Goal: Task Accomplishment & Management: Use online tool/utility

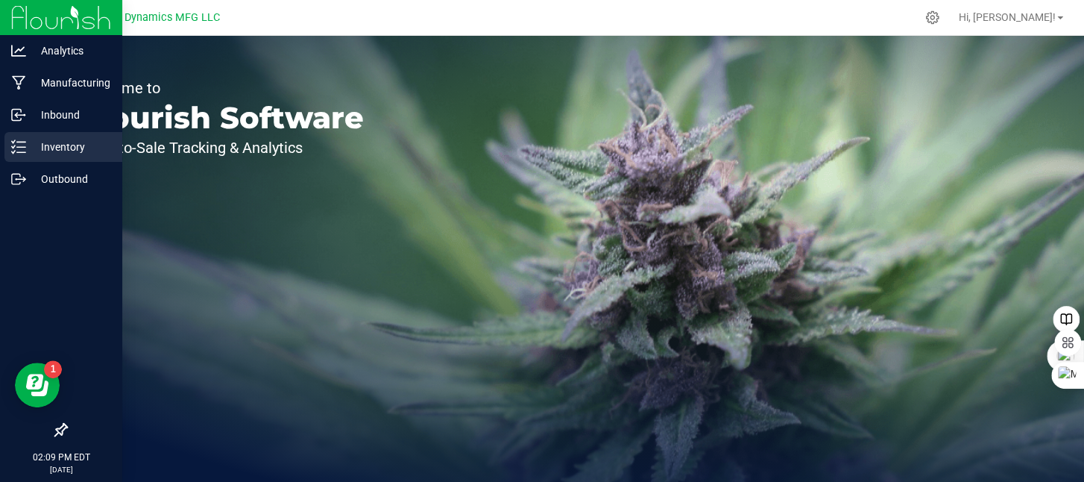
click at [21, 142] on icon at bounding box center [18, 146] width 15 height 15
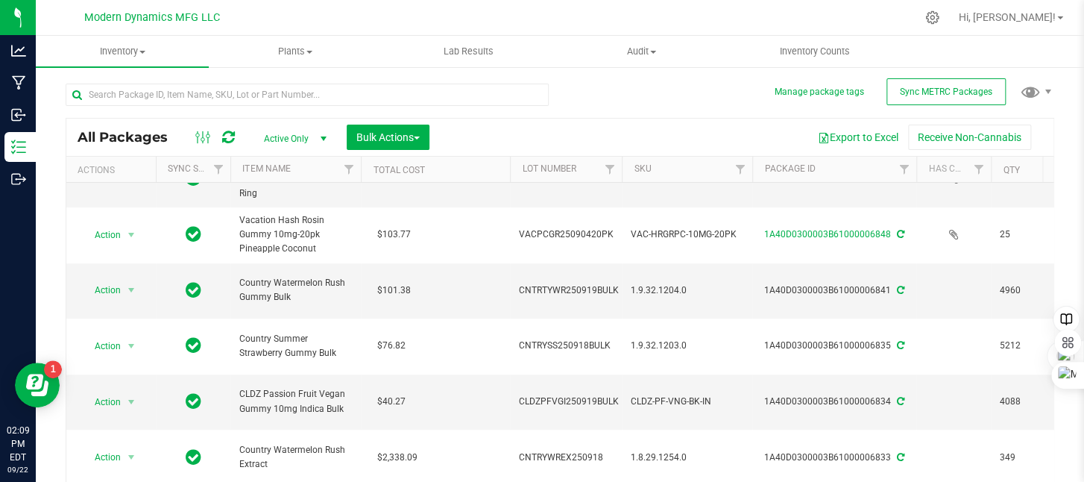
scroll to position [447, 0]
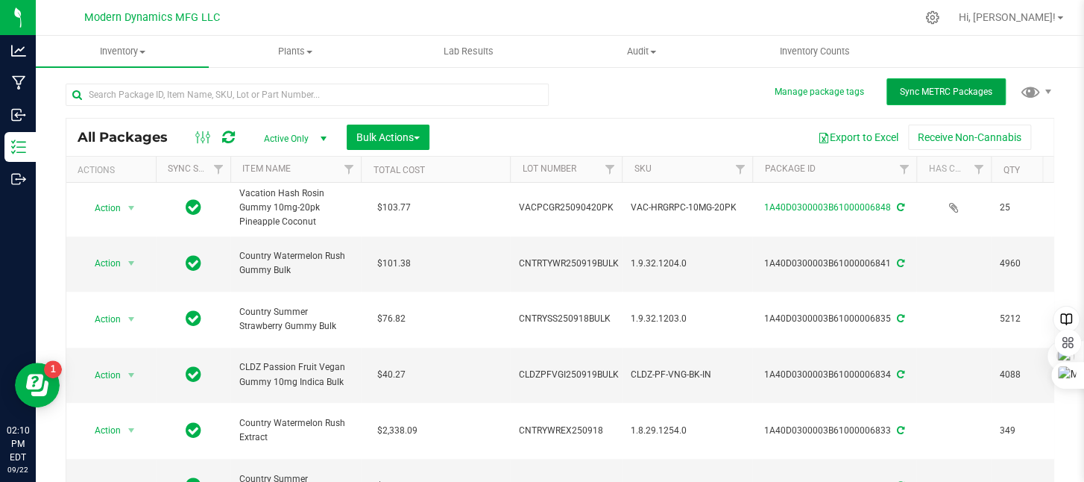
click at [928, 89] on span "Sync METRC Packages" at bounding box center [946, 91] width 92 height 10
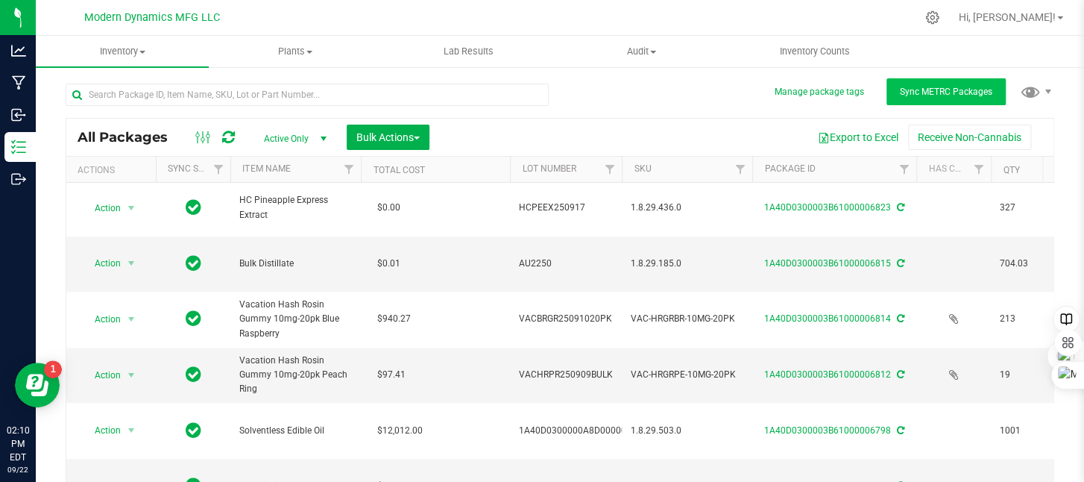
scroll to position [0, 0]
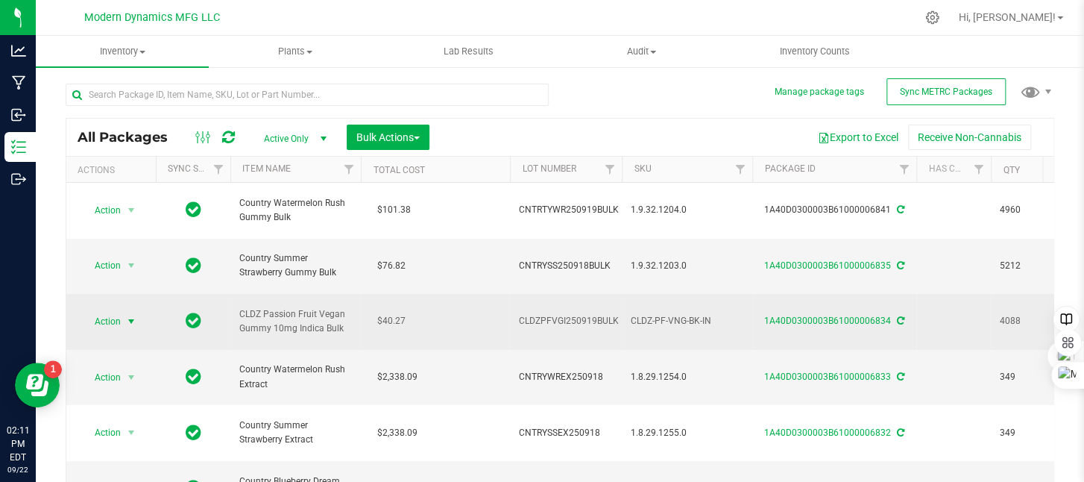
click at [132, 315] on span "select" at bounding box center [131, 321] width 12 height 12
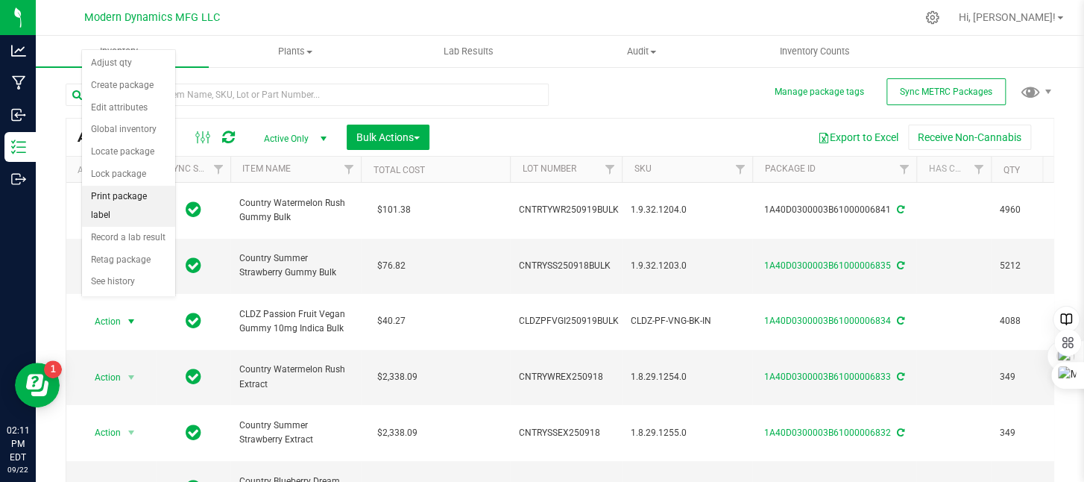
click at [136, 188] on li "Print package label" at bounding box center [128, 206] width 93 height 41
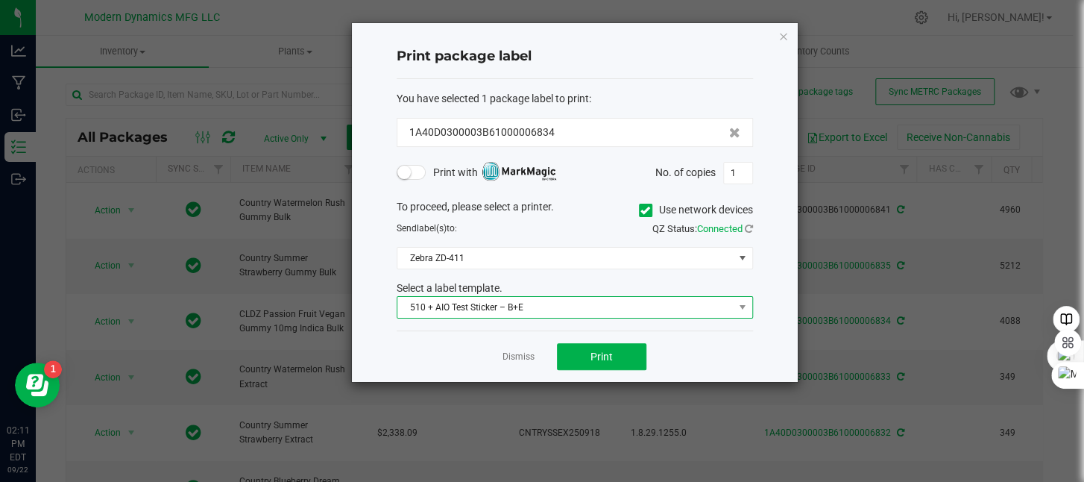
click at [558, 306] on span "510 + AIO Test Sticker – B+E" at bounding box center [565, 307] width 336 height 21
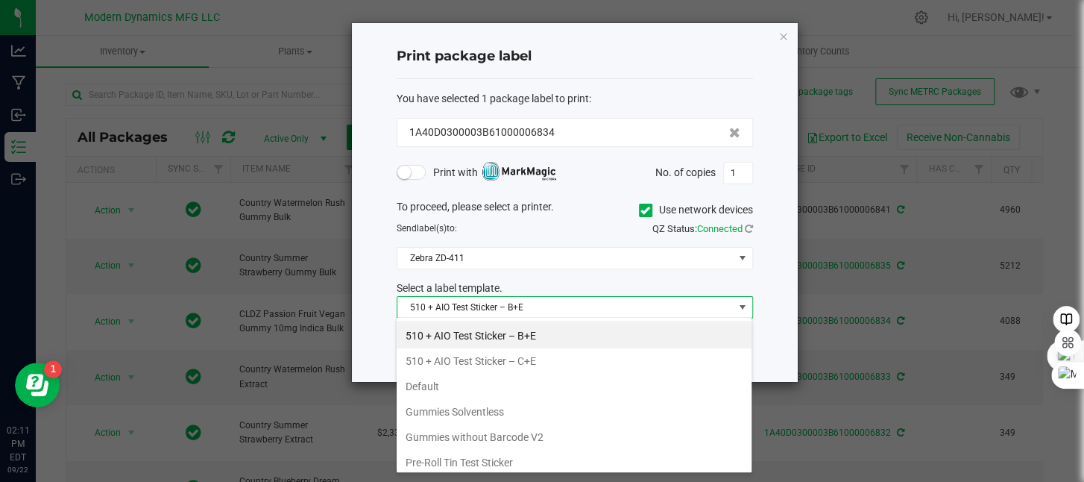
scroll to position [75, 0]
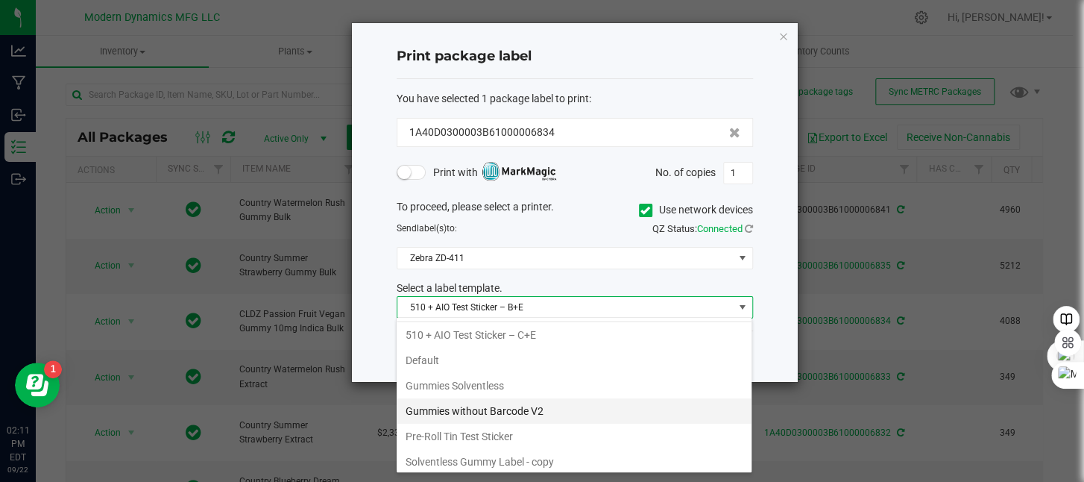
click at [541, 400] on li "Gummies without Barcode V2" at bounding box center [574, 410] width 355 height 25
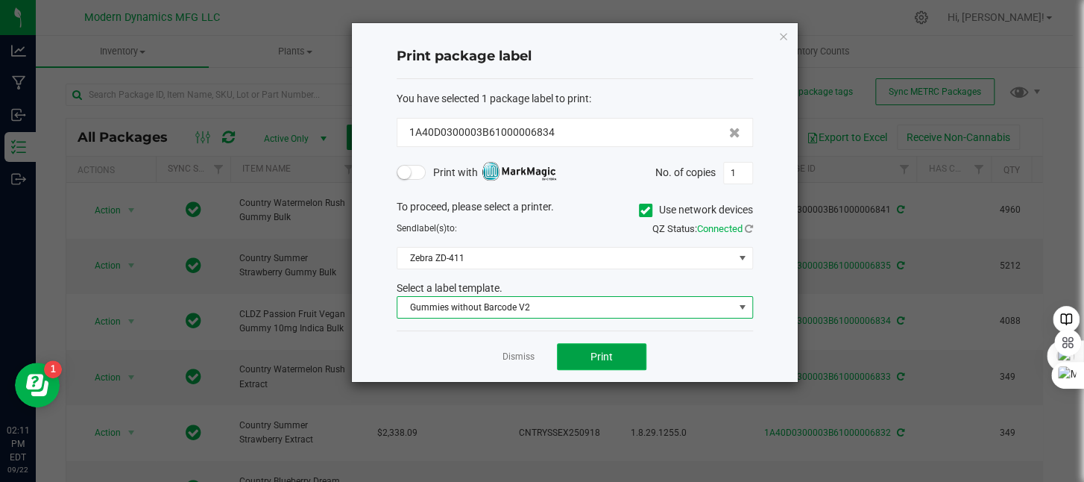
click at [604, 351] on span "Print" at bounding box center [602, 356] width 22 height 12
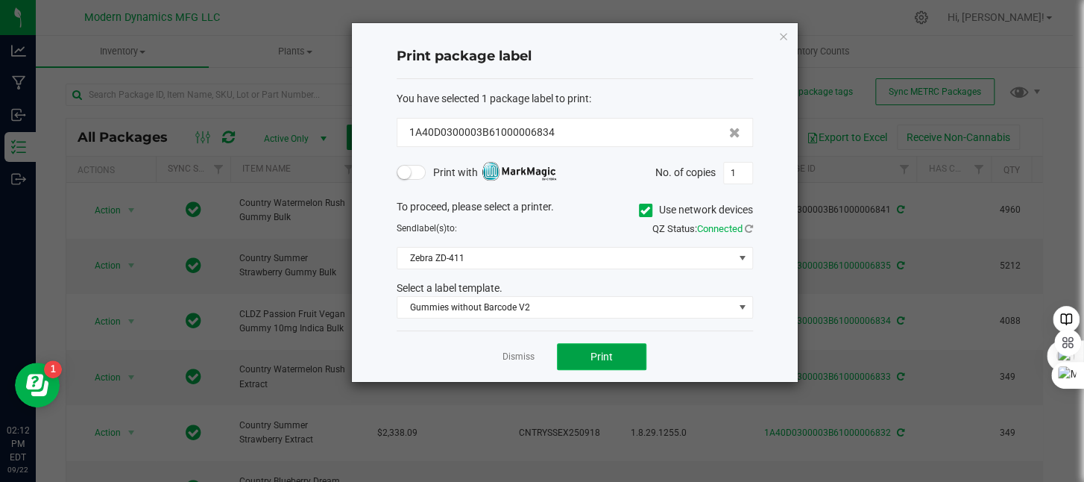
click at [604, 351] on span "Print" at bounding box center [602, 356] width 22 height 12
click at [790, 33] on div "Print package label You have selected 1 package label to print : 1A40D0300003B6…" at bounding box center [575, 202] width 446 height 359
click at [783, 32] on icon "button" at bounding box center [783, 36] width 10 height 18
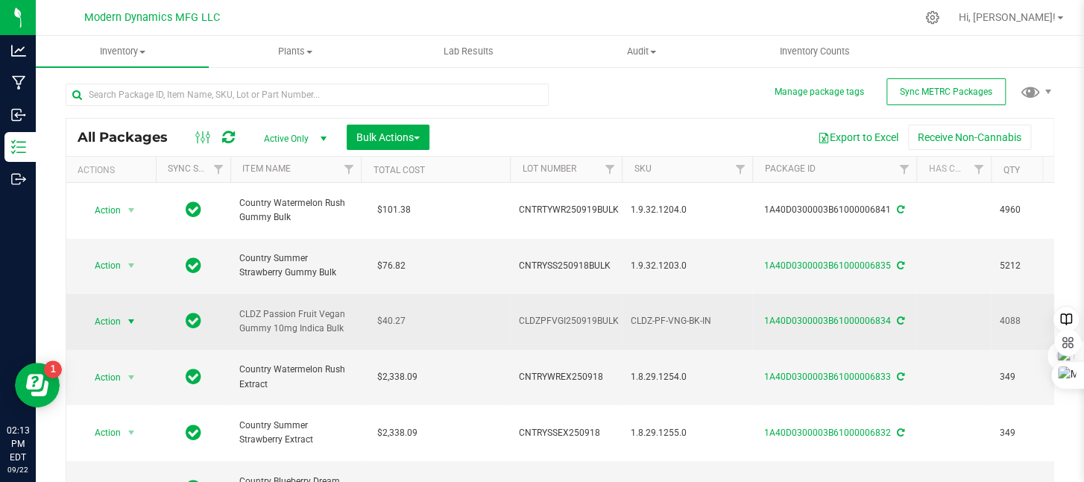
click at [128, 315] on span "select" at bounding box center [131, 321] width 12 height 12
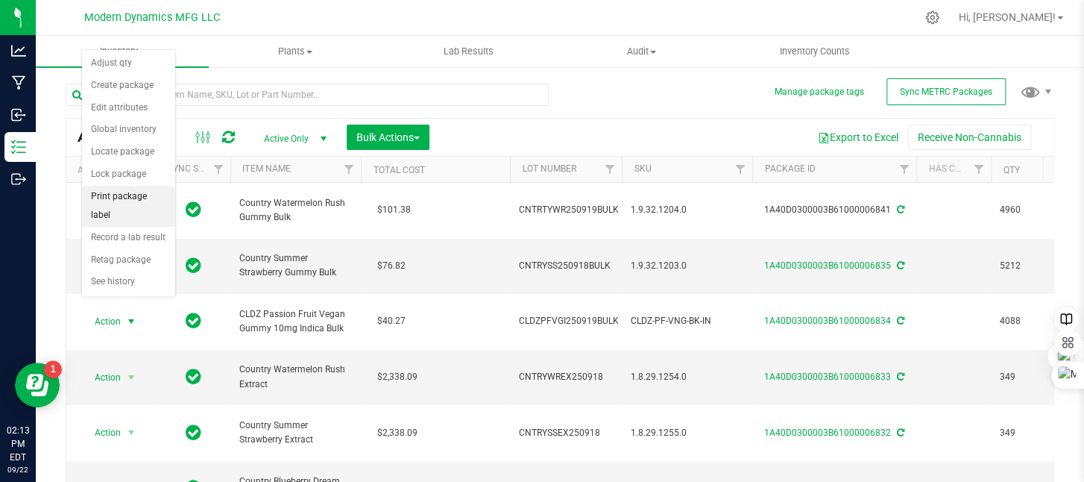
click at [131, 195] on li "Print package label" at bounding box center [128, 206] width 93 height 41
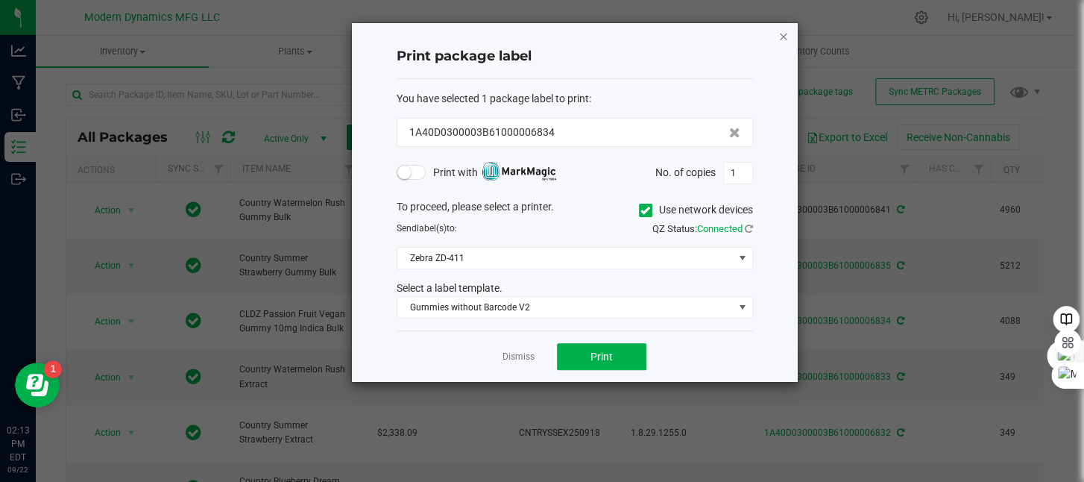
click at [778, 31] on icon "button" at bounding box center [783, 36] width 10 height 18
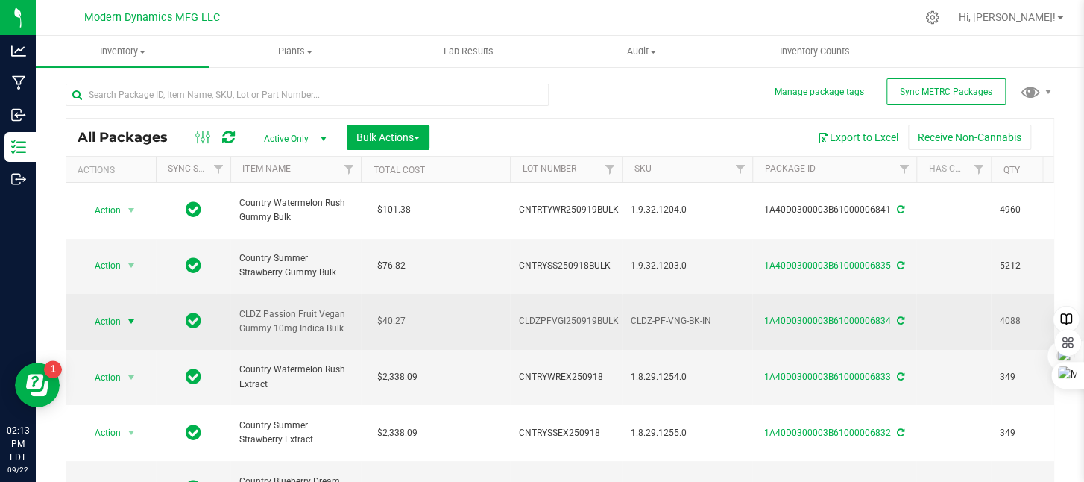
click at [132, 315] on span "select" at bounding box center [131, 321] width 12 height 12
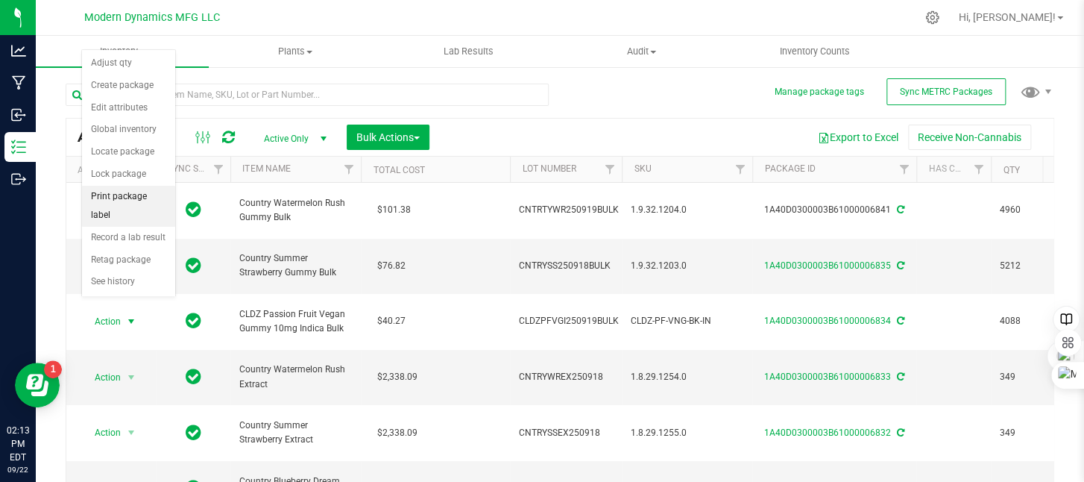
click at [122, 192] on li "Print package label" at bounding box center [128, 206] width 93 height 41
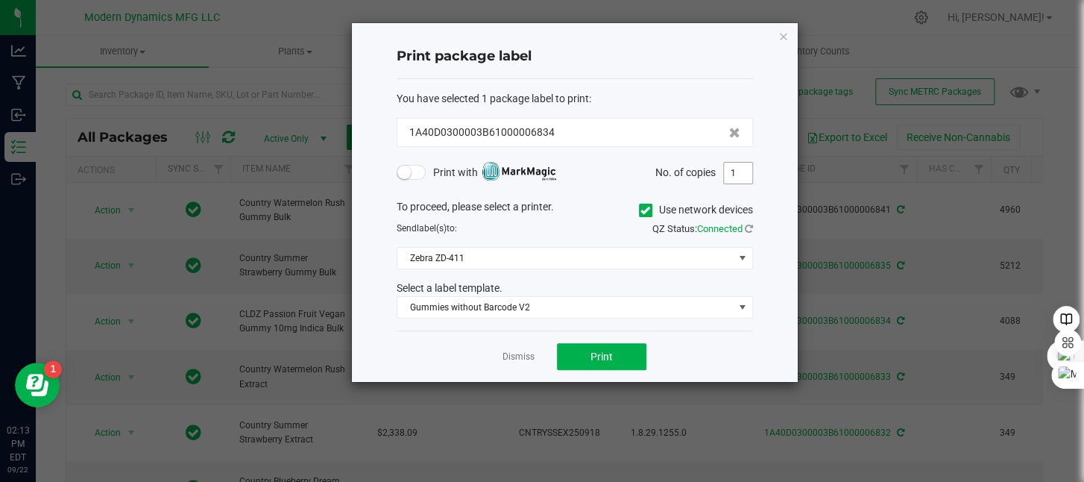
click at [731, 174] on input "1" at bounding box center [738, 173] width 28 height 21
type input "205"
click at [620, 354] on button "Print" at bounding box center [601, 356] width 89 height 27
click at [862, 23] on ngb-modal-window "Print package label You have selected 1 package label to print : 1A40D0300003B6…" at bounding box center [547, 241] width 1095 height 482
click at [787, 35] on icon "button" at bounding box center [783, 36] width 10 height 18
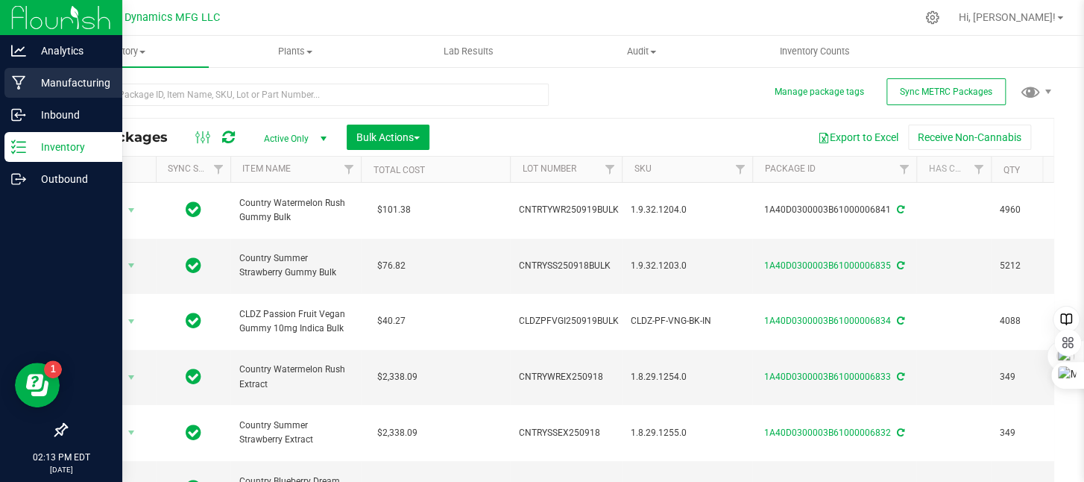
click at [15, 83] on icon at bounding box center [19, 82] width 14 height 15
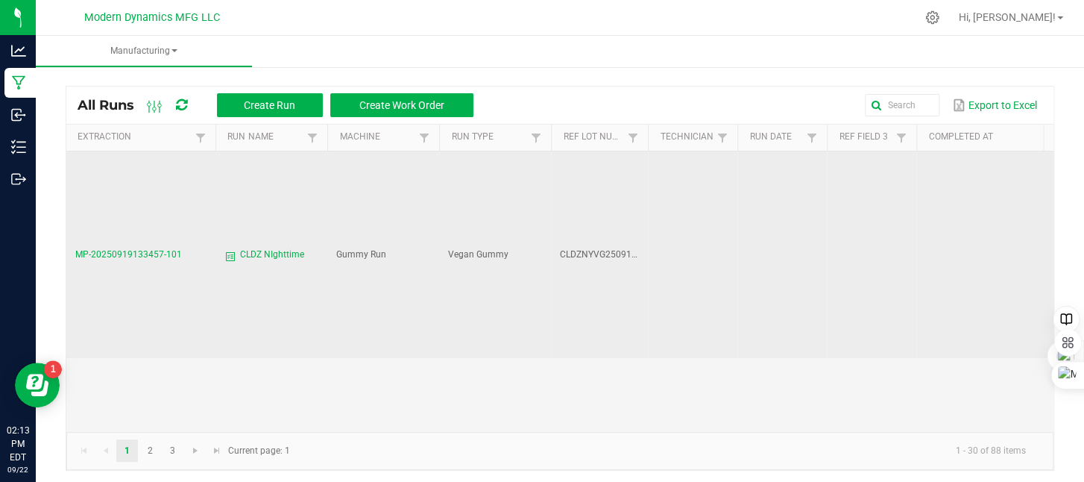
click at [261, 250] on span "CLDZ NIghttime" at bounding box center [272, 255] width 64 height 14
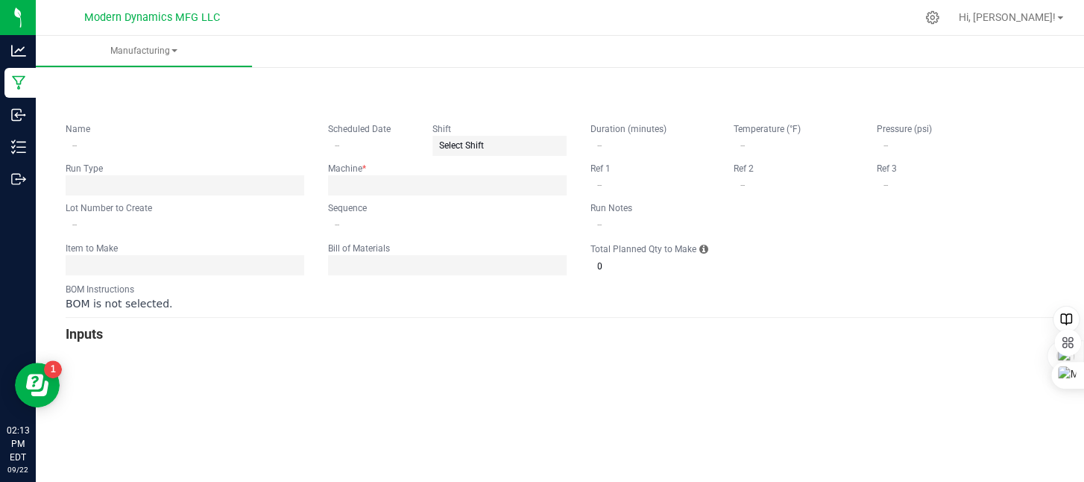
type input "CLDZ NIghttime"
type input "CLDZNYVG250919BULK"
type input "0"
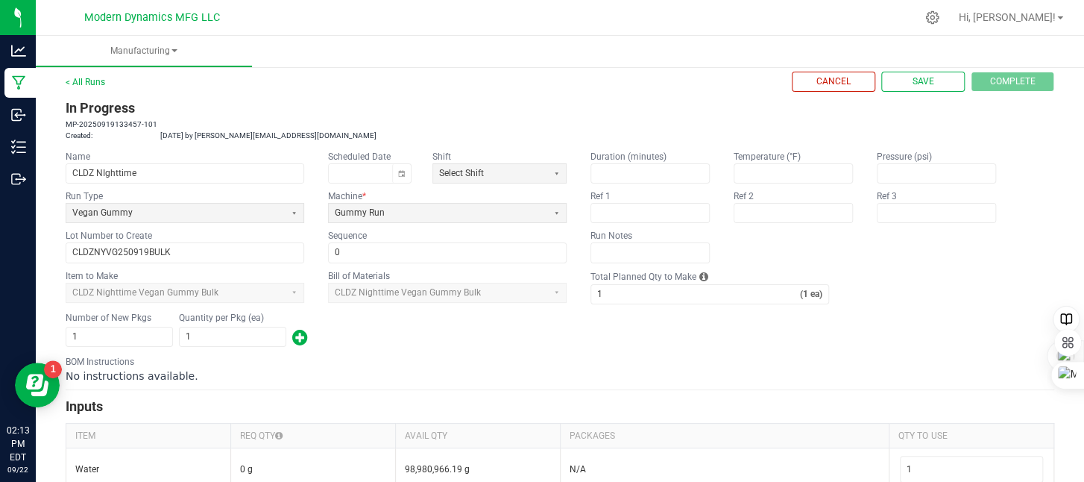
scroll to position [75, 0]
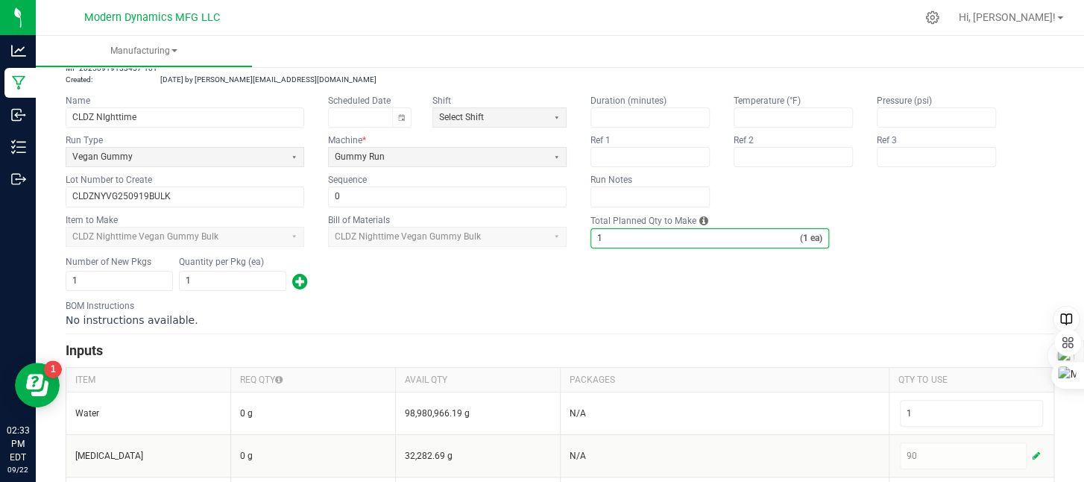
click at [662, 229] on input "1" at bounding box center [695, 238] width 209 height 19
type input "5,000"
click at [553, 305] on div "BOM Instructions No instructions available." at bounding box center [560, 313] width 989 height 28
click at [191, 278] on input "1" at bounding box center [233, 280] width 106 height 19
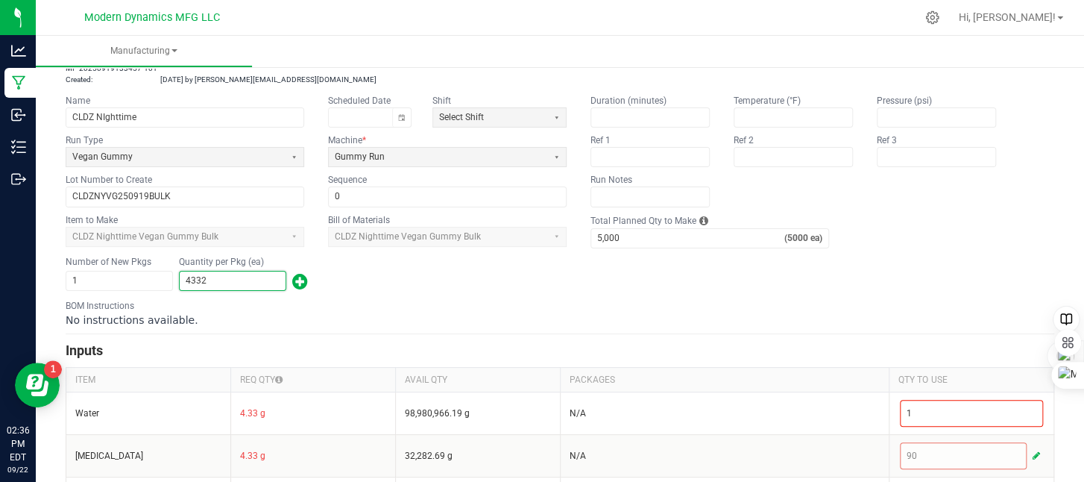
type input "4,332"
click at [524, 299] on div "BOM Instructions No instructions available." at bounding box center [560, 313] width 989 height 28
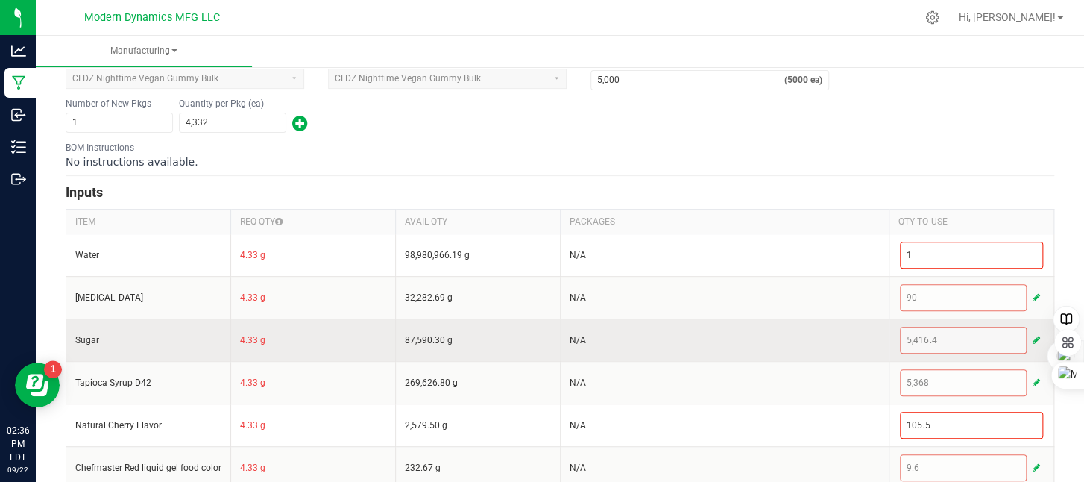
scroll to position [298, 0]
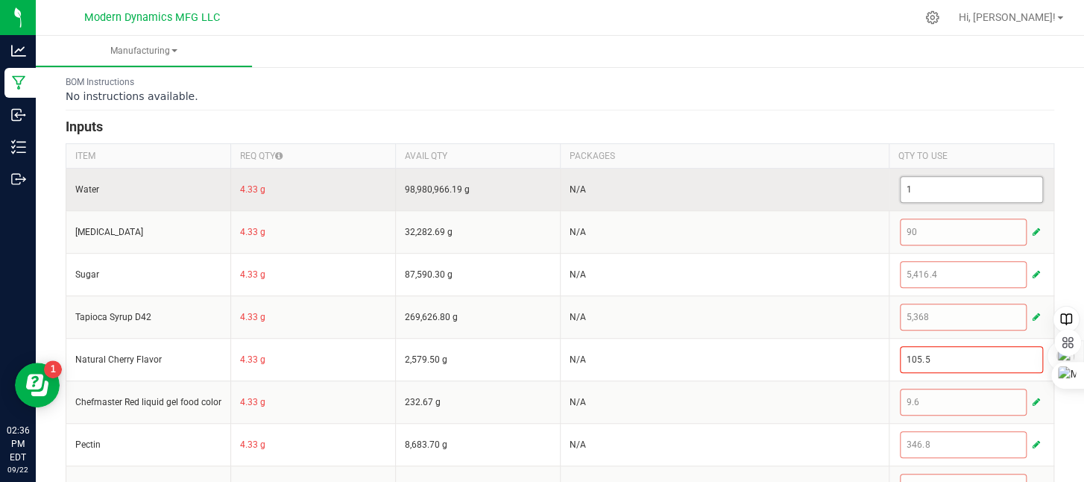
click at [963, 188] on input "1" at bounding box center [972, 189] width 142 height 25
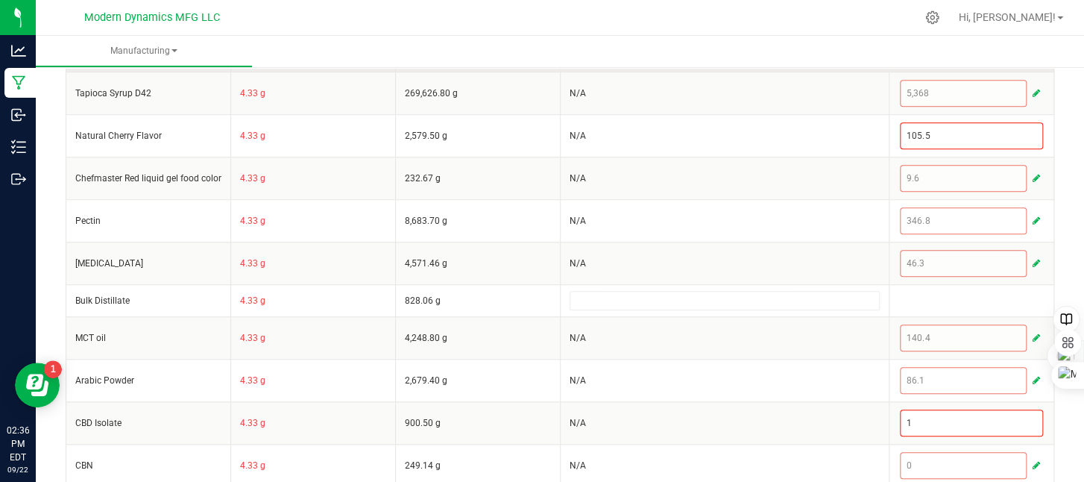
scroll to position [537, 0]
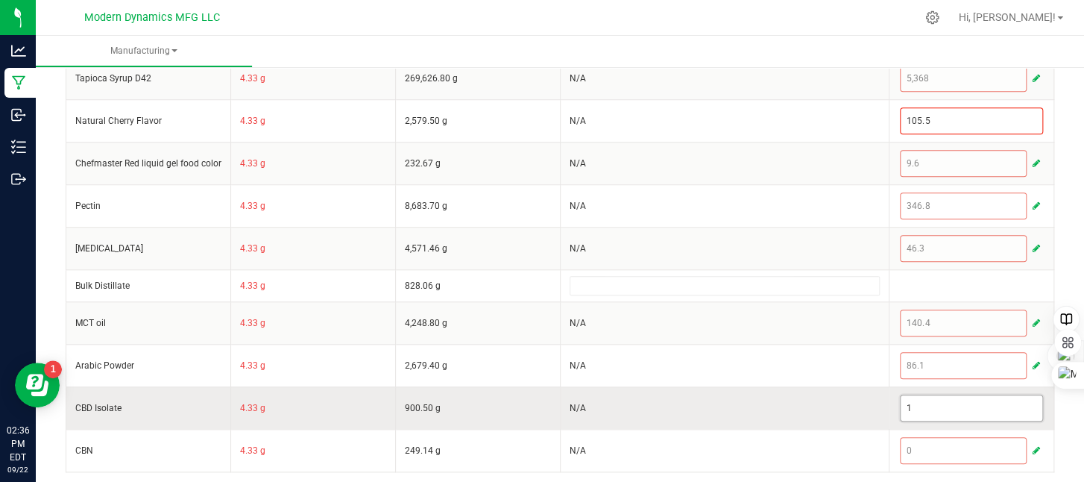
type input "2,982"
click at [948, 409] on input "1" at bounding box center [972, 407] width 142 height 25
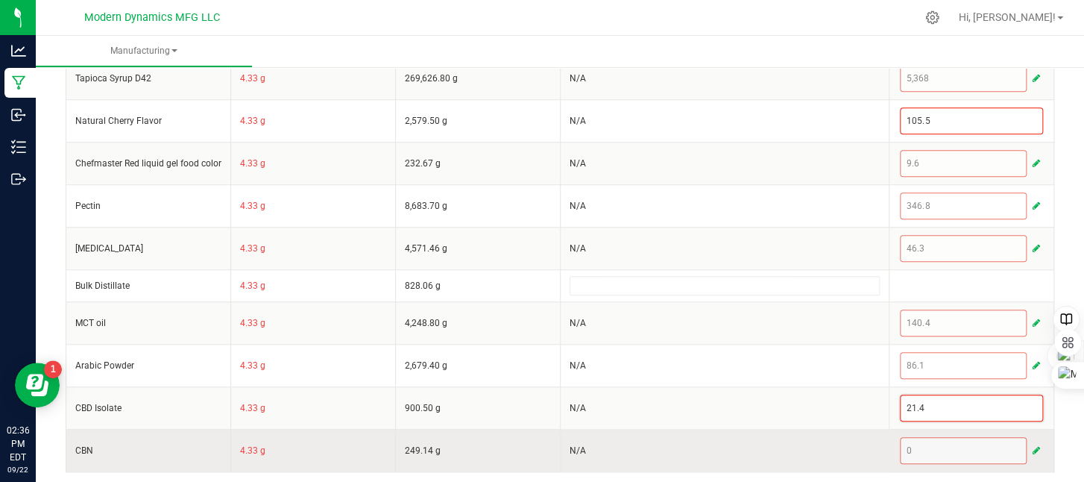
type input "21.4"
click at [948, 442] on div "0" at bounding box center [971, 450] width 143 height 27
click at [1033, 446] on span "button" at bounding box center [1036, 450] width 7 height 12
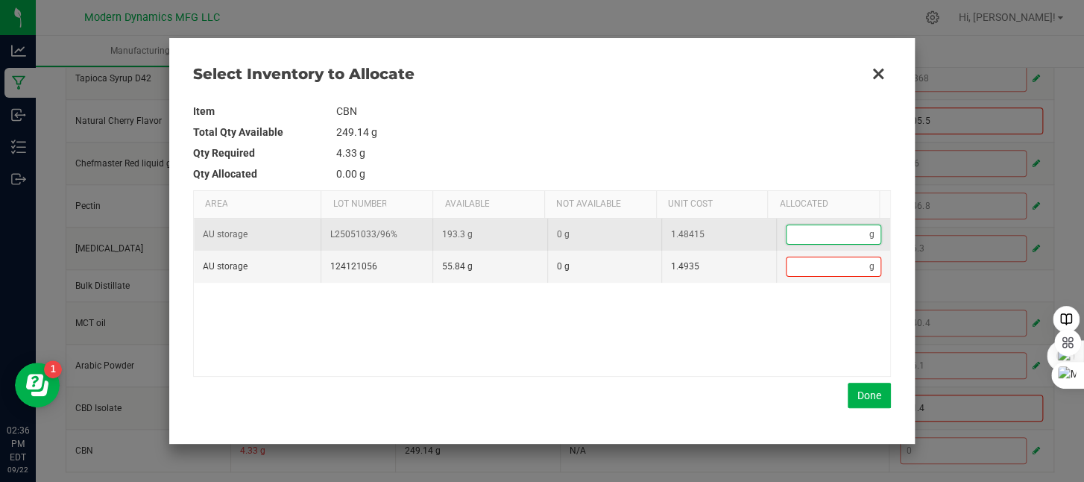
click at [814, 236] on input "Data table" at bounding box center [829, 234] width 84 height 19
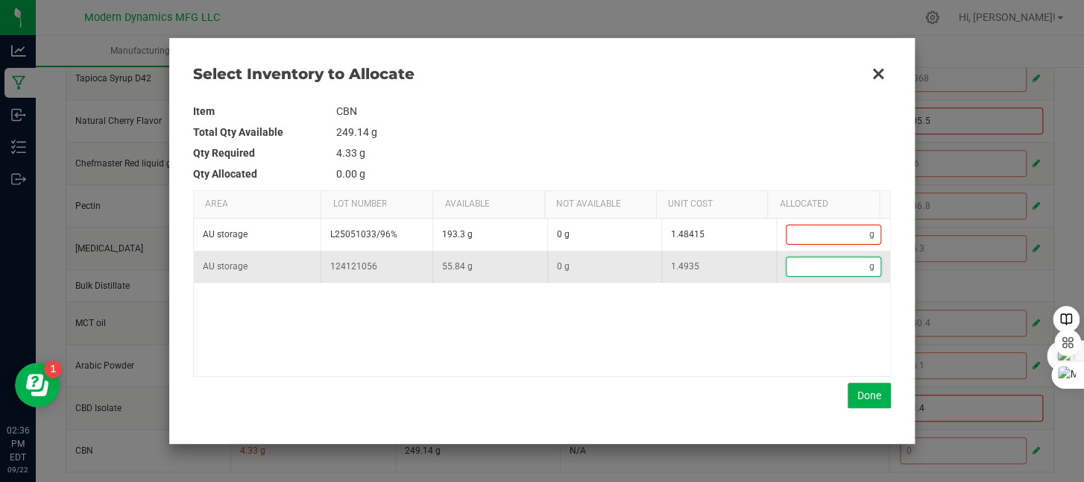
click at [810, 265] on input "Data table" at bounding box center [829, 266] width 84 height 19
type input "6"
type input "6."
type input "6.2"
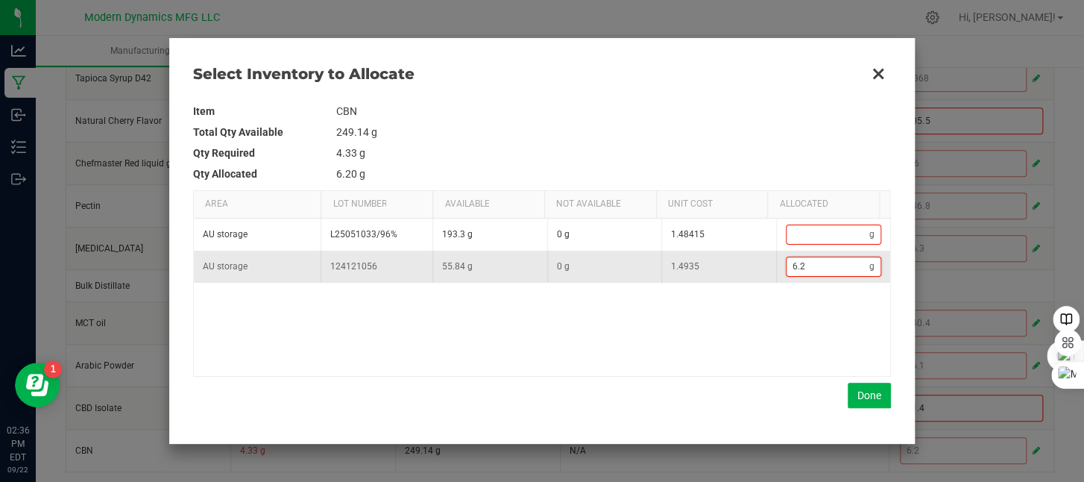
type input "6.25"
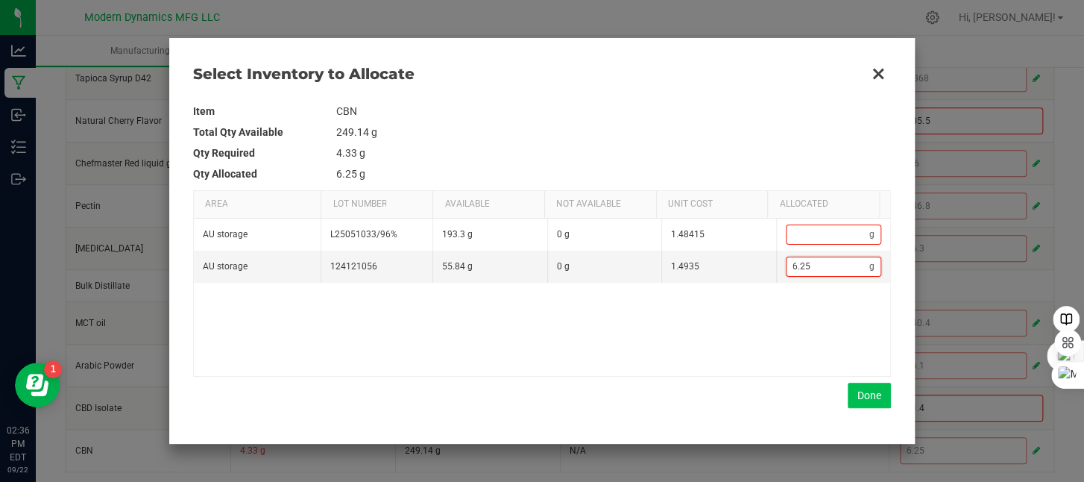
type input "6.25"
click at [855, 398] on button "Done" at bounding box center [869, 394] width 43 height 25
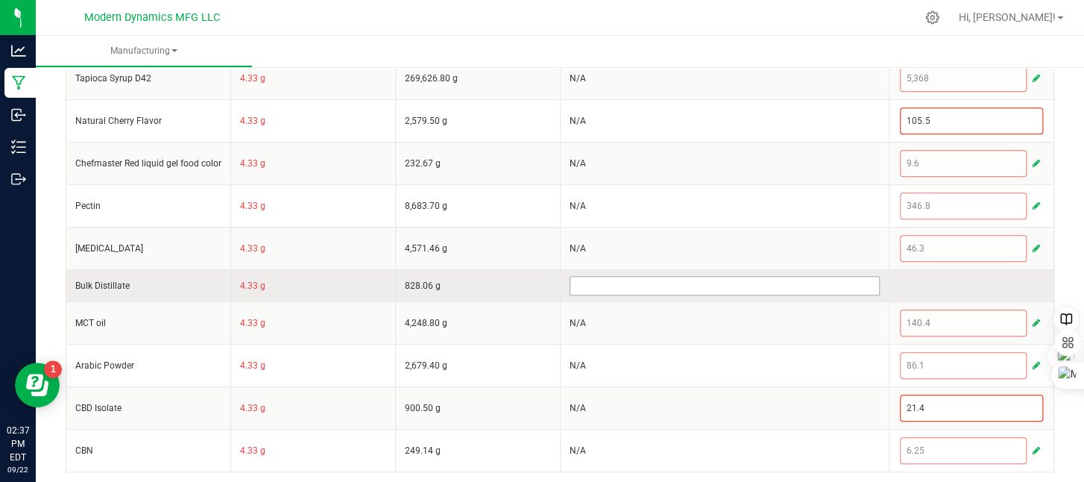
click at [717, 286] on input at bounding box center [724, 286] width 309 height 18
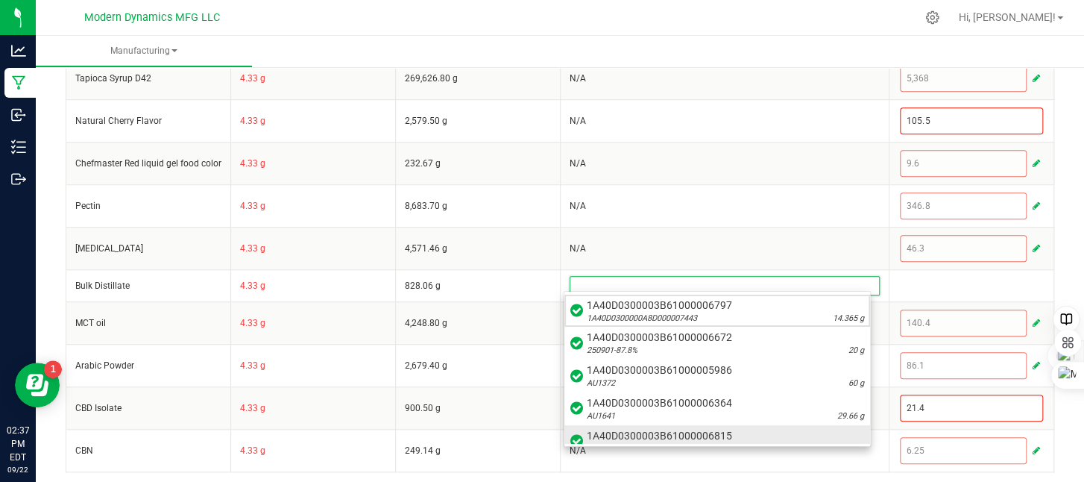
click at [805, 439] on span "1A40D0300003B61000006815" at bounding box center [725, 435] width 277 height 15
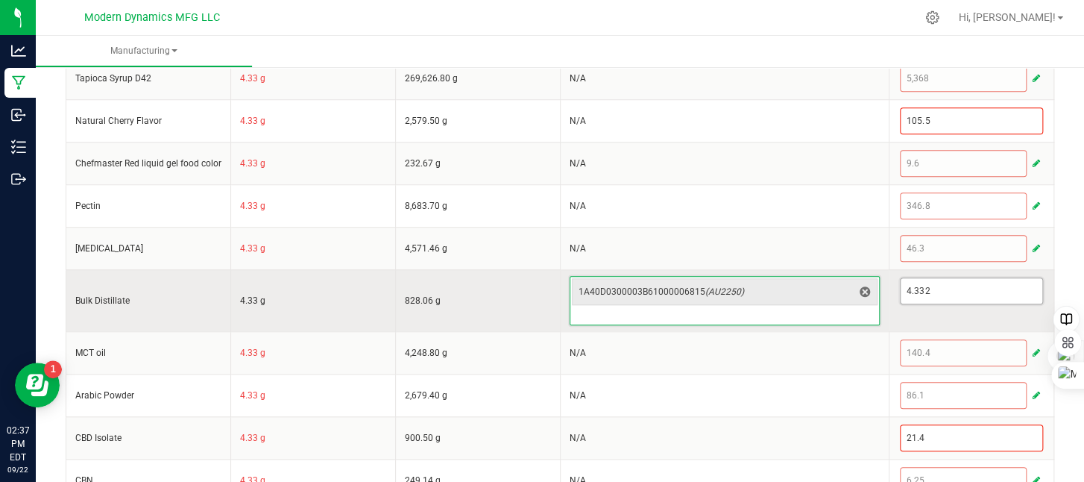
click at [933, 292] on input "4.332" at bounding box center [972, 290] width 142 height 25
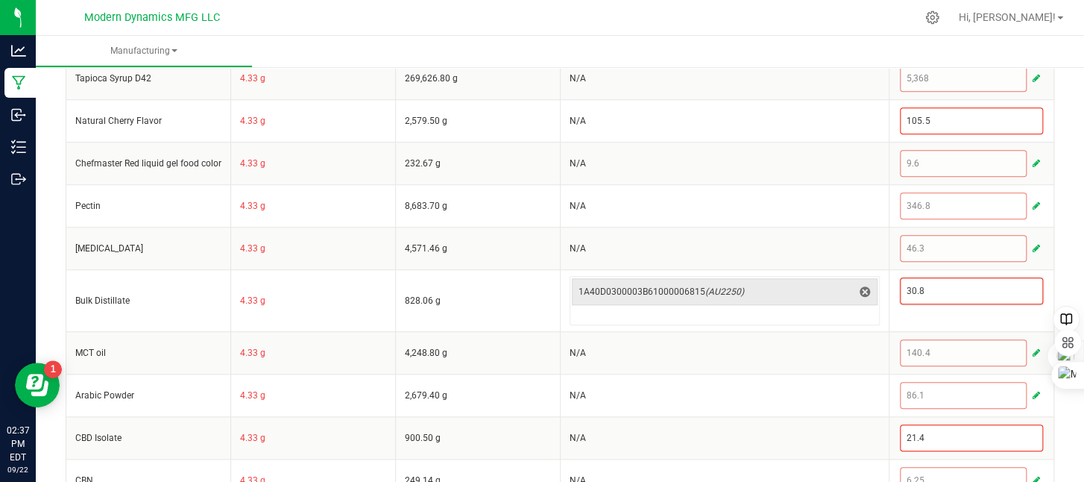
type input "30.8"
click at [1071, 133] on div "< All Runs Cancel Save Complete In Progress MP-20250919133457-101 Created: [DAT…" at bounding box center [560, 22] width 1048 height 990
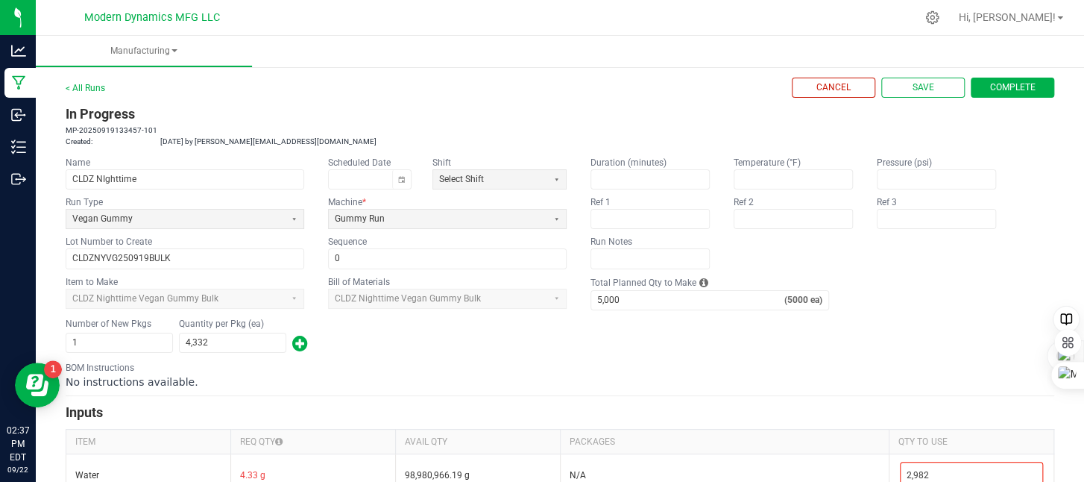
scroll to position [0, 0]
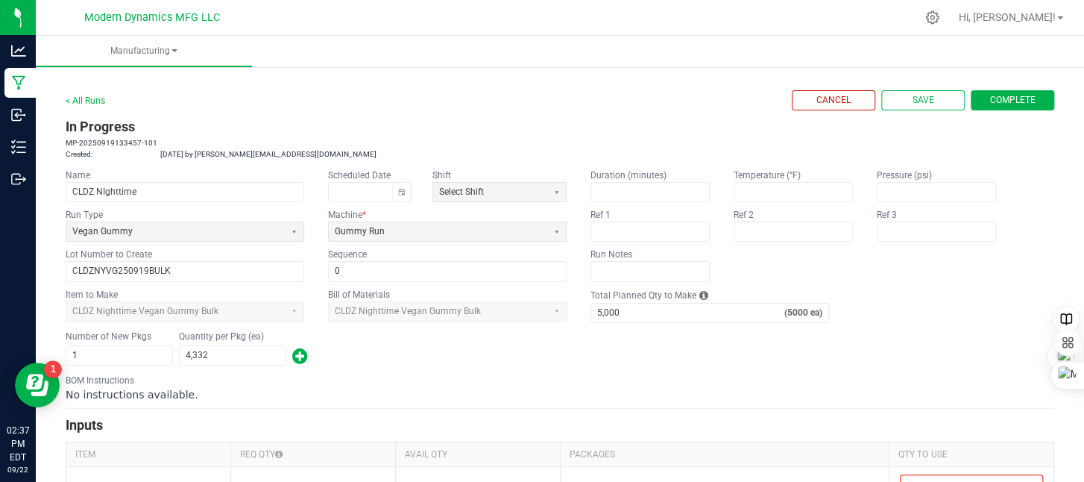
click at [990, 98] on span "Complete" at bounding box center [1012, 100] width 45 height 13
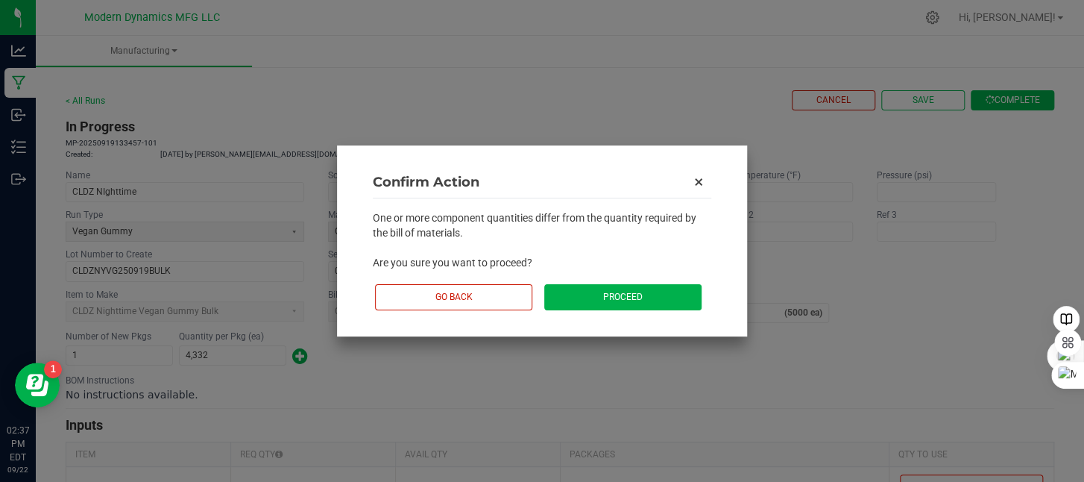
click at [664, 295] on button "Proceed" at bounding box center [622, 297] width 157 height 26
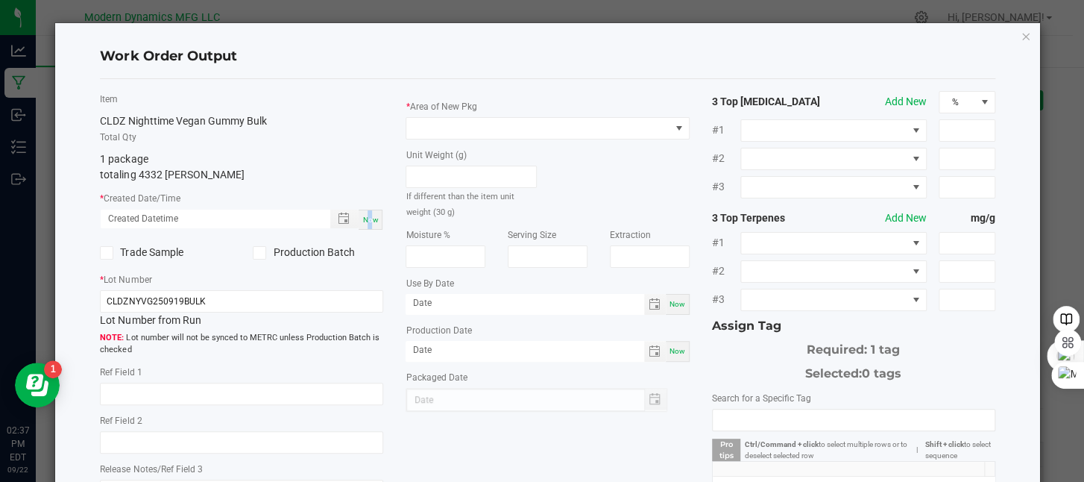
drag, startPoint x: 366, startPoint y: 213, endPoint x: 355, endPoint y: 224, distance: 15.3
click at [368, 214] on div "Now" at bounding box center [371, 220] width 24 height 20
type input "[DATE] 2:37 PM"
type input "[DATE]"
click at [256, 253] on icon at bounding box center [260, 253] width 10 height 0
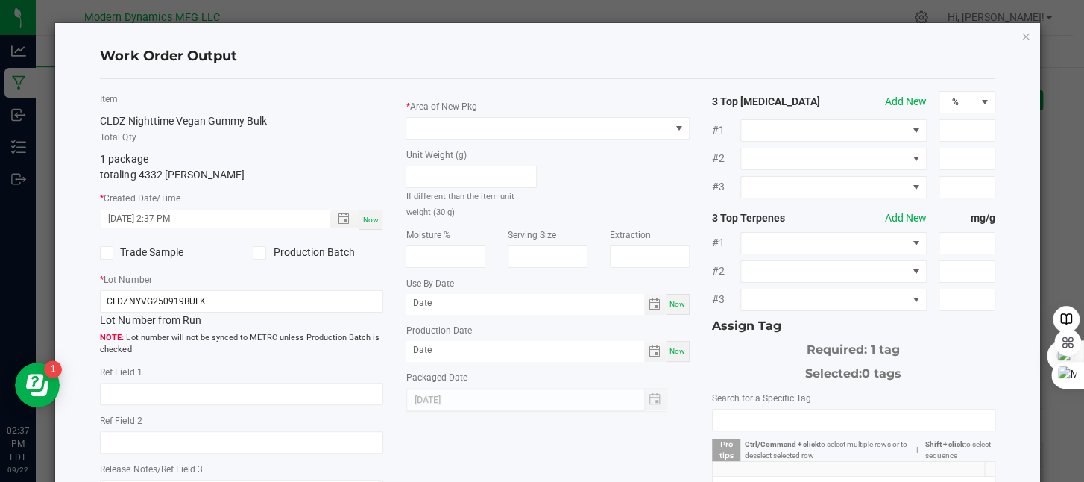
click at [0, 0] on input "Production Batch" at bounding box center [0, 0] width 0 height 0
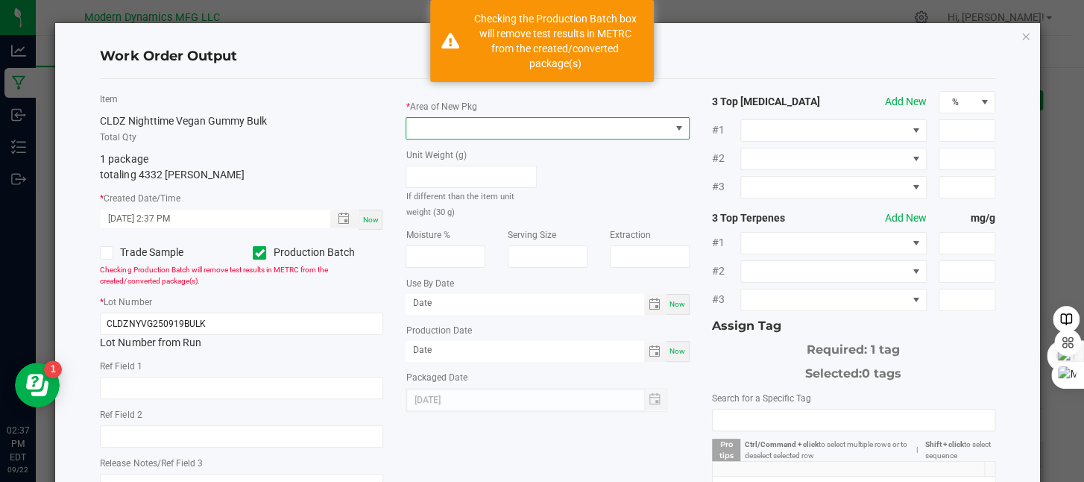
click at [523, 130] on span at bounding box center [537, 128] width 263 height 21
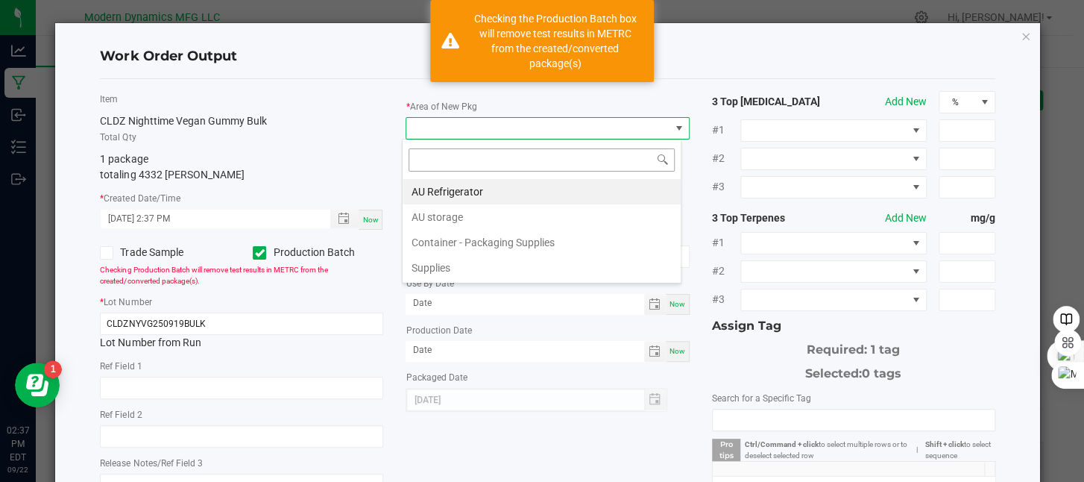
scroll to position [22, 280]
click at [517, 210] on li "AU storage" at bounding box center [542, 216] width 278 height 25
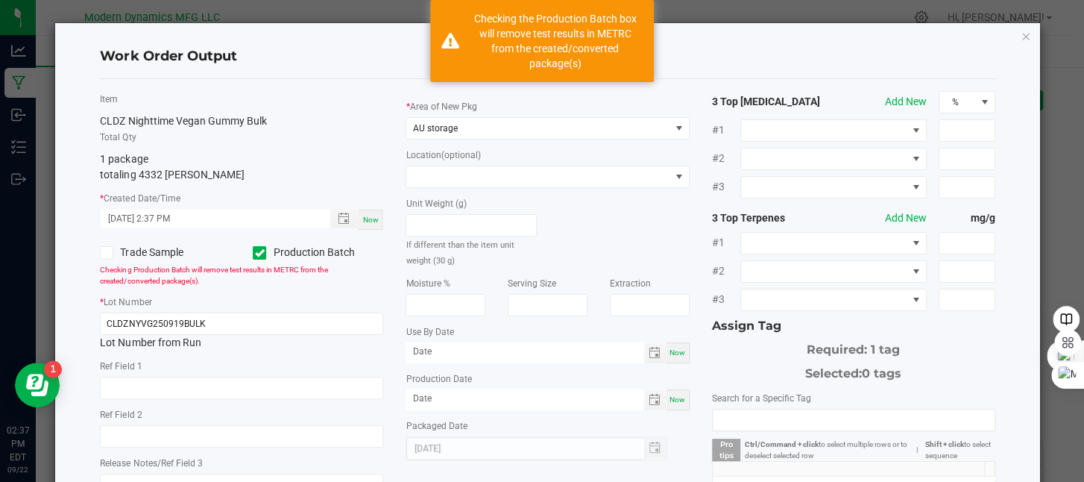
click at [673, 400] on span "Now" at bounding box center [678, 399] width 16 height 8
type input "[DATE]"
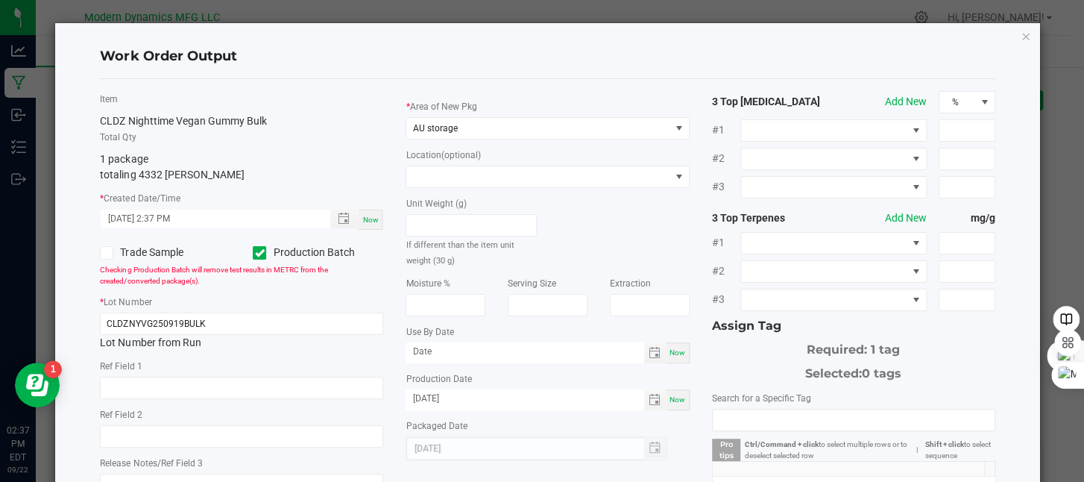
click at [670, 354] on span "Now" at bounding box center [678, 352] width 16 height 8
click at [463, 354] on input "[DATE]" at bounding box center [525, 351] width 238 height 19
type input "[DATE]"
click at [544, 72] on div "Work Order Output" at bounding box center [547, 57] width 895 height 44
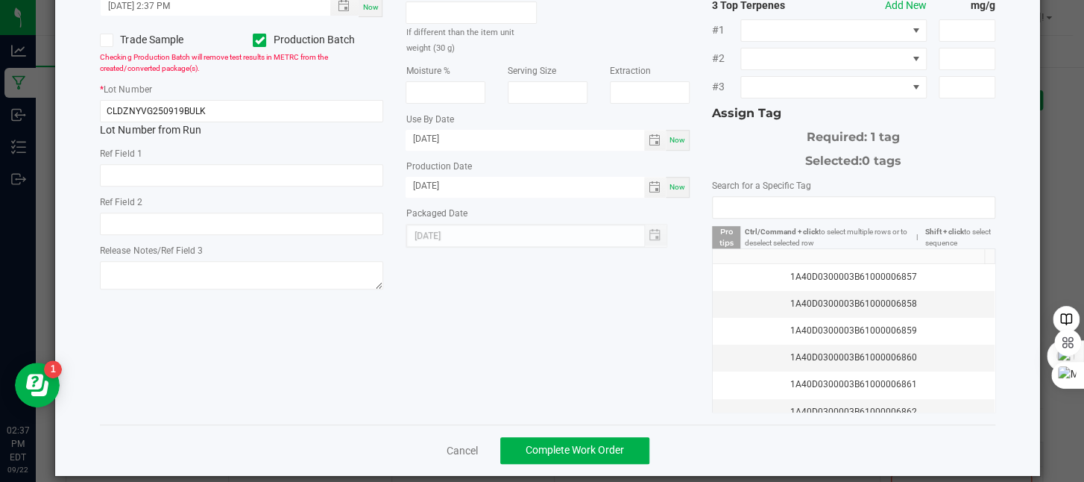
scroll to position [227, 0]
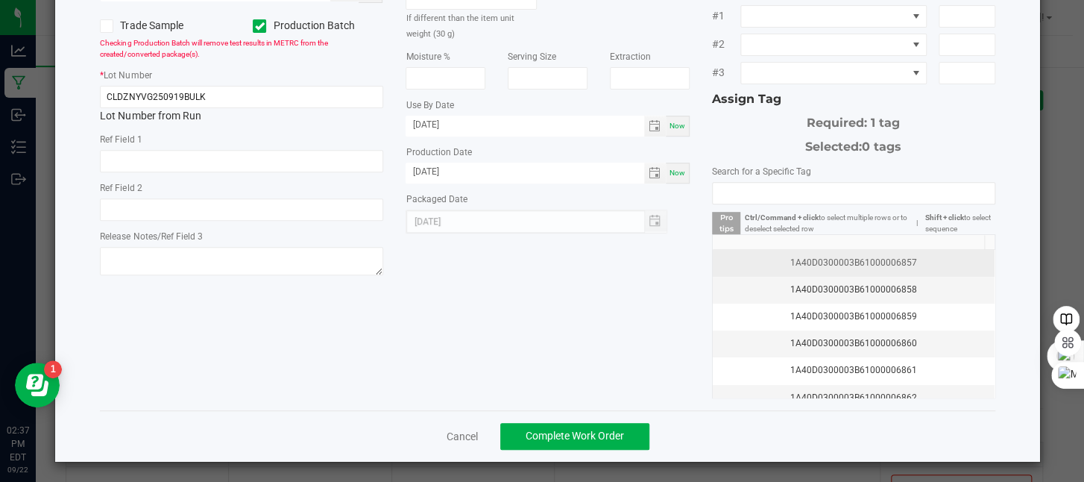
click at [902, 256] on div "1A40D0300003B61000006857" at bounding box center [854, 263] width 264 height 14
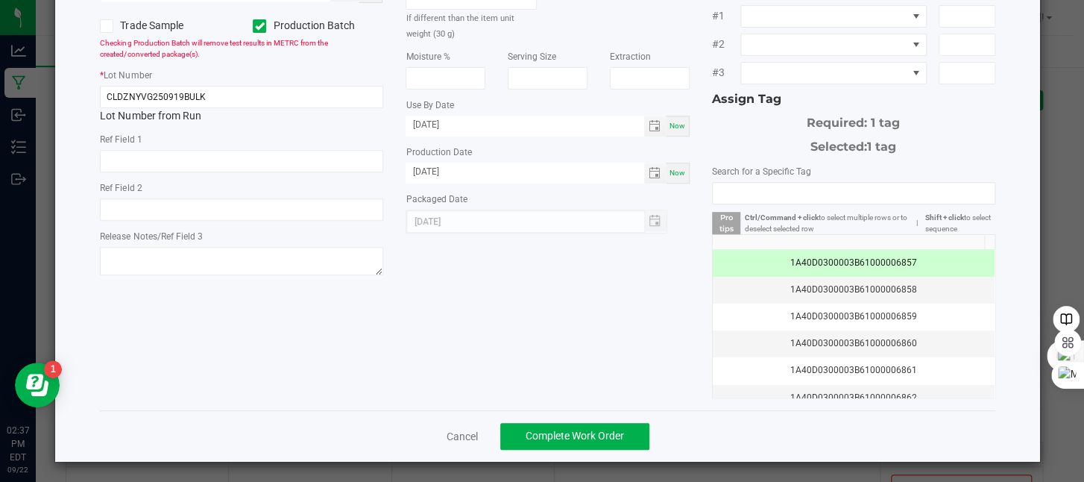
scroll to position [78, 0]
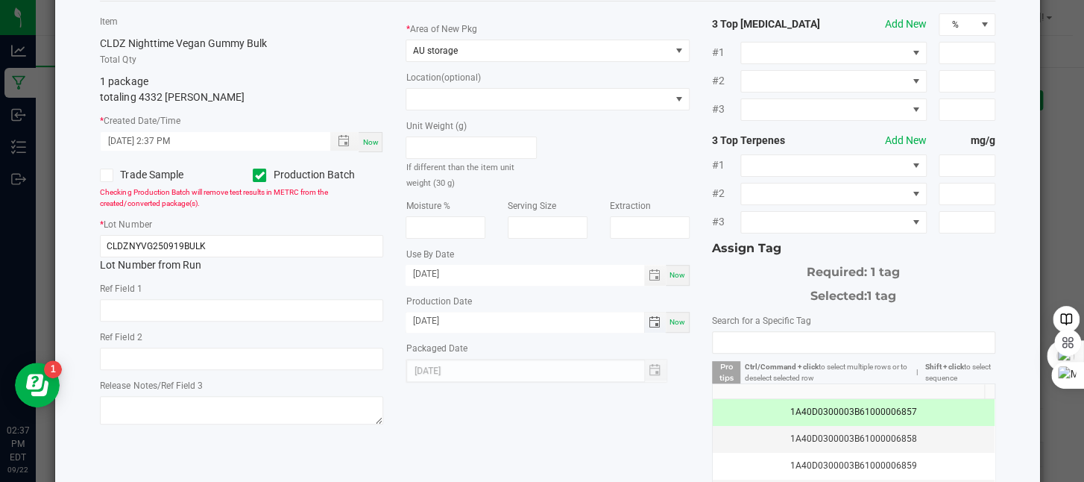
click at [425, 321] on input "[DATE]" at bounding box center [525, 321] width 238 height 19
type input "[DATE]"
click at [430, 274] on input "[DATE]" at bounding box center [525, 274] width 238 height 19
type input "[DATE]"
click at [540, 256] on div "Use By Date [DATE] Now" at bounding box center [547, 266] width 283 height 40
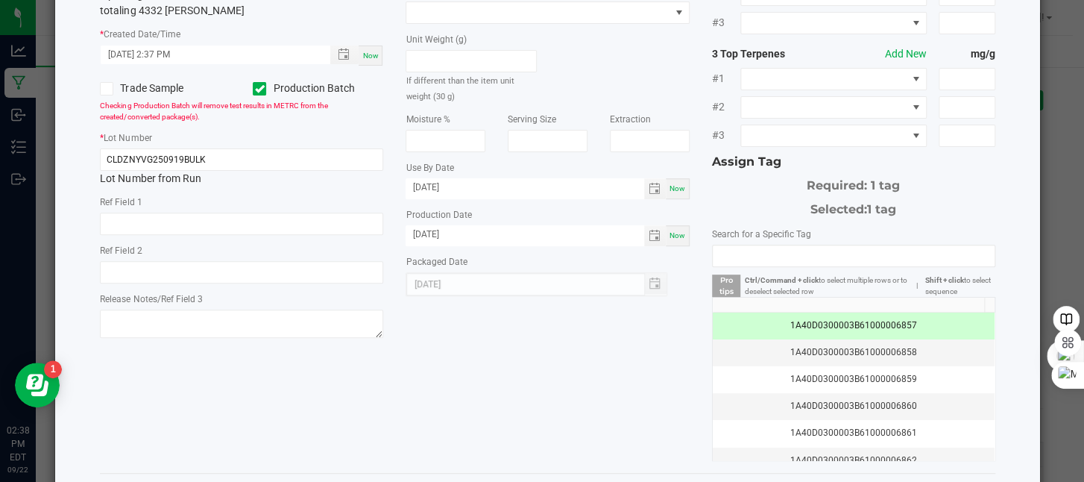
scroll to position [227, 0]
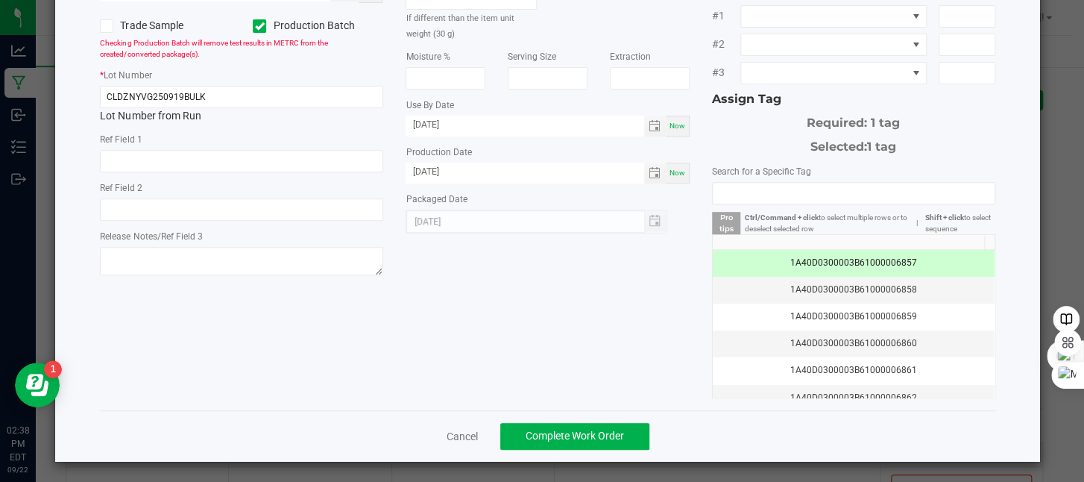
click at [885, 259] on div "1A40D0300003B61000006857" at bounding box center [854, 263] width 264 height 14
click at [620, 435] on button "Complete Work Order" at bounding box center [574, 436] width 149 height 27
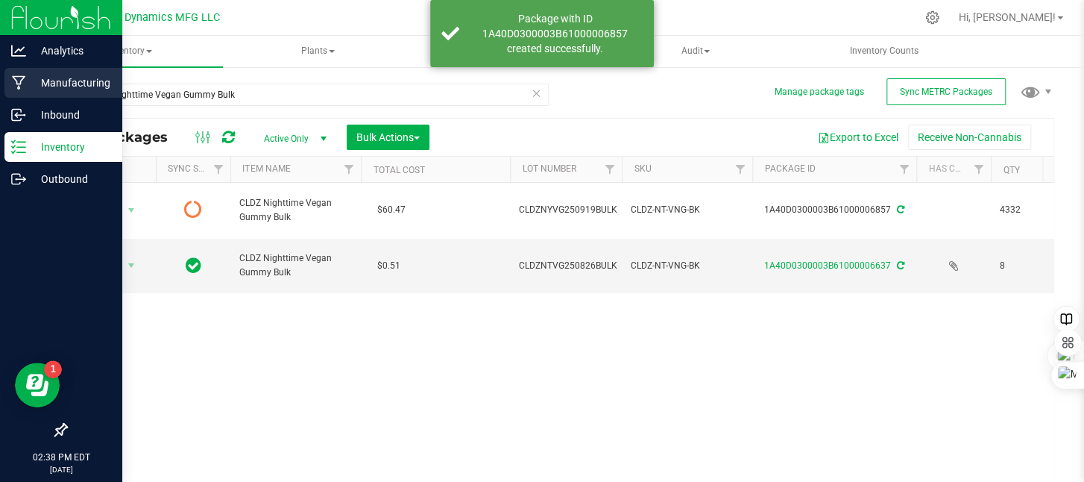
click at [18, 82] on icon at bounding box center [19, 82] width 14 height 15
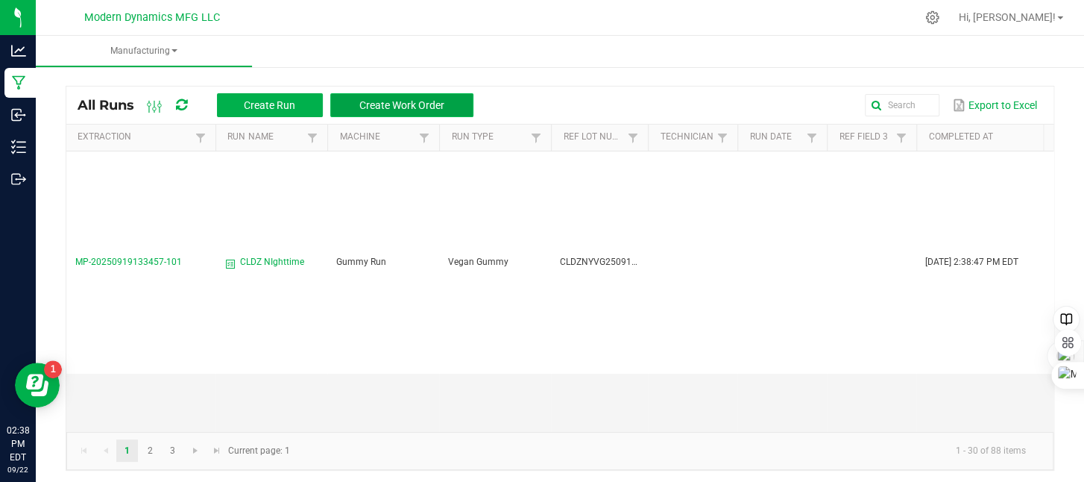
click at [431, 104] on span "Create Work Order" at bounding box center [401, 105] width 85 height 12
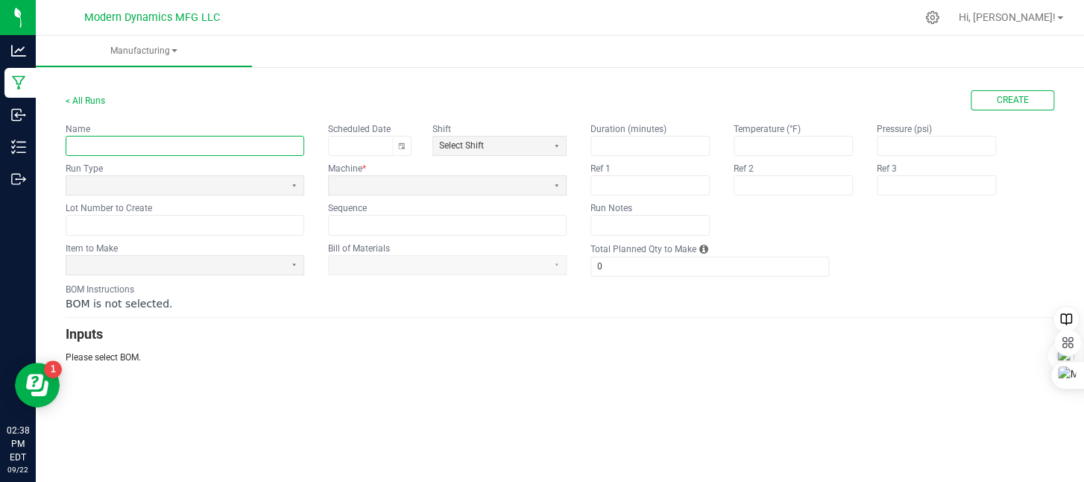
click at [125, 148] on input "text" at bounding box center [184, 145] width 237 height 19
type input "CLDZ Tropical Punch Indica Vegan Gummies"
click at [365, 181] on span at bounding box center [438, 185] width 207 height 13
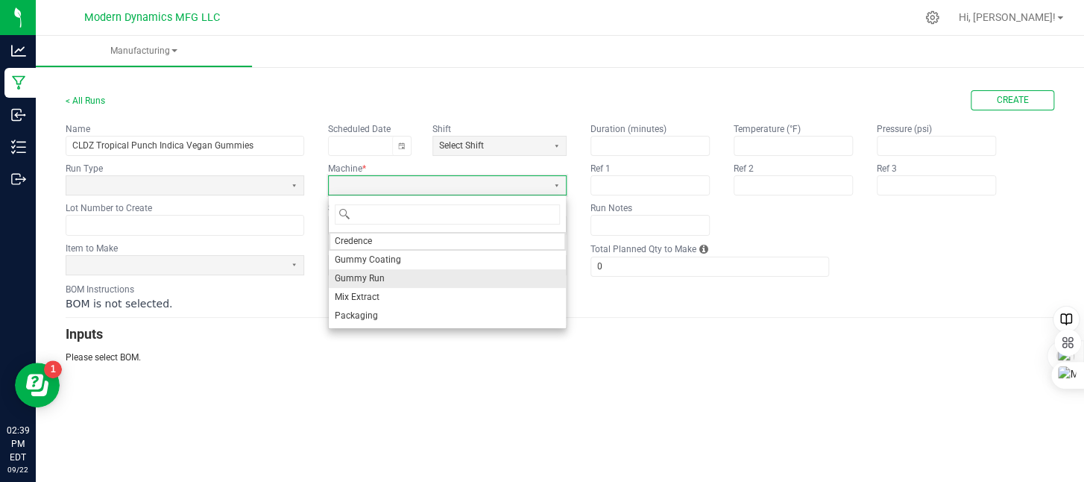
click at [385, 274] on li "Gummy Run" at bounding box center [447, 278] width 237 height 19
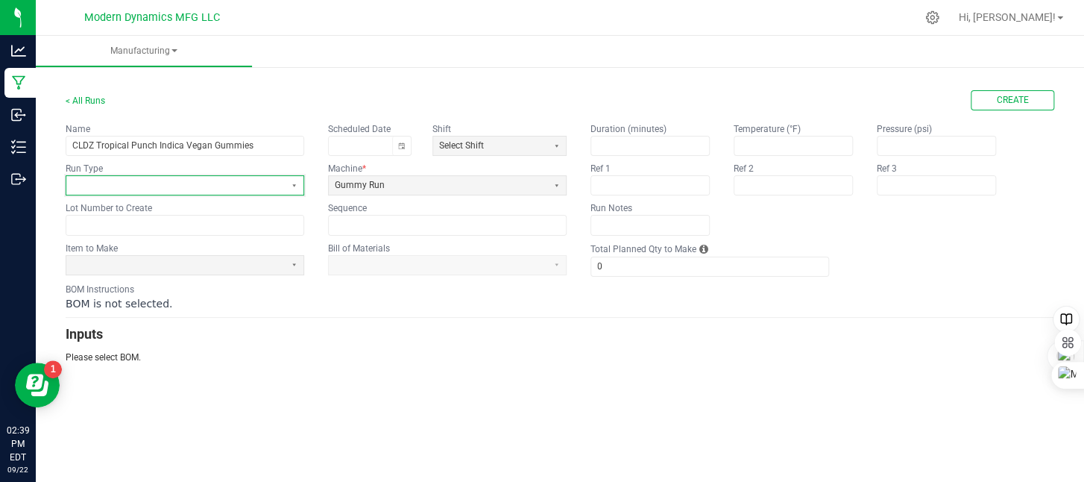
click at [206, 181] on span at bounding box center [175, 185] width 207 height 13
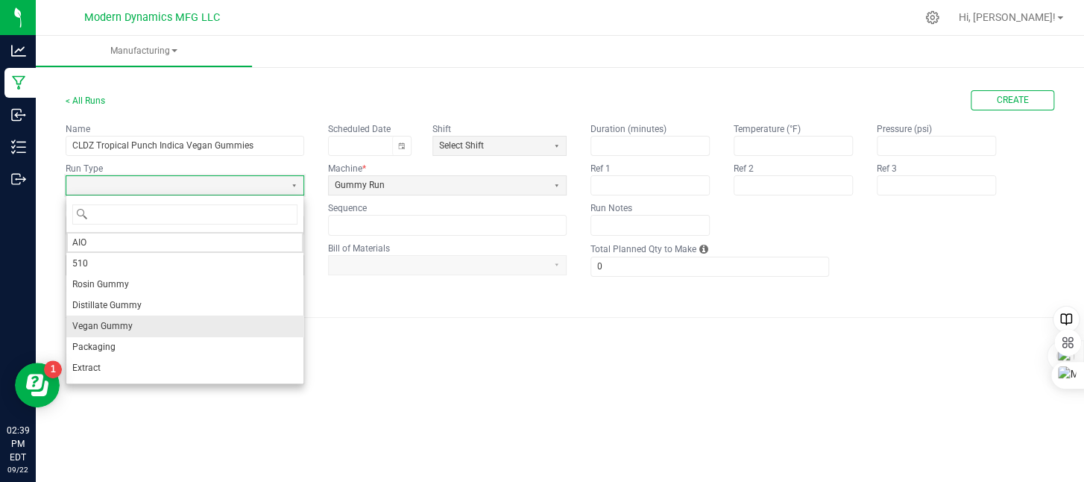
click at [182, 327] on li "Vegan Gummy" at bounding box center [184, 325] width 237 height 21
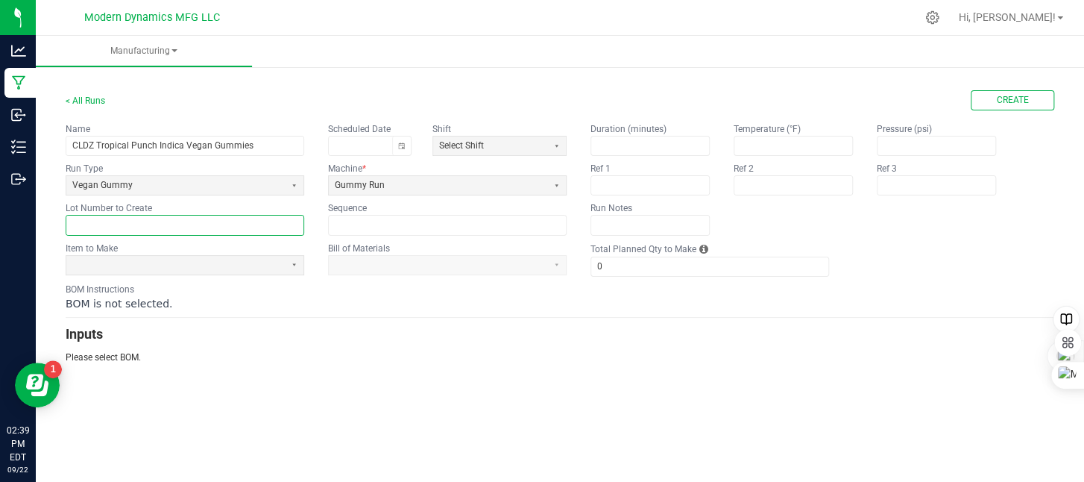
click at [144, 219] on input "text" at bounding box center [184, 224] width 237 height 19
type input "CLDZTPVGI250918"
click at [137, 259] on span at bounding box center [175, 265] width 207 height 13
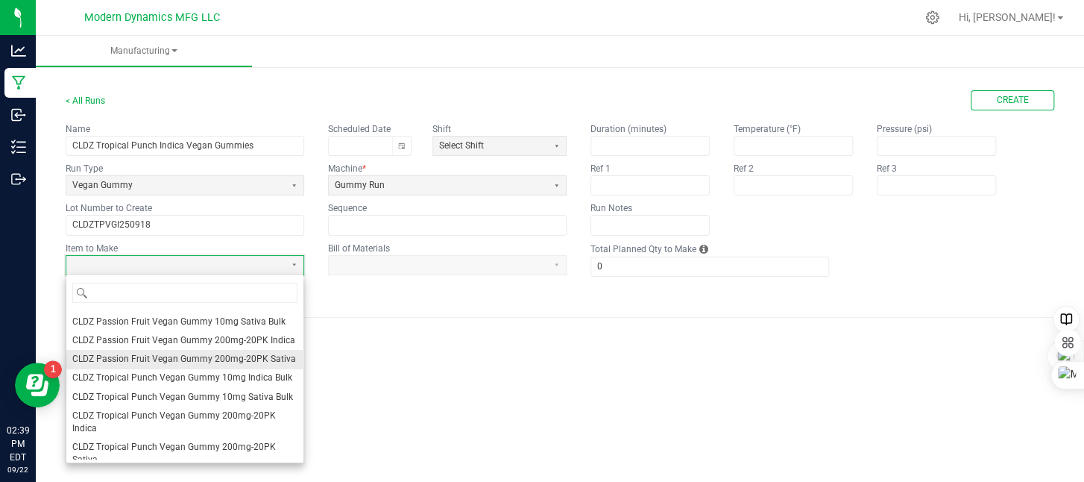
scroll to position [224, 0]
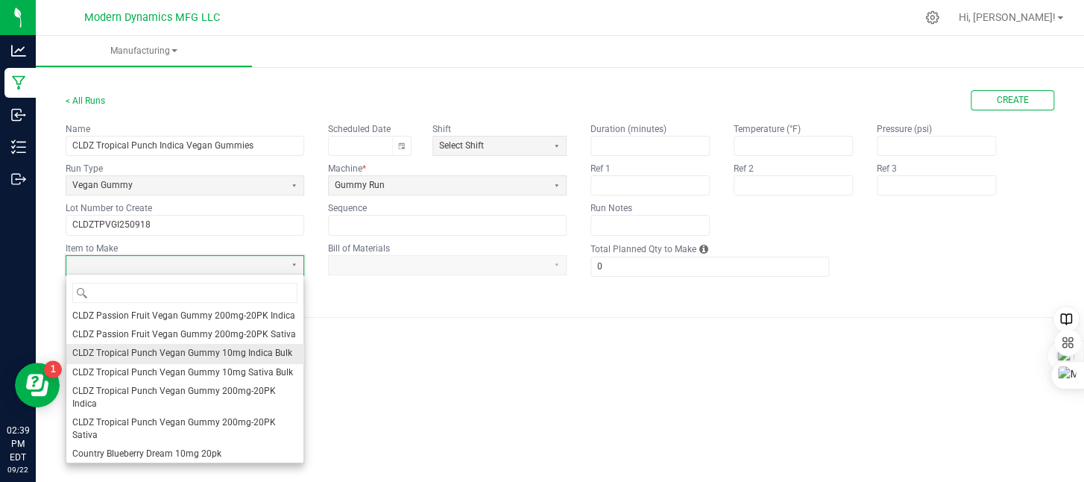
click at [195, 344] on li "CLDZ Tropical Punch Vegan Gummy 10mg Indica Bulk" at bounding box center [184, 353] width 237 height 19
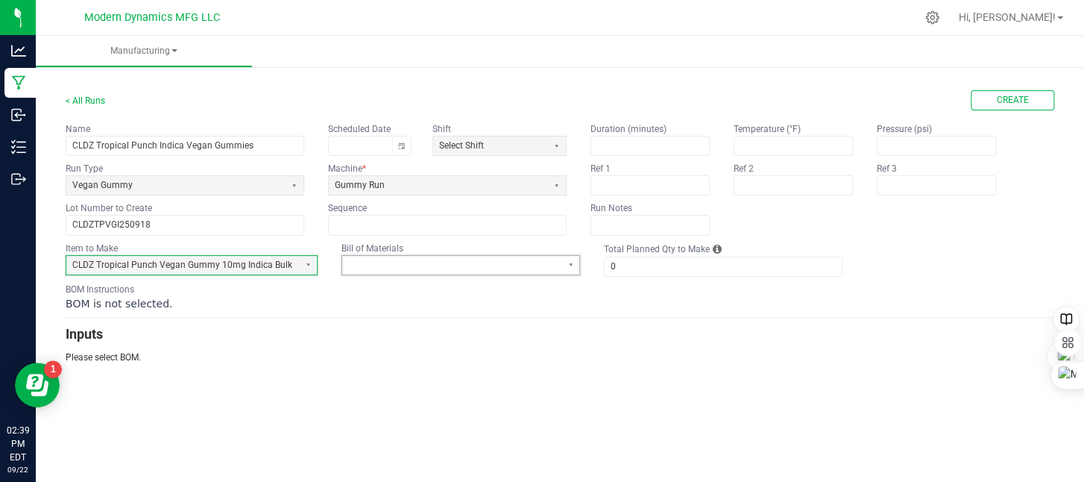
click at [409, 261] on span at bounding box center [451, 265] width 207 height 13
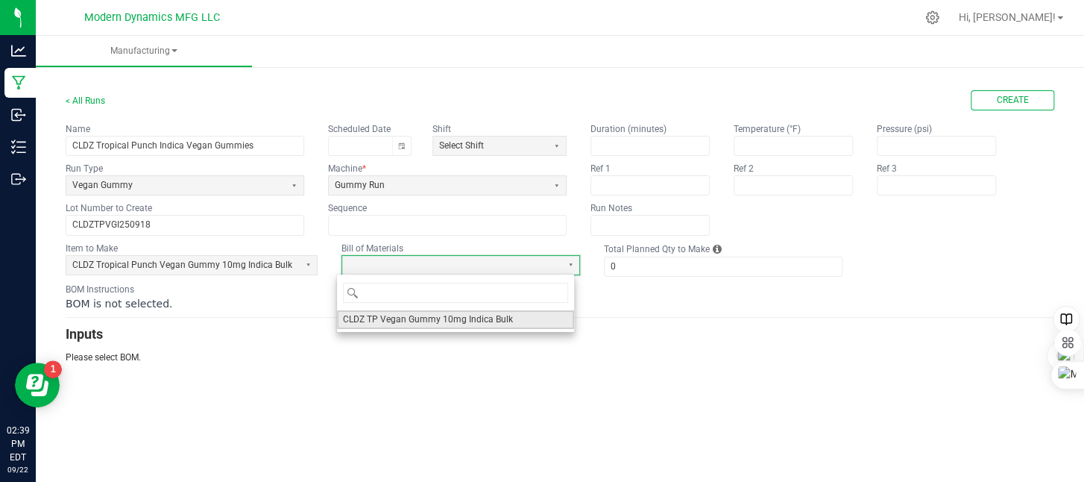
click at [414, 320] on span "CLDZ TP Vegan Gummy 10mg Indica Bulk" at bounding box center [428, 319] width 170 height 13
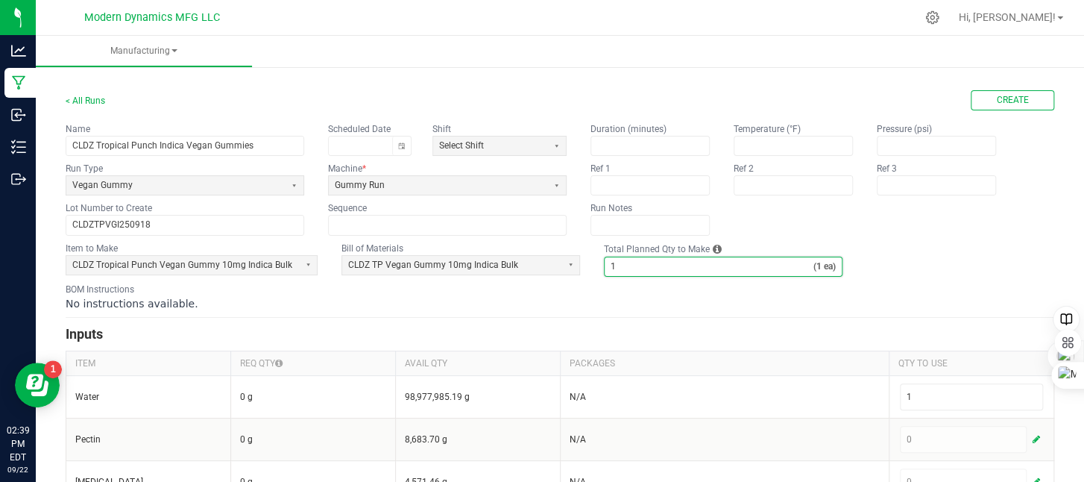
click at [627, 263] on input "1" at bounding box center [709, 266] width 209 height 19
type input "5,000"
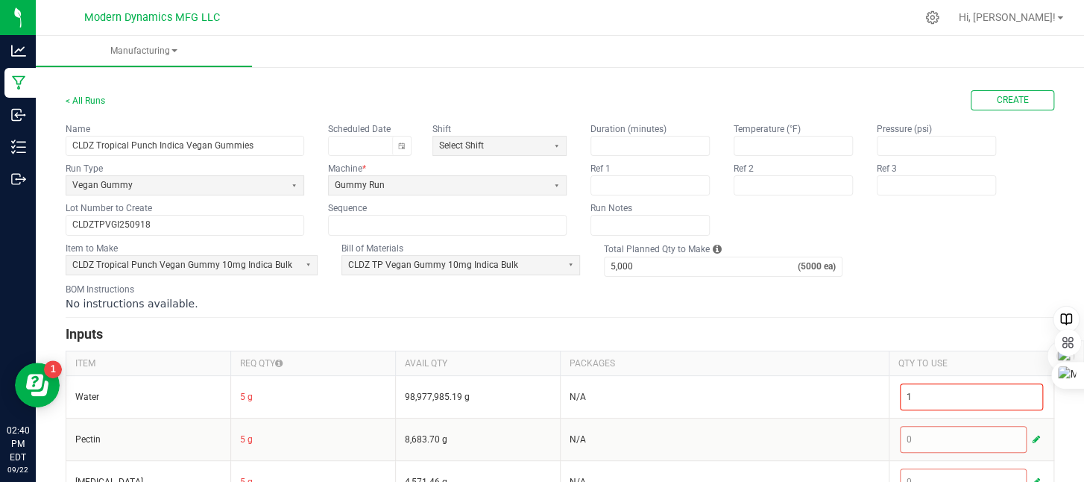
click at [645, 310] on form "< All Runs Create Name CLDZ Tropical Punch Indica Vegan Gummies Scheduled Date …" at bounding box center [560, 483] width 989 height 787
click at [971, 104] on button "Create" at bounding box center [1013, 100] width 84 height 20
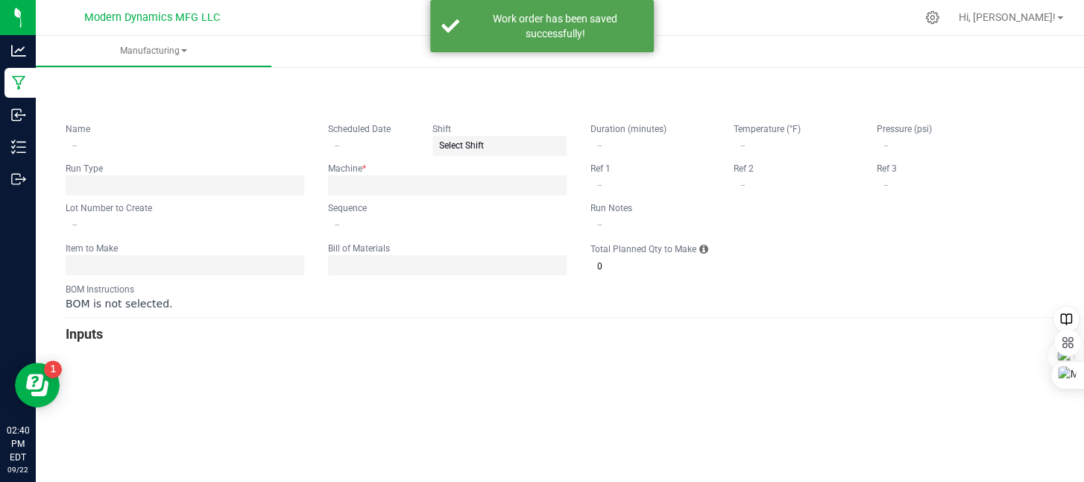
type input "CLDZ Tropical Punch Indica Vegan Gummies"
type input "CLDZTPVGI250918"
type input "0"
type input "5,000"
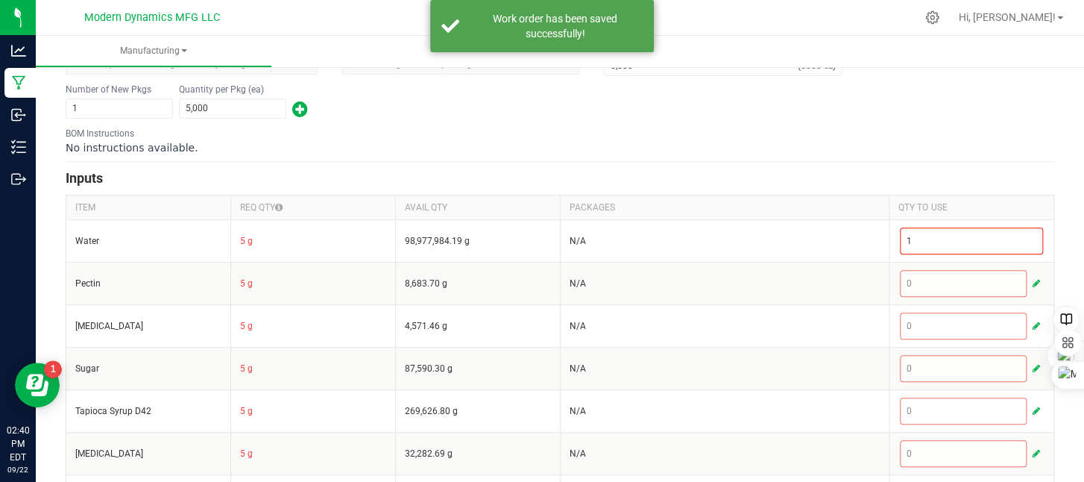
scroll to position [292, 0]
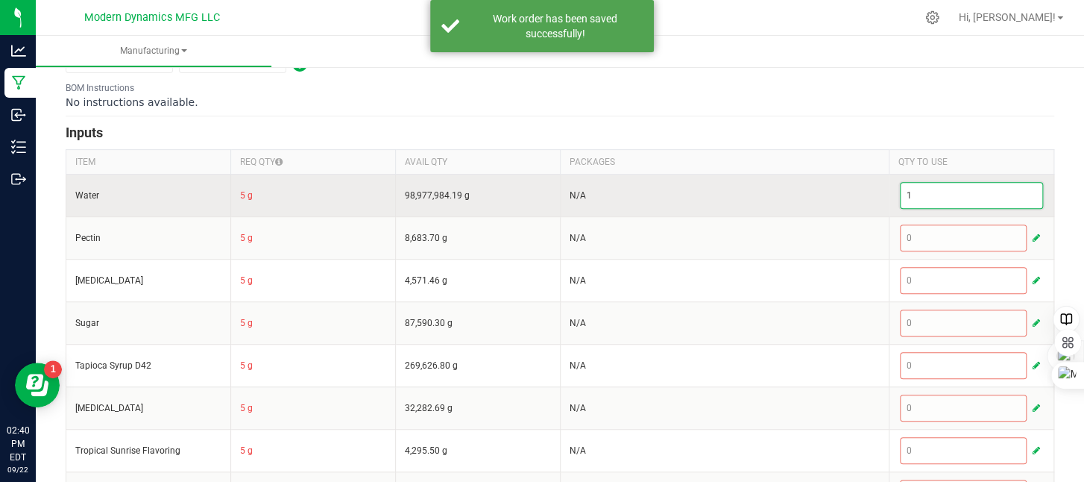
click at [1004, 192] on input "1" at bounding box center [972, 195] width 142 height 25
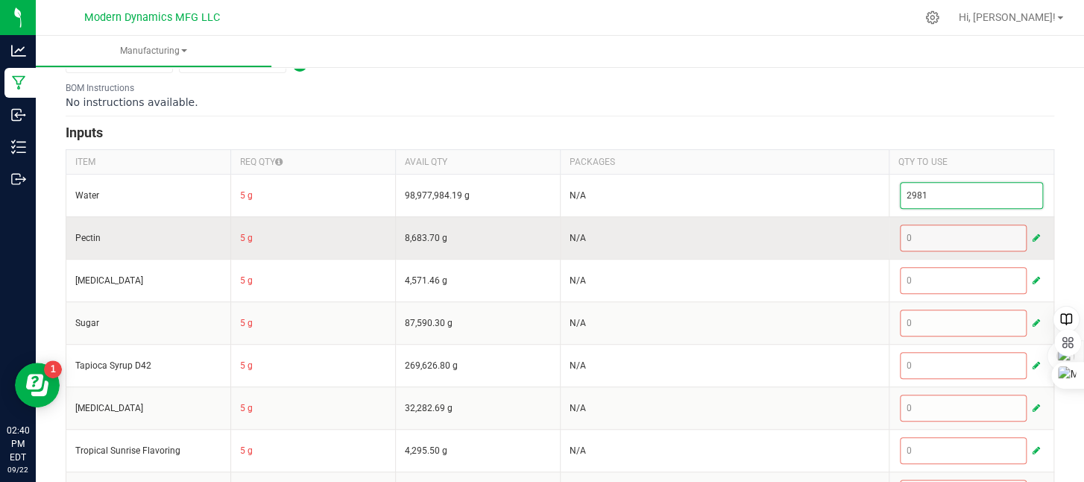
type input "2,981"
click at [1033, 234] on span "button" at bounding box center [1036, 238] width 7 height 12
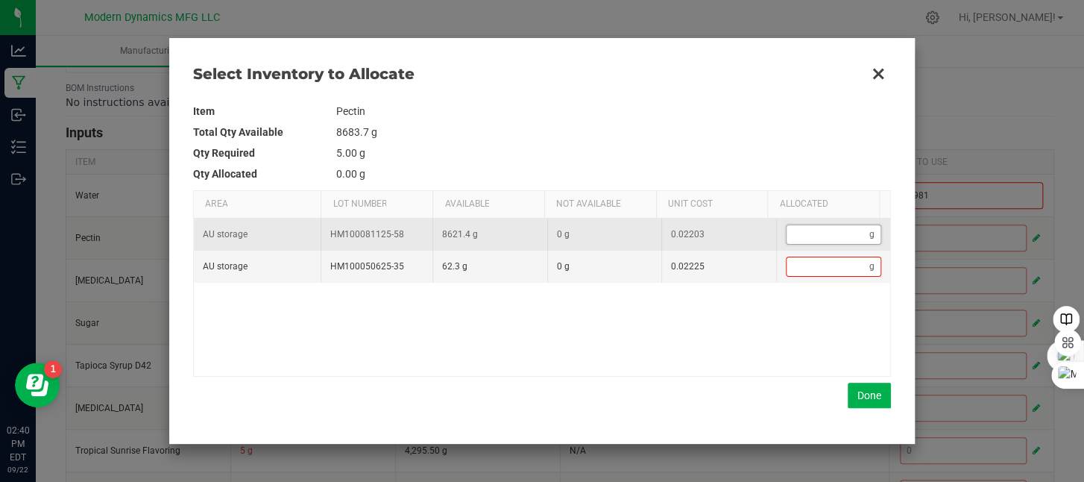
click at [793, 238] on input "Data table" at bounding box center [829, 234] width 84 height 19
type input "3"
type input "34"
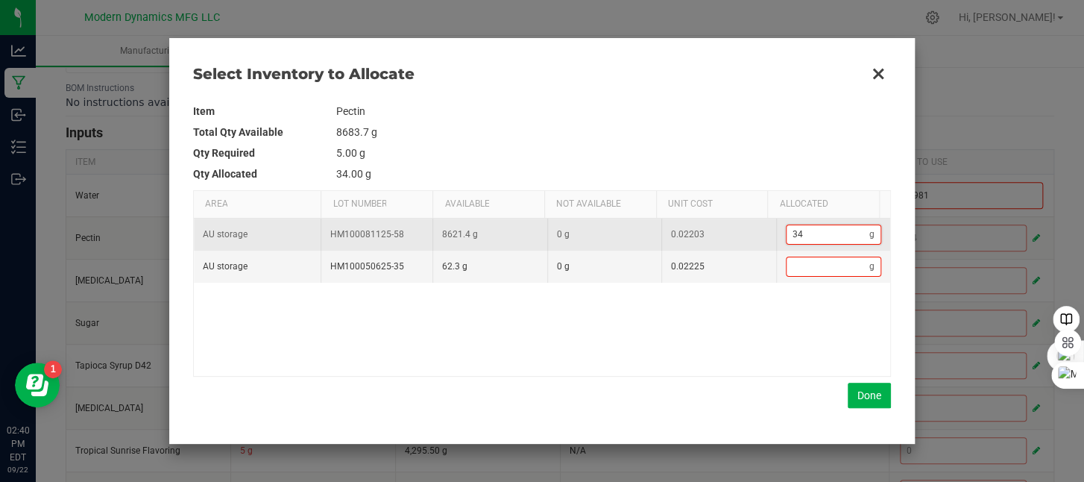
type input "346"
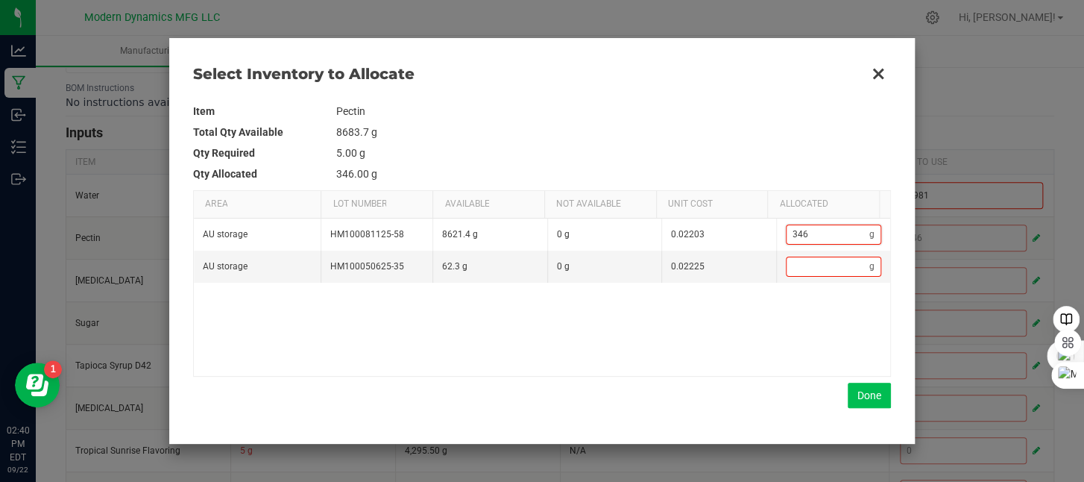
type input "346"
click at [862, 388] on button "Done" at bounding box center [869, 394] width 43 height 25
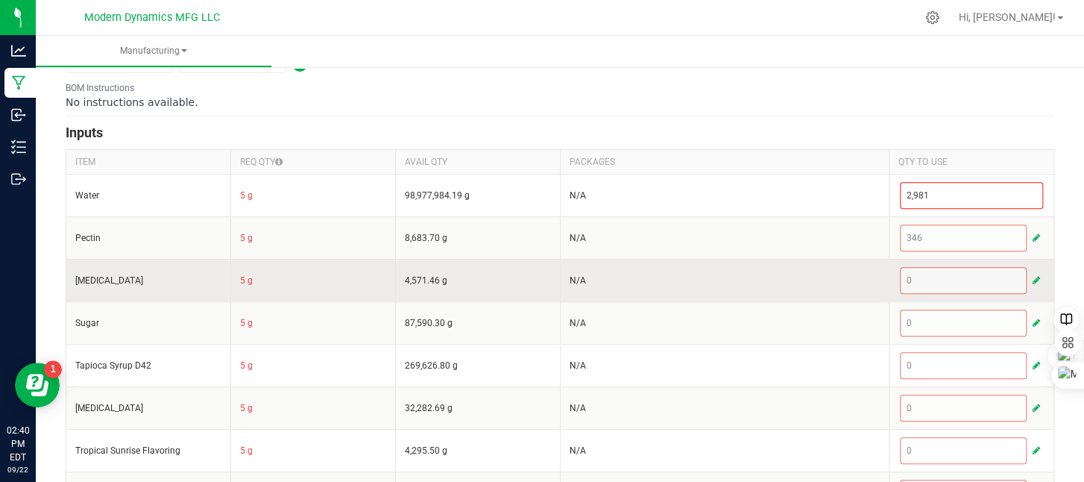
click at [1033, 276] on span "button" at bounding box center [1036, 280] width 7 height 12
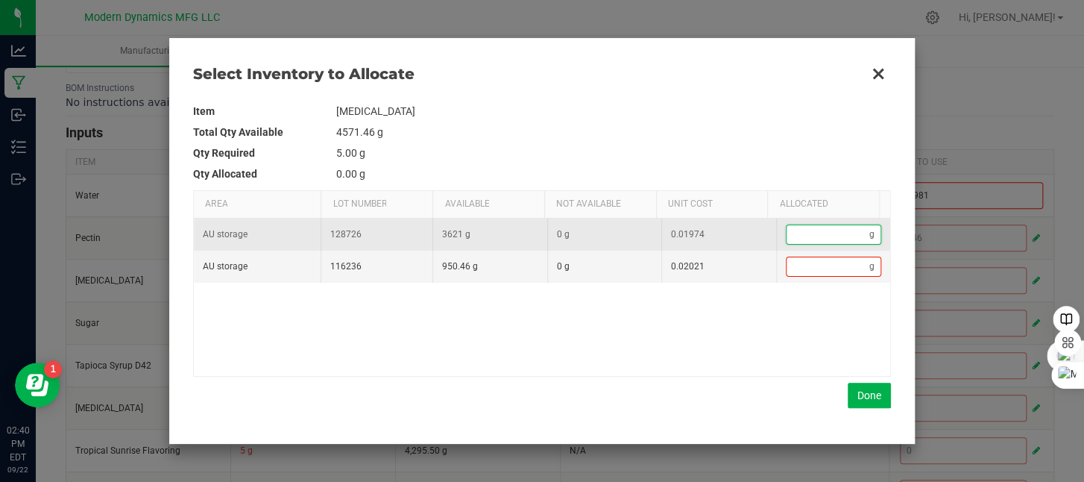
click at [816, 236] on input "Data table" at bounding box center [829, 234] width 84 height 19
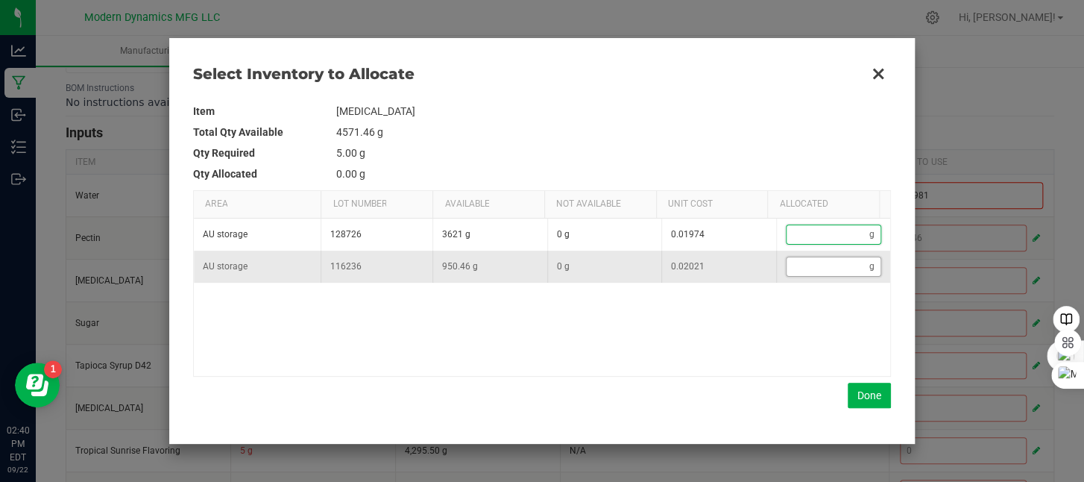
click at [808, 265] on input "Data table" at bounding box center [829, 266] width 84 height 19
type input "4"
type input "46"
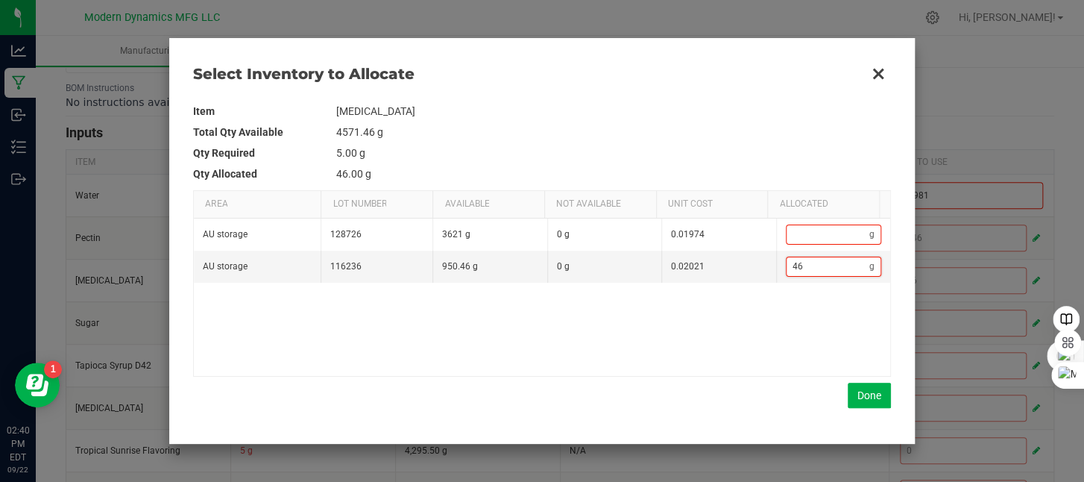
type input "46."
type input "46.2"
click at [872, 396] on button "Done" at bounding box center [869, 394] width 43 height 25
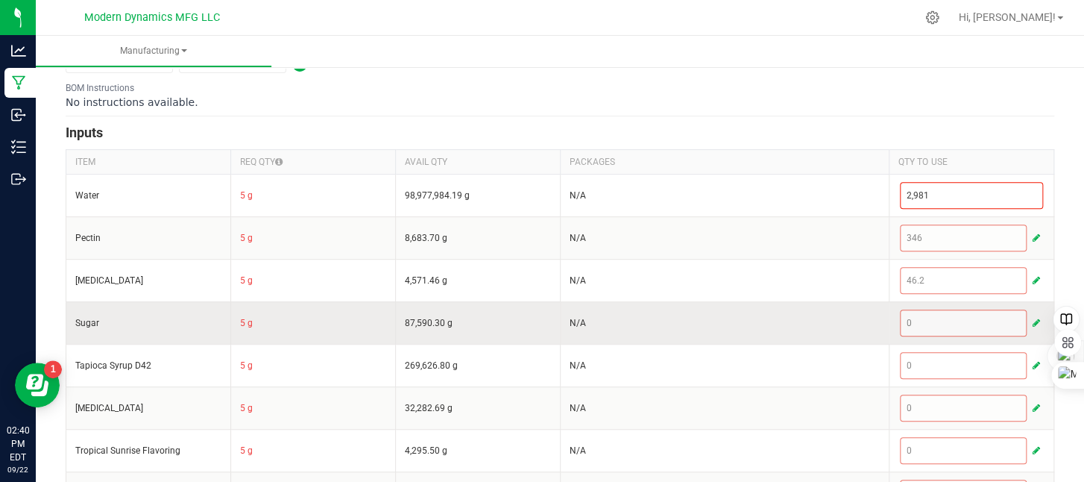
click at [1033, 317] on span "button" at bounding box center [1036, 323] width 7 height 12
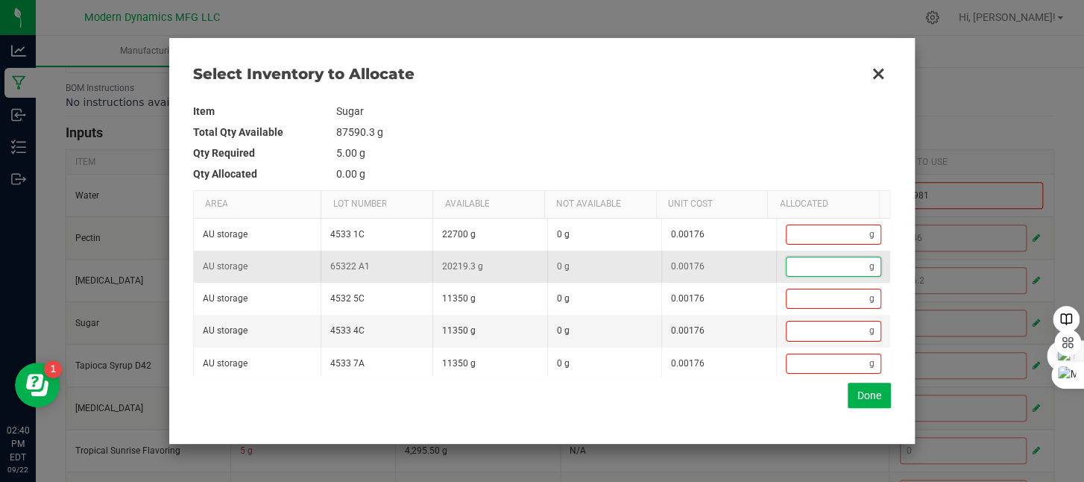
click at [854, 265] on input "Data table" at bounding box center [829, 266] width 84 height 19
type input "5"
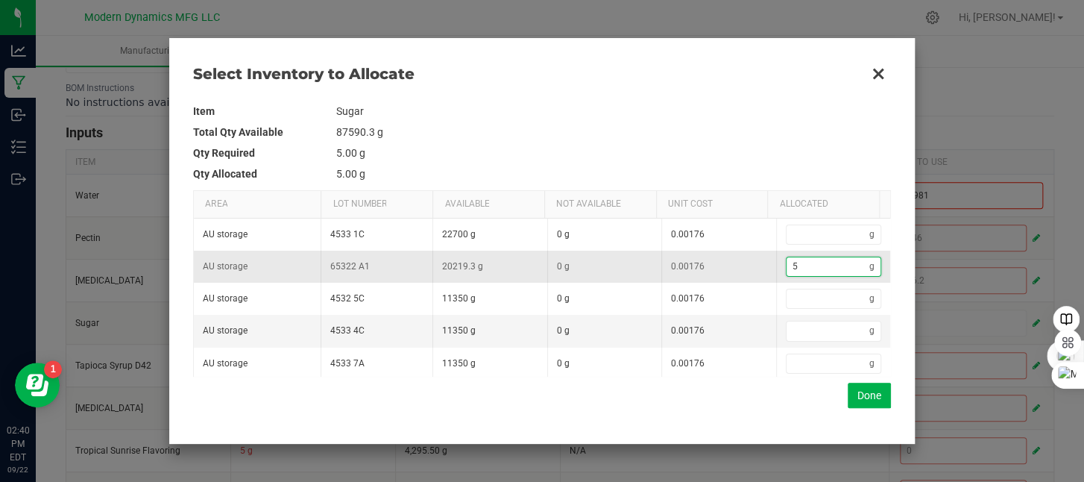
type input "54"
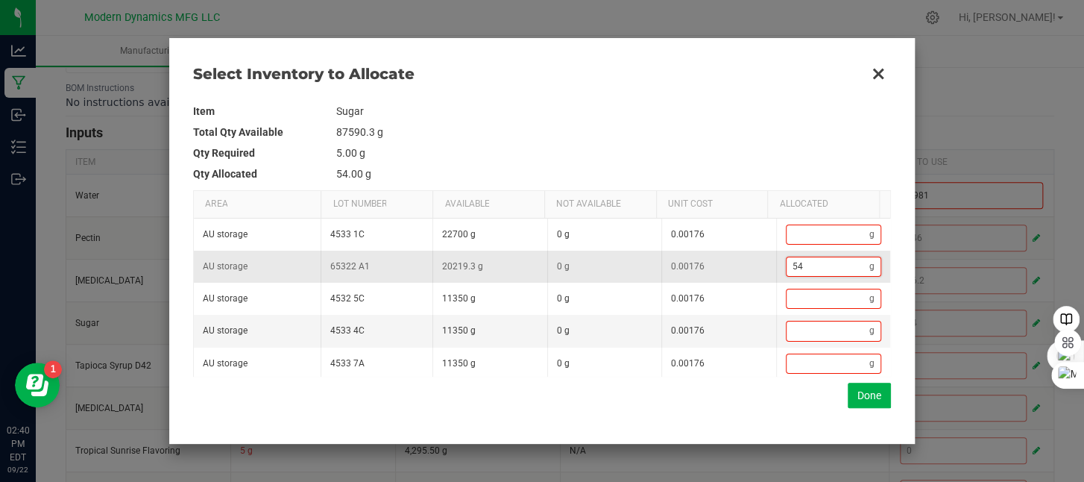
type input "541"
type input "5,413"
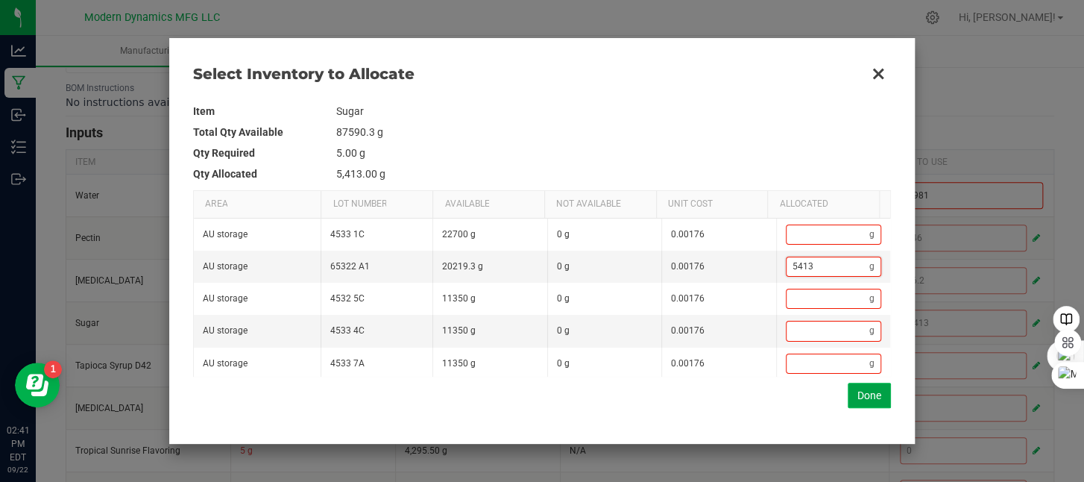
type input "5,413"
click at [867, 397] on button "Done" at bounding box center [869, 394] width 43 height 25
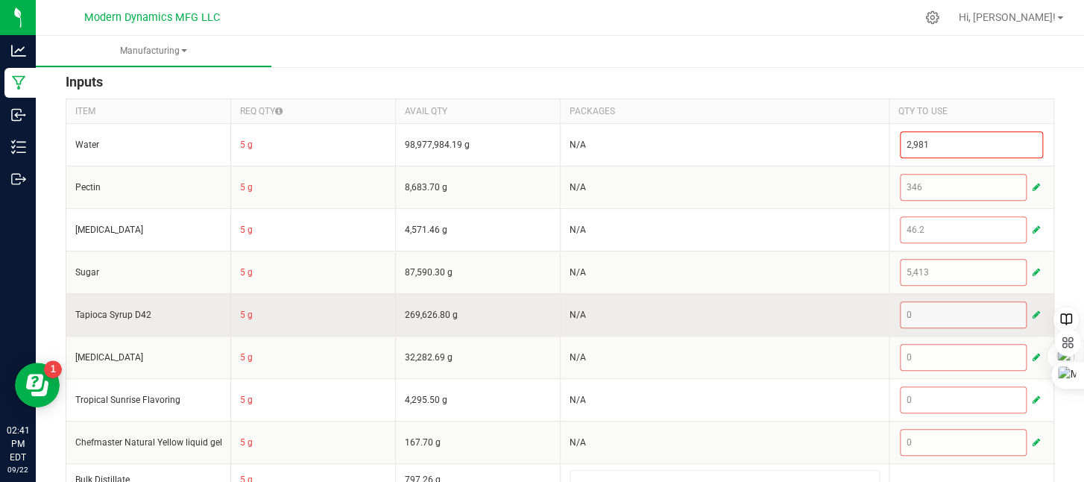
scroll to position [367, 0]
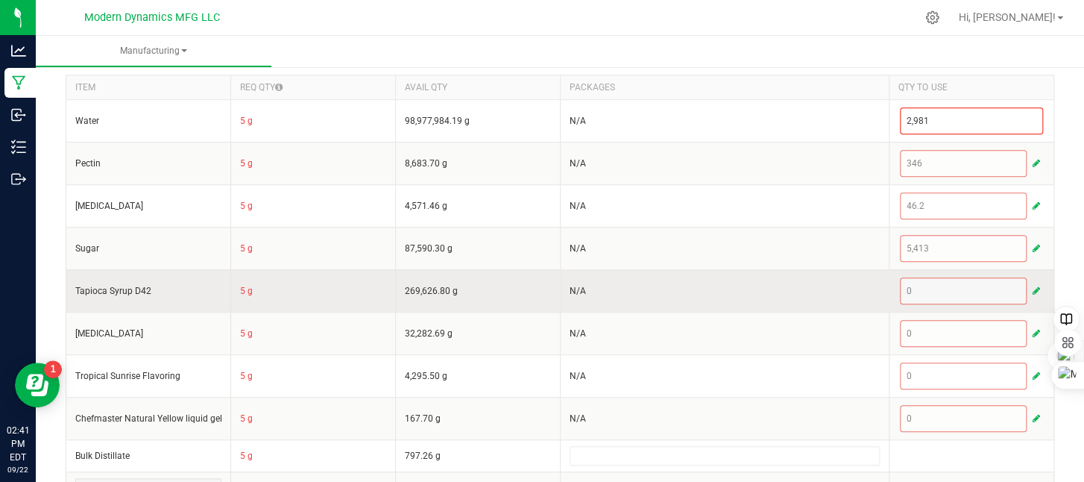
click at [1033, 287] on span "button" at bounding box center [1036, 291] width 7 height 12
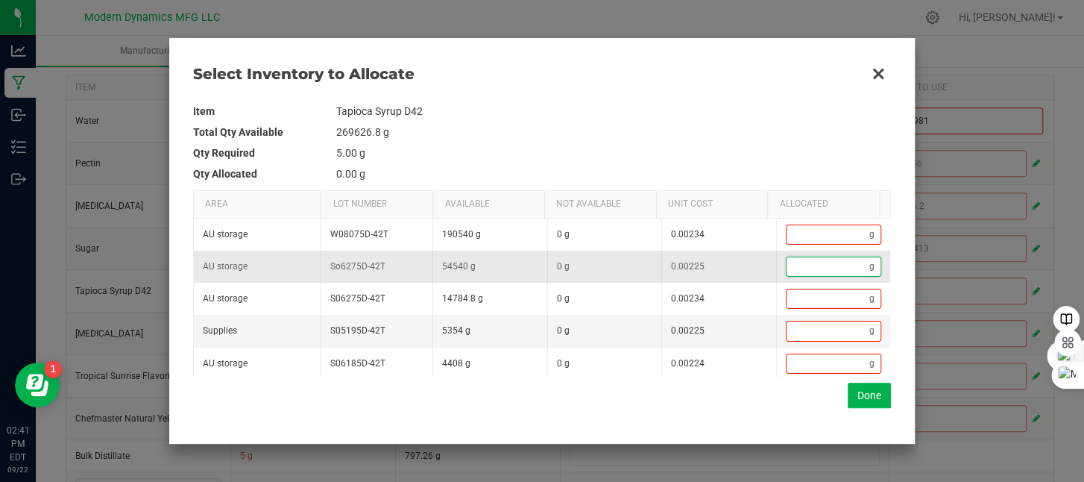
click at [813, 271] on input "Data table" at bounding box center [829, 266] width 84 height 19
type input "5"
type input "53"
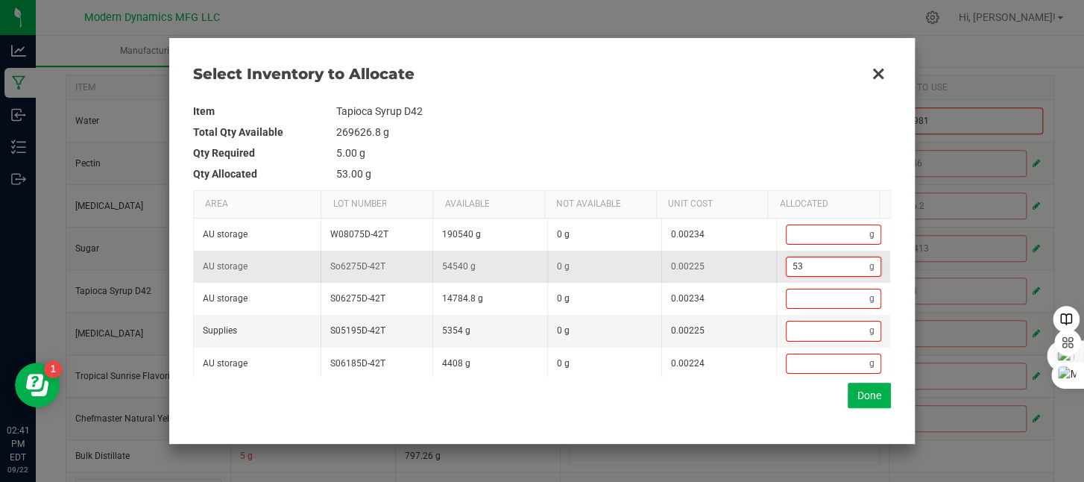
type input "535"
type input "5,357"
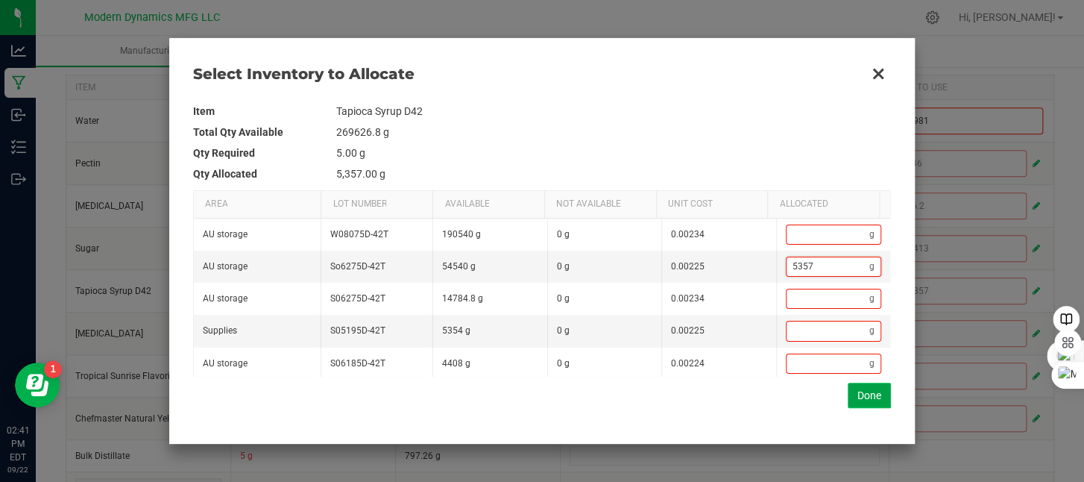
type input "5,357"
click at [857, 402] on button "Done" at bounding box center [869, 394] width 43 height 25
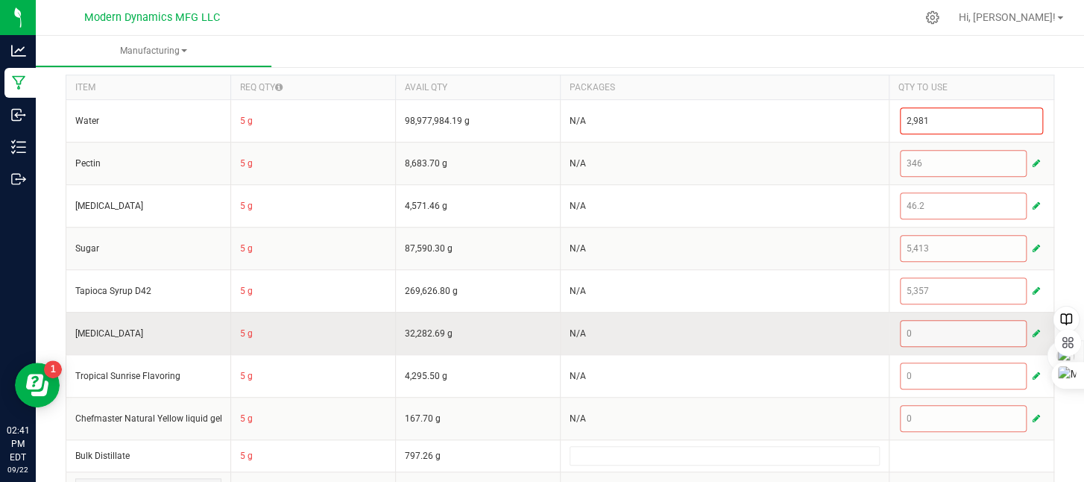
click at [1033, 330] on span "button" at bounding box center [1036, 333] width 7 height 12
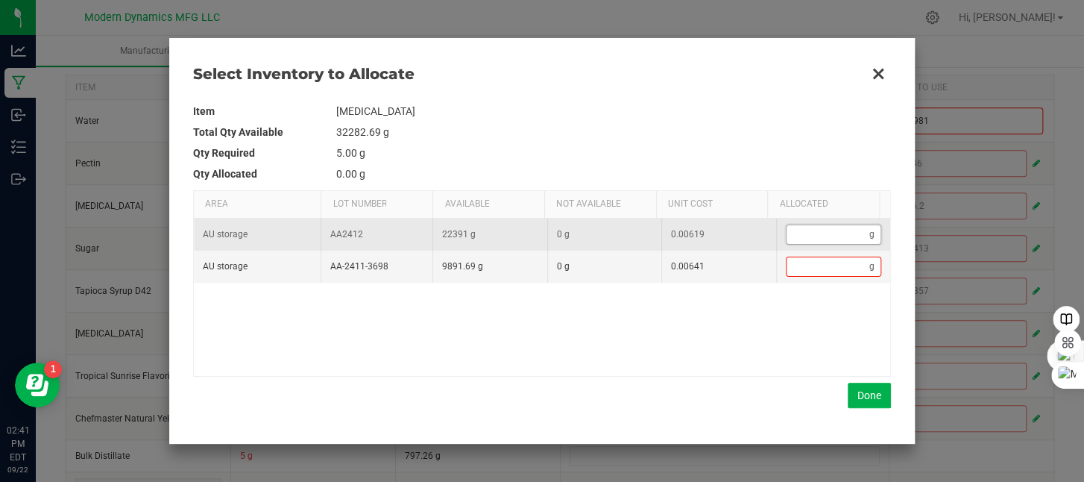
click at [817, 236] on input "Data table" at bounding box center [829, 234] width 84 height 19
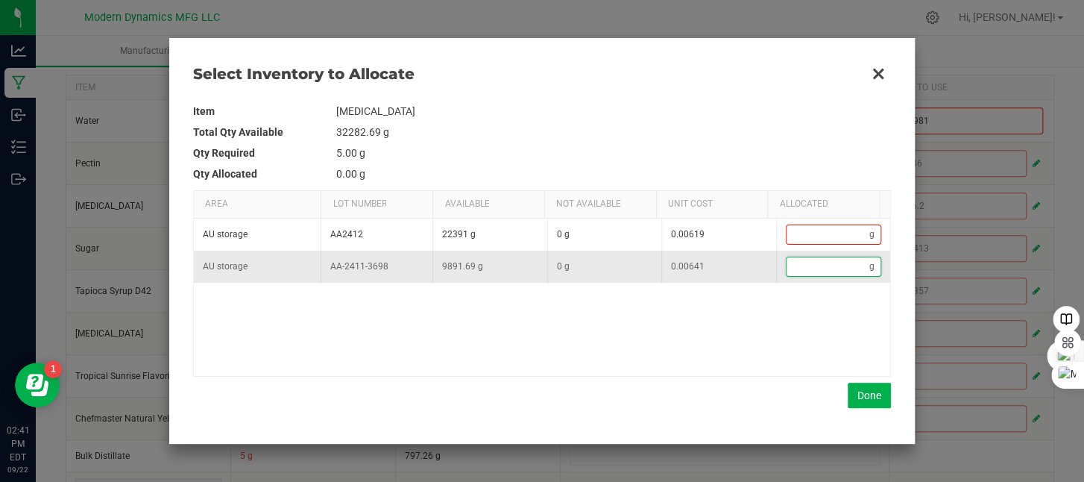
click at [790, 266] on input "Data table" at bounding box center [829, 266] width 84 height 19
type input "9"
type input "90"
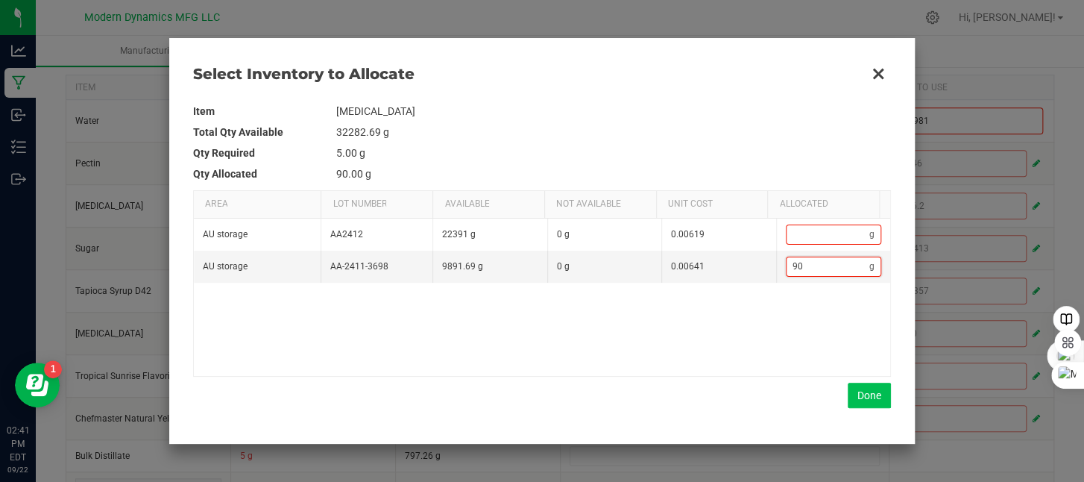
type input "90"
click at [872, 390] on button "Done" at bounding box center [869, 394] width 43 height 25
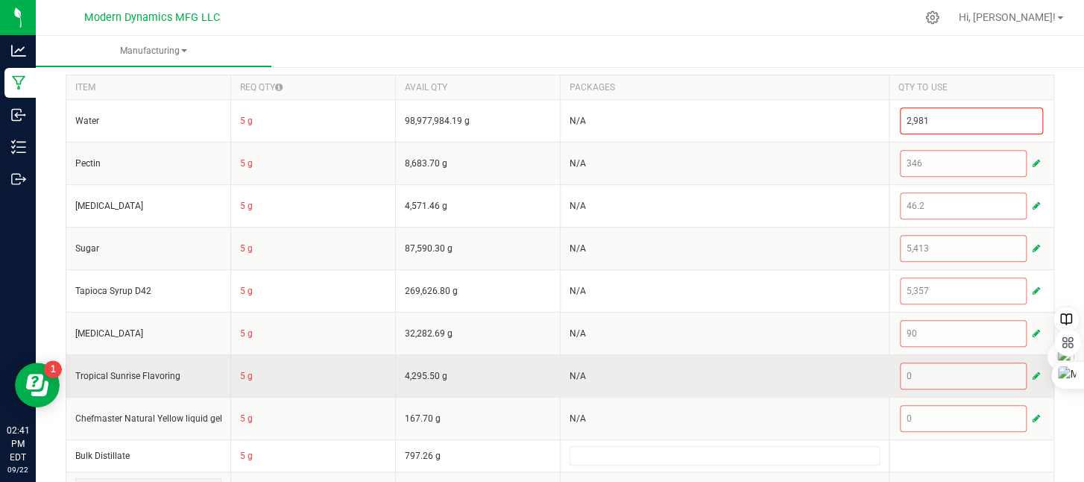
scroll to position [497, 0]
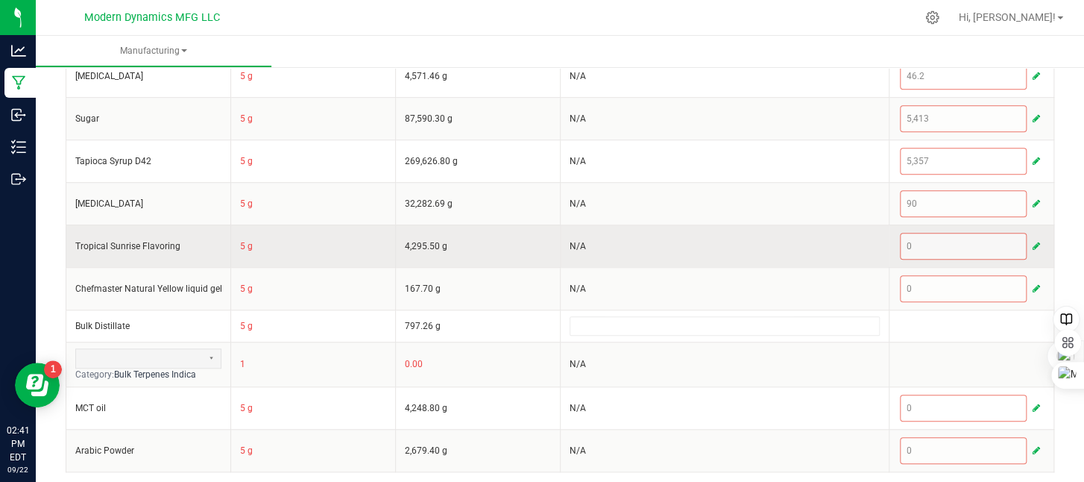
click at [1033, 241] on span "button" at bounding box center [1036, 246] width 7 height 12
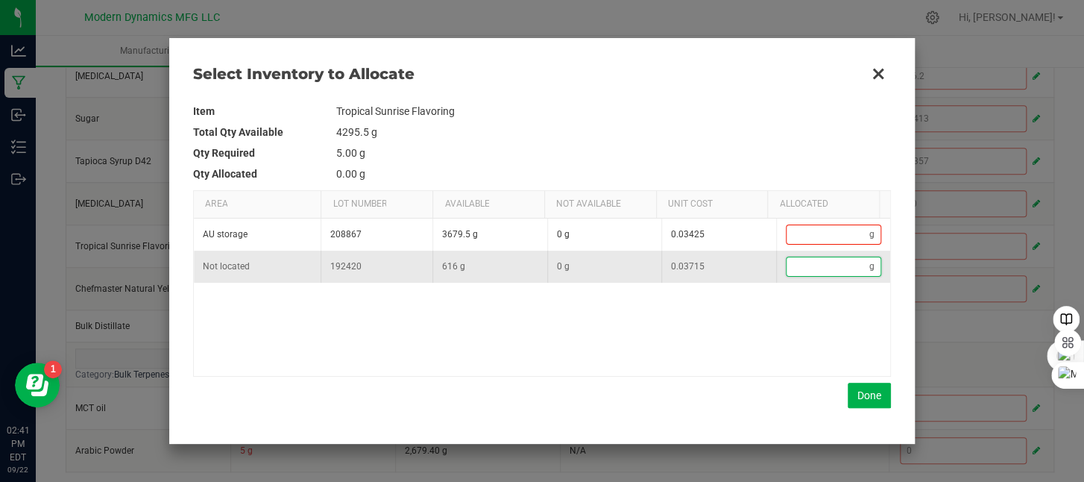
click at [808, 274] on input "Data table" at bounding box center [829, 266] width 84 height 19
type input "1"
type input "10"
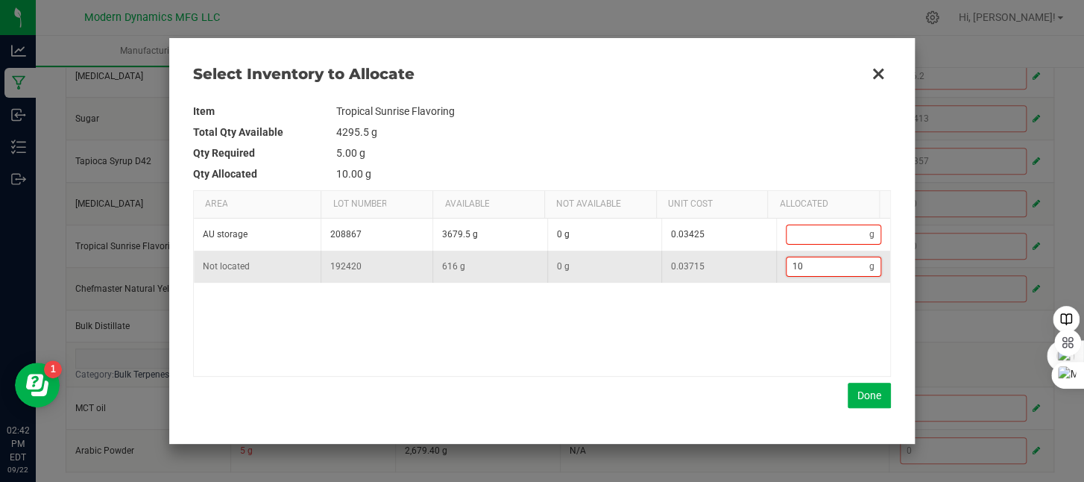
type input "105"
type input "105."
type input "105.4"
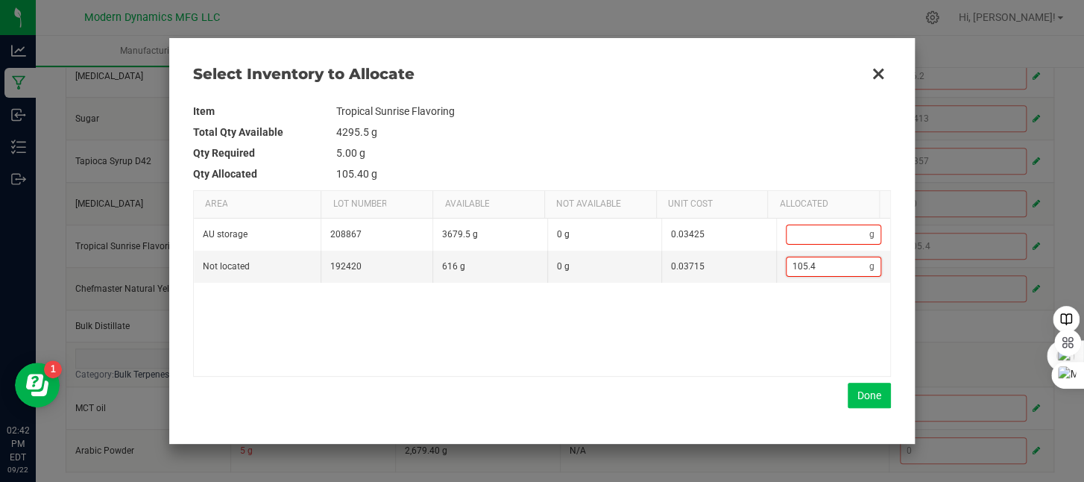
type input "105.4"
click at [865, 399] on button "Done" at bounding box center [869, 394] width 43 height 25
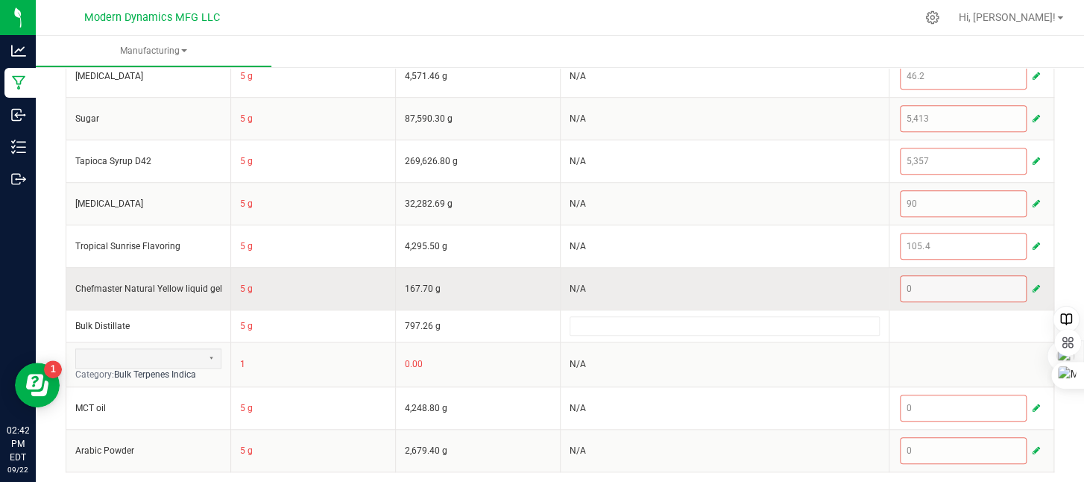
click at [1033, 283] on span "button" at bounding box center [1036, 289] width 7 height 12
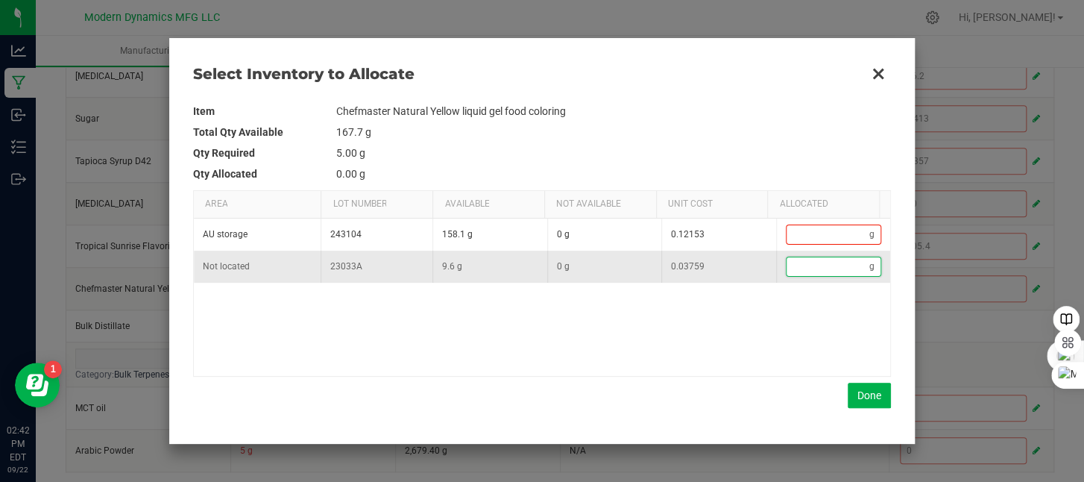
click at [814, 268] on input "Data table" at bounding box center [829, 266] width 84 height 19
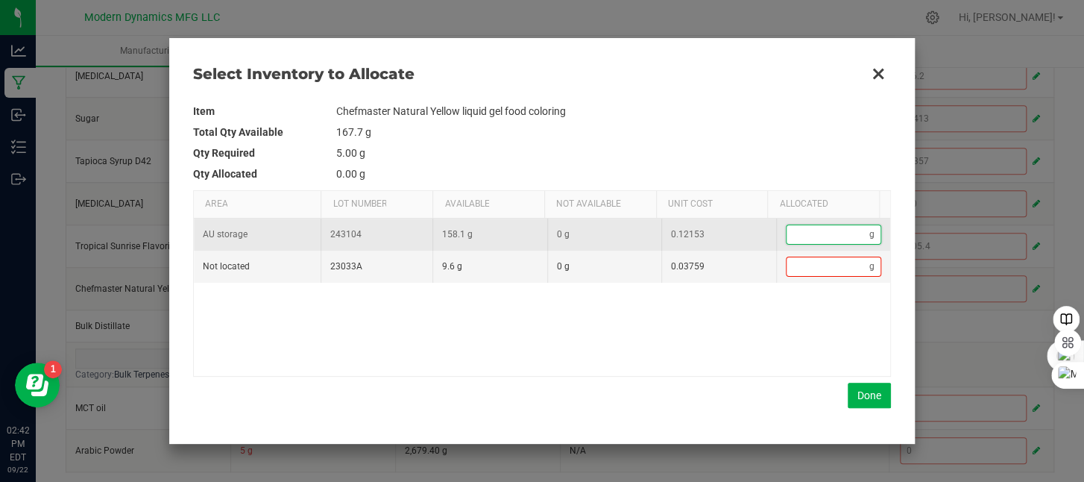
click at [802, 238] on input "Data table" at bounding box center [829, 234] width 84 height 19
type input "9"
type input "9."
type input "9.6"
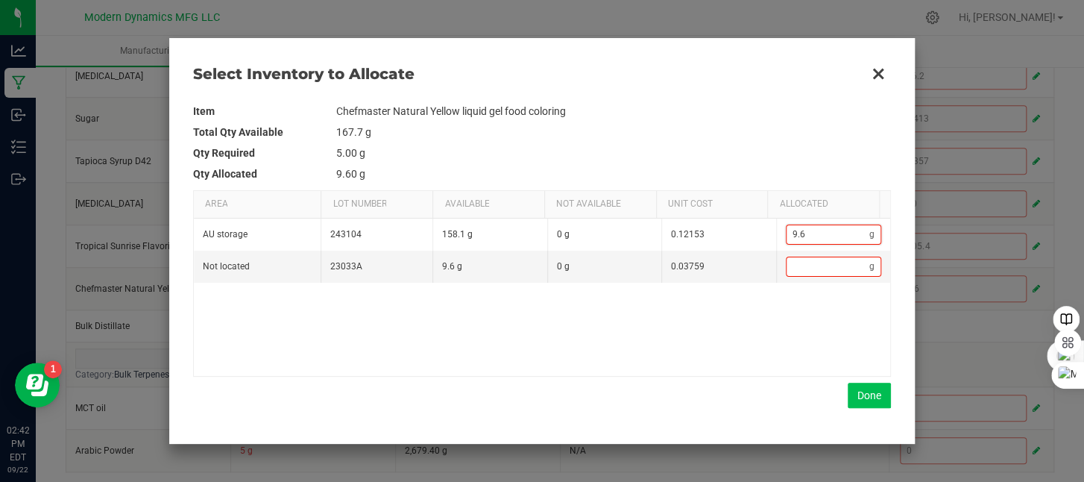
type input "9.6"
click at [856, 394] on button "Done" at bounding box center [869, 394] width 43 height 25
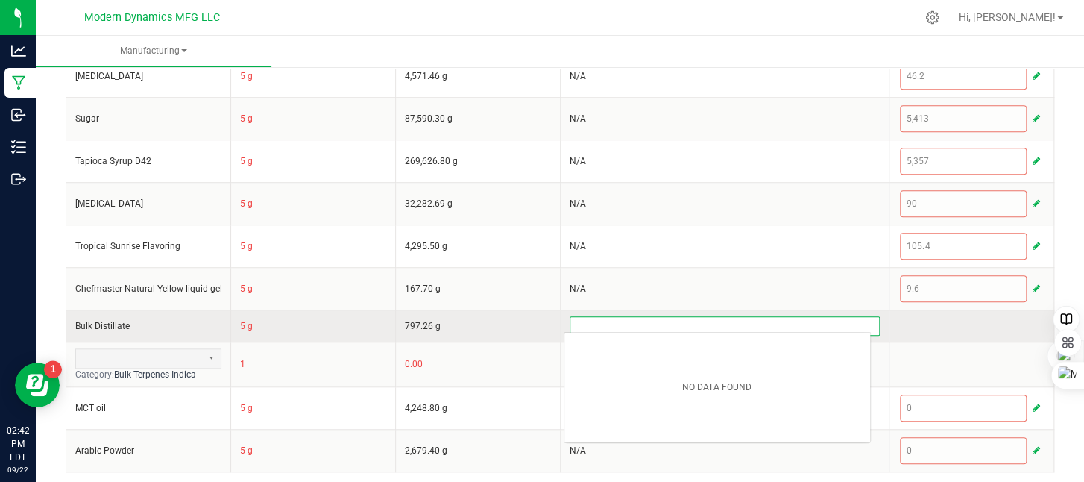
click at [716, 316] on kendo-multiselect at bounding box center [725, 325] width 311 height 19
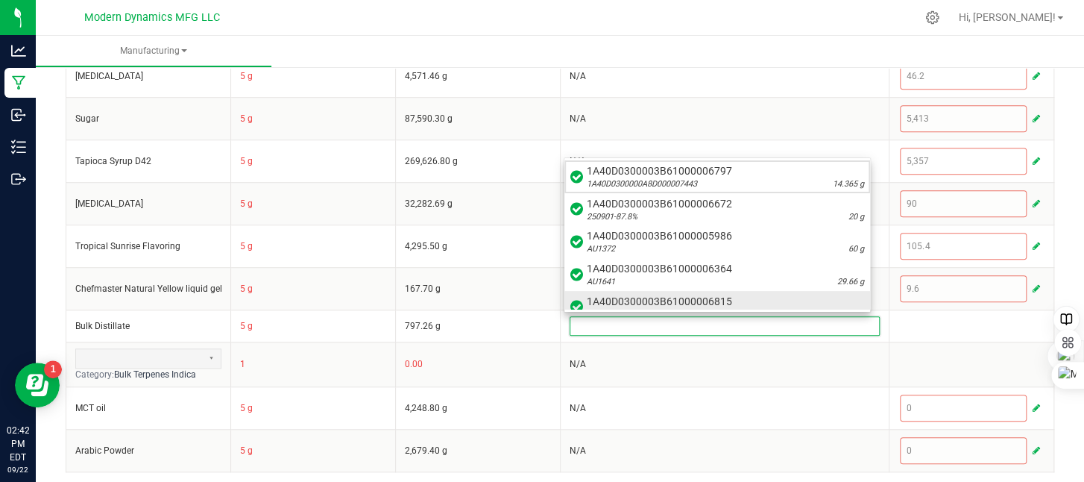
click at [725, 306] on span "1A40D0300003B61000006815" at bounding box center [725, 301] width 277 height 15
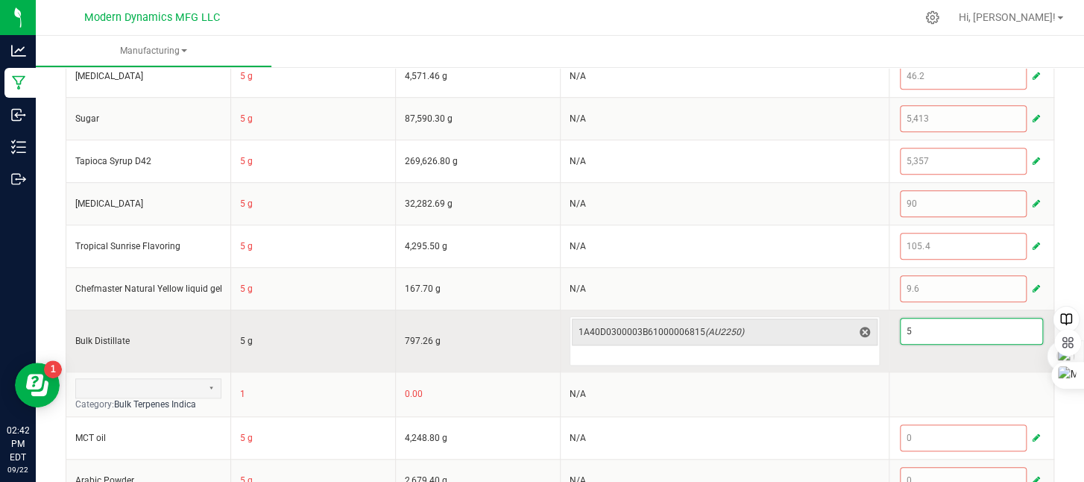
click at [912, 336] on input "5" at bounding box center [972, 330] width 142 height 25
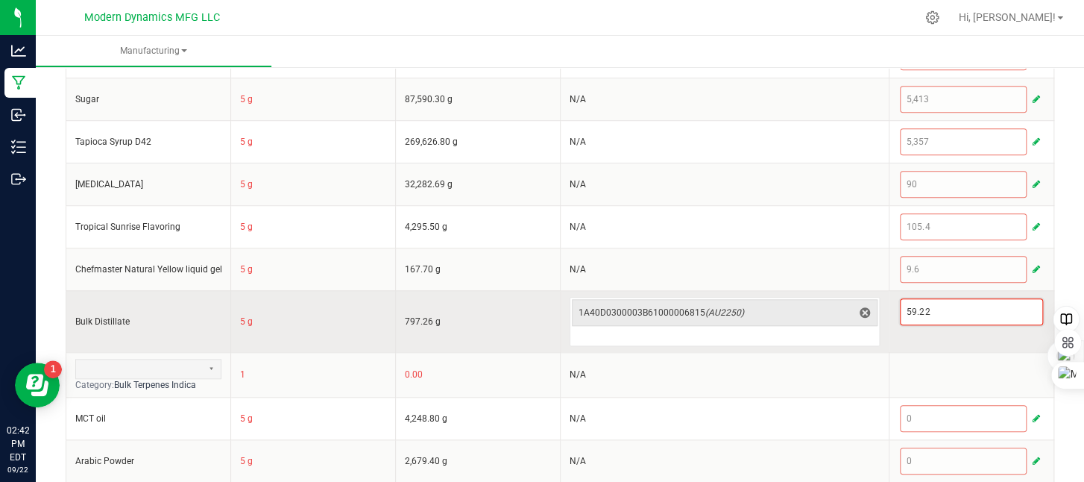
scroll to position [526, 0]
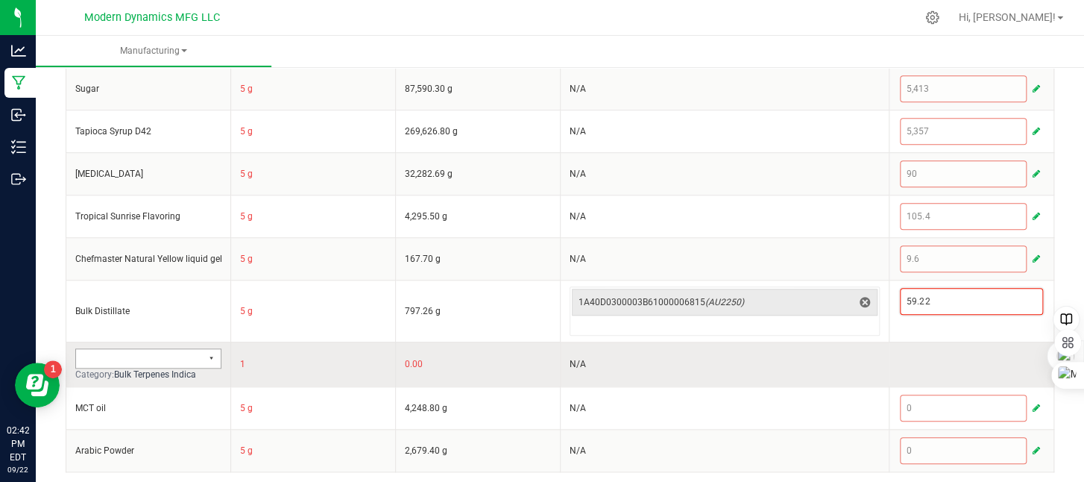
click at [207, 351] on button "Select" at bounding box center [211, 358] width 19 height 19
type input "59.22"
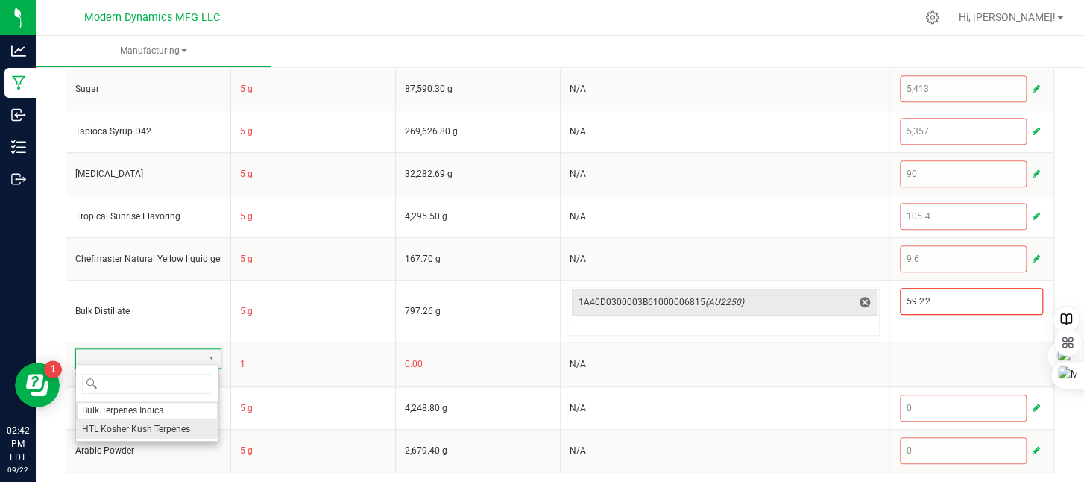
click at [186, 426] on span "HTL Kosher Kush Terpenes" at bounding box center [136, 429] width 108 height 13
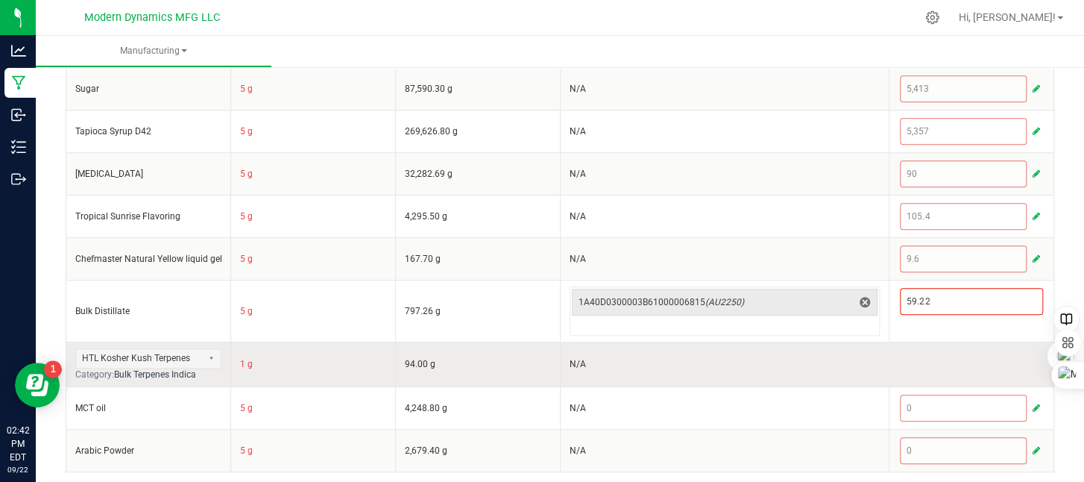
drag, startPoint x: 879, startPoint y: 363, endPoint x: 892, endPoint y: 359, distance: 13.4
click at [892, 359] on td at bounding box center [971, 363] width 165 height 45
click at [169, 369] on span "Bulk Terpenes Indica" at bounding box center [155, 374] width 82 height 10
click at [179, 349] on span "HTL Kosher Kush Terpenes" at bounding box center [139, 358] width 126 height 19
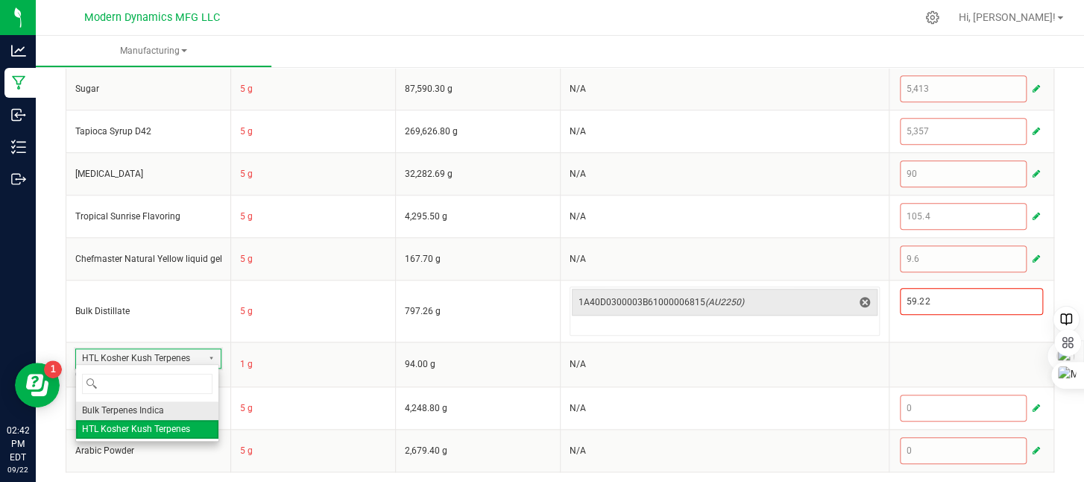
click at [171, 407] on li "Bulk Terpenes Indica" at bounding box center [147, 410] width 142 height 19
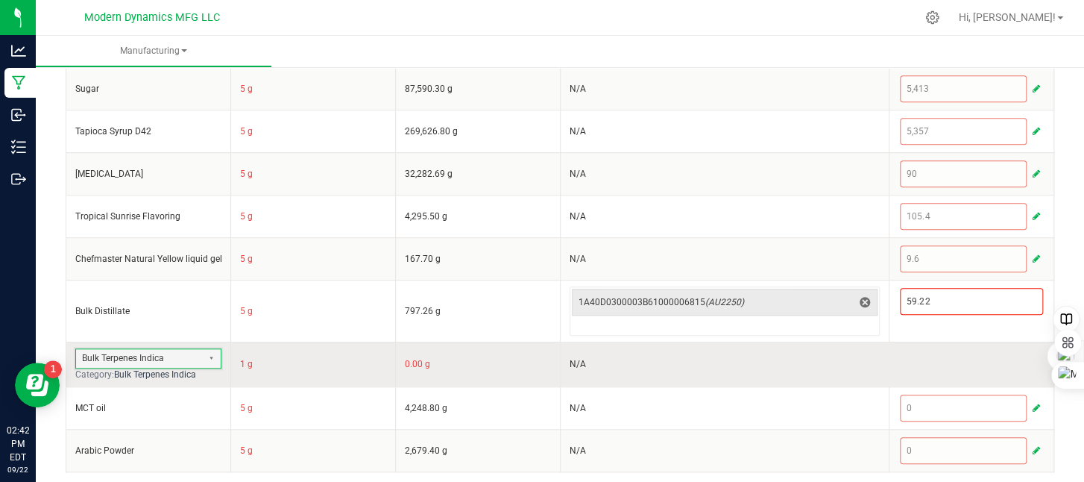
click at [928, 363] on td at bounding box center [971, 363] width 165 height 45
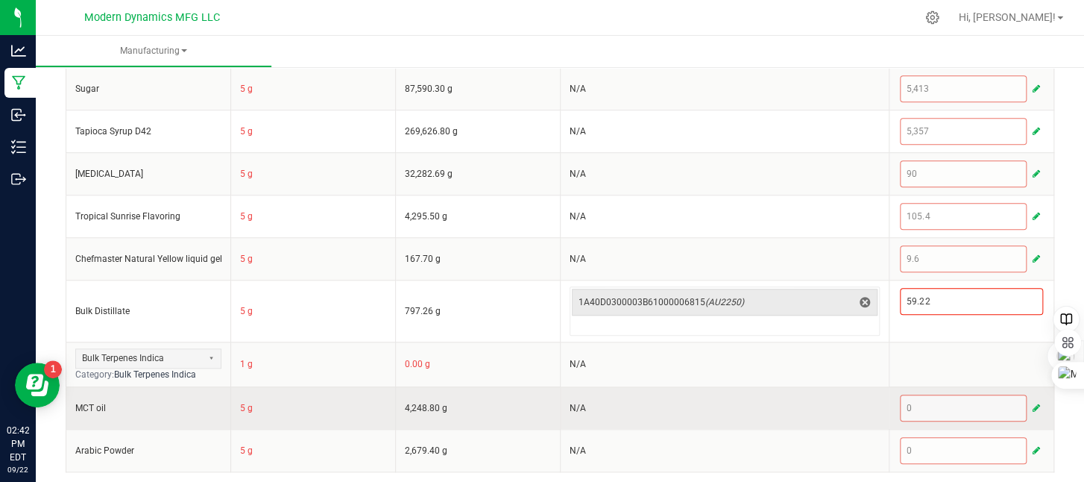
click at [1033, 405] on span "button" at bounding box center [1036, 408] width 7 height 12
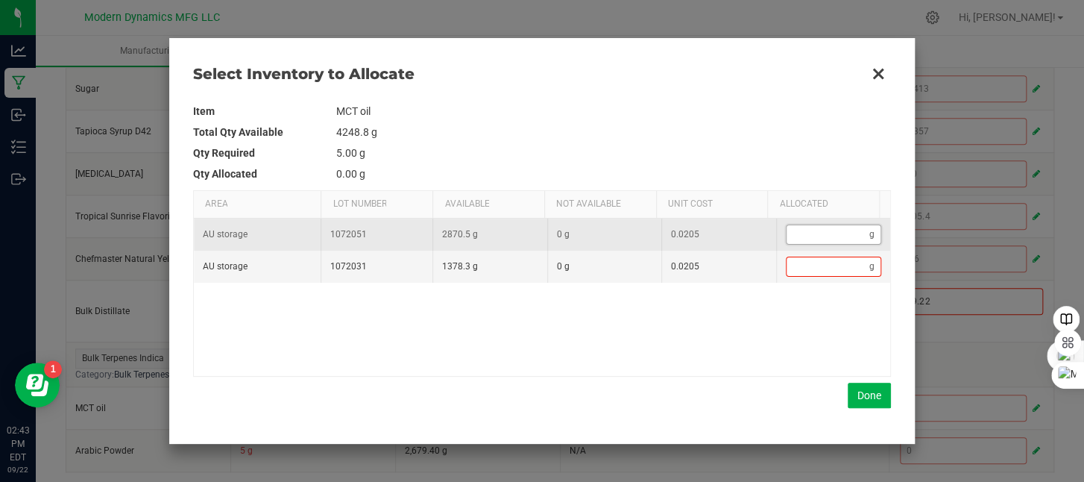
click at [830, 237] on input "Data table" at bounding box center [829, 234] width 84 height 19
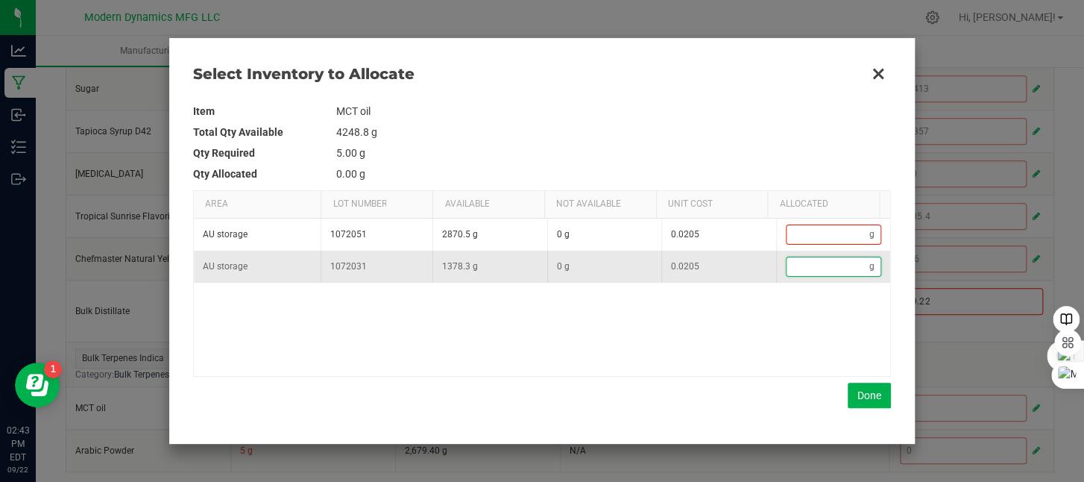
click at [805, 265] on input "Data table" at bounding box center [829, 266] width 84 height 19
type input "1"
type input "14"
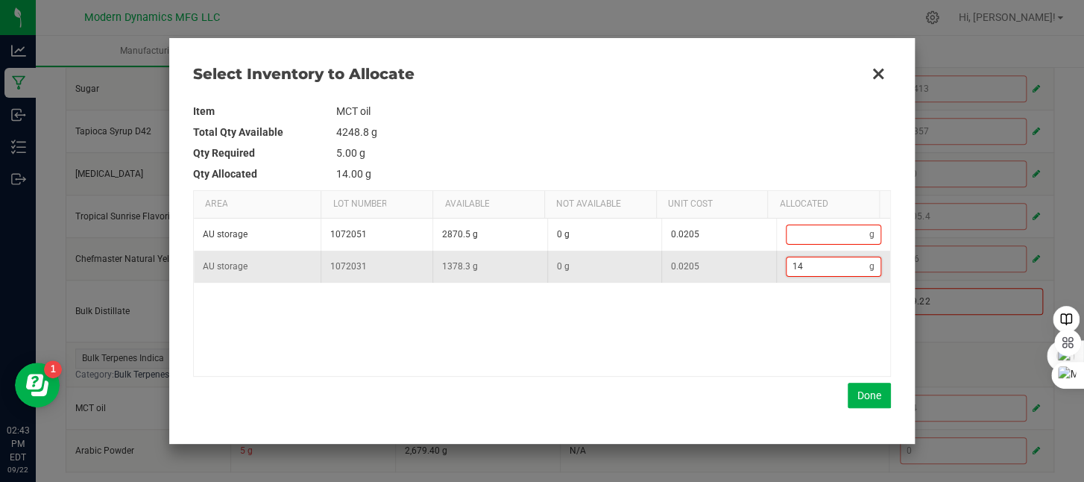
type input "142"
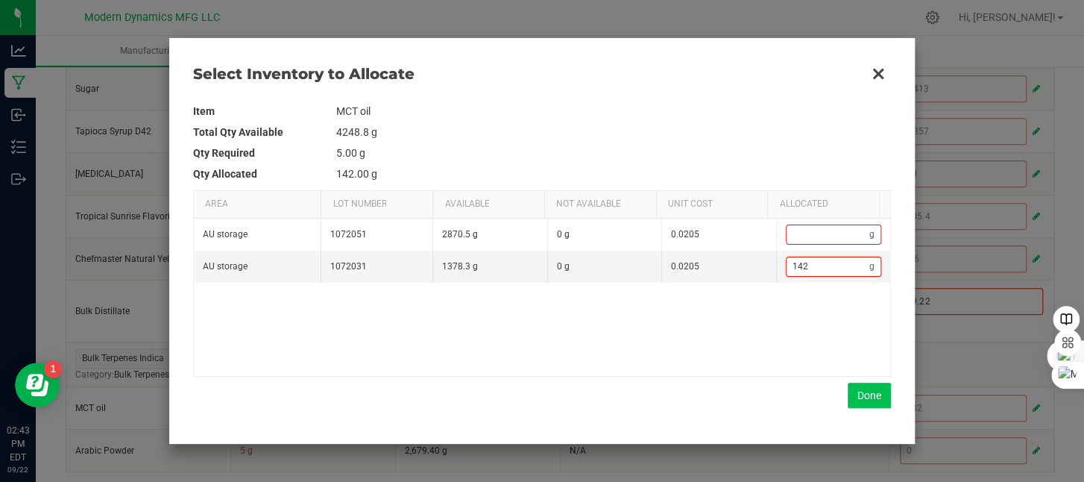
type input "142"
click at [858, 400] on button "Done" at bounding box center [869, 394] width 43 height 25
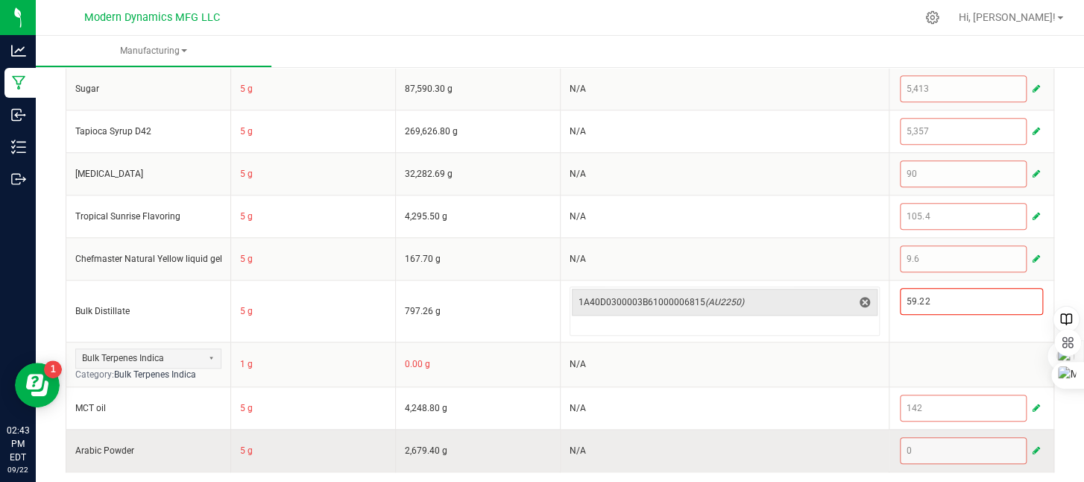
click at [1033, 447] on span "button" at bounding box center [1036, 450] width 7 height 12
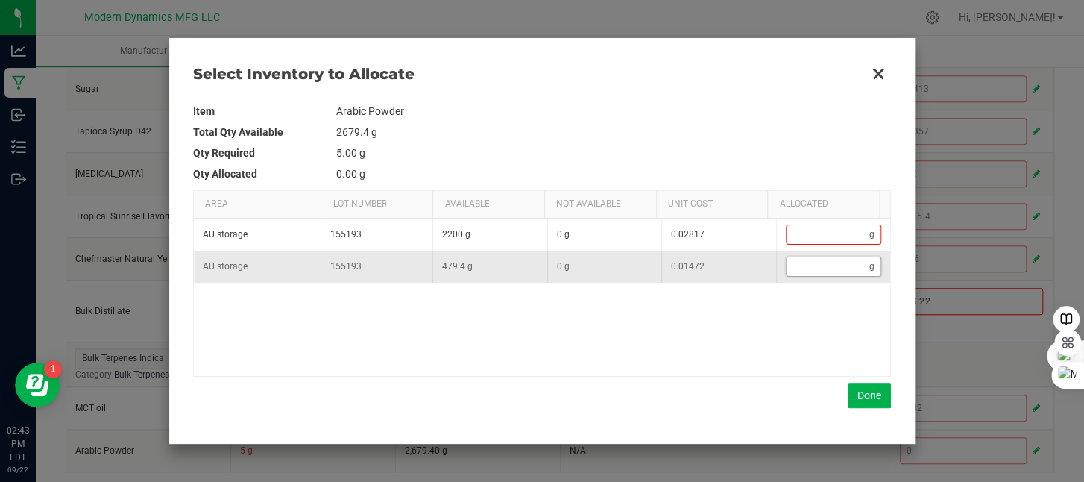
click at [841, 266] on input "Data table" at bounding box center [829, 266] width 84 height 19
type input "8"
type input "87"
type input "87."
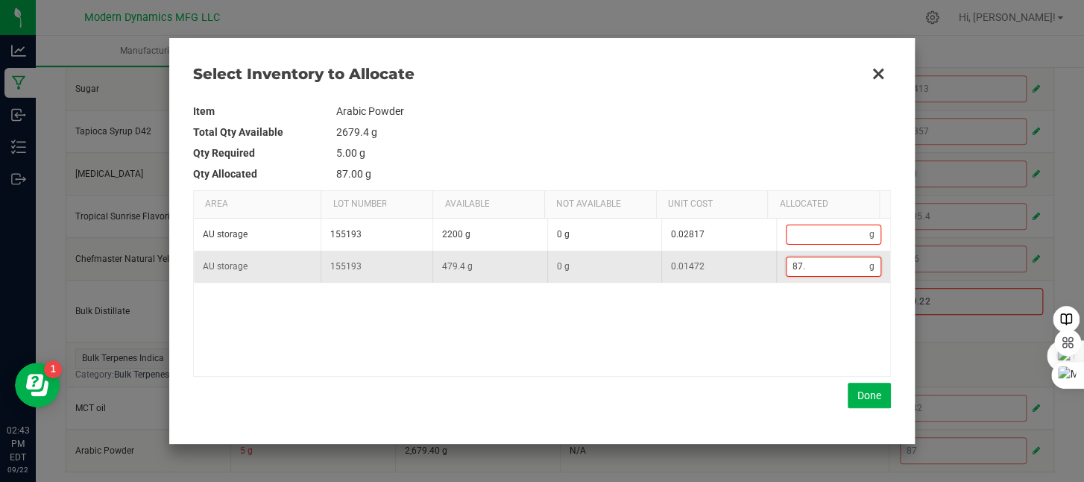
type input "87.2"
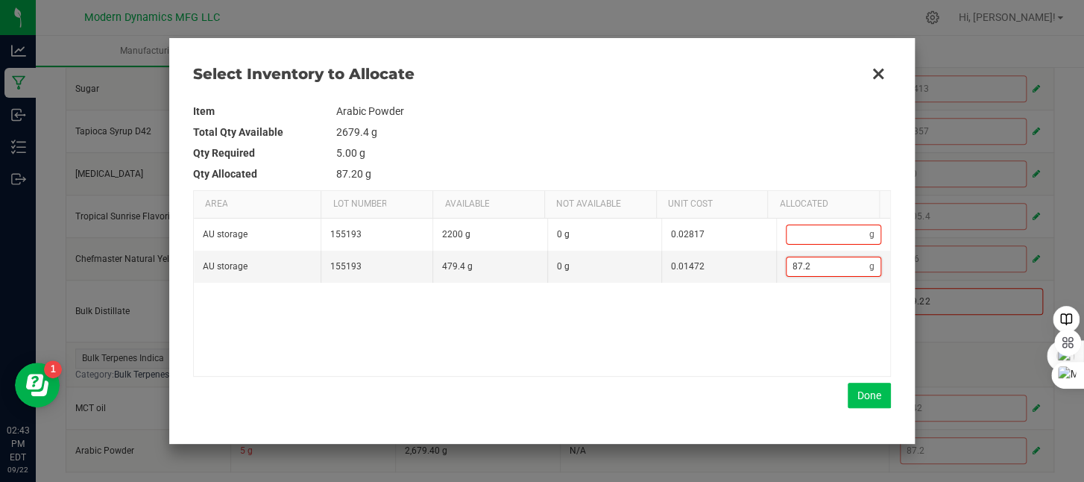
type input "87.2"
click at [866, 393] on button "Done" at bounding box center [869, 394] width 43 height 25
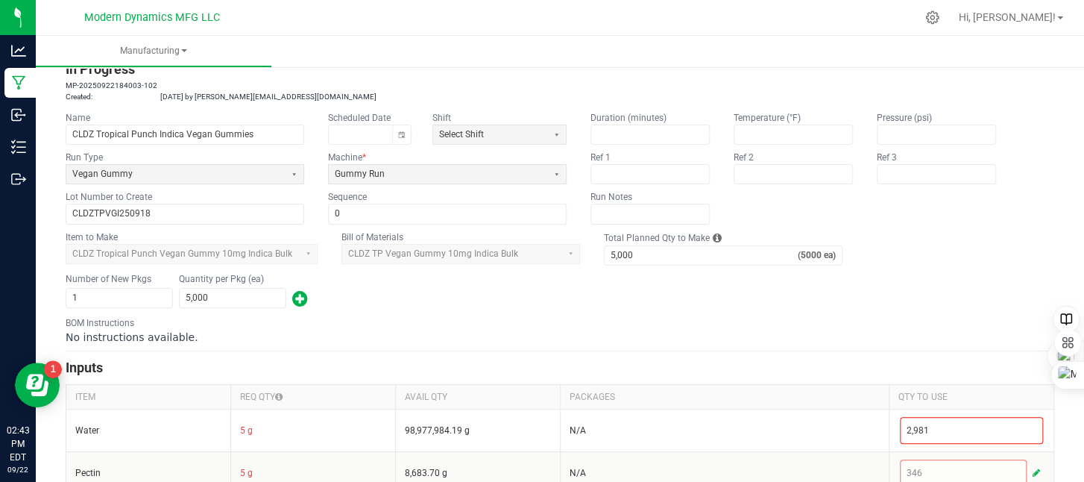
scroll to position [0, 0]
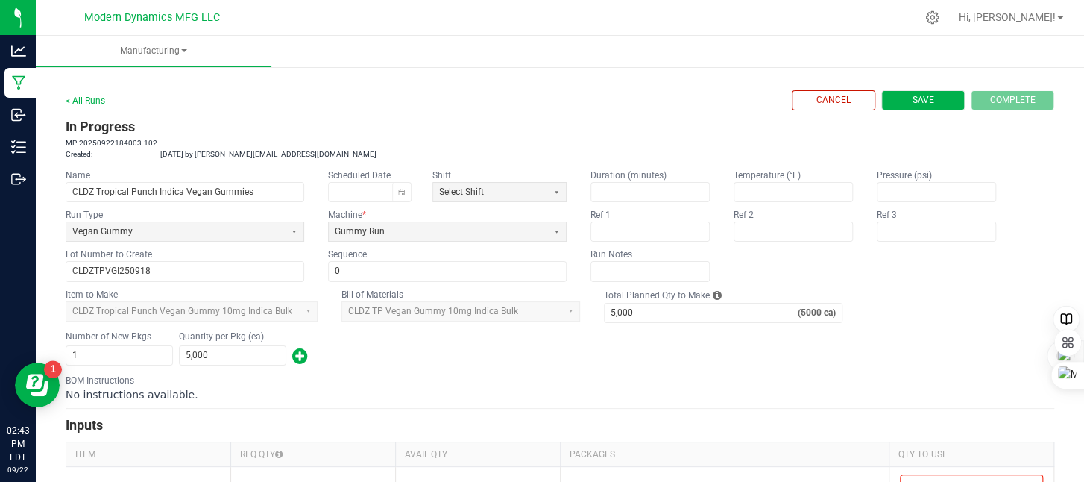
click at [938, 105] on button "Save" at bounding box center [923, 100] width 84 height 20
type input "0"
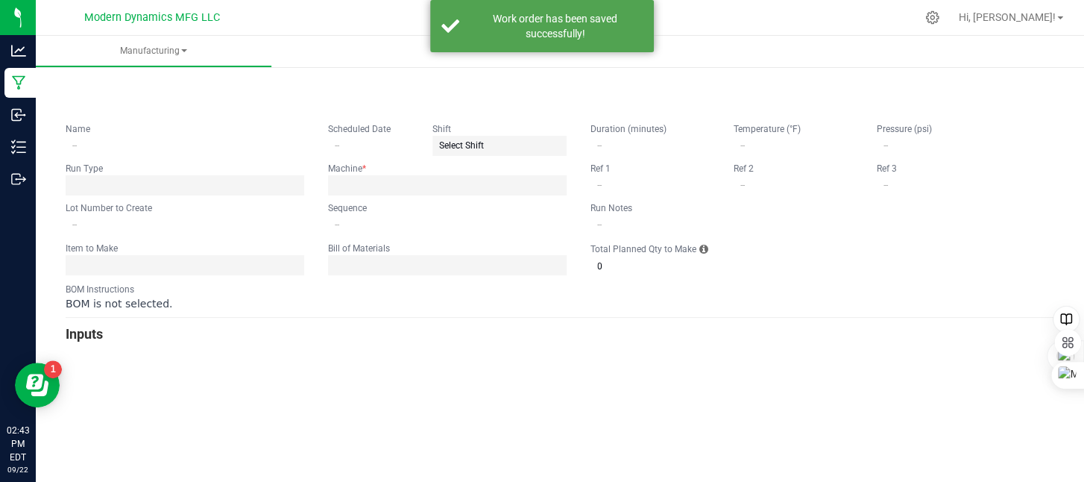
type input "CLDZ Tropical Punch Indica Vegan Gummies"
type input "CLDZTPVGI250918"
type input "0"
type input "5,000"
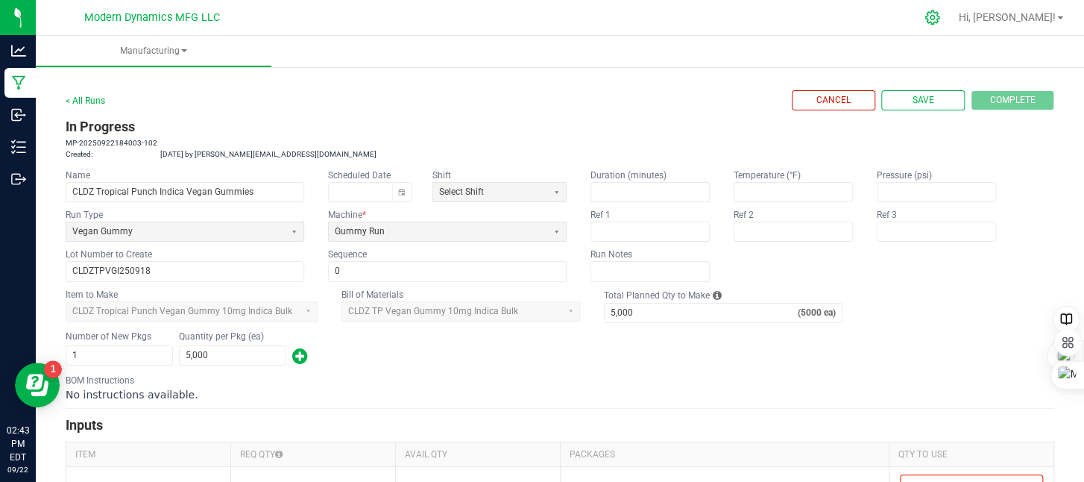
click at [940, 21] on icon at bounding box center [933, 18] width 16 height 16
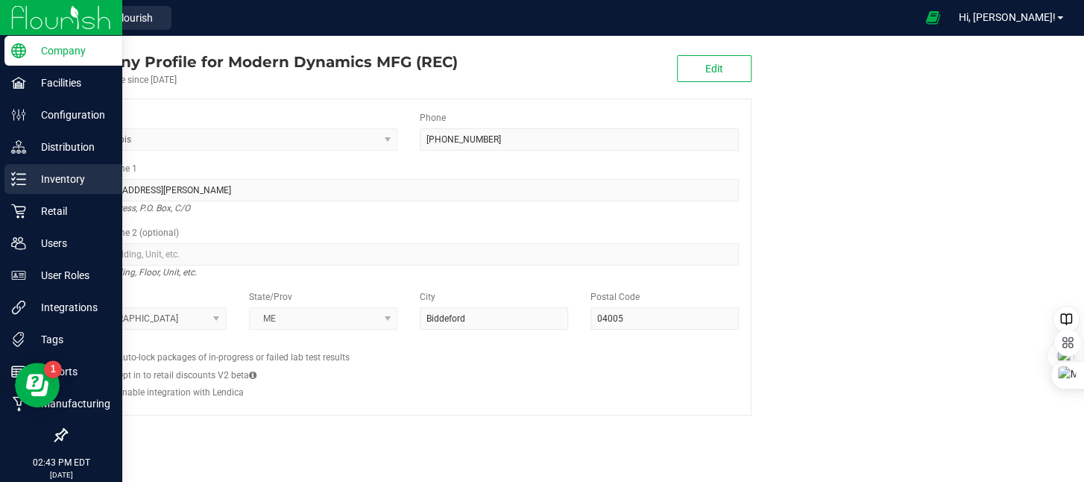
click at [22, 173] on icon at bounding box center [18, 178] width 15 height 15
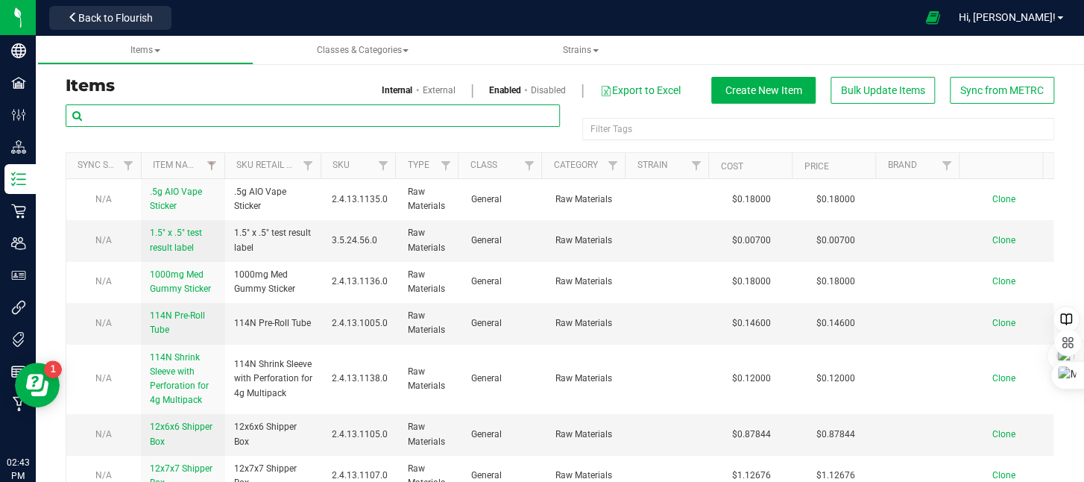
click at [202, 116] on input "text" at bounding box center [313, 115] width 494 height 22
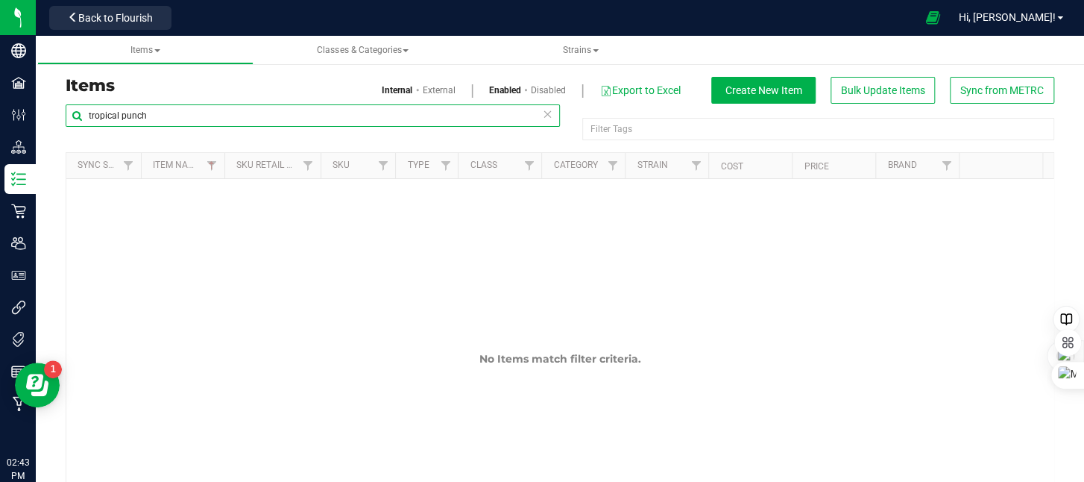
type input "tropical punch"
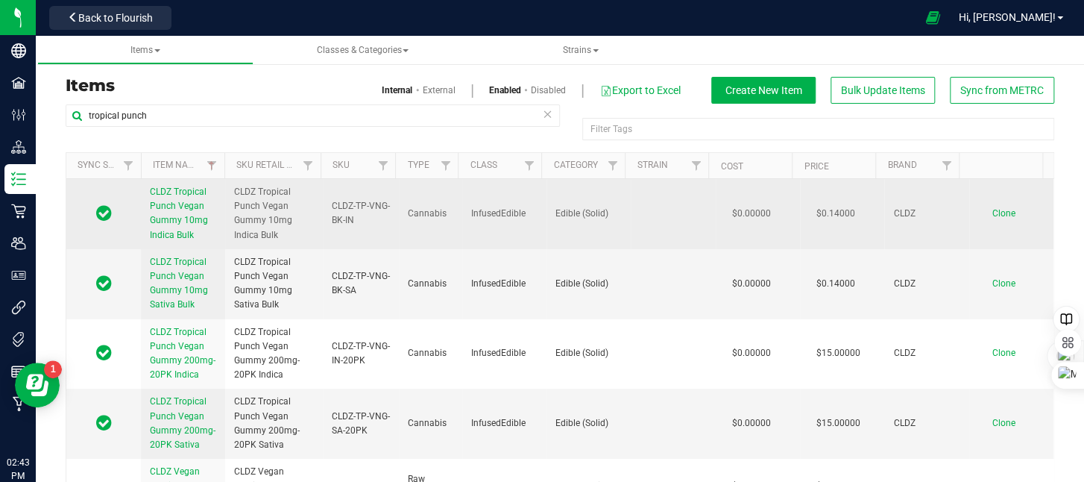
click at [202, 225] on span "CLDZ Tropical Punch Vegan Gummy 10mg Indica Bulk" at bounding box center [179, 213] width 58 height 54
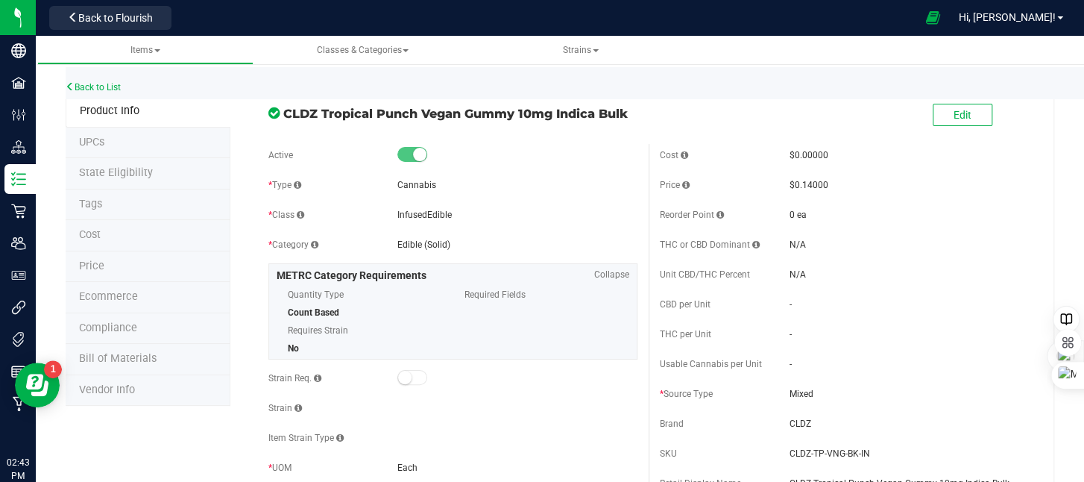
click at [107, 357] on span "Bill of Materials" at bounding box center [118, 358] width 78 height 13
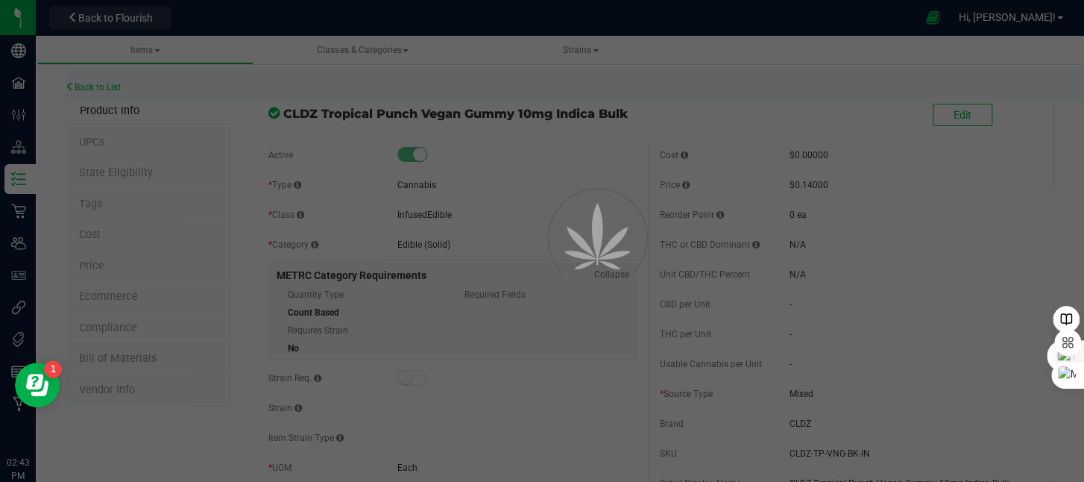
select select "82"
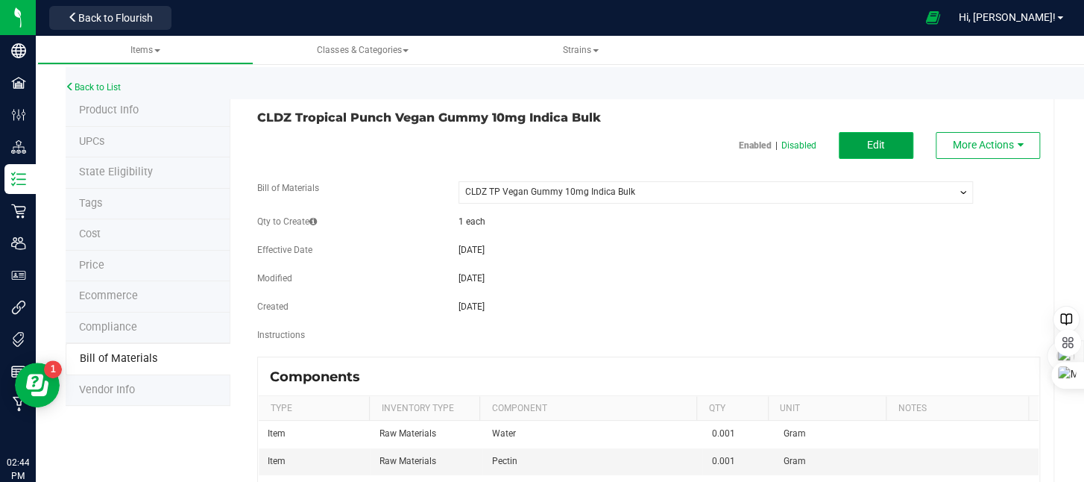
click at [867, 146] on span "Edit" at bounding box center [876, 145] width 18 height 12
select select "82"
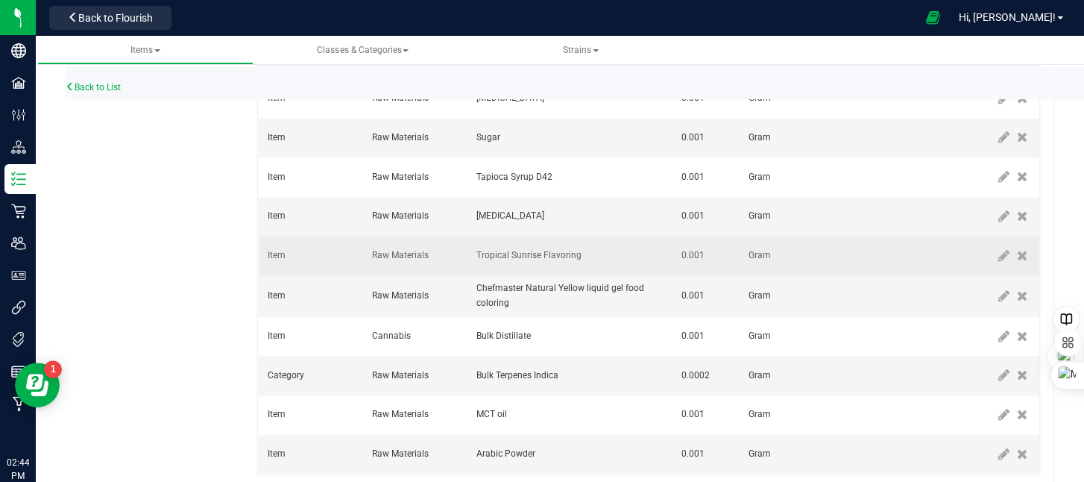
scroll to position [522, 0]
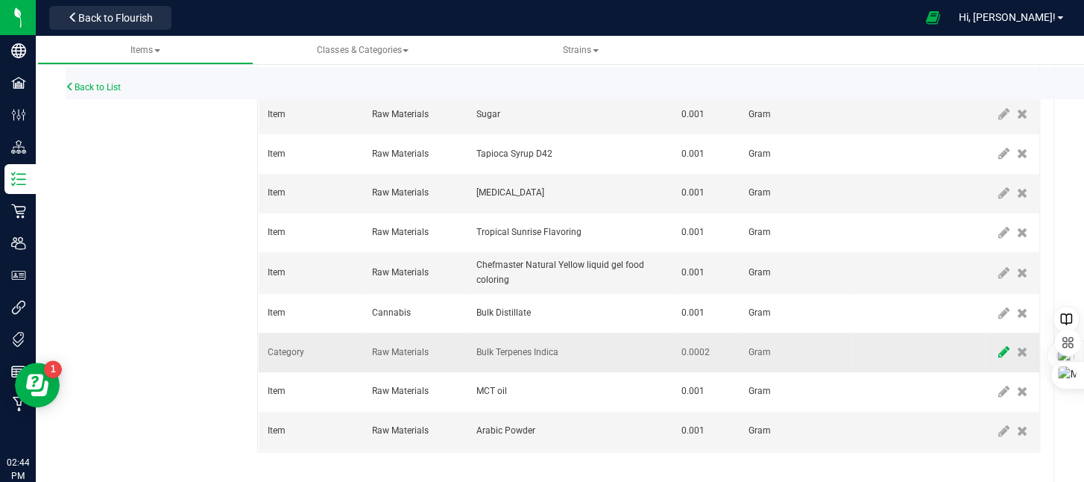
click at [1005, 351] on icon at bounding box center [1003, 351] width 11 height 13
click at [980, 352] on td at bounding box center [918, 353] width 134 height 40
click at [986, 356] on td at bounding box center [1016, 353] width 60 height 40
click at [1001, 352] on span at bounding box center [1004, 352] width 12 height 12
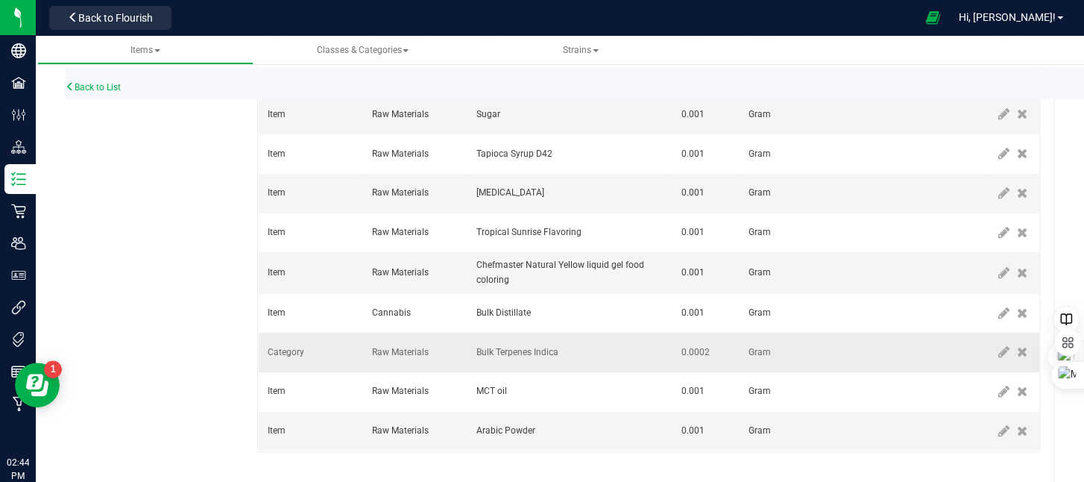
click at [944, 350] on td at bounding box center [918, 353] width 134 height 40
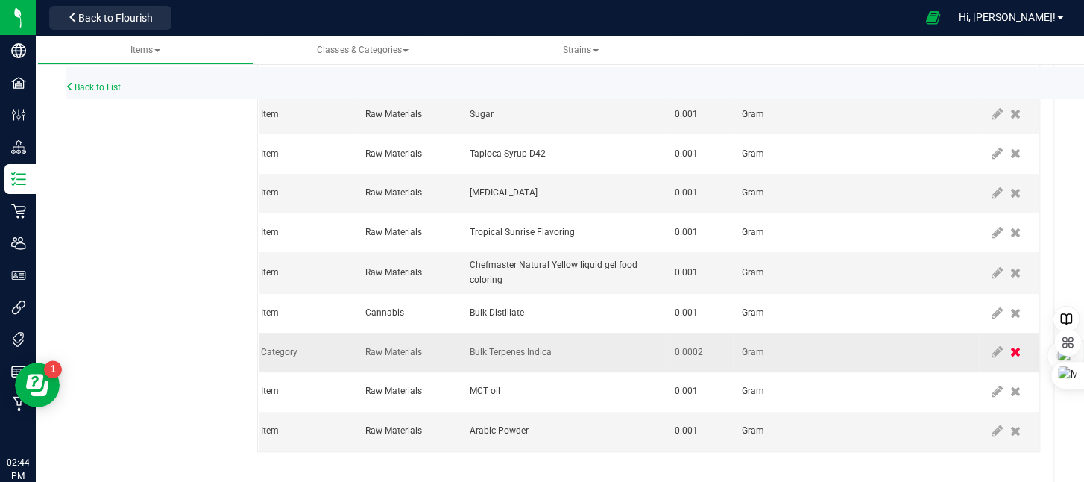
click at [1010, 356] on icon at bounding box center [1015, 351] width 10 height 13
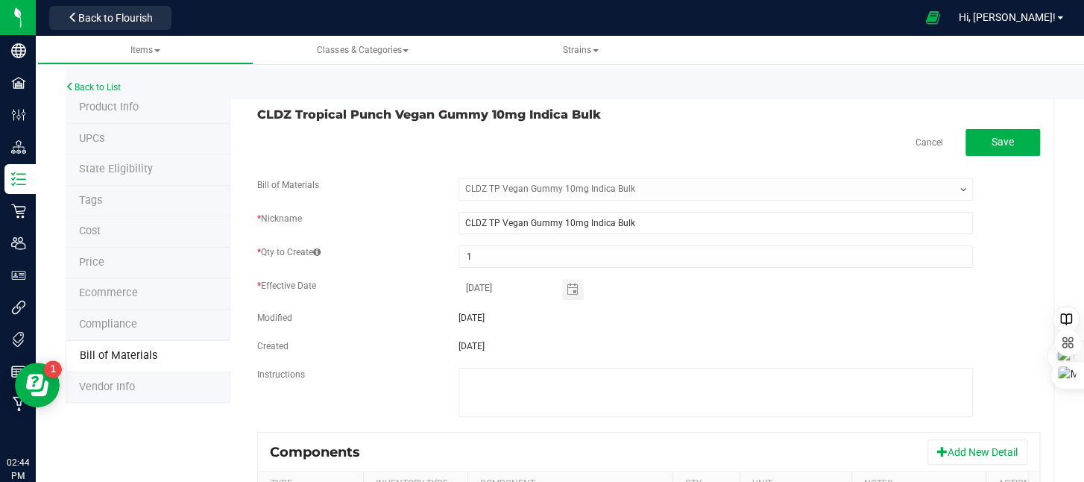
scroll to position [0, 0]
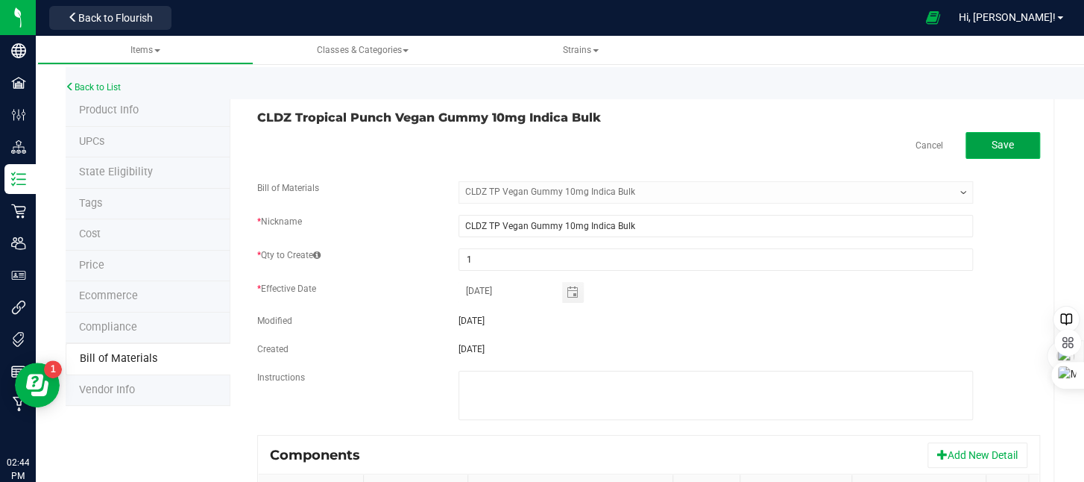
click at [1012, 154] on button "Save" at bounding box center [1003, 145] width 75 height 27
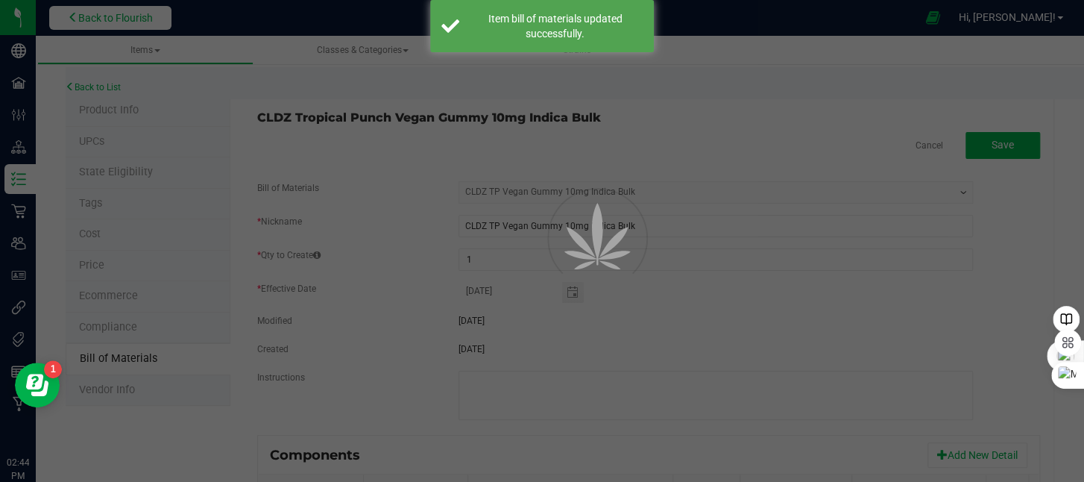
select select "82"
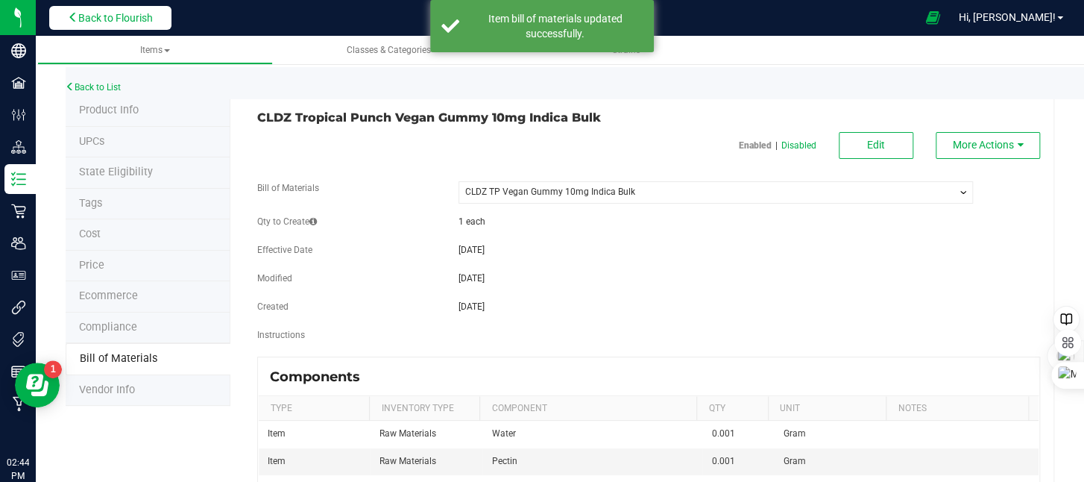
click at [81, 14] on span "Back to Flourish" at bounding box center [115, 18] width 75 height 12
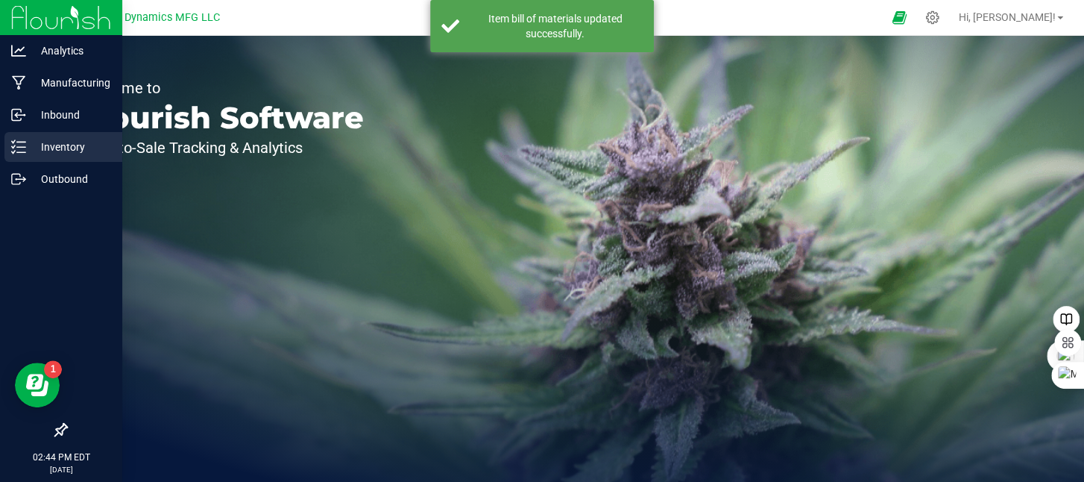
click at [17, 139] on icon at bounding box center [18, 146] width 15 height 15
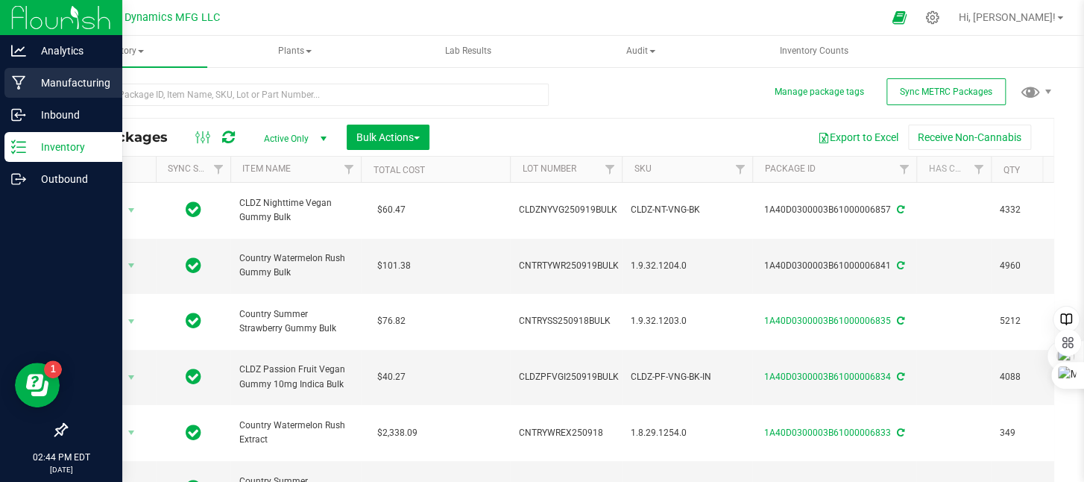
click at [22, 69] on div "Manufacturing" at bounding box center [63, 83] width 118 height 30
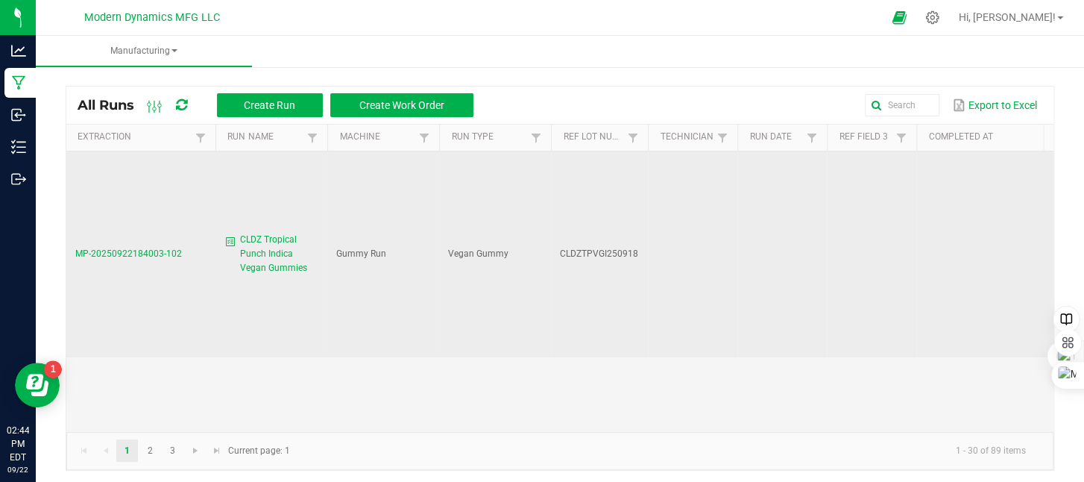
click at [161, 250] on span "MP-20250922184003-102" at bounding box center [128, 253] width 107 height 10
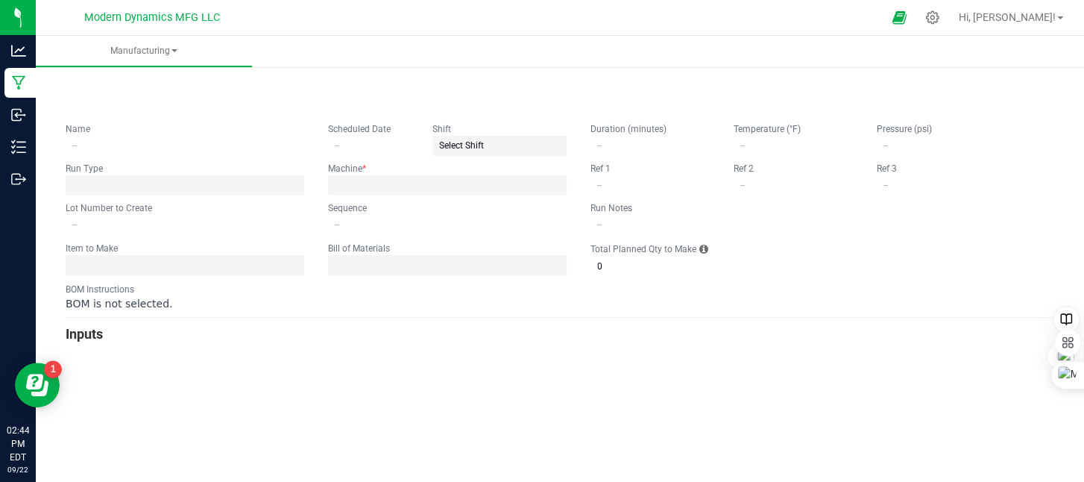
type input "CLDZ Tropical Punch Indica Vegan Gummies"
type input "CLDZTPVGI250918"
type input "0"
type input "5,000"
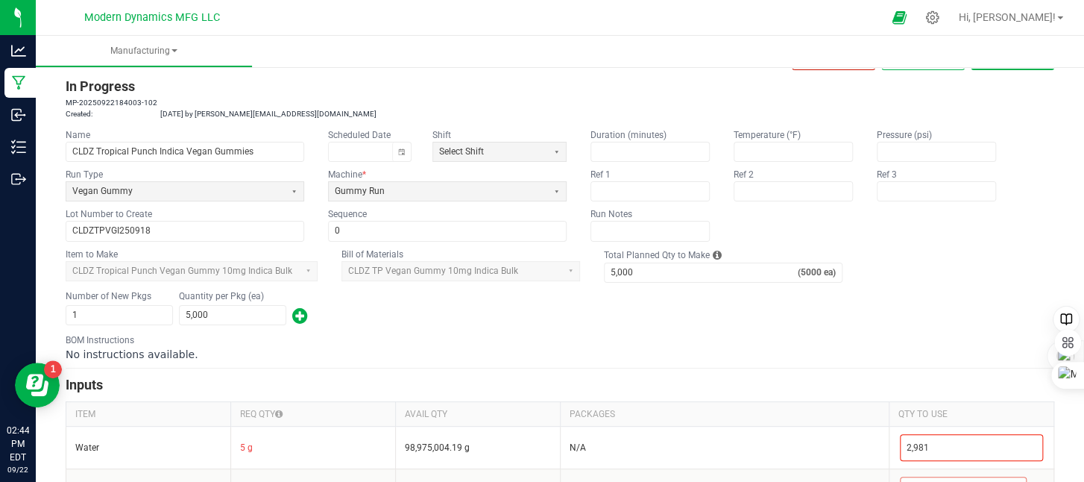
scroll to position [75, 0]
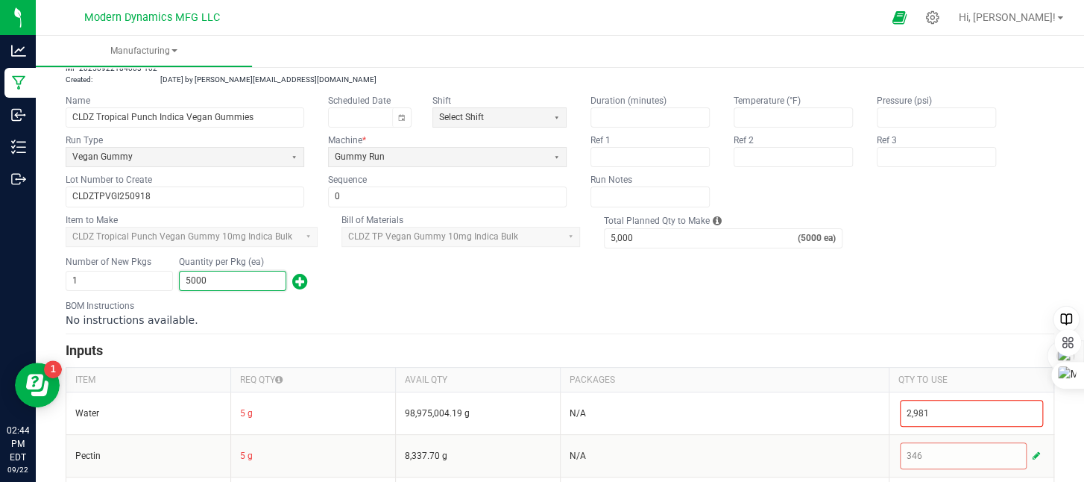
click at [259, 280] on input "5000" at bounding box center [233, 280] width 106 height 19
type input "4,241"
click at [434, 312] on div "No instructions available." at bounding box center [560, 319] width 989 height 15
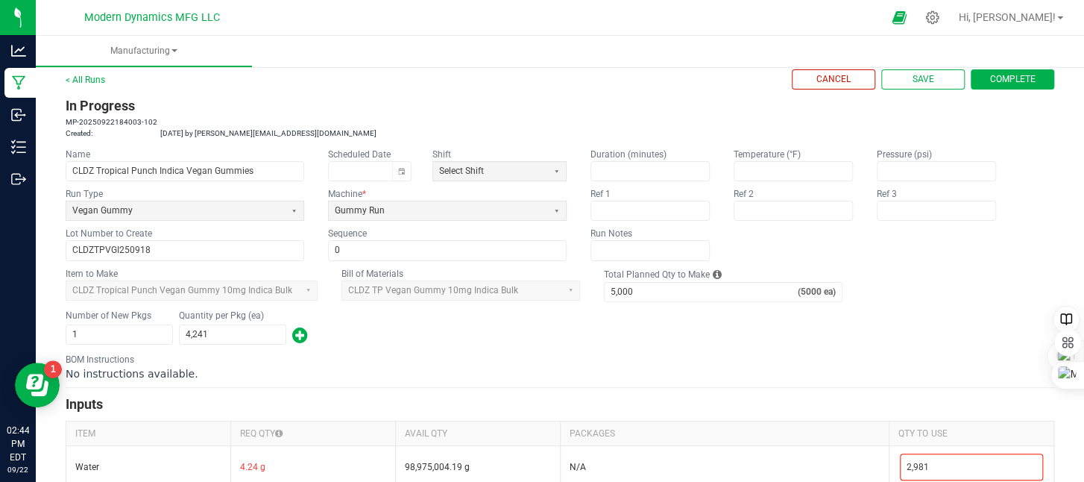
scroll to position [0, 0]
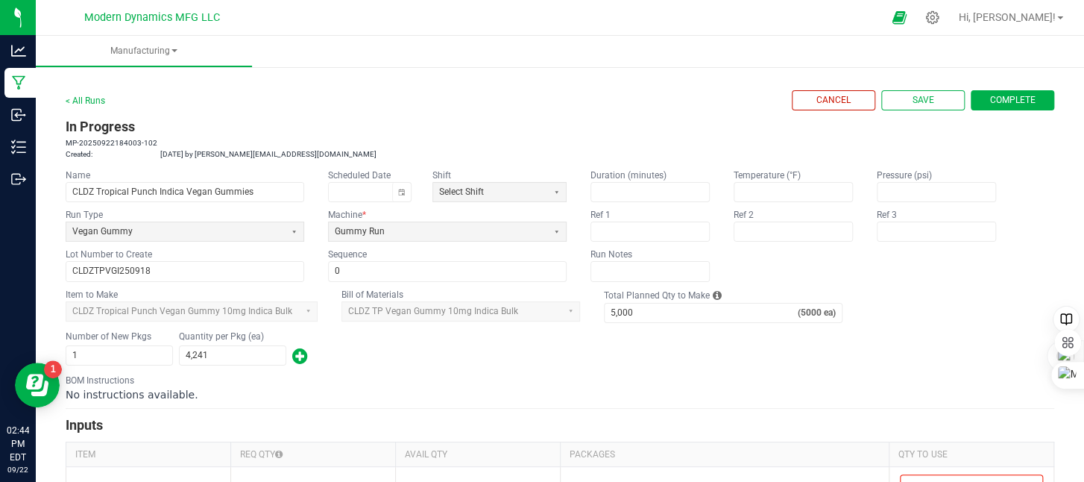
click at [990, 104] on span "Complete" at bounding box center [1012, 100] width 45 height 13
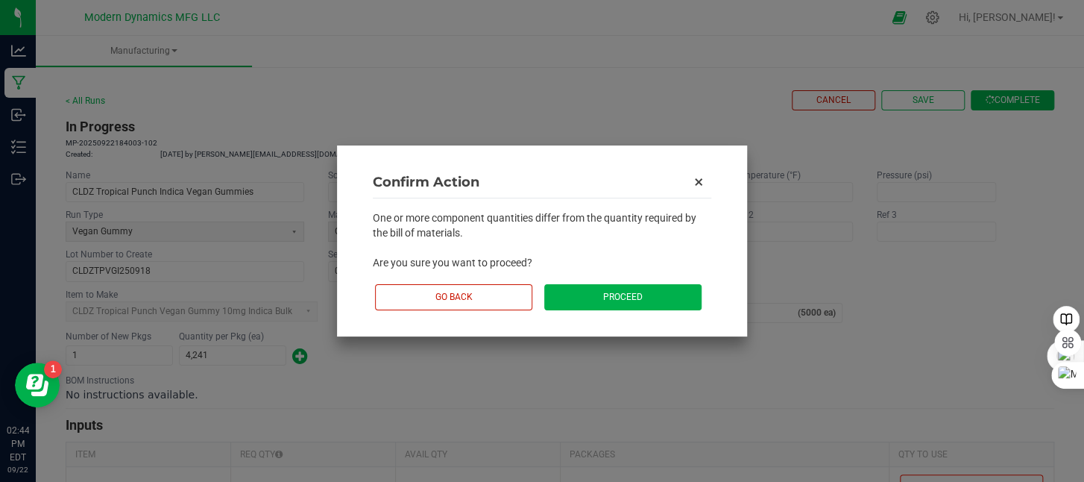
click at [632, 305] on button "Proceed" at bounding box center [622, 297] width 157 height 26
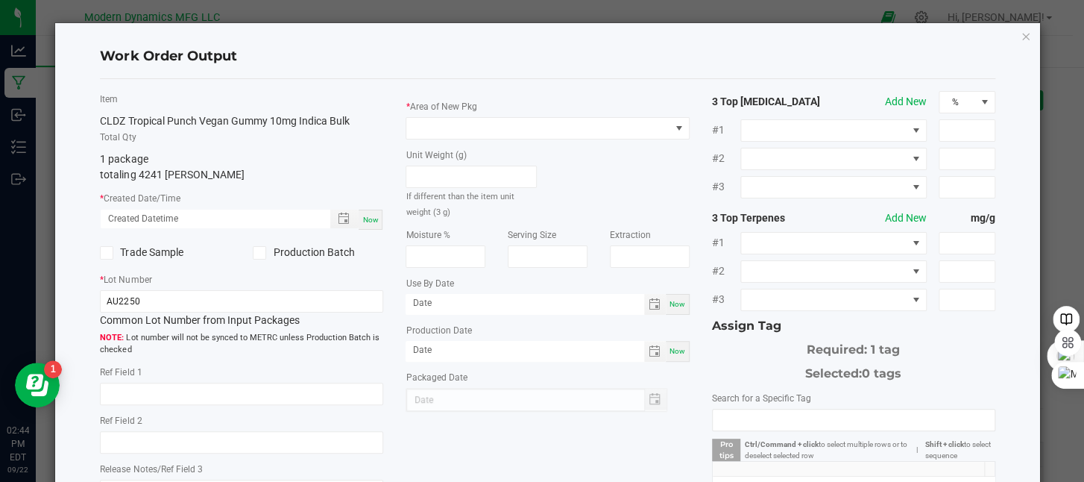
click at [370, 220] on span "Now" at bounding box center [370, 219] width 16 height 8
type input "[DATE] 2:45 PM"
type input "[DATE]"
click at [262, 257] on span at bounding box center [259, 252] width 13 height 13
click at [0, 0] on input "Production Batch" at bounding box center [0, 0] width 0 height 0
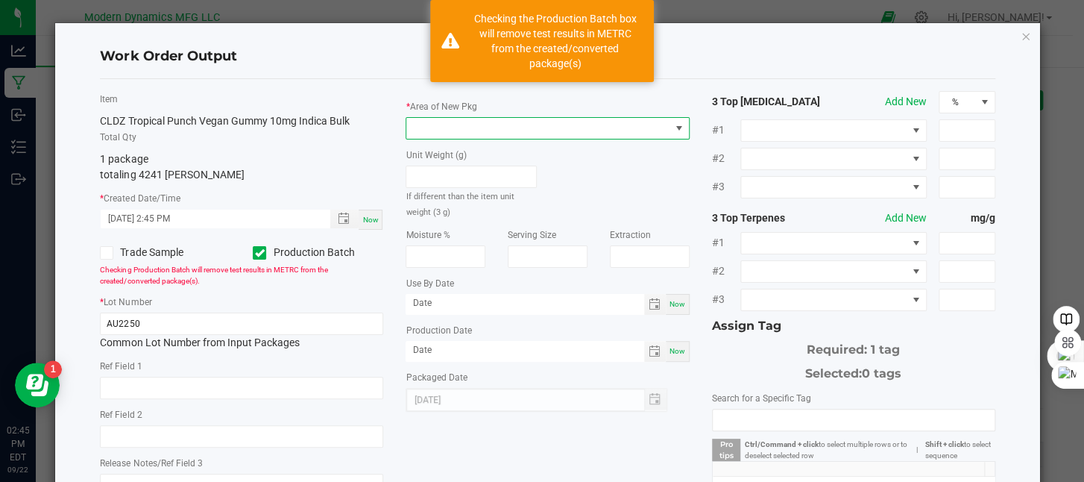
click at [479, 130] on span at bounding box center [537, 128] width 263 height 21
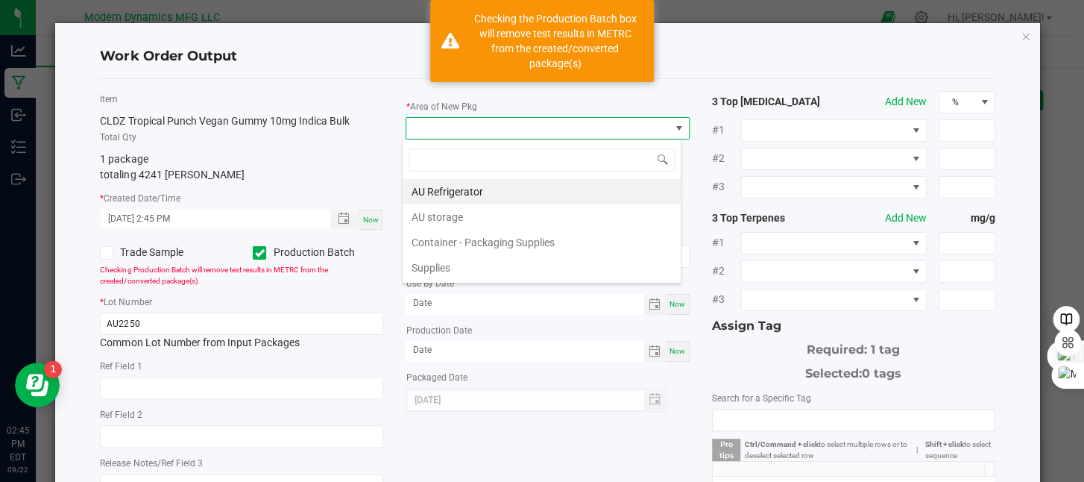
scroll to position [22, 280]
click at [466, 213] on li "AU storage" at bounding box center [542, 216] width 278 height 25
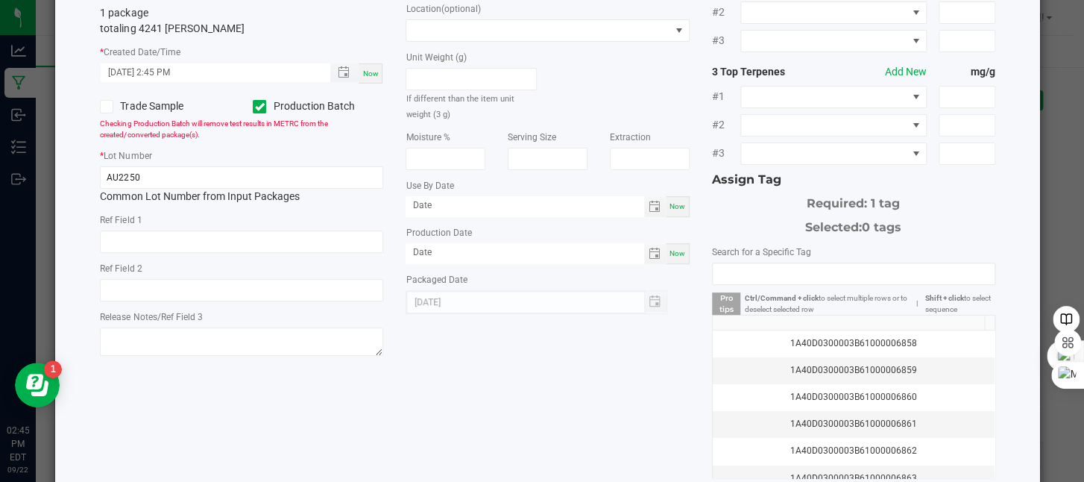
scroll to position [149, 0]
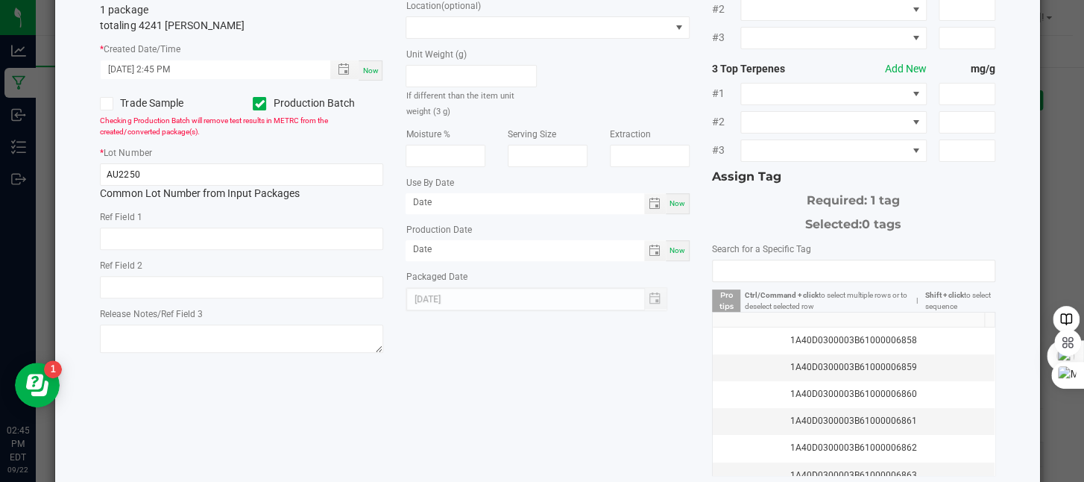
click at [670, 250] on span "Now" at bounding box center [678, 250] width 16 height 8
type input "[DATE]"
click at [450, 251] on input "[DATE]" at bounding box center [525, 249] width 238 height 19
click at [675, 205] on span "Now" at bounding box center [678, 203] width 16 height 8
click at [448, 202] on input "[DATE]" at bounding box center [525, 202] width 238 height 19
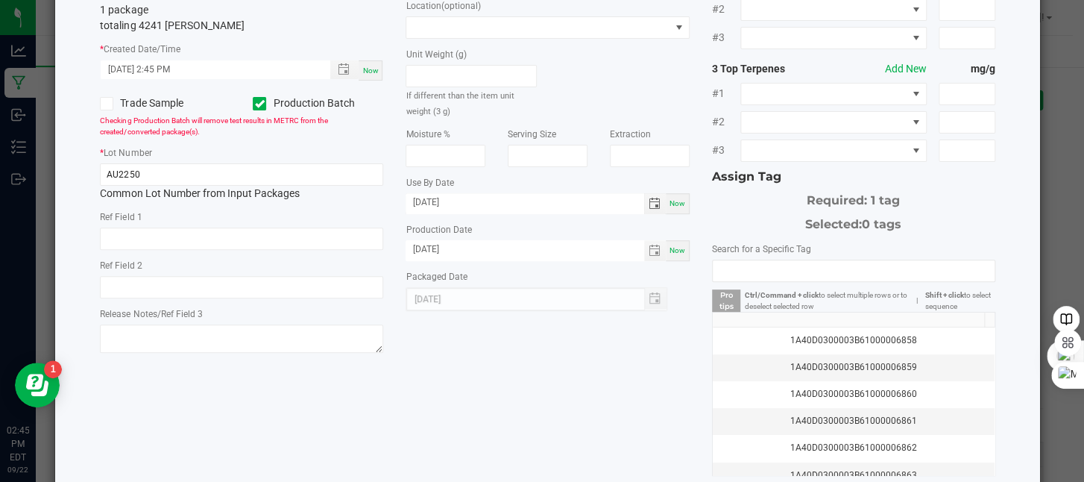
type input "[DATE]"
click at [462, 320] on div "Item CLDZ Tropical Punch Vegan Gummy 10mg Indica Bulk Total Qty 1 package total…" at bounding box center [547, 209] width 917 height 534
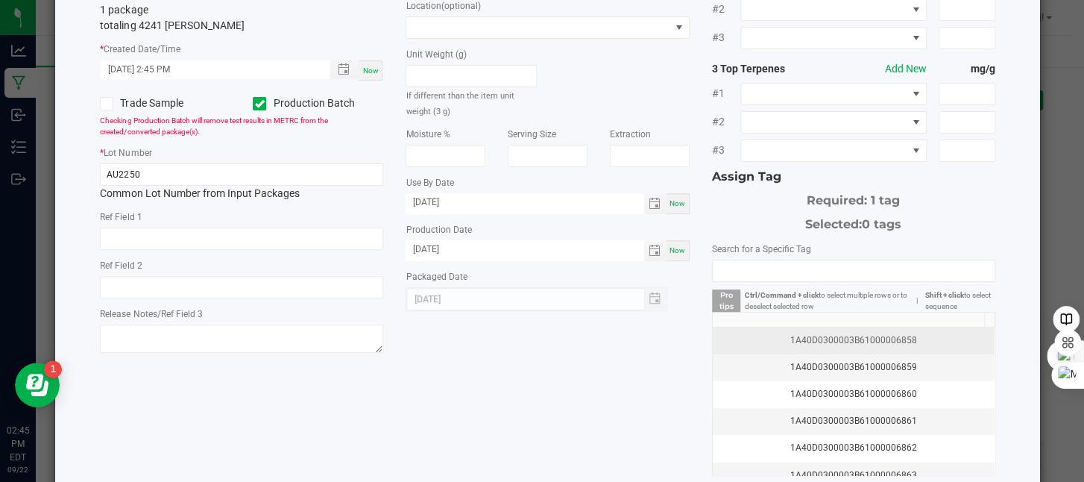
click at [889, 339] on div "1A40D0300003B61000006858" at bounding box center [854, 340] width 264 height 14
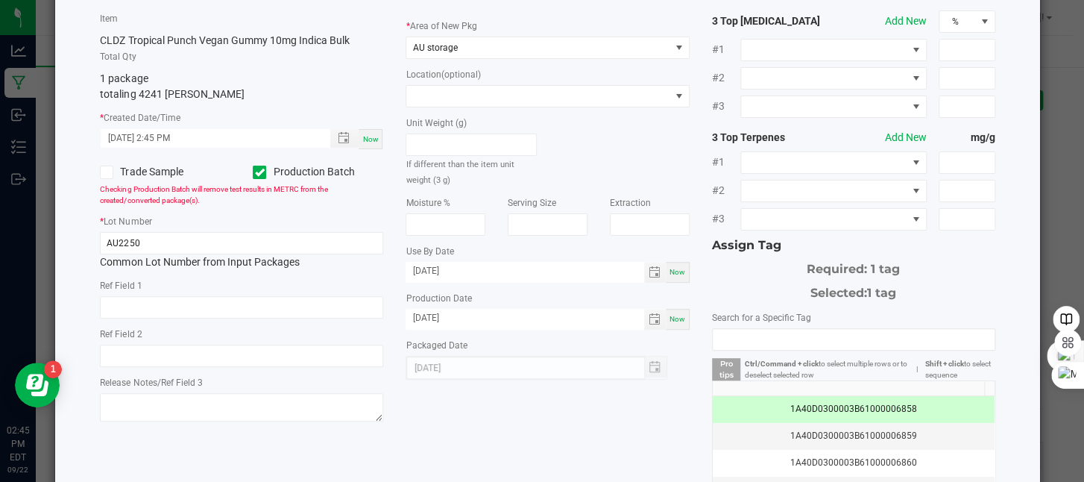
scroll to position [0, 0]
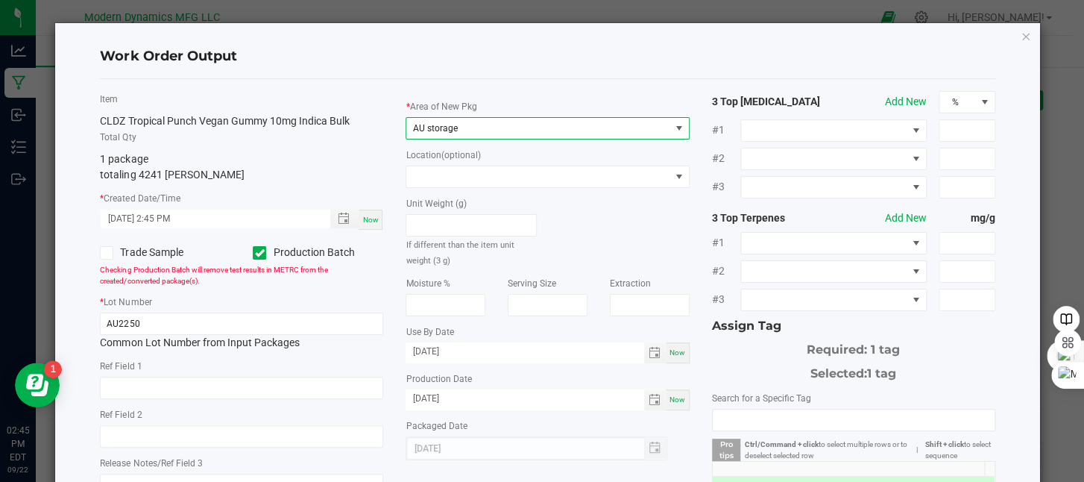
click at [479, 125] on span "AU storage" at bounding box center [537, 128] width 263 height 21
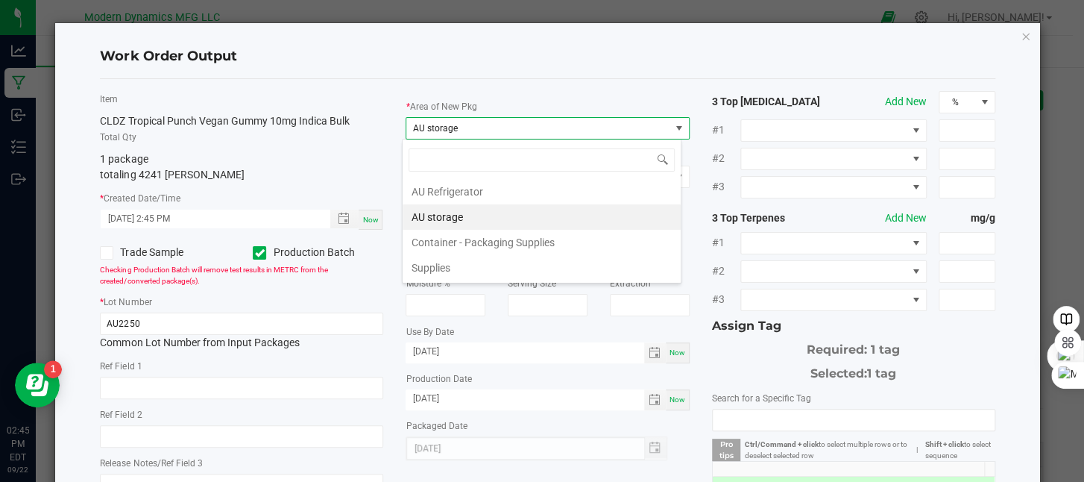
scroll to position [22, 280]
click at [493, 96] on div "* Area of New Pkg AU storage Location (optional) Unit Weight (g) If different t…" at bounding box center [547, 275] width 306 height 369
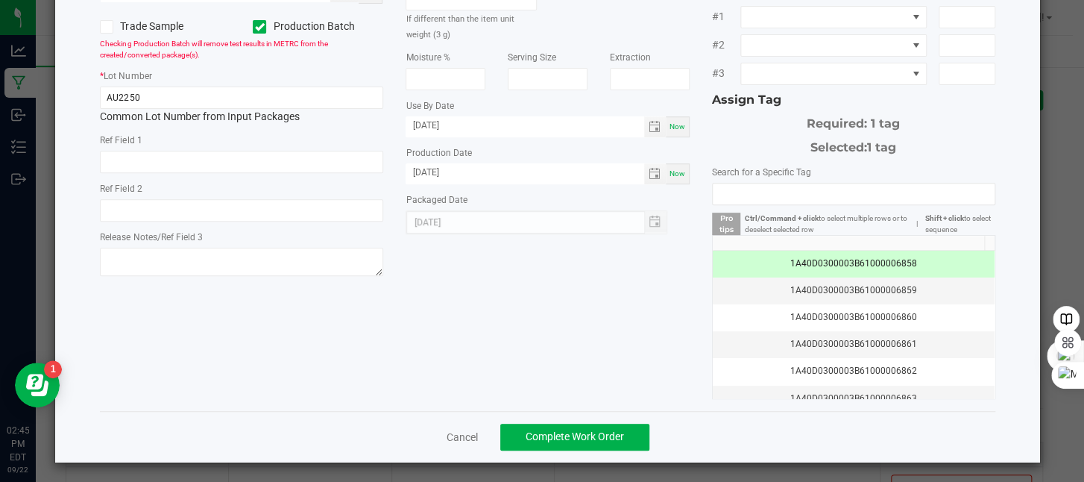
scroll to position [227, 0]
click at [582, 432] on span "Complete Work Order" at bounding box center [575, 435] width 98 height 12
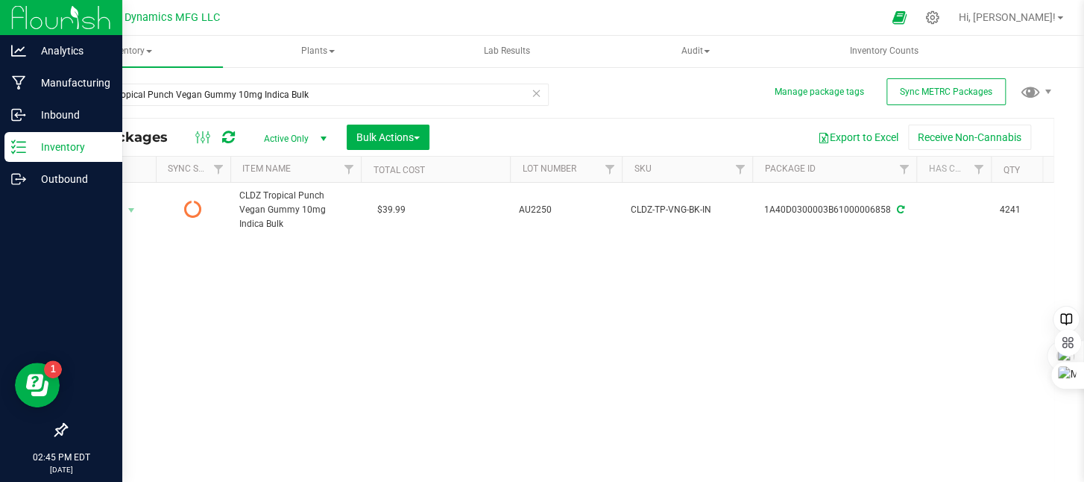
click at [23, 141] on icon at bounding box center [18, 146] width 15 height 15
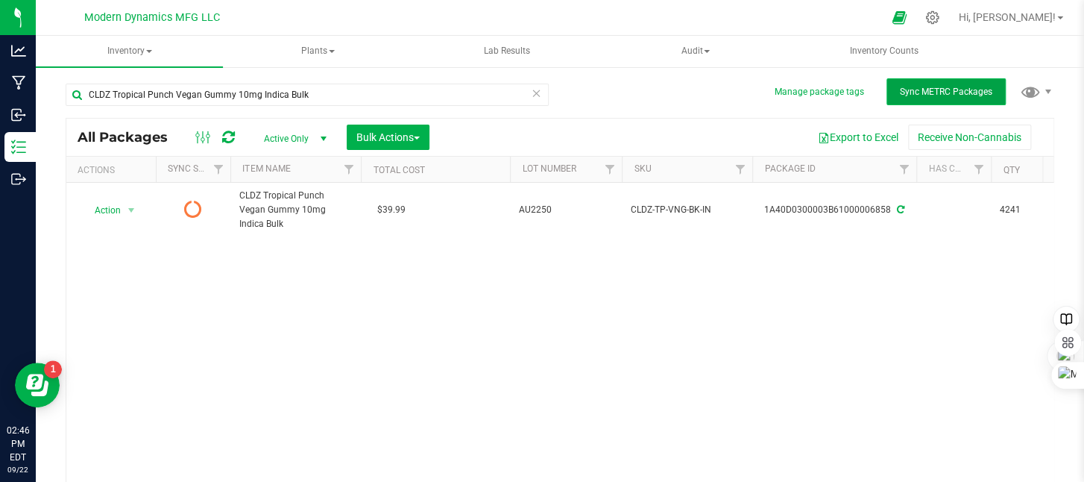
click at [913, 78] on button "Sync METRC Packages" at bounding box center [946, 91] width 119 height 27
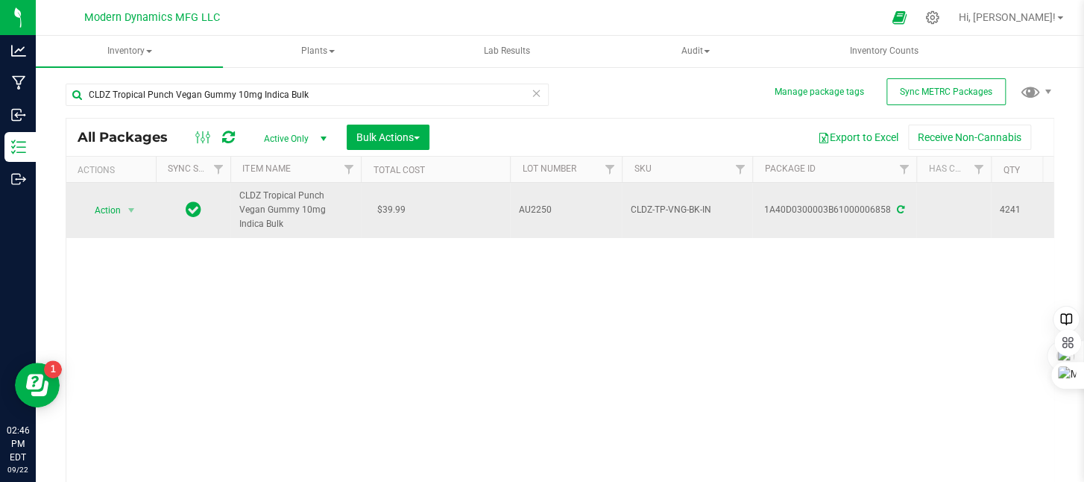
click at [567, 203] on span "AU2250" at bounding box center [566, 210] width 94 height 14
drag, startPoint x: 561, startPoint y: 202, endPoint x: 511, endPoint y: 214, distance: 51.4
click at [511, 214] on td "AU2250" at bounding box center [566, 210] width 112 height 55
type input "CLDZTPVGI250918BULK"
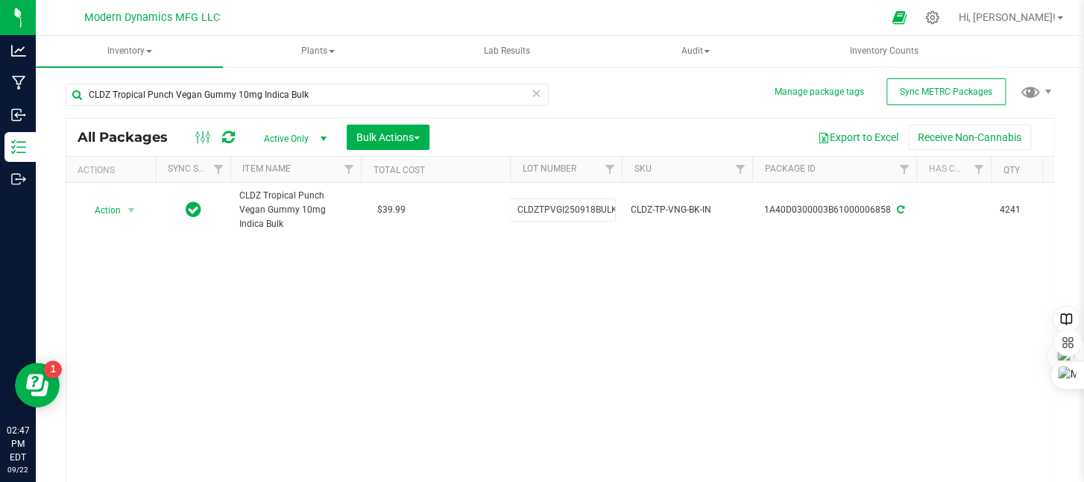
click at [537, 296] on div "All Packages Active Only Active Only Lab Samples Locked All External Internal B…" at bounding box center [560, 320] width 989 height 405
click at [966, 94] on span "Sync METRC Packages" at bounding box center [946, 91] width 92 height 10
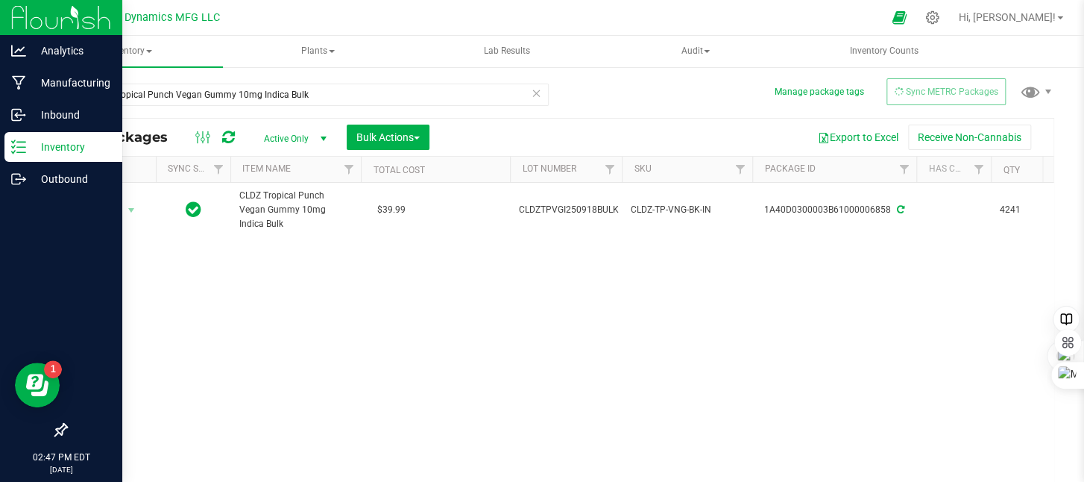
click at [19, 150] on icon at bounding box center [18, 146] width 15 height 15
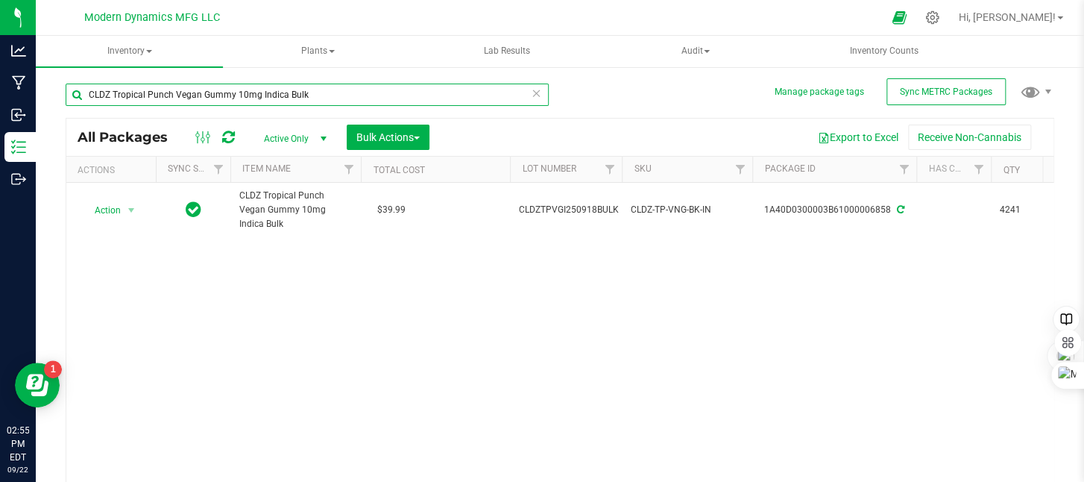
click at [259, 95] on input "CLDZ Tropical Punch Vegan Gummy 10mg Indica Bulk" at bounding box center [307, 95] width 483 height 22
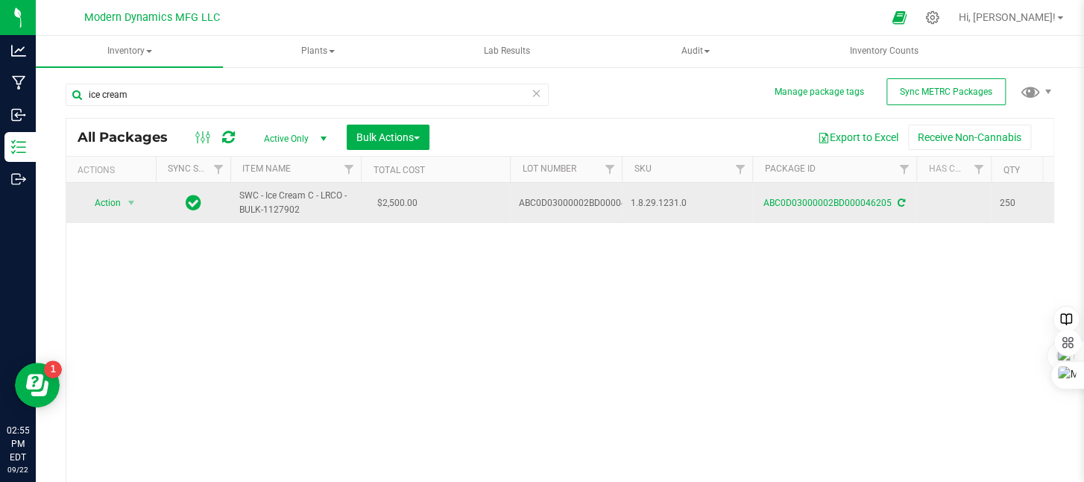
click at [309, 197] on span "SWC - Ice Cream C - LRCO - BULK-1127902" at bounding box center [295, 203] width 113 height 28
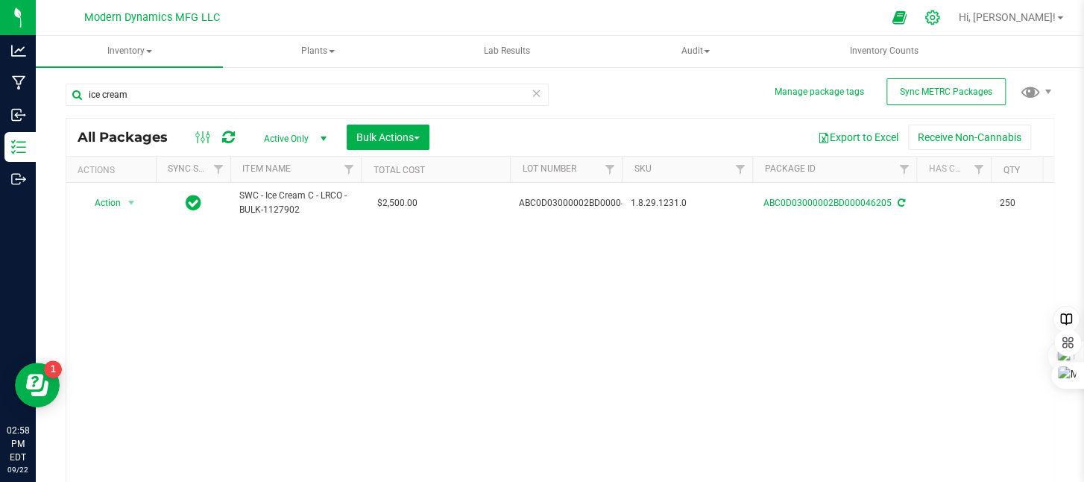
click at [951, 9] on div at bounding box center [932, 17] width 37 height 32
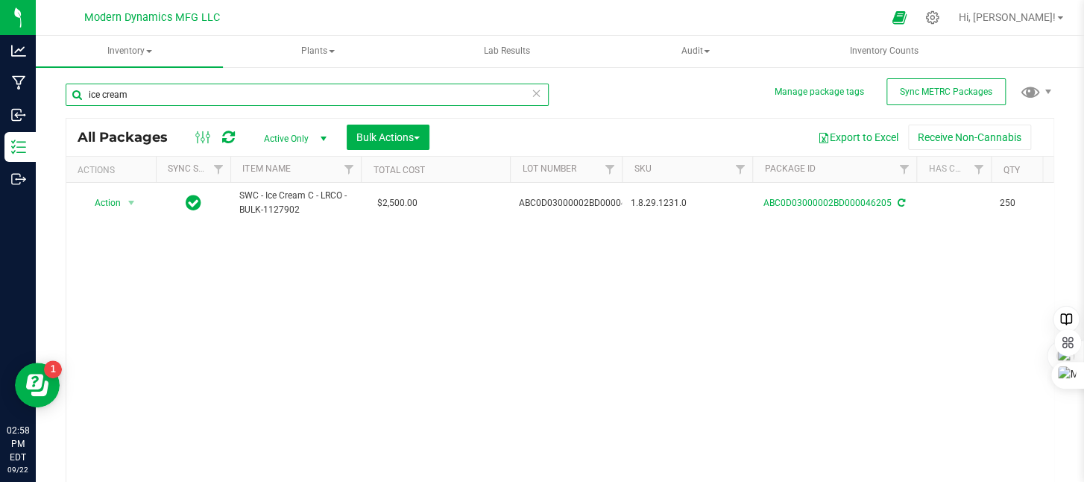
click at [182, 98] on input "ice cream" at bounding box center [307, 95] width 483 height 22
type input "live resin"
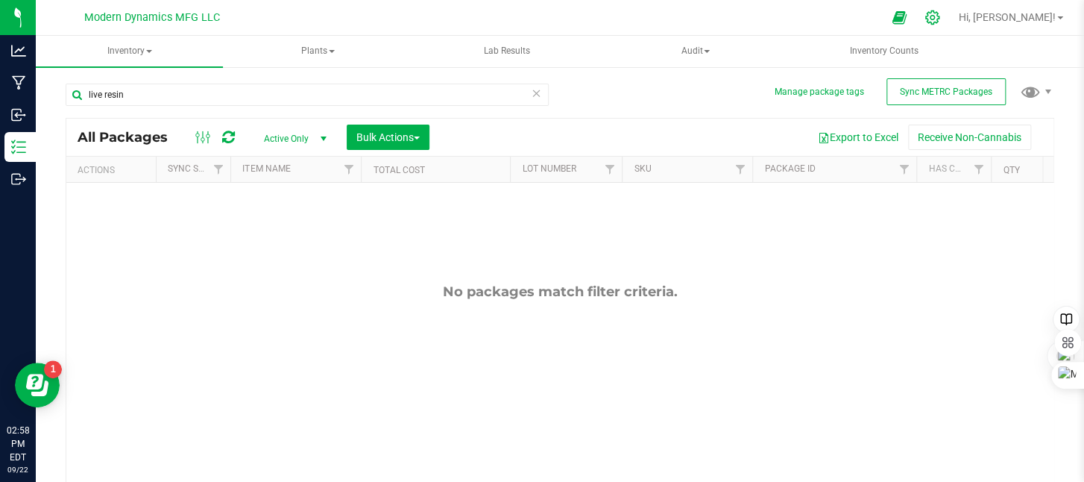
click at [940, 17] on icon at bounding box center [933, 18] width 16 height 16
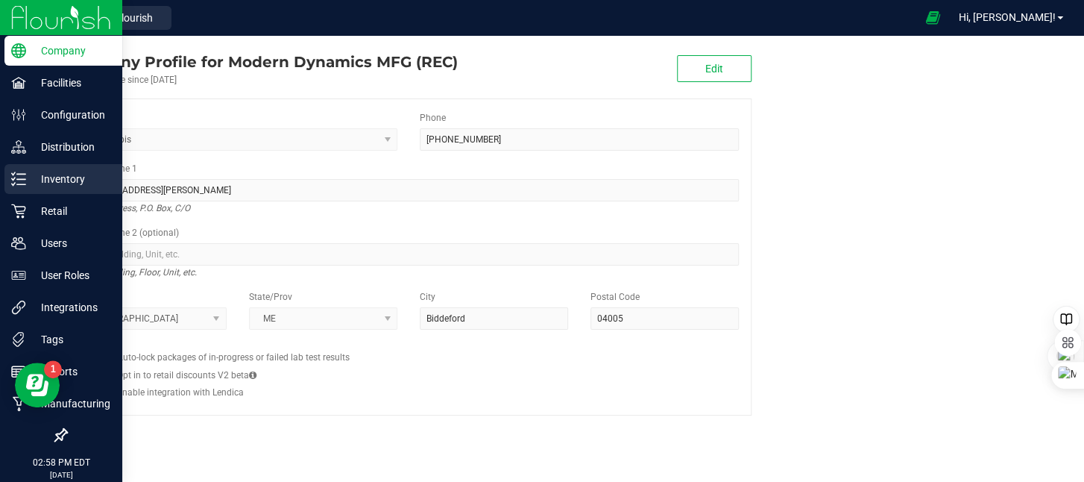
click at [27, 171] on p "Inventory" at bounding box center [70, 179] width 89 height 18
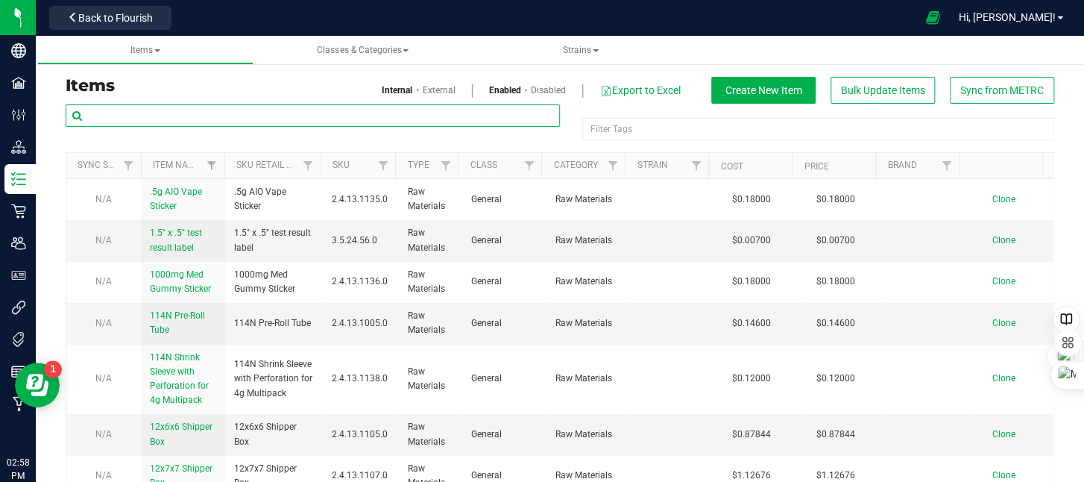
click at [269, 112] on input "text" at bounding box center [313, 115] width 494 height 22
type input "live resin"
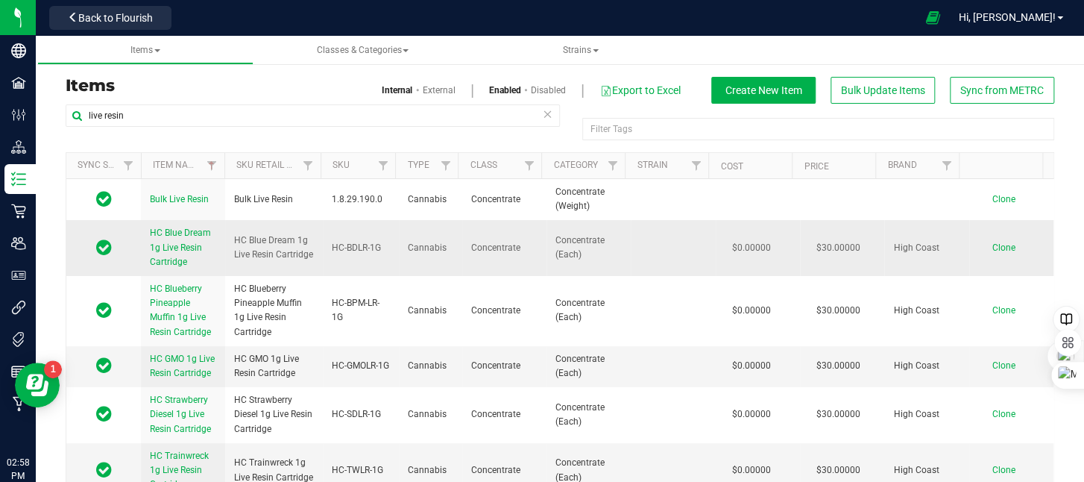
click at [992, 243] on span "Clone" at bounding box center [1003, 247] width 23 height 10
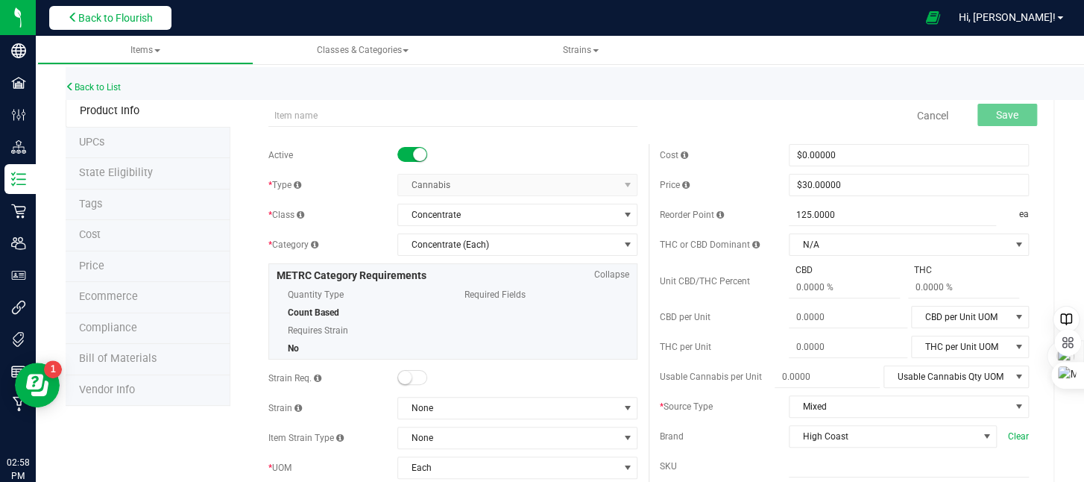
click at [91, 9] on button "Back to Flourish" at bounding box center [110, 18] width 122 height 24
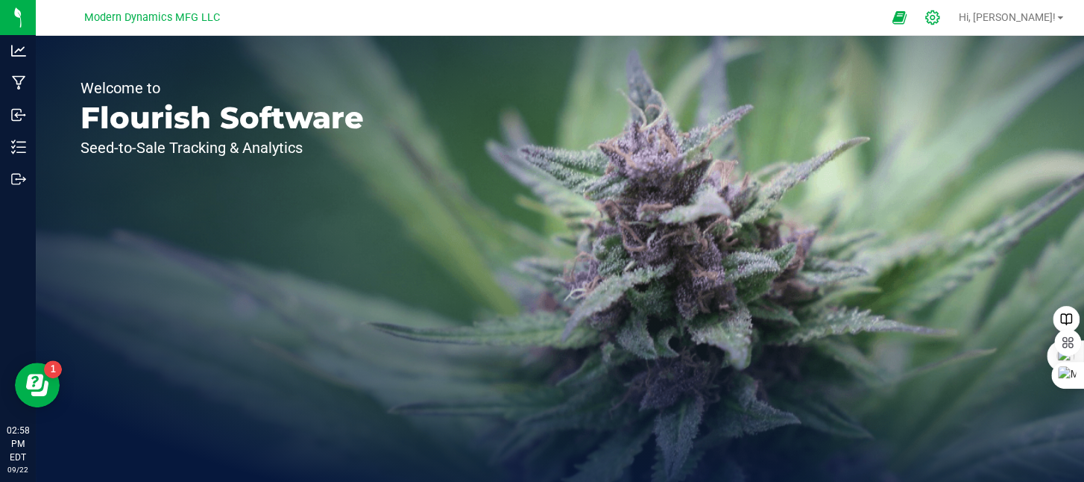
click at [940, 16] on icon at bounding box center [933, 18] width 16 height 16
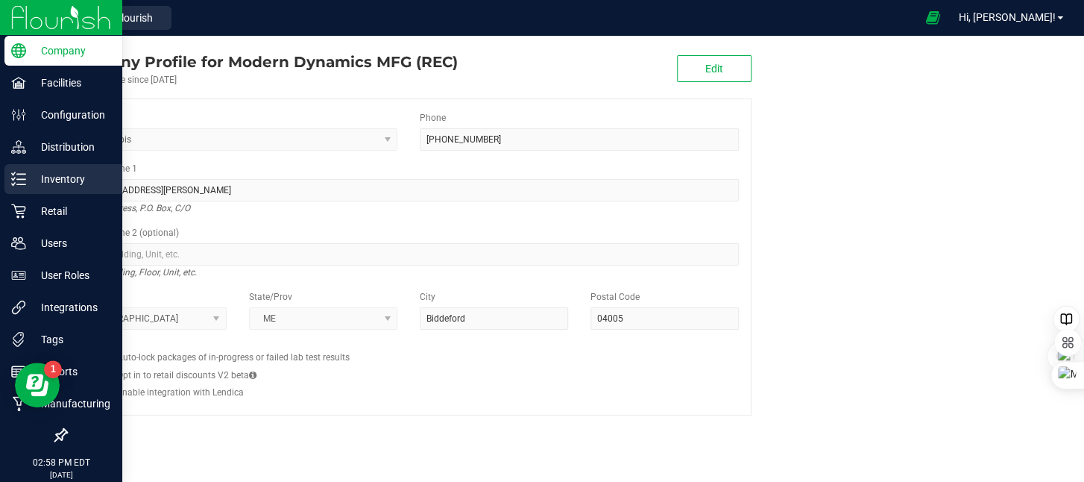
click at [22, 183] on icon at bounding box center [18, 178] width 15 height 15
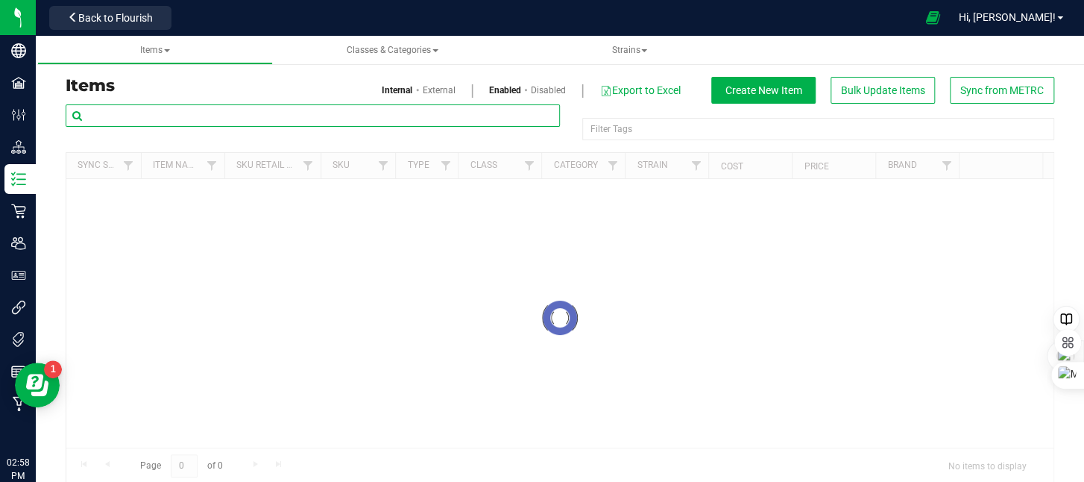
click at [204, 115] on input "text" at bounding box center [313, 115] width 494 height 22
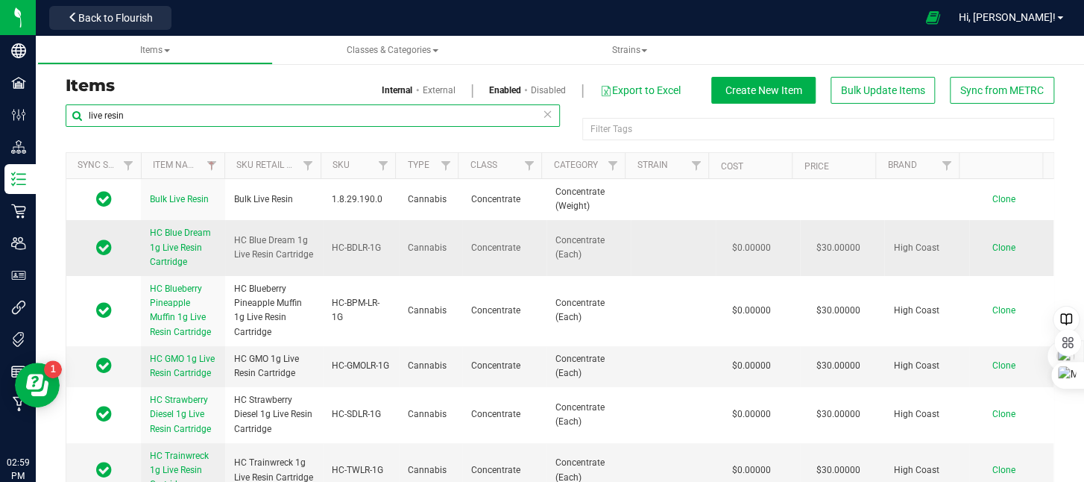
type input "live resin"
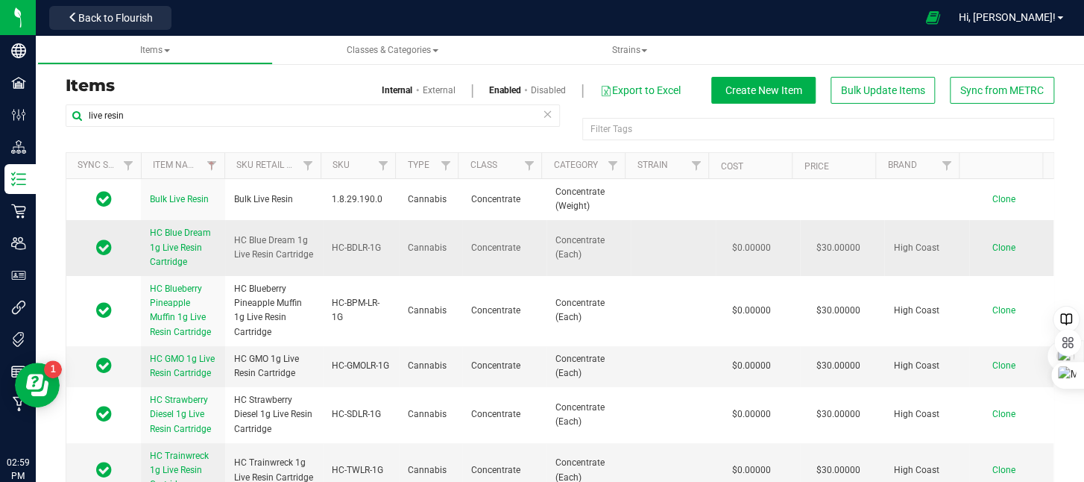
drag, startPoint x: 144, startPoint y: 230, endPoint x: 197, endPoint y: 262, distance: 61.9
click at [197, 262] on td "HC Blue Dream 1g Live Resin Cartridge" at bounding box center [183, 248] width 84 height 56
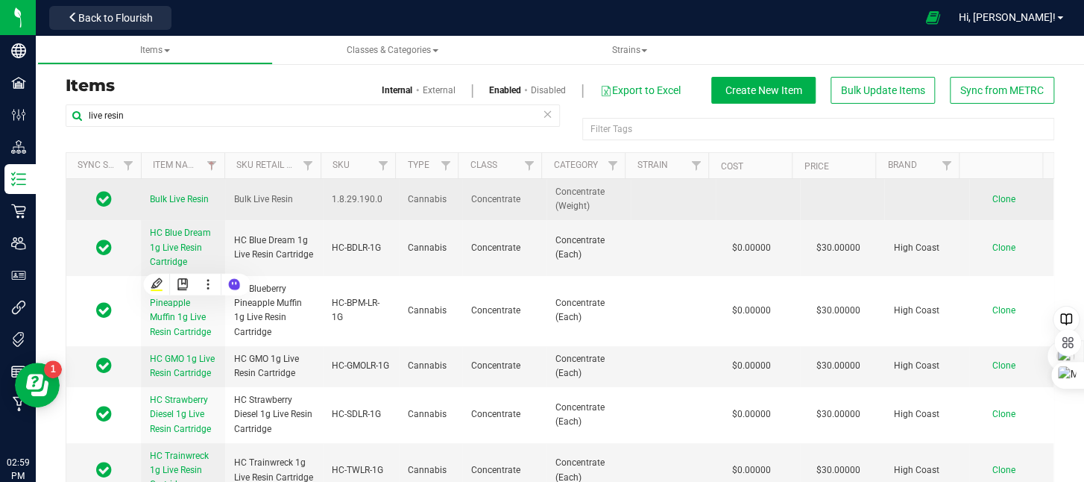
copy span "HC Blue Dream 1g Live Resin Cartridge"
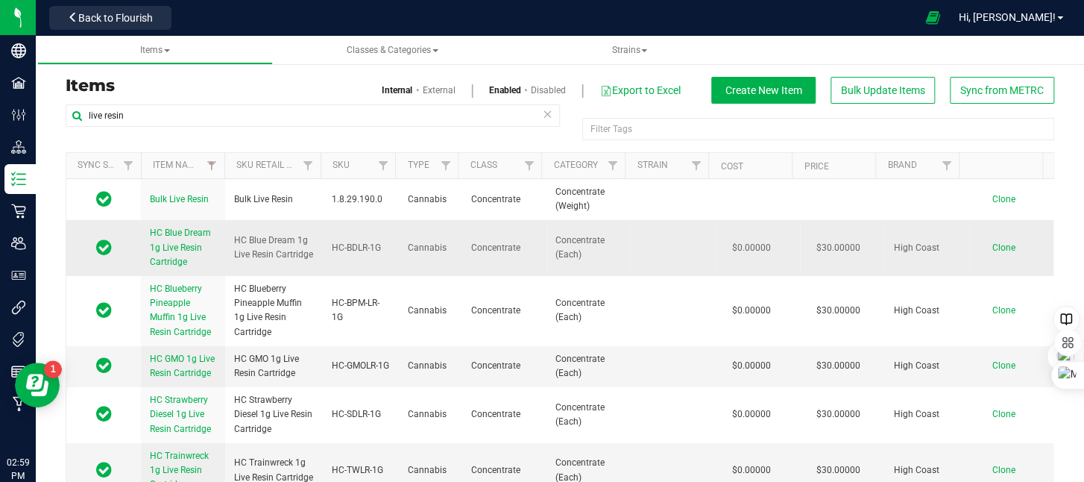
click at [992, 248] on span "Clone" at bounding box center [1003, 247] width 23 height 10
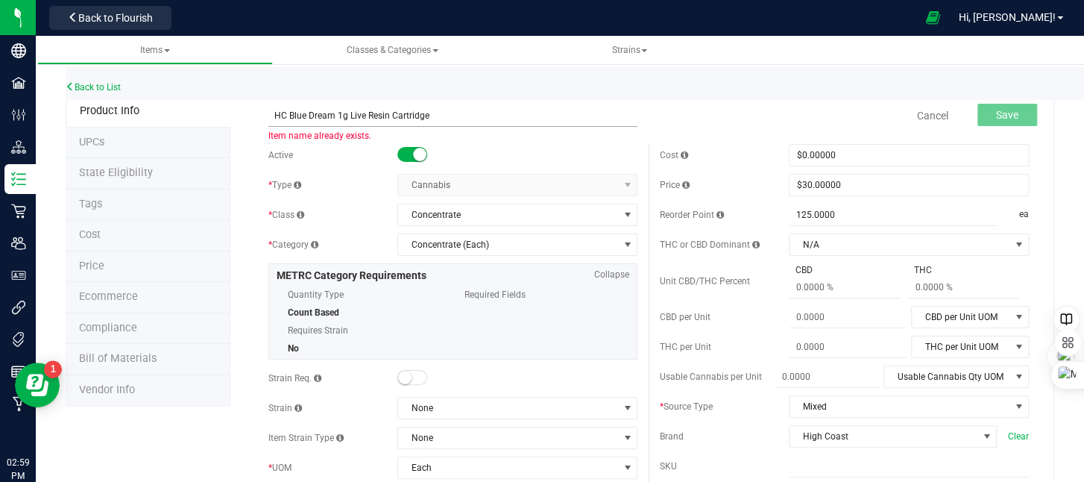
click at [333, 113] on input "HC Blue Dream 1g Live Resin Cartridge" at bounding box center [452, 115] width 369 height 22
type input "HC Ice Cream Cake 1g Live Resin Cartridge"
click at [983, 113] on button "Save" at bounding box center [1007, 115] width 60 height 22
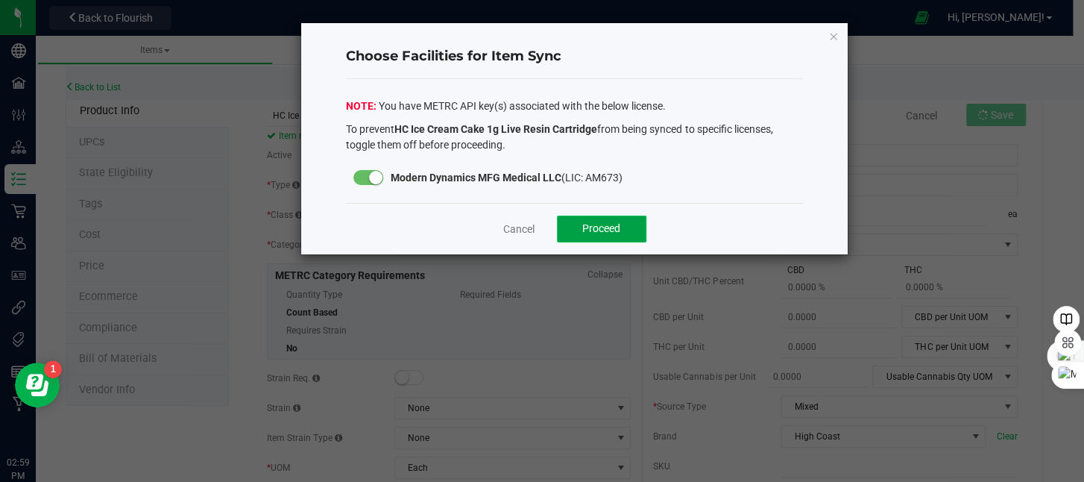
click at [622, 224] on button "Proceed" at bounding box center [601, 228] width 89 height 27
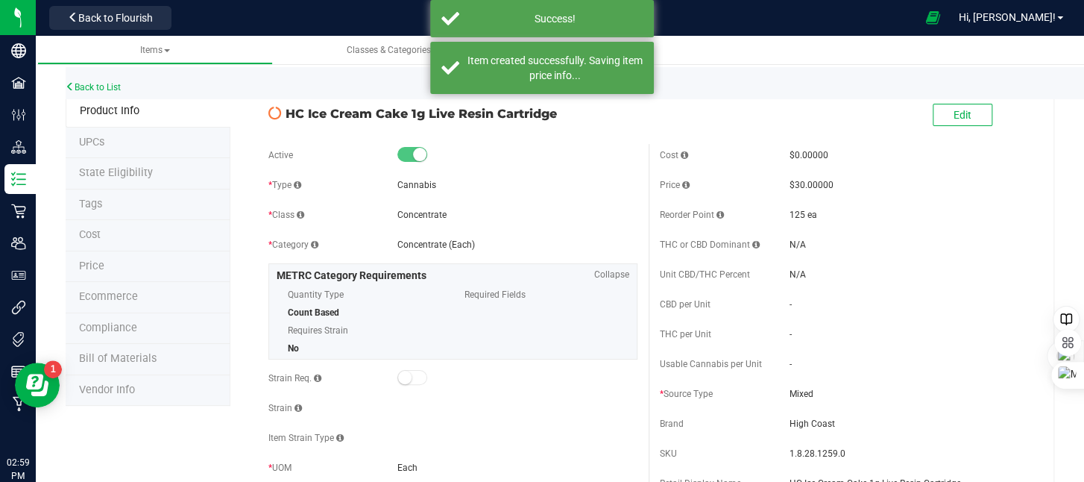
click at [122, 356] on span "Bill of Materials" at bounding box center [118, 358] width 78 height 13
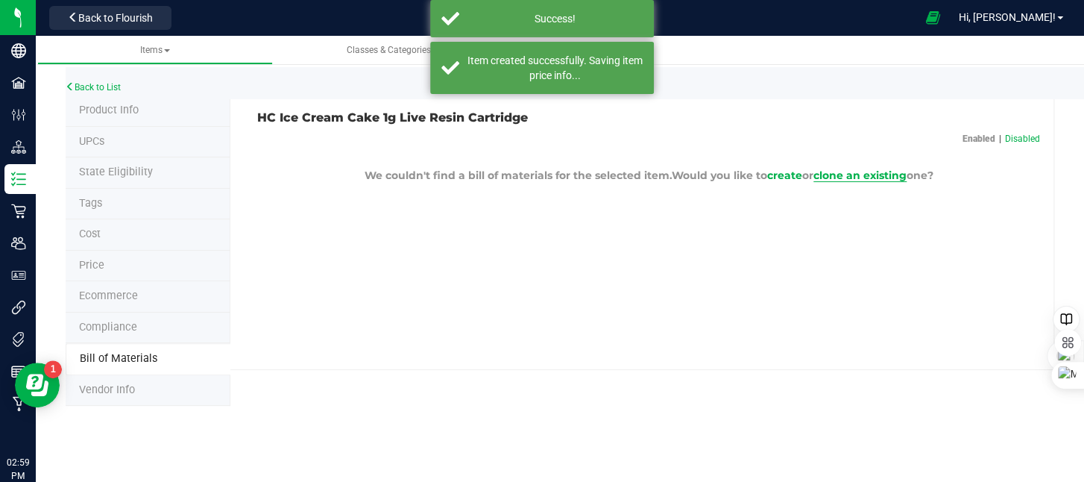
click at [847, 170] on span "clone an existing" at bounding box center [859, 175] width 93 height 13
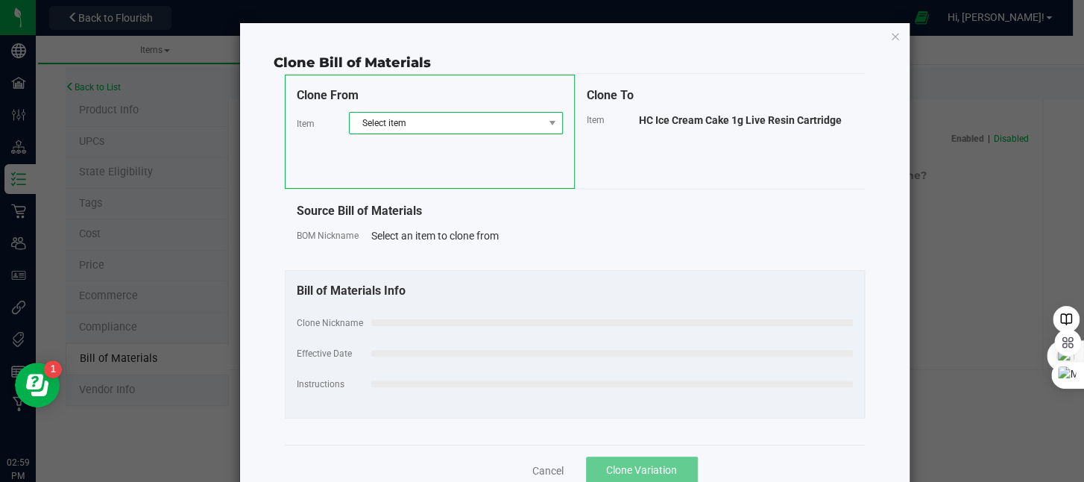
click at [476, 125] on span "Select item" at bounding box center [447, 123] width 194 height 21
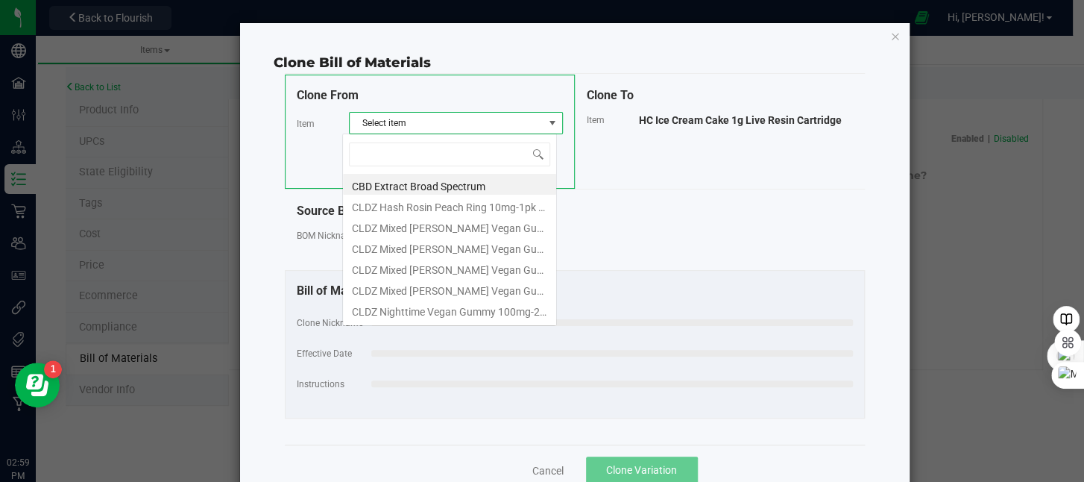
scroll to position [22, 214]
type input "blue"
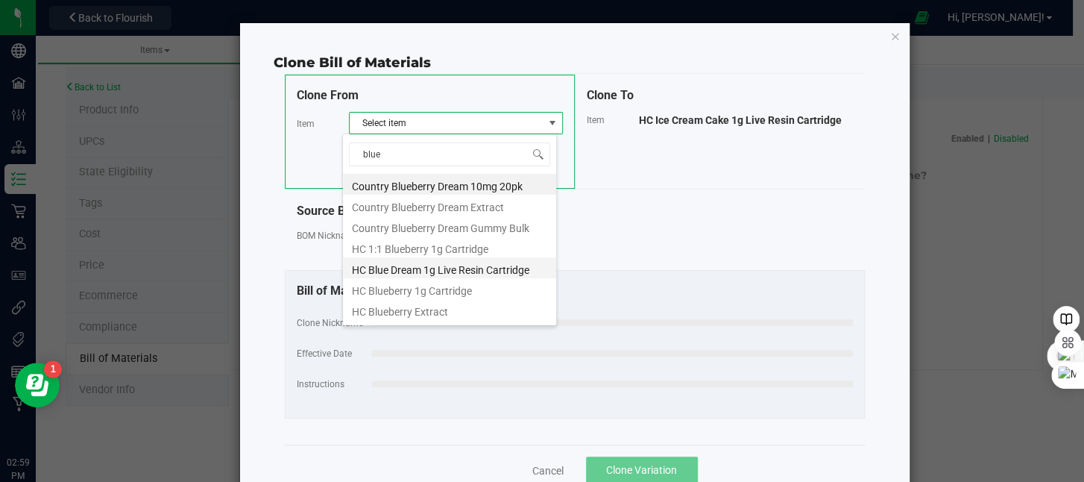
click at [494, 271] on li "HC Blue Dream 1g Live Resin Cartridge" at bounding box center [449, 267] width 213 height 21
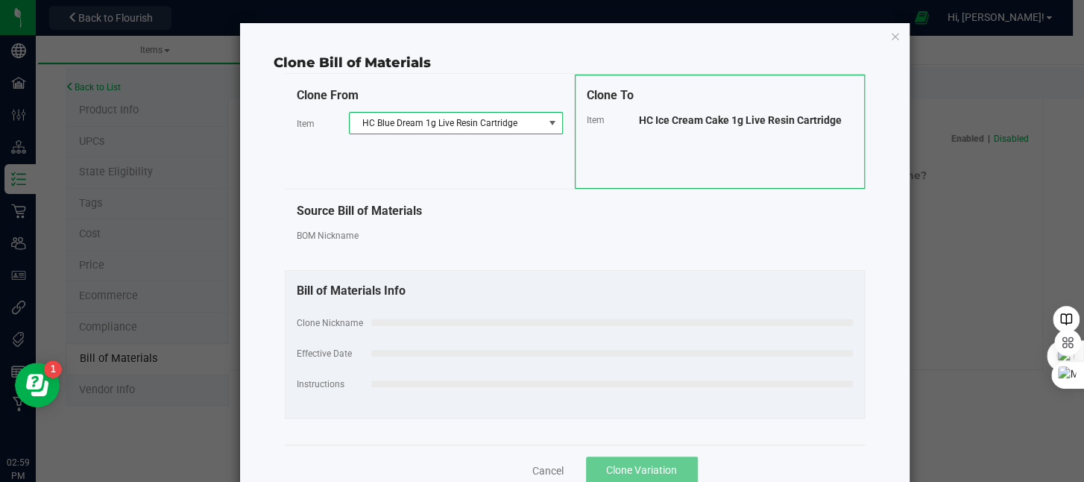
select select "194"
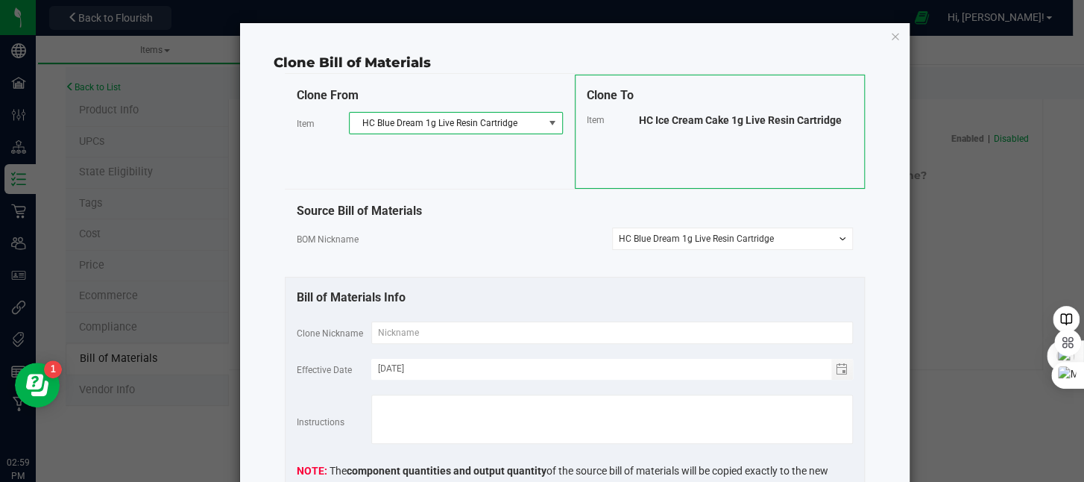
scroll to position [0, 0]
drag, startPoint x: 632, startPoint y: 116, endPoint x: 845, endPoint y: 118, distance: 212.5
click at [845, 118] on div "HC Ice Cream Cake 1g Live Resin Cartridge" at bounding box center [746, 120] width 214 height 15
copy span "HC Ice Cream Cake 1g Live Resin Cartridge"
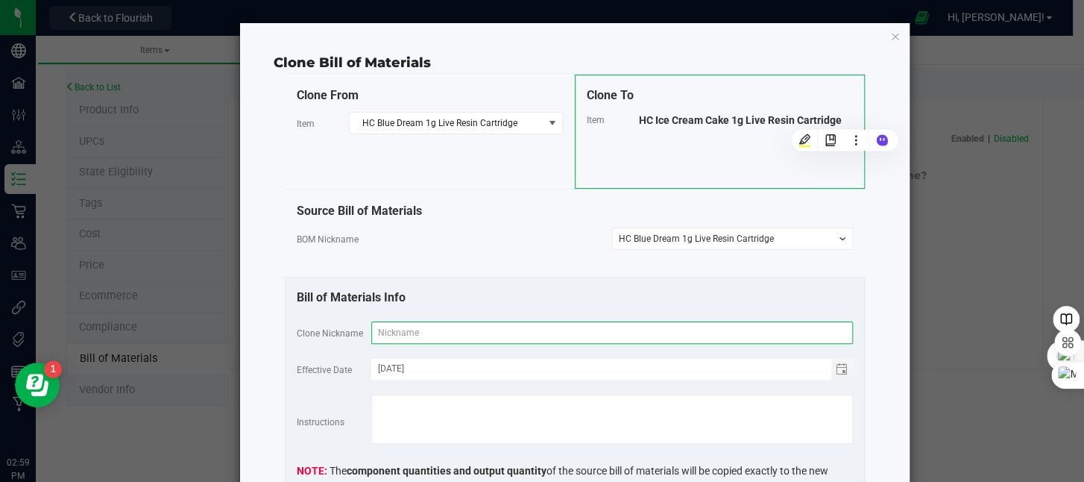
click at [538, 323] on input "text" at bounding box center [612, 332] width 482 height 22
paste input "HC Ice Cream Cake 1g Live Resin Cartridge"
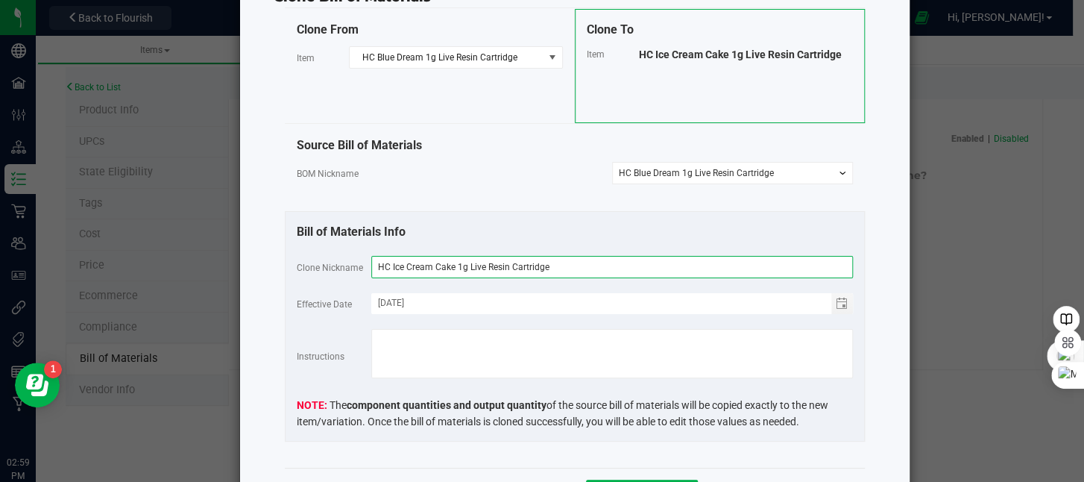
scroll to position [146, 0]
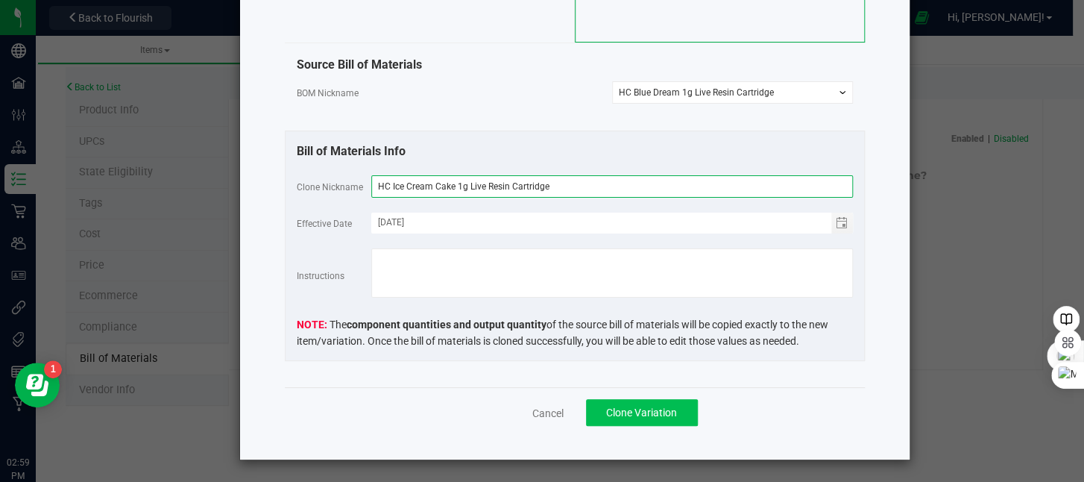
type input "HC Ice Cream Cake 1g Live Resin Cartridge"
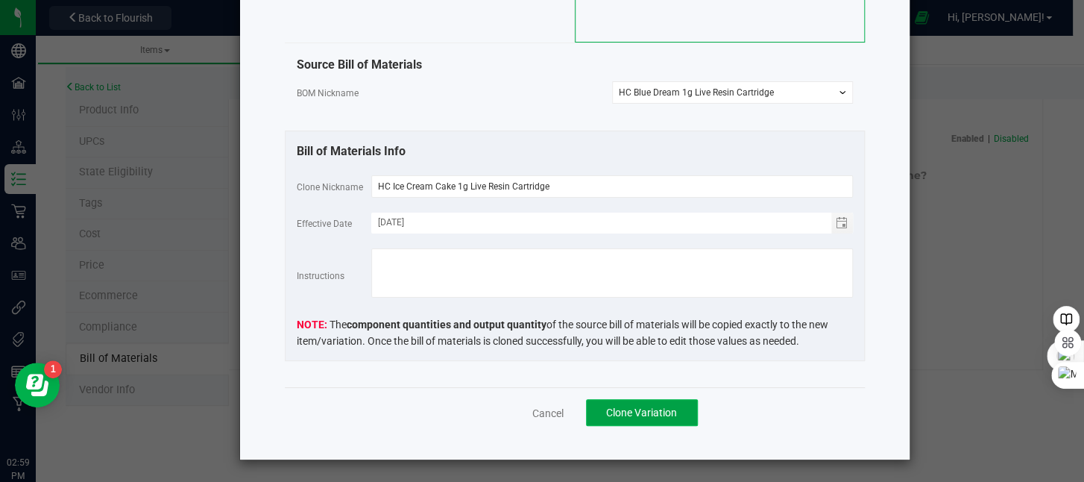
click at [668, 415] on span "Clone Variation" at bounding box center [641, 412] width 71 height 12
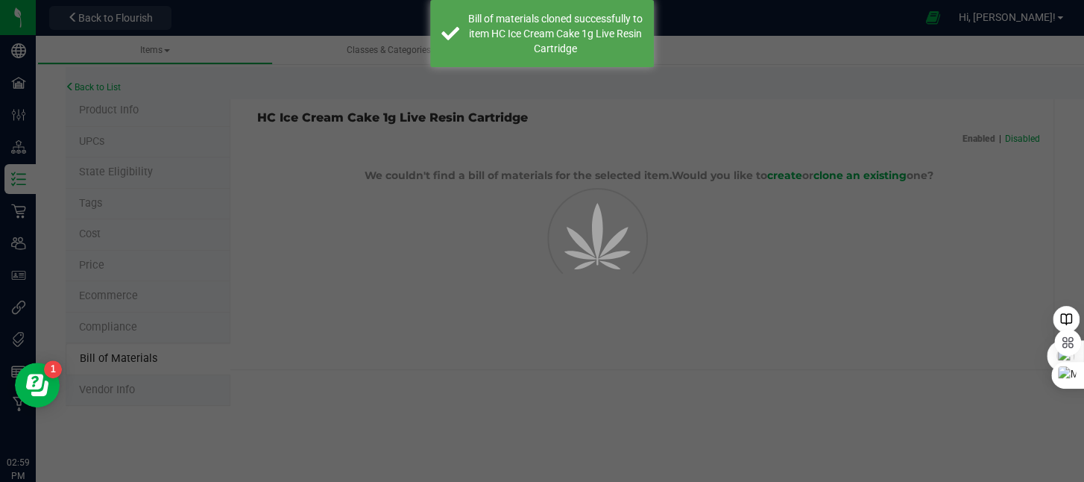
select select "199"
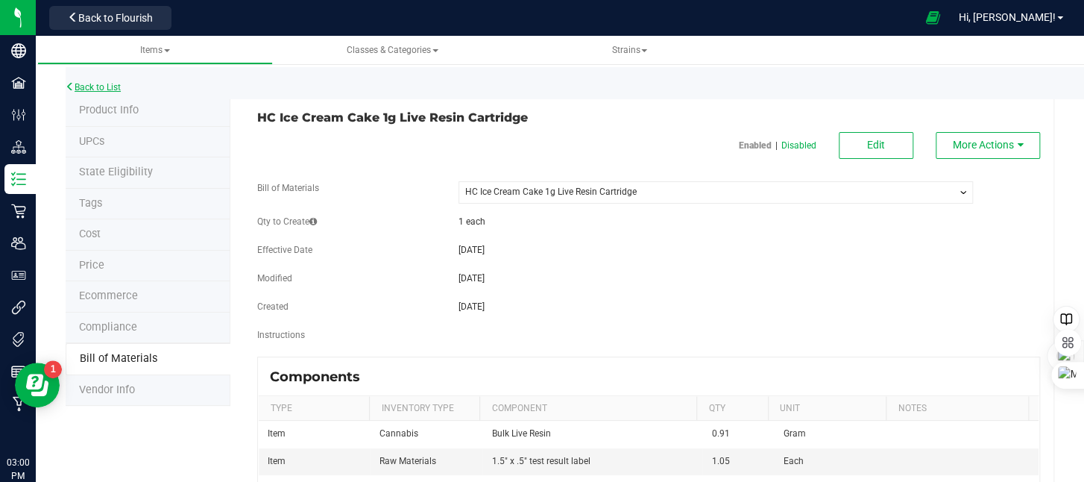
click at [98, 84] on link "Back to List" at bounding box center [93, 87] width 55 height 10
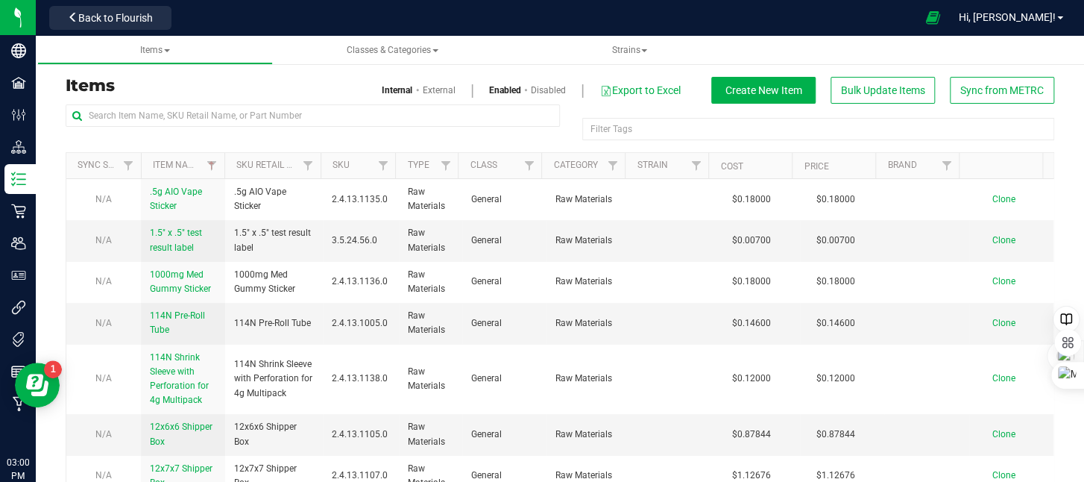
click at [202, 142] on div "Filter Tags Filter Tags" at bounding box center [560, 128] width 989 height 48
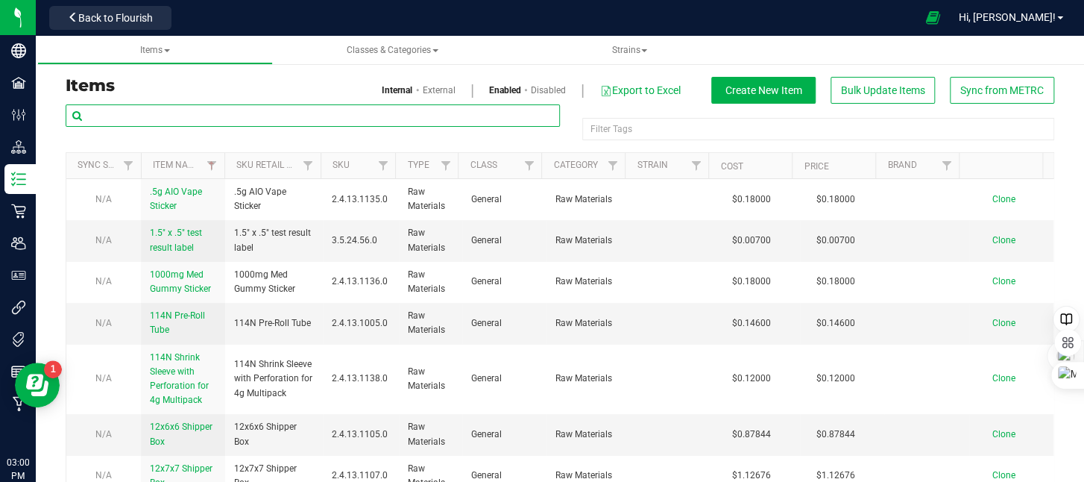
click at [203, 116] on input "text" at bounding box center [313, 115] width 494 height 22
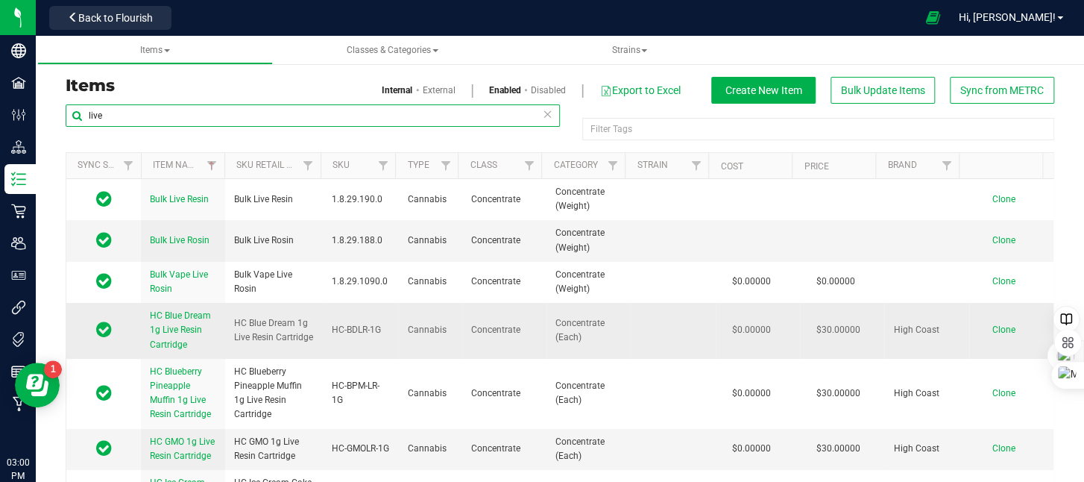
type input "live"
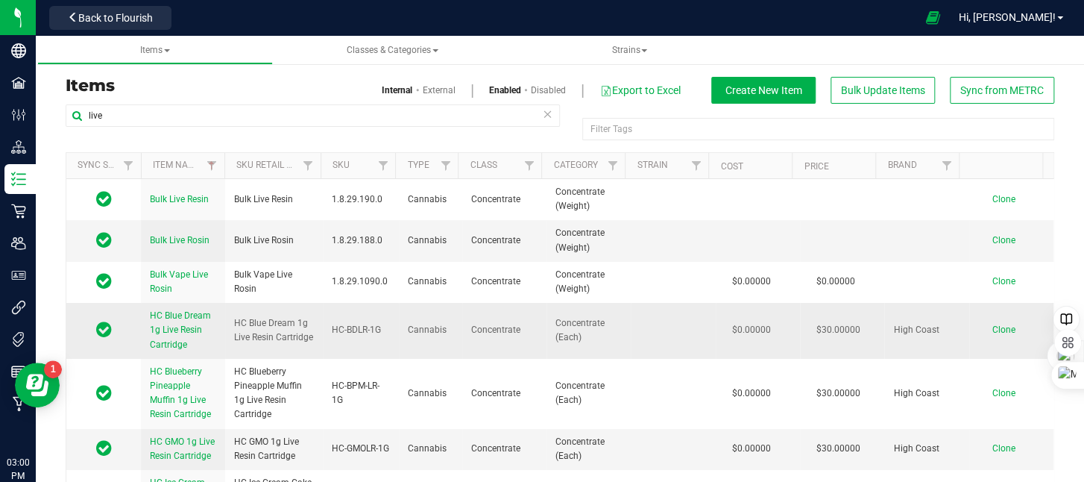
click at [992, 329] on span "Clone" at bounding box center [1003, 329] width 23 height 10
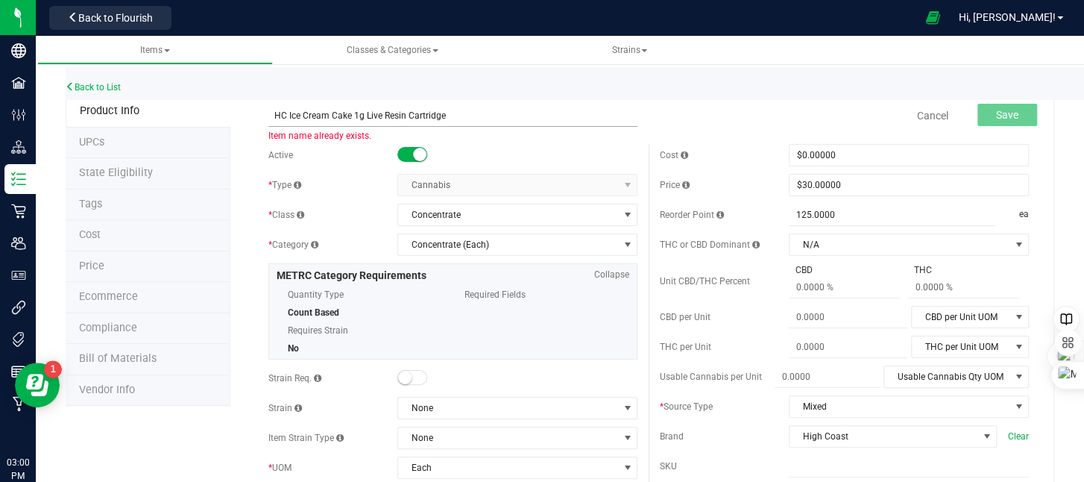
click at [350, 117] on input "HC Ice Cream Cake 1g Live Resin Cartridge" at bounding box center [452, 115] width 369 height 22
click at [328, 116] on input "HC Banana SHack 1g Live Resin Cartridge" at bounding box center [452, 115] width 369 height 22
click at [467, 117] on input "HC Banana Shack 1g Live Resin Cartridge" at bounding box center [452, 115] width 369 height 22
type input "HC Banana Shack 1g Live Resin Cartridge"
click at [985, 121] on button "Save" at bounding box center [1007, 115] width 60 height 22
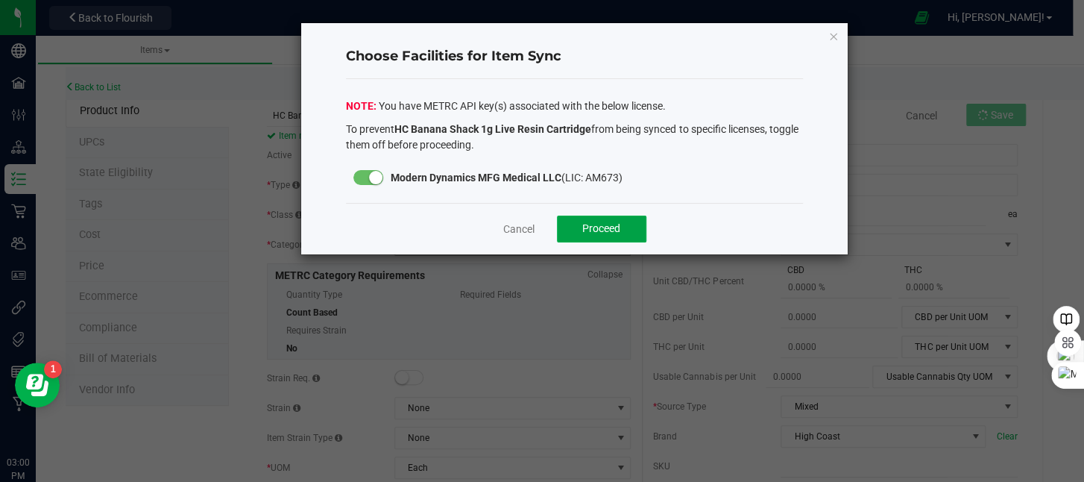
drag, startPoint x: 593, startPoint y: 222, endPoint x: 482, endPoint y: 243, distance: 113.8
click at [593, 222] on span "Proceed" at bounding box center [601, 228] width 38 height 12
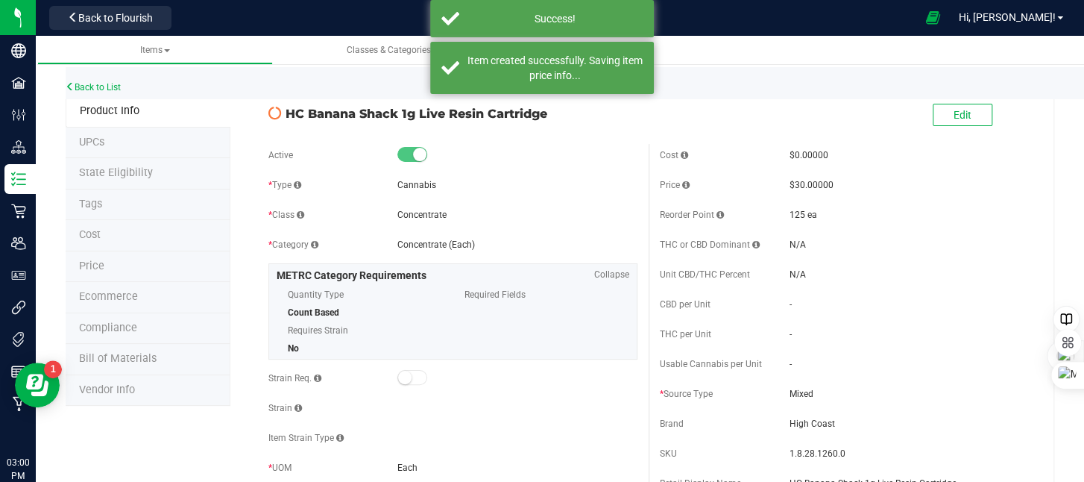
click at [129, 355] on span "Bill of Materials" at bounding box center [118, 358] width 78 height 13
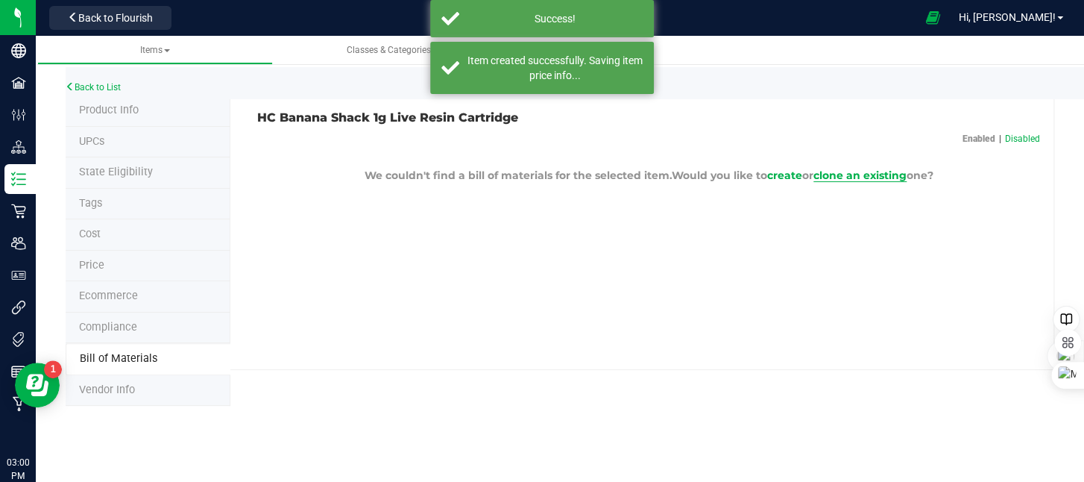
click at [835, 173] on span "clone an existing" at bounding box center [859, 175] width 93 height 13
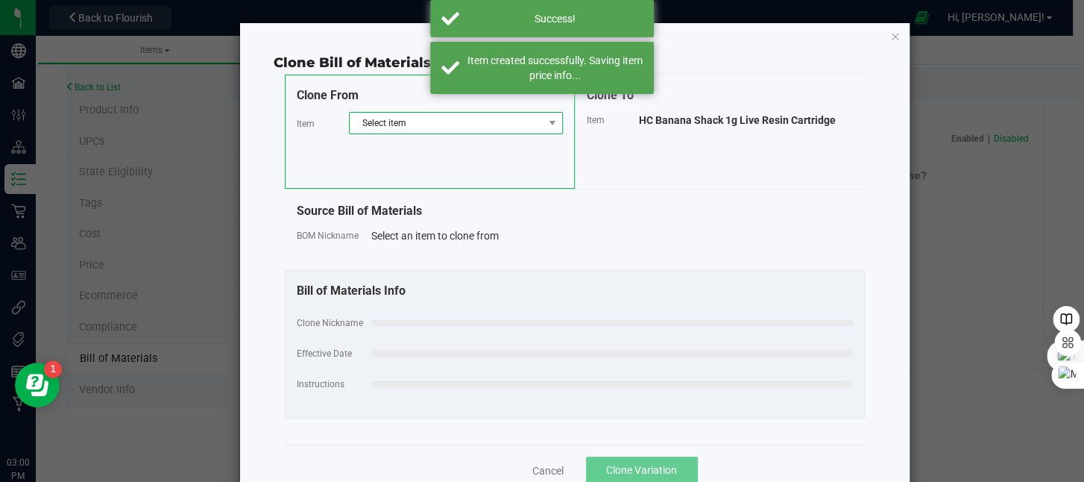
click at [418, 126] on span "Select item" at bounding box center [447, 123] width 194 height 21
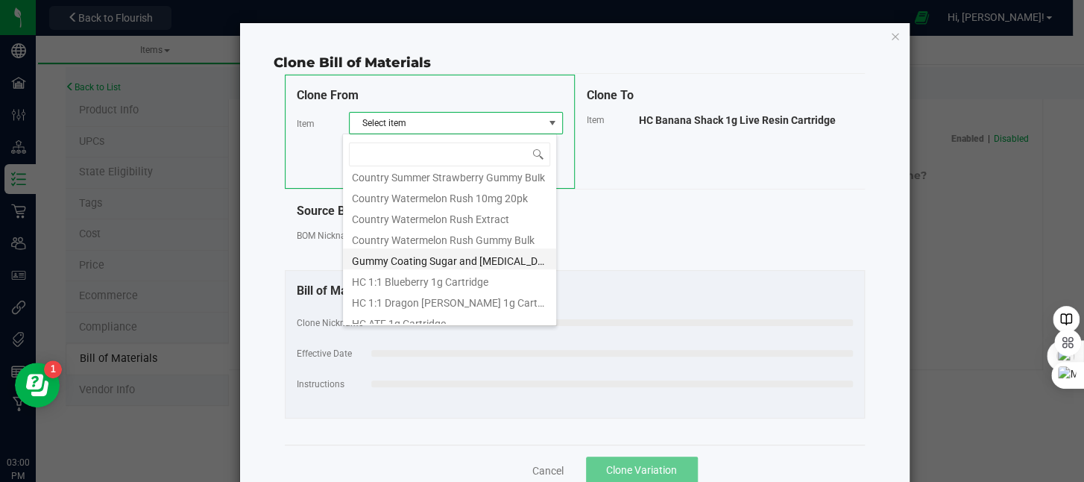
scroll to position [522, 0]
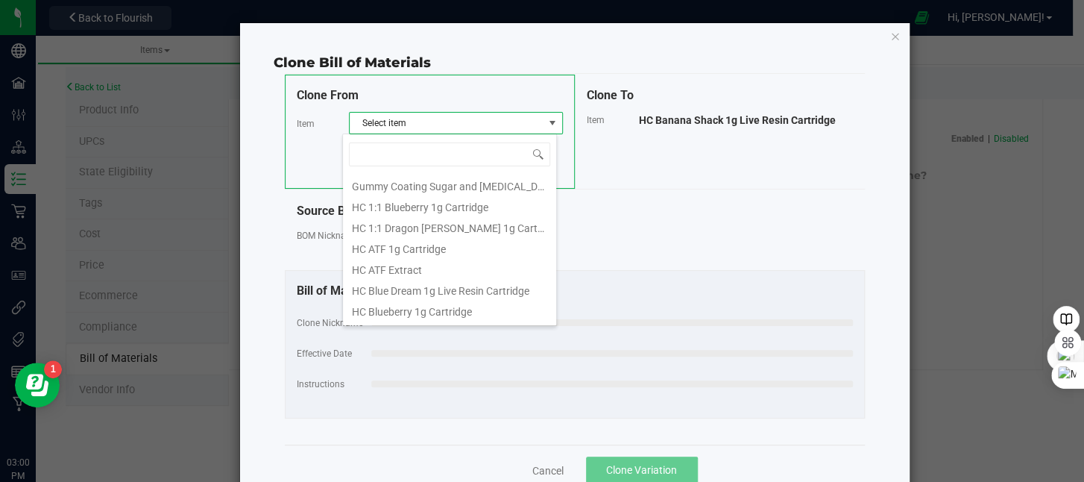
click at [423, 286] on li "HC Blue Dream 1g Live Resin Cartridge" at bounding box center [449, 288] width 213 height 21
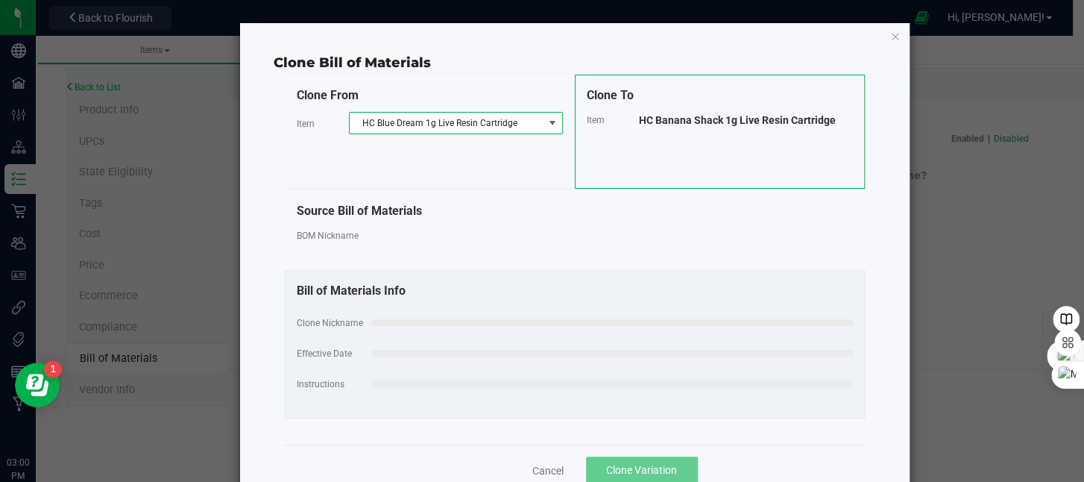
select select "194"
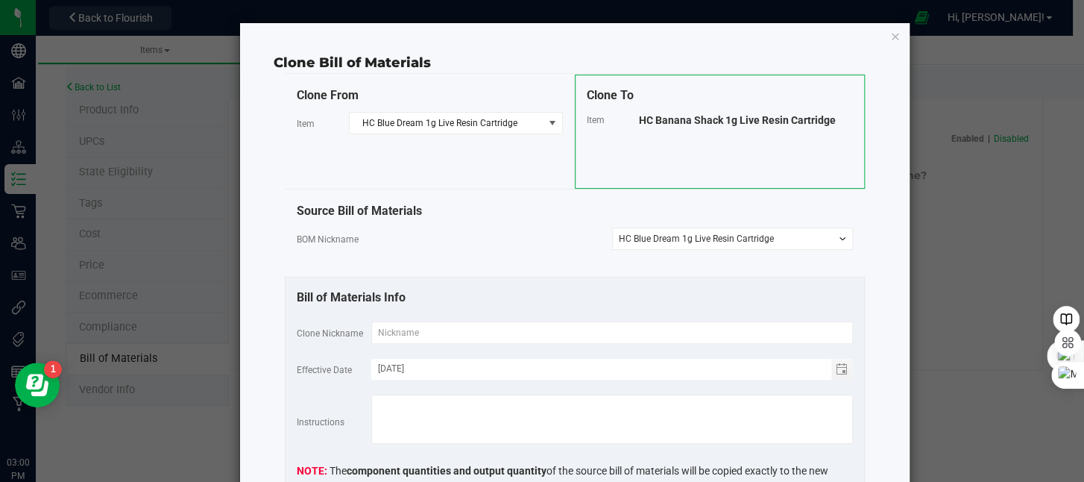
drag, startPoint x: 832, startPoint y: 119, endPoint x: 629, endPoint y: 137, distance: 203.7
click at [629, 137] on div "Clone To Item HC Banana Shack 1g Live Resin Cartridge" at bounding box center [720, 132] width 290 height 114
copy div "HC Banana Shack 1g Live Resin Cartridge"
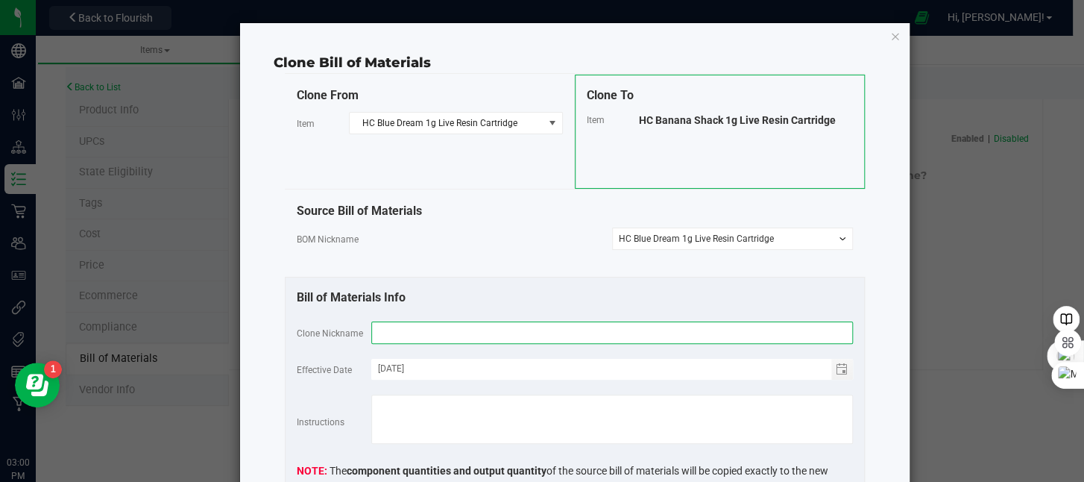
click at [520, 333] on input "text" at bounding box center [612, 332] width 482 height 22
paste input "HC Banana Shack 1g Live Resin Cartridge"
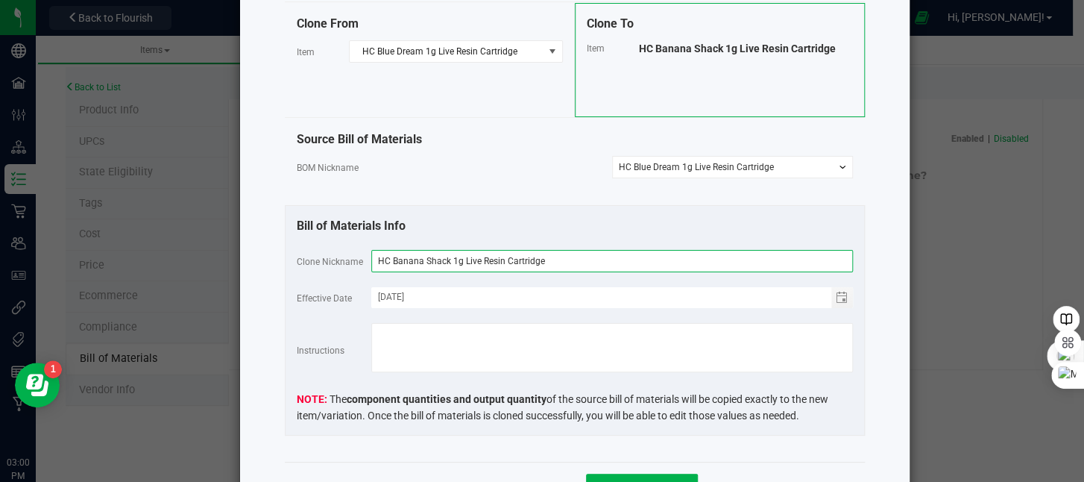
scroll to position [146, 0]
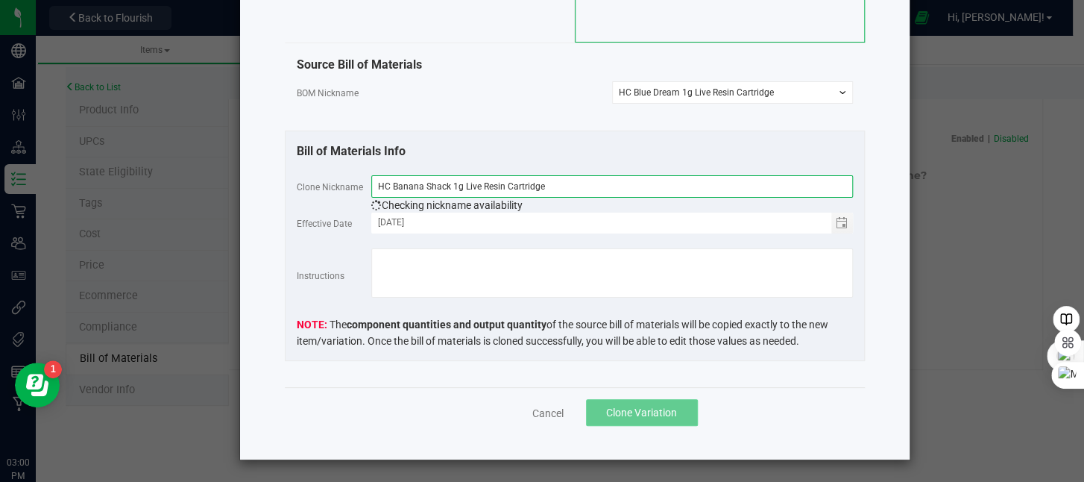
type input "HC Banana Shack 1g Live Resin Cartridge"
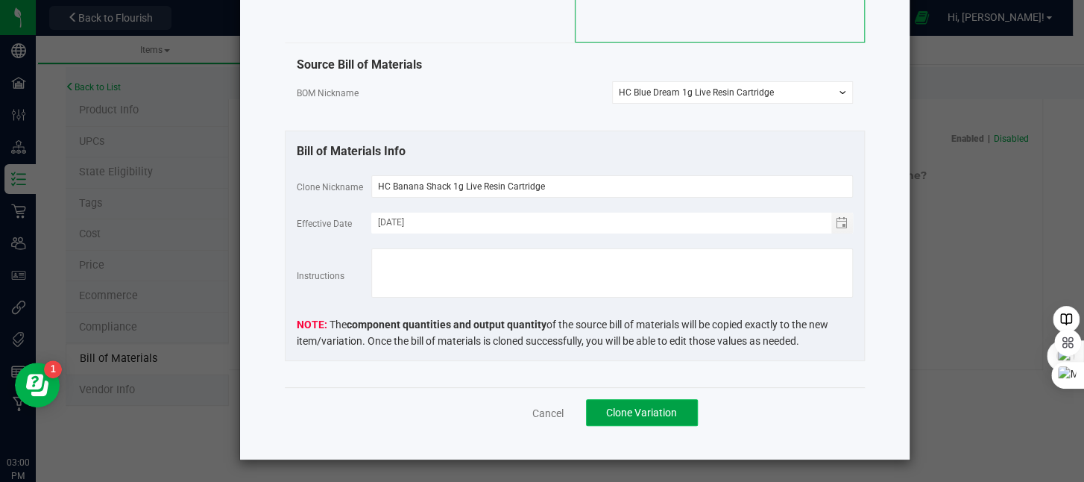
click at [659, 417] on span "Clone Variation" at bounding box center [641, 412] width 71 height 12
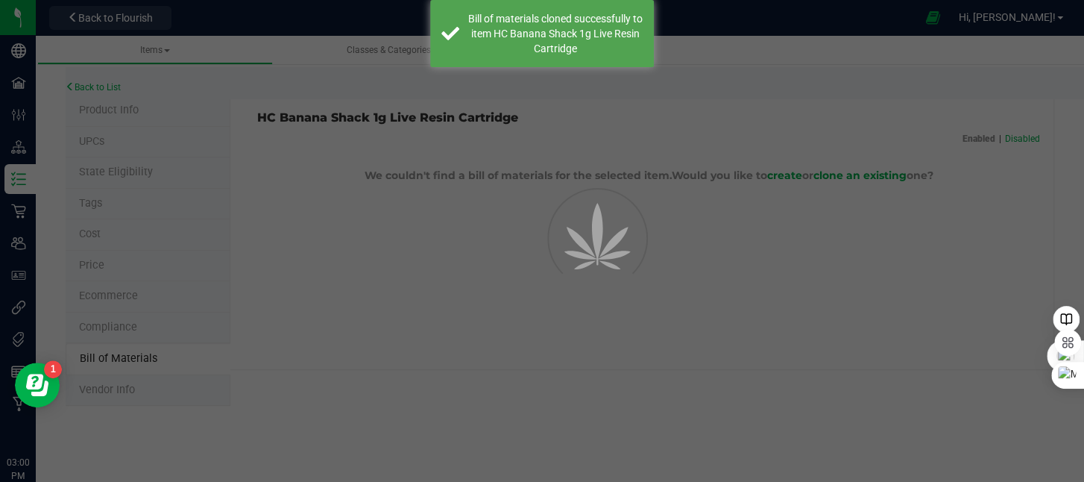
select select "200"
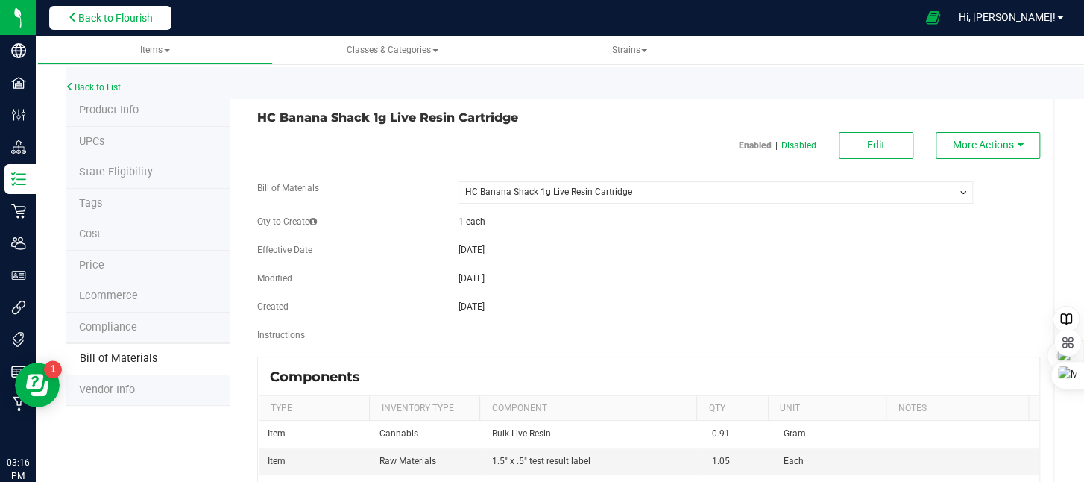
click at [65, 14] on button "Back to Flourish" at bounding box center [110, 18] width 122 height 24
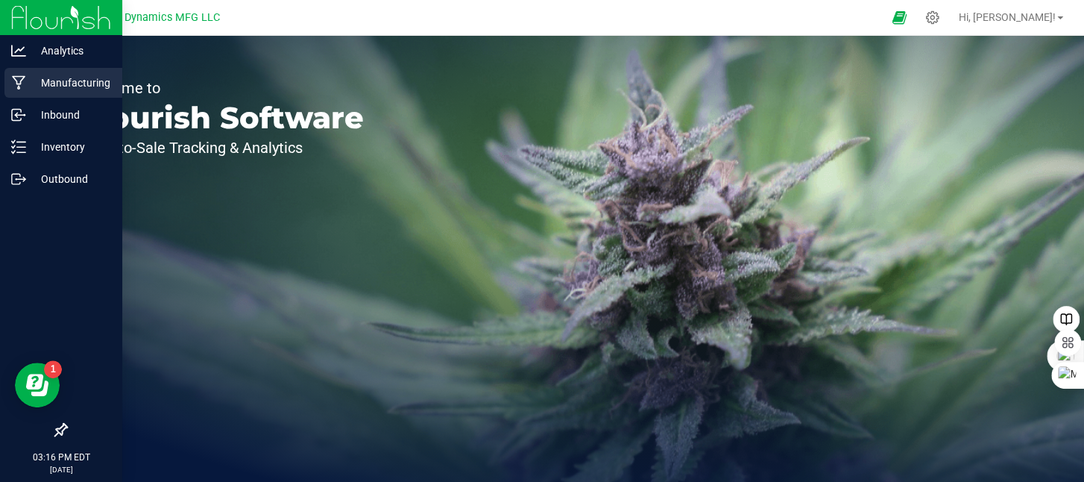
click at [26, 83] on p "Manufacturing" at bounding box center [70, 83] width 89 height 18
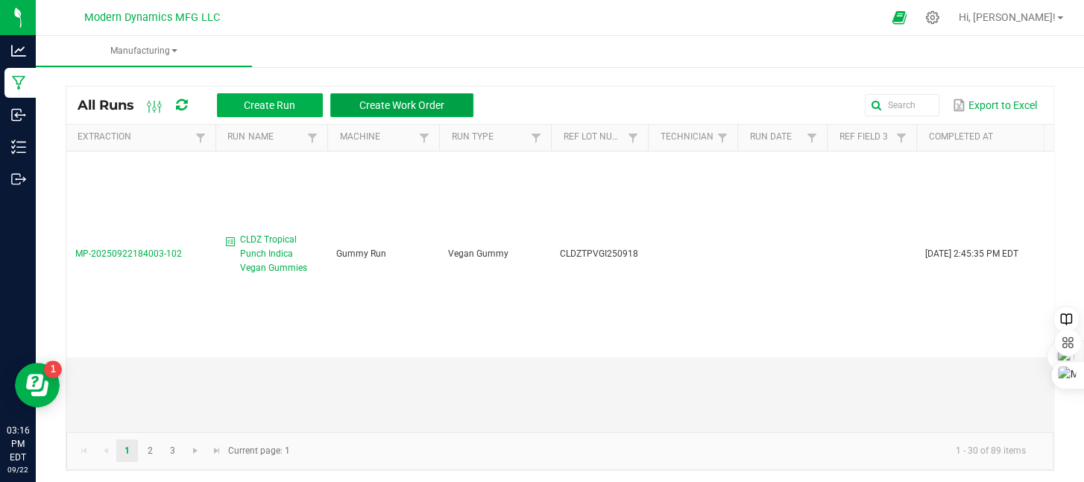
click at [426, 101] on span "Create Work Order" at bounding box center [401, 105] width 85 height 12
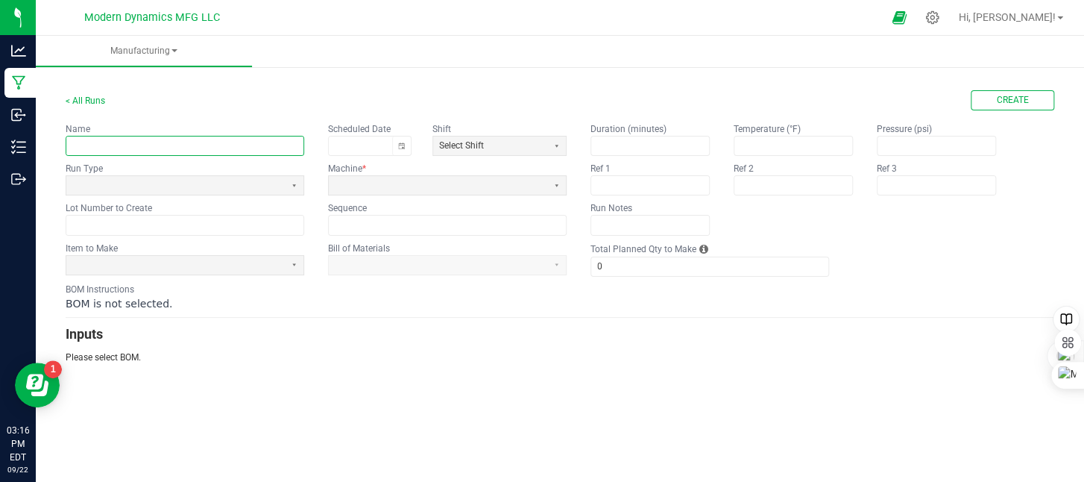
click at [142, 149] on input "text" at bounding box center [184, 145] width 237 height 19
click at [118, 145] on input "High Coast Live Resin Cart Filling" at bounding box center [184, 145] width 237 height 19
type input "High Coast Banana Shack Live Resin Cart Filling"
click at [373, 177] on span at bounding box center [438, 185] width 218 height 19
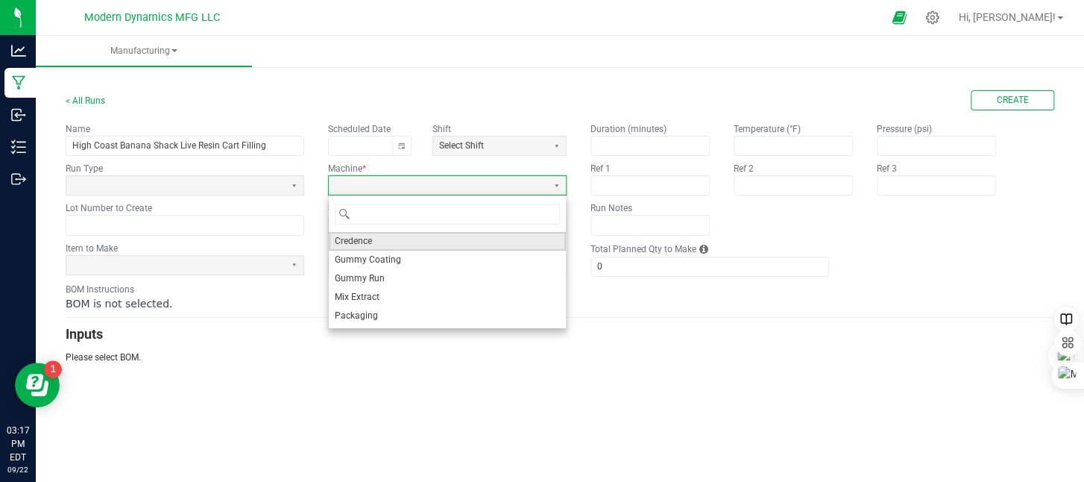
click at [375, 241] on li "Credence" at bounding box center [447, 241] width 237 height 19
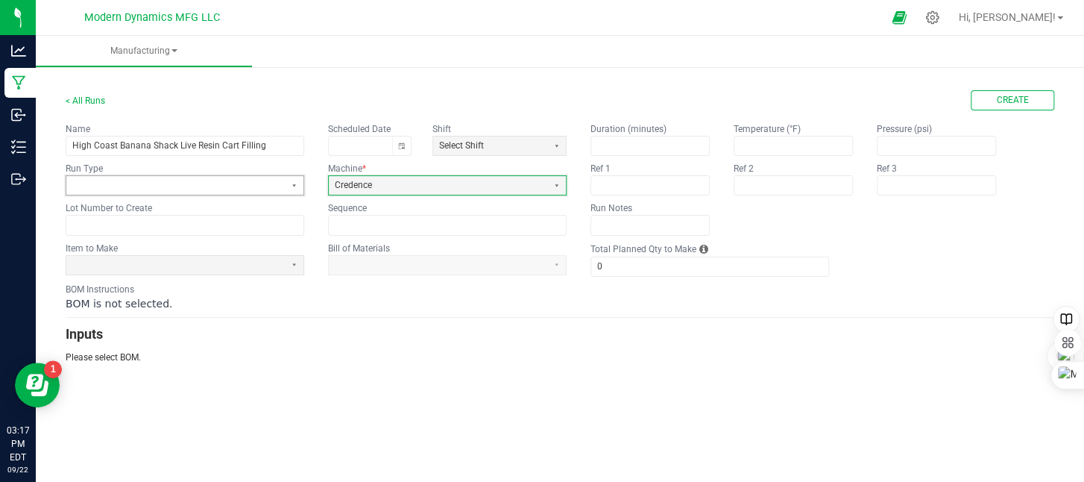
click at [120, 189] on span at bounding box center [175, 185] width 207 height 13
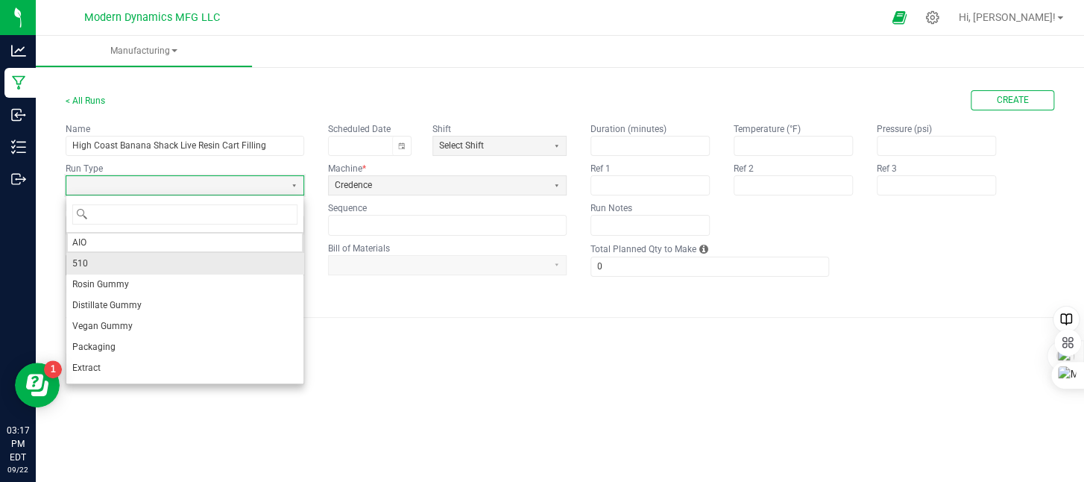
click at [102, 257] on li "510" at bounding box center [184, 263] width 237 height 21
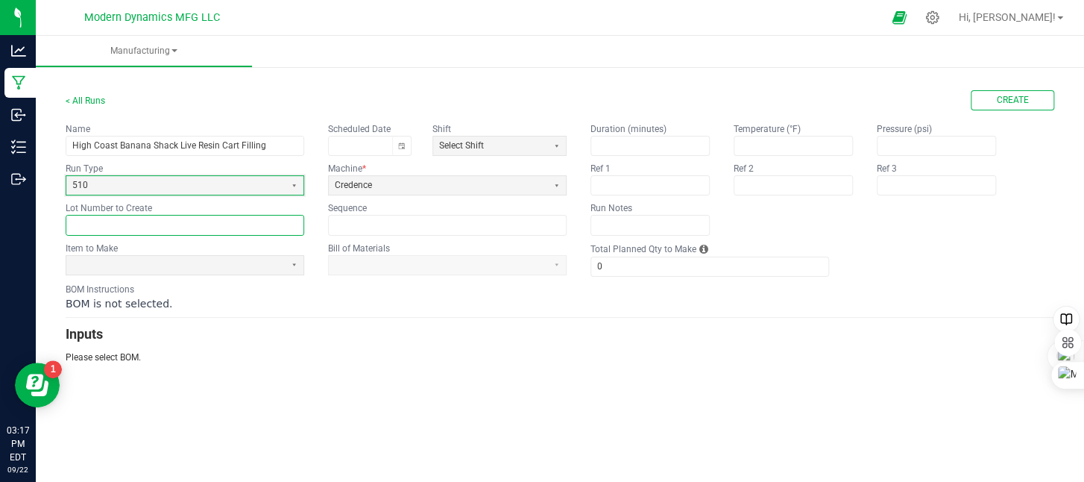
click at [144, 226] on input "text" at bounding box center [184, 224] width 237 height 19
drag, startPoint x: 130, startPoint y: 221, endPoint x: 68, endPoint y: 240, distance: 64.6
click at [68, 240] on form "< All Runs Create Name High Coast Banana Shack Live Resin Cart Filling Schedule…" at bounding box center [560, 227] width 989 height 274
paste input "-BDLR-1G"
click at [95, 223] on input "HC-BDLR-1G" at bounding box center [184, 224] width 237 height 19
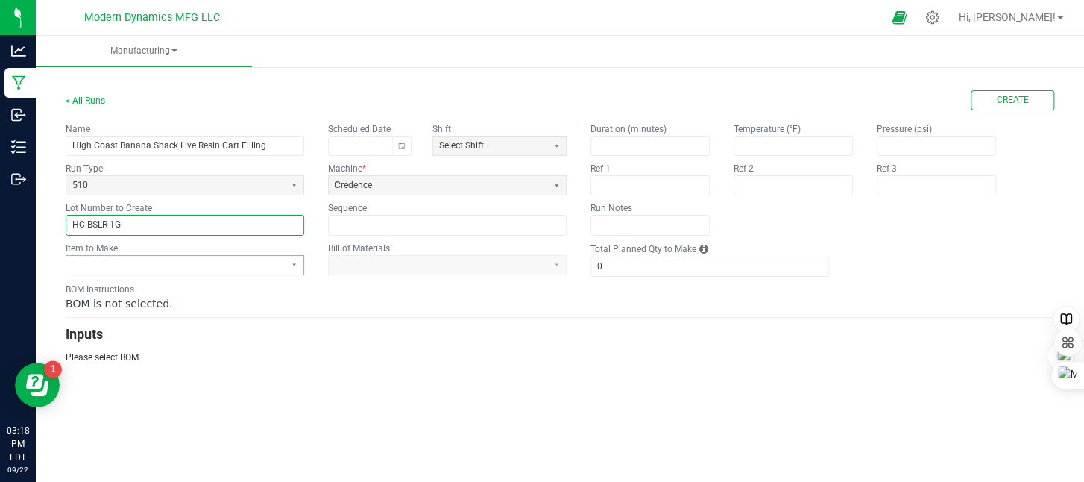
type input "HC-BSLR-1G"
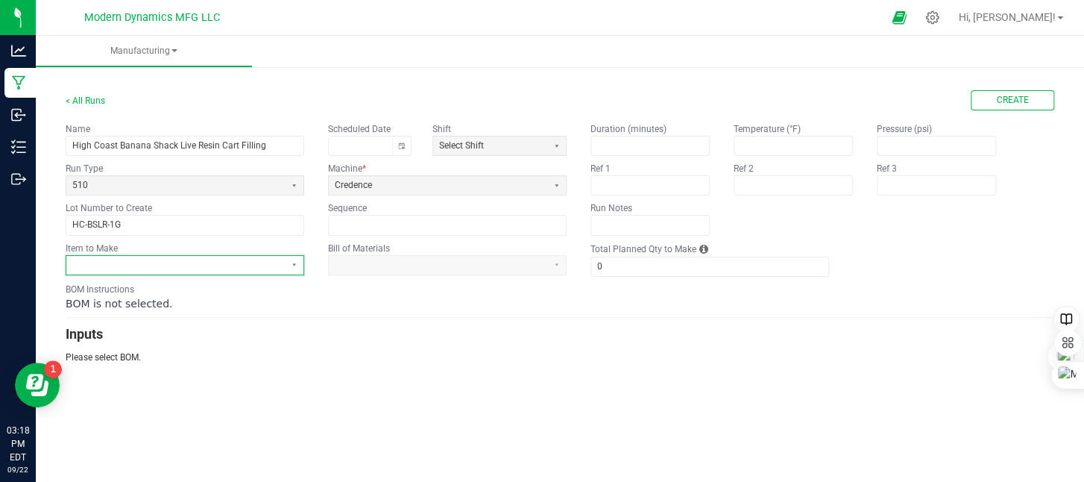
click at [206, 260] on span at bounding box center [175, 265] width 207 height 13
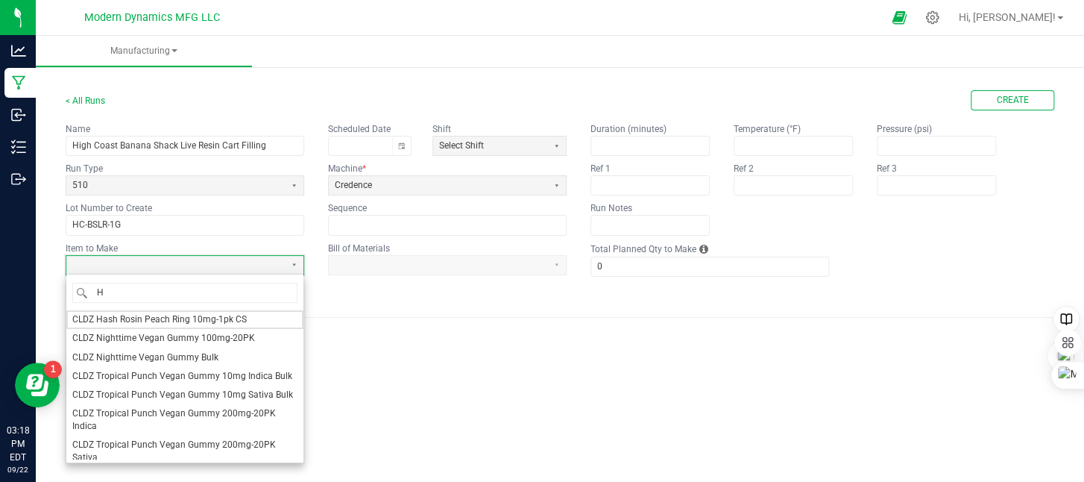
type input "HC"
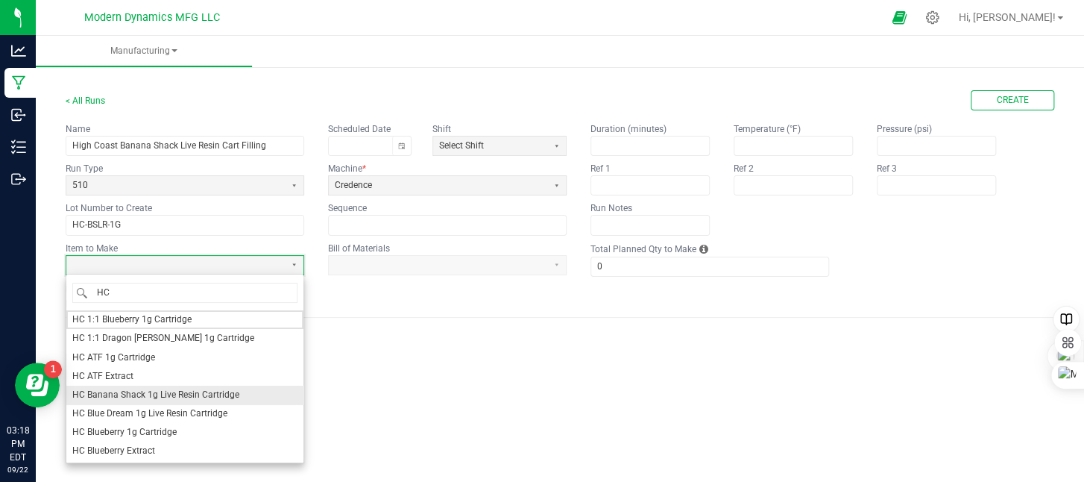
click at [191, 390] on span "HC Banana Shack 1g Live Resin Cartridge" at bounding box center [155, 394] width 167 height 13
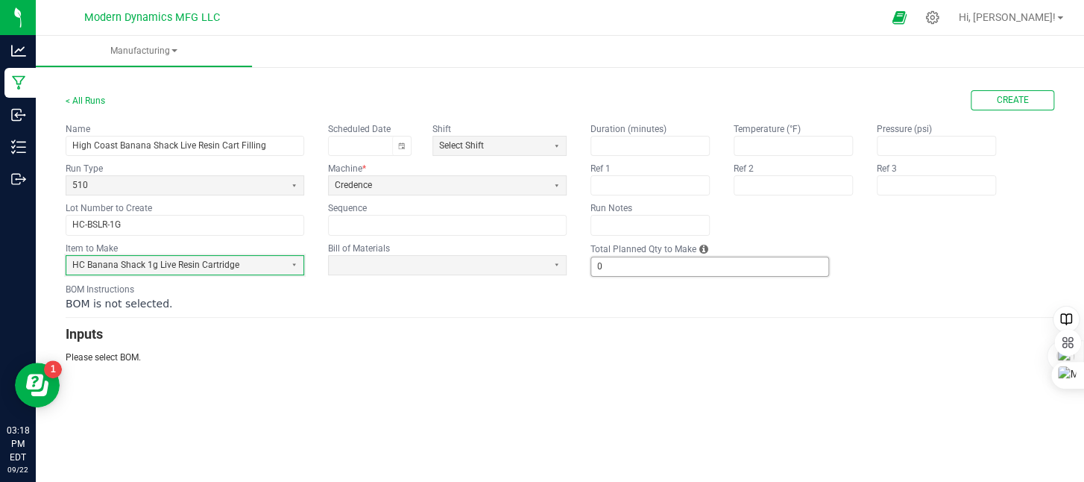
click at [610, 268] on input "0" at bounding box center [709, 266] width 237 height 19
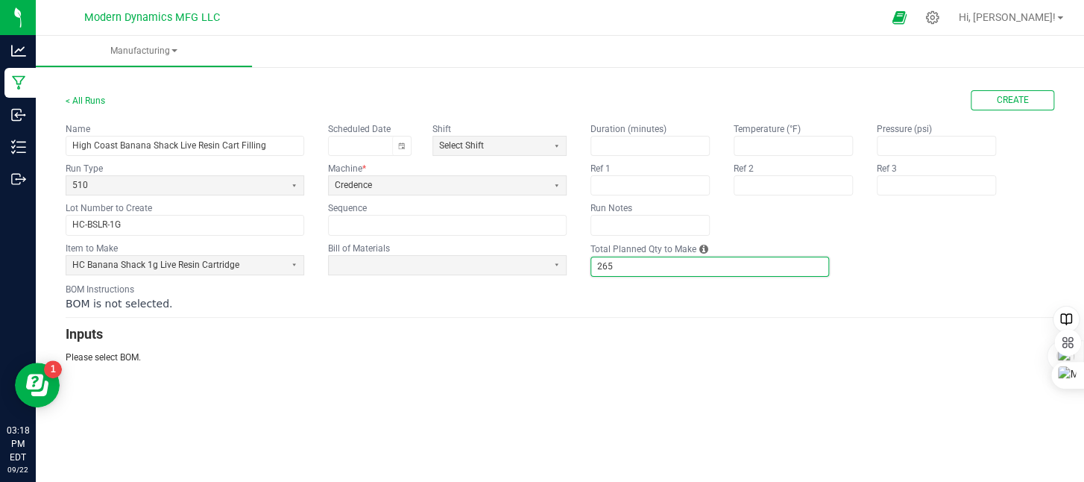
type input "265"
click at [618, 296] on div "BOM is not selected." at bounding box center [560, 303] width 989 height 15
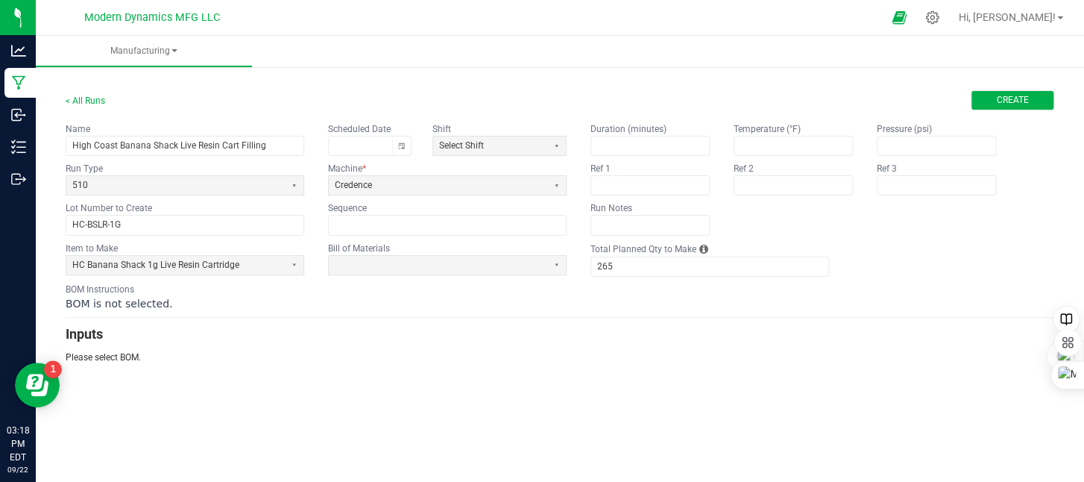
click at [995, 107] on button "Create" at bounding box center [1013, 100] width 84 height 20
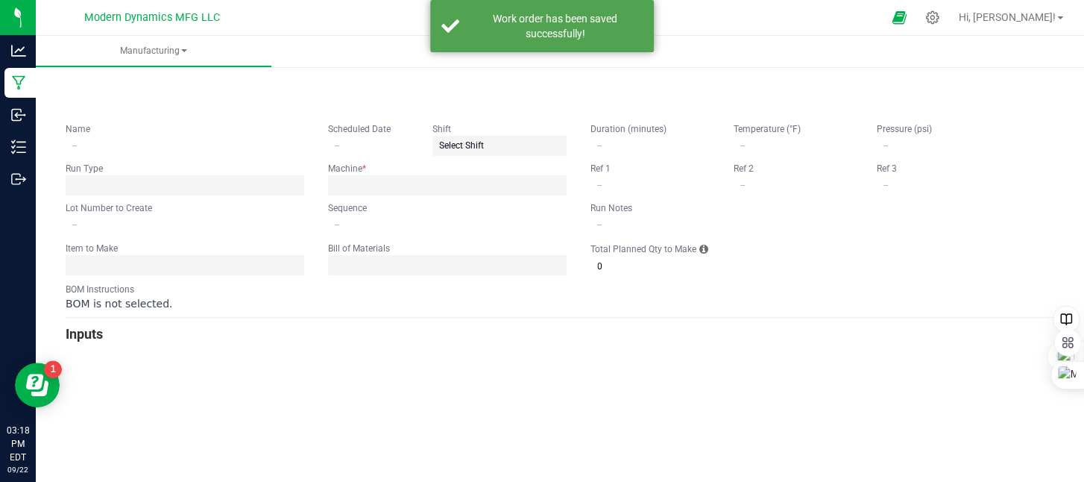
type input "High Coast Banana Shack Live Resin Cart Filling"
type input "HC-BSLR-1G"
type input "0"
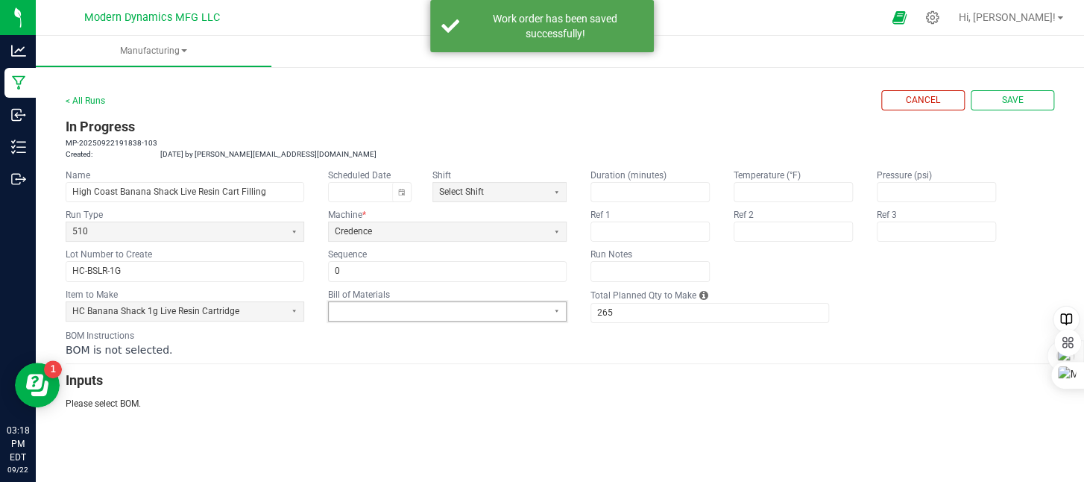
click at [421, 310] on span at bounding box center [438, 311] width 207 height 13
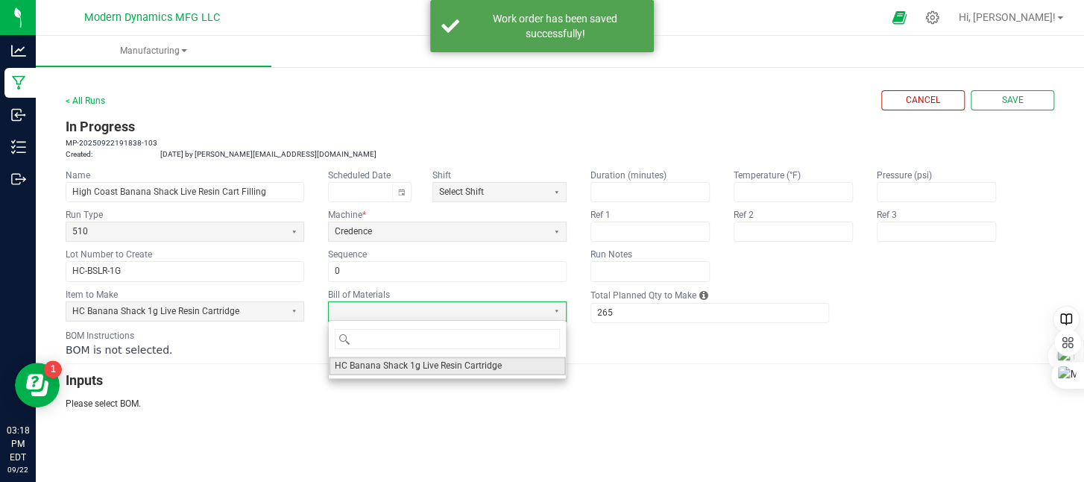
click at [414, 366] on span "HC Banana Shack 1g Live Resin Cartridge" at bounding box center [418, 365] width 167 height 13
type input "1"
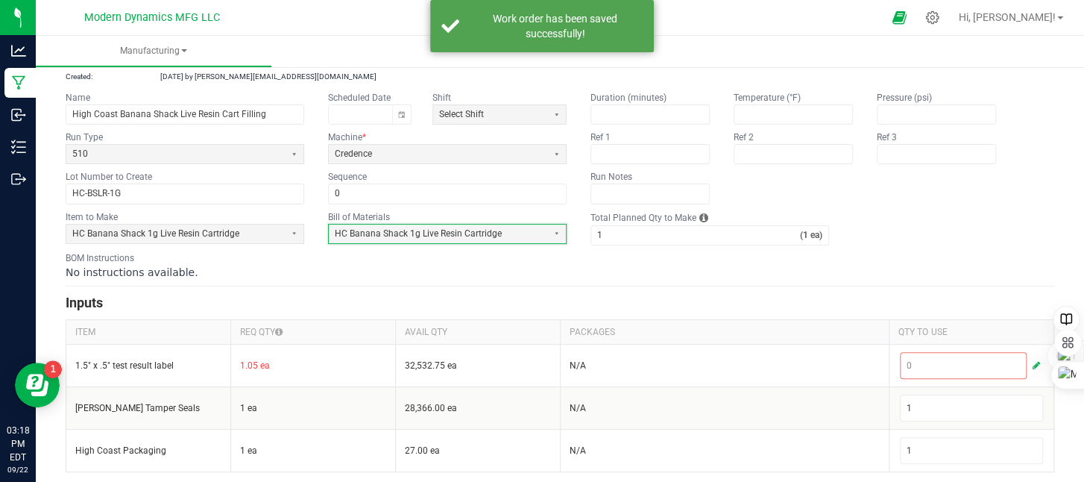
scroll to position [80, 0]
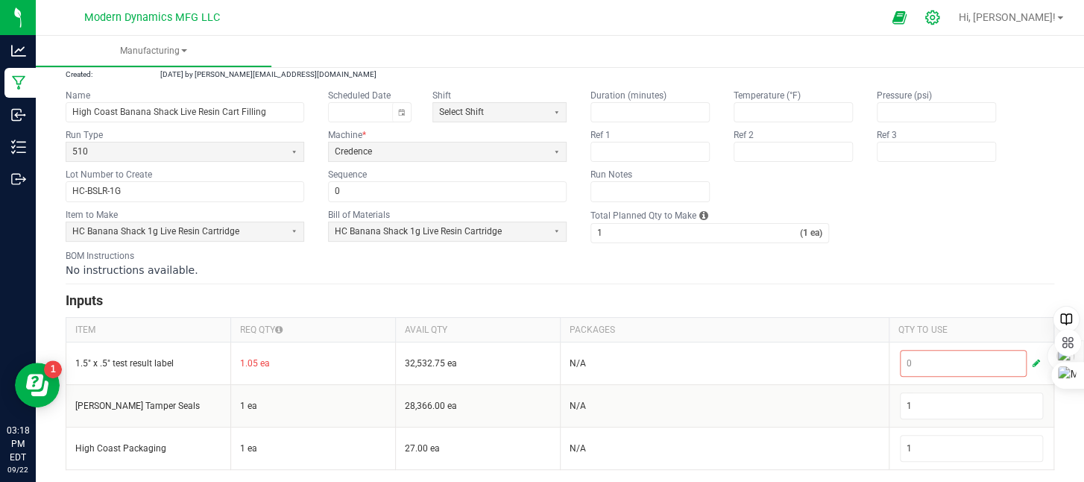
click at [940, 18] on icon at bounding box center [933, 18] width 16 height 16
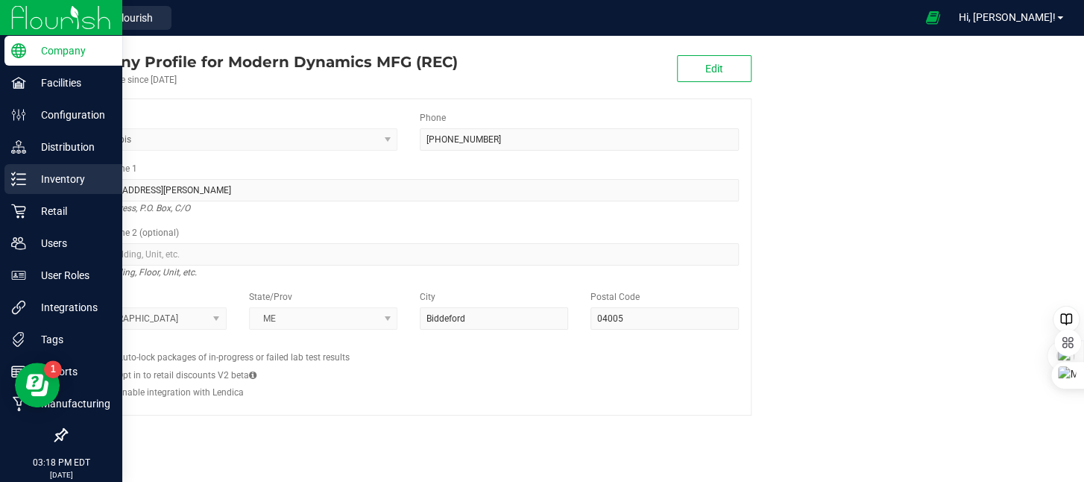
click at [16, 173] on icon at bounding box center [18, 178] width 15 height 15
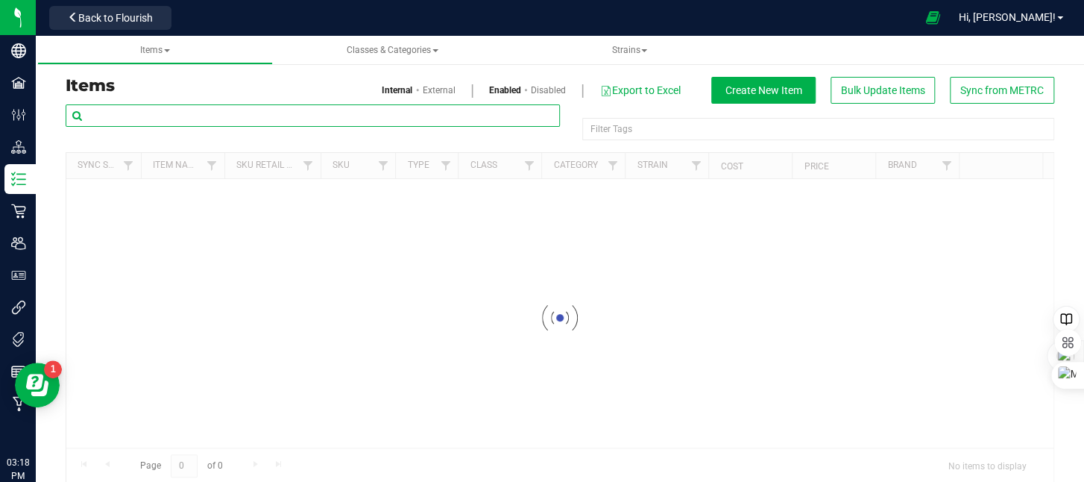
click at [153, 114] on input "text" at bounding box center [313, 115] width 494 height 22
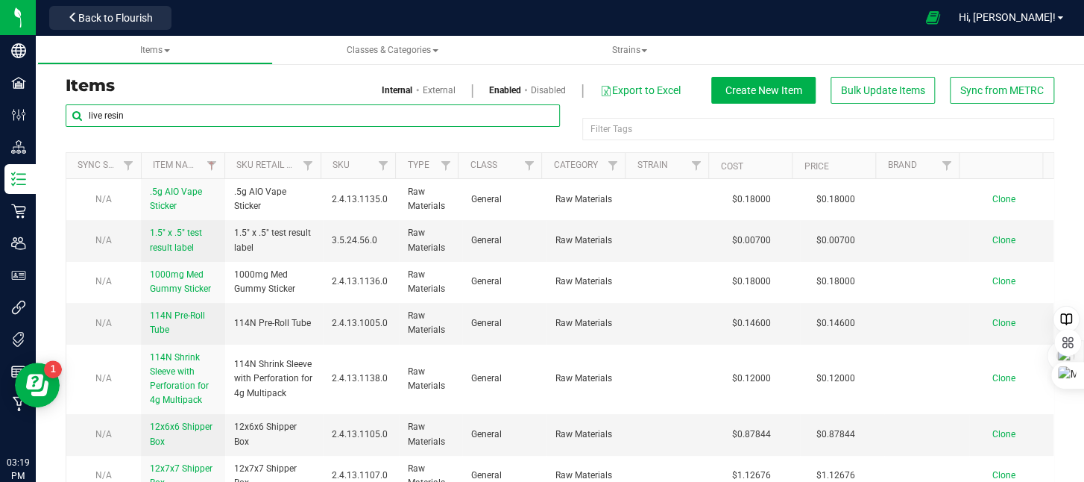
type input "live resin"
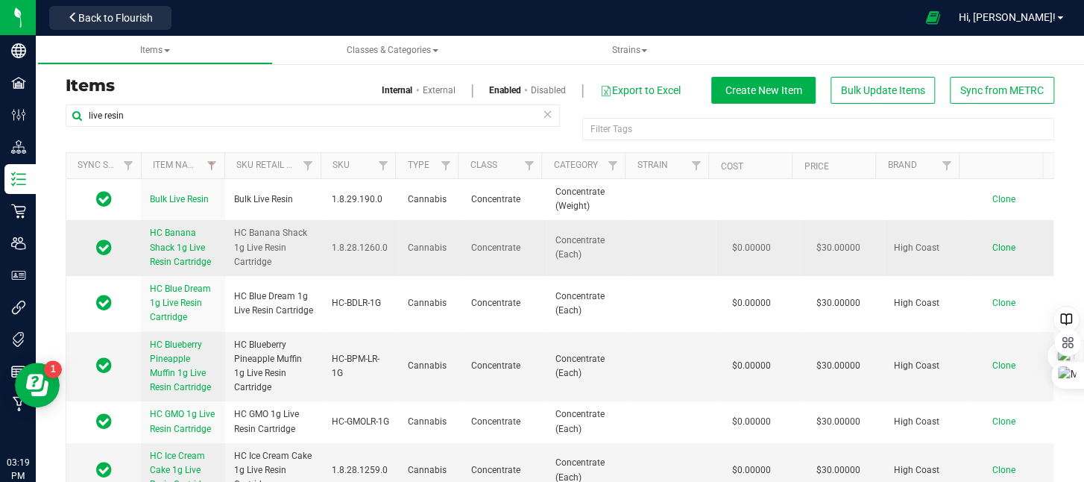
click at [177, 248] on span "HC Banana Shack 1g Live Resin Cartridge" at bounding box center [180, 246] width 61 height 39
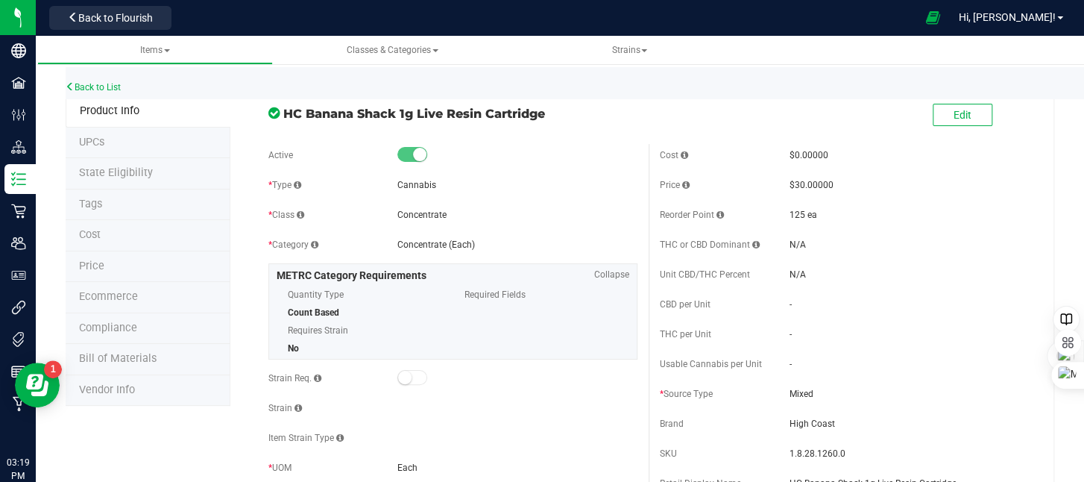
click at [136, 352] on span "Bill of Materials" at bounding box center [118, 358] width 78 height 13
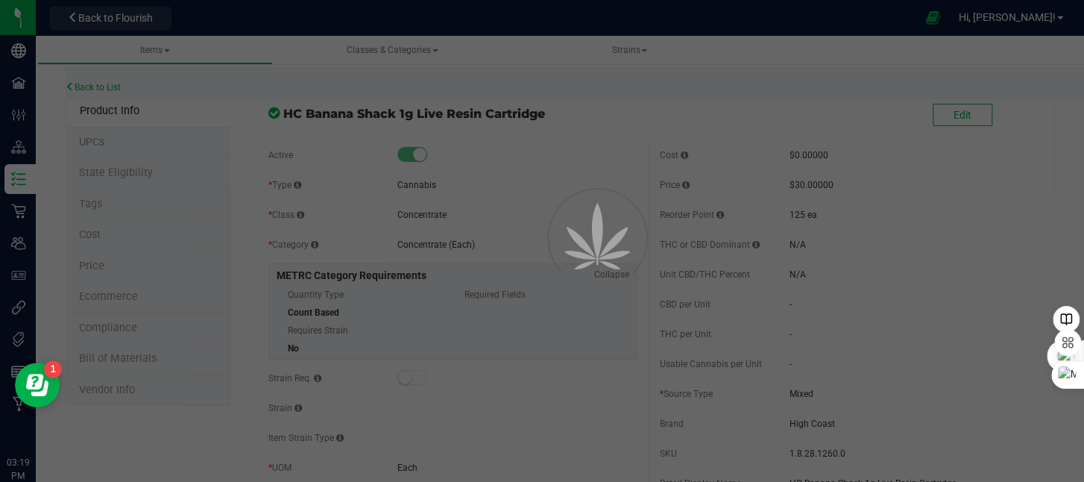
select select "200"
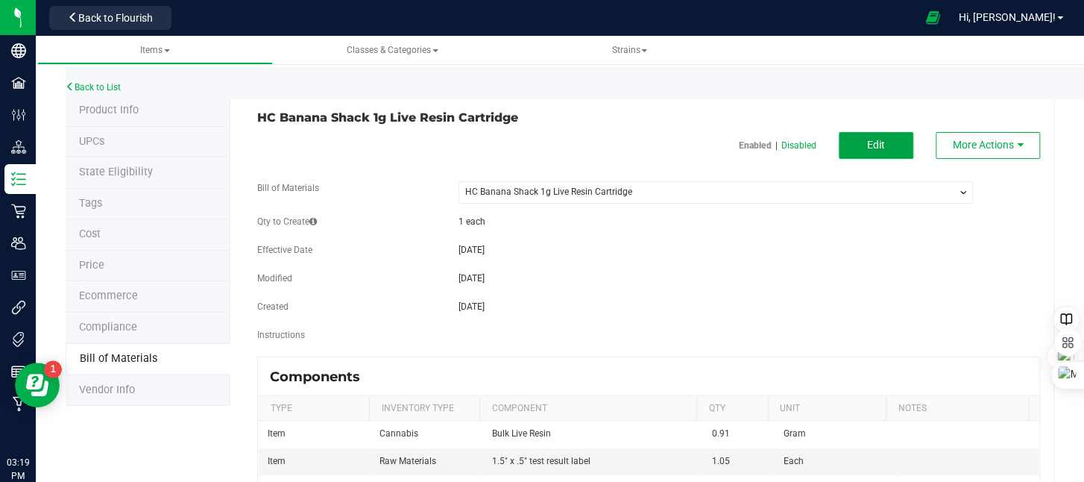
click at [869, 154] on button "Edit" at bounding box center [876, 145] width 75 height 27
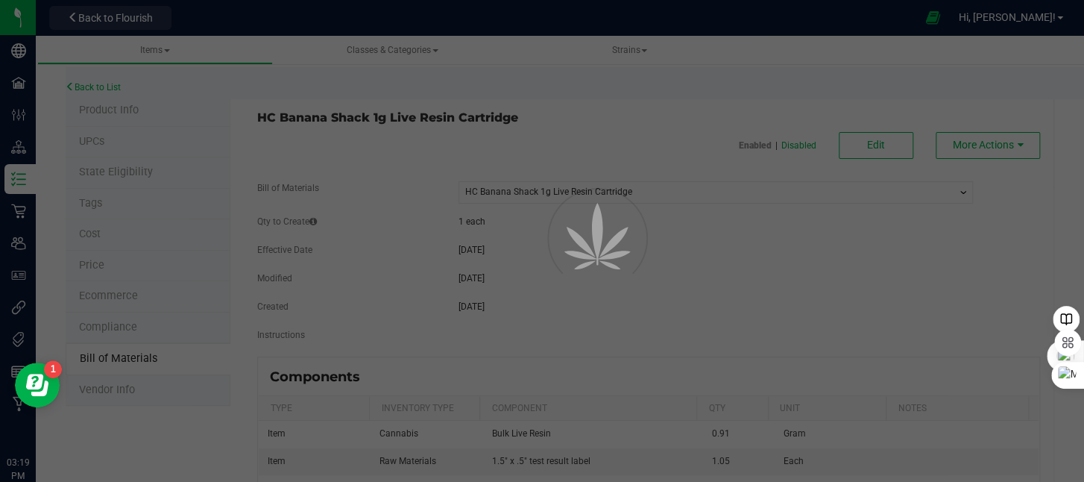
select select "200"
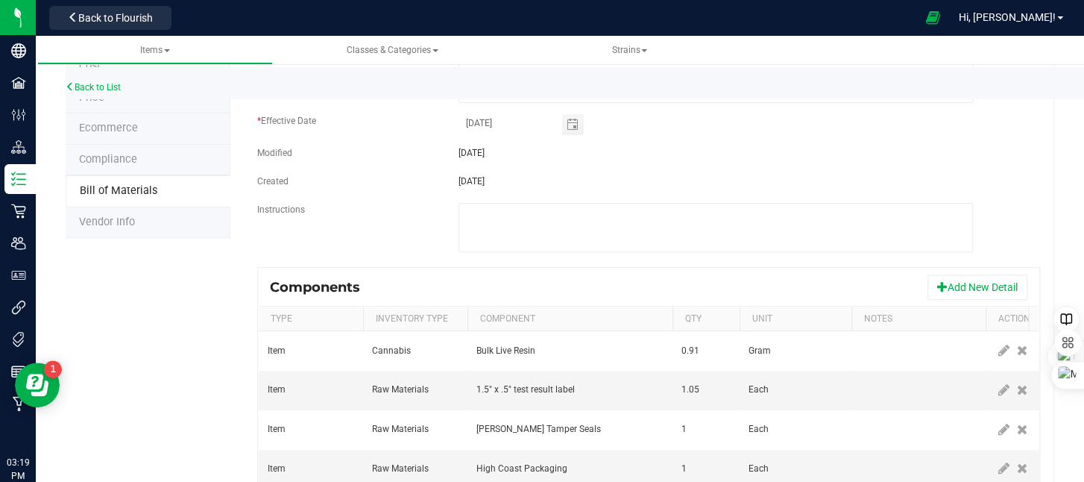
scroll to position [231, 0]
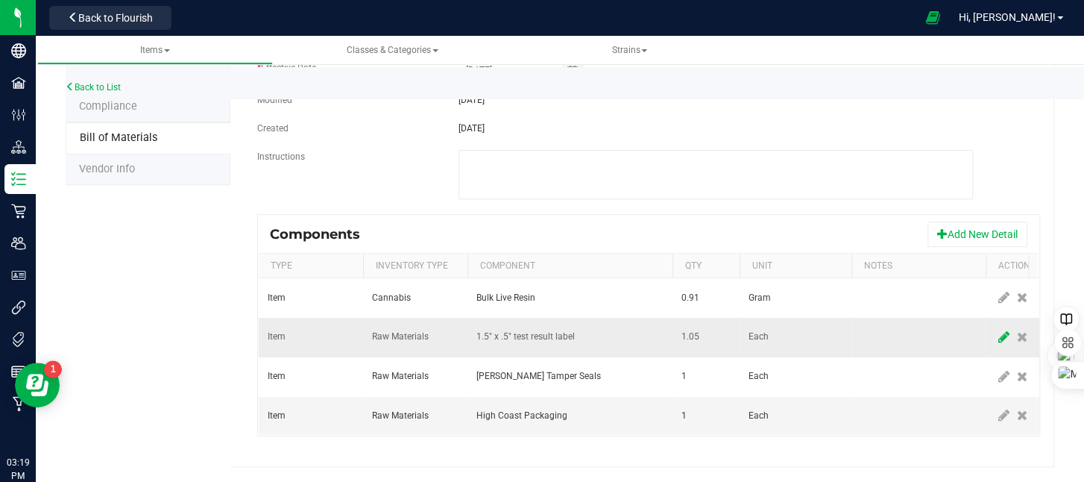
click at [998, 330] on icon at bounding box center [1003, 336] width 11 height 13
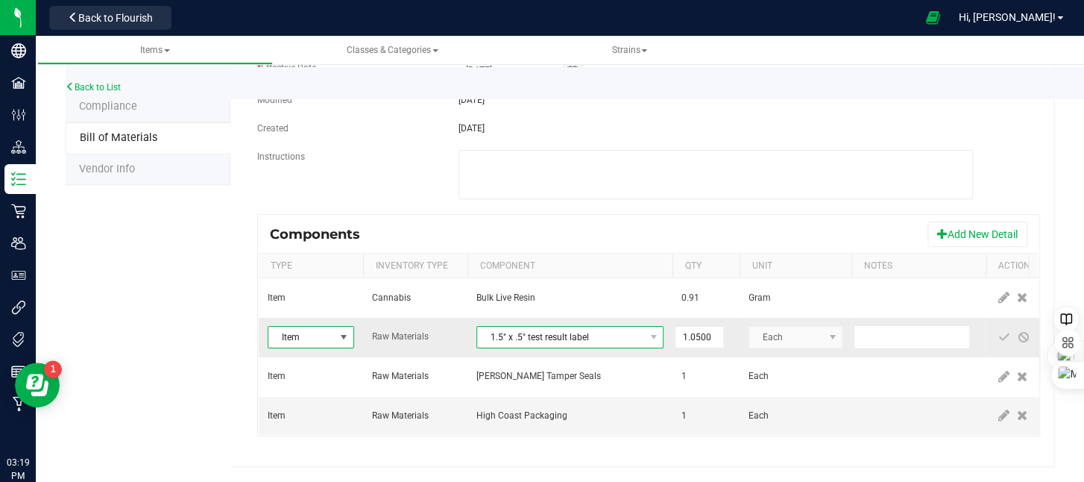
click at [607, 327] on span "1.5" x .5" test result label" at bounding box center [560, 337] width 167 height 21
type input "1""
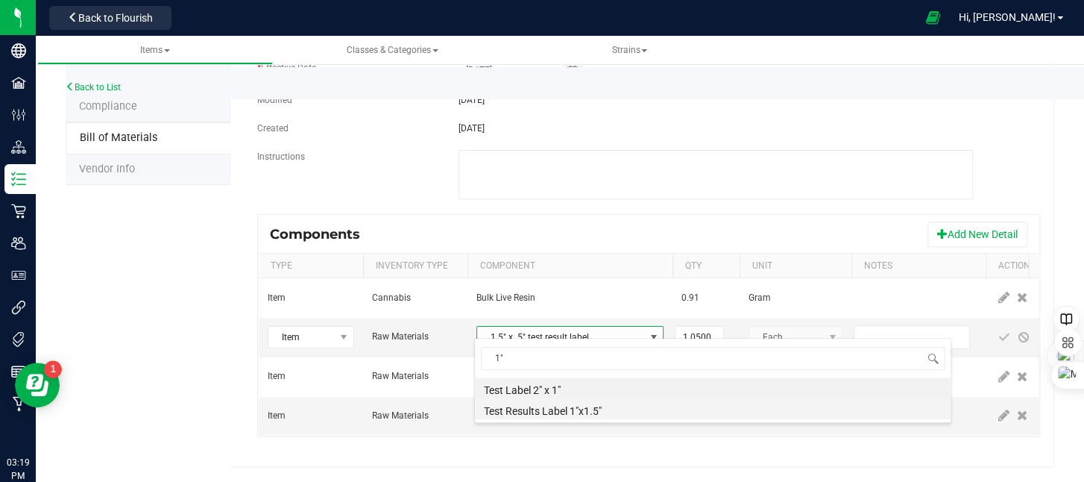
click at [621, 406] on li "Test Results Label 1"x1.5"" at bounding box center [713, 408] width 476 height 21
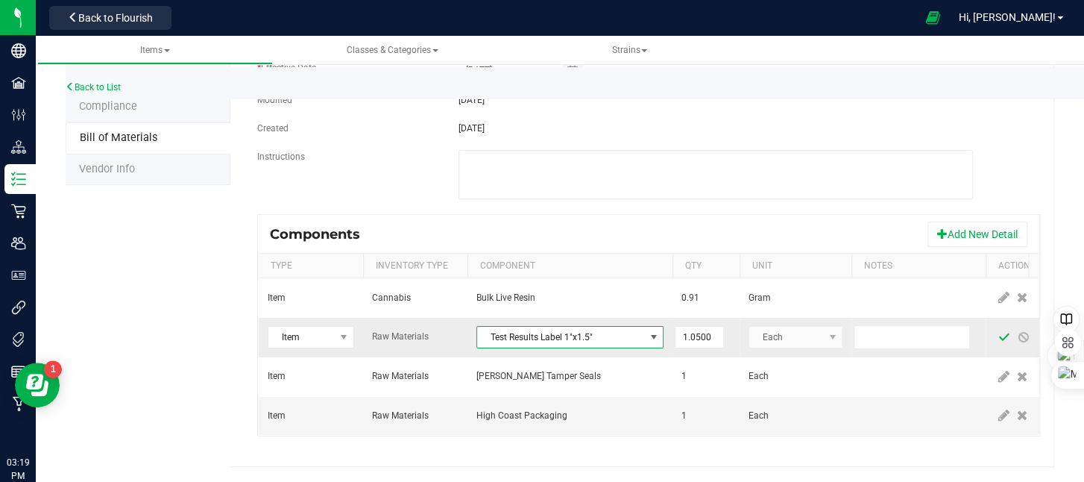
click at [1007, 331] on span at bounding box center [1004, 337] width 12 height 12
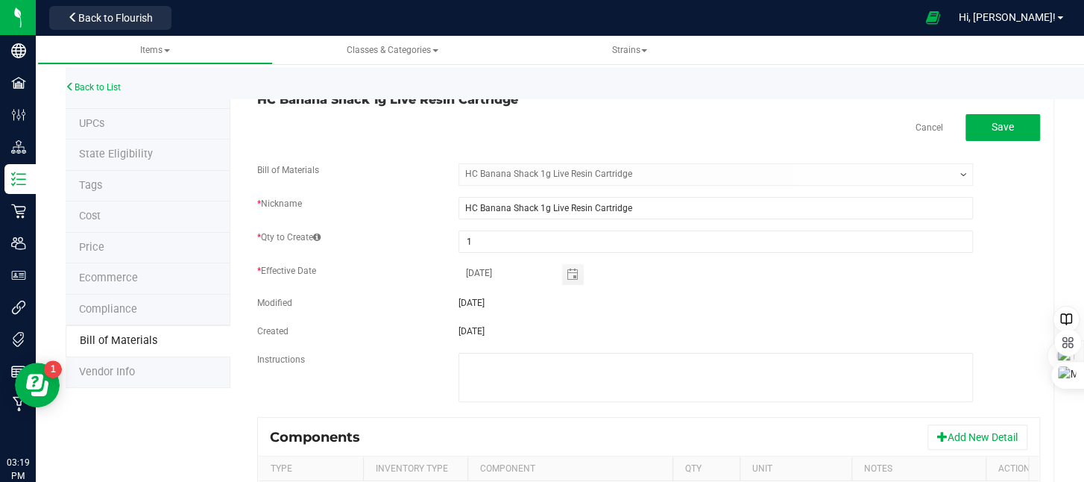
scroll to position [0, 0]
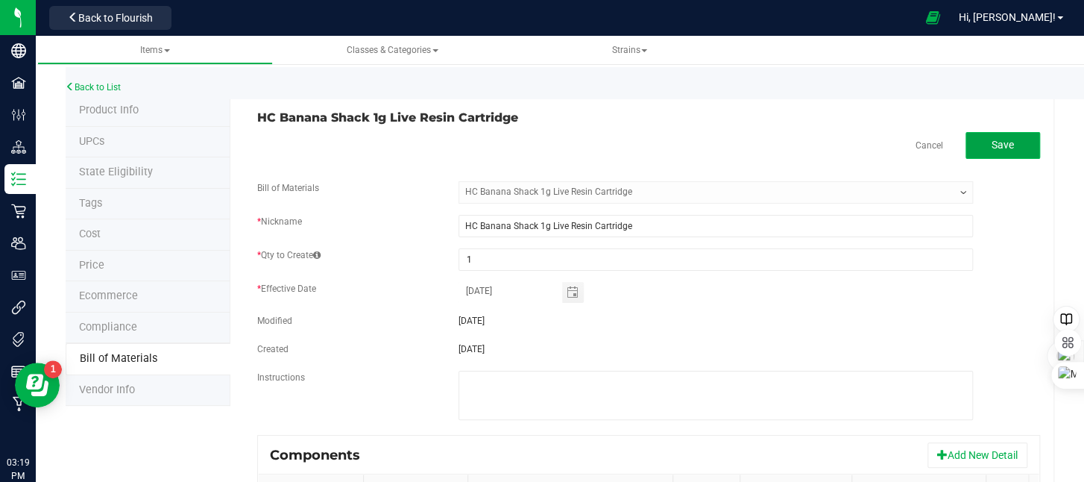
click at [1002, 147] on span "Save" at bounding box center [1003, 145] width 22 height 12
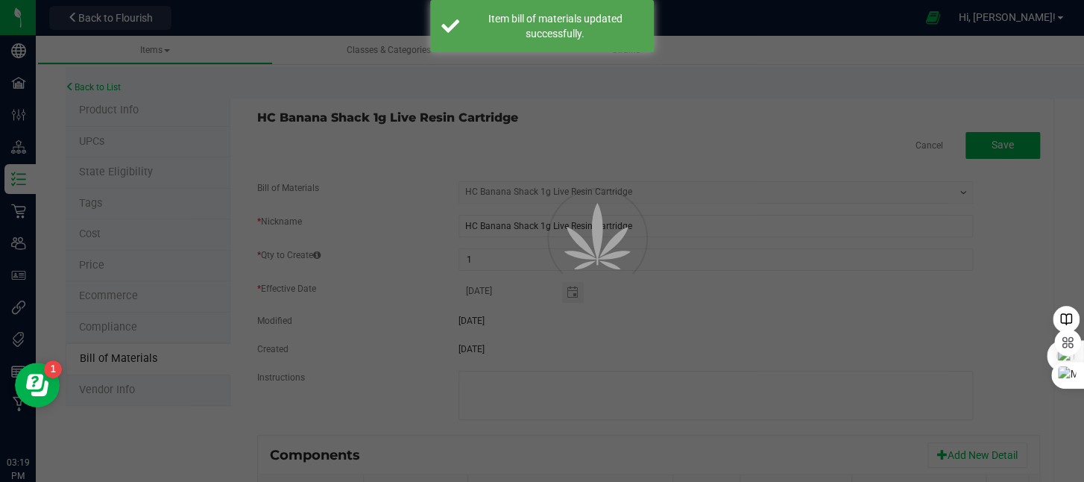
select select "200"
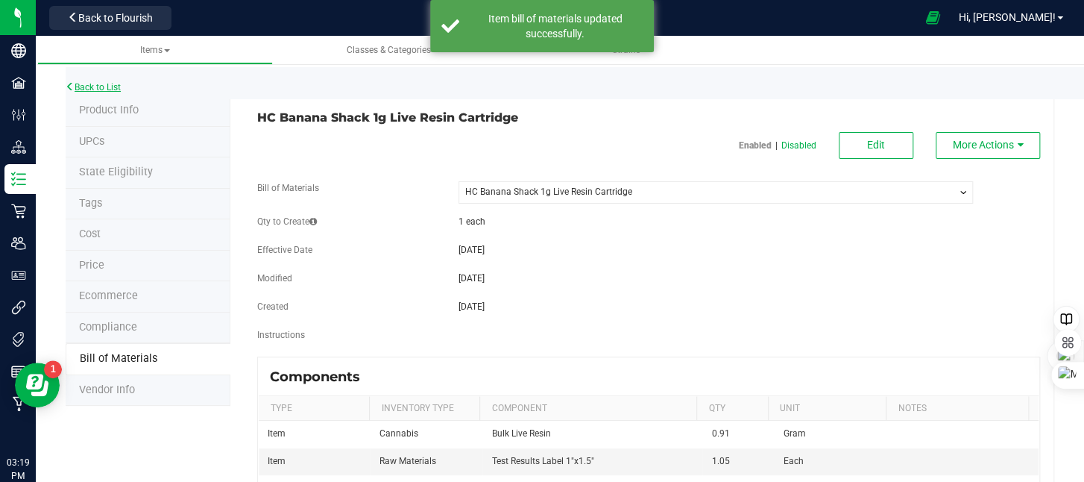
click at [110, 82] on link "Back to List" at bounding box center [93, 87] width 55 height 10
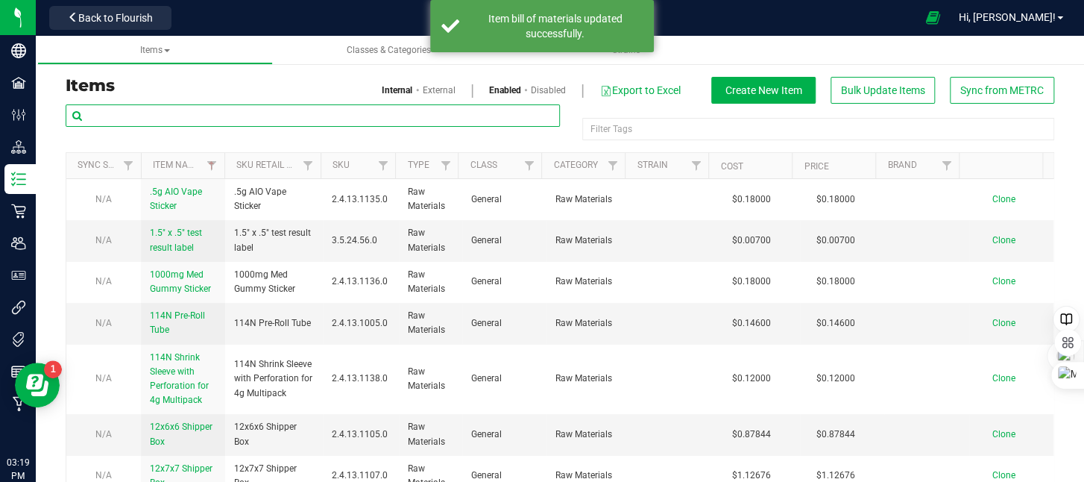
click at [146, 115] on input "text" at bounding box center [313, 115] width 494 height 22
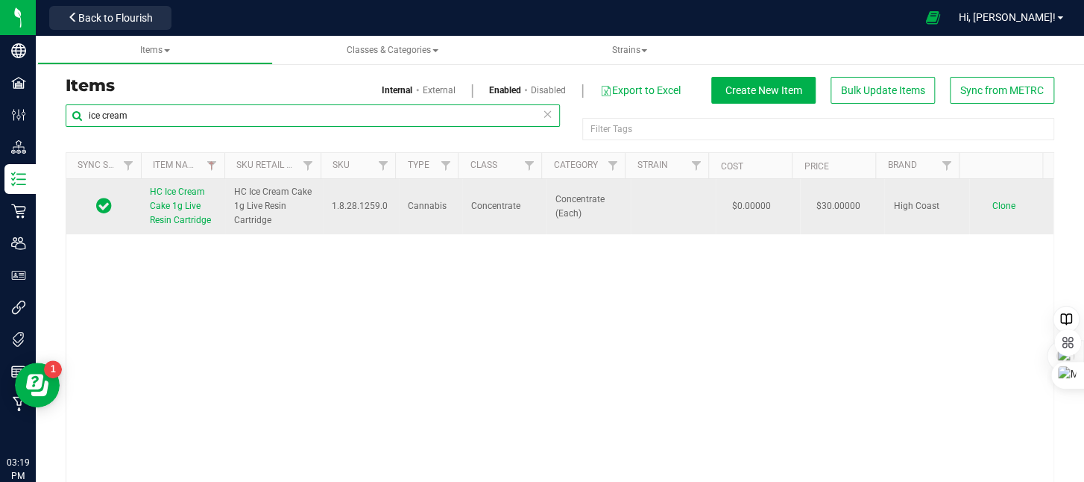
type input "ice cream"
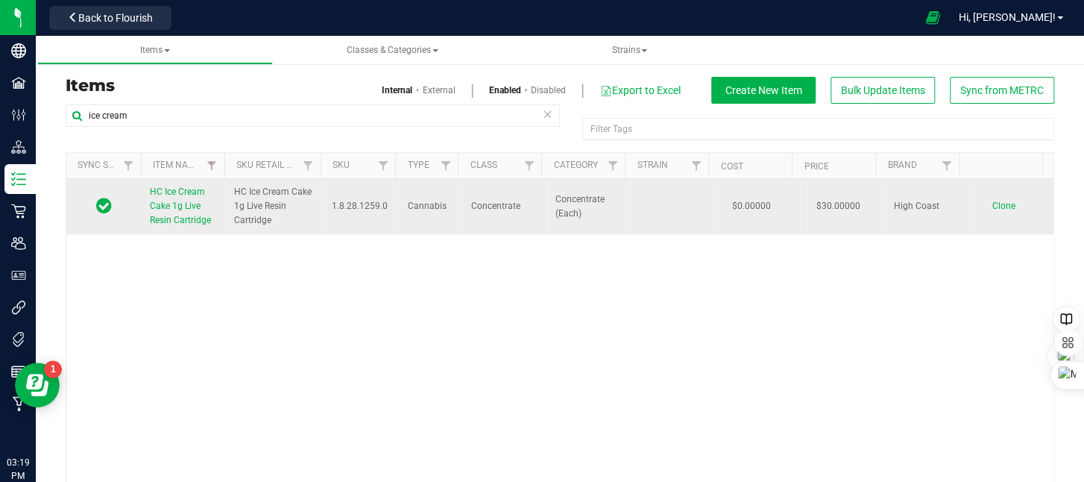
click at [178, 200] on span "HC Ice Cream Cake 1g Live Resin Cartridge" at bounding box center [180, 205] width 61 height 39
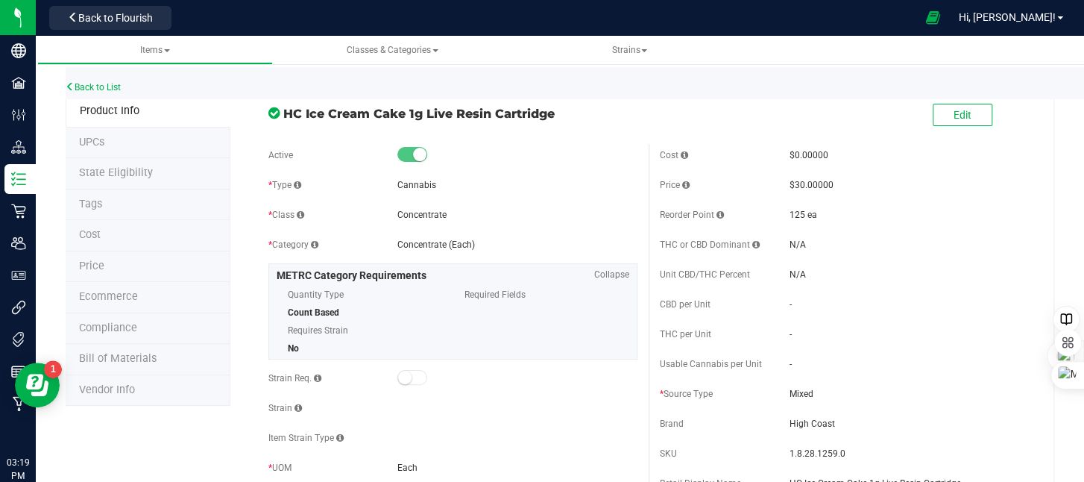
scroll to position [75, 0]
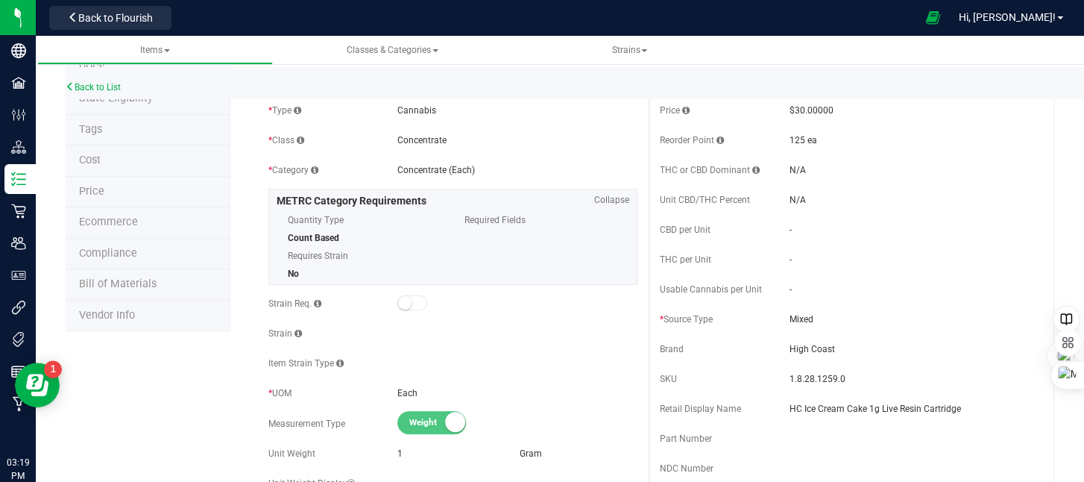
click at [125, 280] on span "Bill of Materials" at bounding box center [118, 283] width 78 height 13
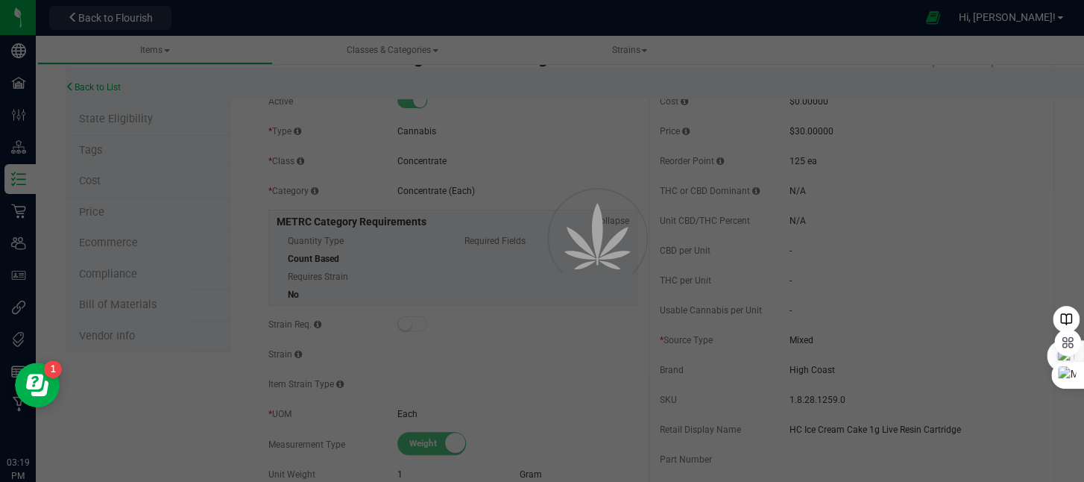
select select "199"
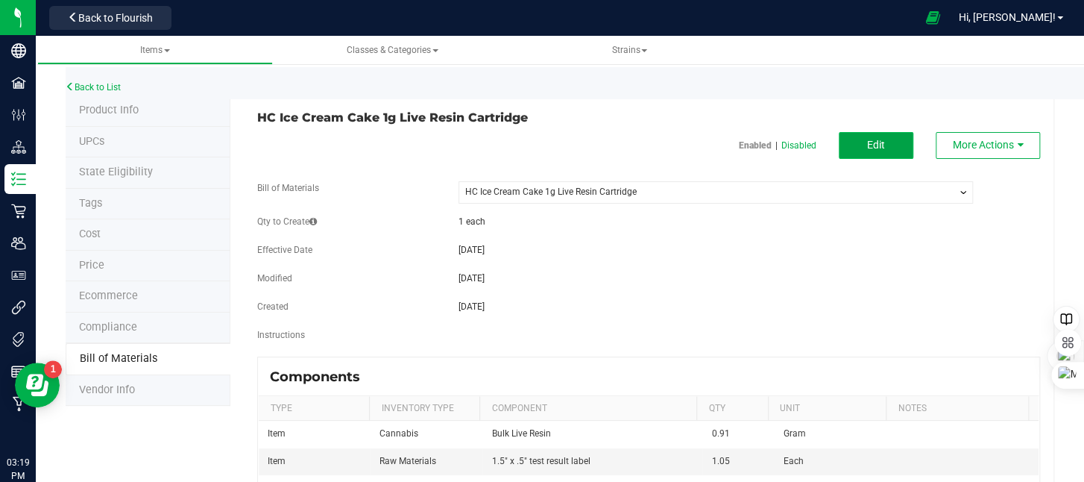
click at [872, 146] on span "Edit" at bounding box center [876, 145] width 18 height 12
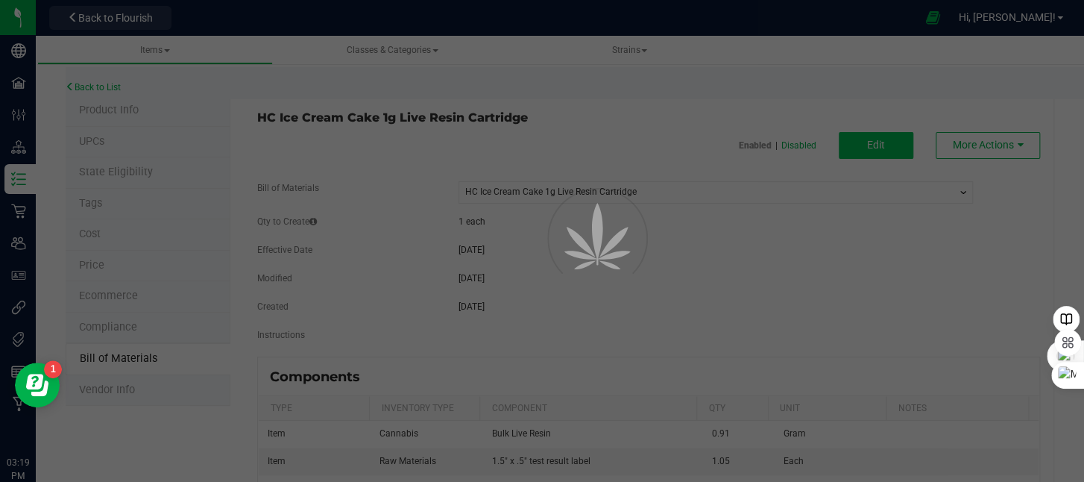
select select "199"
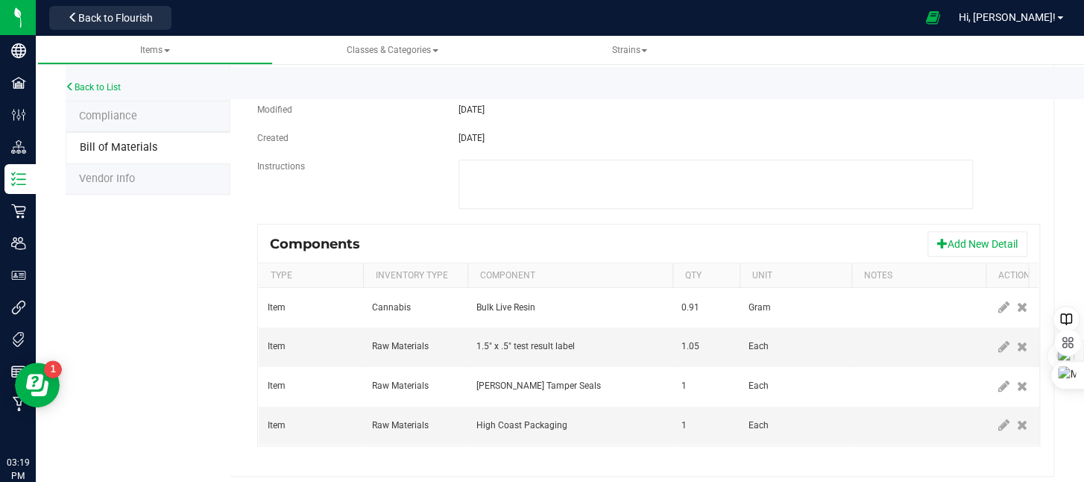
scroll to position [231, 0]
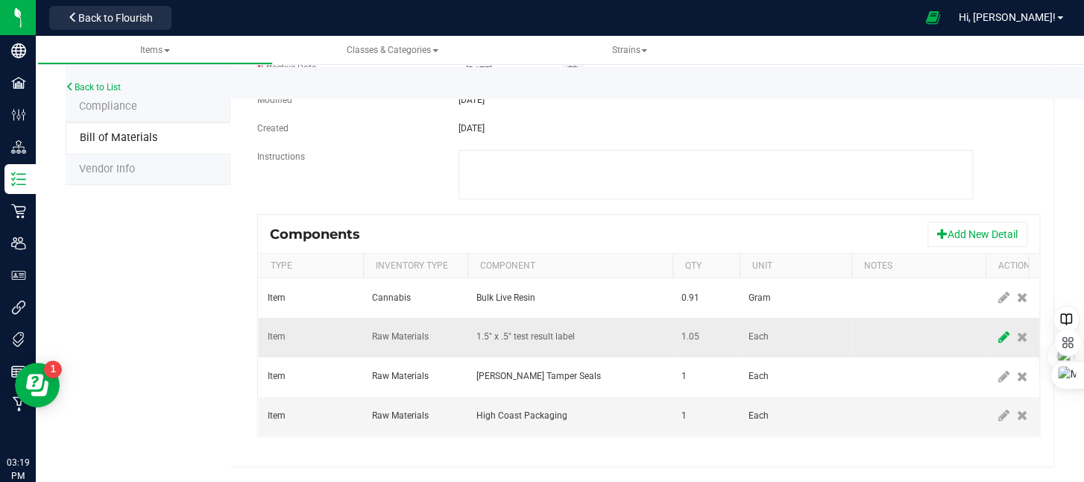
click at [1004, 330] on icon at bounding box center [1003, 336] width 11 height 13
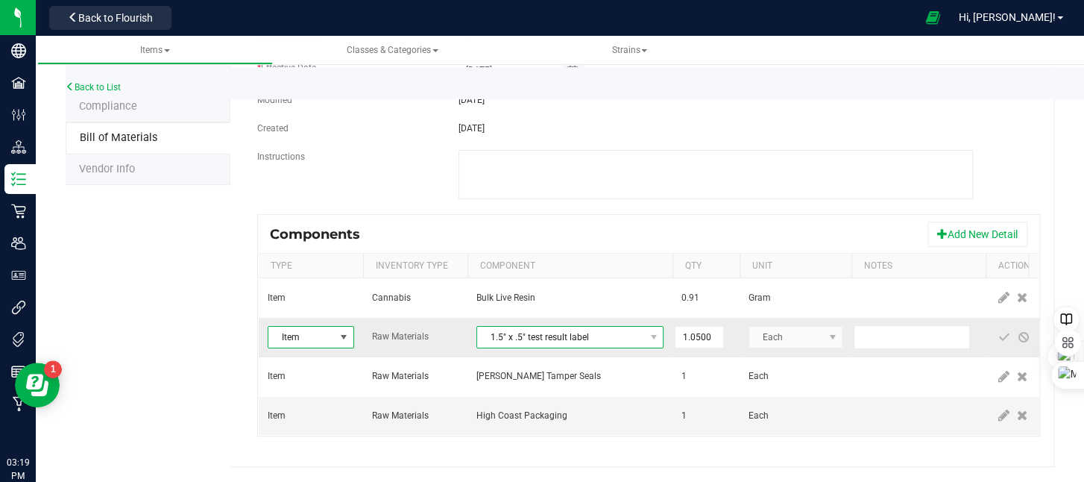
click at [605, 330] on span "1.5" x .5" test result label" at bounding box center [560, 337] width 167 height 21
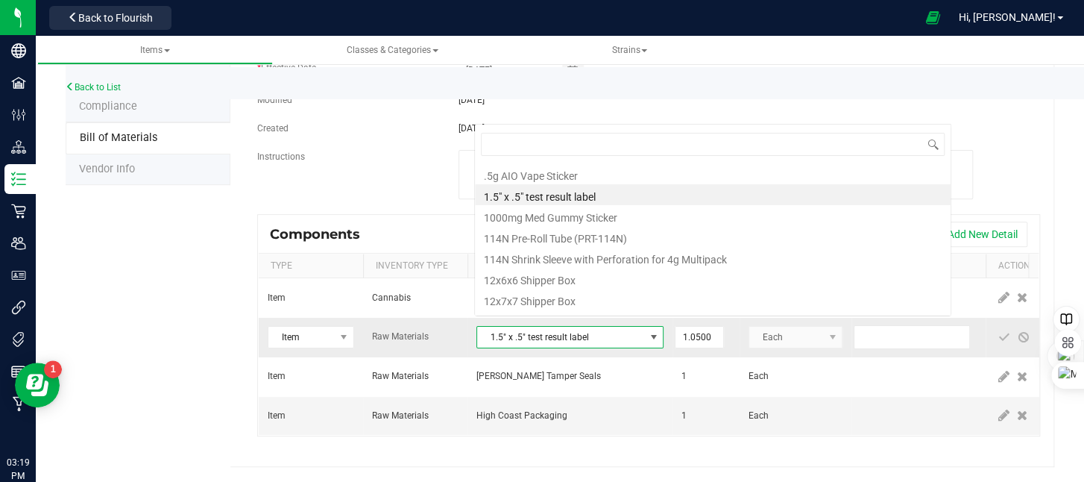
scroll to position [22, 187]
type input "1""
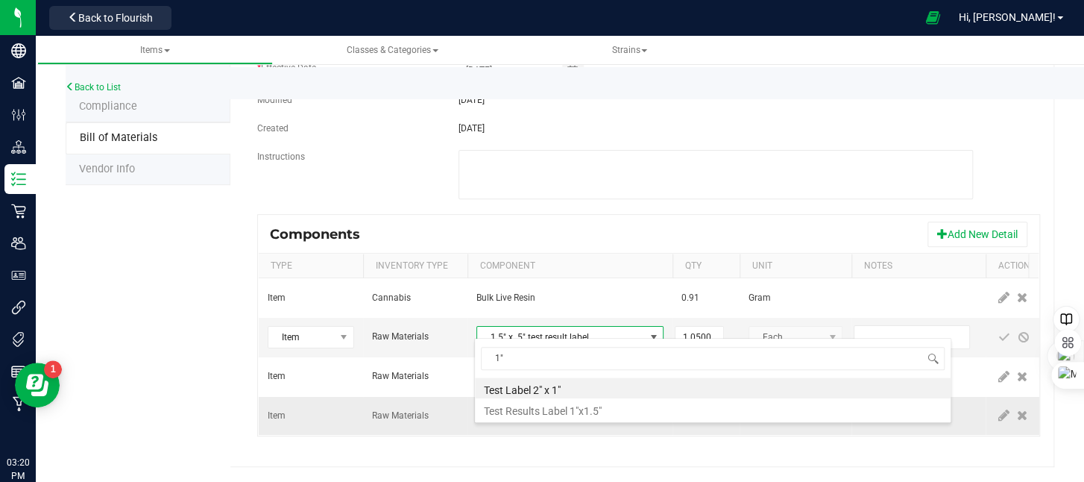
click at [574, 410] on li "Test Results Label 1"x1.5"" at bounding box center [713, 408] width 476 height 21
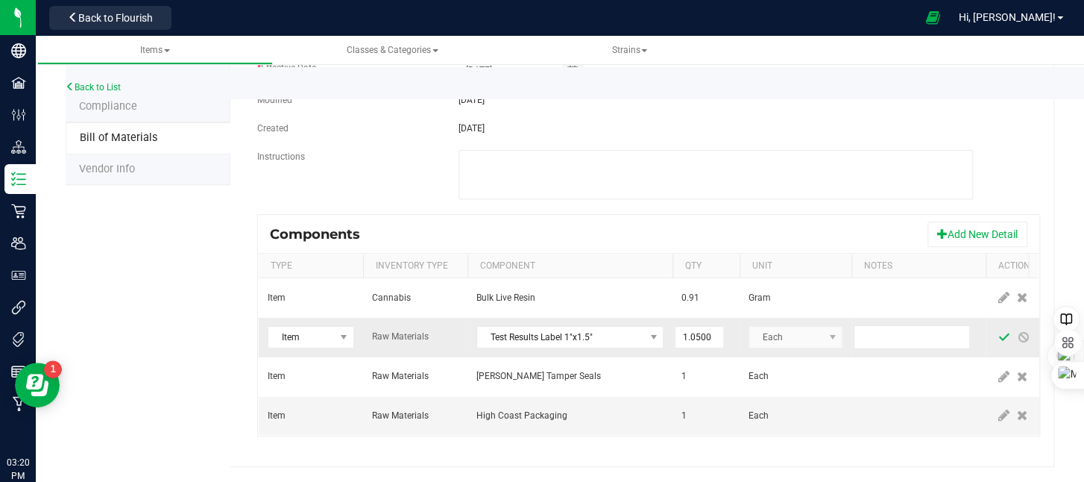
click at [1004, 331] on span at bounding box center [1004, 337] width 12 height 12
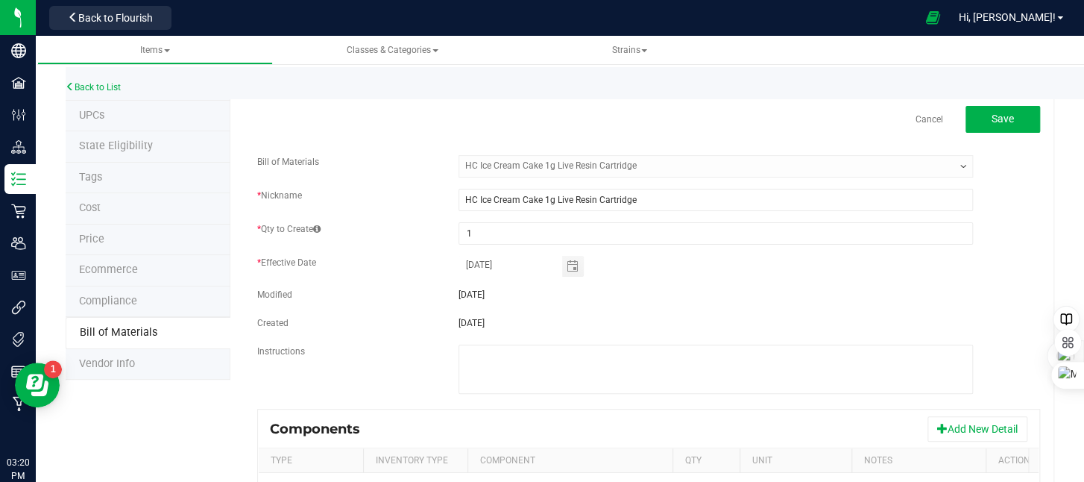
scroll to position [0, 0]
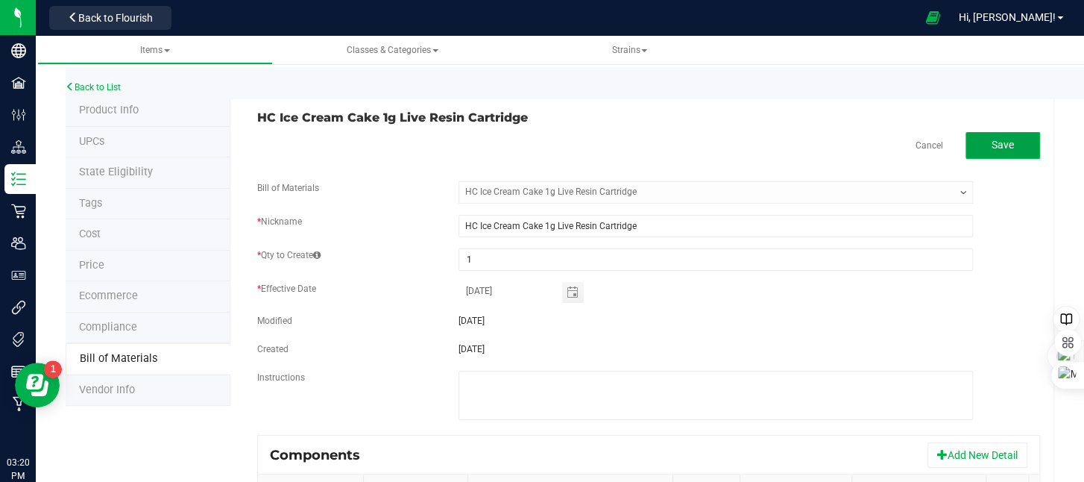
click at [1003, 139] on button "Save" at bounding box center [1003, 145] width 75 height 27
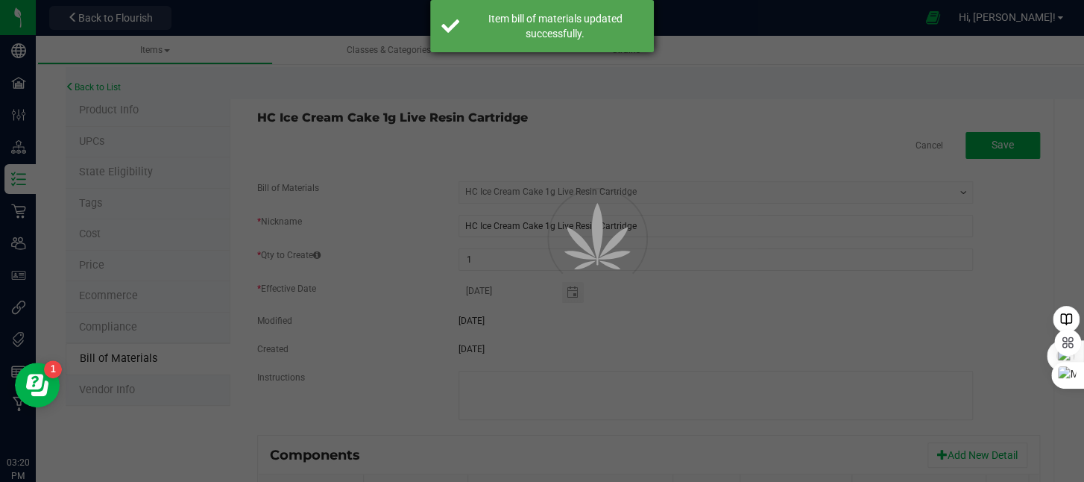
select select "199"
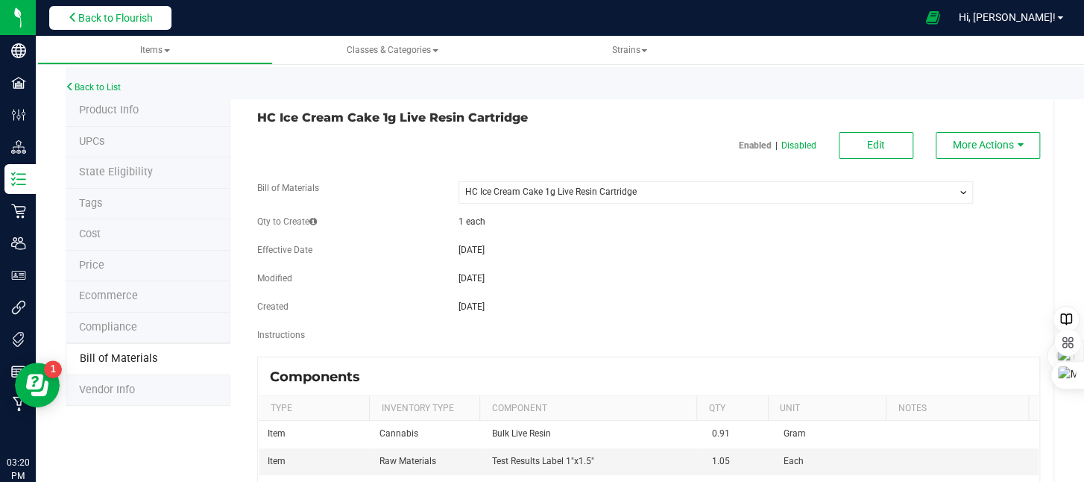
click at [98, 12] on span "Back to Flourish" at bounding box center [115, 18] width 75 height 12
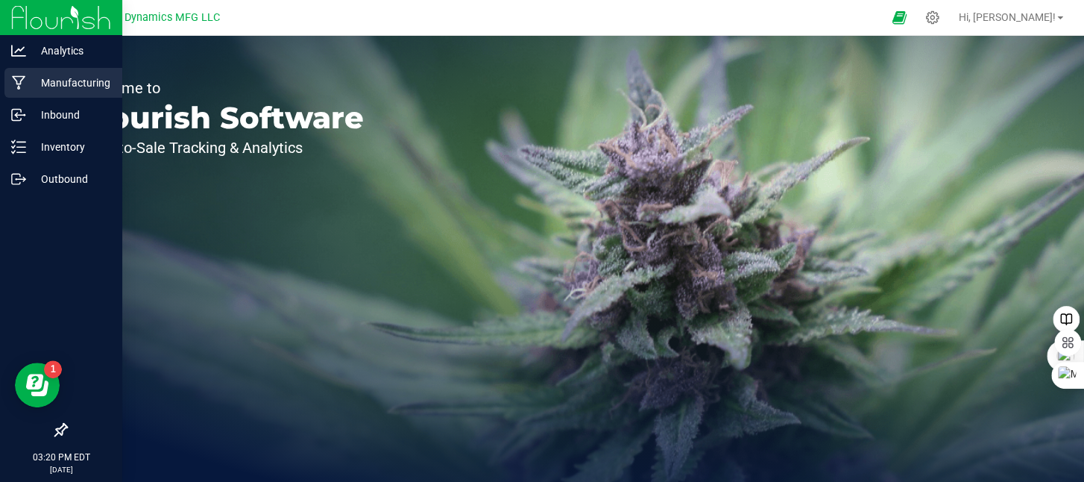
click at [22, 79] on icon at bounding box center [18, 83] width 13 height 14
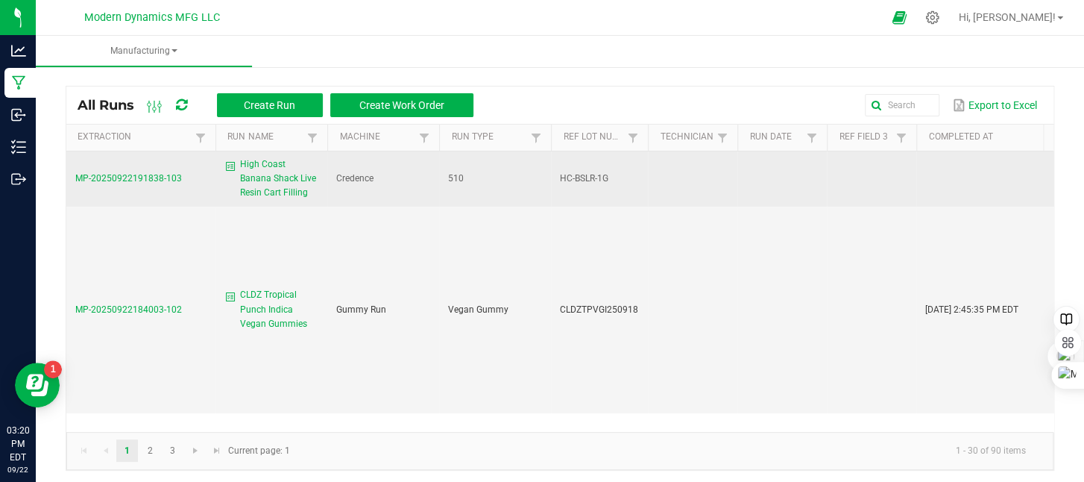
click at [282, 173] on span "High Coast Banana Shack Live Resin Cart Filling" at bounding box center [279, 178] width 78 height 43
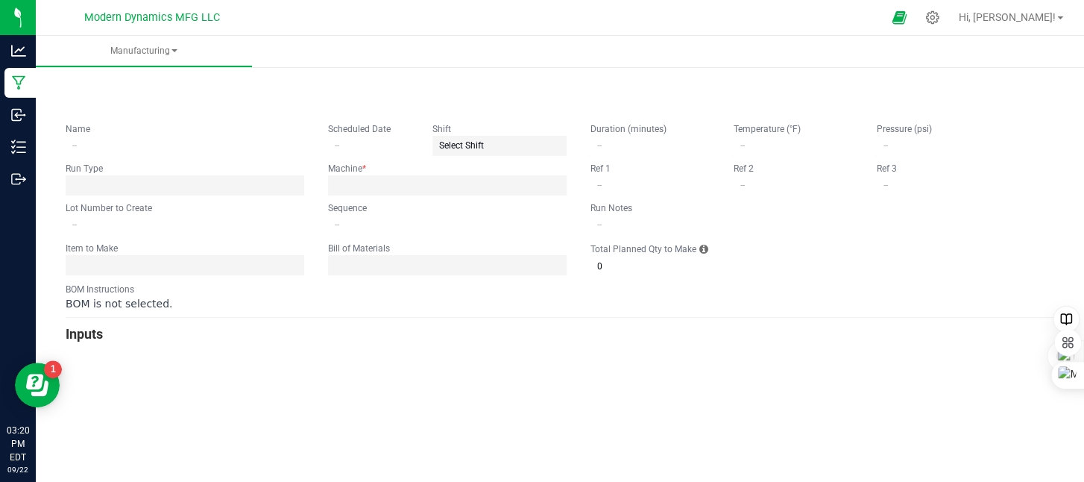
type input "High Coast Banana Shack Live Resin Cart Filling"
type input "HC-BSLR-1G"
type input "0"
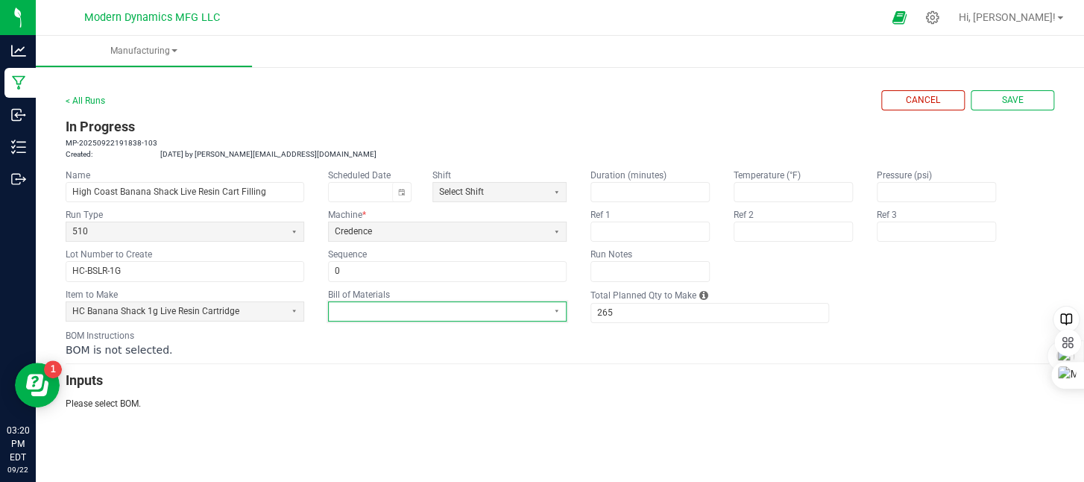
click at [366, 307] on span at bounding box center [438, 311] width 207 height 13
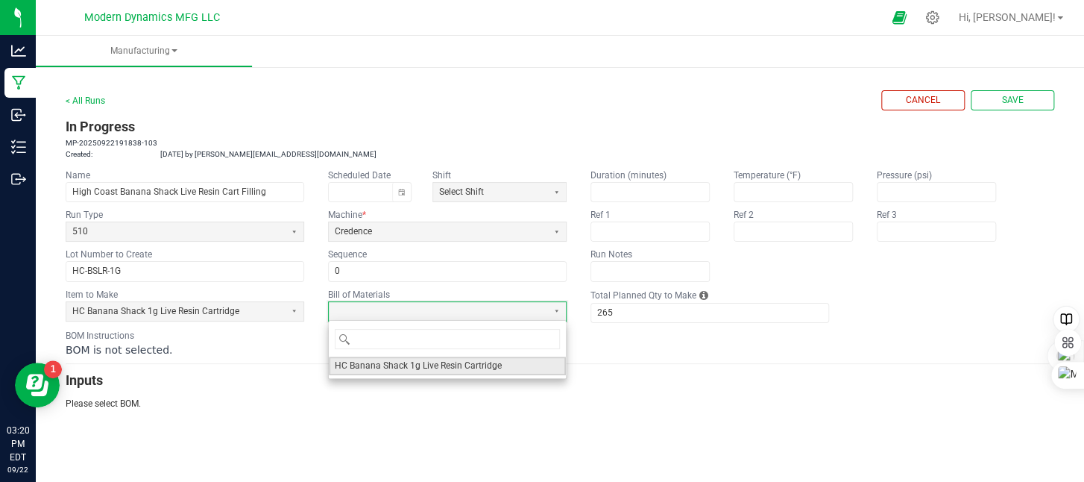
click at [403, 365] on span "HC Banana Shack 1g Live Resin Cartridge" at bounding box center [418, 365] width 167 height 13
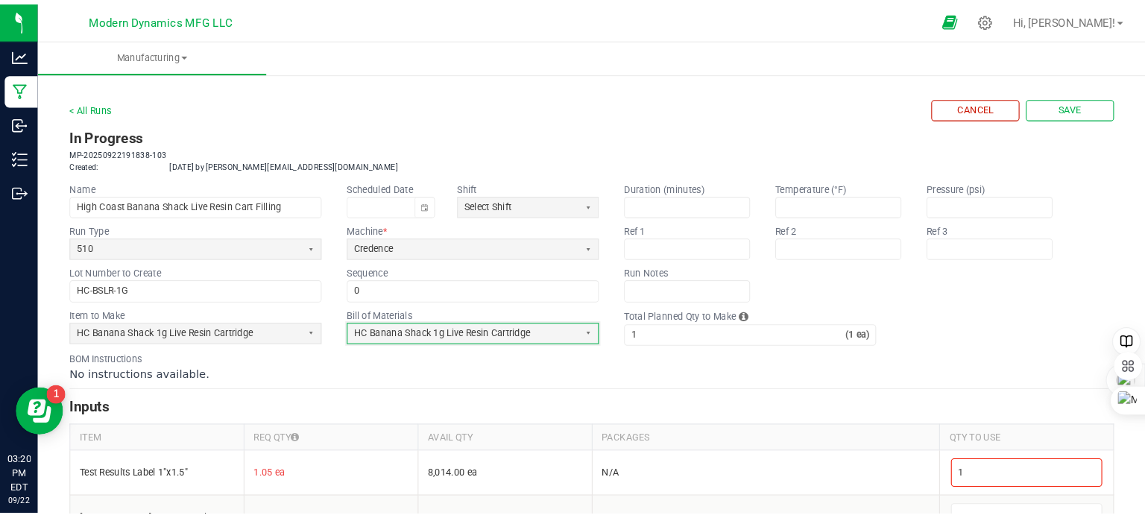
scroll to position [80, 0]
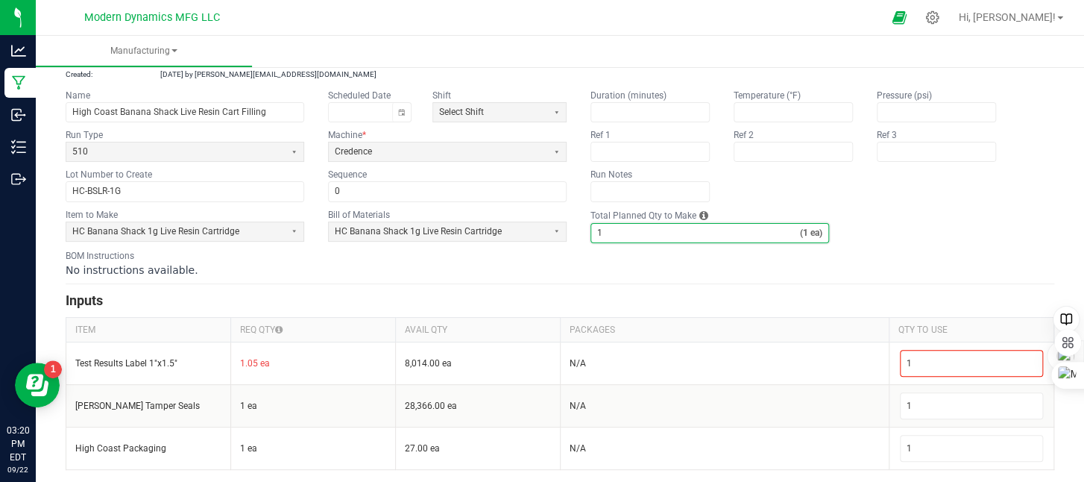
click at [626, 235] on input "1" at bounding box center [695, 233] width 209 height 19
type input "265"
click at [669, 276] on form "< All Runs Cancel Save In Progress MP-20250922191838-103 Created: [DATE] by [PE…" at bounding box center [560, 239] width 989 height 459
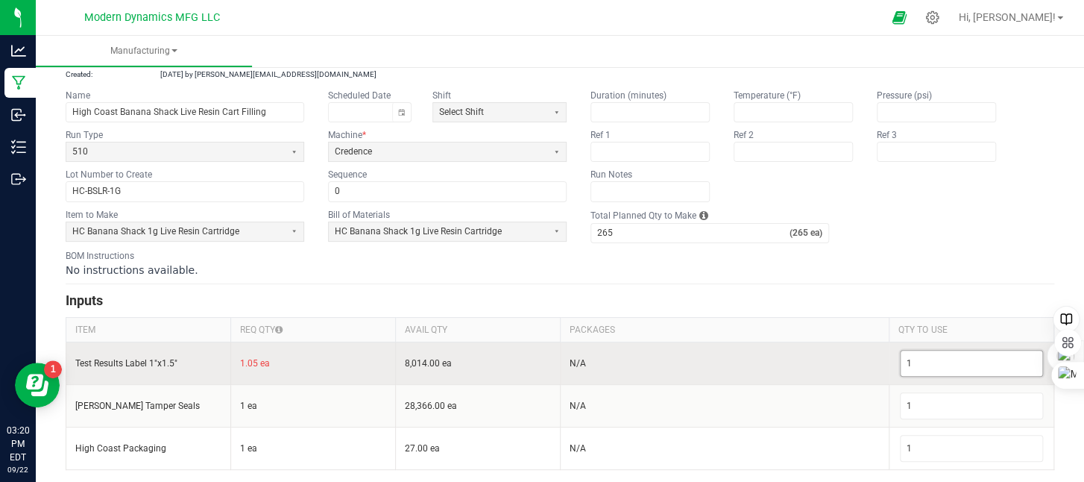
click at [905, 357] on input "1" at bounding box center [972, 362] width 142 height 25
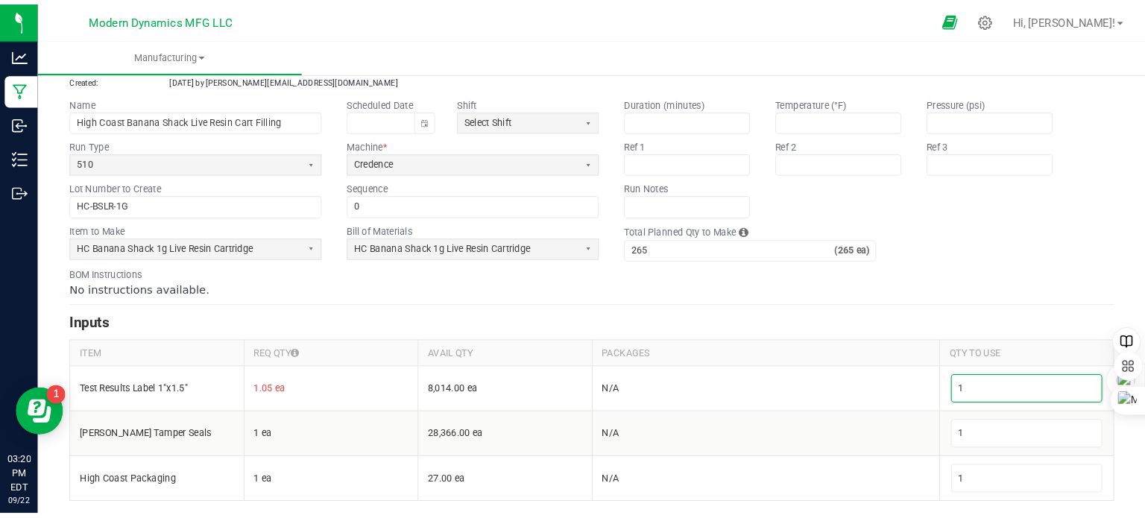
scroll to position [43, 0]
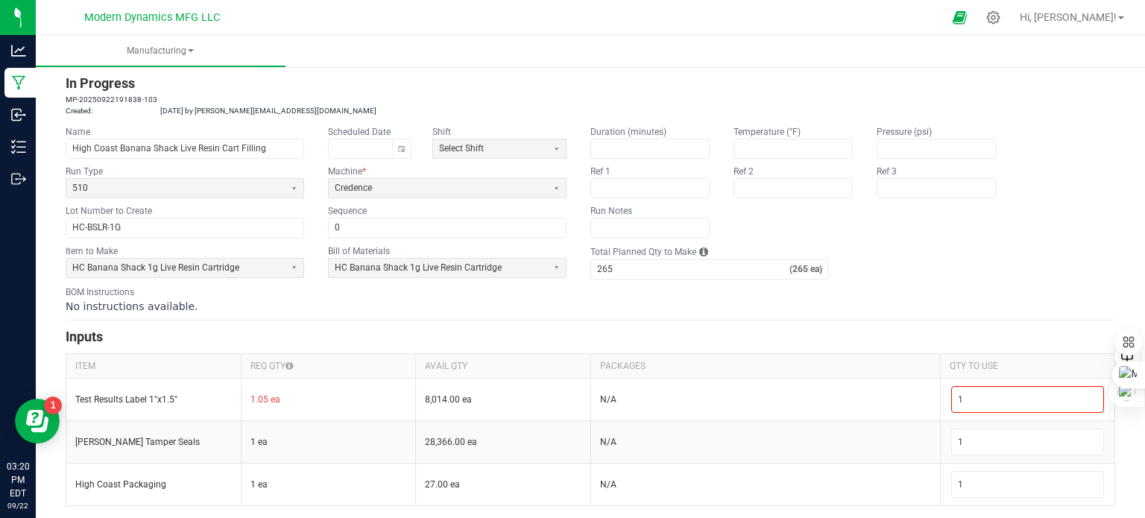
click at [619, 292] on div "BOM Instructions No instructions available." at bounding box center [591, 300] width 1050 height 28
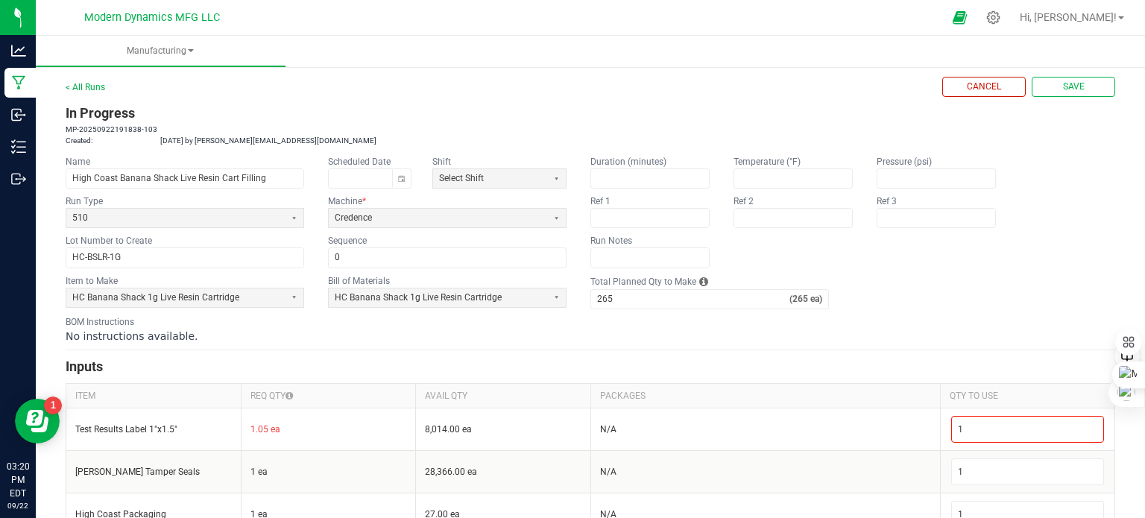
scroll to position [0, 0]
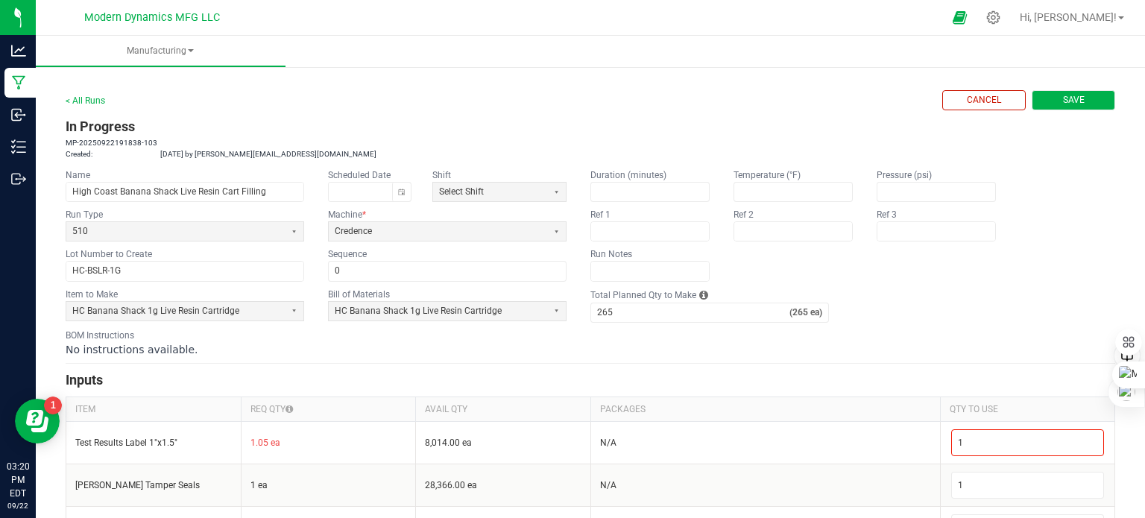
click at [1032, 95] on button "Save" at bounding box center [1074, 100] width 84 height 20
type input "0"
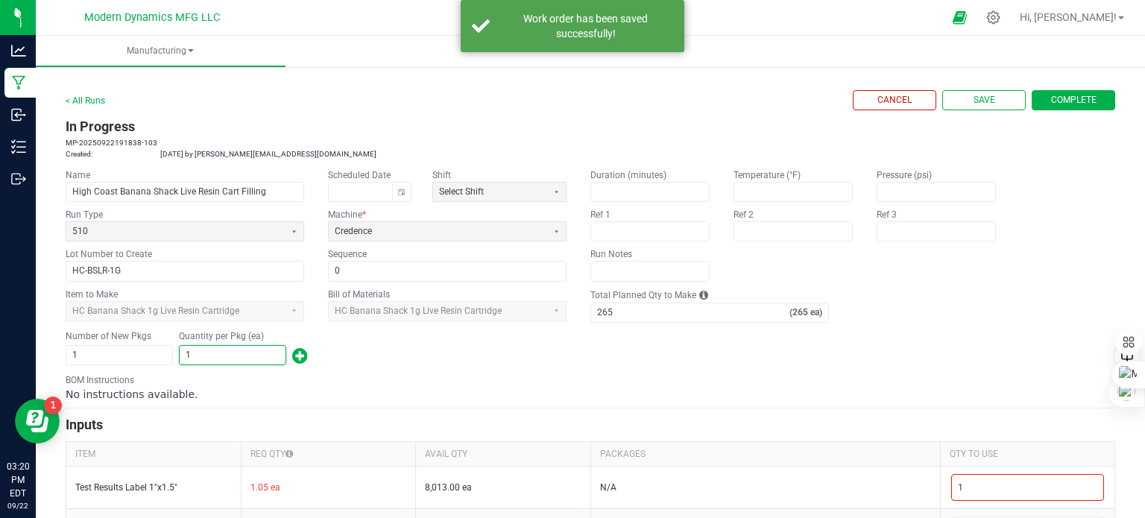
click at [214, 354] on input "1" at bounding box center [233, 355] width 106 height 19
type input "265"
click at [409, 382] on div "BOM Instructions No instructions available." at bounding box center [591, 388] width 1050 height 28
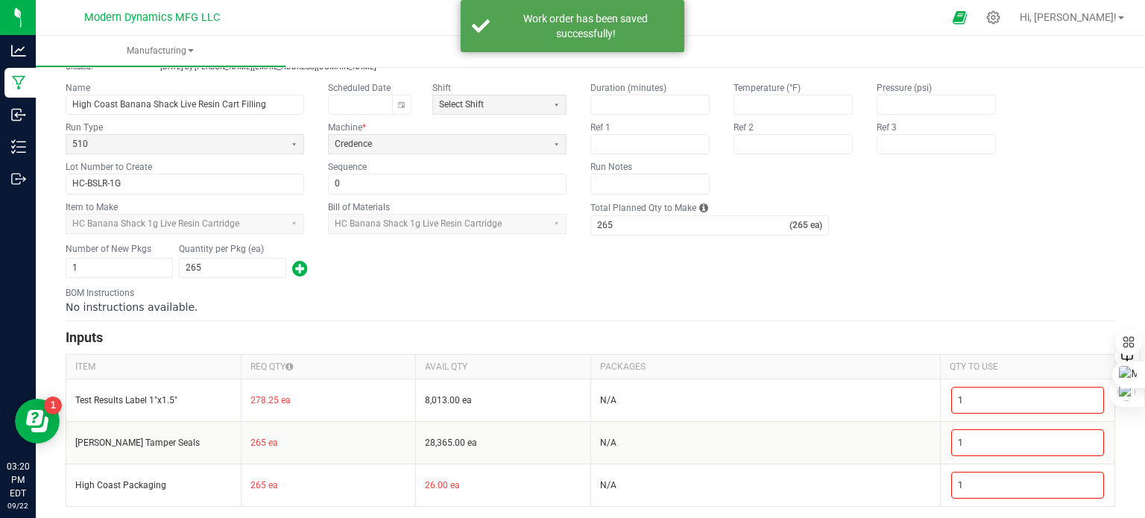
scroll to position [88, 0]
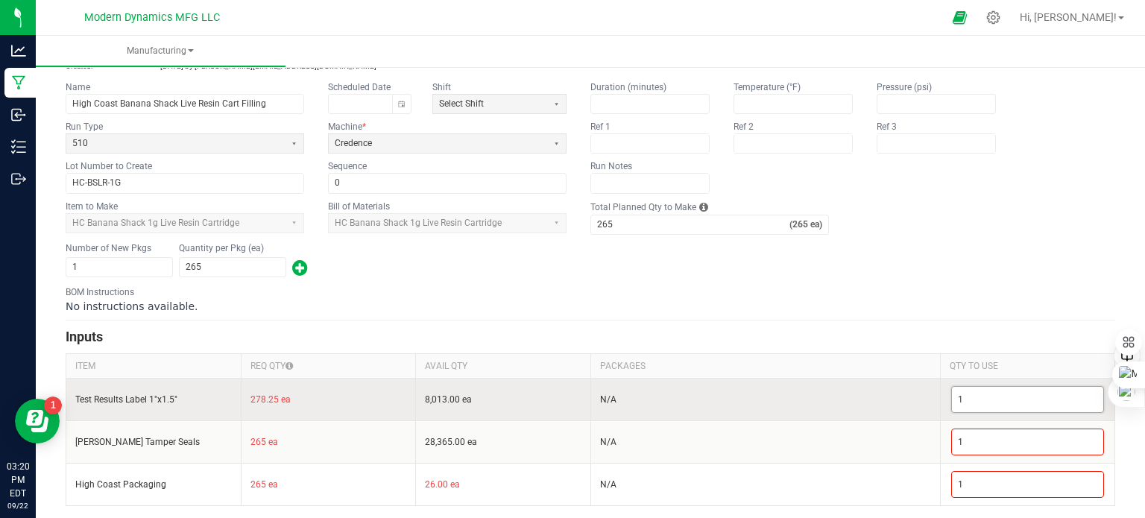
click at [972, 396] on input "1" at bounding box center [1028, 399] width 152 height 25
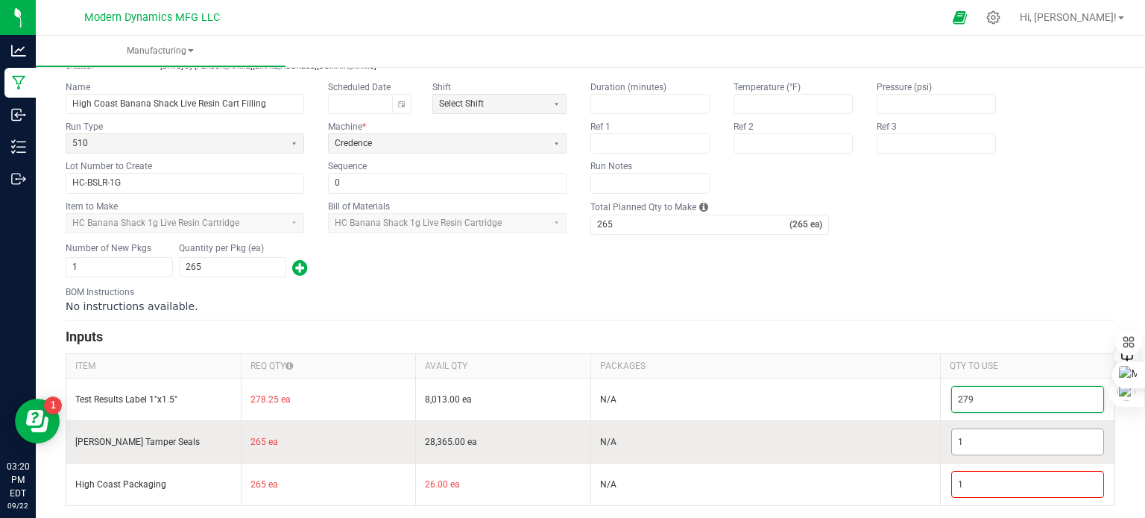
type input "279"
click at [983, 436] on input "1" at bounding box center [1028, 441] width 152 height 25
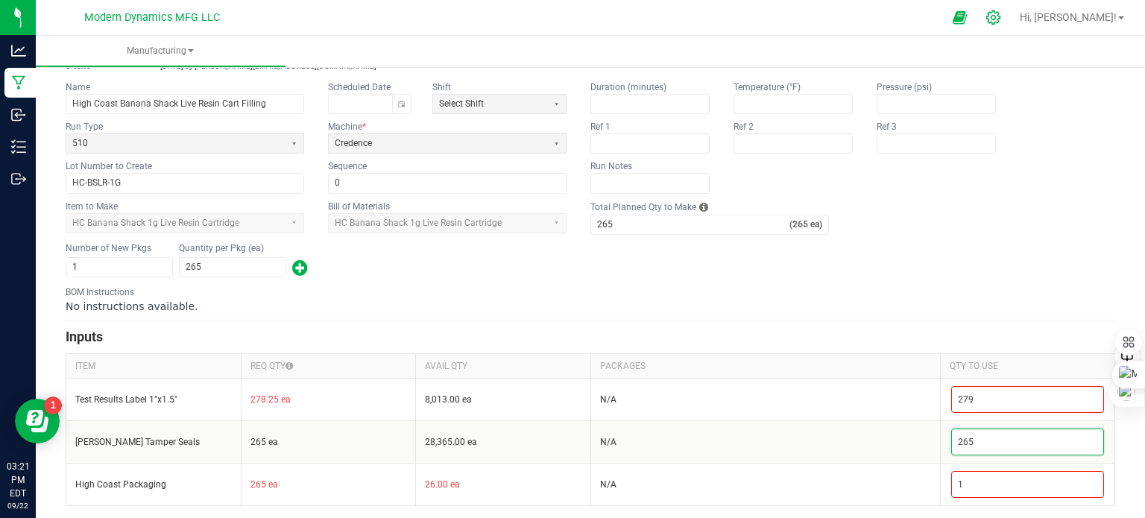
type input "265"
click at [1001, 17] on icon at bounding box center [994, 18] width 16 height 16
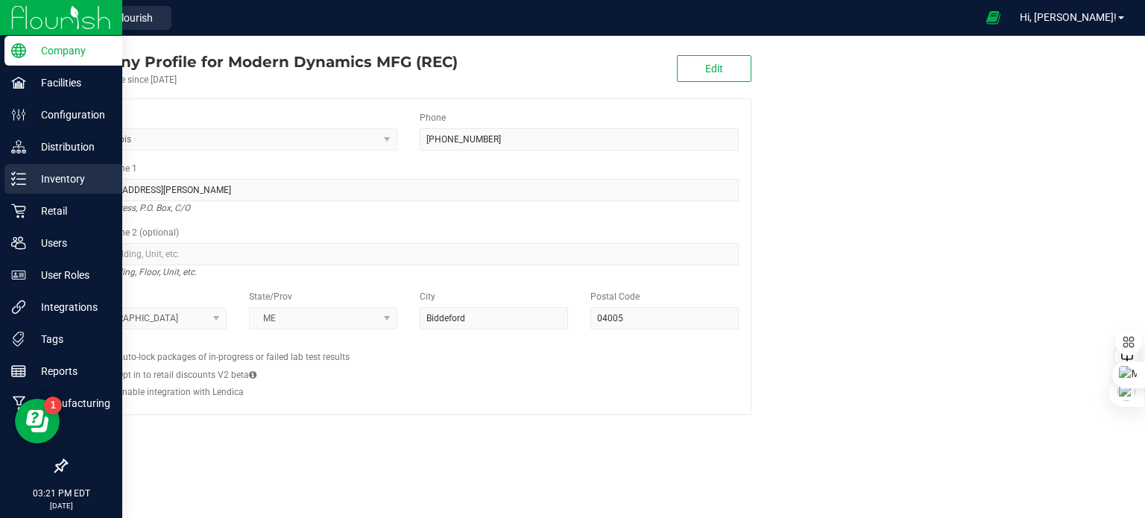
click at [26, 181] on p "Inventory" at bounding box center [70, 179] width 89 height 18
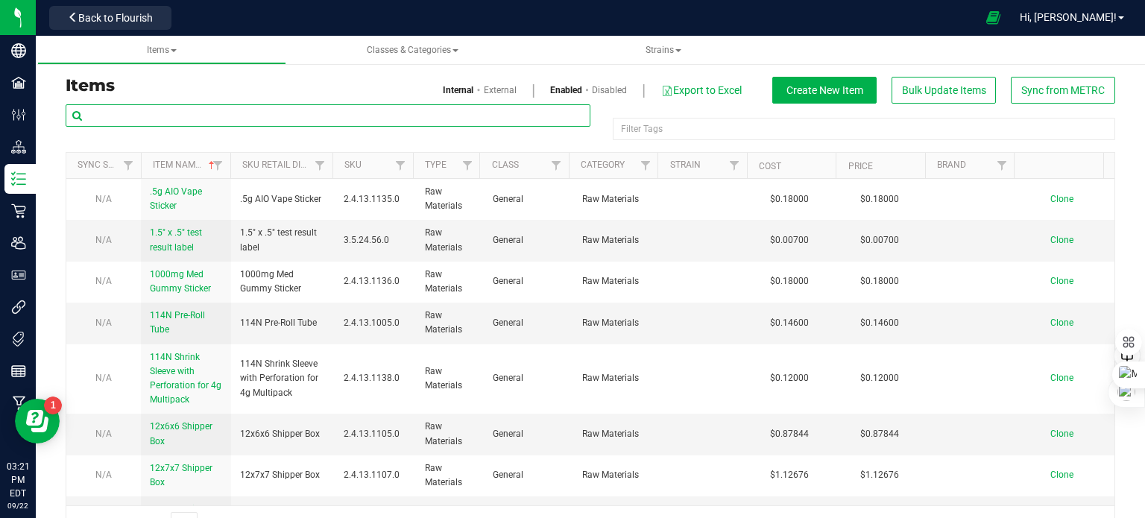
click at [188, 119] on input "text" at bounding box center [328, 115] width 525 height 22
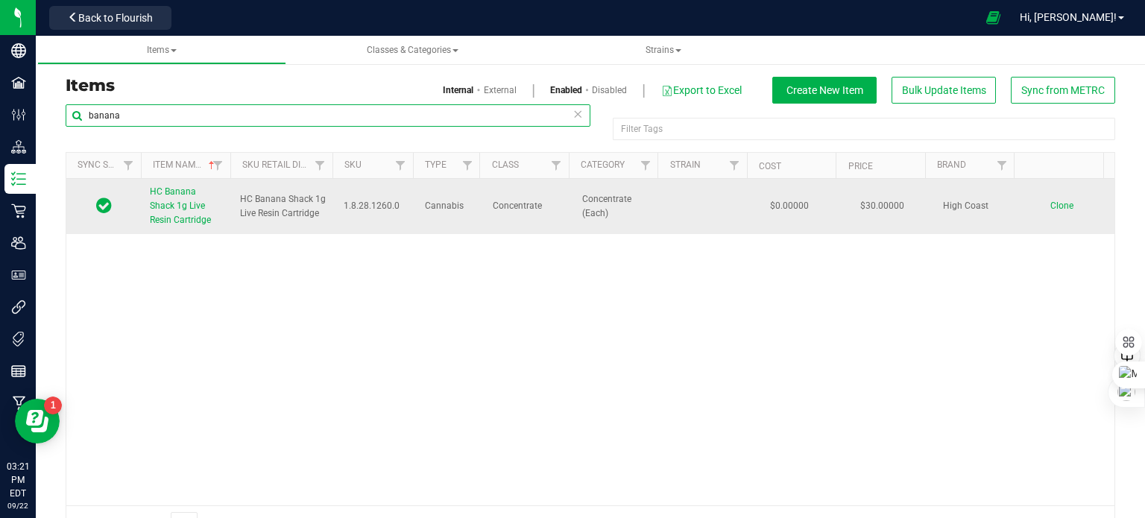
type input "banana"
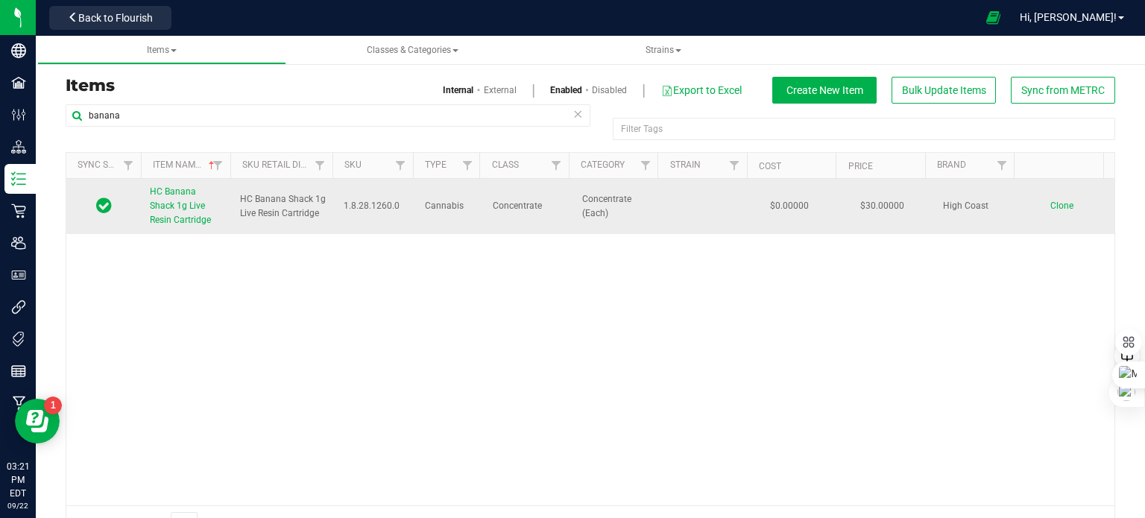
click at [172, 210] on span "HC Banana Shack 1g Live Resin Cartridge" at bounding box center [180, 205] width 61 height 39
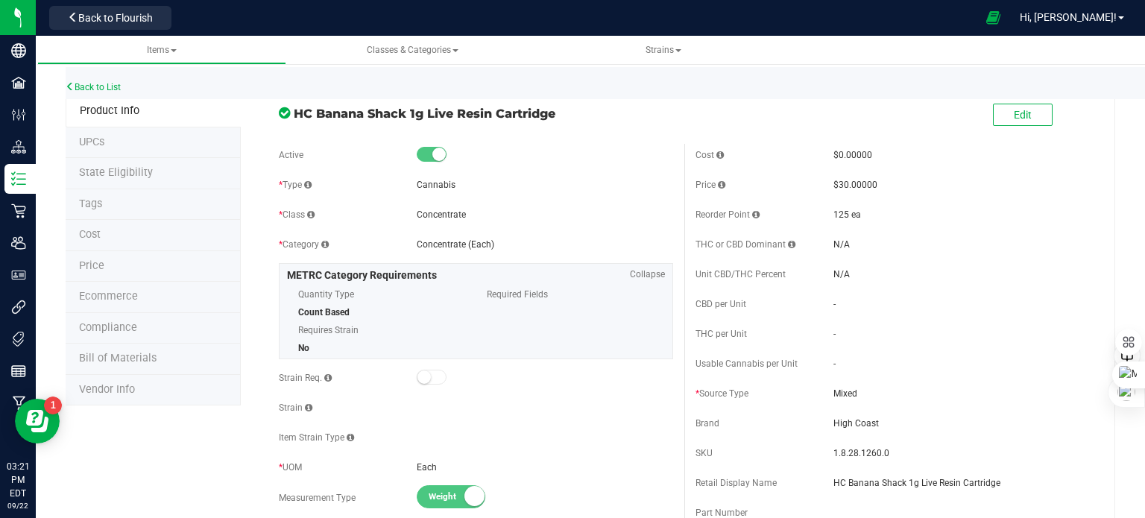
click at [115, 359] on span "Bill of Materials" at bounding box center [118, 358] width 78 height 13
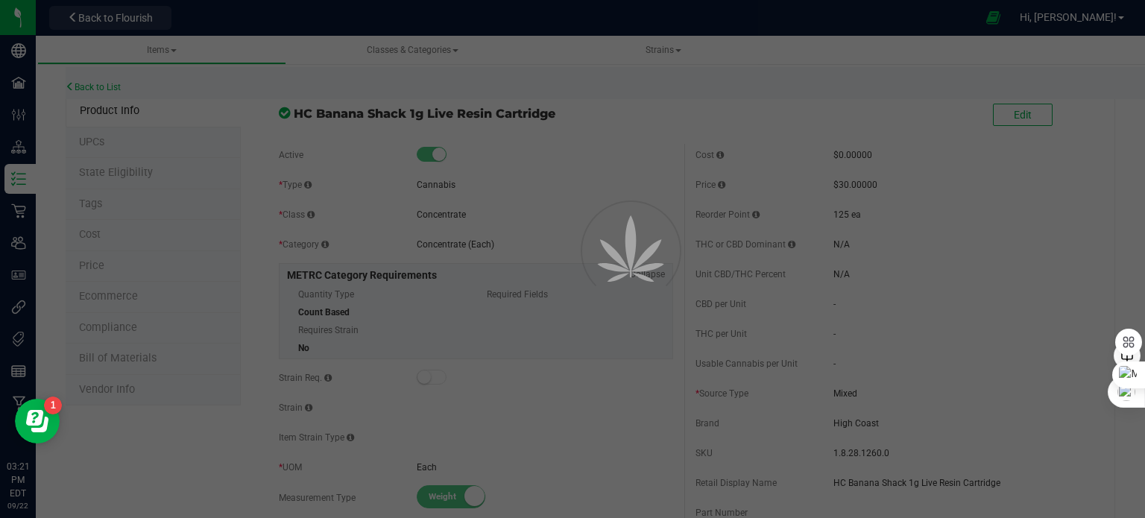
select select "200"
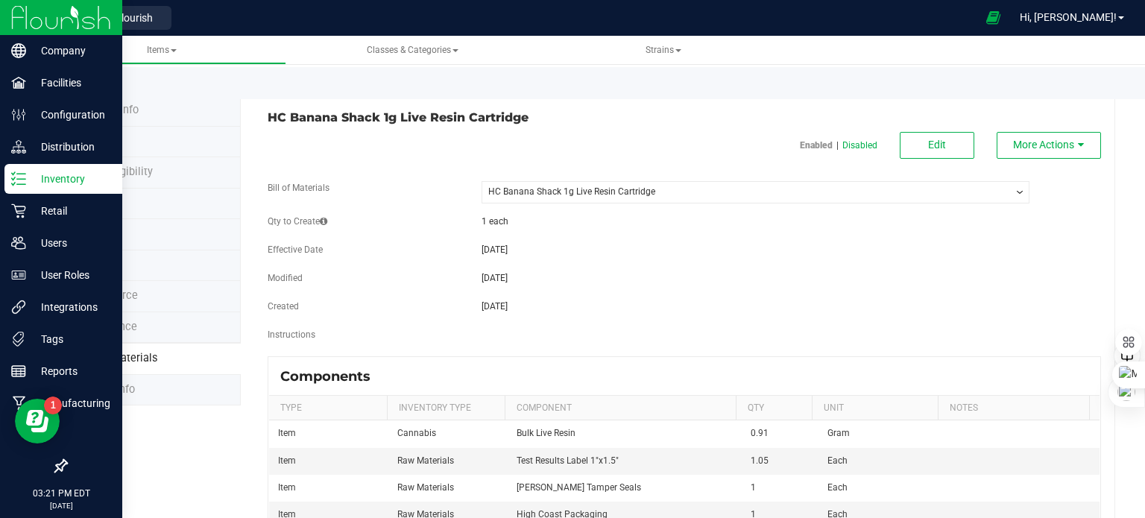
click at [9, 182] on div "Inventory" at bounding box center [63, 179] width 118 height 30
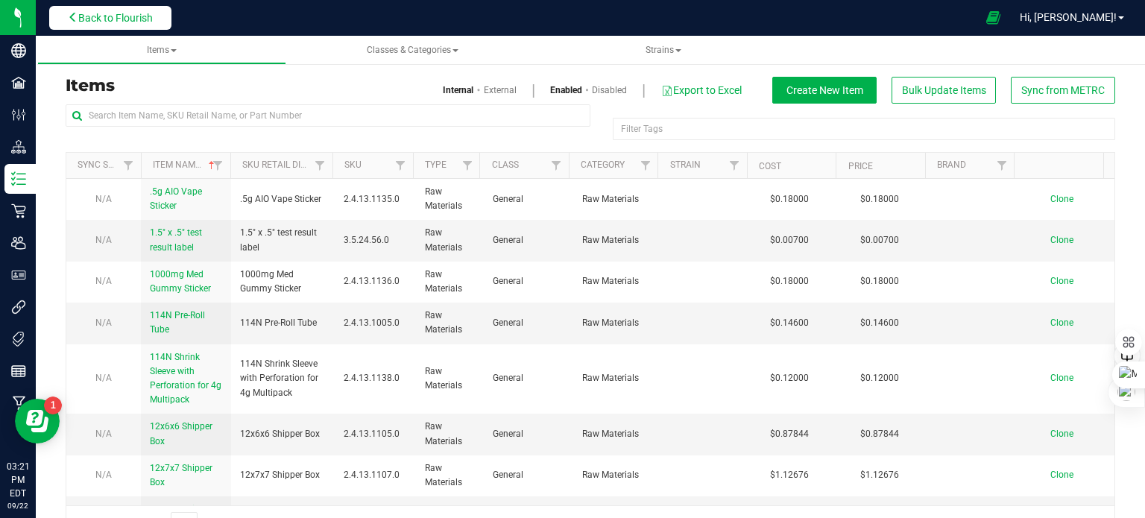
click at [138, 19] on span "Back to Flourish" at bounding box center [115, 18] width 75 height 12
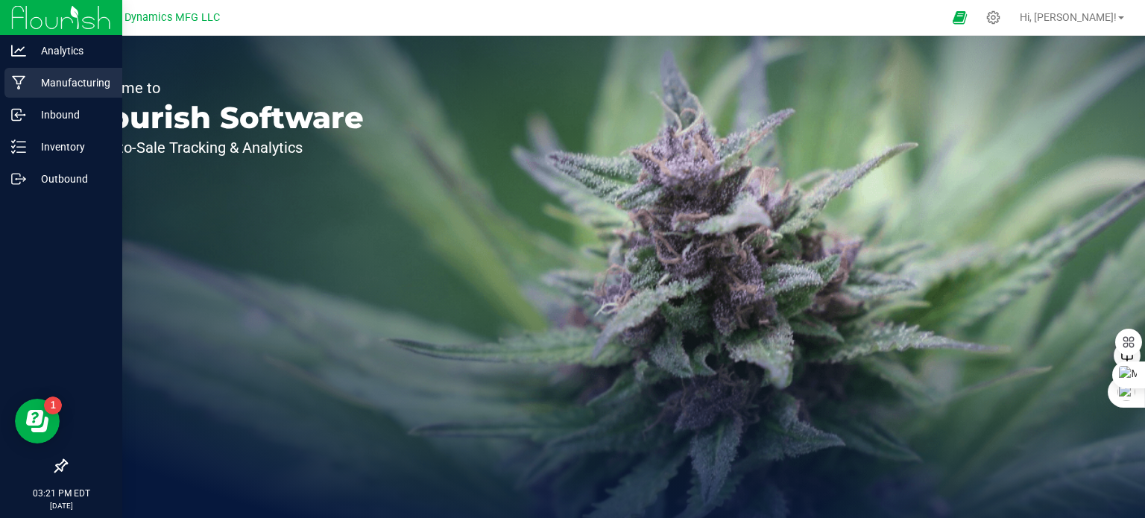
click at [27, 83] on p "Manufacturing" at bounding box center [70, 83] width 89 height 18
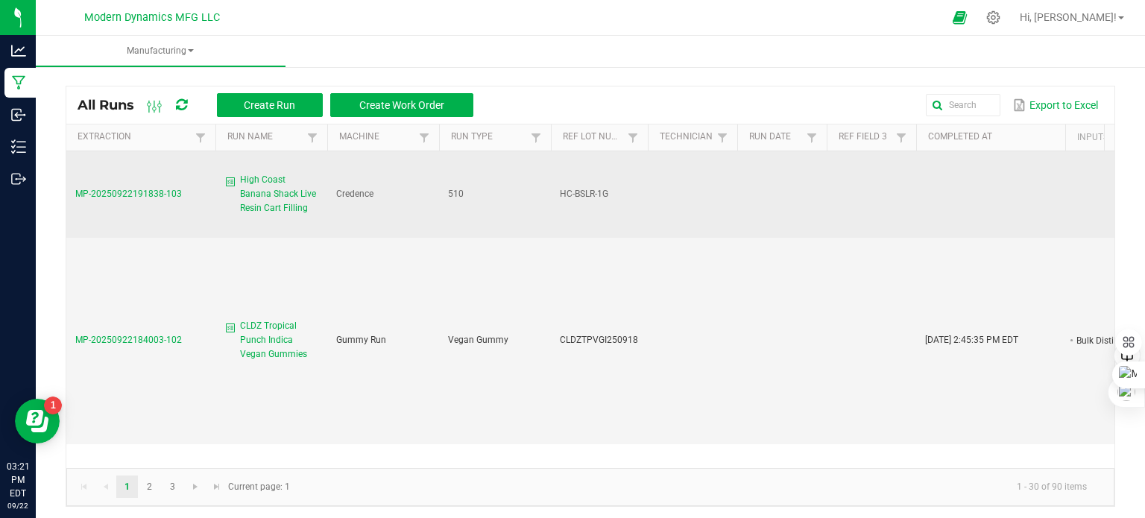
click at [145, 177] on td "MP-20250922191838-103" at bounding box center [140, 194] width 149 height 86
click at [152, 177] on td "MP-20250922191838-103" at bounding box center [140, 194] width 149 height 86
click at [149, 189] on span "MP-20250922191838-103" at bounding box center [128, 194] width 107 height 10
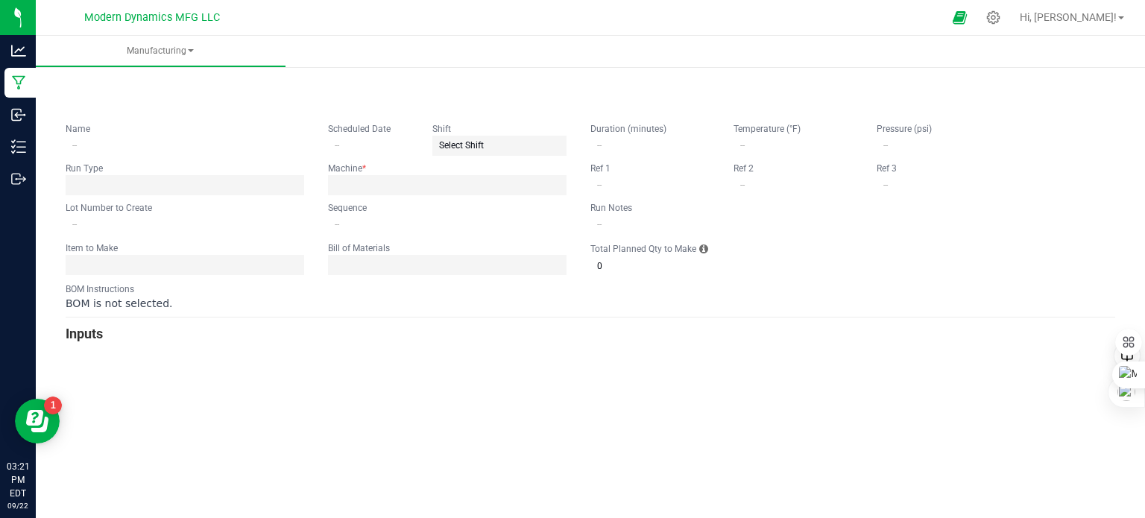
type input "High Coast Banana Shack Live Resin Cart Filling"
type input "HC-BSLR-1G"
type input "0"
type input "265"
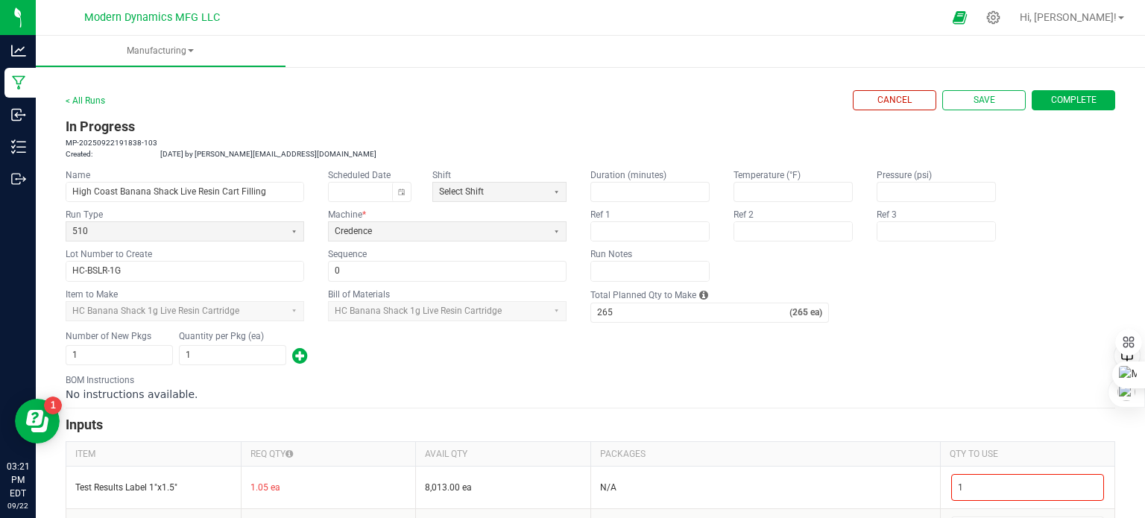
scroll to position [88, 0]
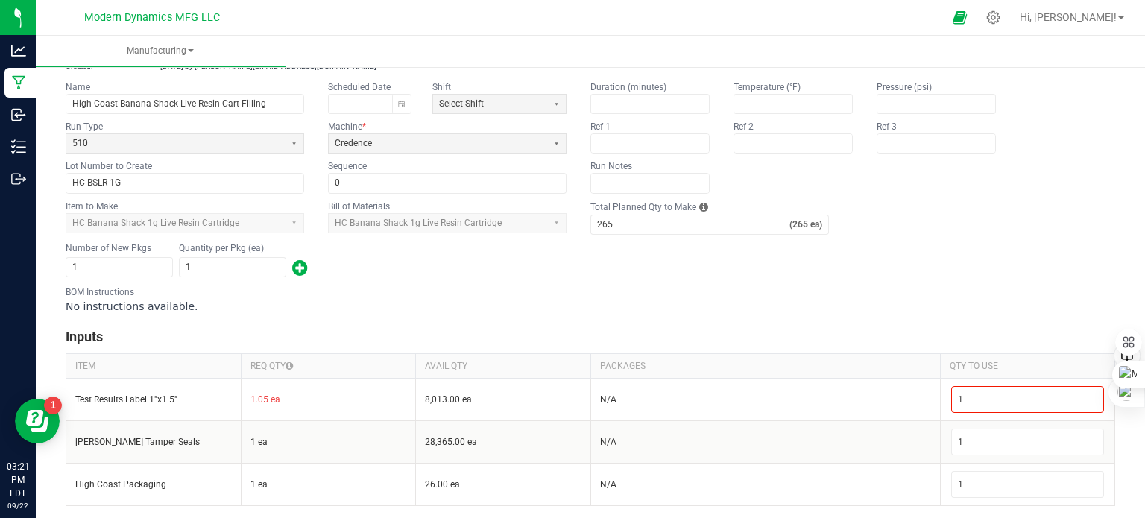
click at [957, 481] on div "< All Runs Cancel Save Complete In Progress MP-20250922191838-103 Created: [DAT…" at bounding box center [590, 248] width 1109 height 546
click at [500, 226] on app-dropdownlist-async "HC Banana Shack 1g Live Resin Cartridge" at bounding box center [447, 223] width 239 height 20
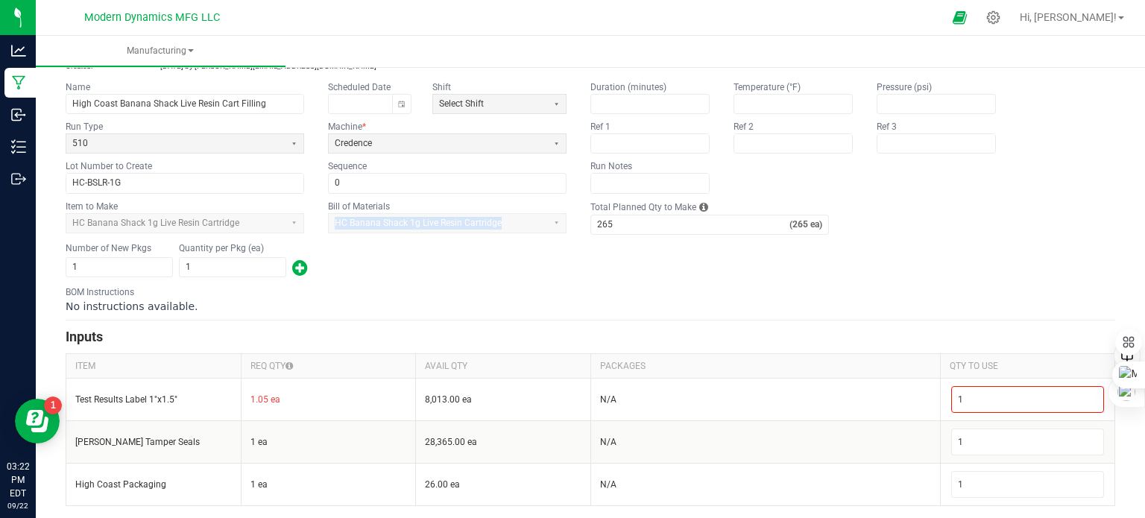
click at [500, 226] on app-dropdownlist-async "HC Banana Shack 1g Live Resin Cartridge" at bounding box center [447, 223] width 239 height 20
click at [500, 228] on app-dropdownlist-async "HC Banana Shack 1g Live Resin Cartridge" at bounding box center [447, 223] width 239 height 20
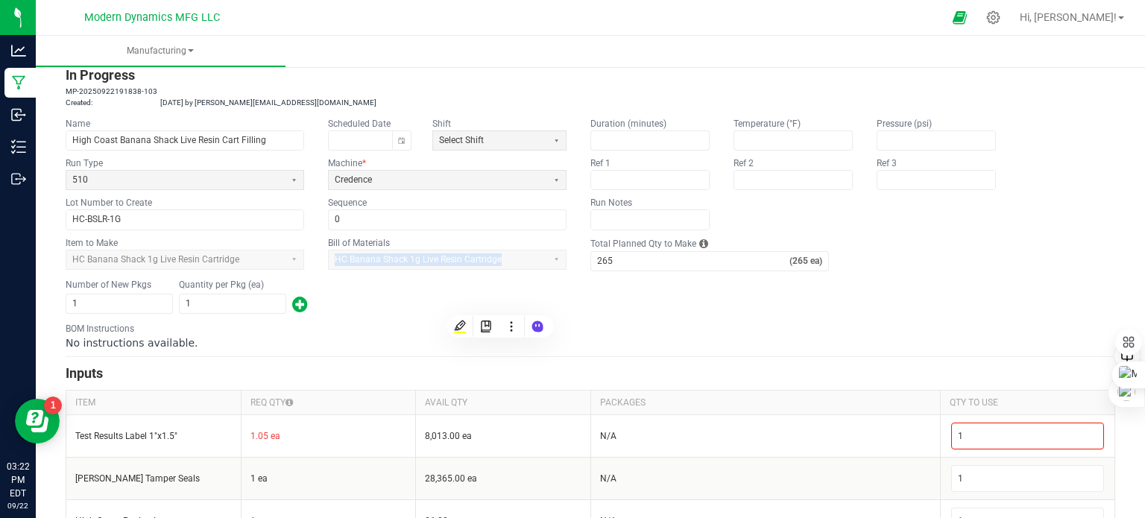
scroll to position [0, 0]
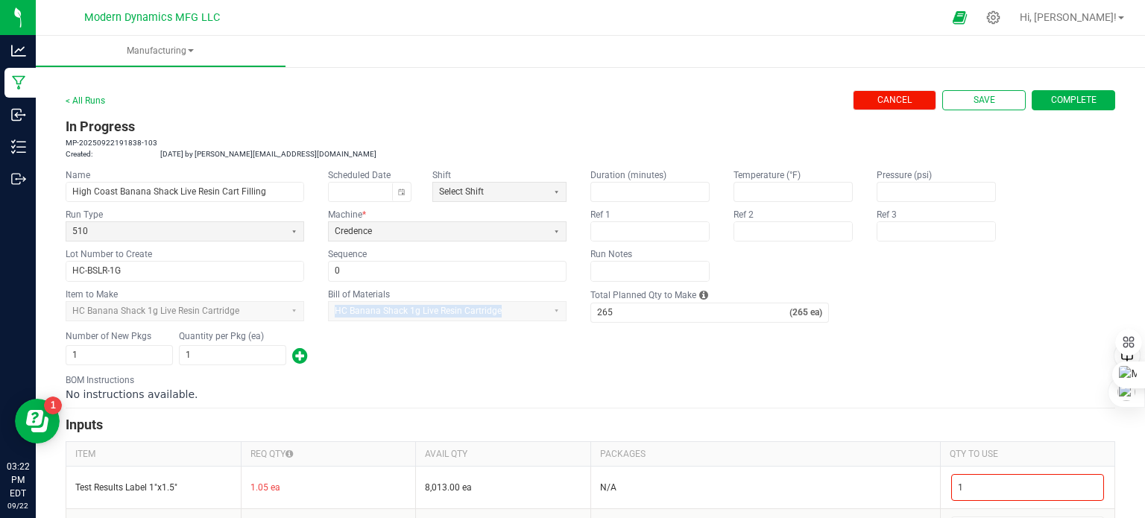
click at [906, 103] on button "Cancel" at bounding box center [895, 100] width 84 height 20
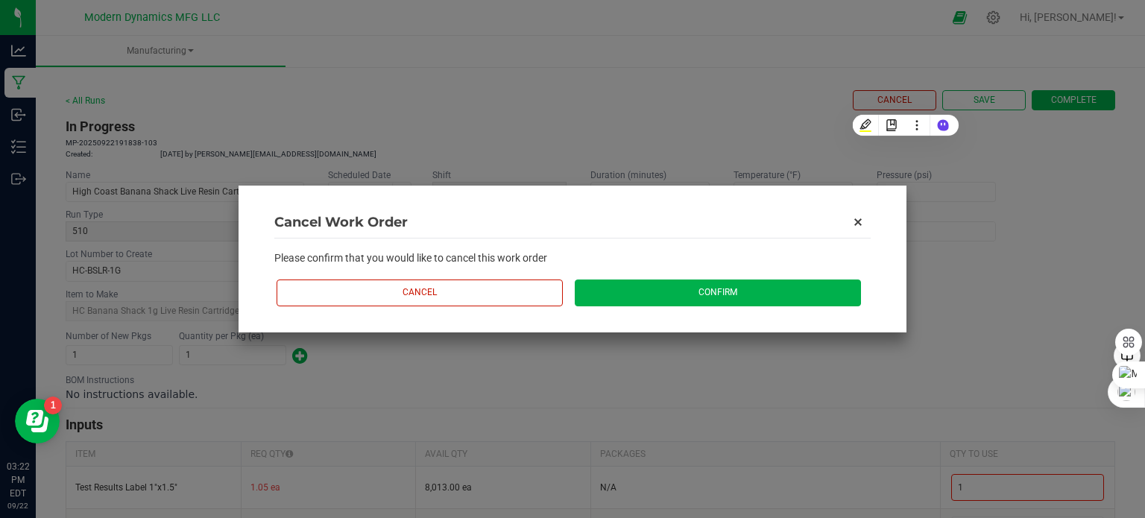
click at [728, 292] on button "Confirm" at bounding box center [718, 293] width 286 height 26
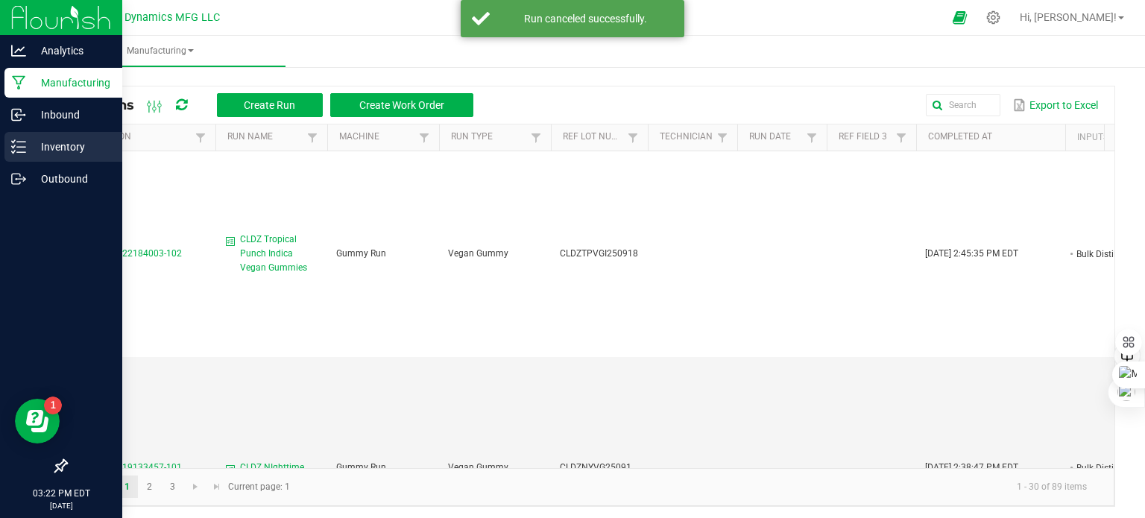
click at [10, 139] on div "Inventory" at bounding box center [63, 147] width 118 height 30
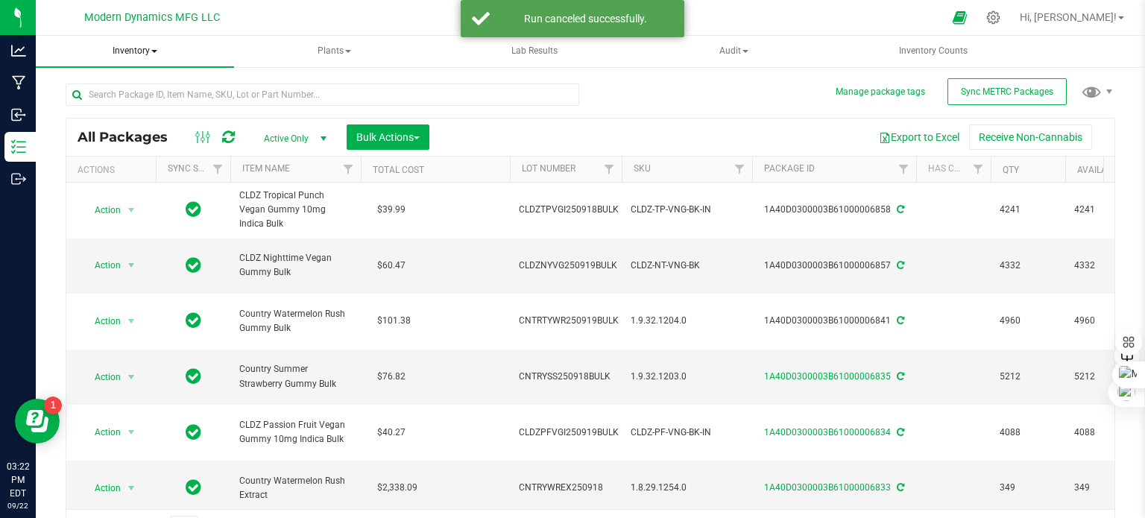
click at [149, 50] on span "Inventory" at bounding box center [135, 51] width 198 height 31
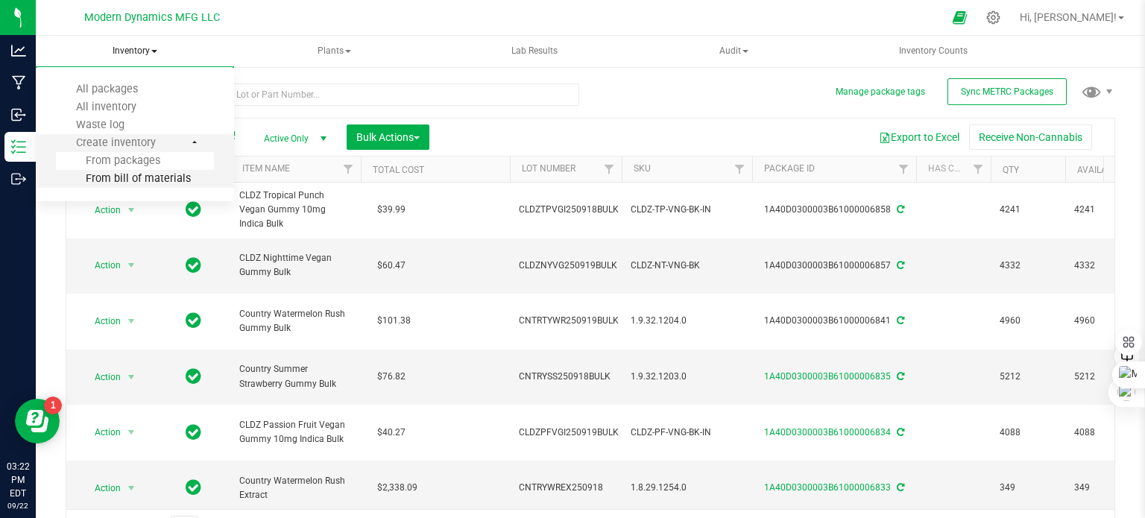
click at [148, 175] on span "From bill of materials" at bounding box center [123, 178] width 135 height 13
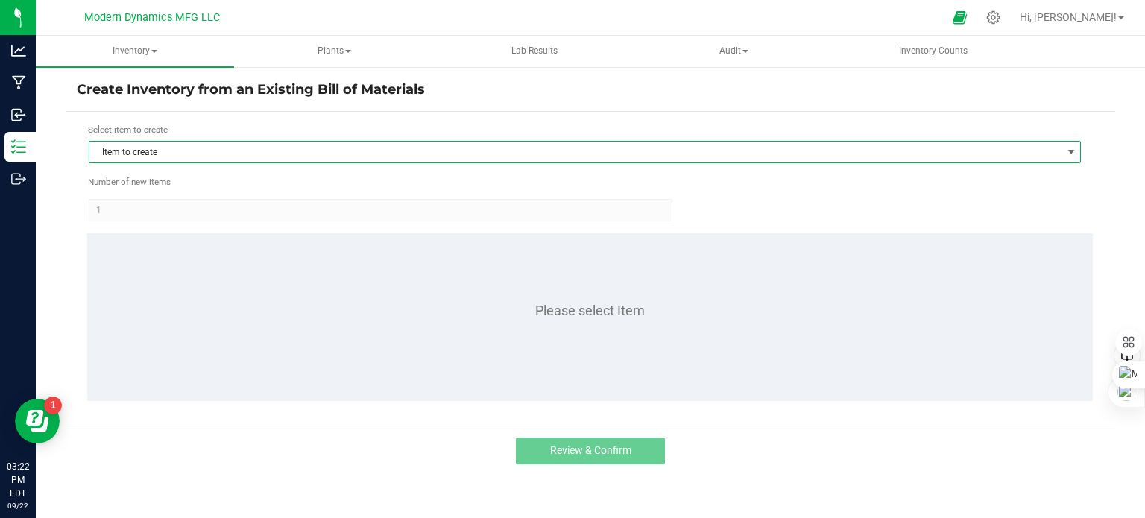
click at [318, 156] on span "Item to create" at bounding box center [575, 152] width 972 height 21
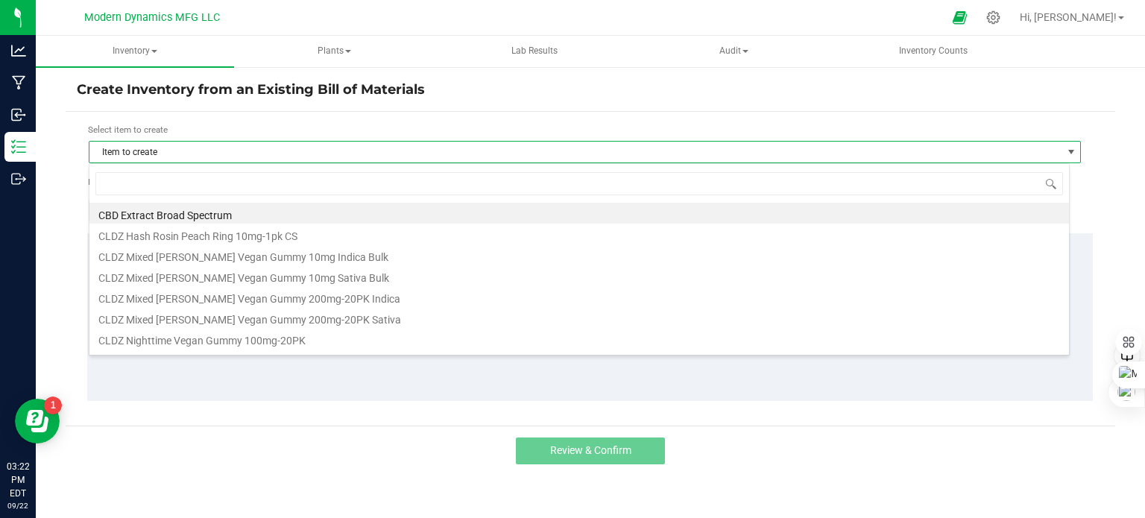
scroll to position [22, 981]
type input "ban"
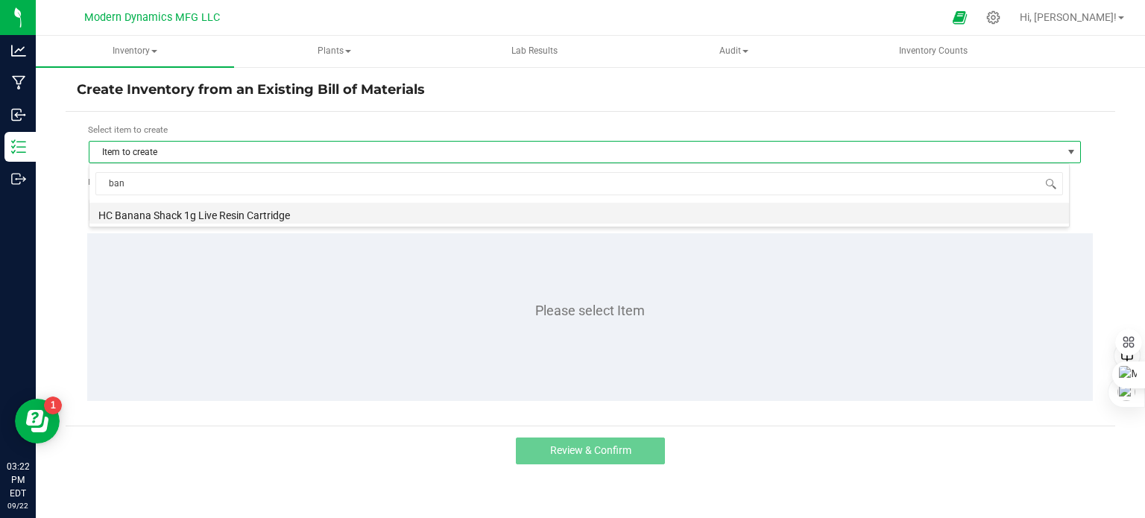
click at [303, 209] on li "HC Banana Shack 1g Live Resin Cartridge" at bounding box center [579, 213] width 980 height 21
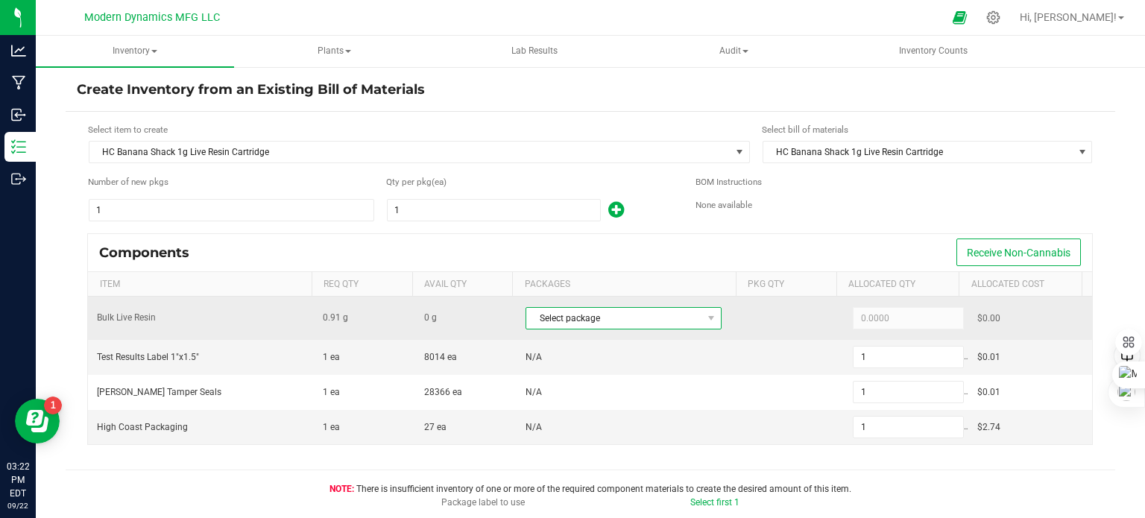
click at [594, 318] on span "Select package" at bounding box center [614, 318] width 176 height 21
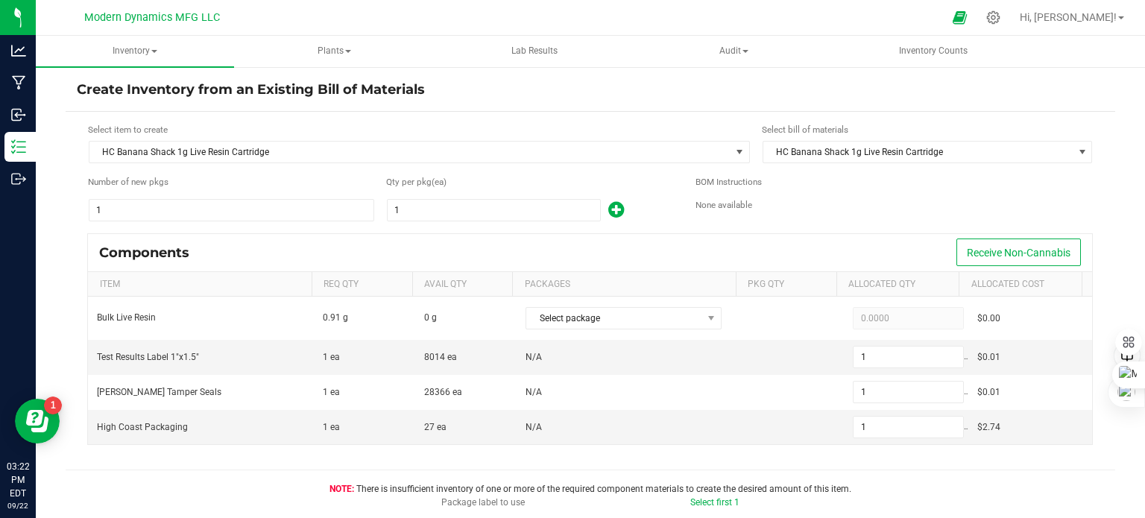
click at [650, 257] on div "Components Receive Non-Cannabis" at bounding box center [590, 252] width 1004 height 37
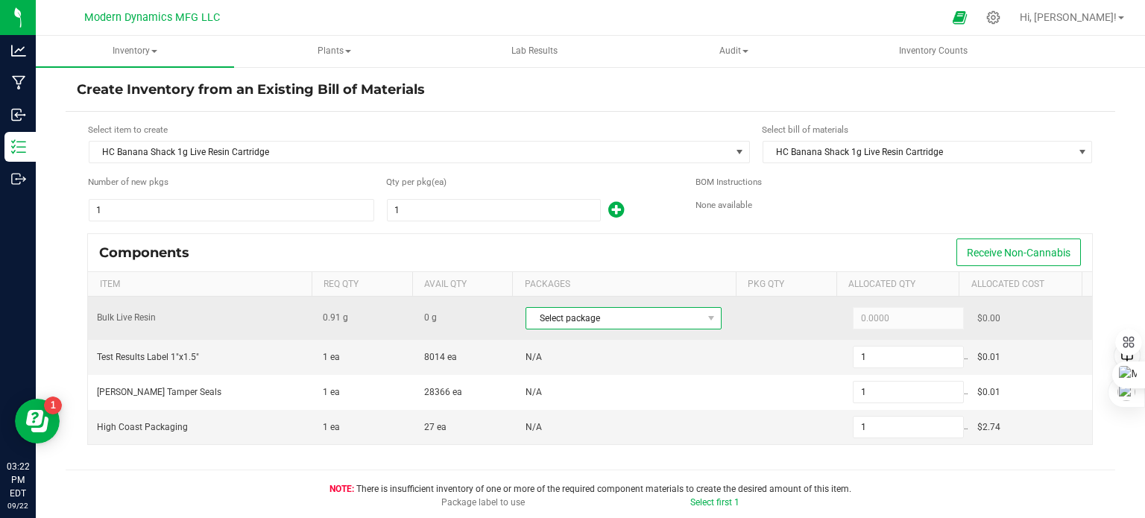
click at [632, 321] on span "Select package" at bounding box center [614, 318] width 176 height 21
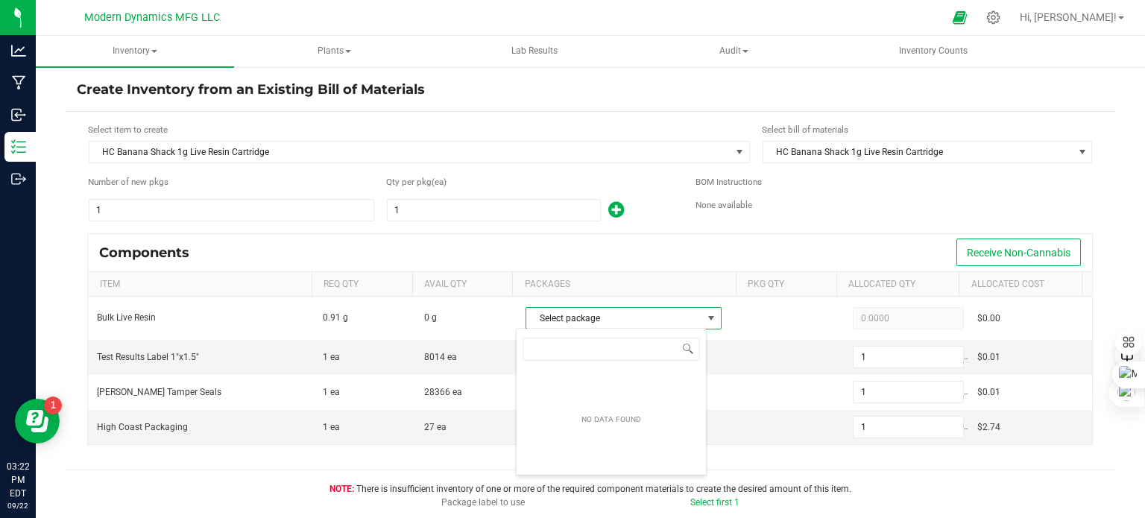
click at [633, 403] on div "NO DATA FOUND" at bounding box center [611, 420] width 189 height 104
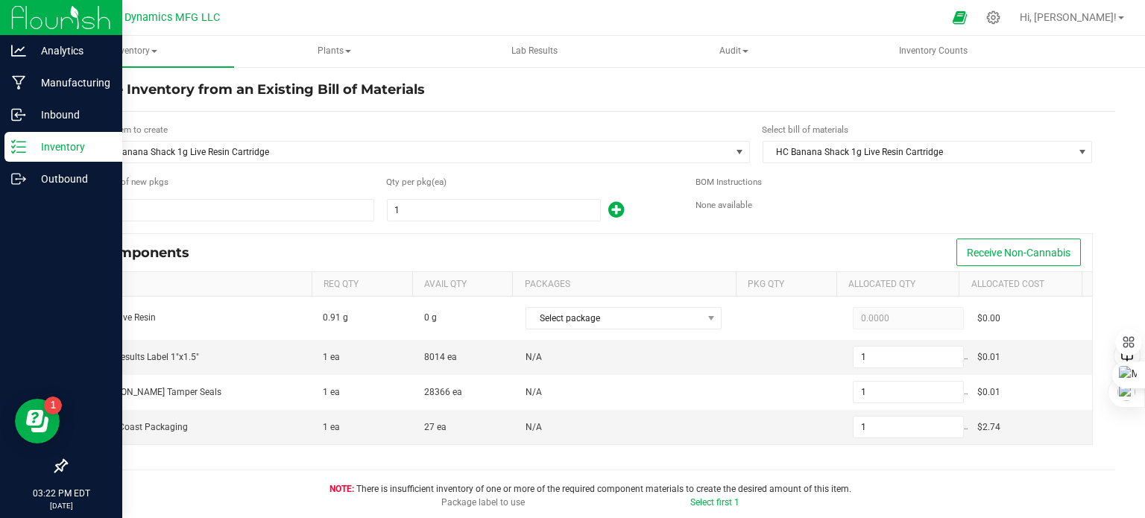
click at [1, 139] on link "Inventory" at bounding box center [61, 148] width 122 height 32
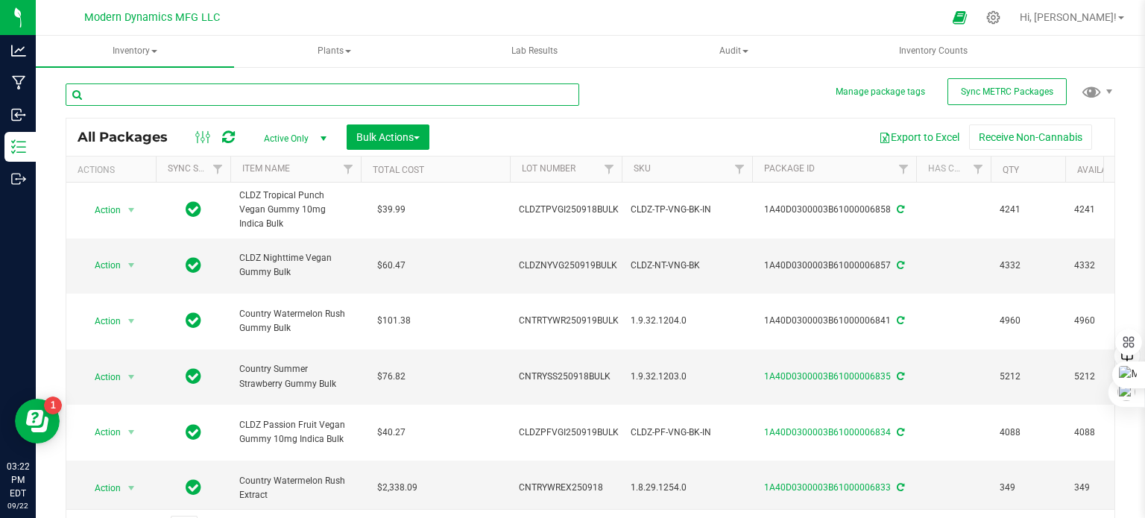
click at [225, 98] on input "text" at bounding box center [323, 95] width 514 height 22
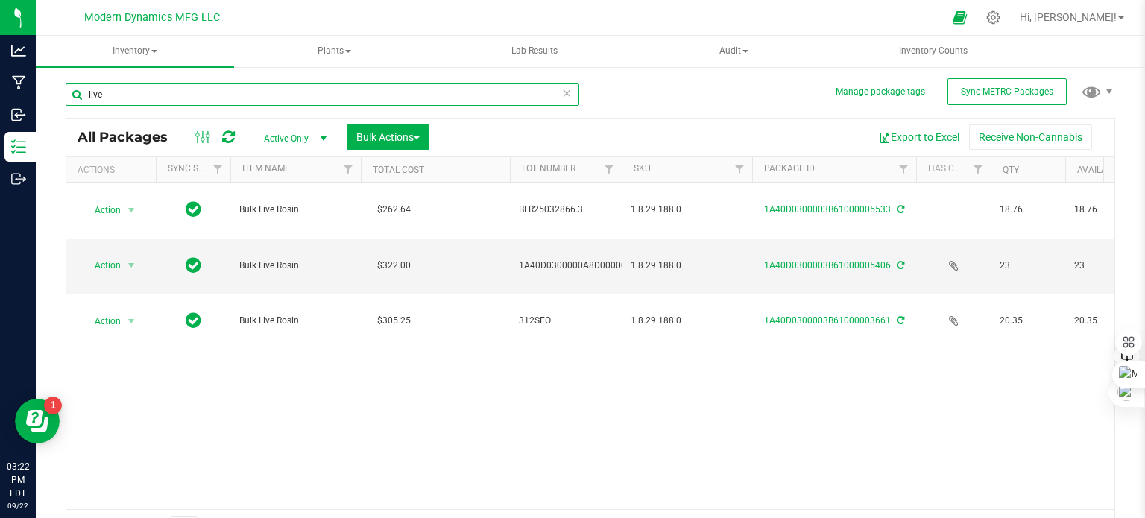
drag, startPoint x: 225, startPoint y: 98, endPoint x: 75, endPoint y: 102, distance: 149.9
click at [75, 102] on input "live" at bounding box center [323, 95] width 514 height 22
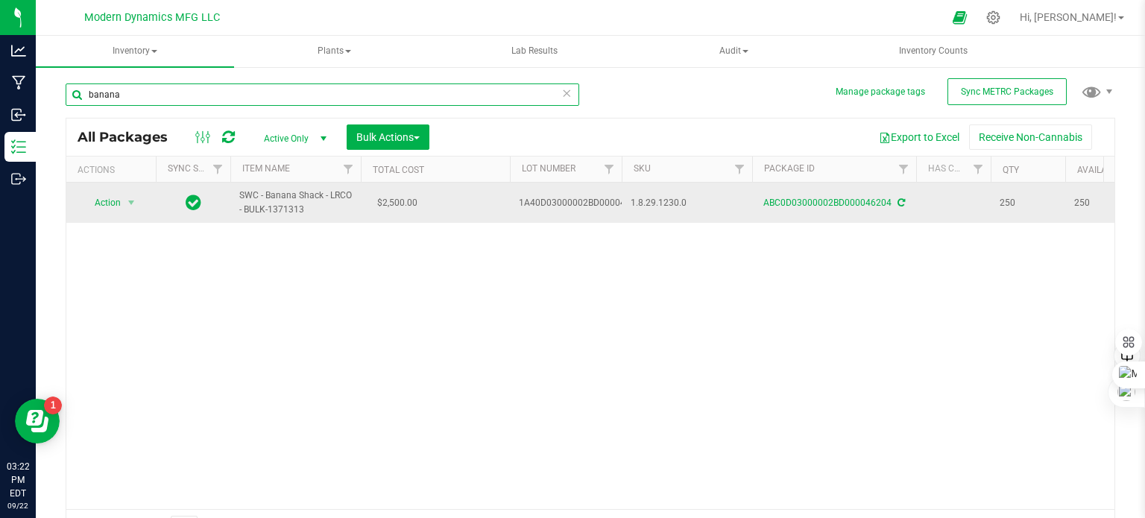
type input "banana"
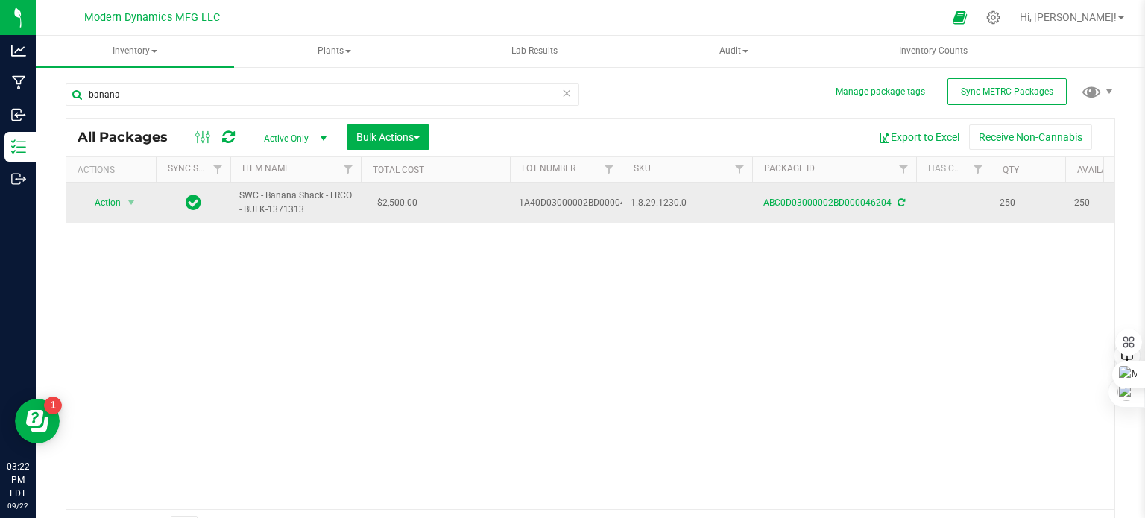
click at [300, 202] on span "SWC - Banana Shack - LRCO - BULK-1371313" at bounding box center [295, 203] width 113 height 28
click at [839, 198] on link "ABC0D03000002BD000046204" at bounding box center [827, 203] width 128 height 10
click at [456, 205] on td "$2,500.00" at bounding box center [435, 203] width 149 height 40
click at [128, 198] on span "select" at bounding box center [131, 203] width 12 height 12
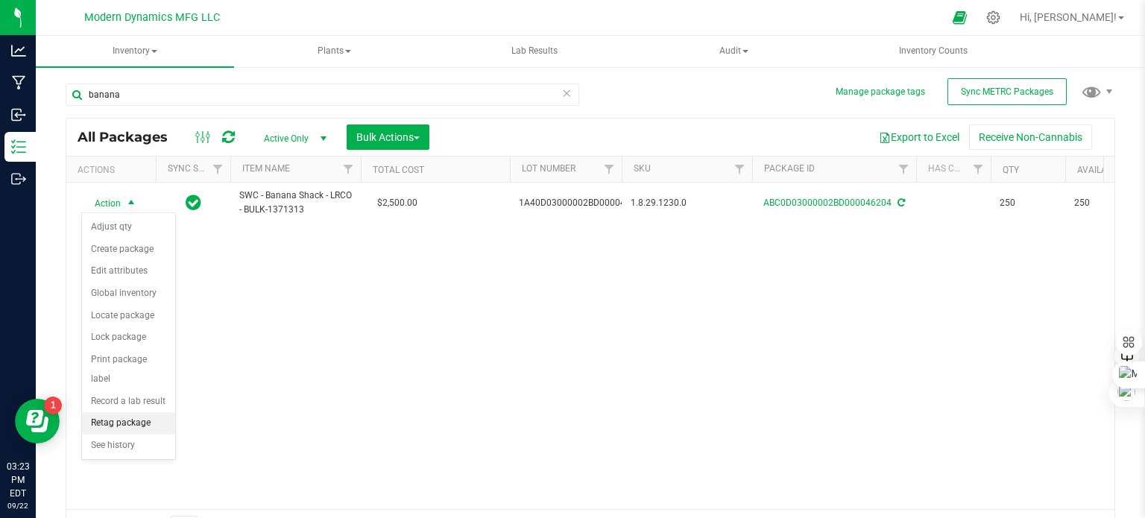
click at [132, 412] on li "Retag package" at bounding box center [128, 423] width 93 height 22
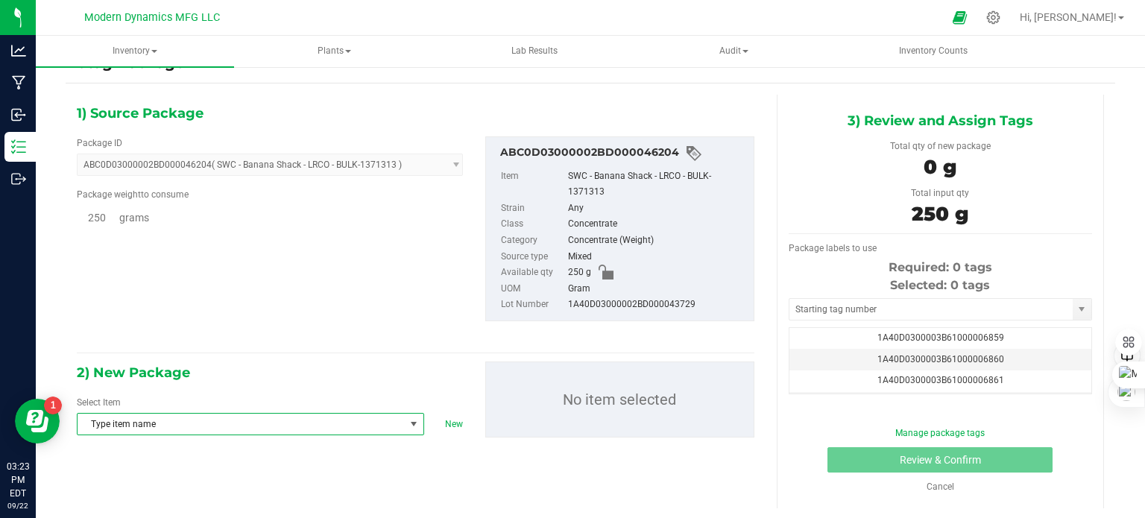
click at [301, 428] on span "Type item name" at bounding box center [241, 424] width 327 height 21
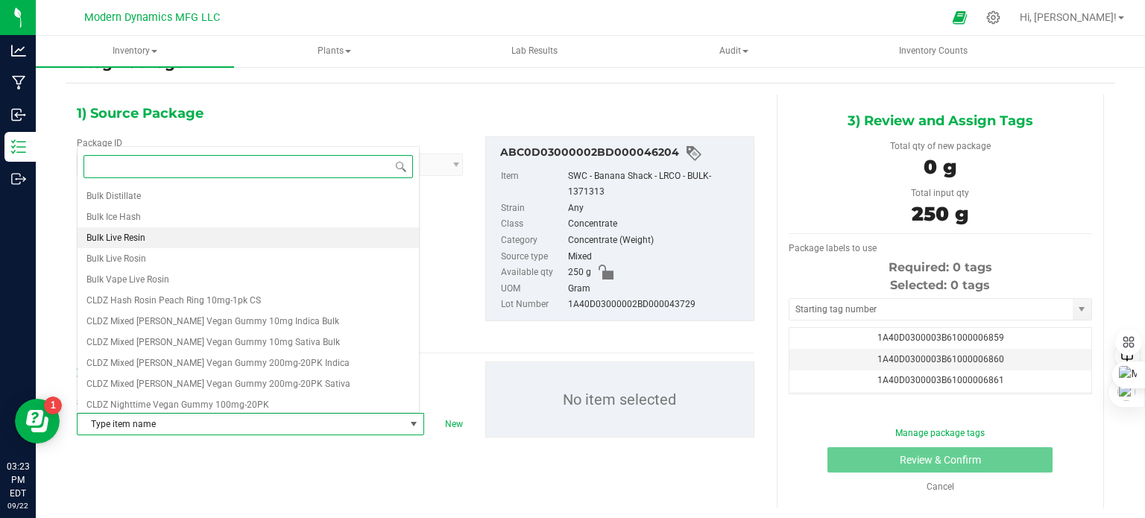
click at [153, 235] on li "Bulk Live Resin" at bounding box center [248, 237] width 341 height 21
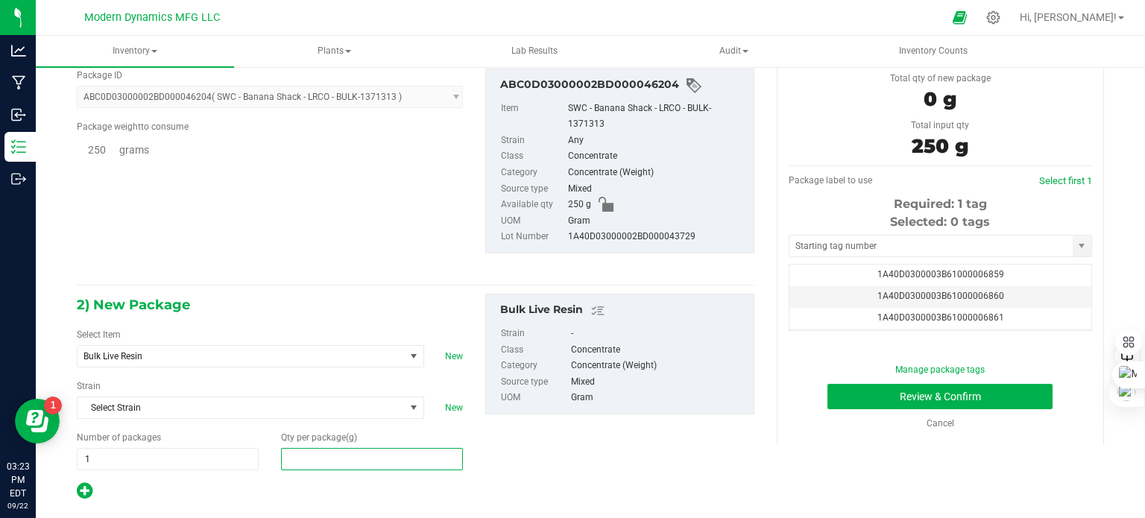
click at [331, 456] on span at bounding box center [372, 459] width 182 height 22
type input "250"
type input "250.0000"
click at [527, 459] on div "2) New Package Select Item Bulk Live Resin Bulk Distillate Bulk Ice Hash Bulk L…" at bounding box center [416, 397] width 700 height 207
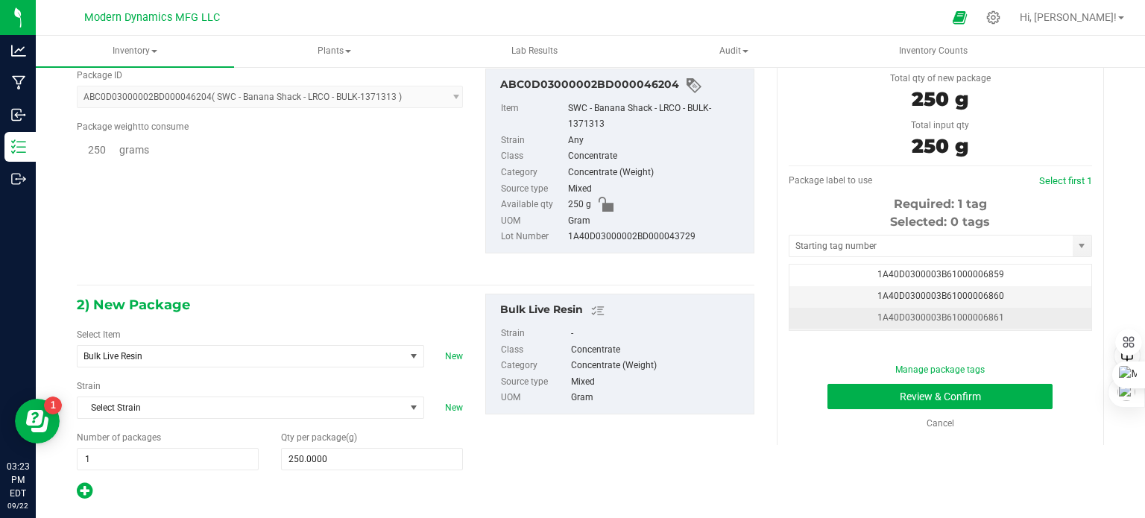
click at [1024, 321] on td "1A40D0300003B61000006861" at bounding box center [941, 319] width 302 height 22
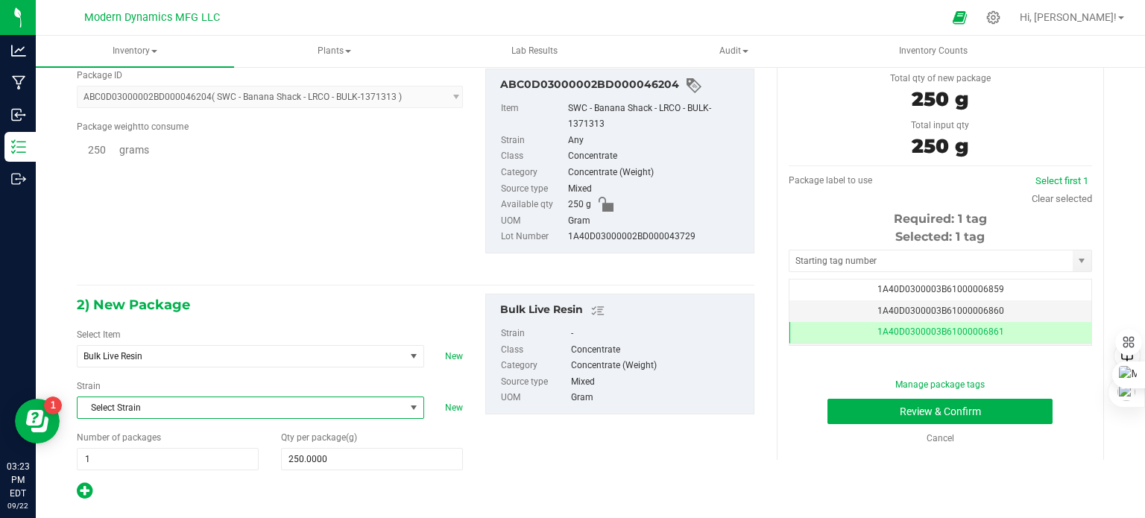
click at [385, 403] on span "Select Strain" at bounding box center [241, 407] width 327 height 21
click at [435, 261] on div "Package ID ABC0D03000002BD000046204 ( SWC - Banana Shack - LRCO - BULK-1371313 …" at bounding box center [416, 161] width 700 height 209
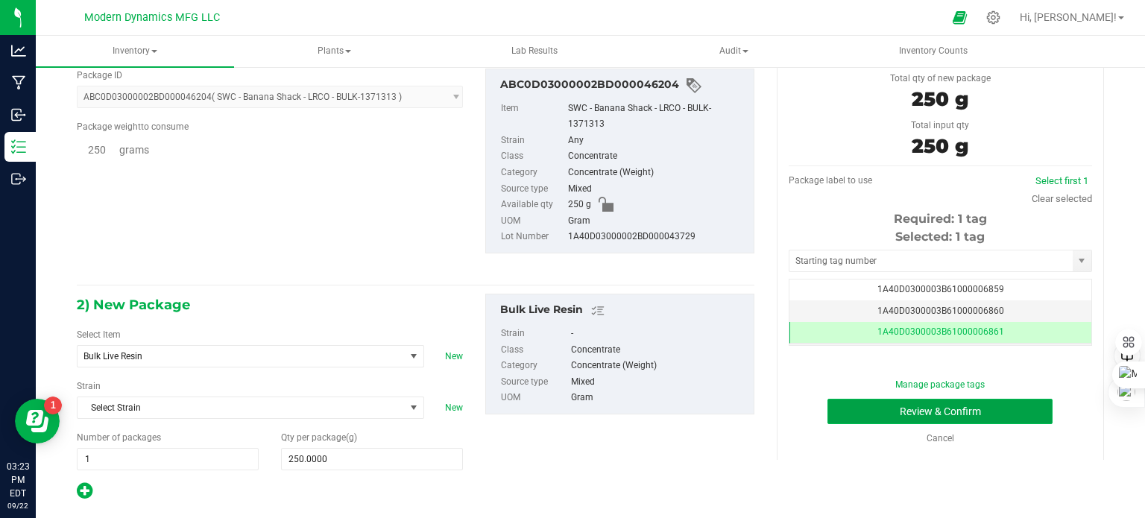
click at [888, 408] on button "Review & Confirm" at bounding box center [940, 411] width 225 height 25
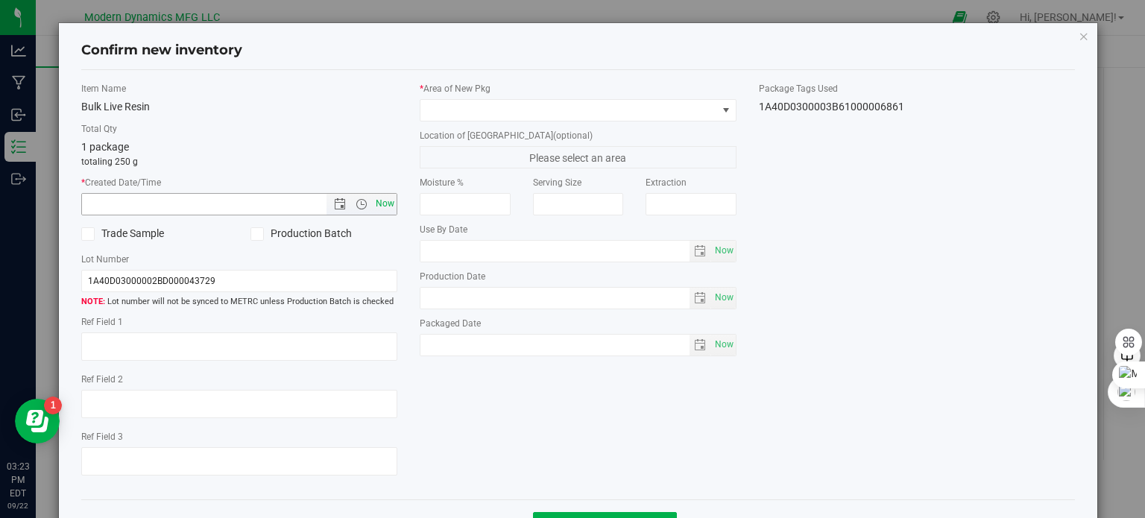
click at [383, 205] on span "Now" at bounding box center [385, 204] width 25 height 22
type input "[DATE] 3:23 PM"
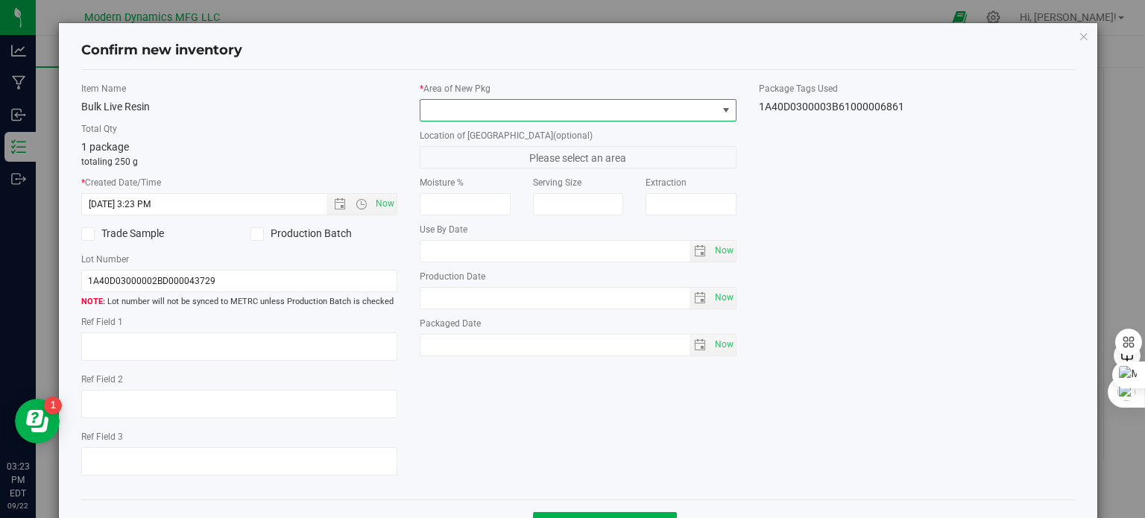
click at [474, 112] on span at bounding box center [569, 110] width 297 height 21
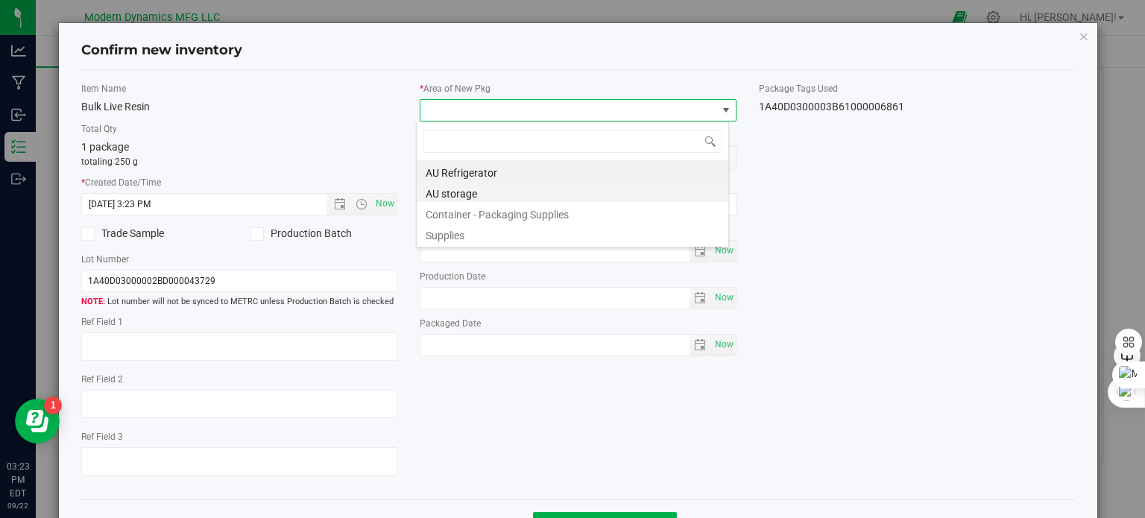
click at [480, 197] on li "AU storage" at bounding box center [573, 191] width 312 height 21
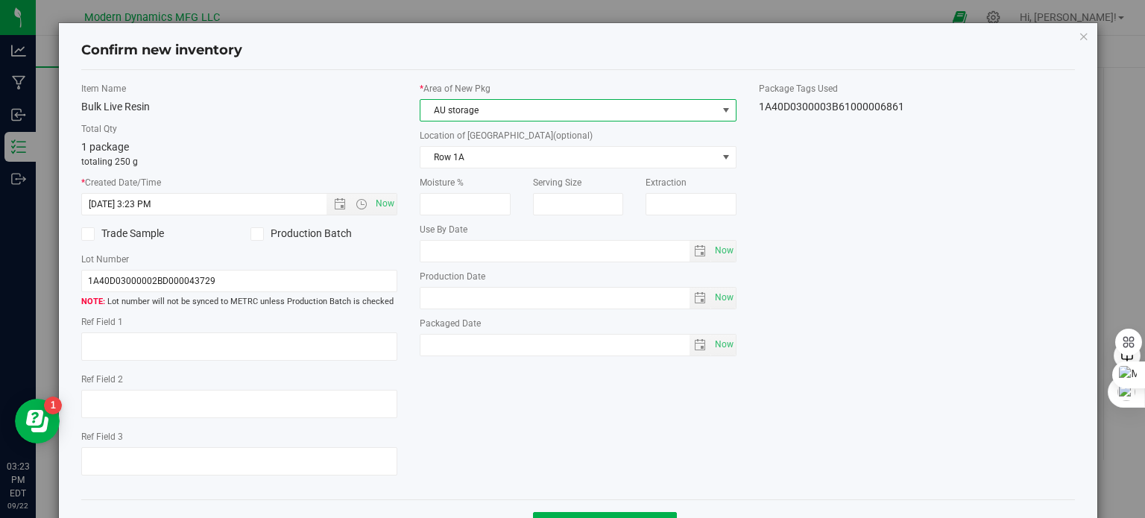
scroll to position [54, 0]
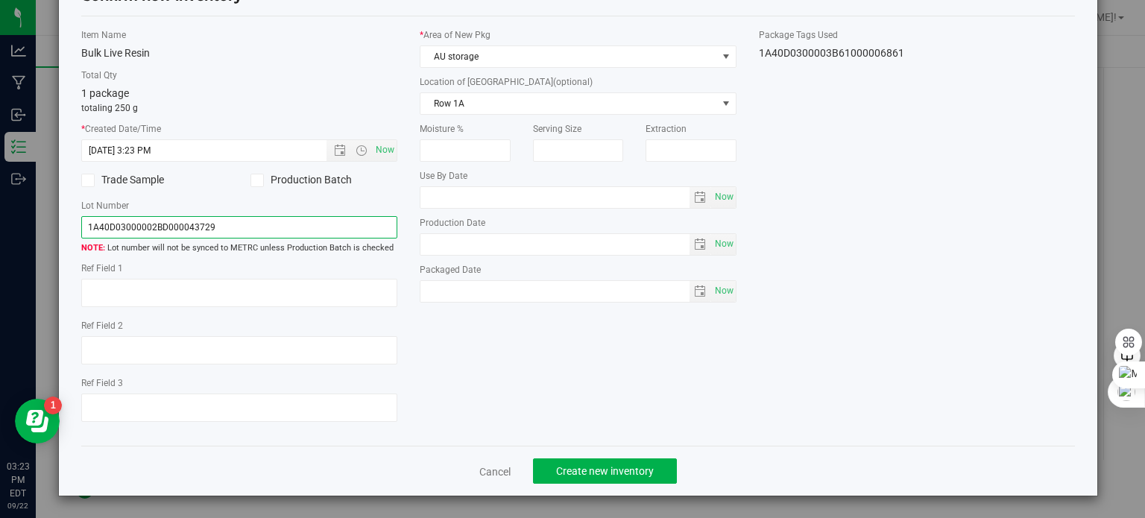
drag, startPoint x: 241, startPoint y: 229, endPoint x: 0, endPoint y: 204, distance: 242.1
click at [0, 204] on div "Confirm new inventory Item Name Bulk Live Resin Total Qty 1 package totaling 25…" at bounding box center [578, 259] width 1156 height 518
type input "HCBananaSHackLR"
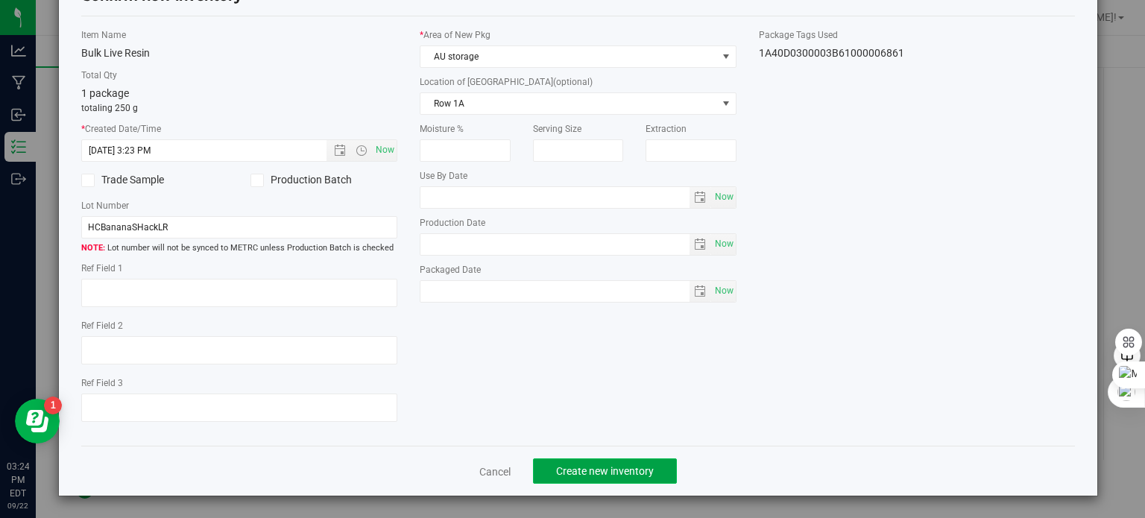
click at [641, 474] on span "Create new inventory" at bounding box center [605, 471] width 98 height 12
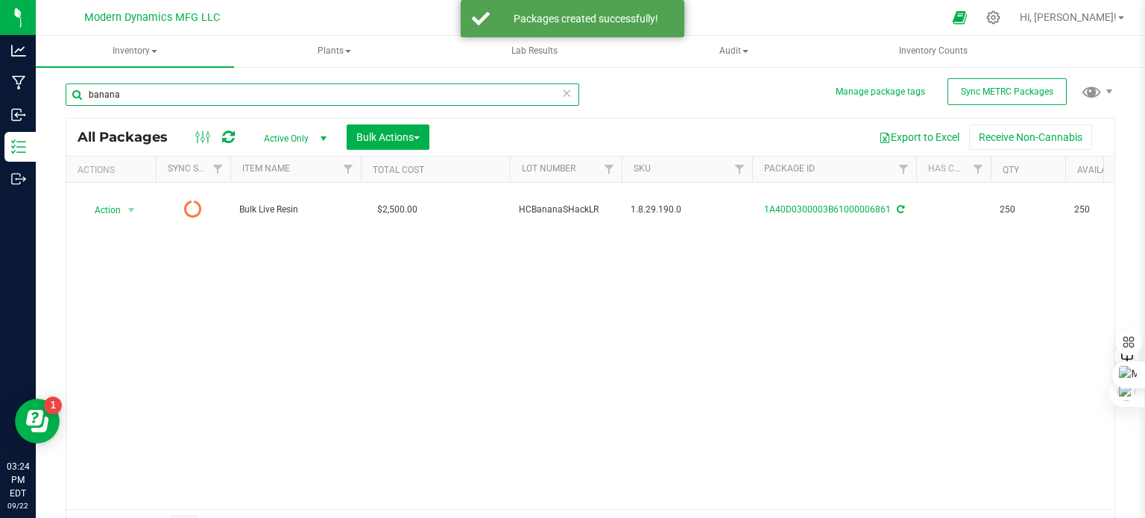
click at [275, 97] on input "banana" at bounding box center [323, 95] width 514 height 22
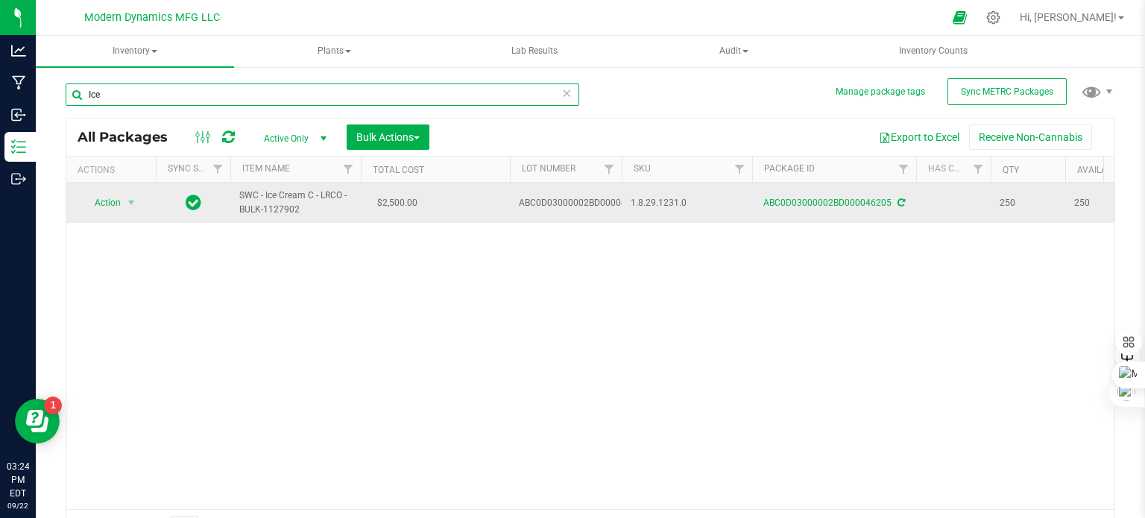
type input "Ice"
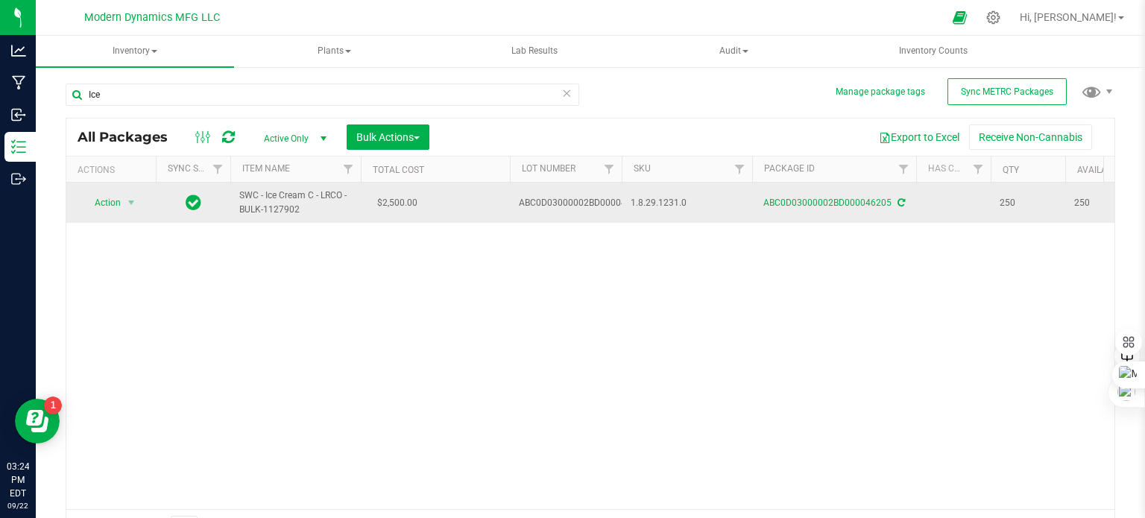
click at [286, 195] on span "SWC - Ice Cream C - LRCO - BULK-1127902" at bounding box center [295, 203] width 113 height 28
click at [133, 202] on span "select" at bounding box center [131, 203] width 12 height 12
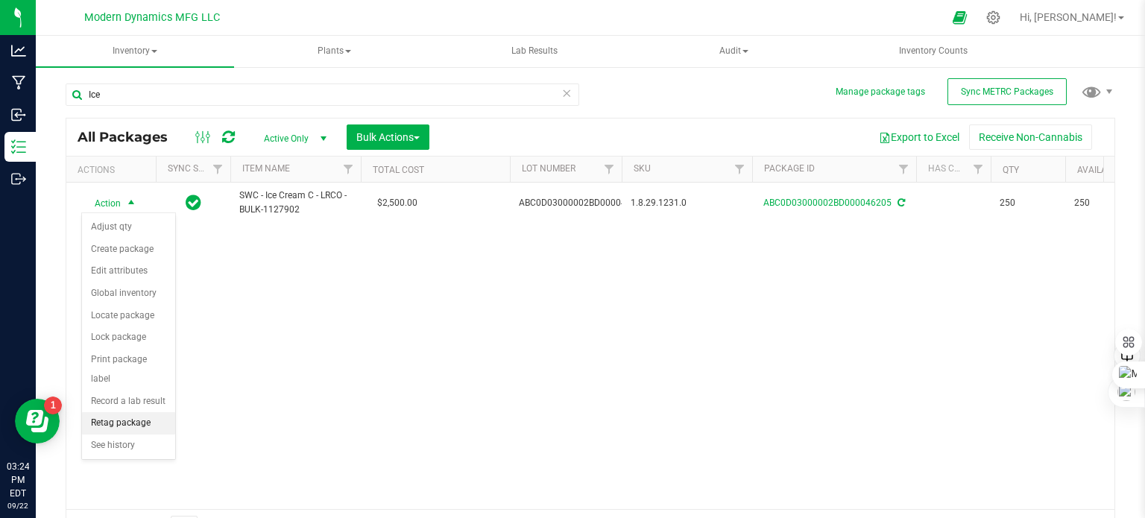
click at [120, 412] on li "Retag package" at bounding box center [128, 423] width 93 height 22
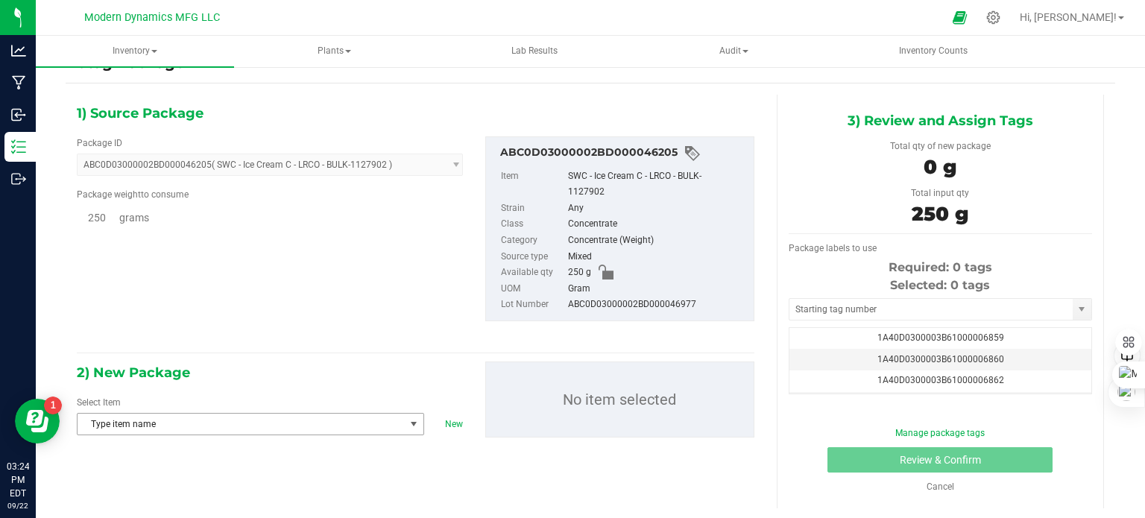
click at [286, 429] on span "Type item name" at bounding box center [241, 424] width 327 height 21
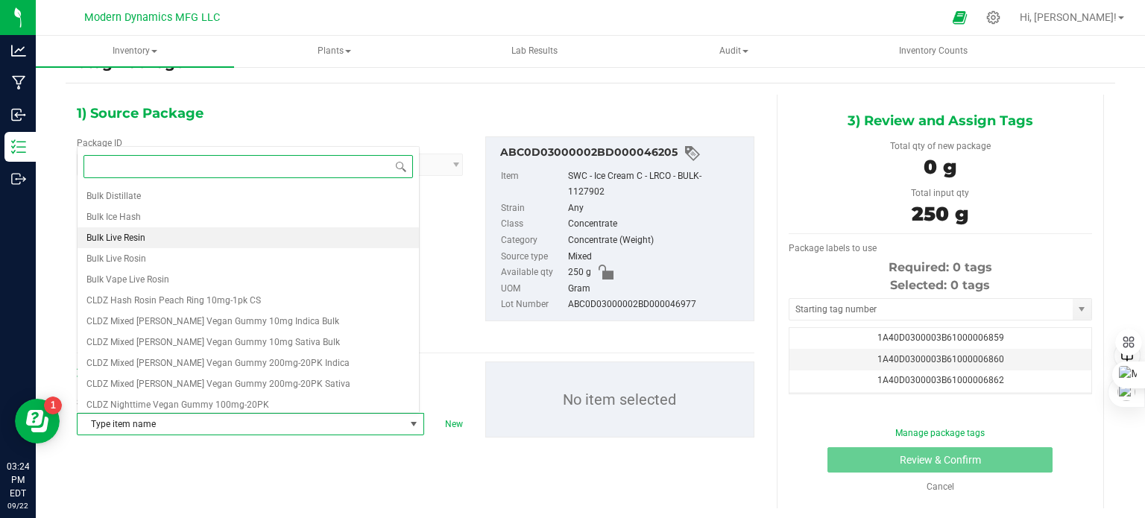
click at [224, 239] on li "Bulk Live Resin" at bounding box center [248, 237] width 341 height 21
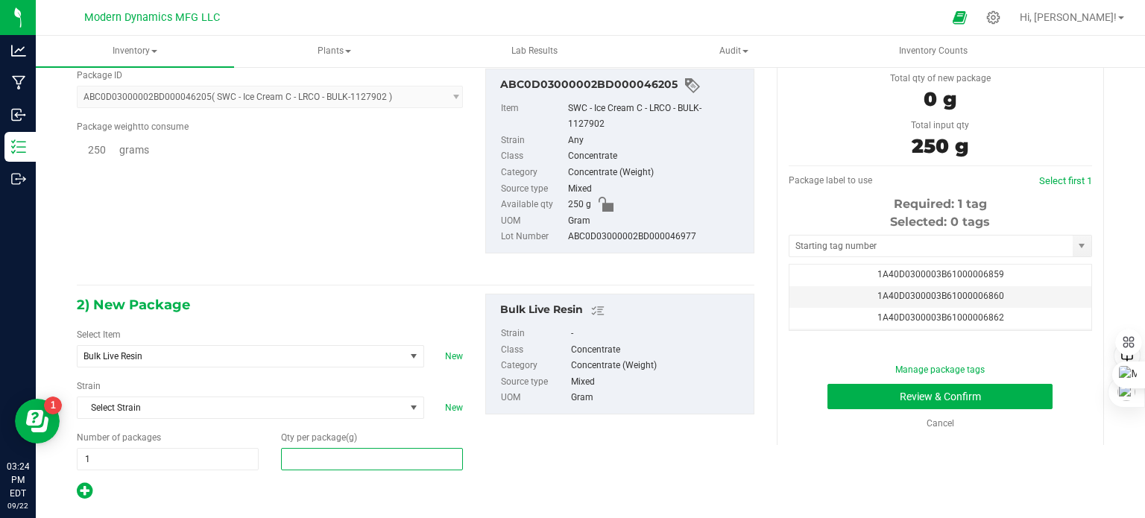
click at [330, 460] on span at bounding box center [372, 459] width 182 height 22
type input "250"
type input "250.0000"
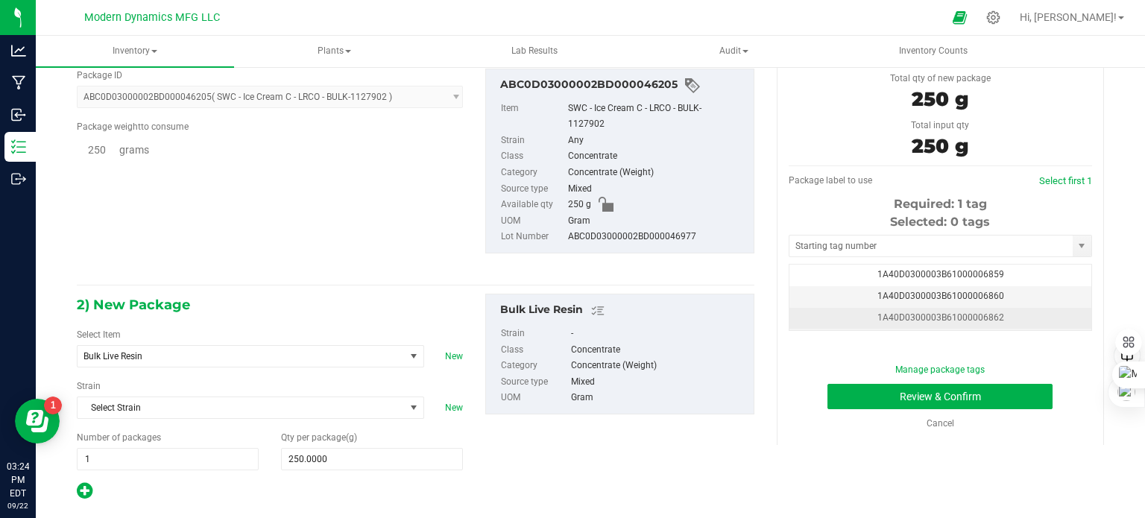
click at [948, 323] on td "1A40D0300003B61000006862" at bounding box center [941, 319] width 302 height 22
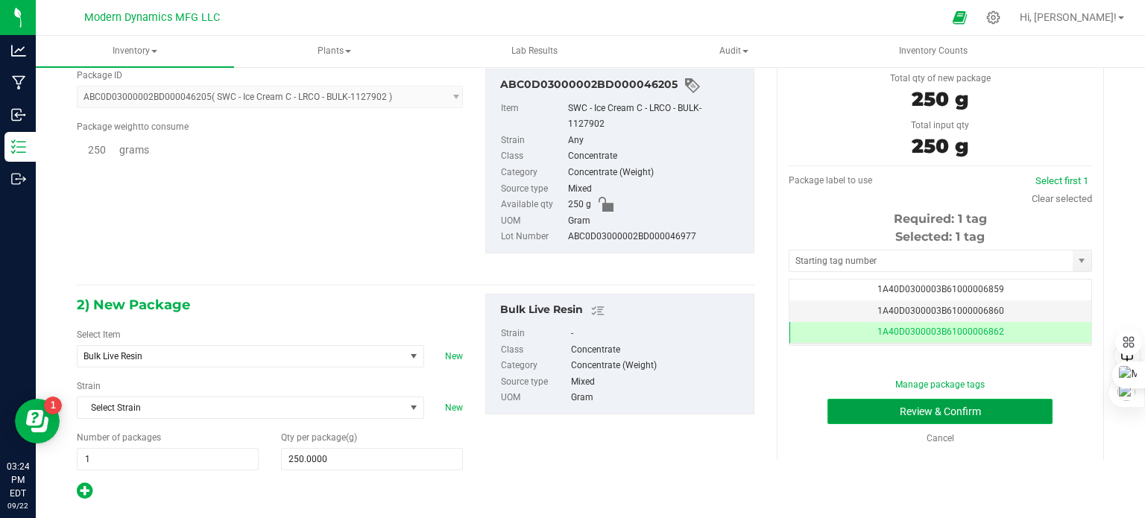
click at [922, 408] on button "Review & Confirm" at bounding box center [940, 411] width 225 height 25
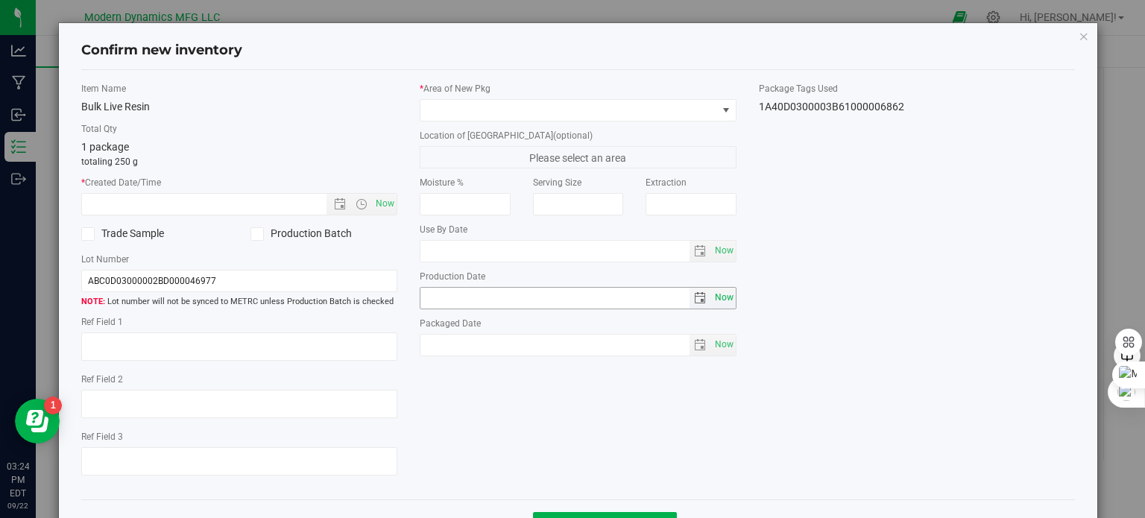
click at [722, 297] on span "Now" at bounding box center [723, 298] width 25 height 22
type input "[DATE]"
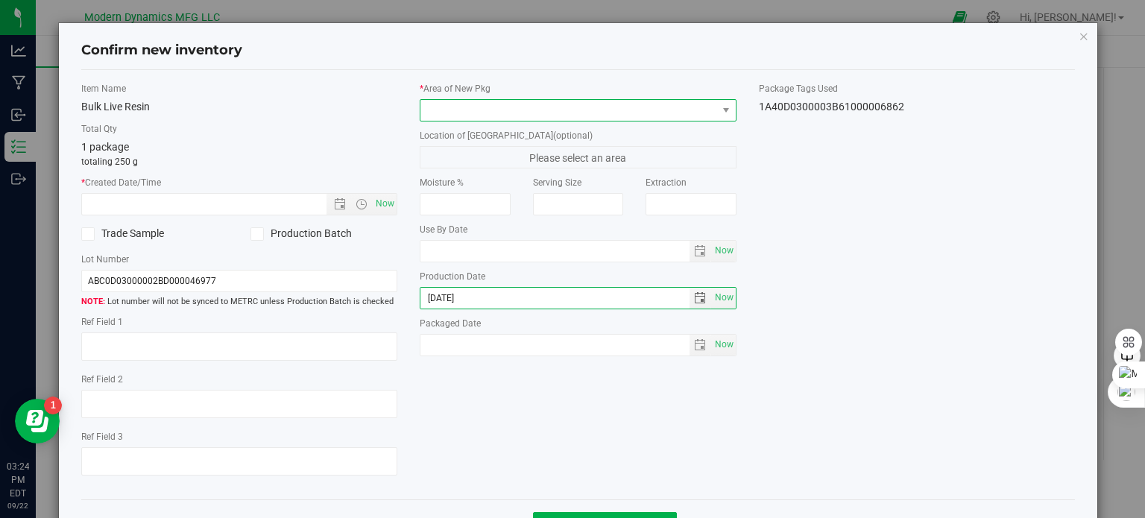
click at [552, 114] on span at bounding box center [569, 110] width 297 height 21
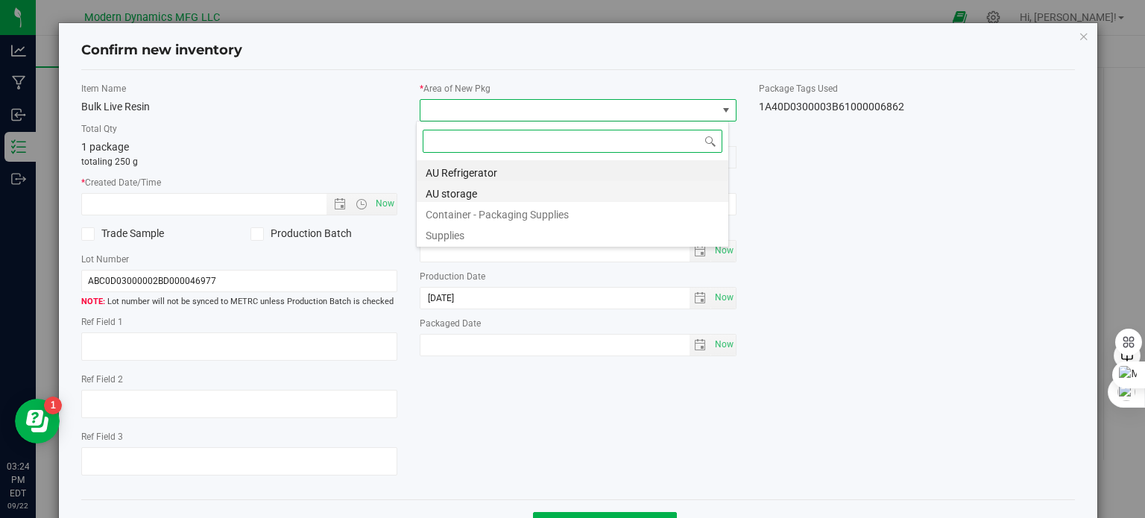
click at [506, 196] on li "AU storage" at bounding box center [573, 191] width 312 height 21
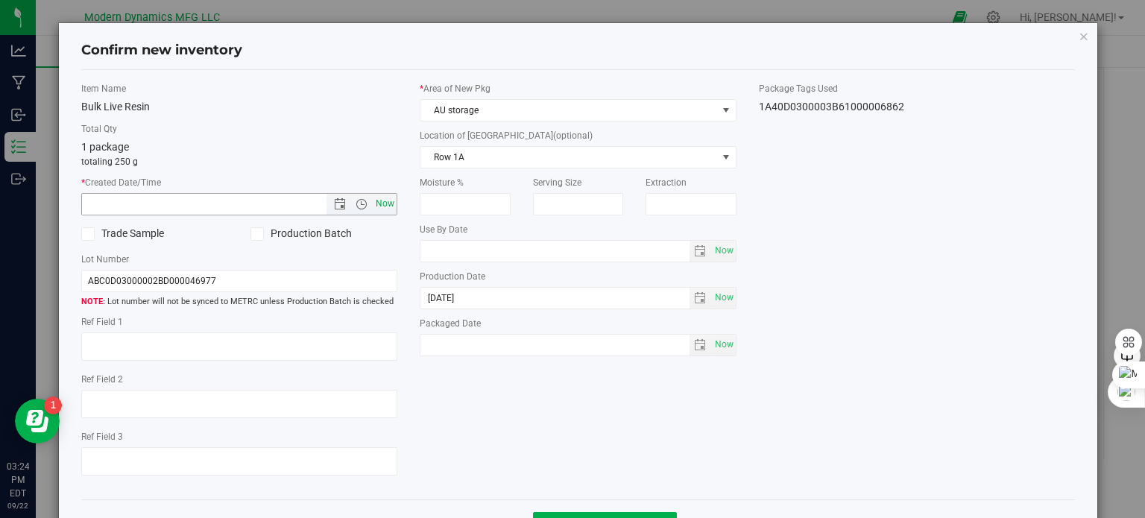
click at [378, 204] on span "Now" at bounding box center [385, 204] width 25 height 22
type input "9/22/2025 3:24 PM"
click at [262, 281] on input "ABC0D03000002BD000046977" at bounding box center [239, 281] width 317 height 22
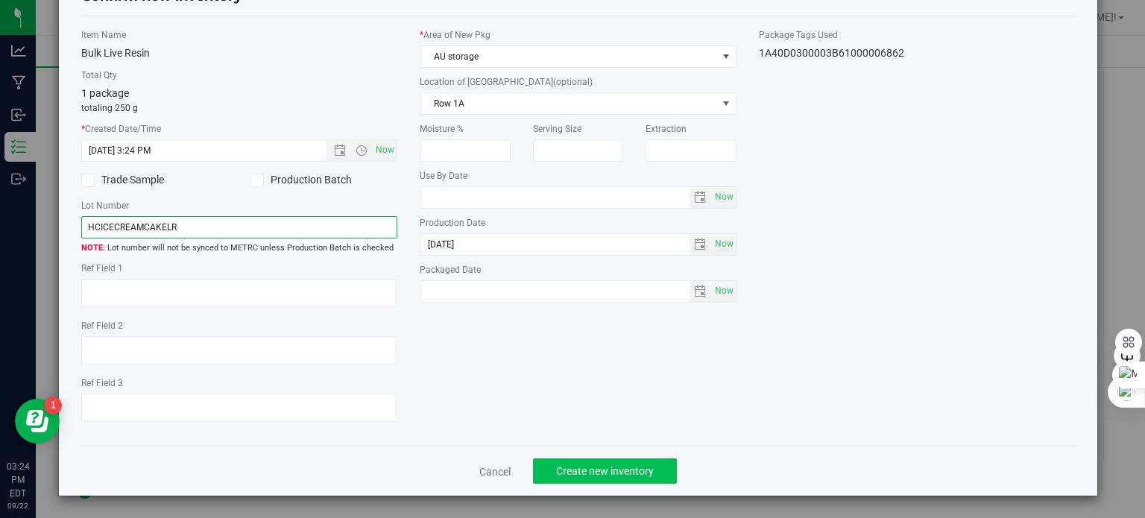
type input "HCICECREAMCAKELR"
click at [642, 474] on span "Create new inventory" at bounding box center [605, 471] width 98 height 12
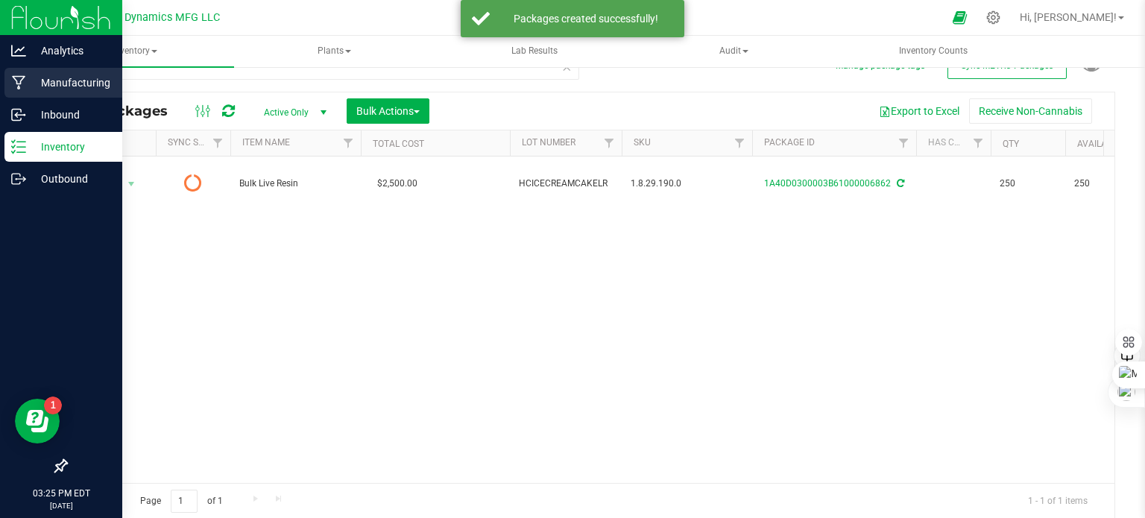
click at [19, 78] on icon at bounding box center [19, 82] width 14 height 15
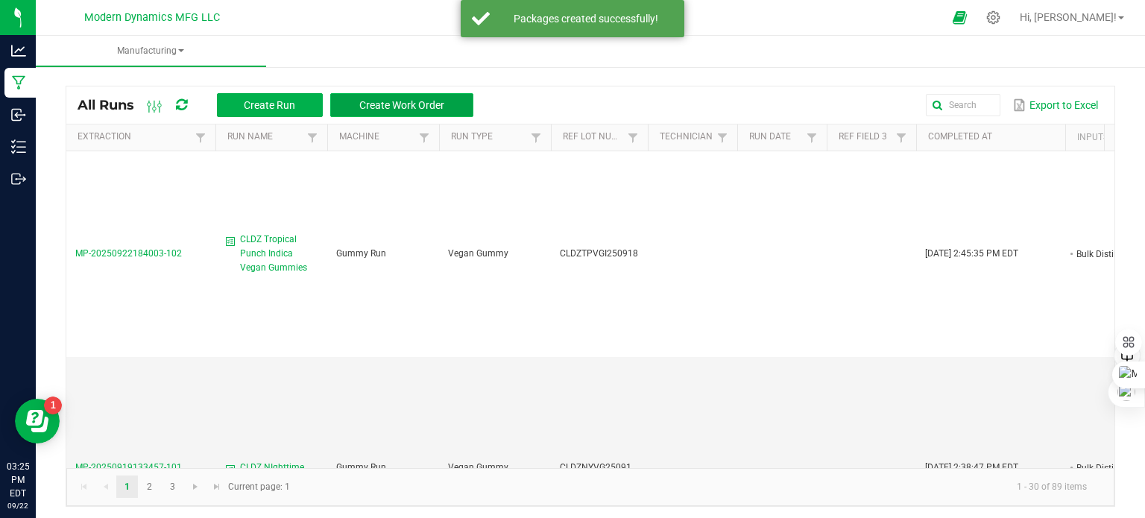
click at [385, 100] on span "Create Work Order" at bounding box center [401, 105] width 85 height 12
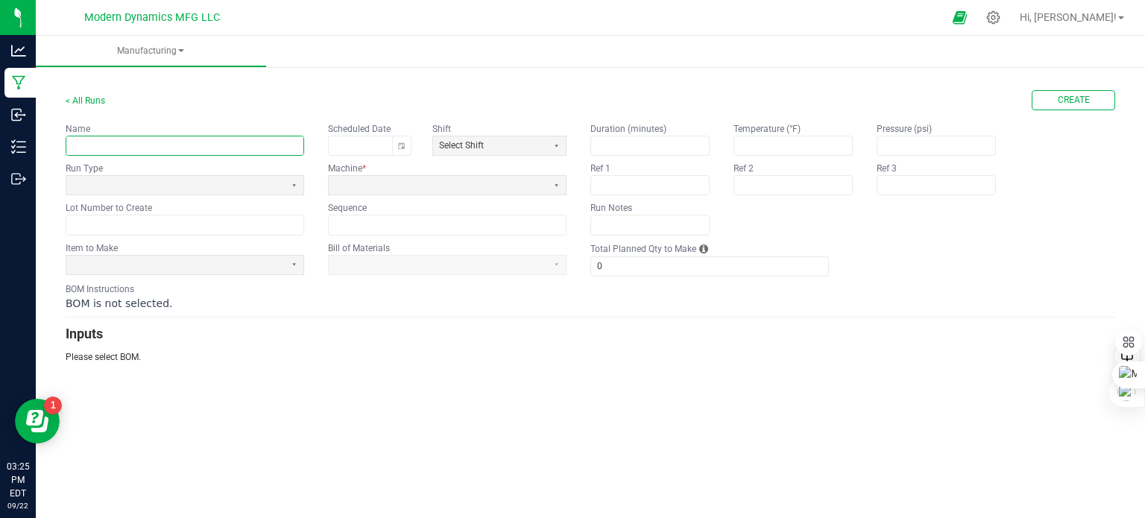
click at [170, 144] on input "text" at bounding box center [184, 145] width 237 height 19
type input "HC Banaba Shack"
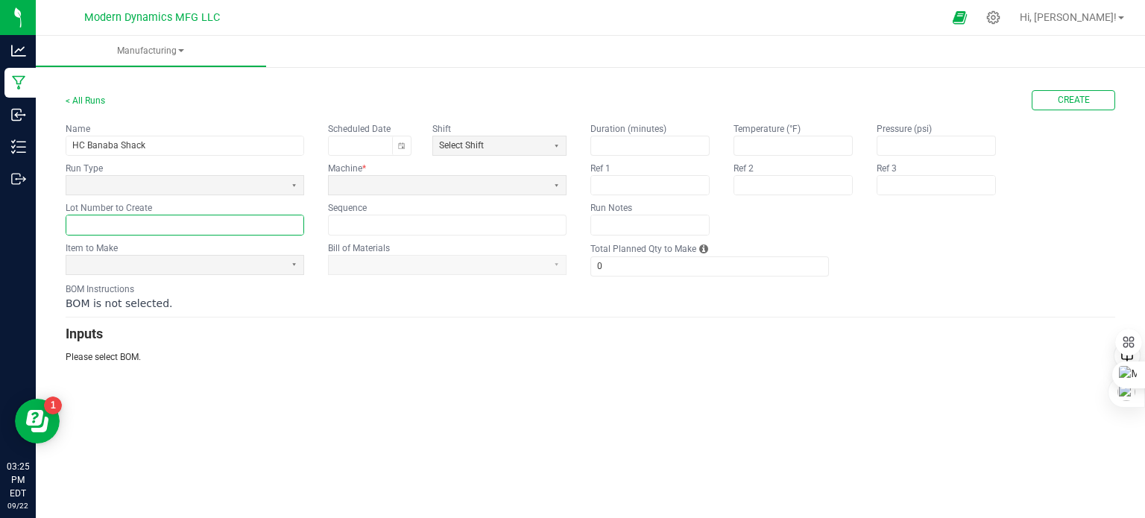
click at [118, 223] on input "text" at bounding box center [184, 224] width 237 height 19
paste input "HC-BDLR-1G"
click at [96, 224] on input "HC-BDLR-1G" at bounding box center [184, 224] width 237 height 19
type input "HC-BSLR-1G"
click at [167, 147] on input "HC Banaba Shack" at bounding box center [184, 145] width 237 height 19
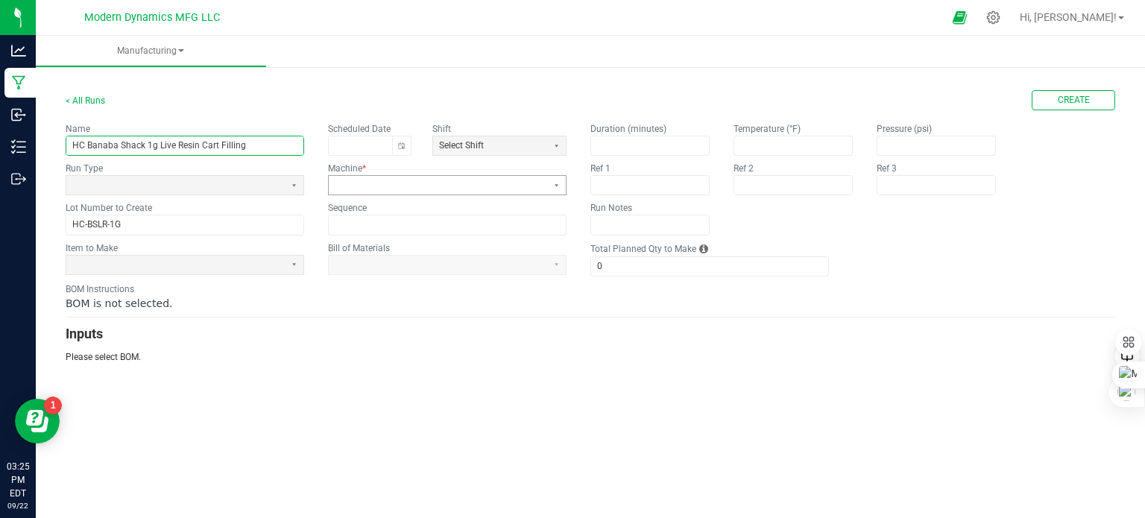
type input "HC Banaba Shack 1g Live Resin Cart Filling"
click at [434, 182] on span at bounding box center [438, 185] width 207 height 13
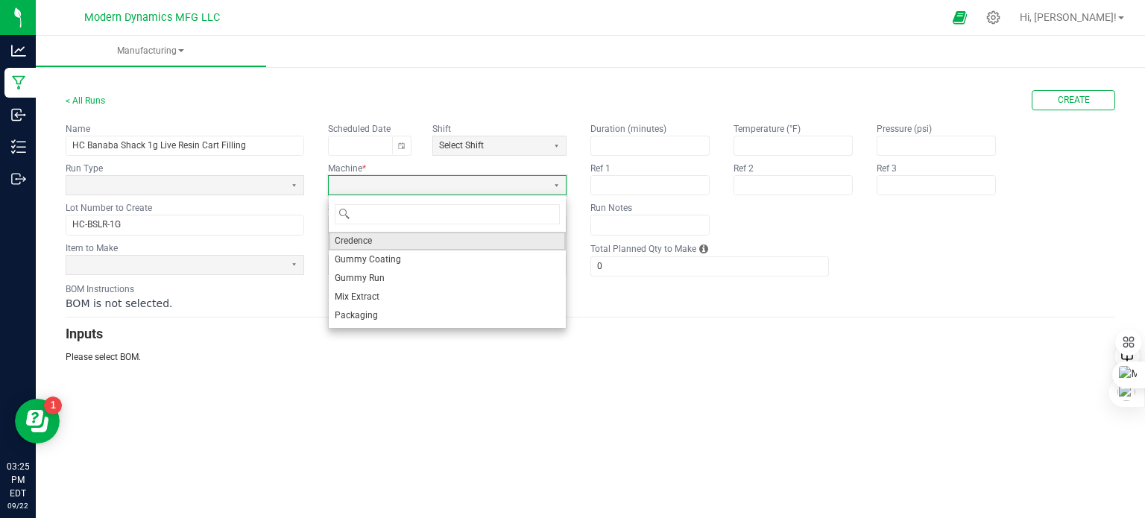
click at [426, 246] on li "Credence" at bounding box center [447, 241] width 237 height 19
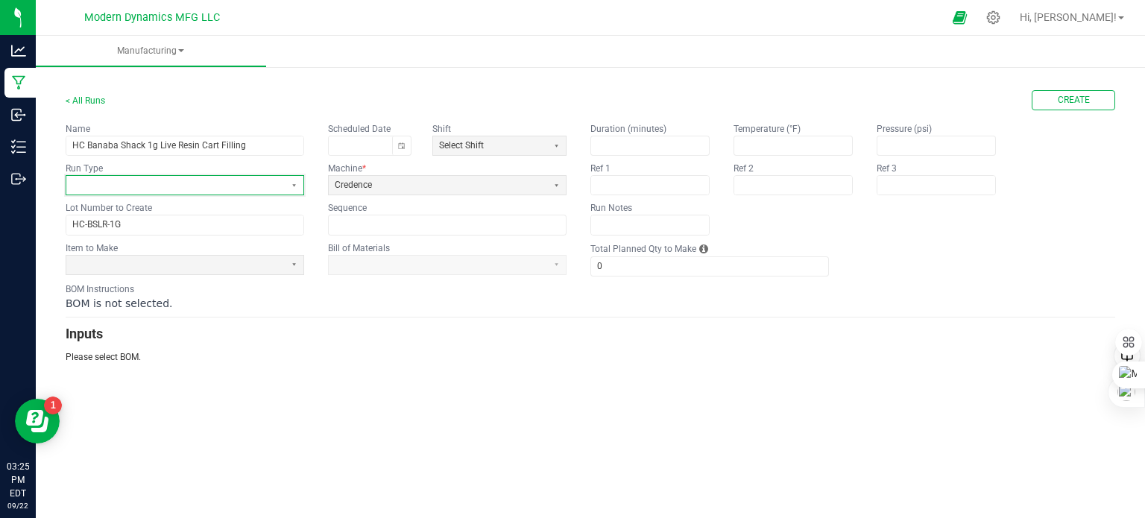
click at [192, 192] on span at bounding box center [175, 185] width 218 height 19
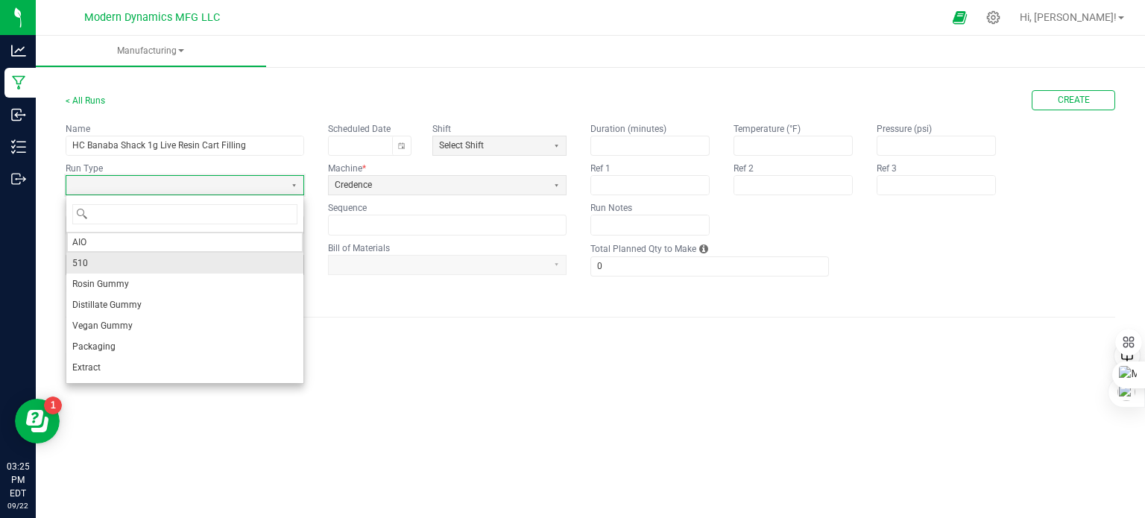
click at [169, 257] on li "510" at bounding box center [184, 263] width 237 height 21
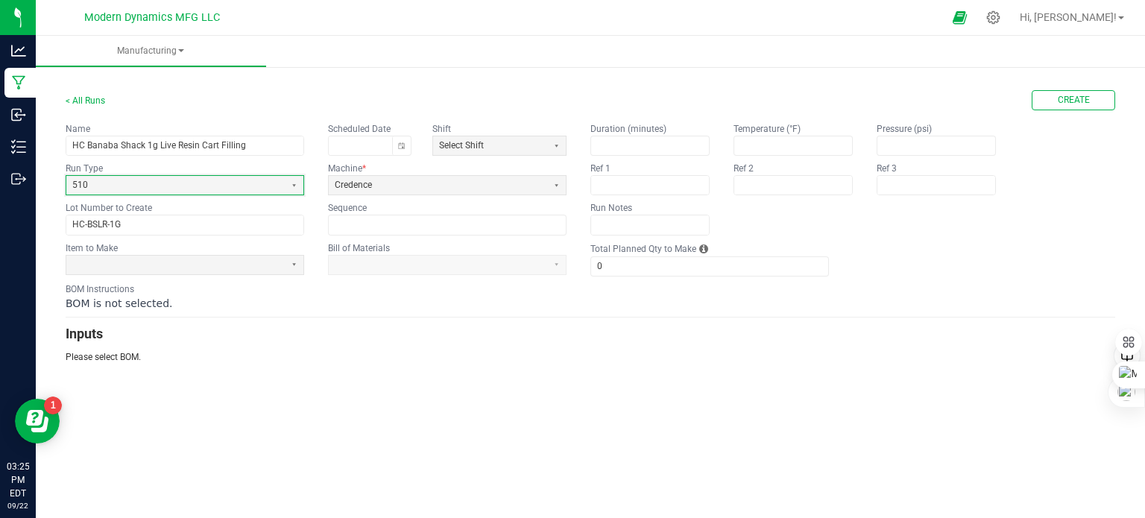
click at [406, 308] on div "BOM is not selected." at bounding box center [591, 303] width 1050 height 15
click at [632, 265] on input "0" at bounding box center [709, 266] width 237 height 19
click at [189, 262] on span at bounding box center [175, 265] width 207 height 13
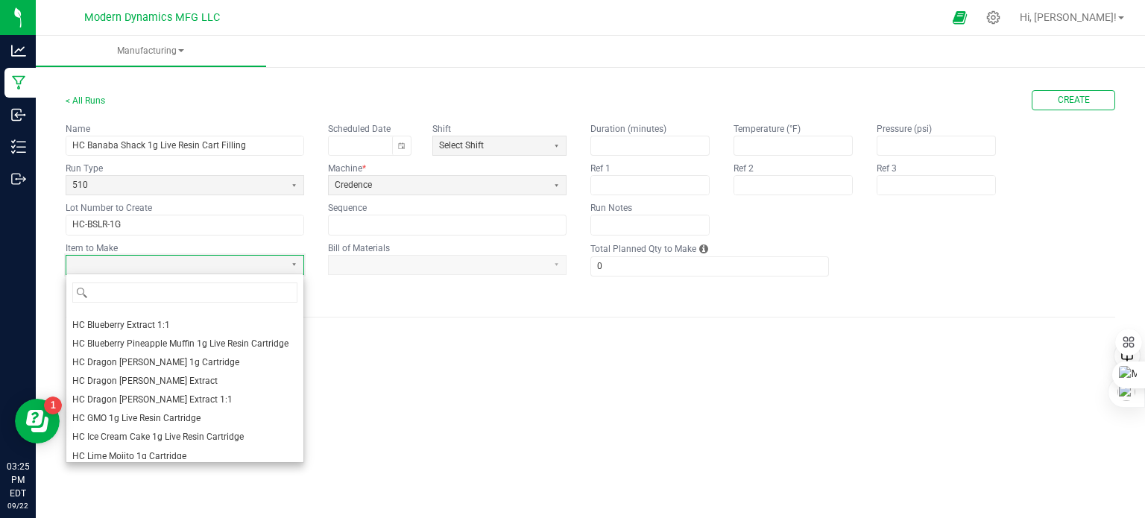
scroll to position [596, 0]
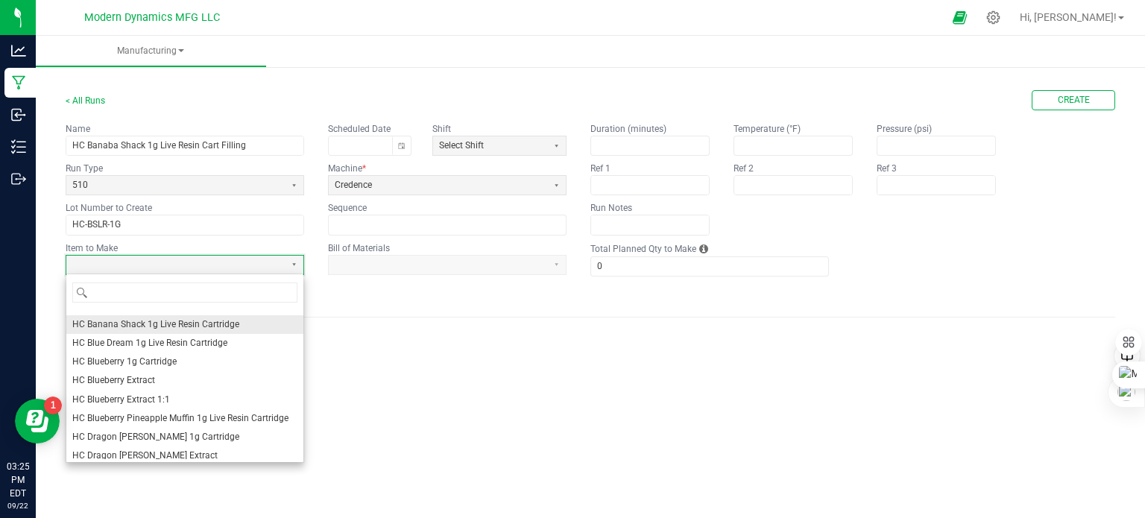
click at [195, 324] on span "HC Banana Shack 1g Live Resin Cartridge" at bounding box center [155, 324] width 167 height 13
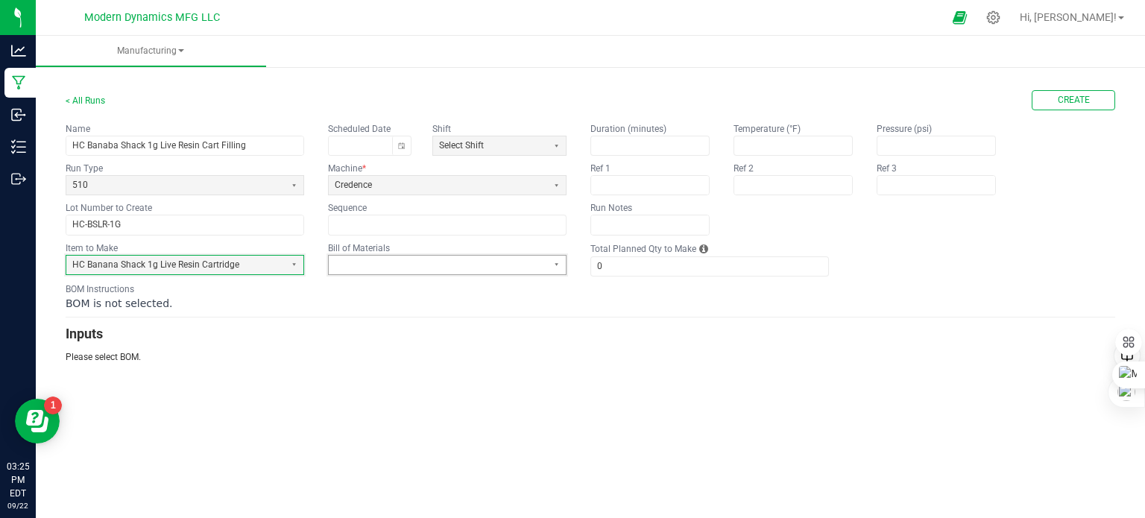
click at [391, 271] on span at bounding box center [438, 265] width 218 height 19
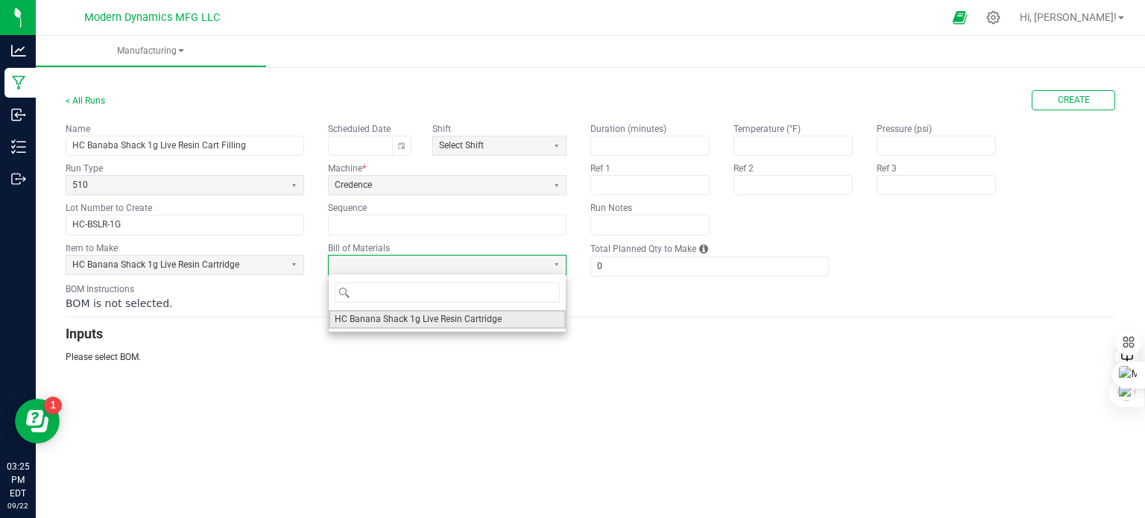
click at [394, 319] on span "HC Banana Shack 1g Live Resin Cartridge" at bounding box center [418, 319] width 167 height 13
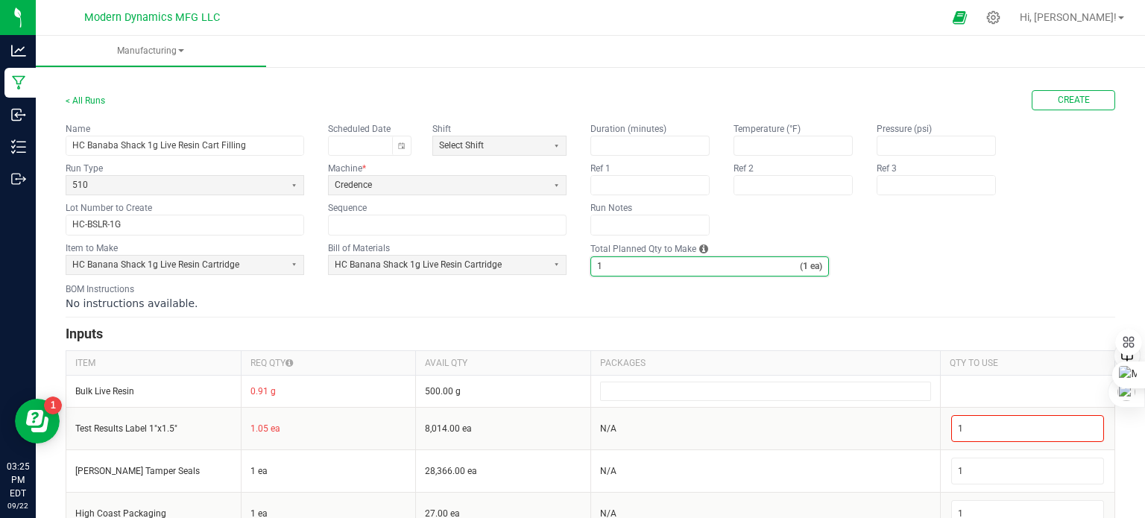
click at [614, 265] on input "1" at bounding box center [695, 266] width 209 height 19
type input "265"
click at [614, 307] on div "No instructions available." at bounding box center [591, 303] width 1050 height 15
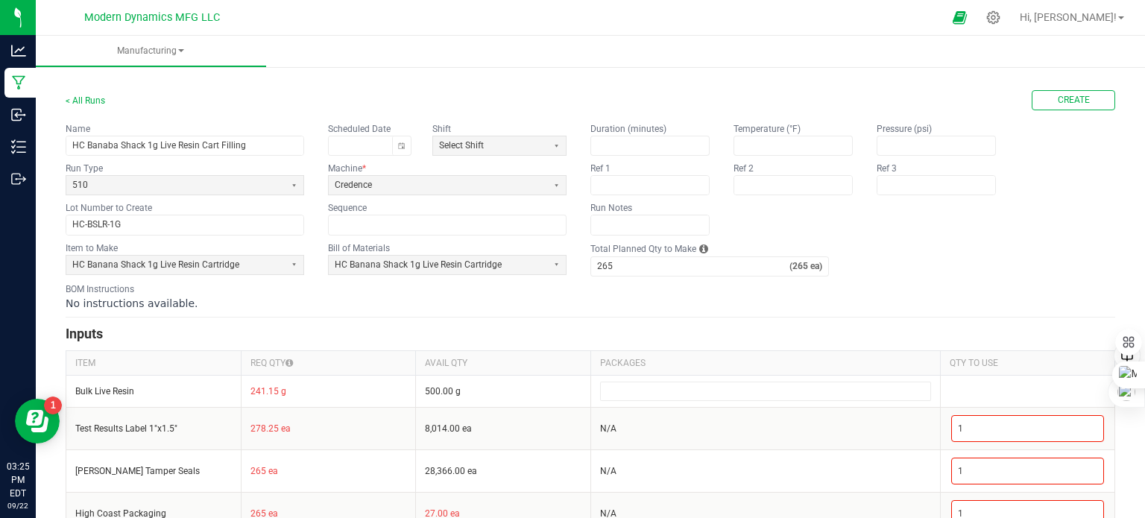
scroll to position [28, 0]
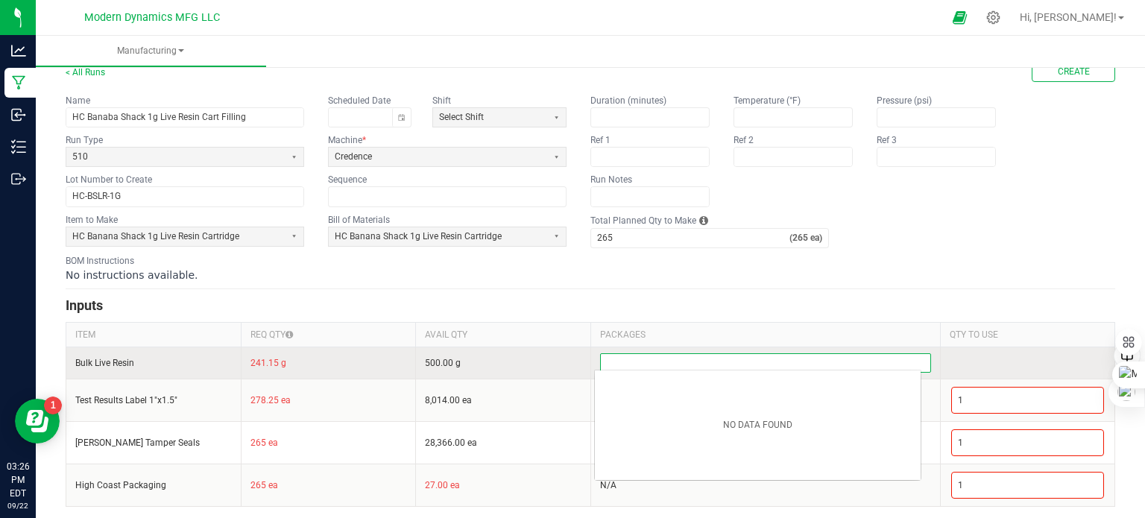
click at [676, 356] on input at bounding box center [766, 363] width 330 height 18
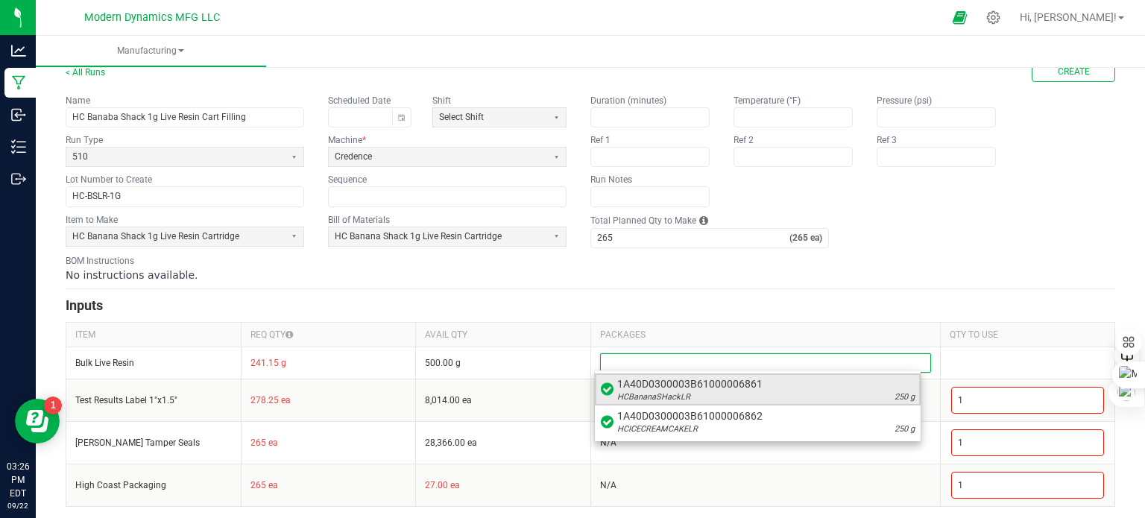
click at [677, 382] on span "1A40D0300003B61000006861" at bounding box center [765, 384] width 297 height 15
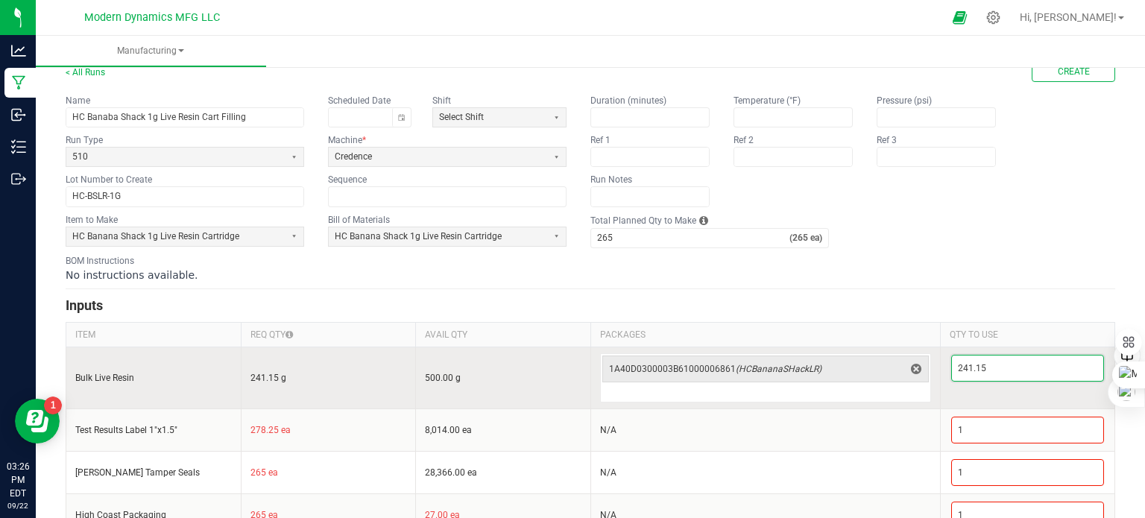
click at [984, 365] on input "241.15" at bounding box center [1028, 368] width 152 height 25
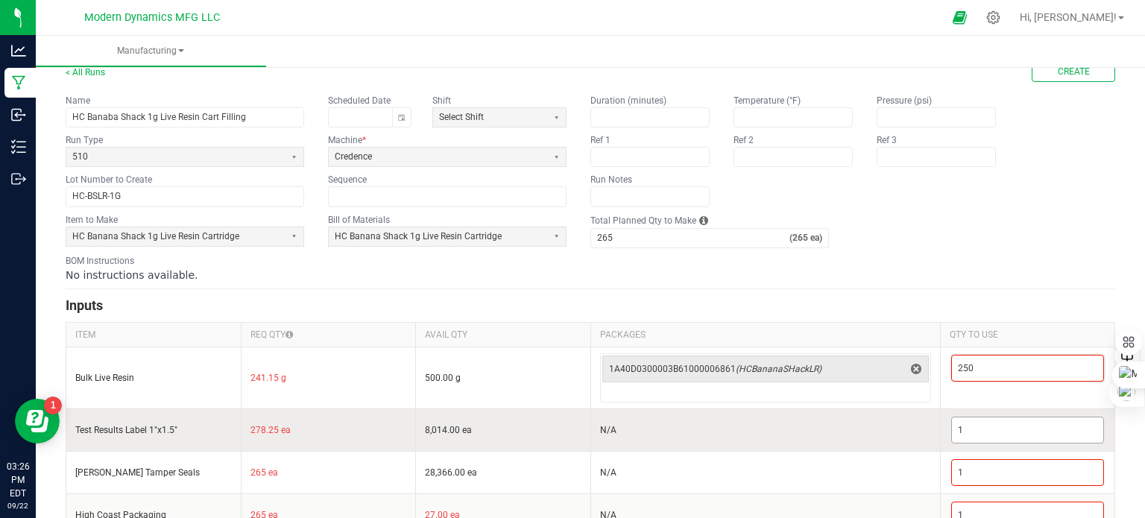
type input "250"
click at [970, 428] on input "1" at bounding box center [1028, 430] width 152 height 25
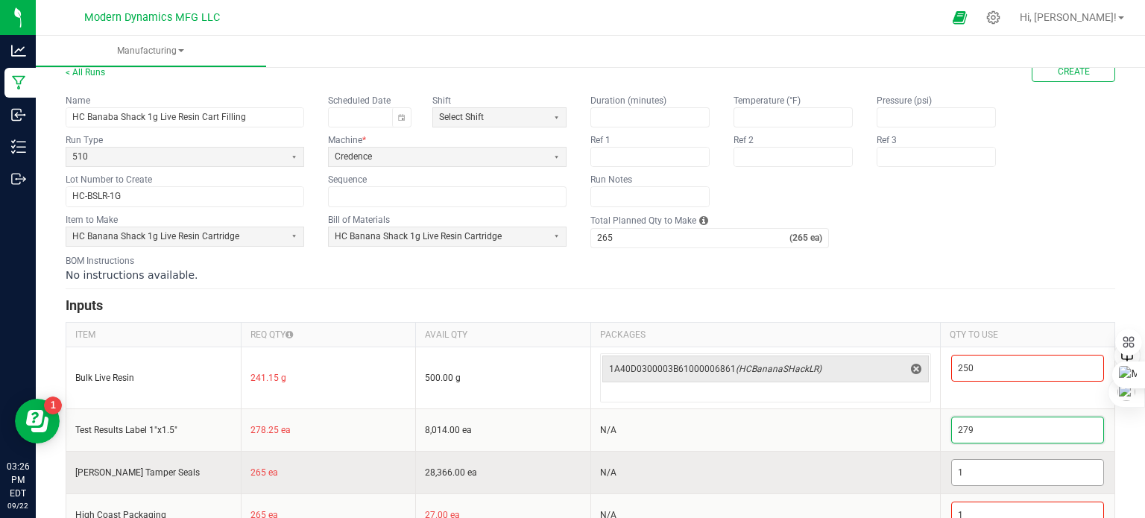
type input "279"
click at [971, 472] on input "1" at bounding box center [1028, 472] width 152 height 25
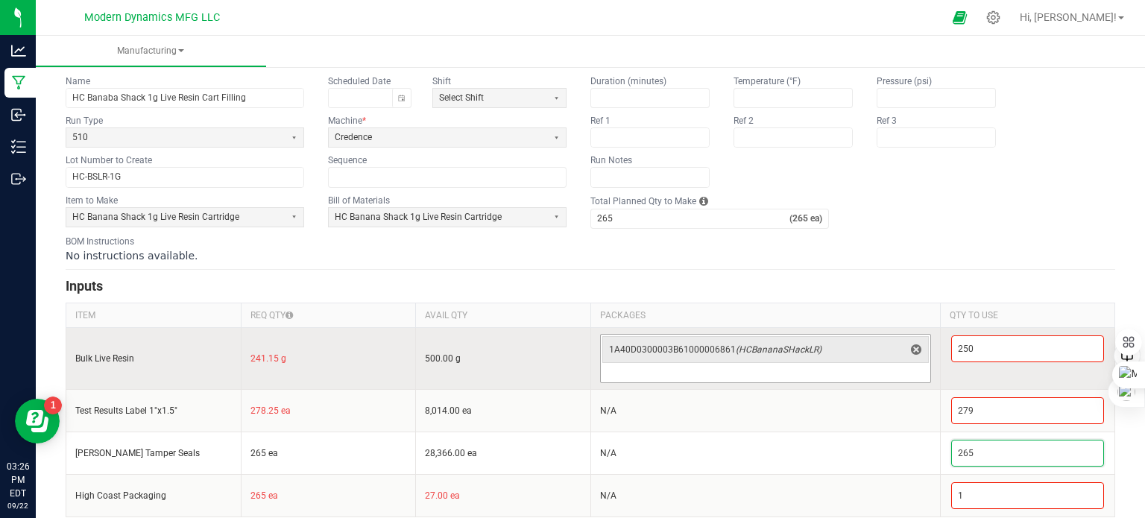
scroll to position [58, 0]
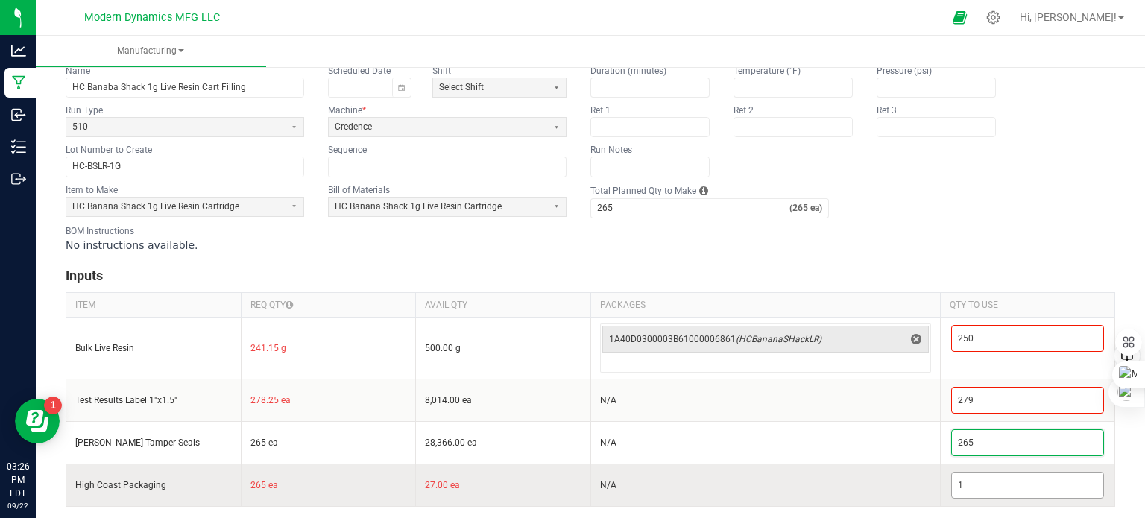
type input "265"
click at [972, 482] on input "1" at bounding box center [1028, 485] width 152 height 25
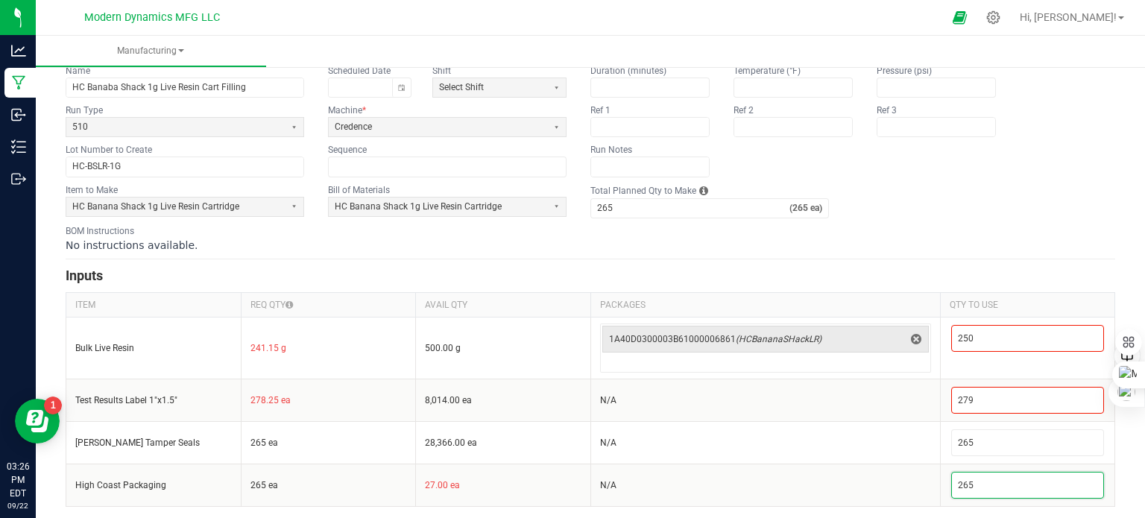
type input "265"
click at [976, 248] on div "No instructions available." at bounding box center [591, 245] width 1050 height 15
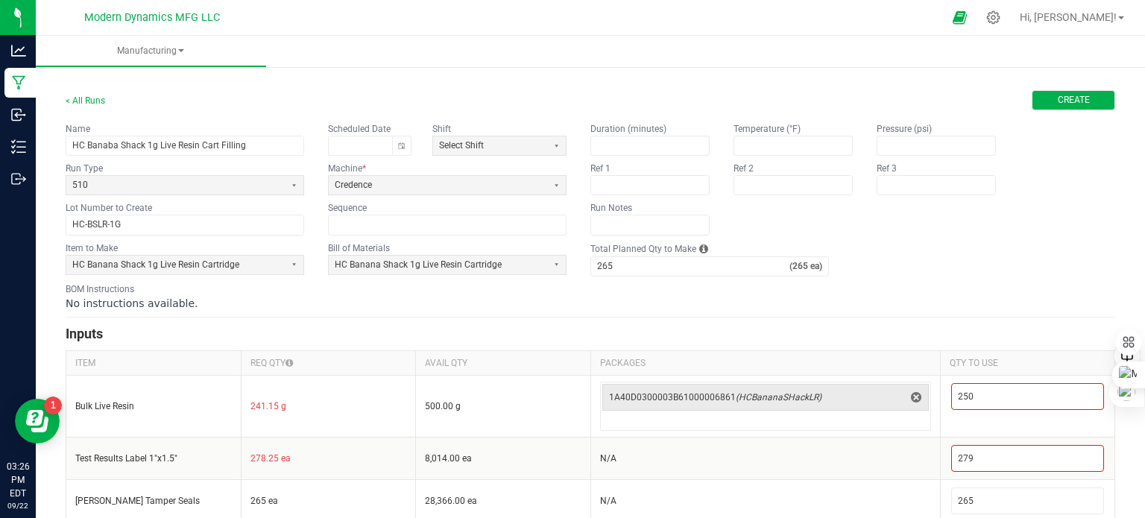
click at [1058, 101] on span "Create" at bounding box center [1074, 100] width 32 height 13
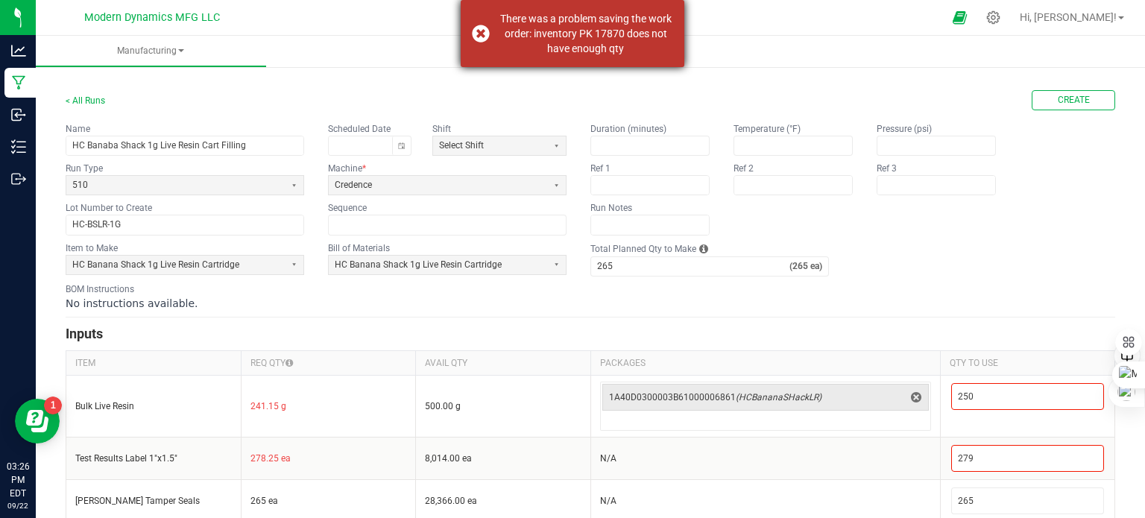
click at [474, 34] on div "There was a problem saving the work order: inventory PK 17870 does not have eno…" at bounding box center [573, 33] width 224 height 67
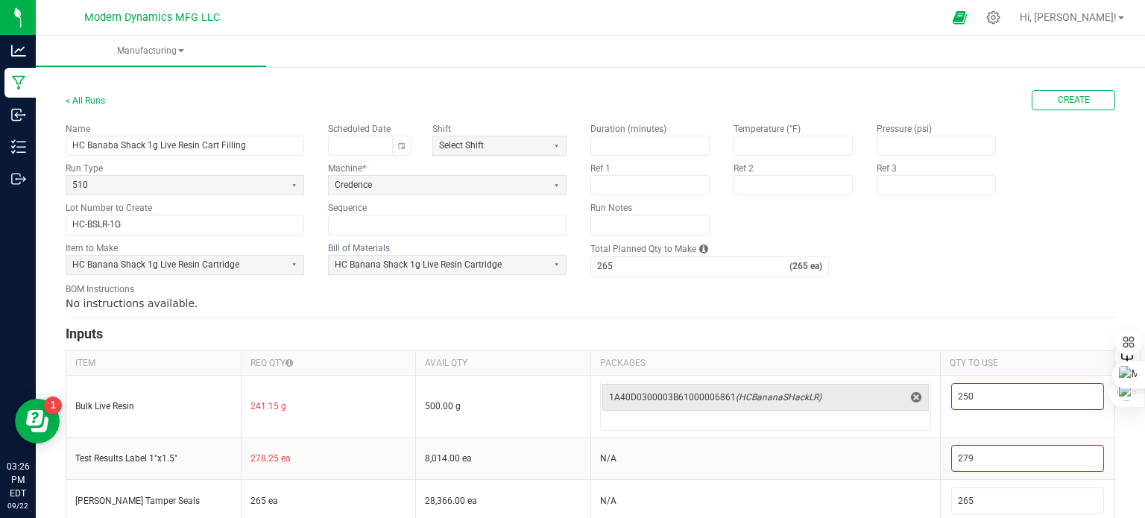
click at [1071, 222] on div "Name HC Banaba Shack 1g Live Resin Cart Filling Scheduled Date Shift Select Shi…" at bounding box center [591, 178] width 1050 height 113
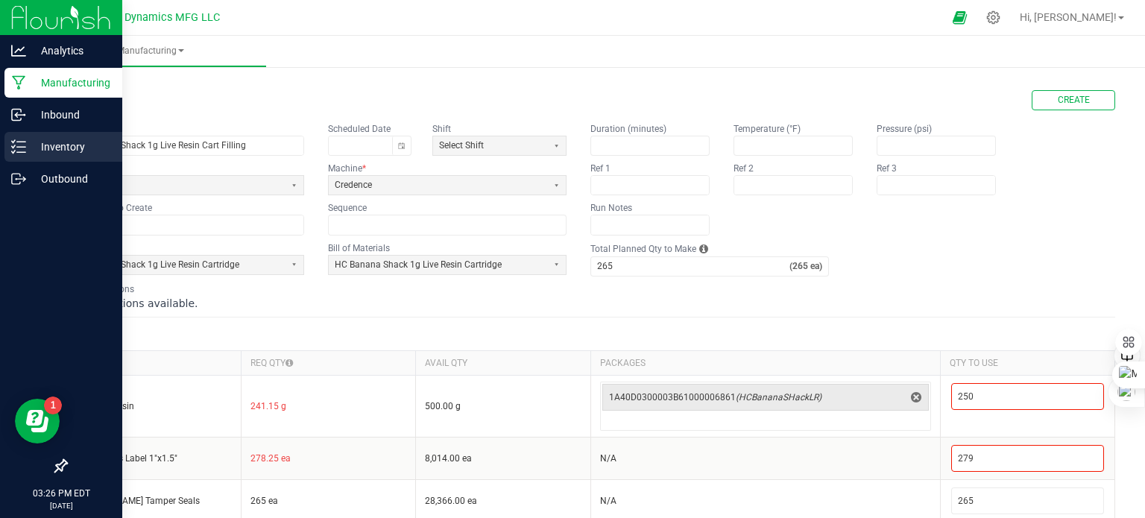
click at [20, 147] on line at bounding box center [21, 147] width 8 height 0
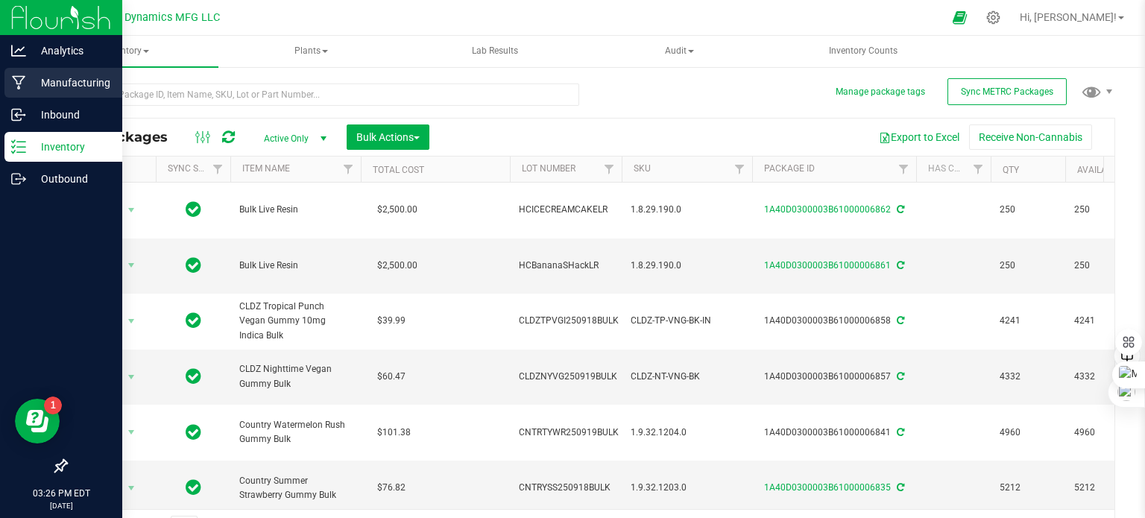
click at [23, 82] on icon at bounding box center [19, 82] width 14 height 15
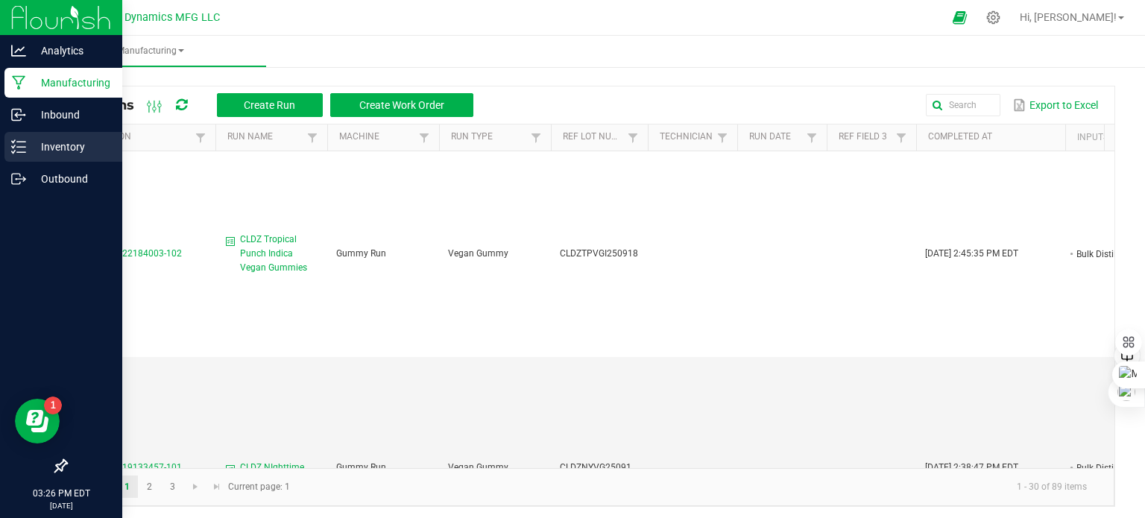
click at [10, 148] on div "Inventory" at bounding box center [63, 147] width 118 height 30
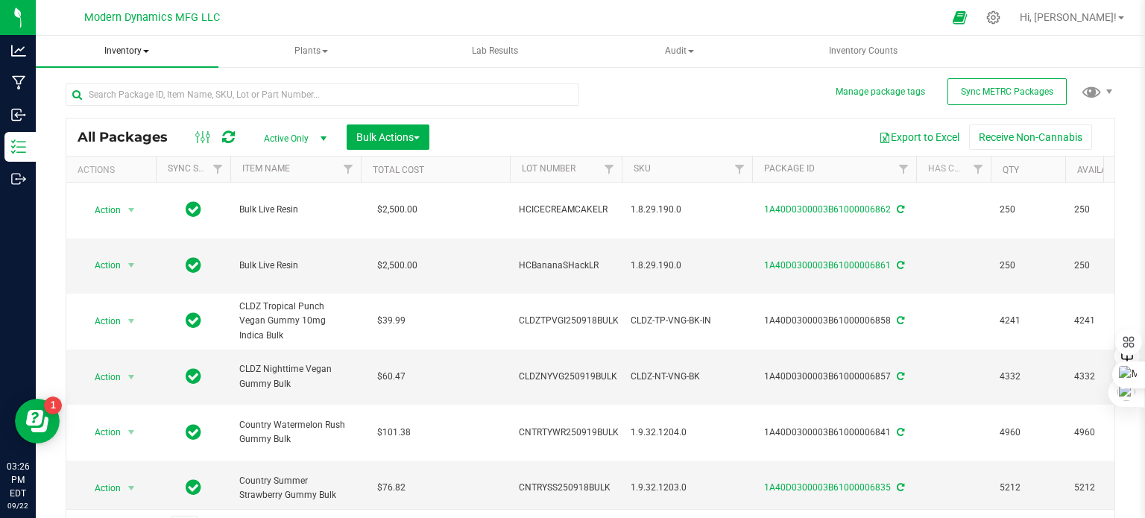
click at [146, 50] on span at bounding box center [146, 51] width 6 height 3
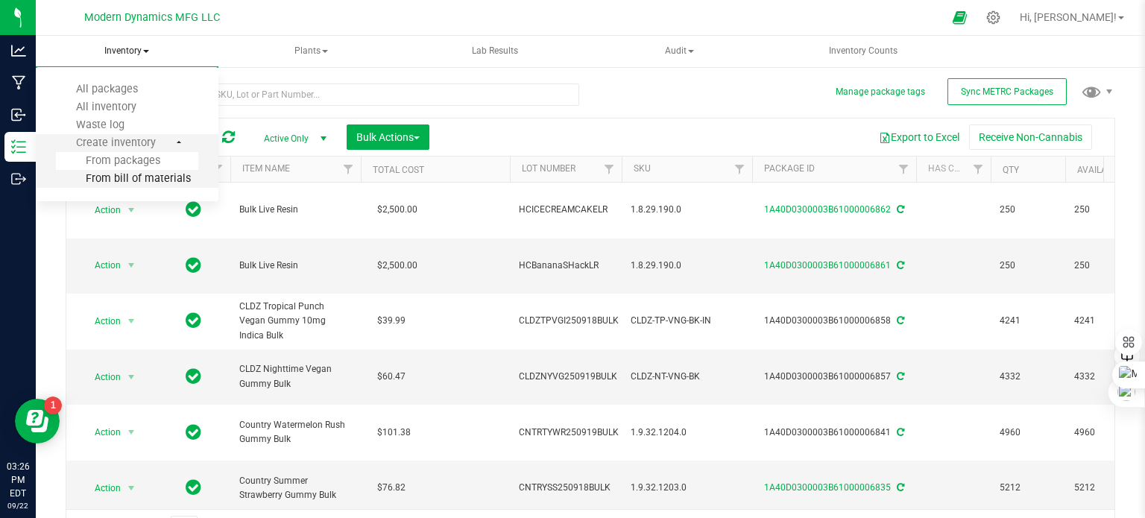
click at [152, 181] on span "From bill of materials" at bounding box center [123, 178] width 135 height 13
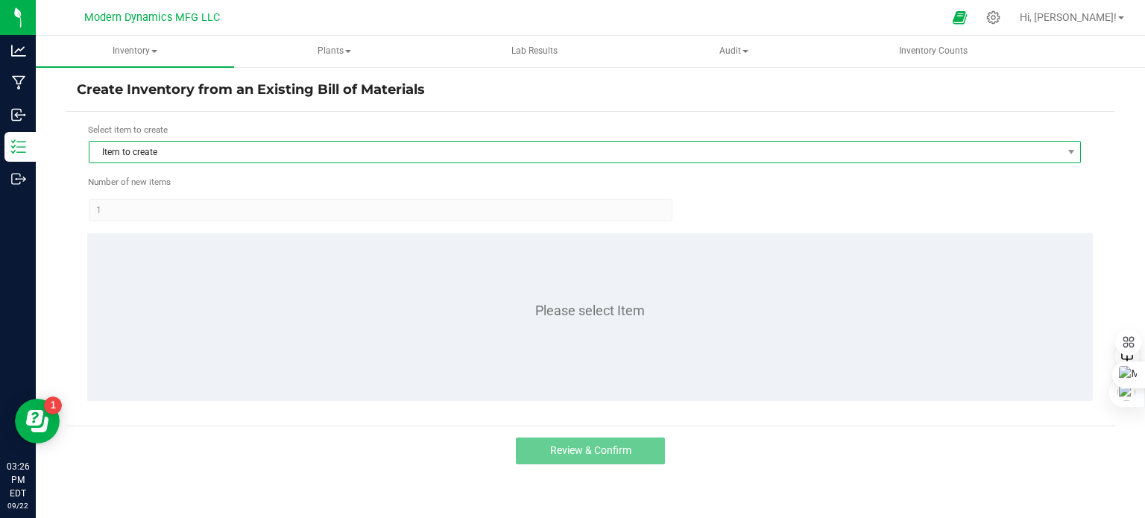
click at [397, 152] on span "Item to create" at bounding box center [575, 152] width 972 height 21
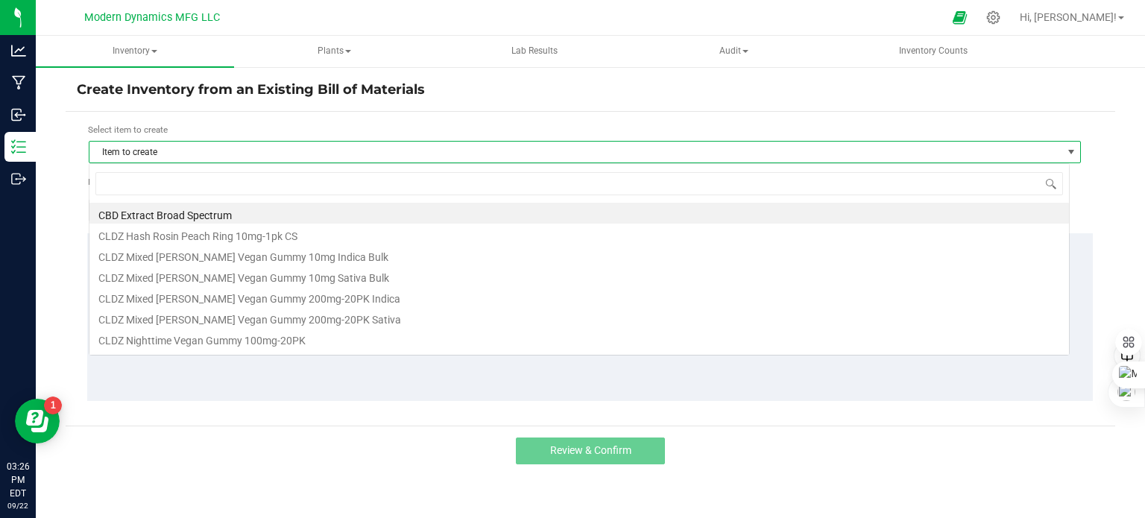
scroll to position [22, 981]
type input "HC"
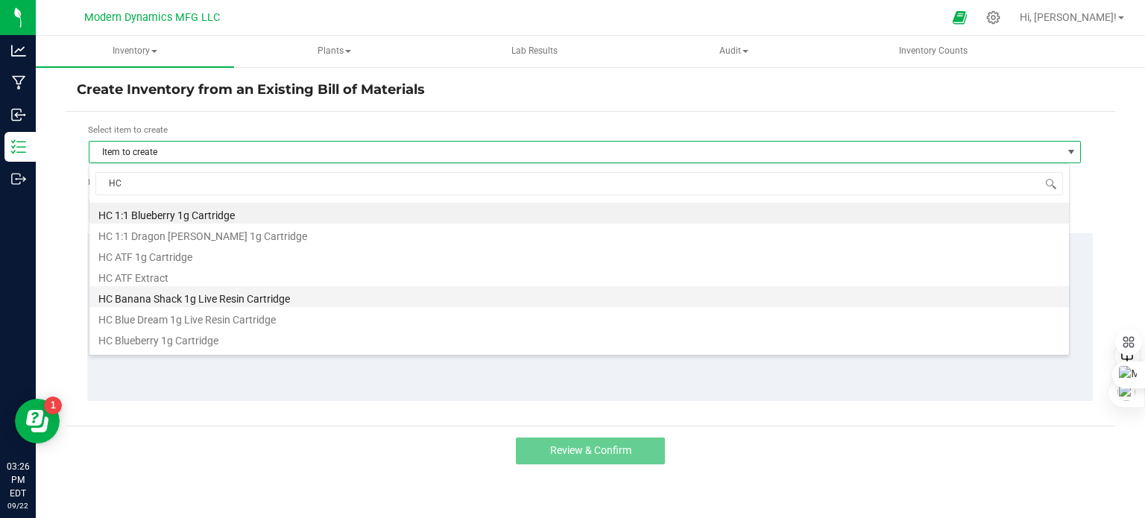
click at [289, 292] on li "HC Banana Shack 1g Live Resin Cartridge" at bounding box center [579, 296] width 980 height 21
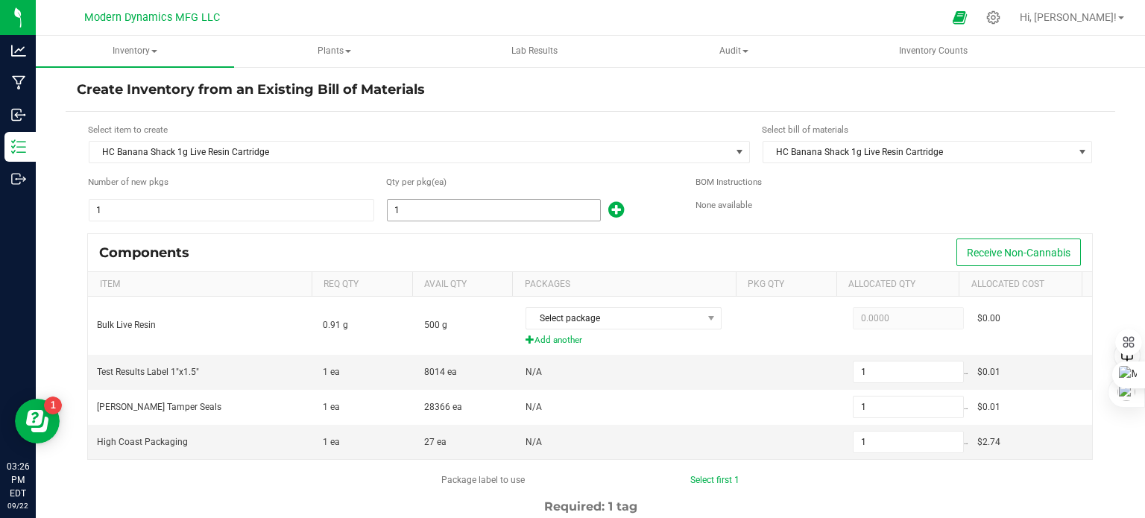
click at [408, 201] on input "1" at bounding box center [494, 210] width 212 height 21
type input "2"
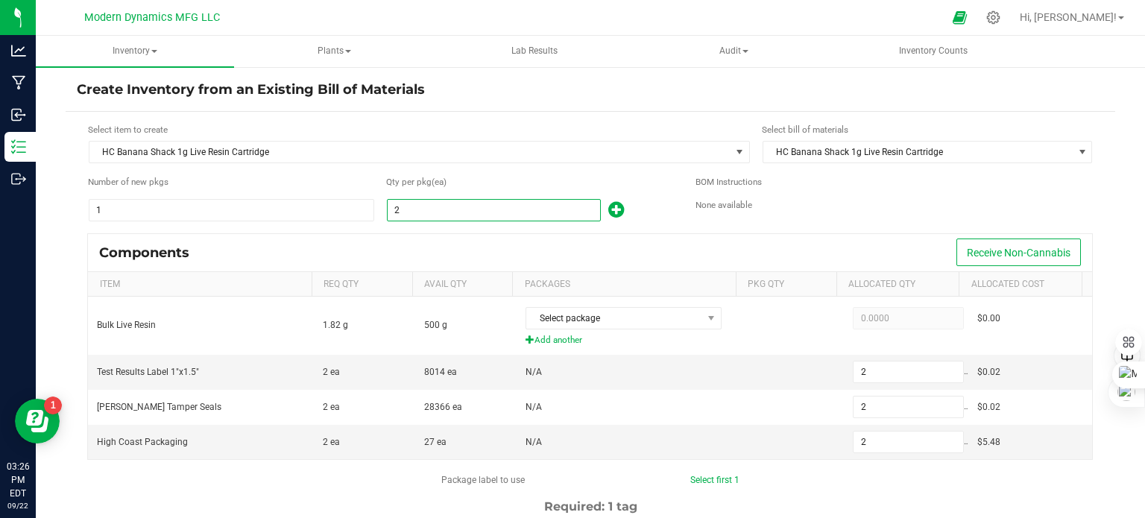
type input "26"
type input "27"
type input "26"
type input "265"
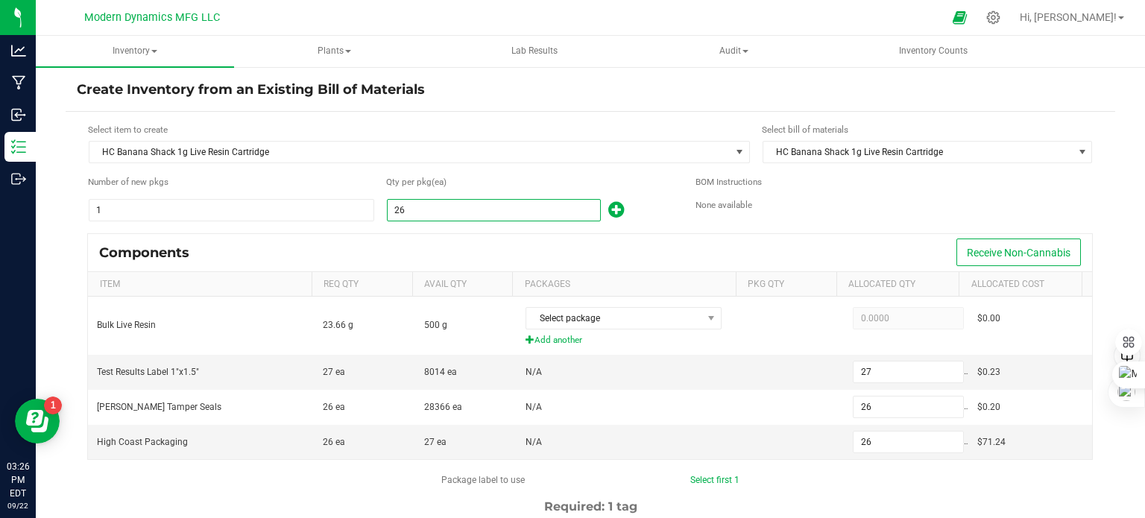
type input "278"
type input "265"
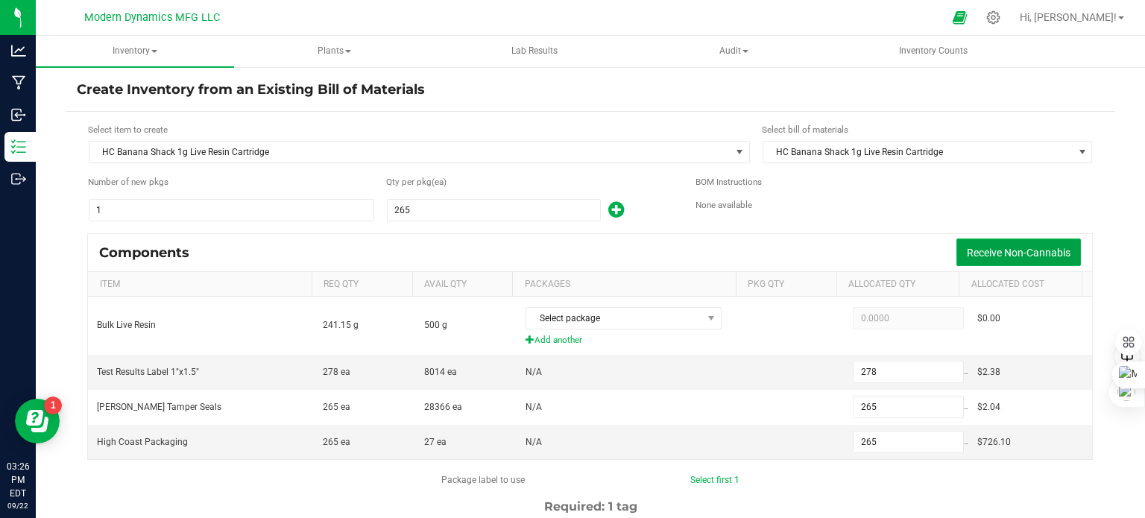
click at [981, 253] on span "Receive Non-Cannabis" at bounding box center [1019, 253] width 104 height 12
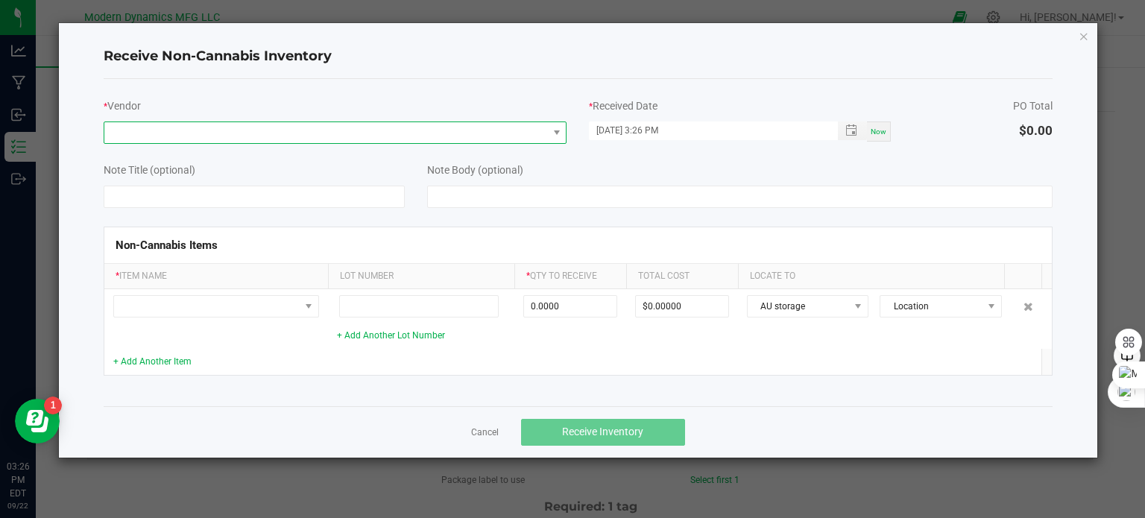
click at [269, 135] on span at bounding box center [326, 132] width 444 height 21
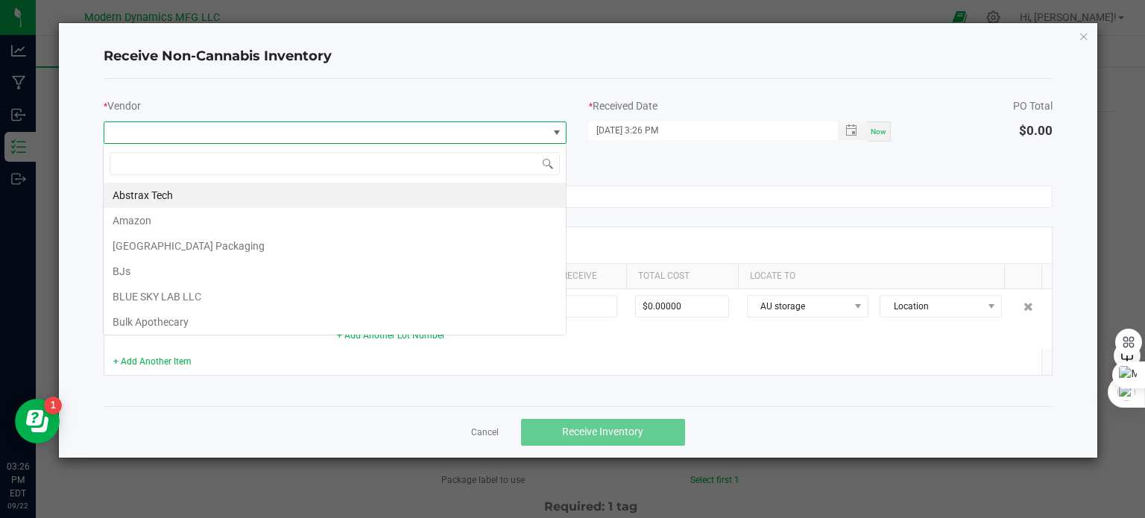
scroll to position [22, 463]
type input "i"
type input "hI"
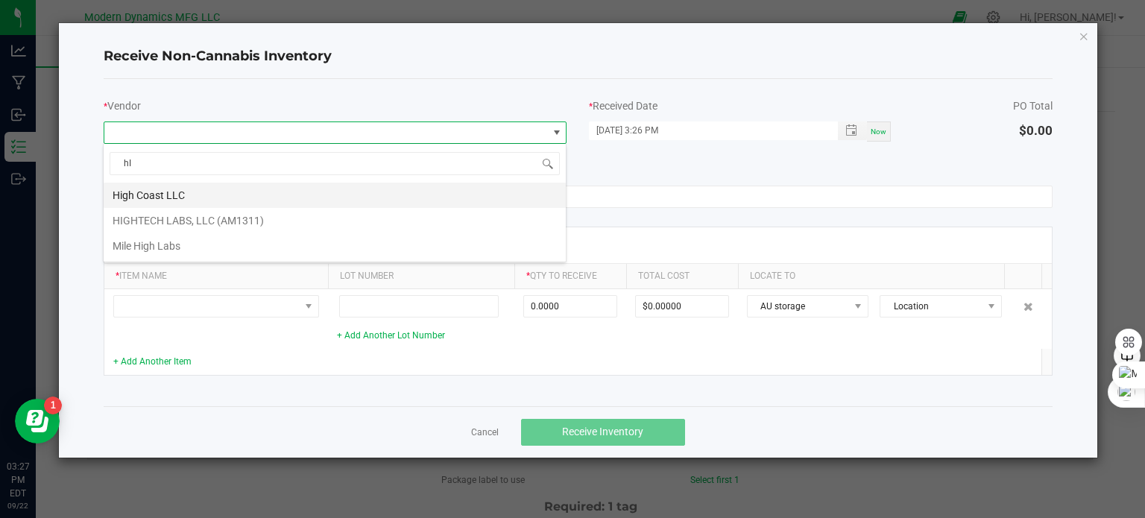
click at [217, 193] on li "High Coast LLC" at bounding box center [335, 195] width 462 height 25
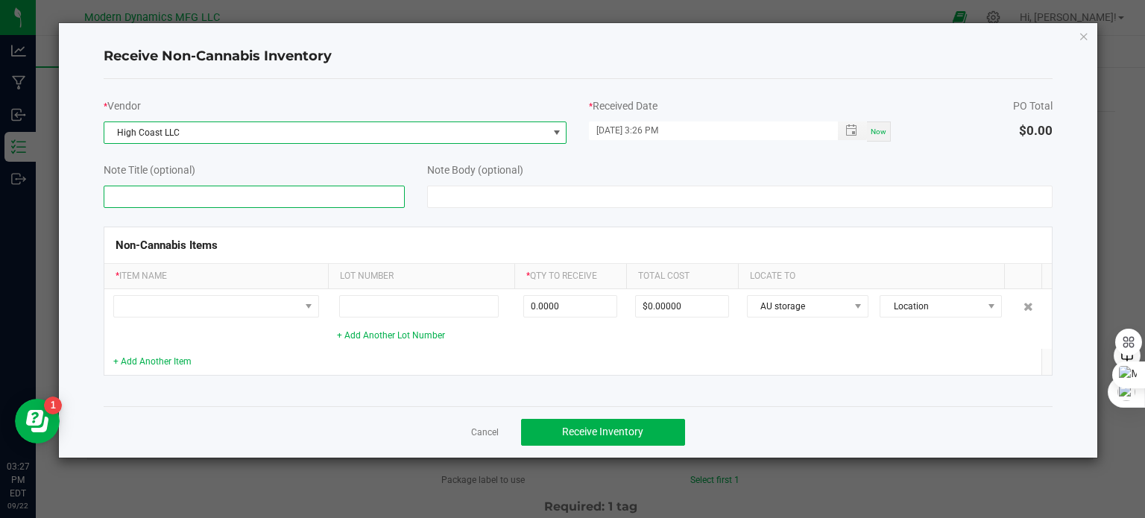
click at [217, 192] on input at bounding box center [255, 197] width 302 height 22
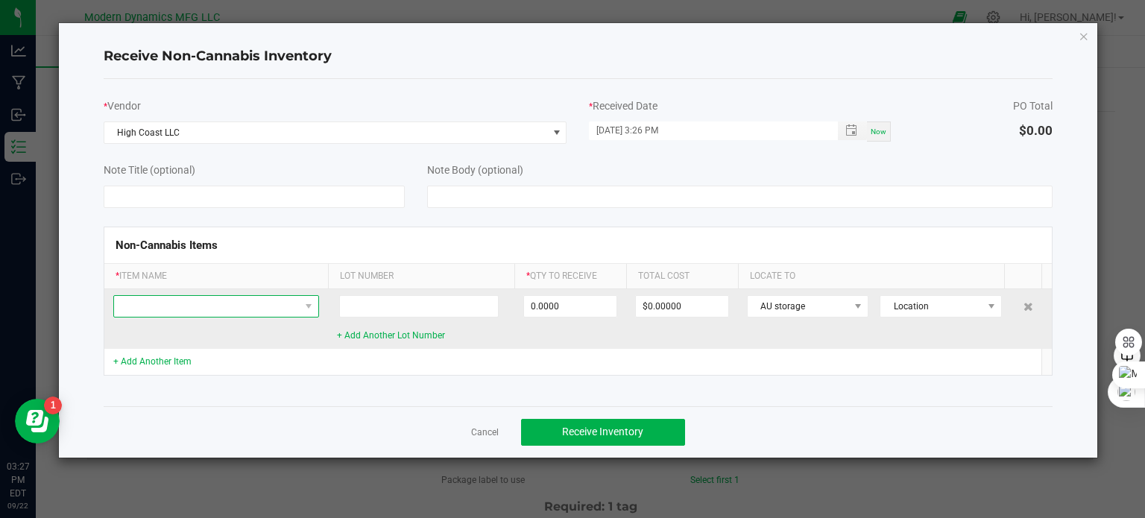
click at [185, 308] on span at bounding box center [207, 306] width 186 height 21
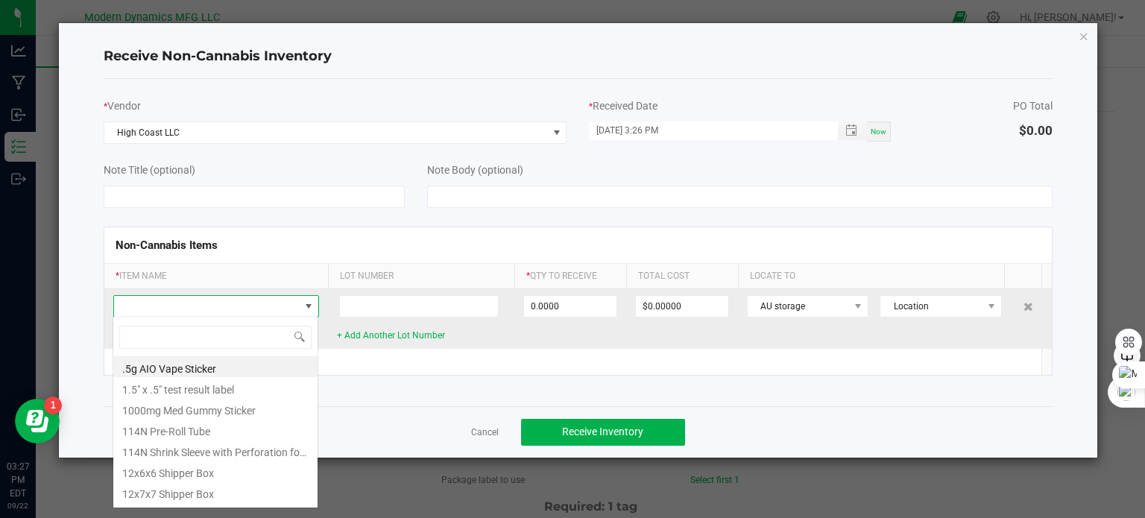
scroll to position [22, 206]
type input "hIGH"
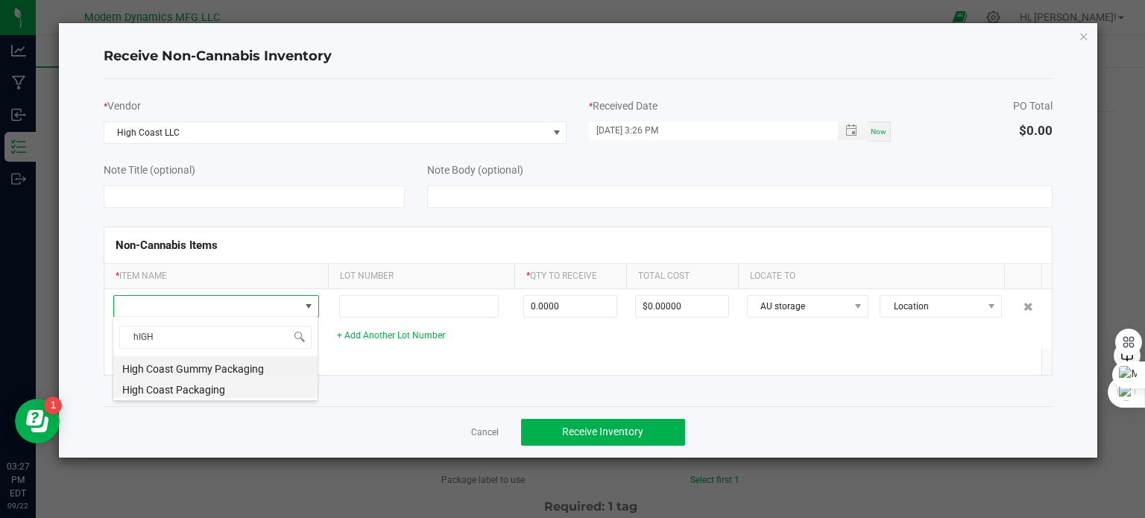
click at [171, 387] on li "High Coast Packaging" at bounding box center [215, 387] width 204 height 21
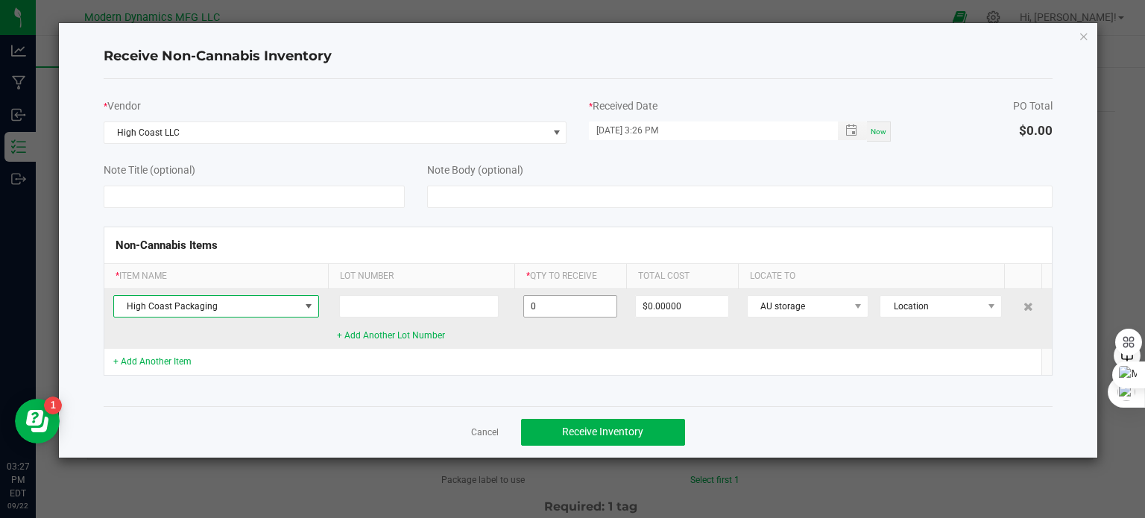
click at [576, 301] on input "0" at bounding box center [570, 306] width 92 height 21
type input "521 ea"
type input "$1,427.54000"
click at [623, 344] on td "521 ea" at bounding box center [570, 319] width 112 height 60
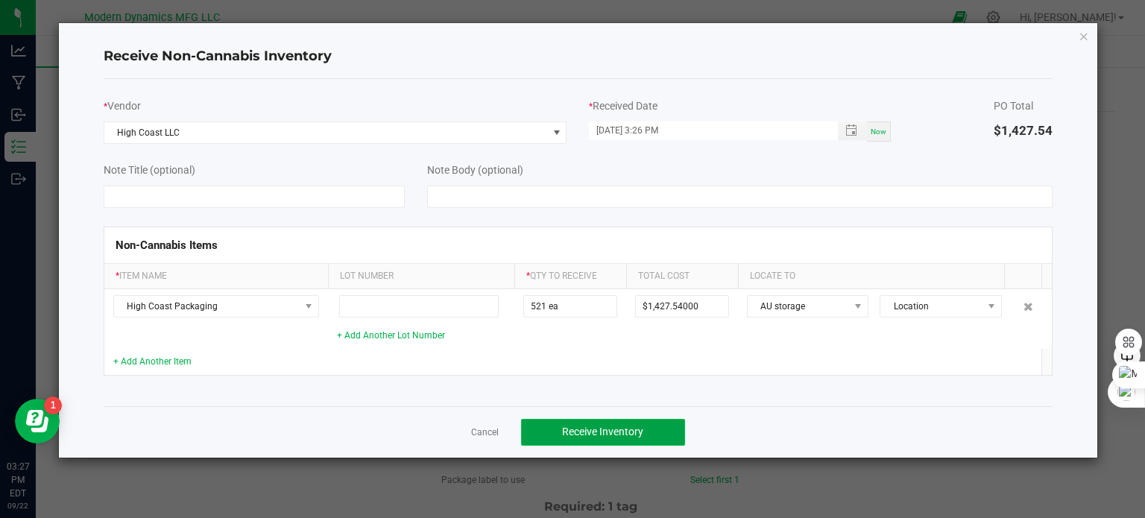
click at [638, 426] on span "Receive Inventory" at bounding box center [602, 432] width 81 height 12
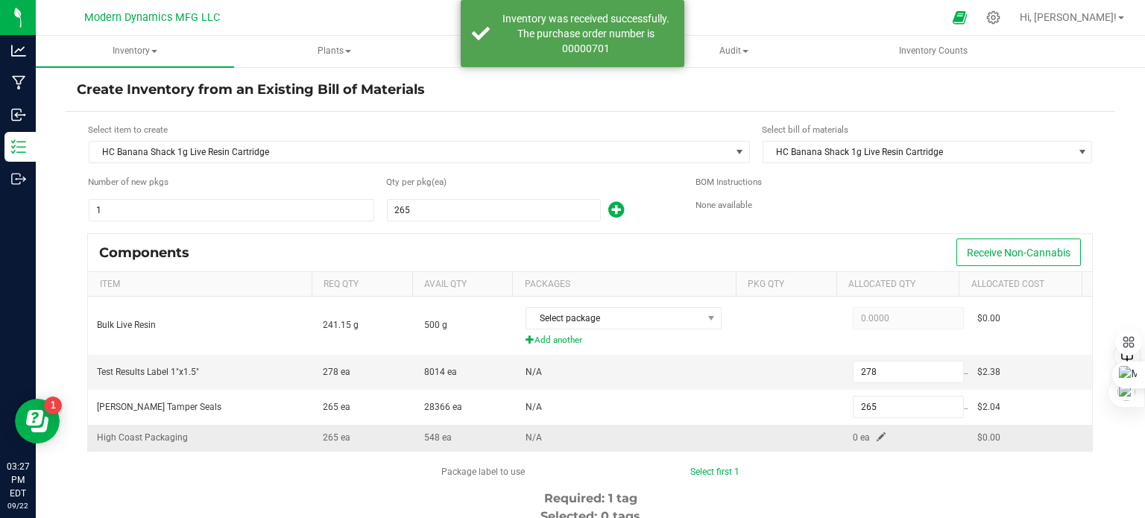
click at [877, 438] on span at bounding box center [881, 436] width 9 height 9
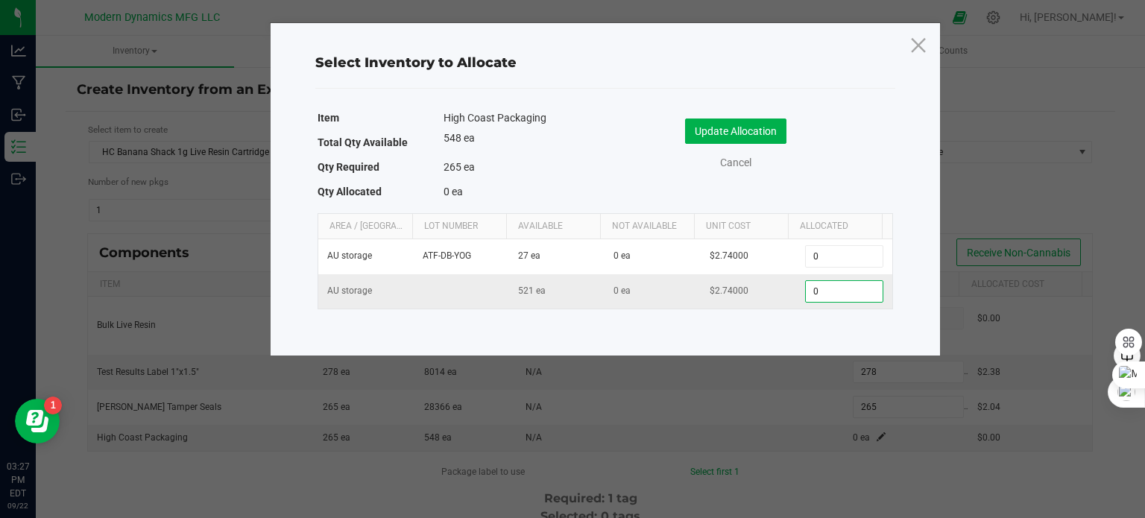
click at [835, 294] on input "0" at bounding box center [844, 291] width 76 height 21
type input "265"
click at [760, 132] on button "Update Allocation" at bounding box center [735, 131] width 101 height 25
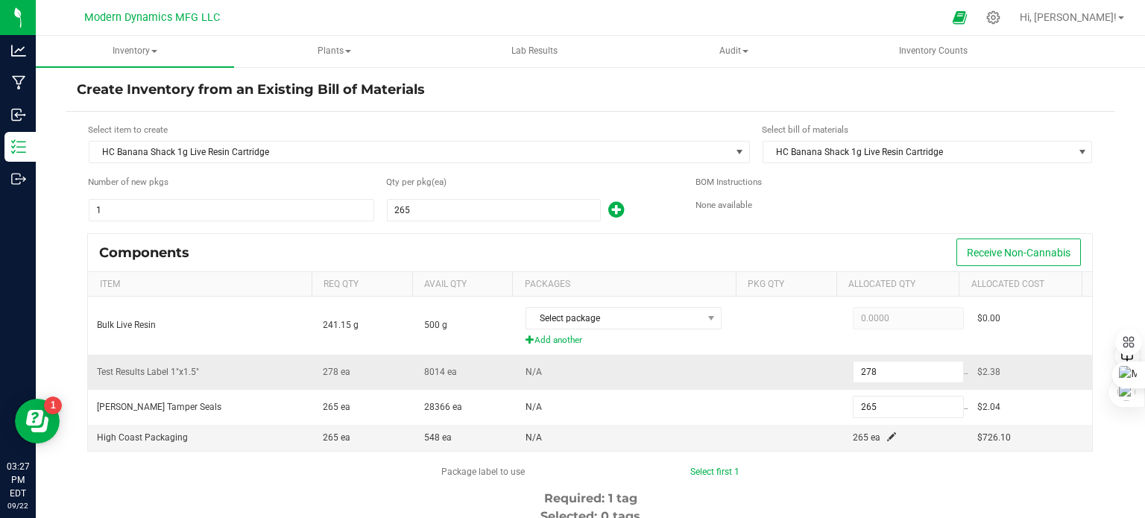
scroll to position [75, 0]
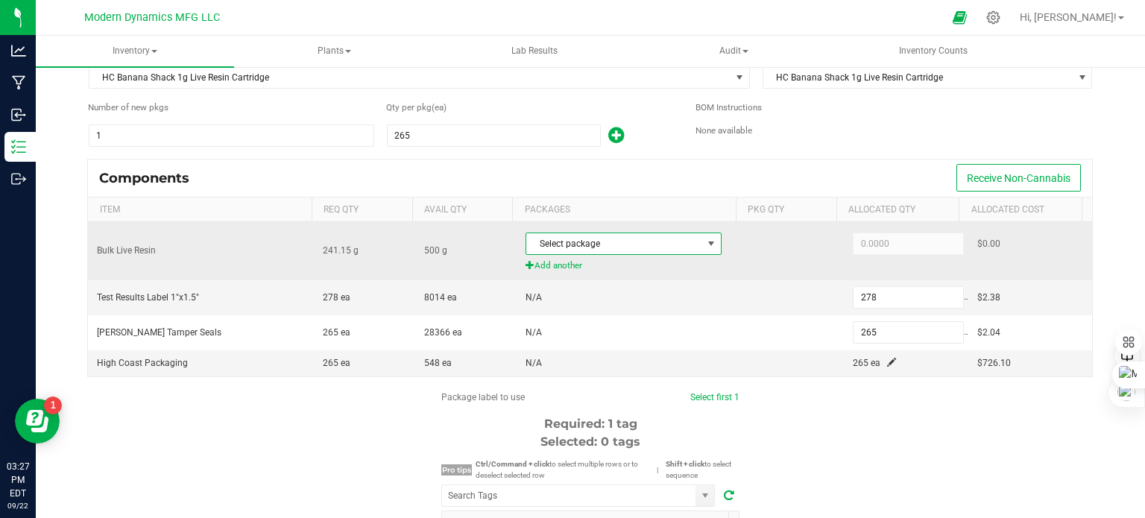
click at [635, 250] on span "Select package" at bounding box center [614, 243] width 176 height 21
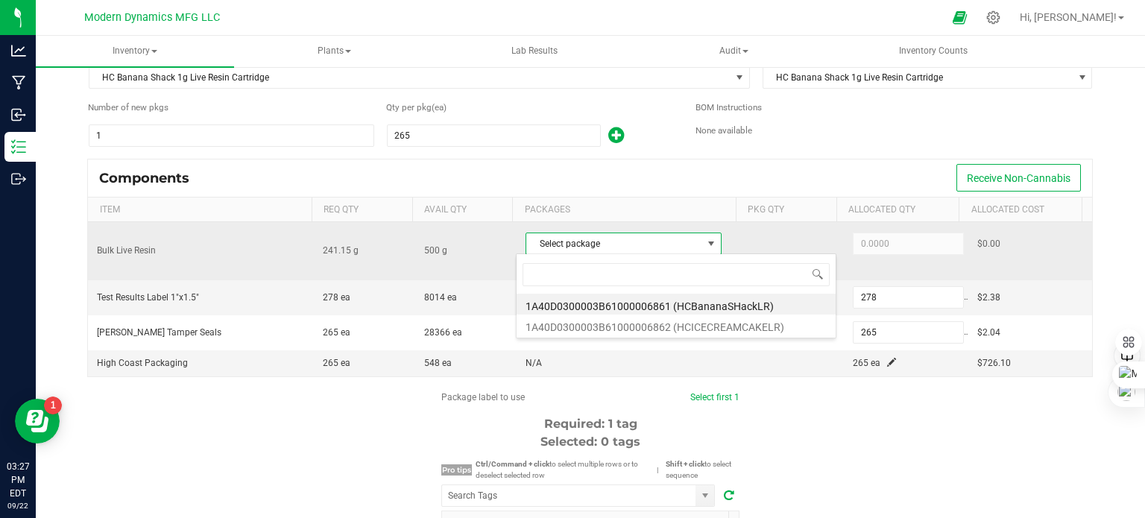
scroll to position [22, 191]
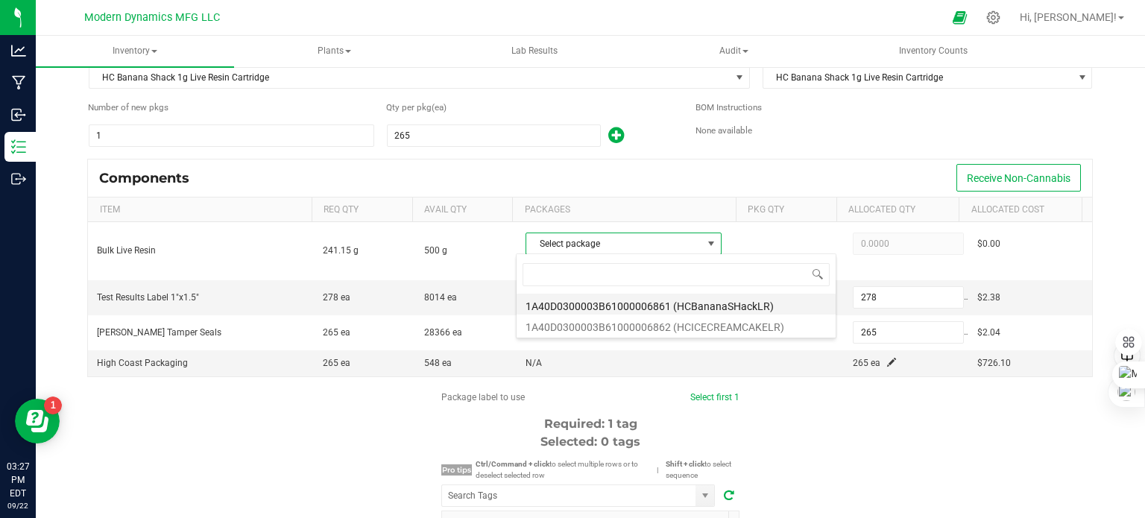
click at [652, 305] on li "1A40D0300003B61000006861 (HCBananaSHackLR)" at bounding box center [676, 304] width 319 height 21
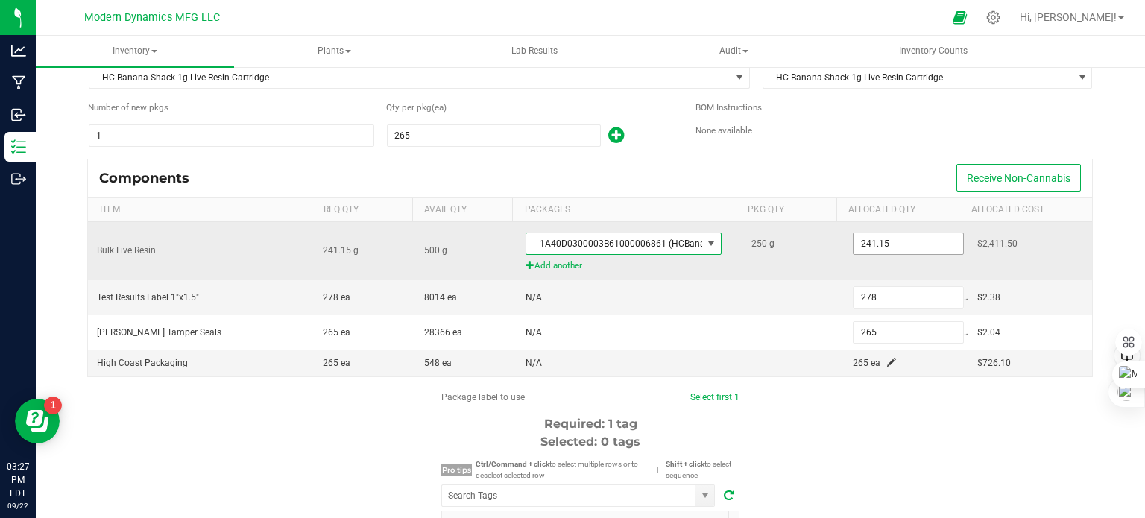
click at [907, 243] on input "241.15" at bounding box center [909, 243] width 110 height 21
type input "250.0000"
click at [844, 262] on td "250.0000" at bounding box center [906, 251] width 124 height 58
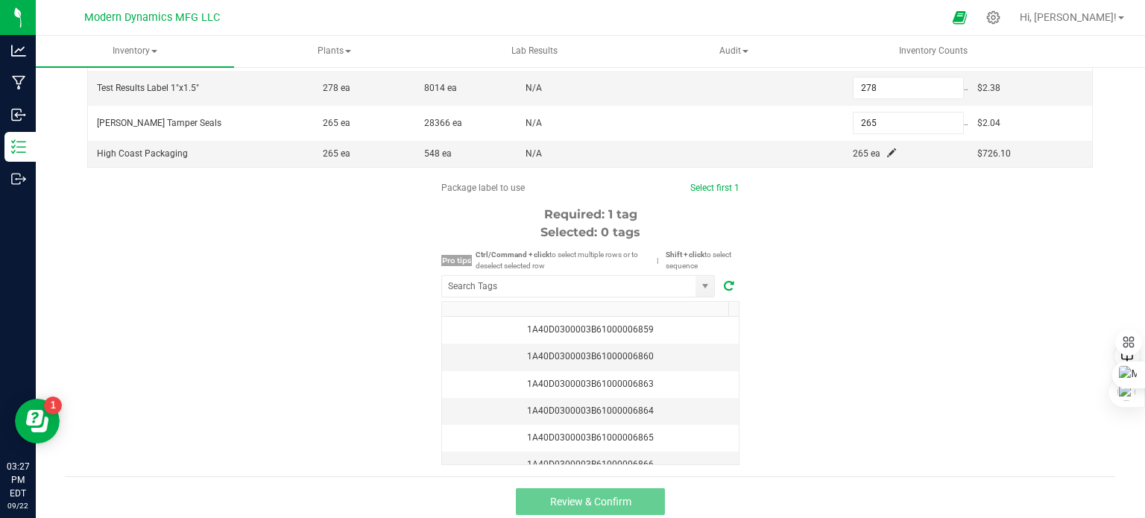
scroll to position [289, 0]
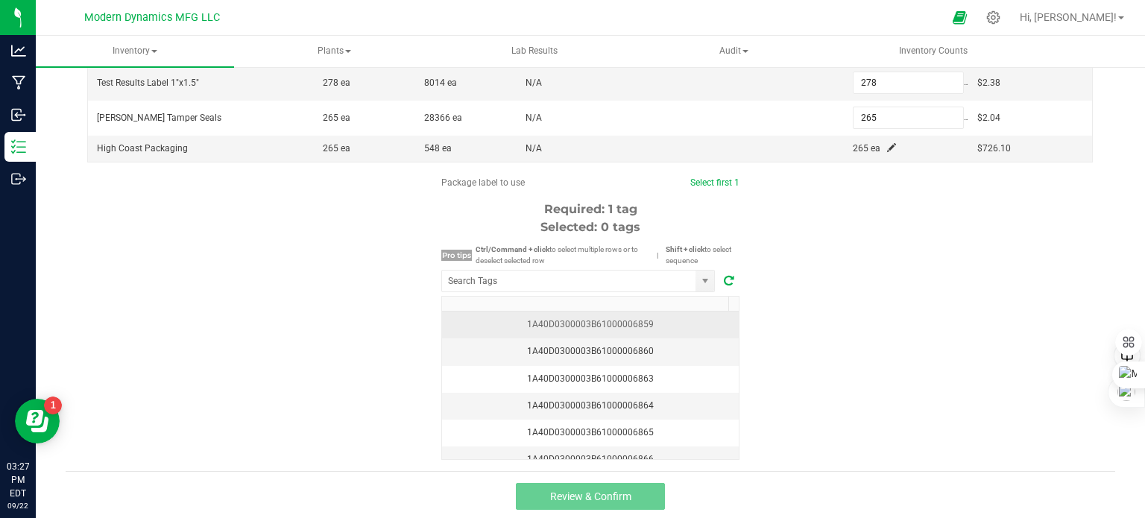
click at [652, 323] on div "1A40D0300003B61000006859" at bounding box center [590, 325] width 279 height 14
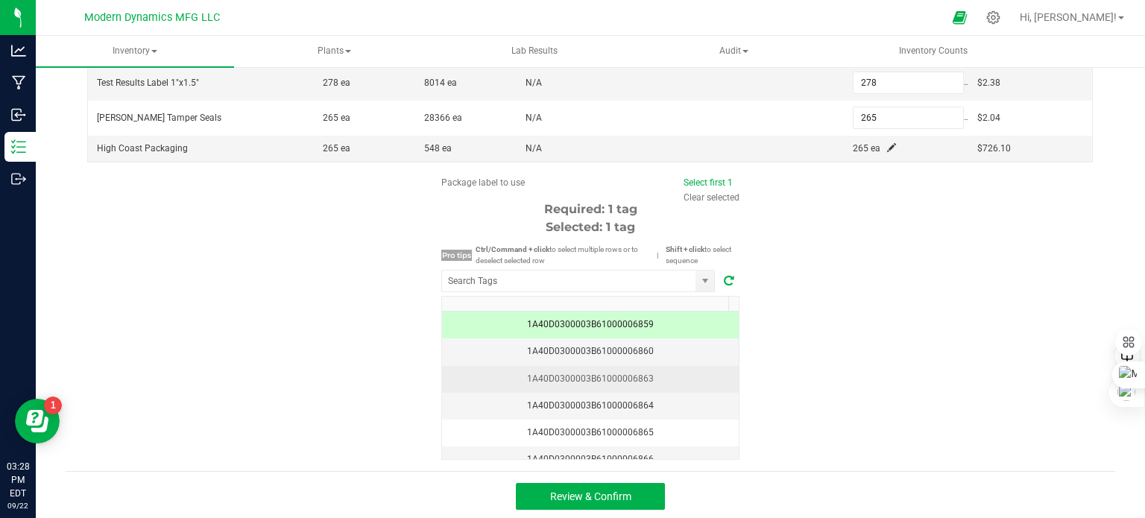
click at [667, 372] on div "1A40D0300003B61000006863" at bounding box center [590, 379] width 279 height 14
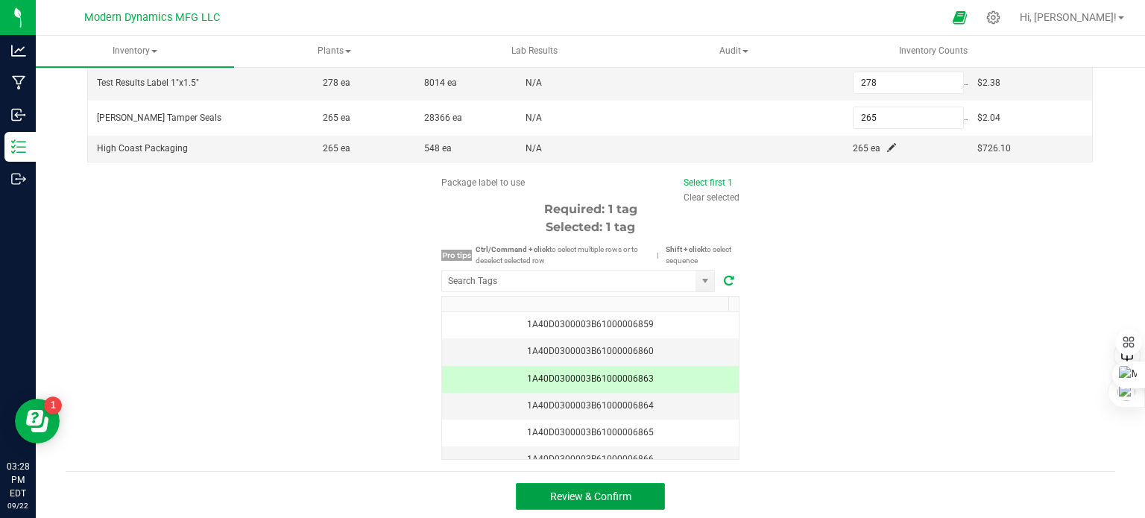
click at [643, 491] on button "Review & Confirm" at bounding box center [590, 496] width 149 height 27
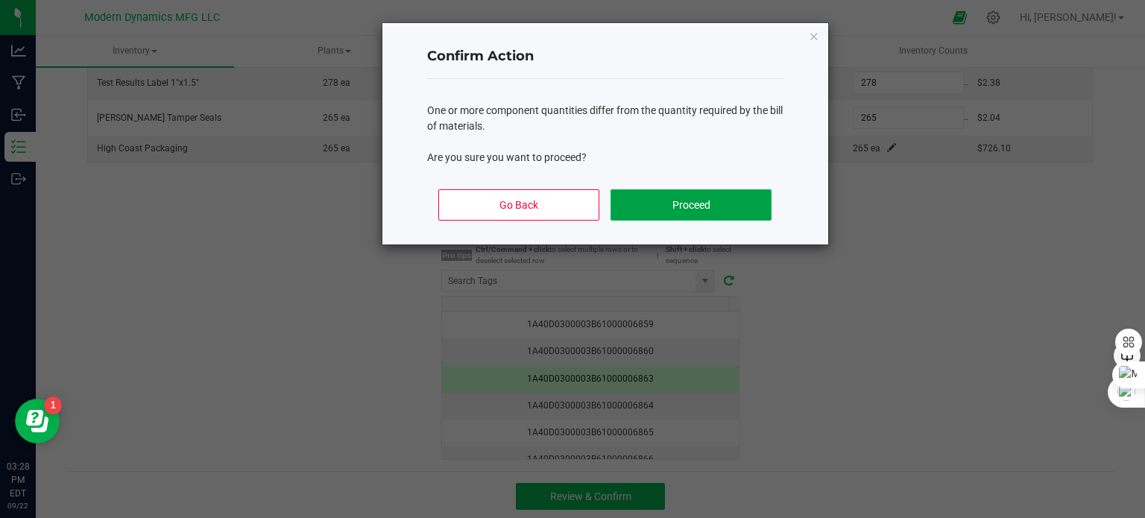
click at [684, 207] on button "Proceed" at bounding box center [691, 204] width 160 height 31
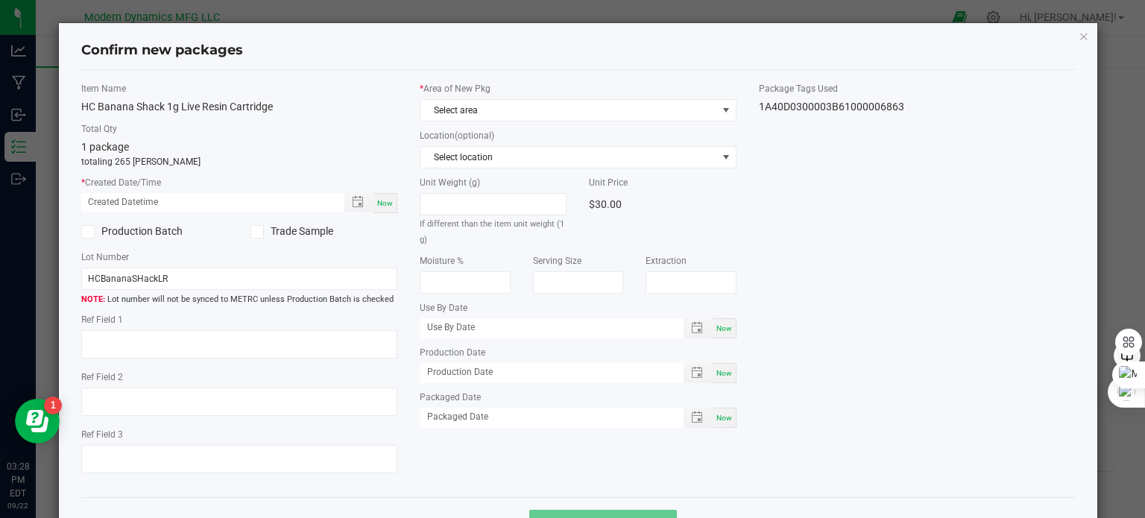
click at [382, 204] on span "Now" at bounding box center [385, 203] width 16 height 8
type input "09/22/2025 03:28 PM"
click at [230, 282] on input "HCBananaSHackLR" at bounding box center [239, 279] width 317 height 22
type input "h"
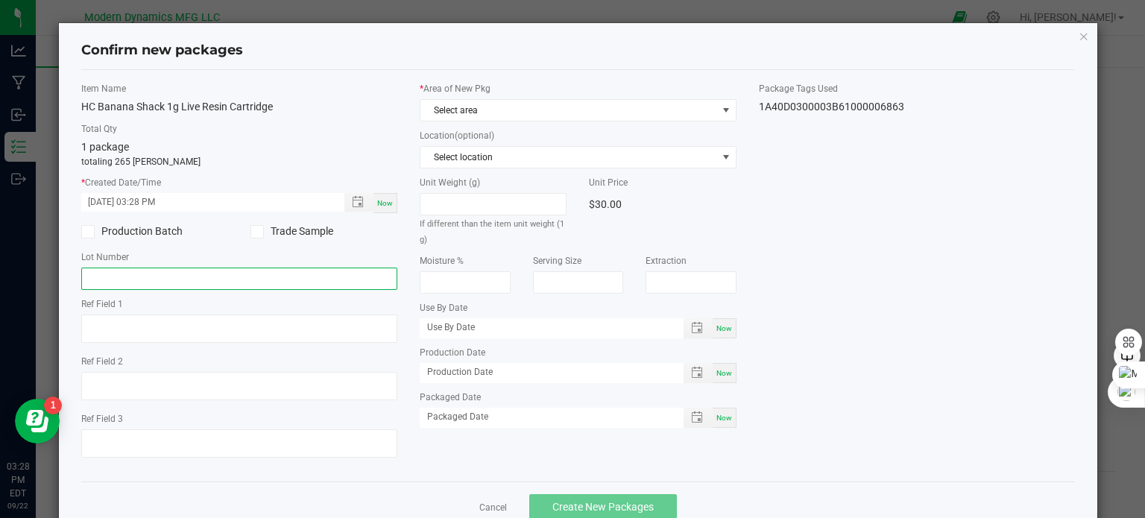
paste input "HC-BDLR-1G"
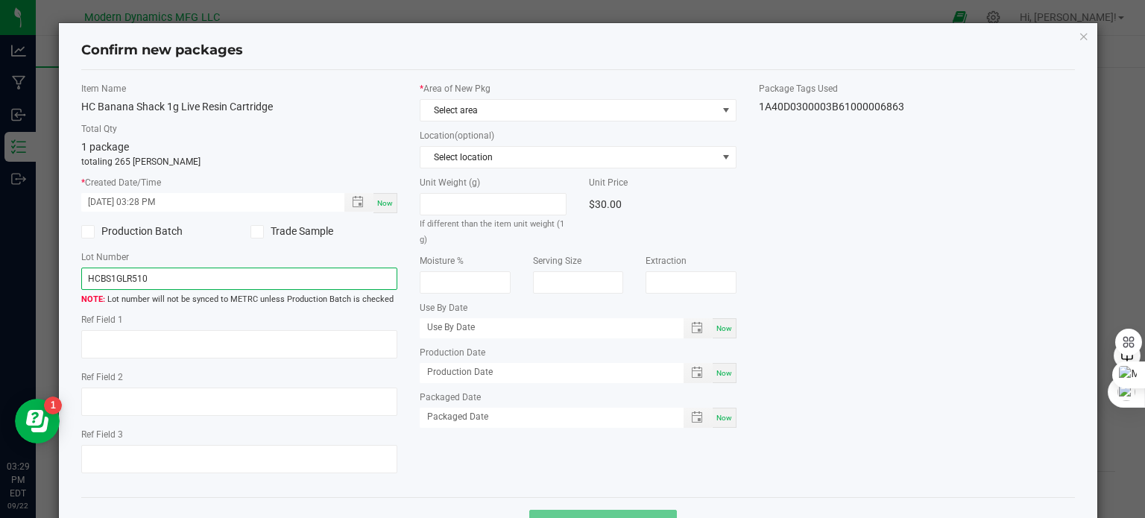
type input "HCBS1GLR510"
click at [717, 369] on span "Now" at bounding box center [725, 373] width 16 height 8
type input "[DATE]"
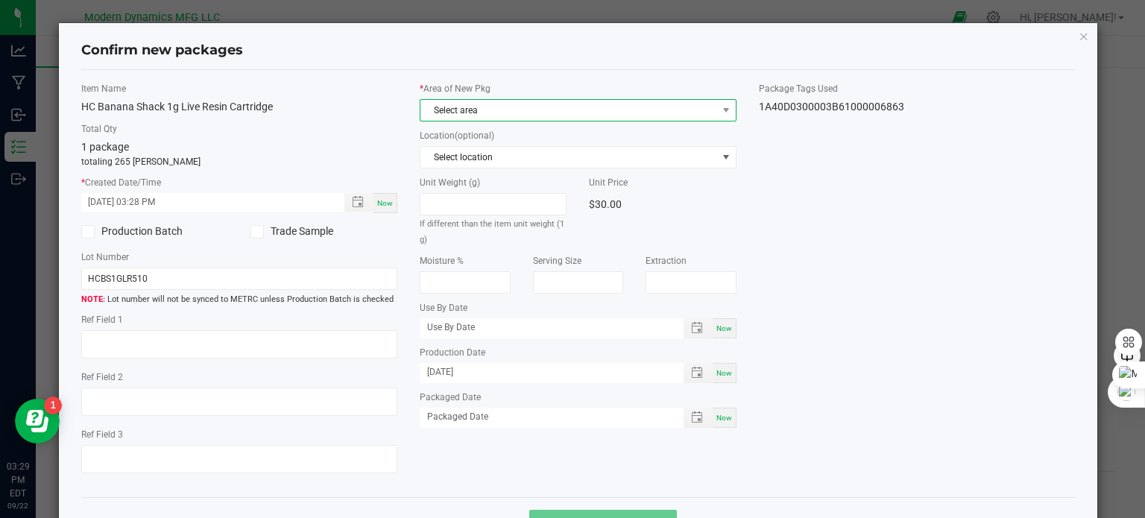
click at [558, 107] on span "Select area" at bounding box center [569, 110] width 297 height 21
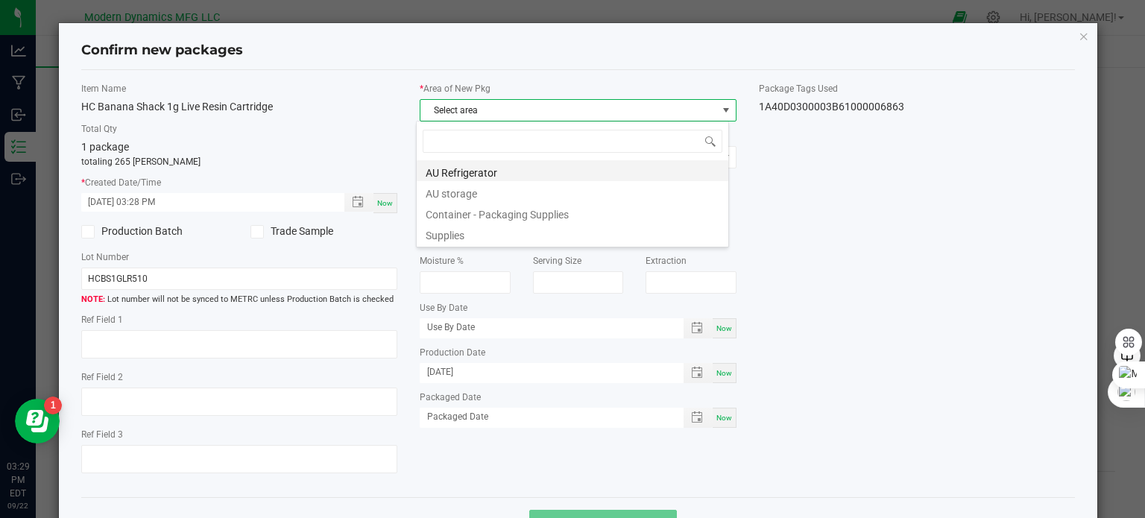
scroll to position [22, 313]
click at [514, 198] on li "AU storage" at bounding box center [573, 191] width 312 height 21
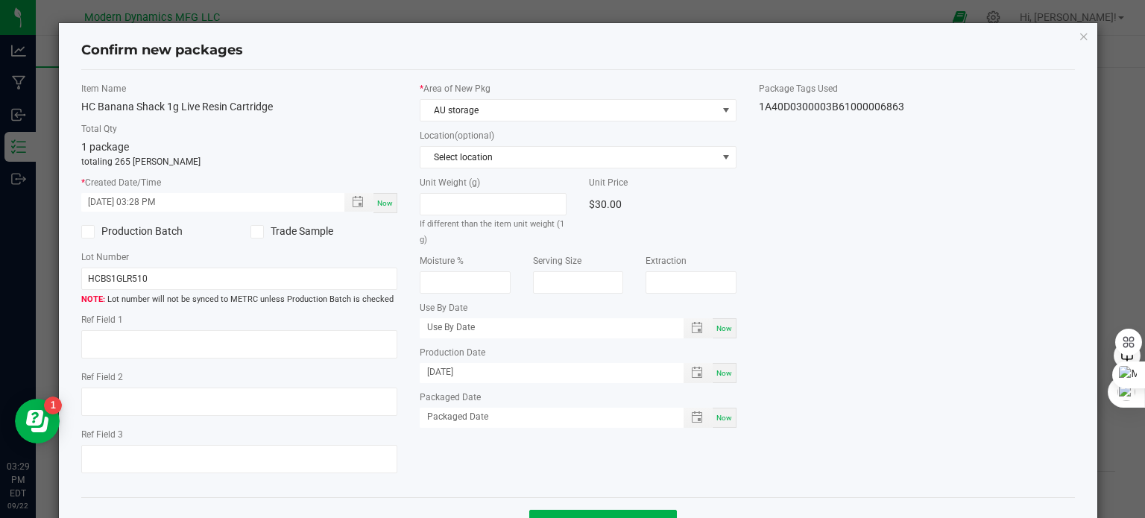
click at [382, 201] on span "Now" at bounding box center [385, 203] width 16 height 8
type input "09/22/2025 03:29 PM"
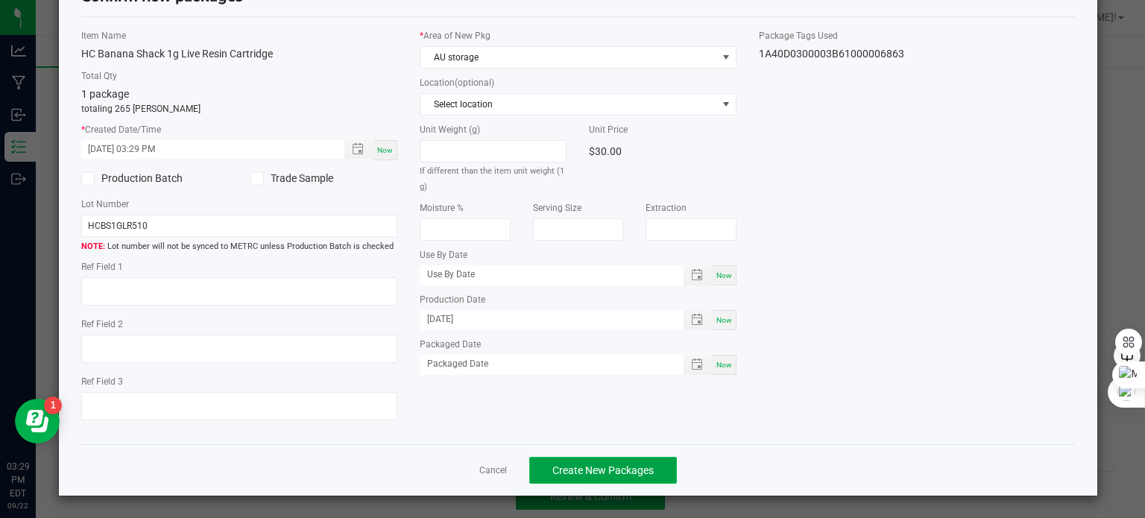
click at [615, 464] on span "Create New Packages" at bounding box center [602, 470] width 101 height 12
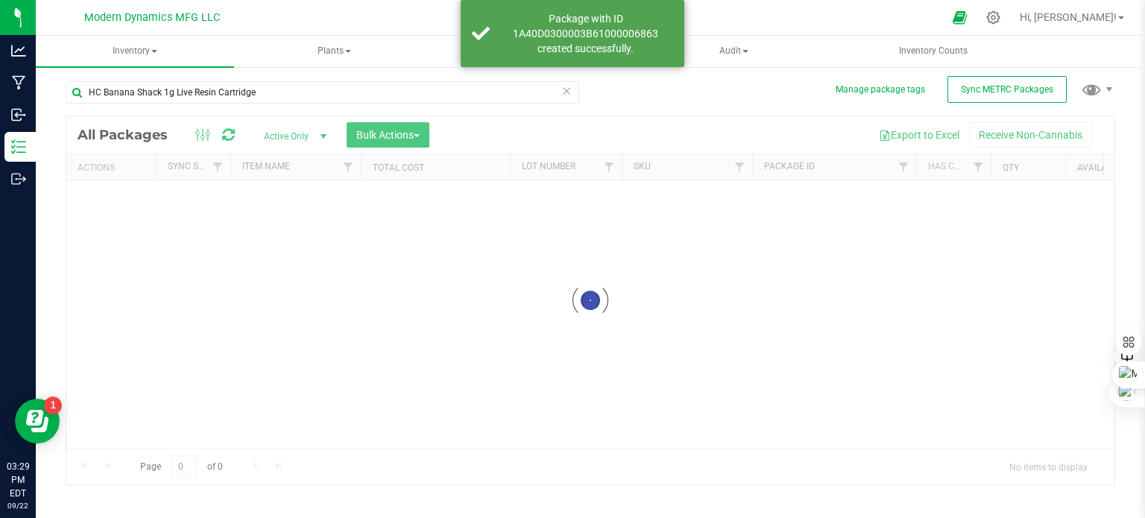
scroll to position [26, 0]
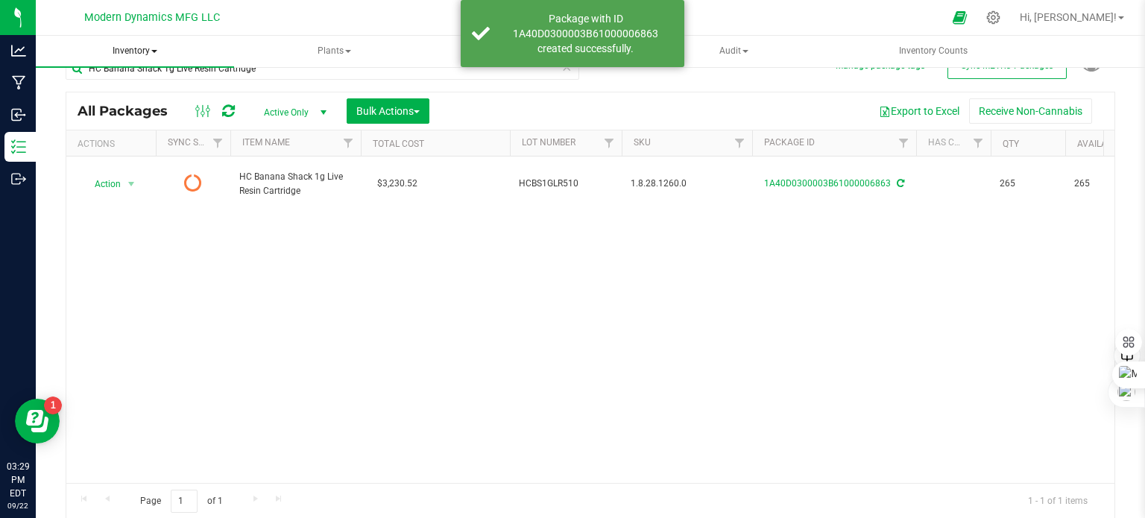
click at [152, 51] on span at bounding box center [154, 51] width 6 height 3
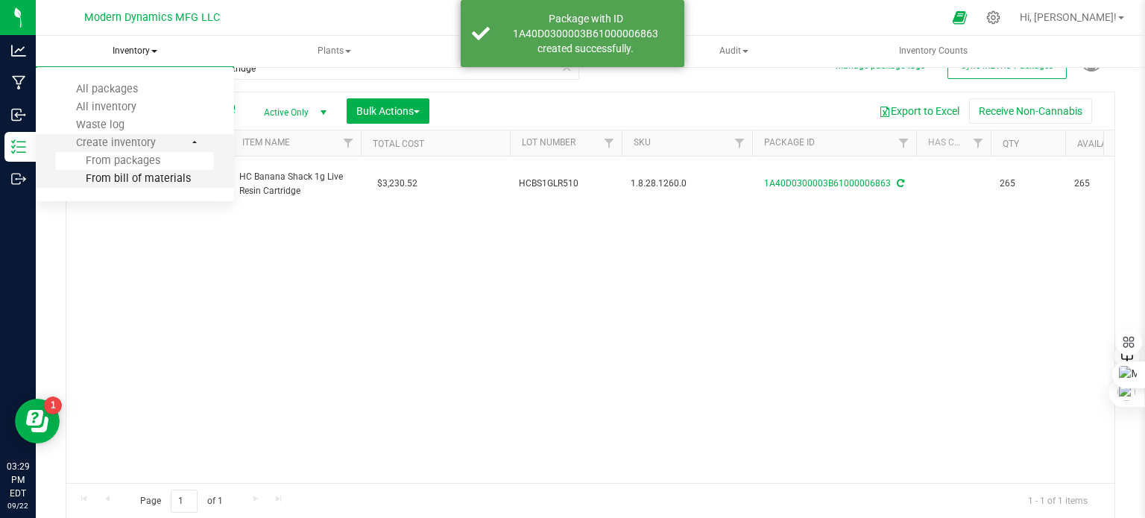
click at [140, 182] on span "From bill of materials" at bounding box center [123, 178] width 135 height 13
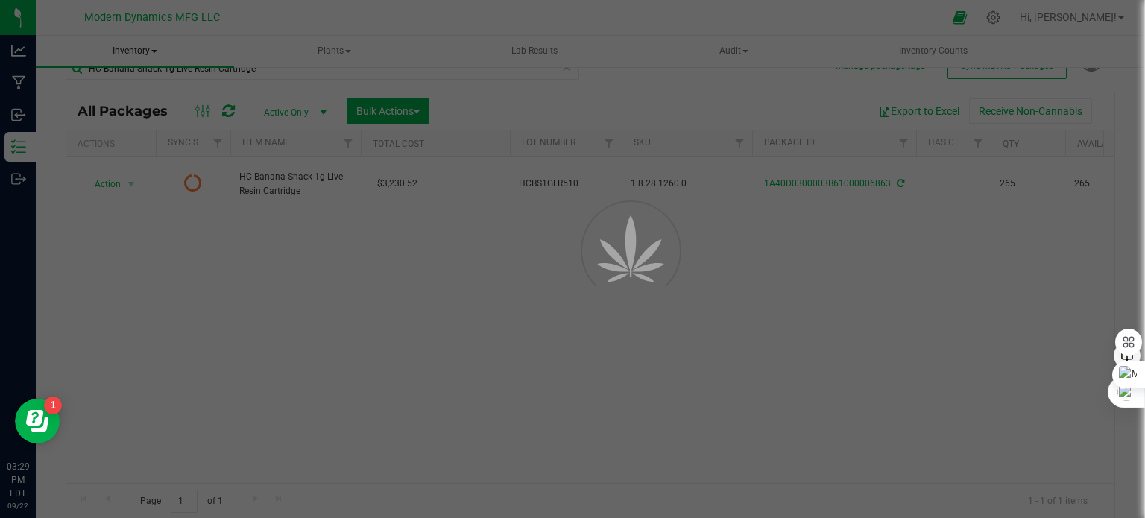
scroll to position [13, 0]
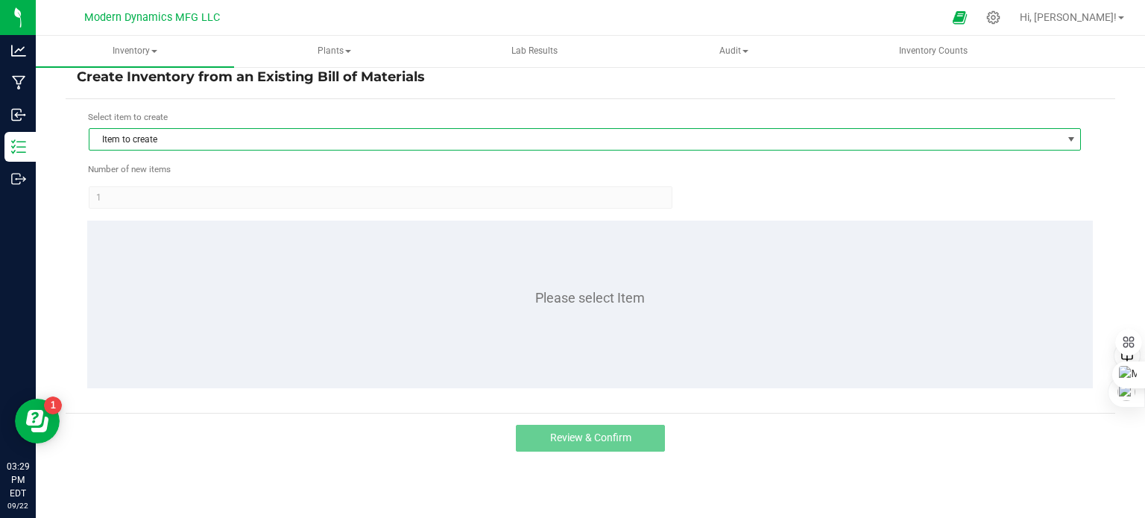
click at [268, 138] on span "Item to create" at bounding box center [575, 139] width 972 height 21
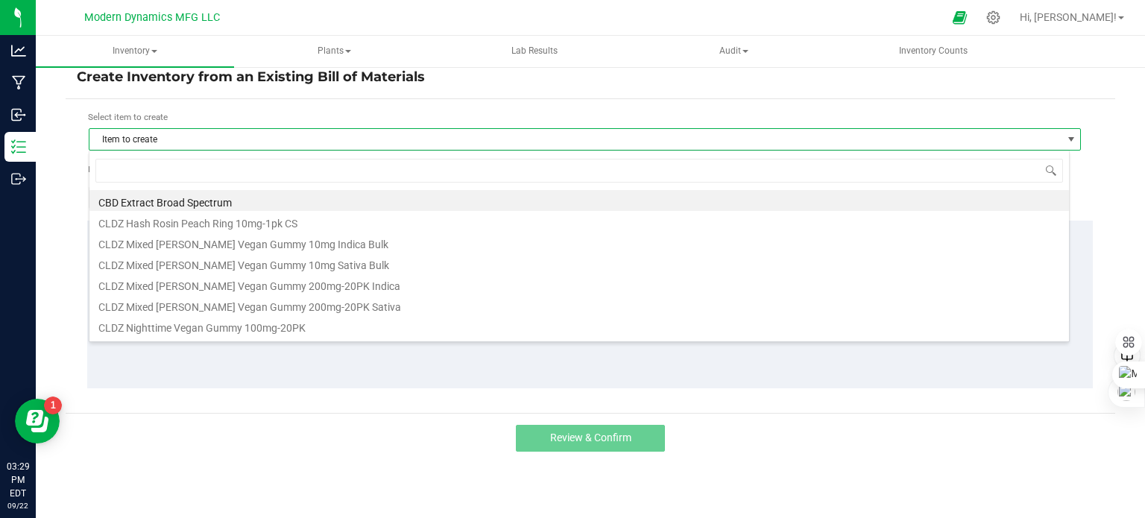
scroll to position [22, 981]
type input "HC"
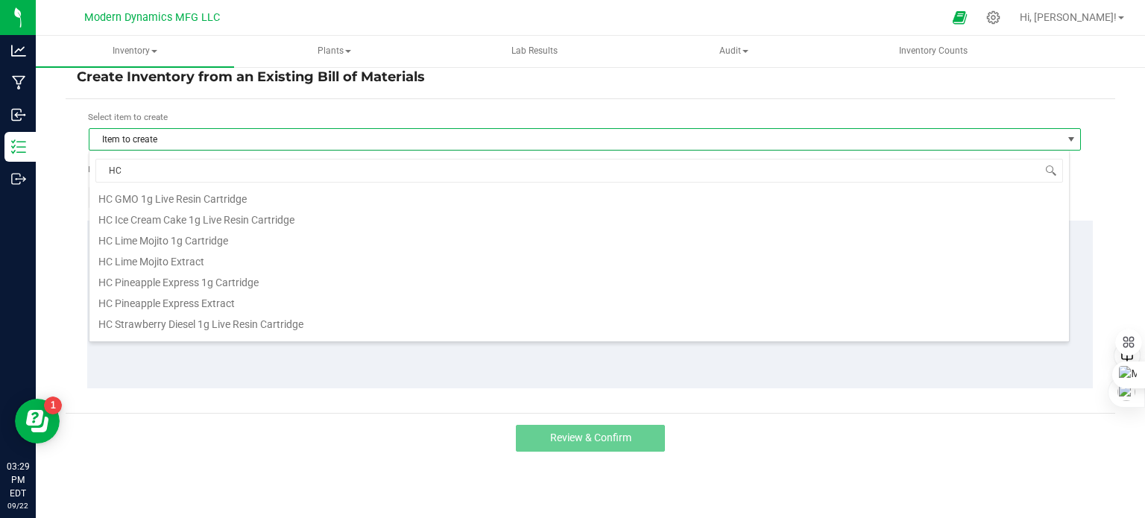
scroll to position [298, 0]
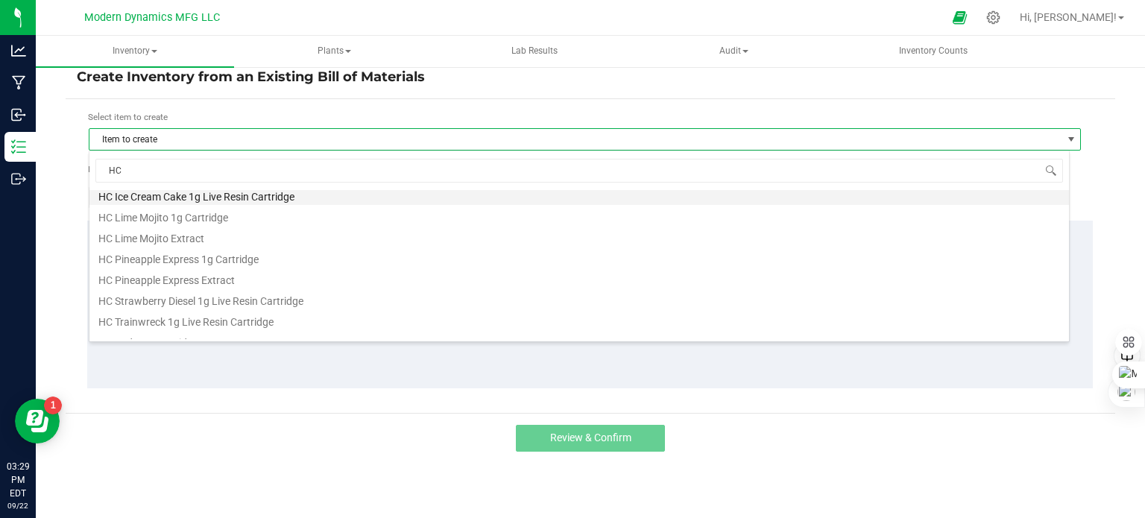
click at [251, 198] on li "HC Ice Cream Cake 1g Live Resin Cartridge" at bounding box center [579, 194] width 980 height 21
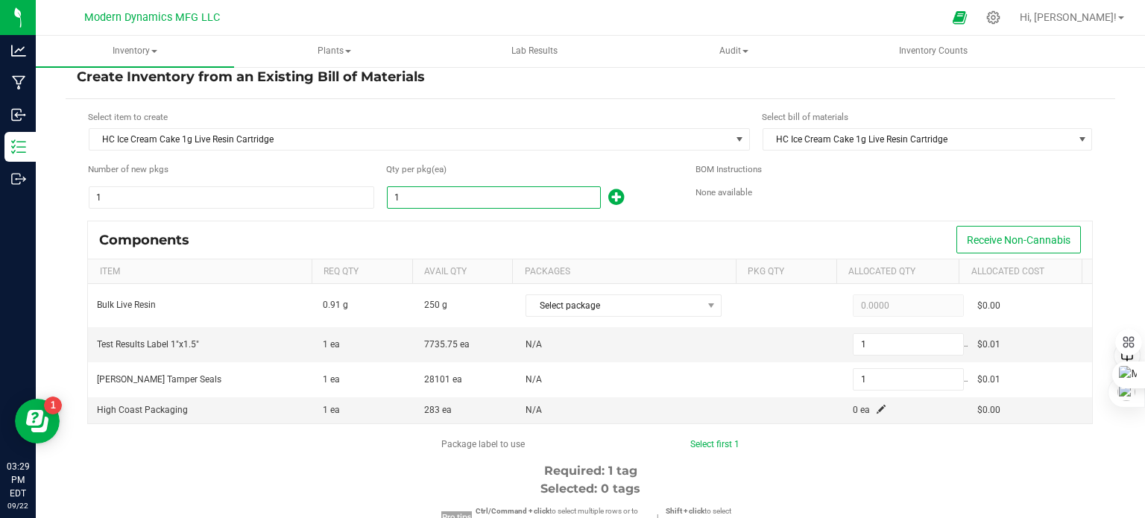
click at [468, 200] on input "1" at bounding box center [494, 197] width 212 height 21
type input "2"
type input "25"
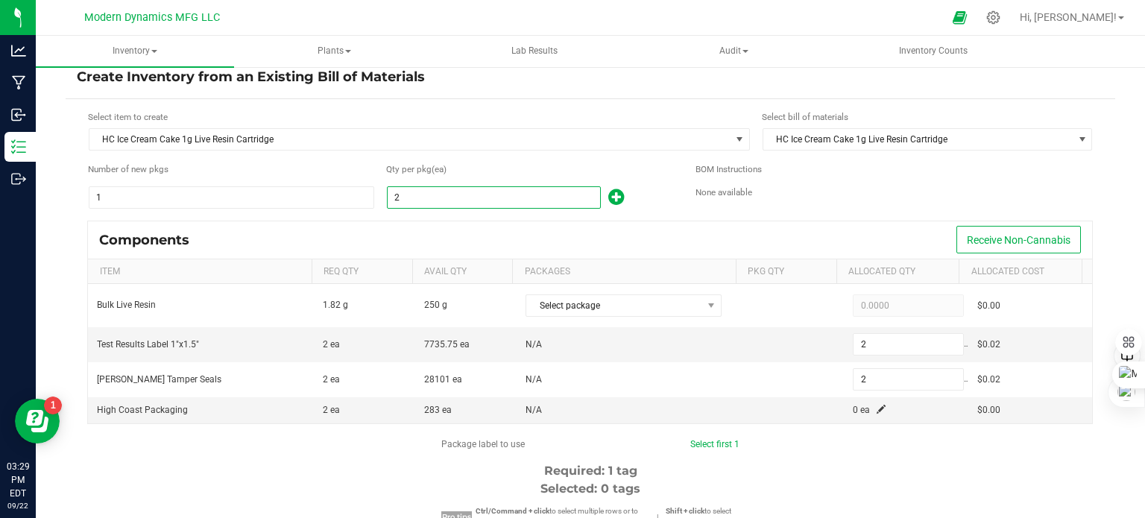
type input "26"
type input "25"
type input "256"
type input "269"
type input "256"
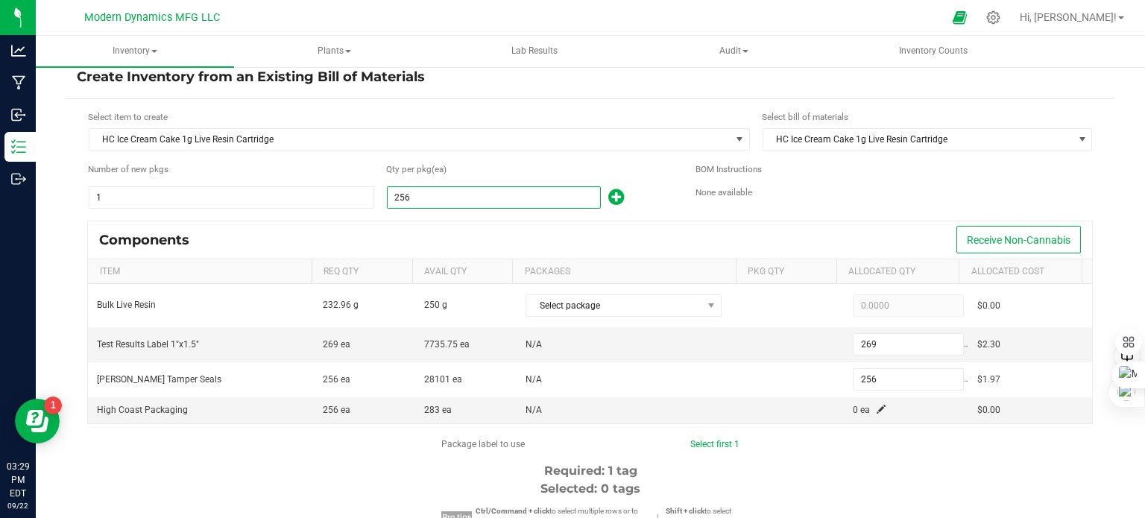
type input "256"
click at [476, 221] on div "Components Receive Non-Cannabis" at bounding box center [590, 239] width 1004 height 37
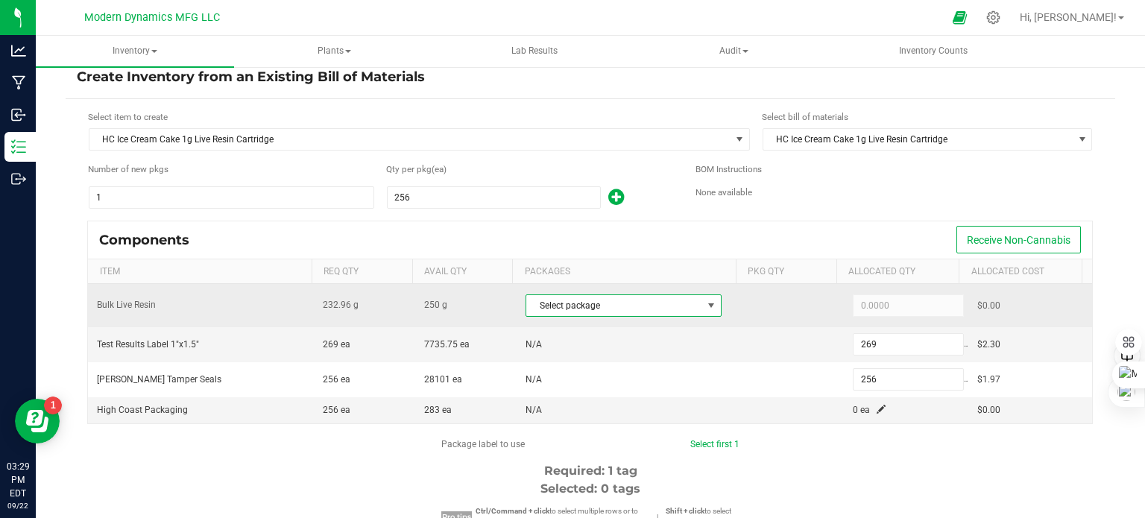
click at [634, 303] on span "Select package" at bounding box center [614, 305] width 176 height 21
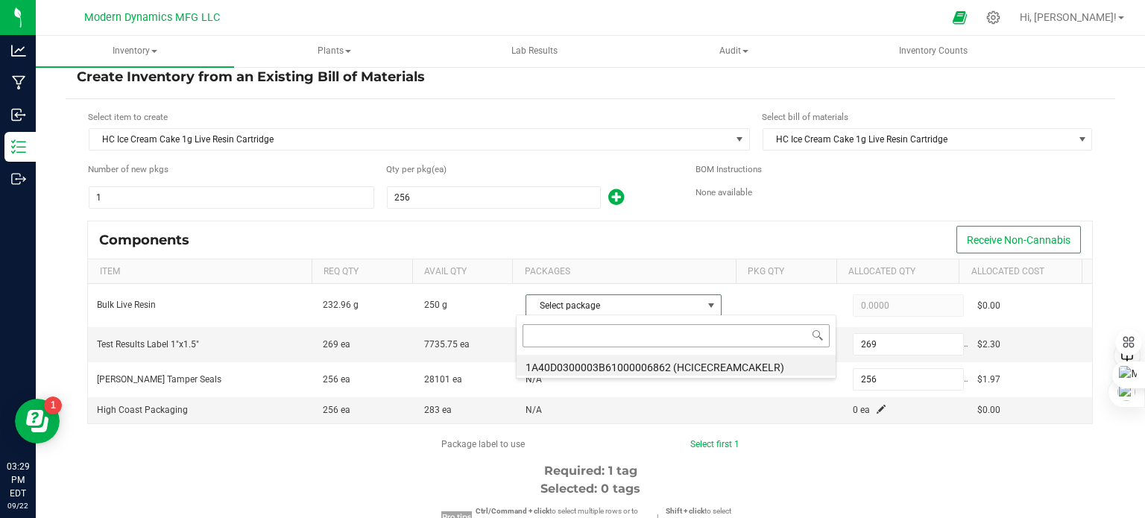
scroll to position [22, 191]
click at [636, 363] on li "1A40D0300003B61000006862 (HCICECREAMCAKELR)" at bounding box center [676, 365] width 319 height 21
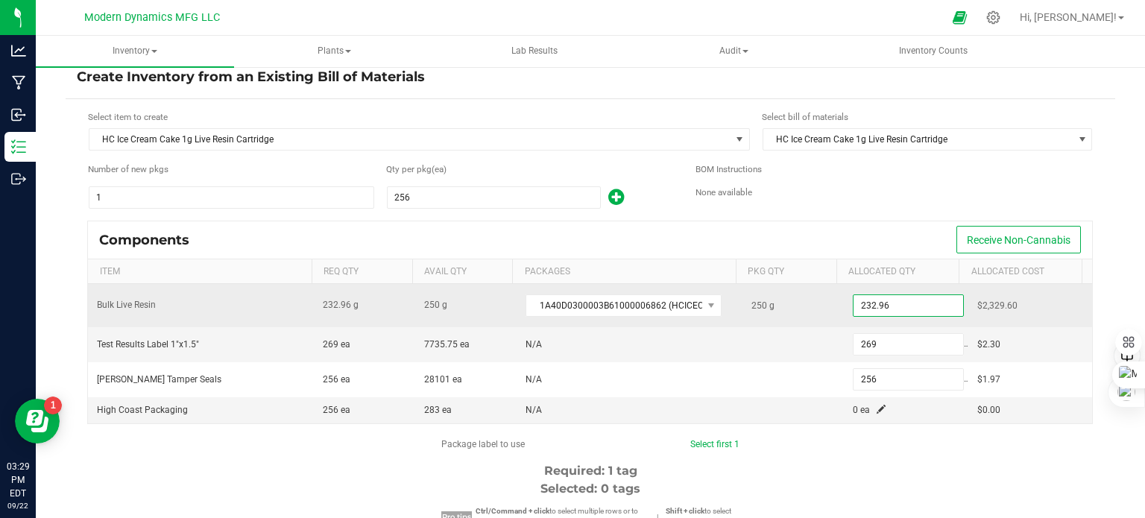
click at [894, 300] on input "232.96" at bounding box center [909, 305] width 110 height 21
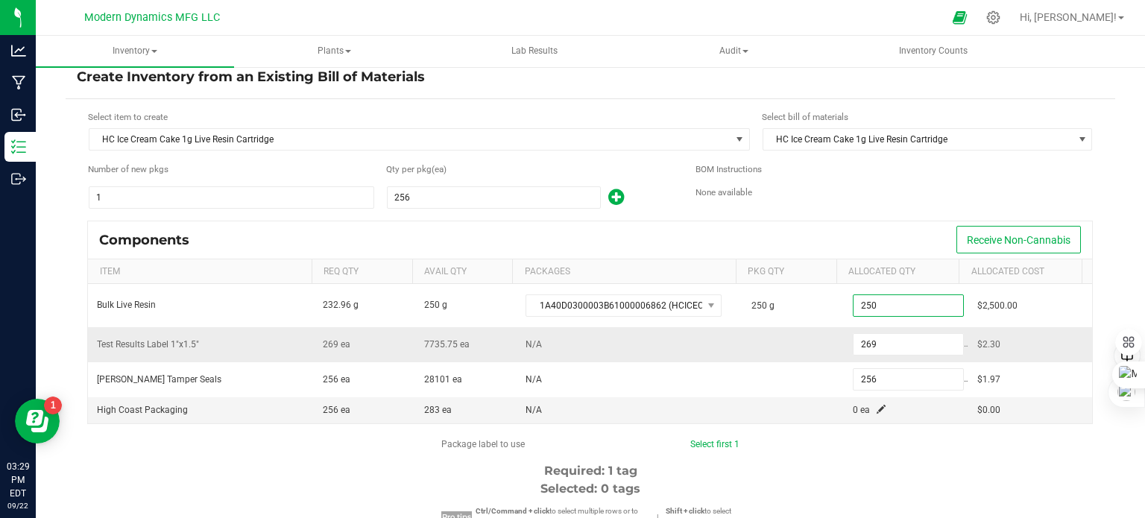
type input "250.0000"
click at [775, 337] on td at bounding box center [793, 344] width 101 height 35
click at [877, 406] on span at bounding box center [881, 409] width 9 height 9
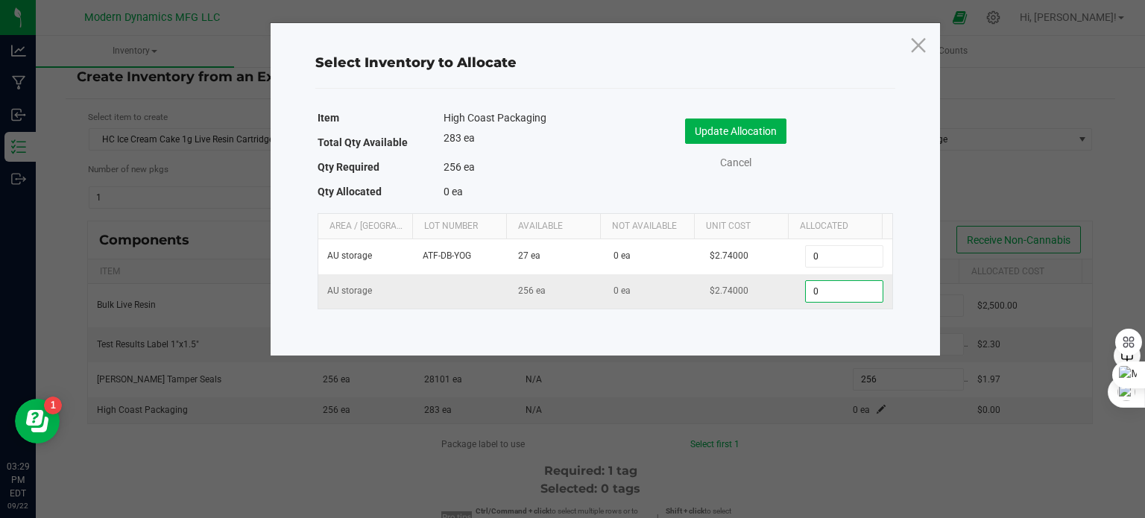
click at [815, 292] on input "0" at bounding box center [844, 291] width 76 height 21
type input "256"
click at [761, 126] on button "Update Allocation" at bounding box center [735, 131] width 101 height 25
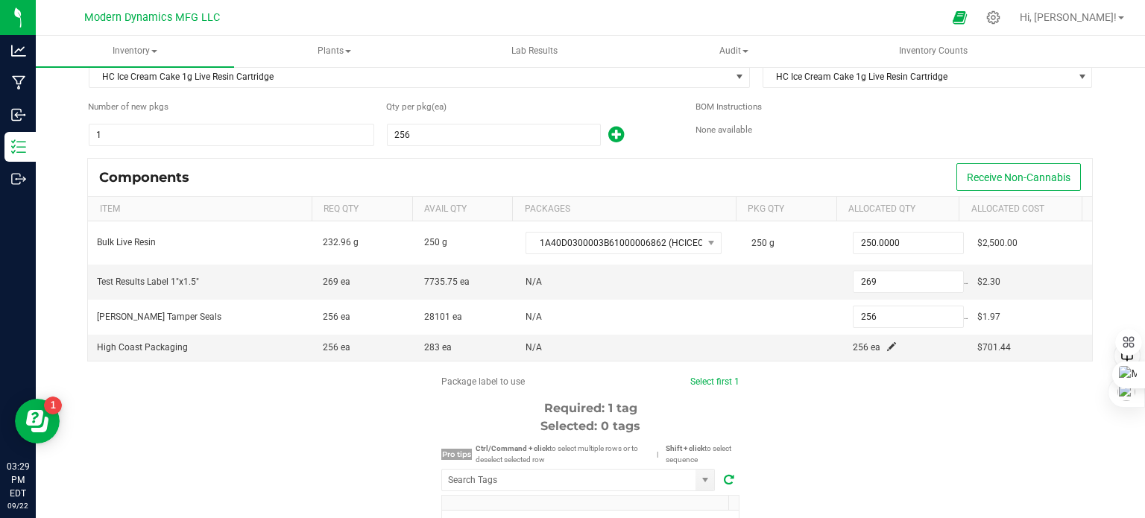
scroll to position [274, 0]
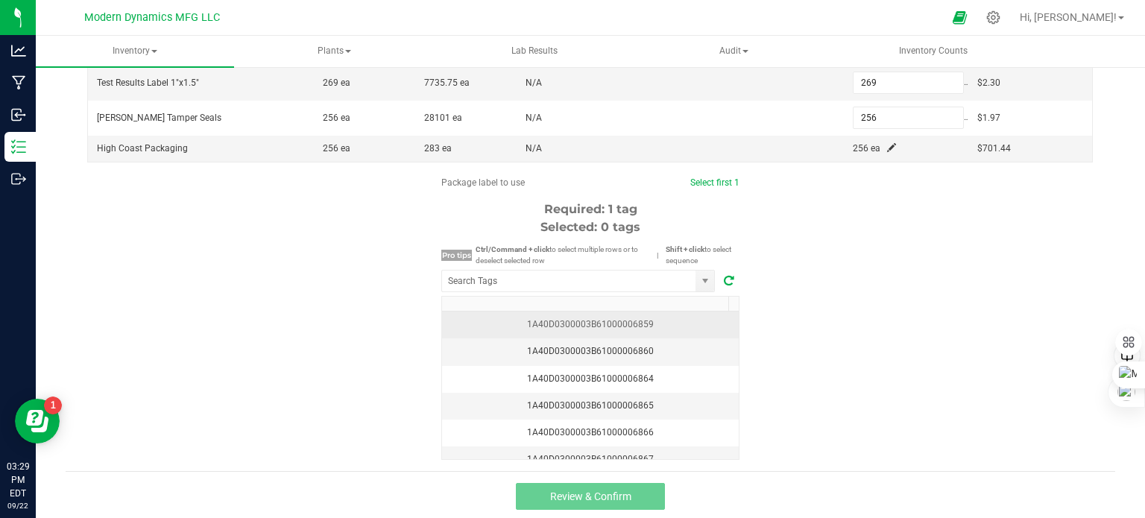
click at [646, 318] on div "1A40D0300003B61000006859" at bounding box center [590, 325] width 279 height 14
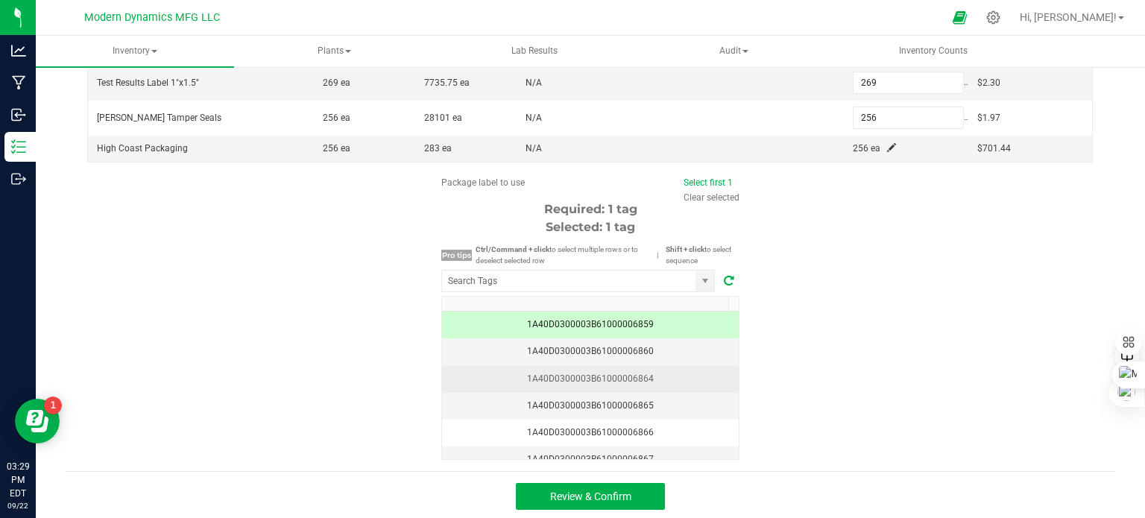
click at [664, 378] on div "1A40D0300003B61000006864" at bounding box center [590, 379] width 279 height 14
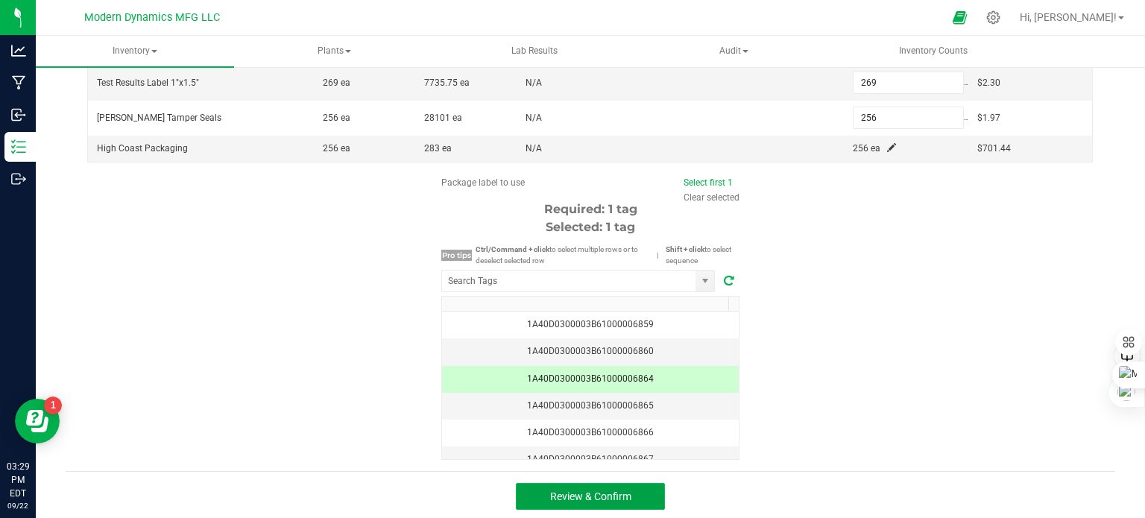
click at [656, 496] on button "Review & Confirm" at bounding box center [590, 496] width 149 height 27
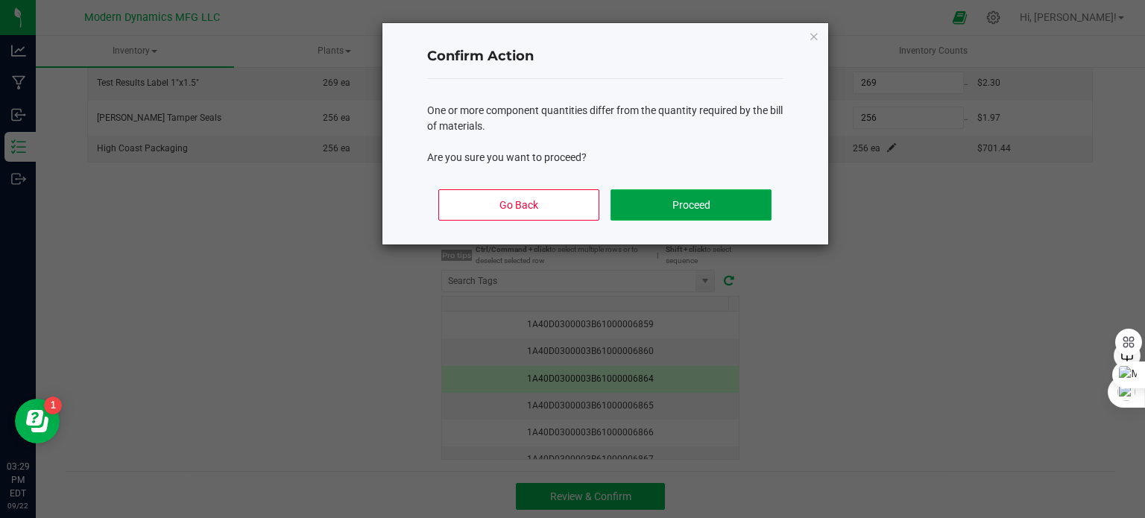
click at [731, 208] on button "Proceed" at bounding box center [691, 204] width 160 height 31
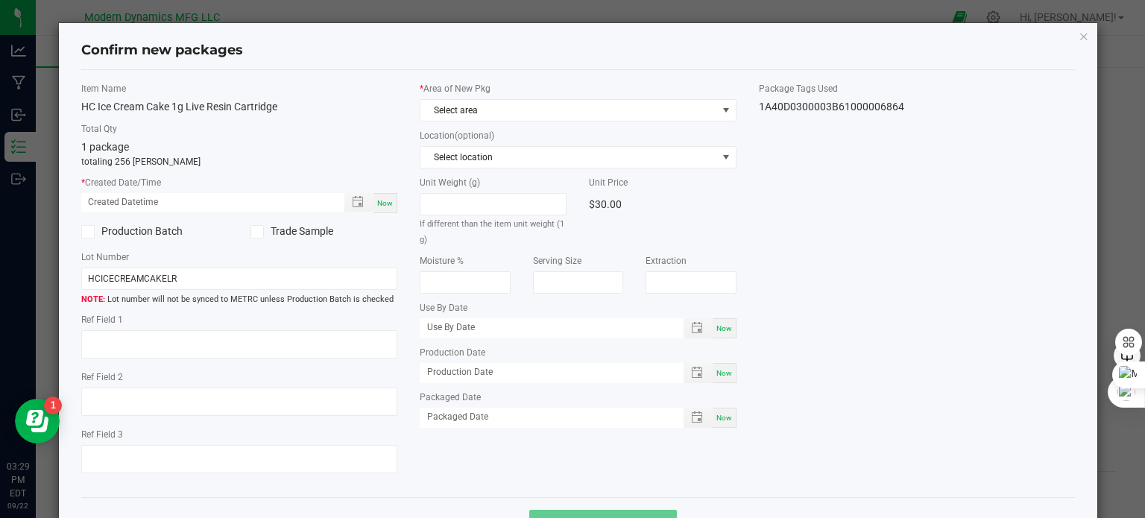
type input "[DATE]"
click at [501, 109] on span "Select area" at bounding box center [569, 110] width 297 height 21
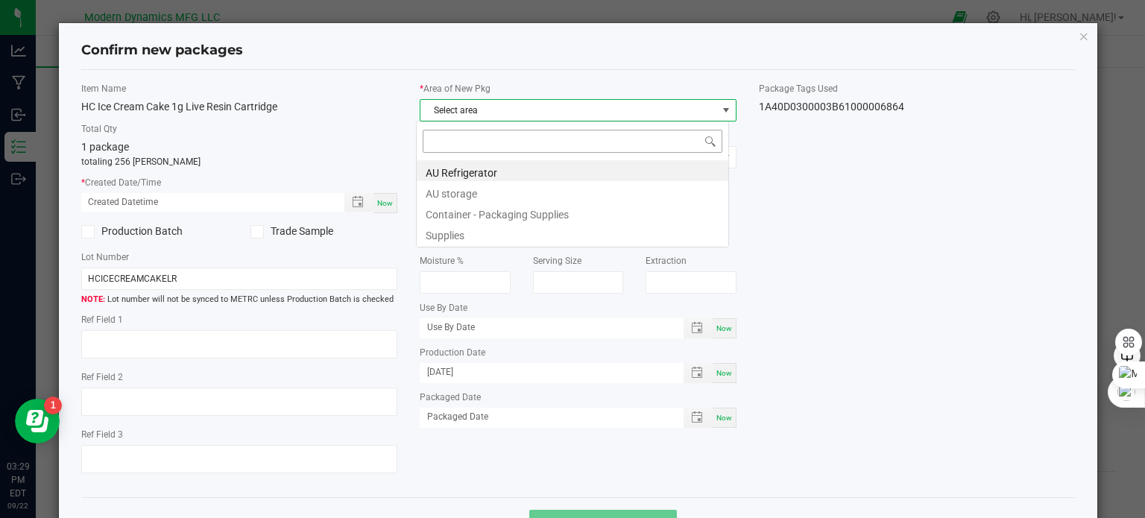
scroll to position [22, 313]
click at [492, 189] on li "AU storage" at bounding box center [573, 191] width 312 height 21
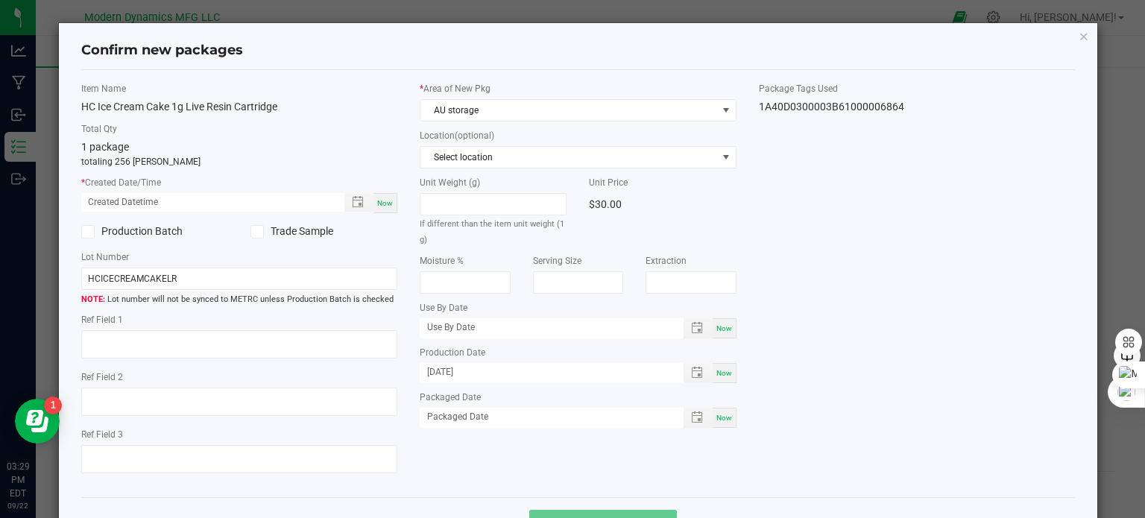
click at [385, 199] on span "Now" at bounding box center [385, 203] width 16 height 8
type input "09/22/2025 03:29 PM"
click at [233, 283] on input "HCICECREAMCAKELR" at bounding box center [239, 279] width 317 height 22
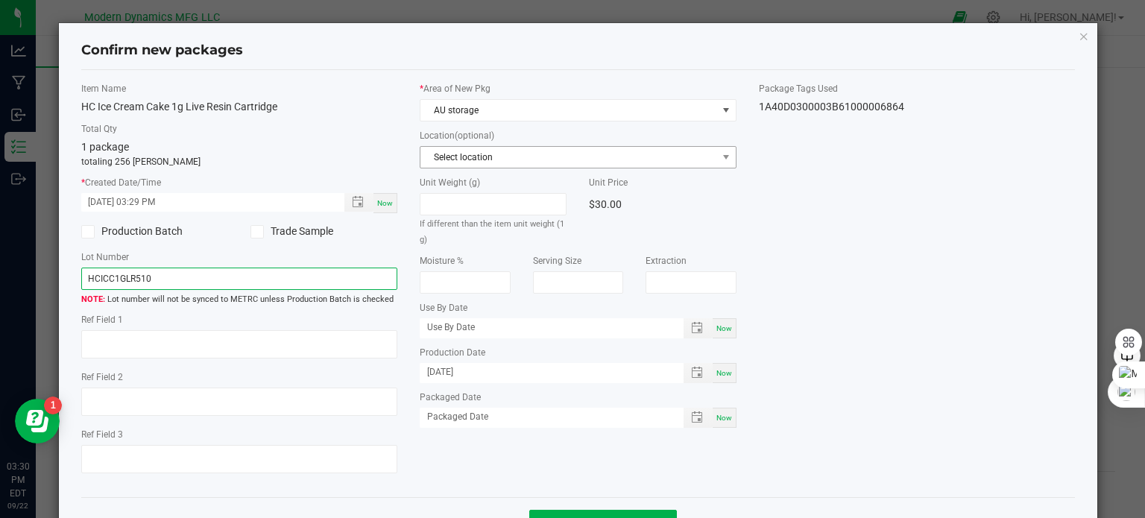
scroll to position [53, 0]
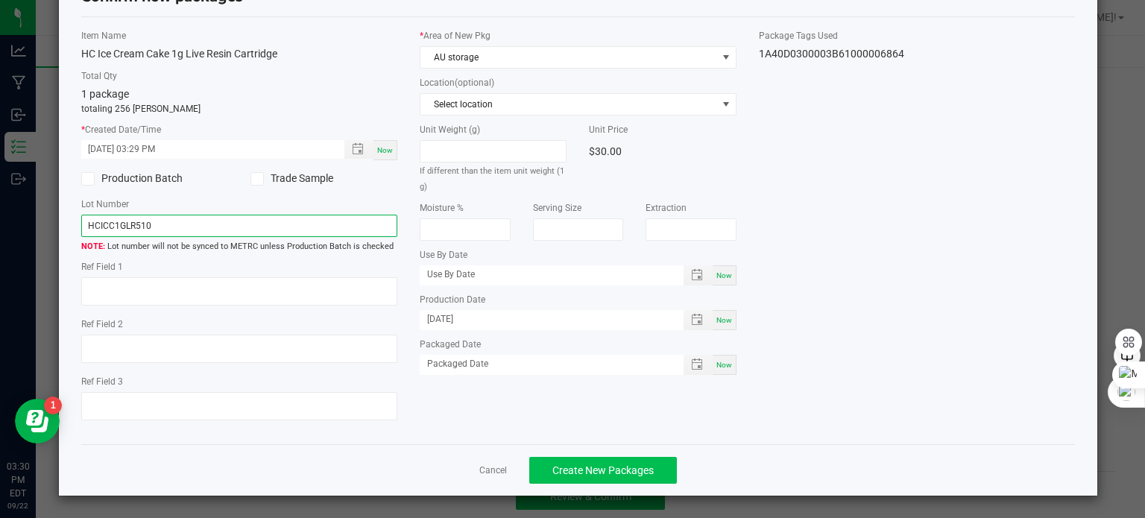
type input "HCICC1GLR510"
click at [641, 467] on span "Create New Packages" at bounding box center [602, 470] width 101 height 12
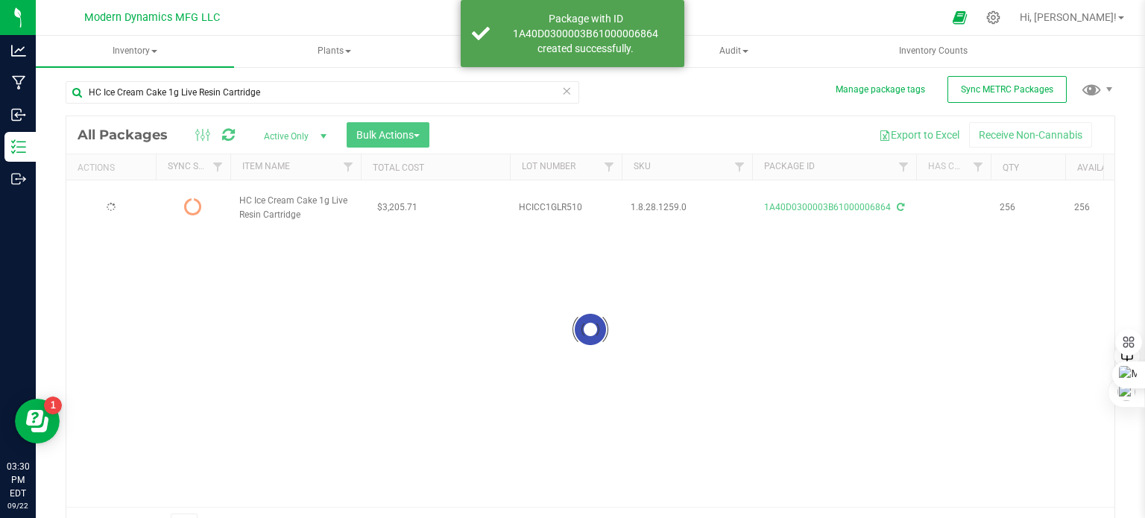
scroll to position [26, 0]
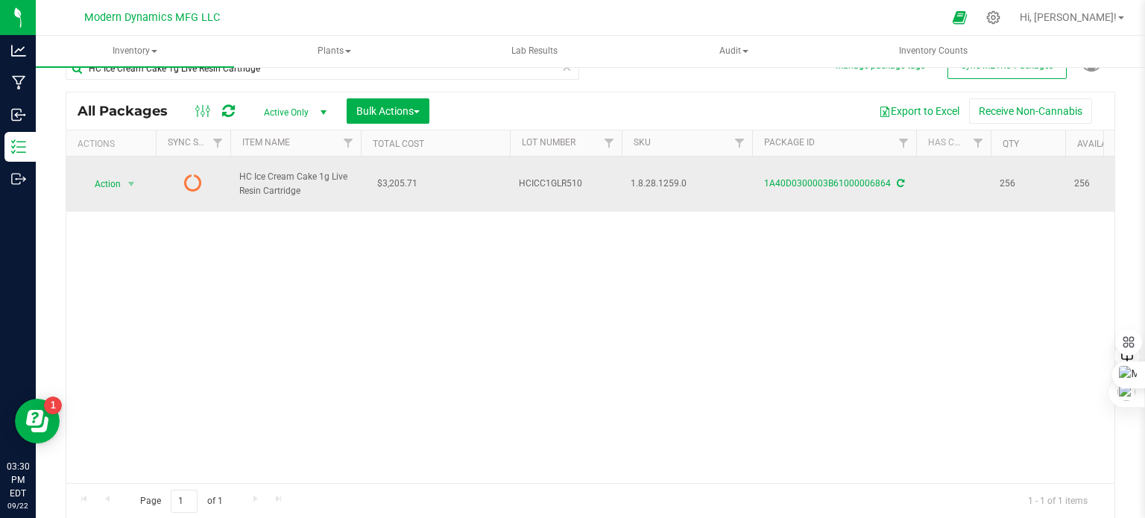
click at [304, 170] on span "HC Ice Cream Cake 1g Live Resin Cartridge" at bounding box center [295, 184] width 113 height 28
click at [274, 160] on td "HC Ice Cream Cake 1g Live Resin Cartridge" at bounding box center [295, 184] width 130 height 55
click at [834, 178] on link "1A40D0300003B61000006864" at bounding box center [827, 183] width 127 height 10
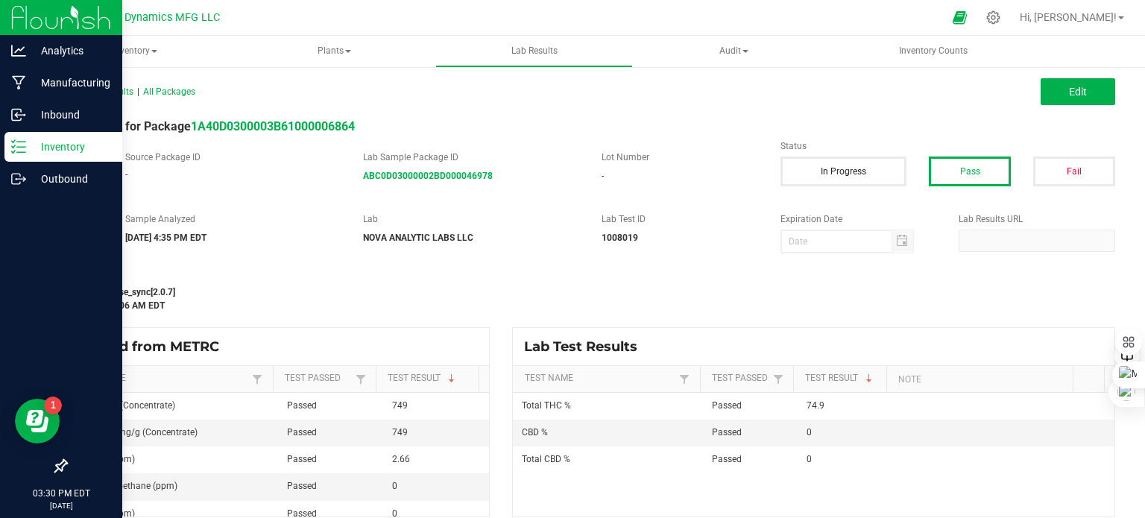
click at [12, 136] on div "Inventory" at bounding box center [63, 147] width 118 height 30
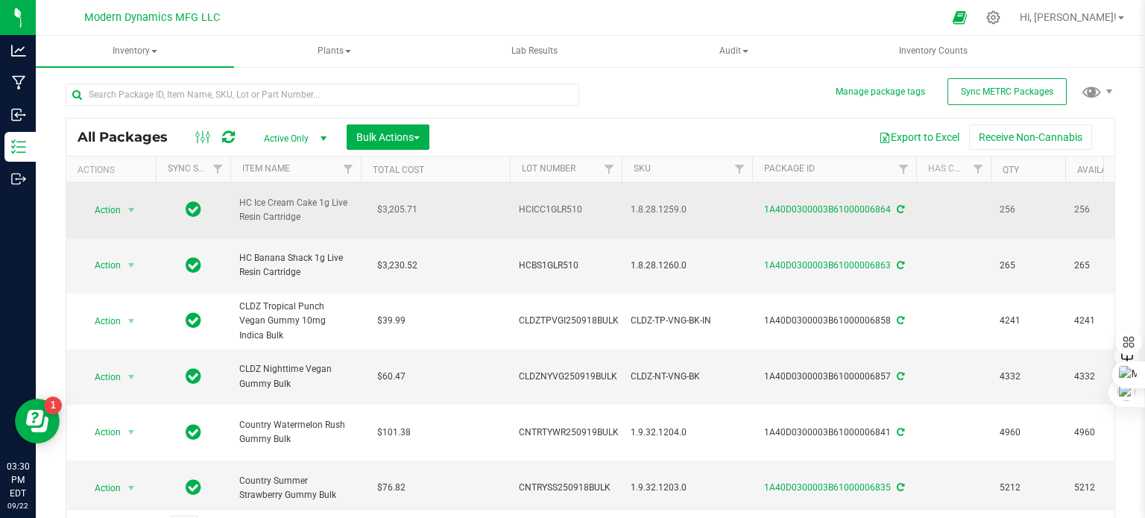
click at [556, 203] on span "HCICC1GLR510" at bounding box center [566, 210] width 94 height 14
click at [625, 207] on td "1.8.28.1259.0" at bounding box center [687, 211] width 130 height 56
click at [267, 207] on span "HC Ice Cream Cake 1g Live Resin Cartridge" at bounding box center [295, 210] width 113 height 28
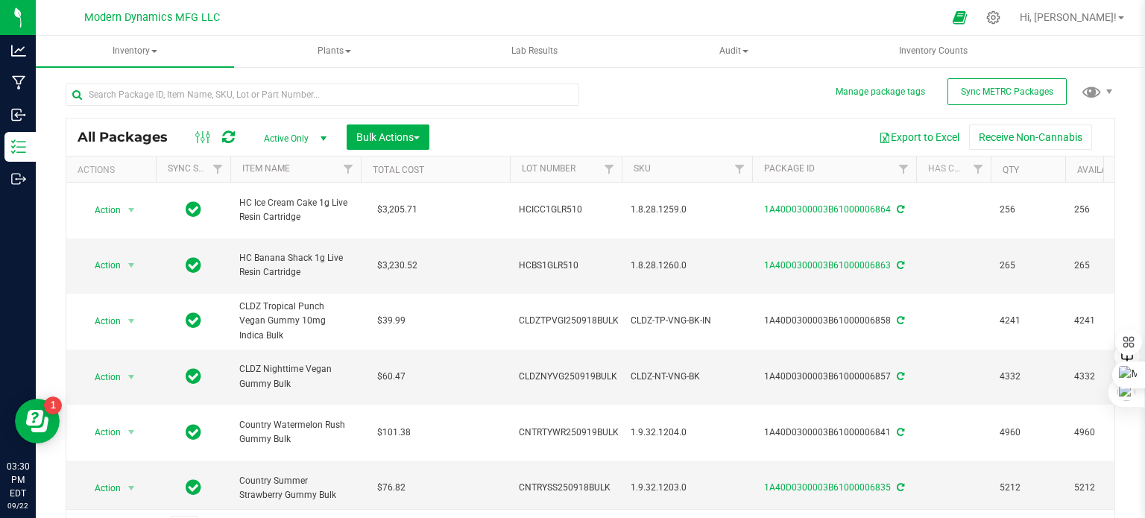
click at [1050, 61] on ul "Inventory All packages All inventory Waste log Create inventory Plants All plan…" at bounding box center [608, 52] width 1145 height 32
click at [1001, 20] on icon at bounding box center [994, 18] width 16 height 16
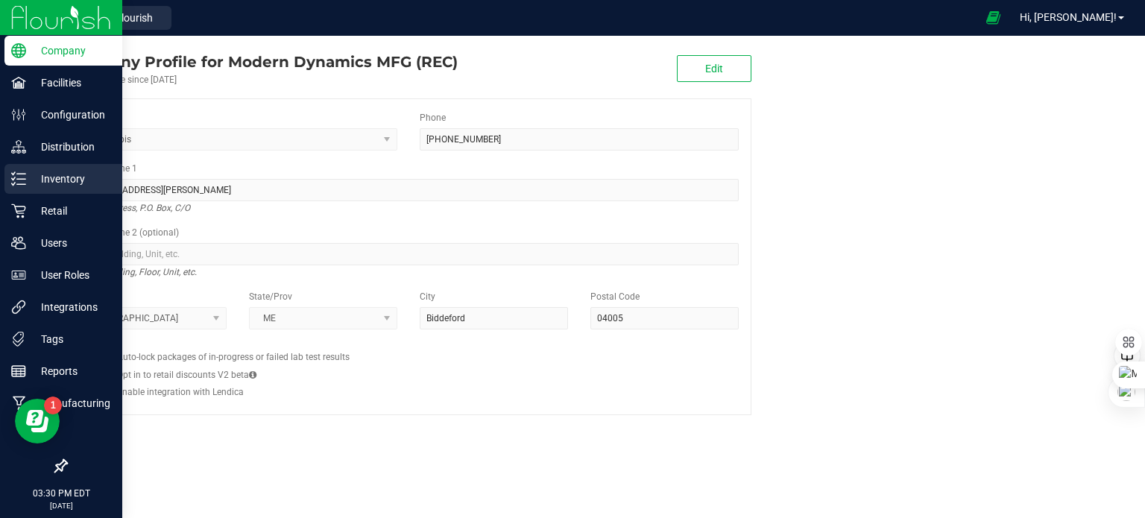
click at [20, 181] on icon at bounding box center [18, 178] width 15 height 15
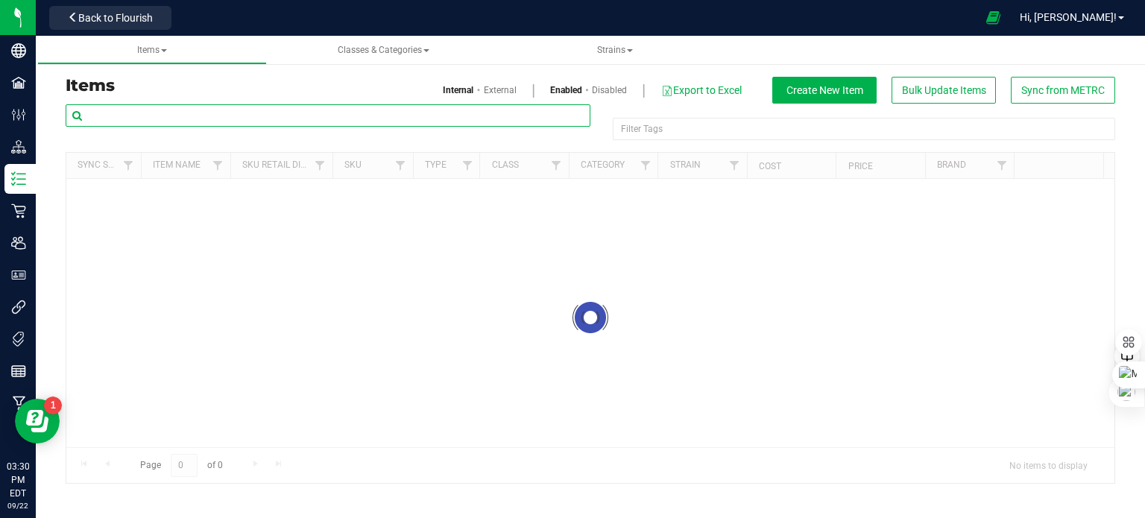
click at [241, 113] on input "text" at bounding box center [328, 115] width 525 height 22
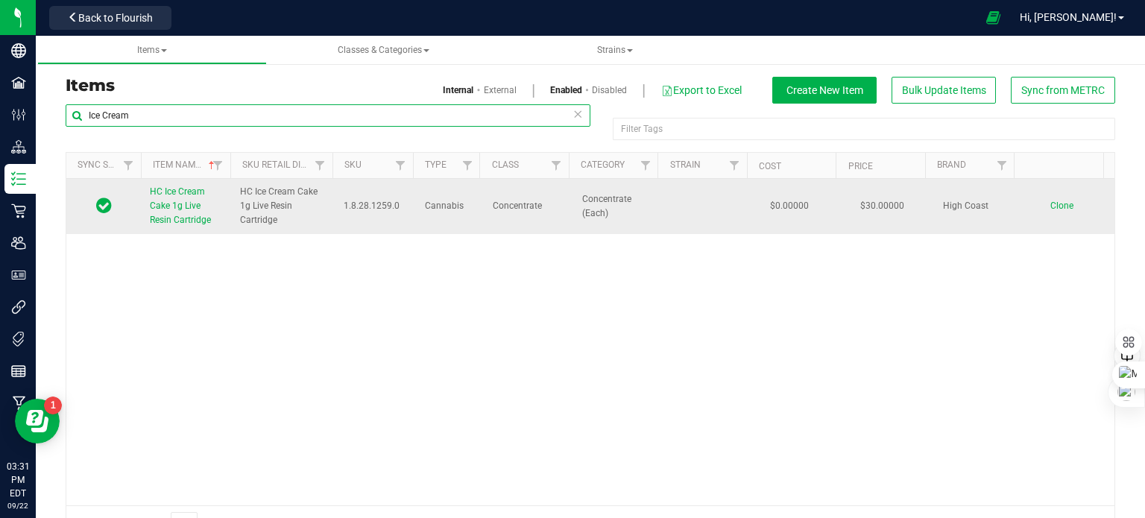
type input "Ice Cream"
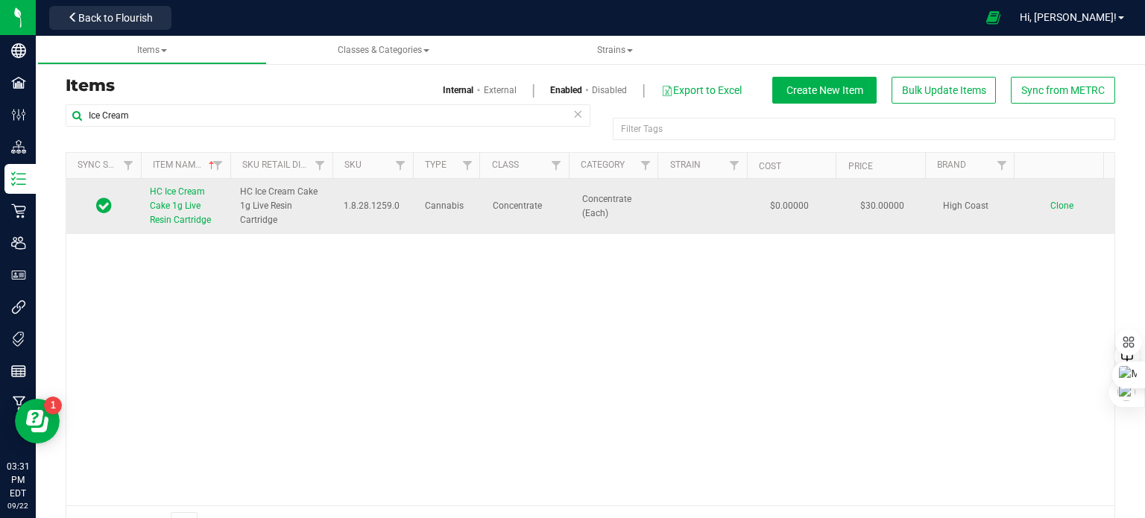
click at [180, 210] on span "HC Ice Cream Cake 1g Live Resin Cartridge" at bounding box center [180, 205] width 61 height 39
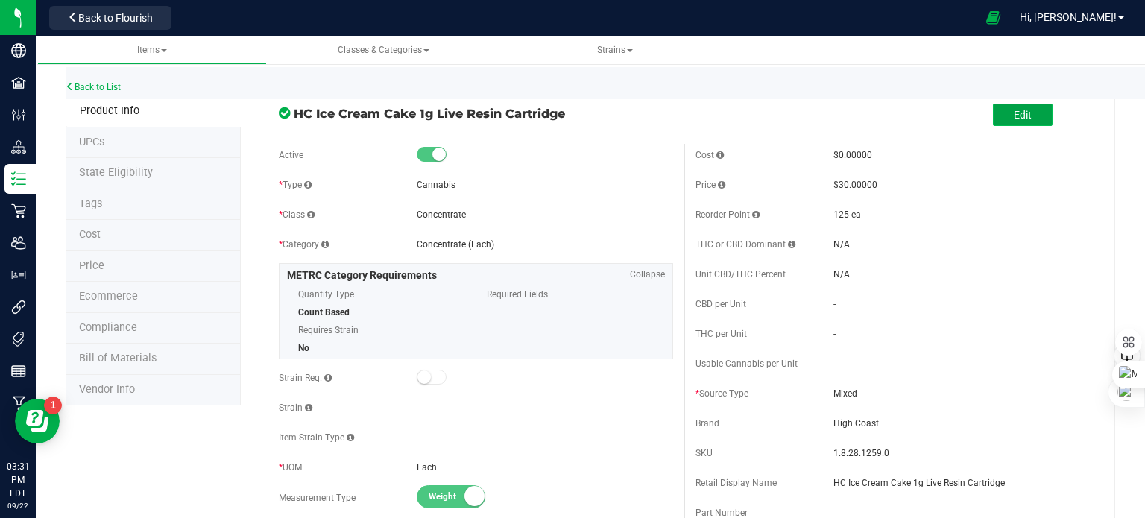
click at [1021, 116] on button "Edit" at bounding box center [1023, 115] width 60 height 22
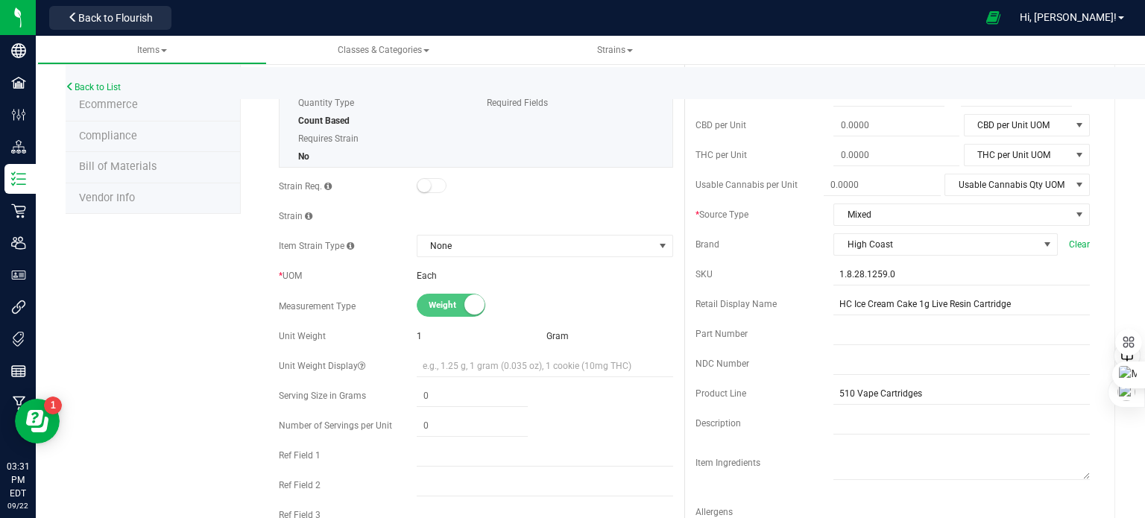
scroll to position [224, 0]
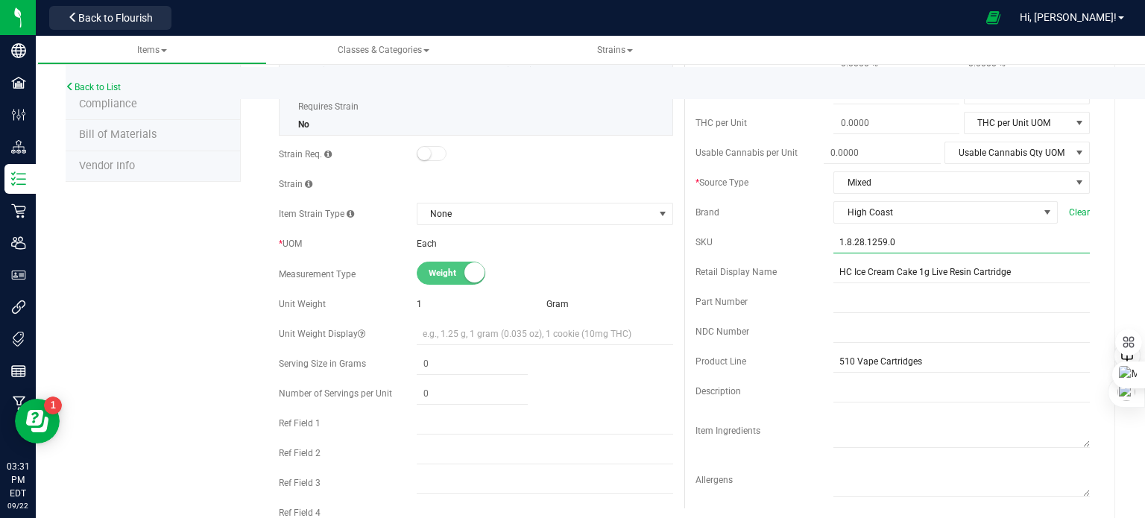
click at [901, 234] on input "1.8.28.1259.0" at bounding box center [962, 242] width 256 height 22
paste input "HC-BDLR-1G"
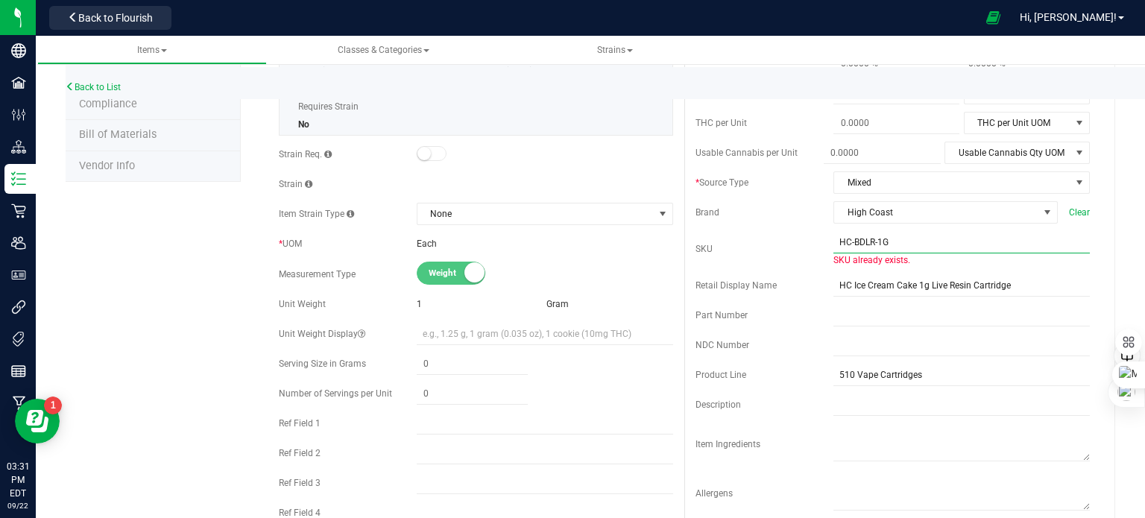
click at [857, 243] on input "HC-BDLR-1G" at bounding box center [962, 242] width 256 height 22
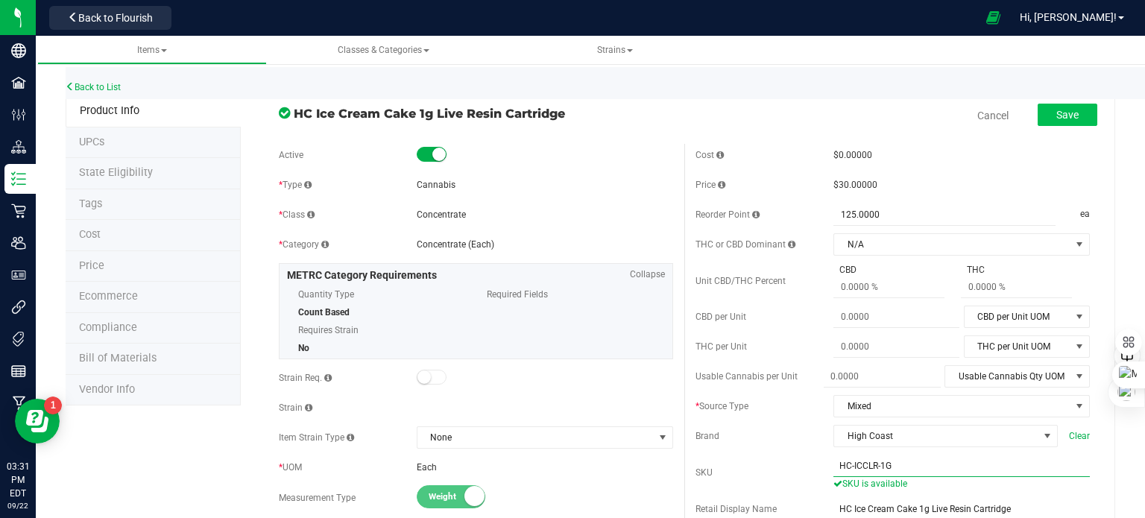
type input "HC-ICCLR-1G"
click at [1056, 120] on span "Save" at bounding box center [1067, 115] width 22 height 12
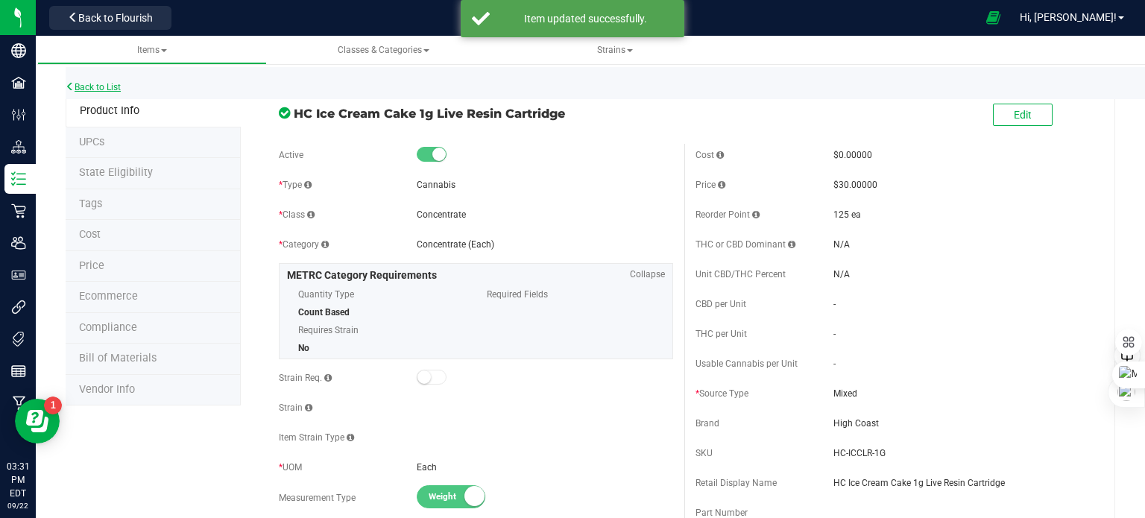
click at [78, 86] on link "Back to List" at bounding box center [93, 87] width 55 height 10
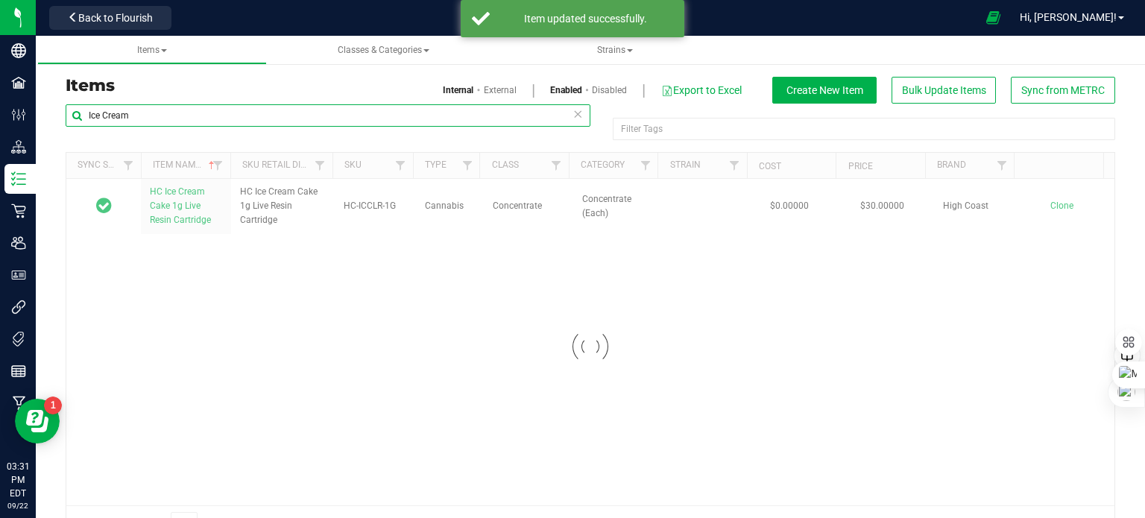
click at [162, 113] on input "Ice Cream" at bounding box center [328, 115] width 525 height 22
click at [161, 113] on input "Ice Cream" at bounding box center [328, 115] width 525 height 22
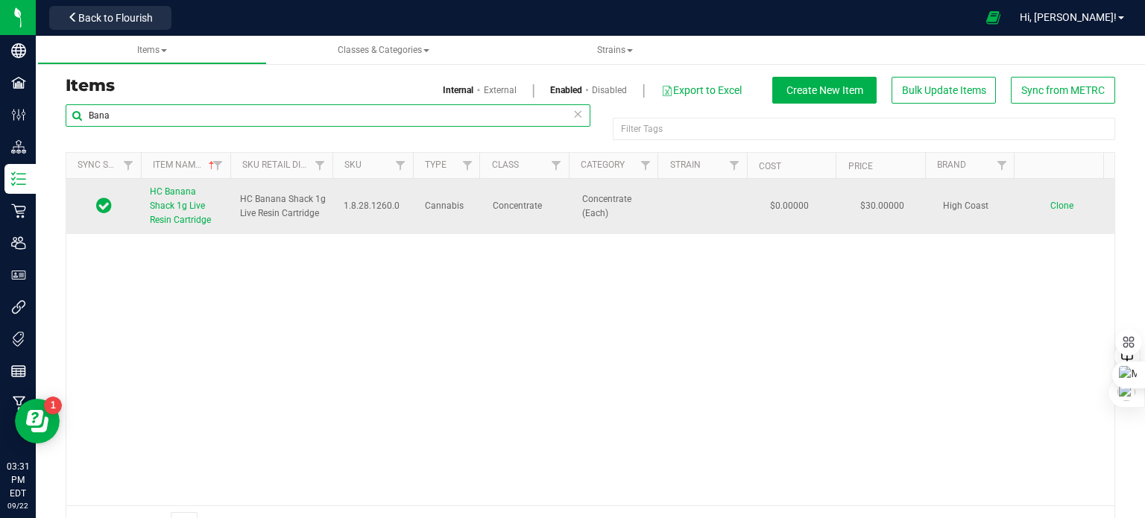
type input "Bana"
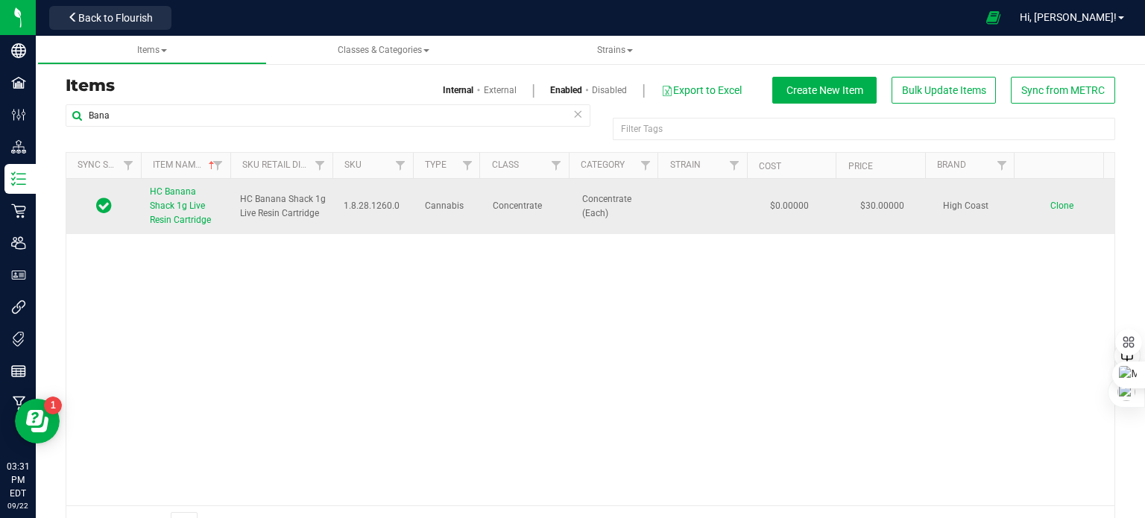
click at [171, 201] on span "HC Banana Shack 1g Live Resin Cartridge" at bounding box center [180, 205] width 61 height 39
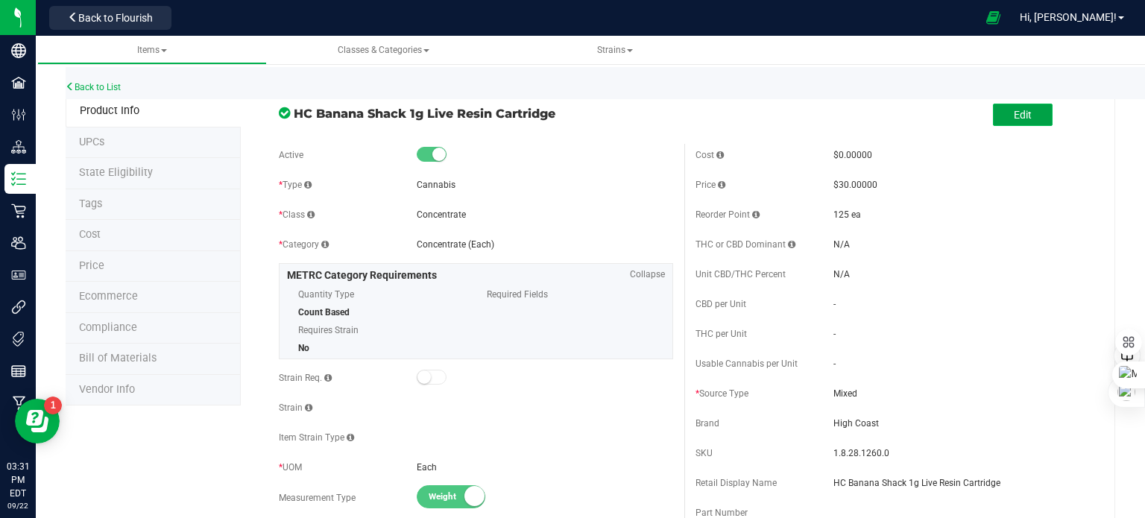
click at [1027, 118] on button "Edit" at bounding box center [1023, 115] width 60 height 22
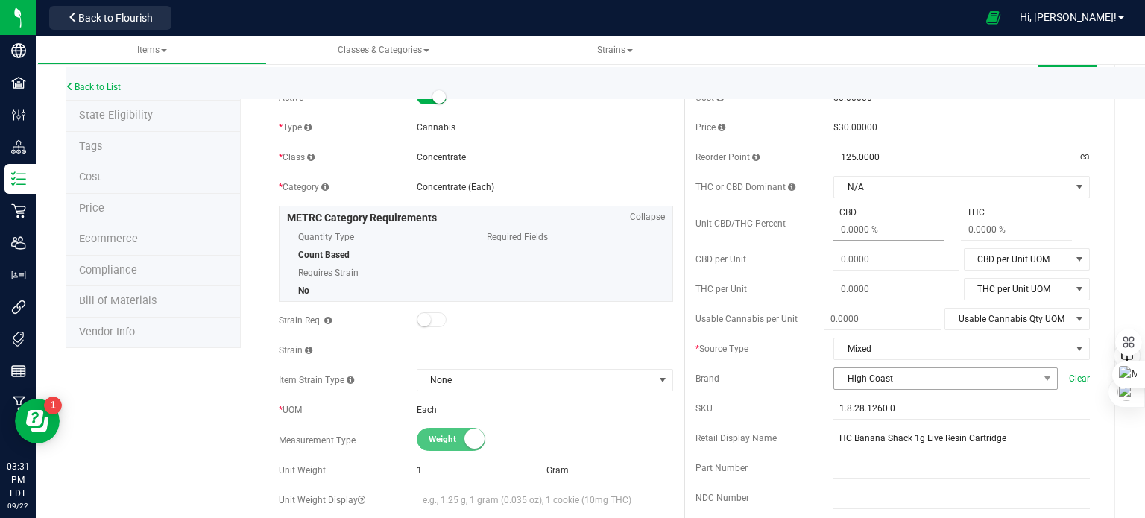
scroll to position [149, 0]
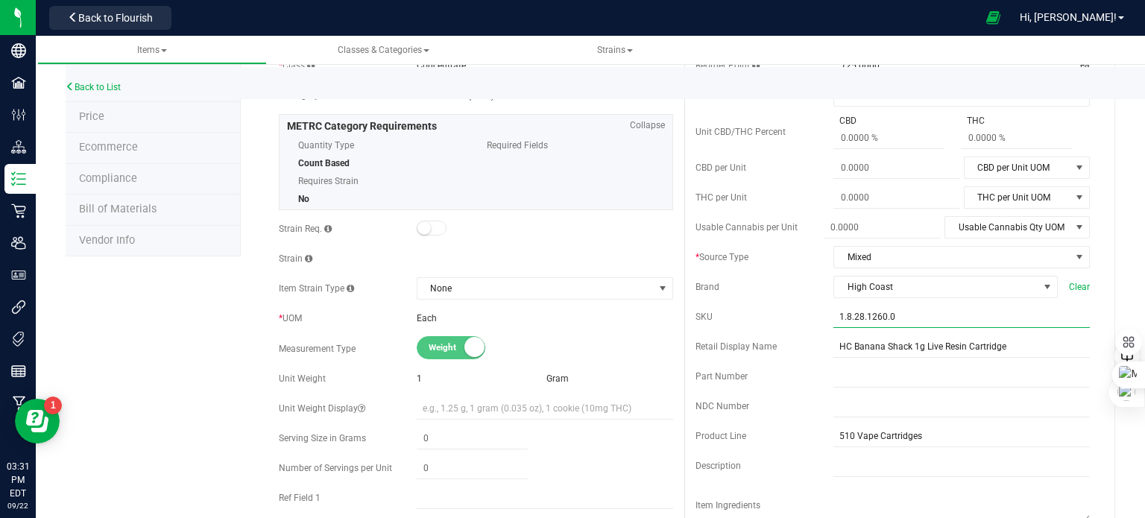
click at [913, 311] on input "1.8.28.1260.0" at bounding box center [962, 317] width 256 height 22
paste input "HC-BDLR-1G"
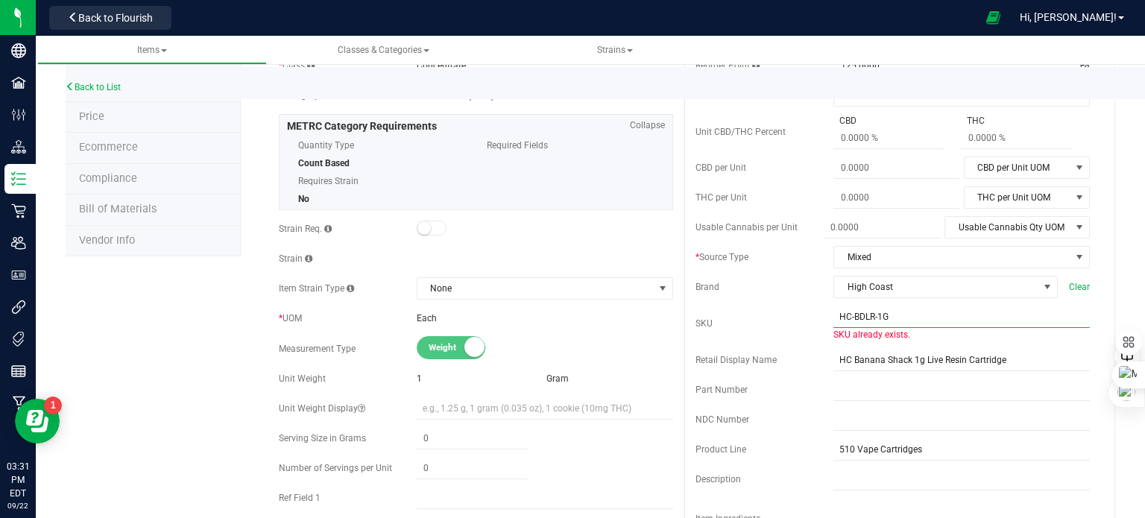
click at [856, 314] on input "HC-BDLR-1G" at bounding box center [962, 317] width 256 height 22
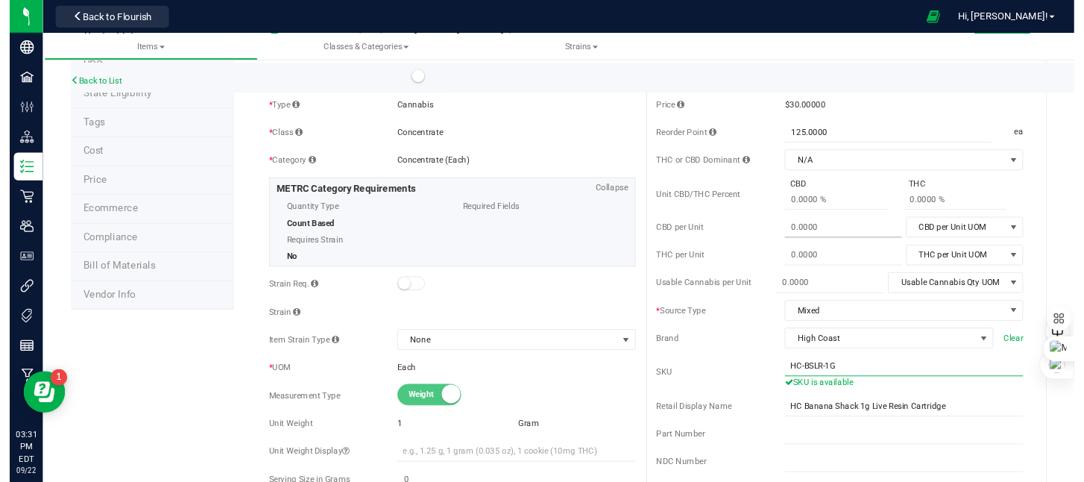
scroll to position [0, 0]
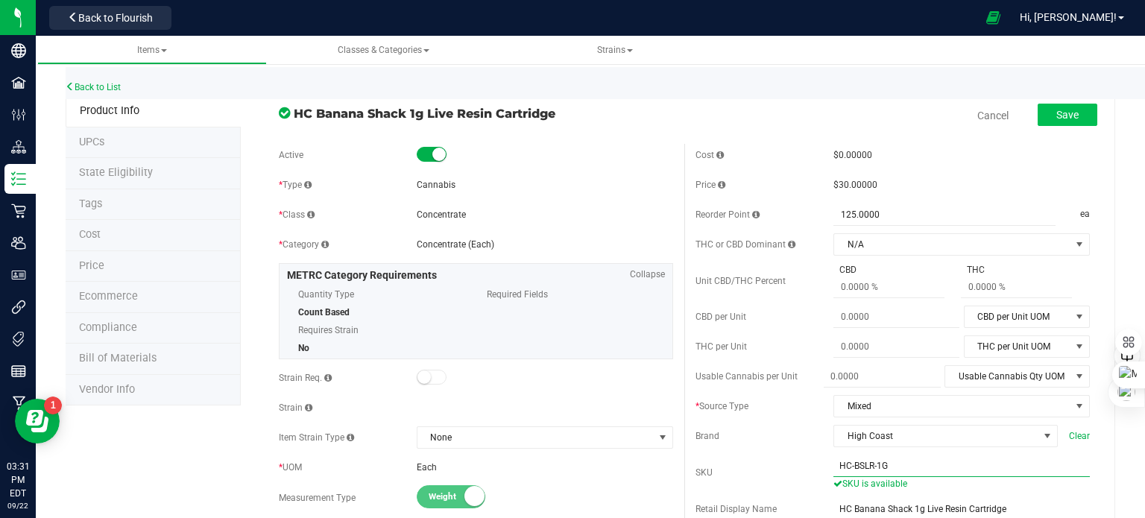
type input "HC-BSLR-1G"
click at [1061, 116] on span "Save" at bounding box center [1067, 115] width 22 height 12
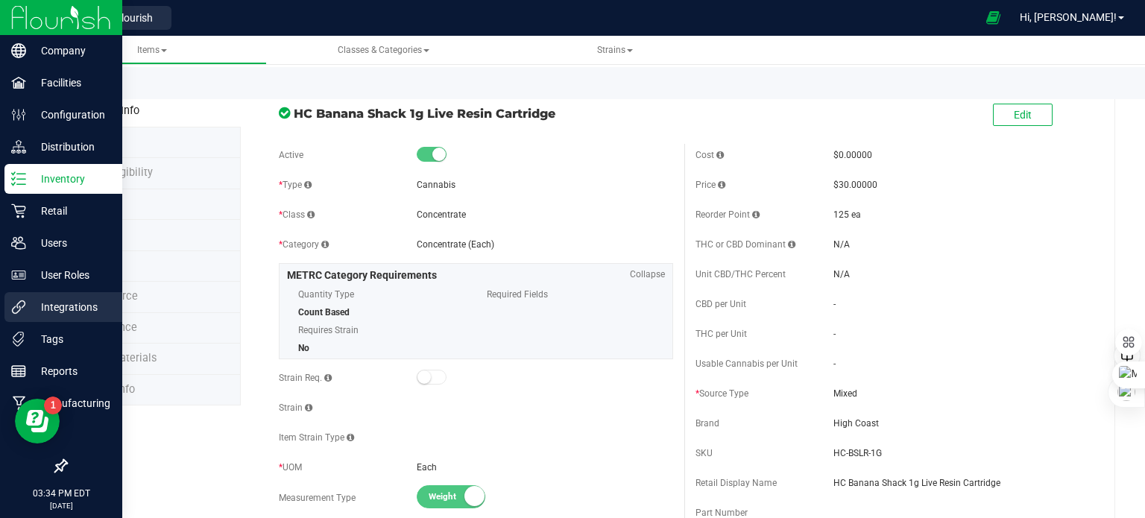
click at [30, 300] on p "Integrations" at bounding box center [70, 307] width 89 height 18
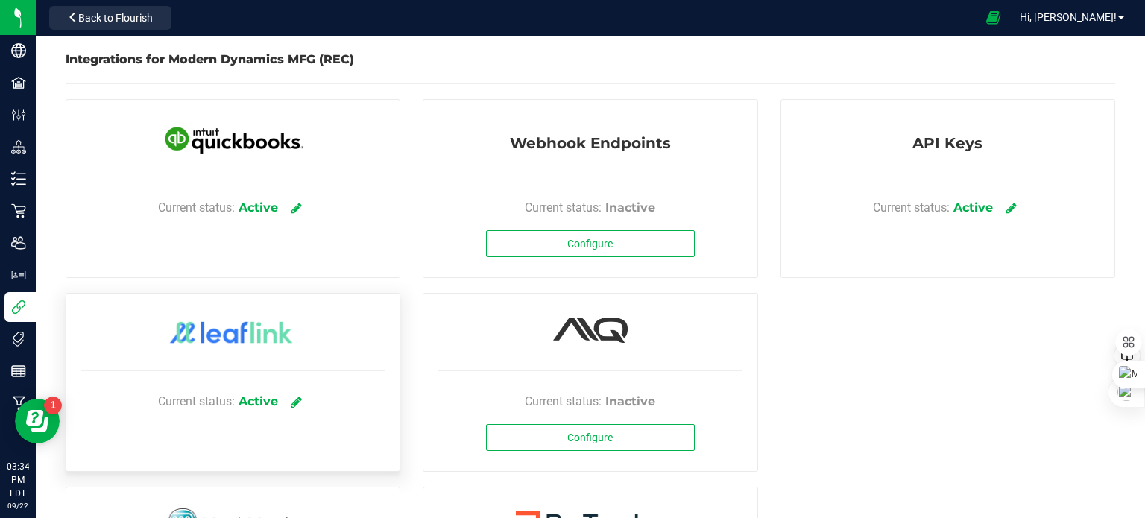
click at [297, 402] on icon at bounding box center [296, 401] width 11 height 13
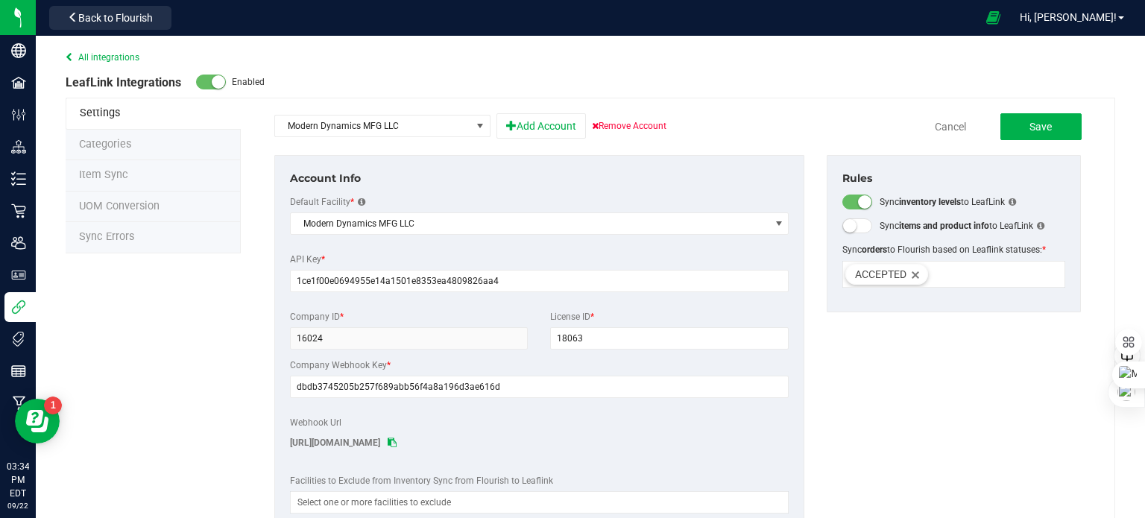
click at [126, 172] on li "Item Sync" at bounding box center [153, 175] width 175 height 31
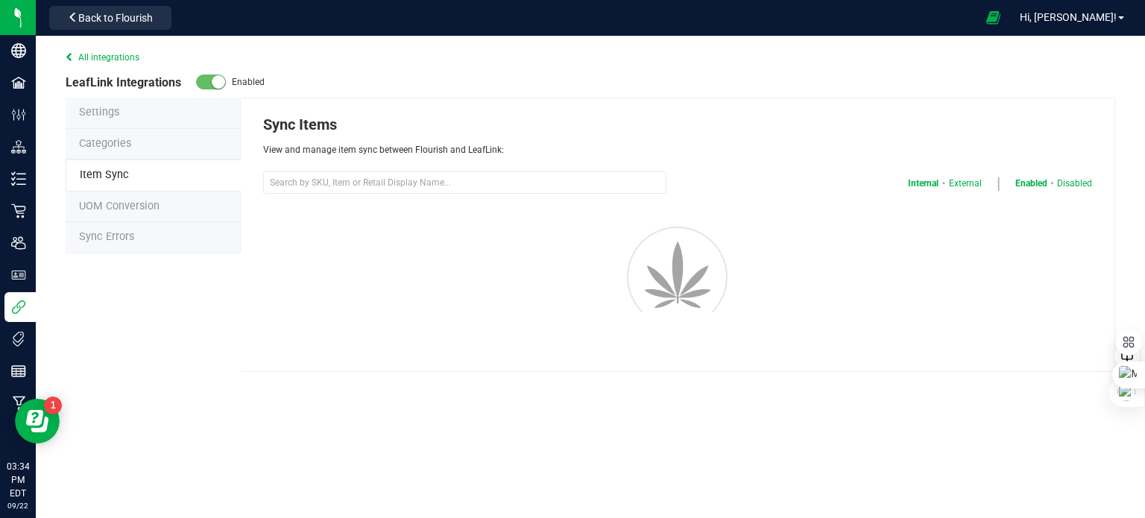
select select "20"
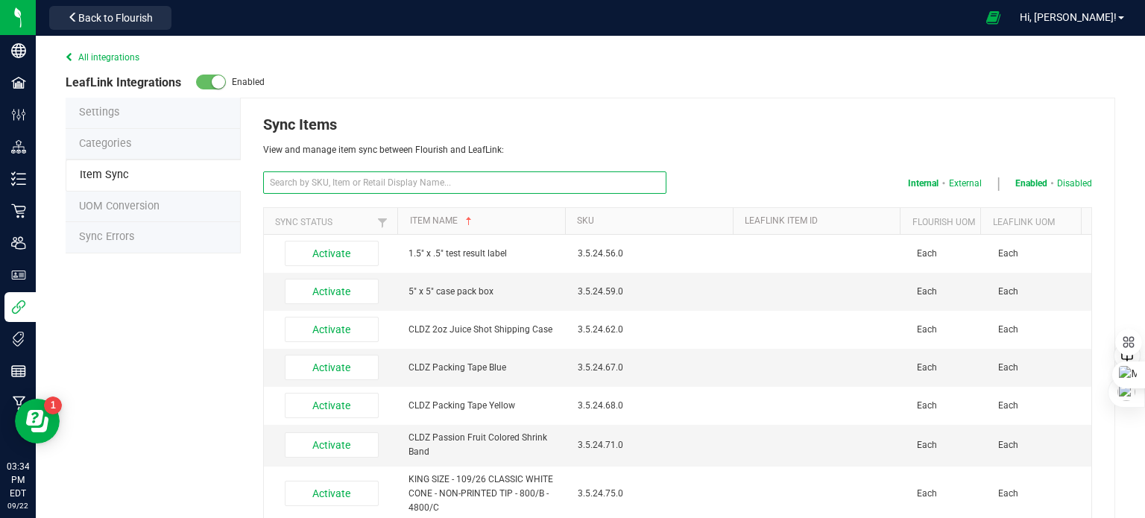
click at [418, 178] on input "text" at bounding box center [464, 182] width 403 height 22
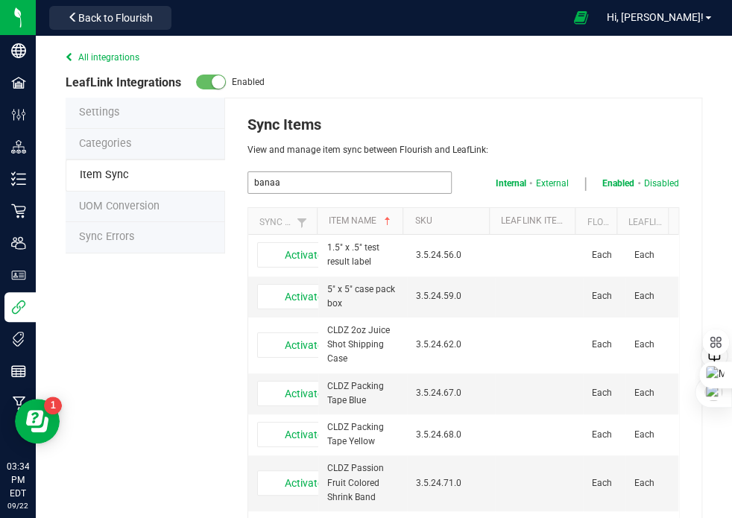
drag, startPoint x: 418, startPoint y: 178, endPoint x: 503, endPoint y: 116, distance: 105.6
click at [503, 116] on p "Sync Items" at bounding box center [464, 124] width 432 height 22
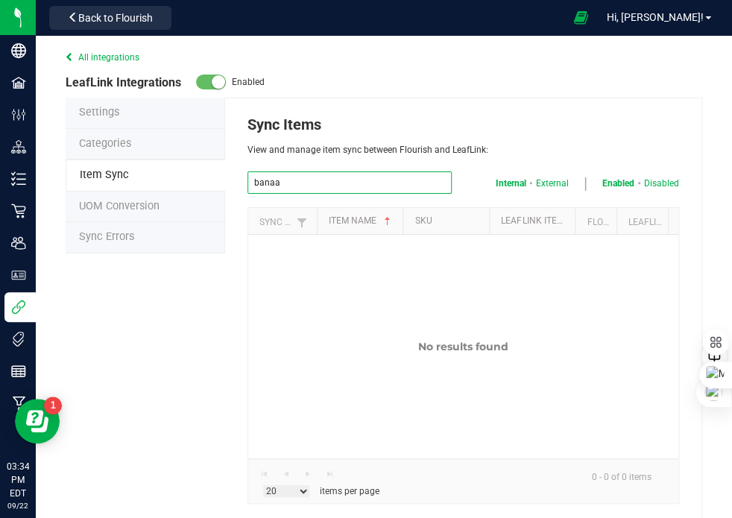
click at [297, 175] on input "banaa" at bounding box center [350, 182] width 205 height 22
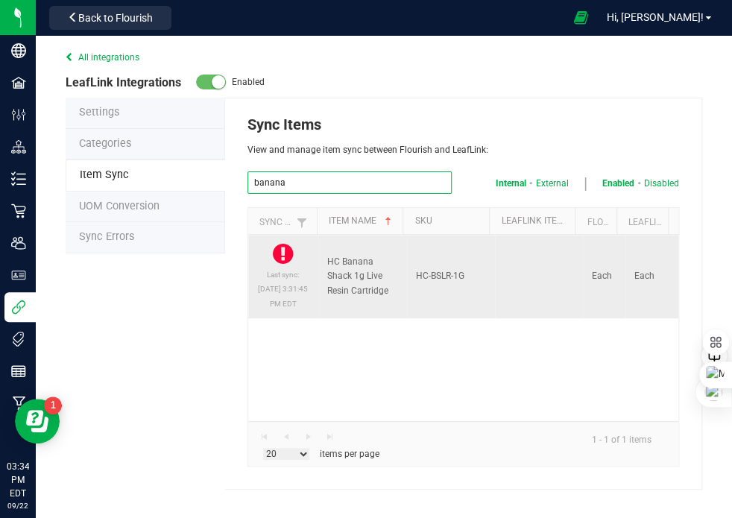
type input "banana"
click at [284, 257] on icon at bounding box center [283, 254] width 20 height 24
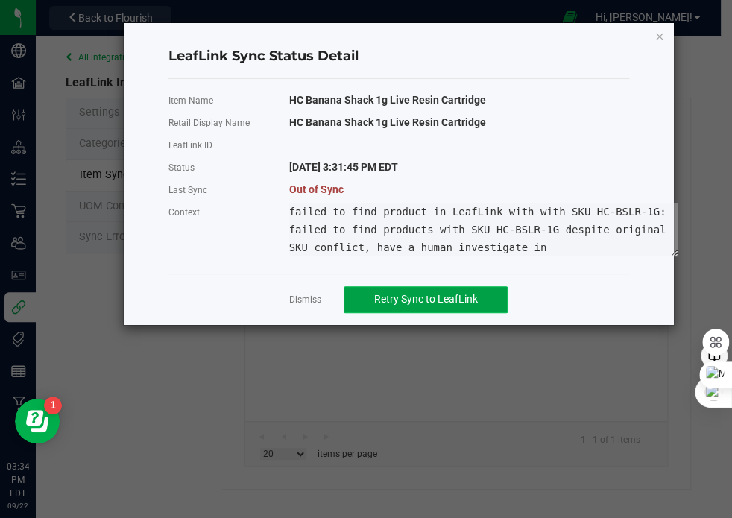
click at [375, 297] on span "Retry Sync to LeafLink" at bounding box center [426, 299] width 104 height 12
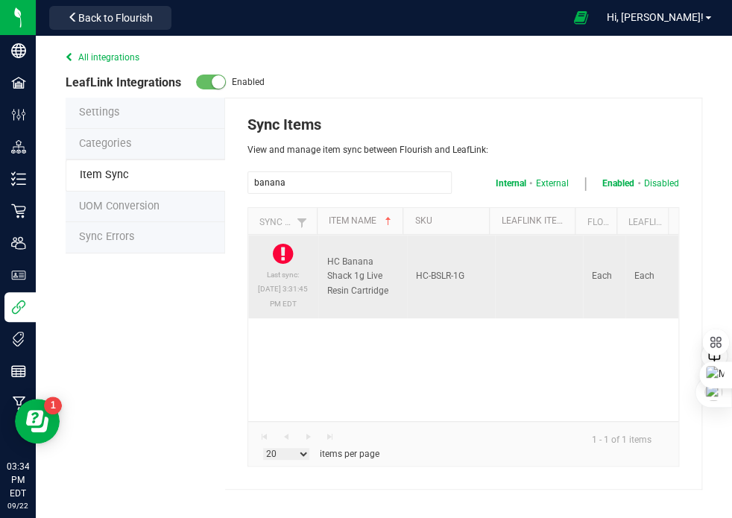
click at [282, 258] on icon at bounding box center [283, 254] width 20 height 24
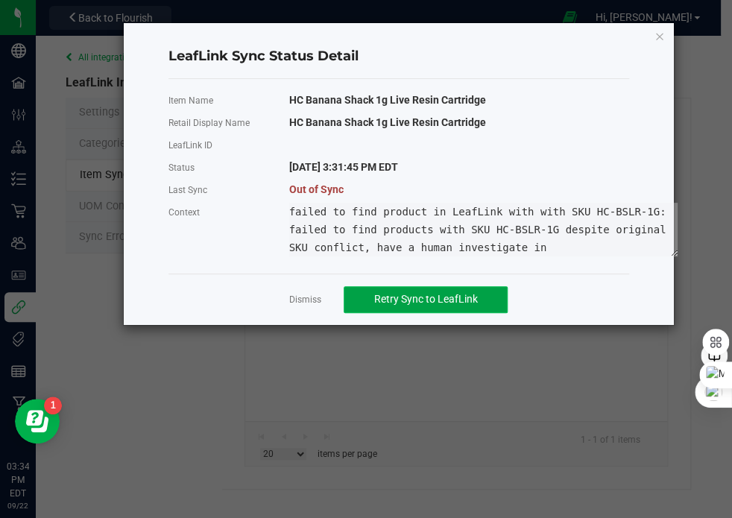
click at [432, 296] on span "Retry Sync to LeafLink" at bounding box center [426, 299] width 104 height 12
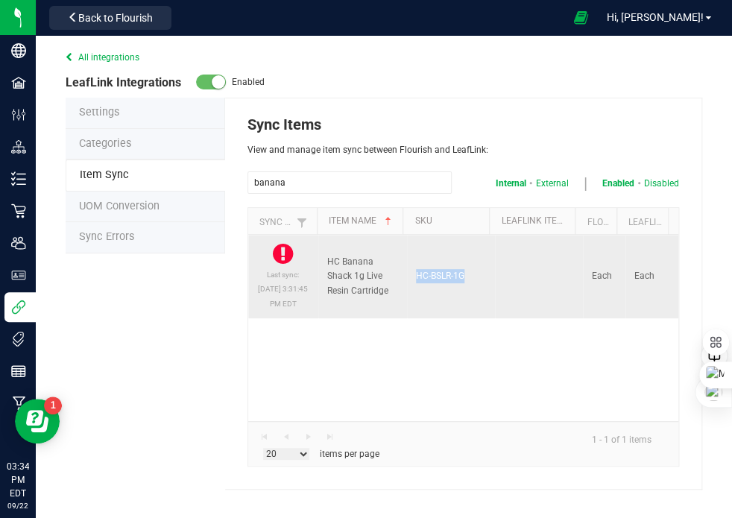
drag, startPoint x: 464, startPoint y: 280, endPoint x: 412, endPoint y: 279, distance: 52.9
click at [412, 279] on td "HC-BSLR-1G" at bounding box center [451, 277] width 88 height 84
copy td "HC-BSLR-1G"
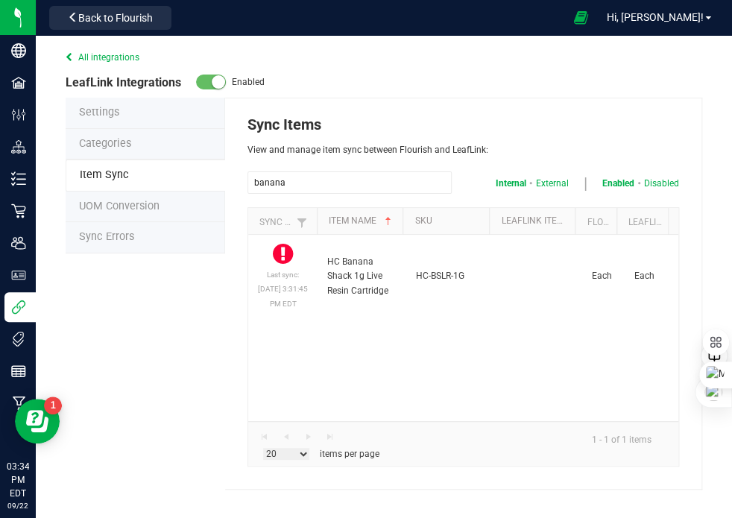
click at [596, 374] on div "Last sync: Sep 22, 2025 3:31:45 PM EDT HC Banana Shack 1g Live Resin Cartridge …" at bounding box center [463, 328] width 431 height 186
click at [122, 58] on link "All integrations" at bounding box center [103, 57] width 74 height 10
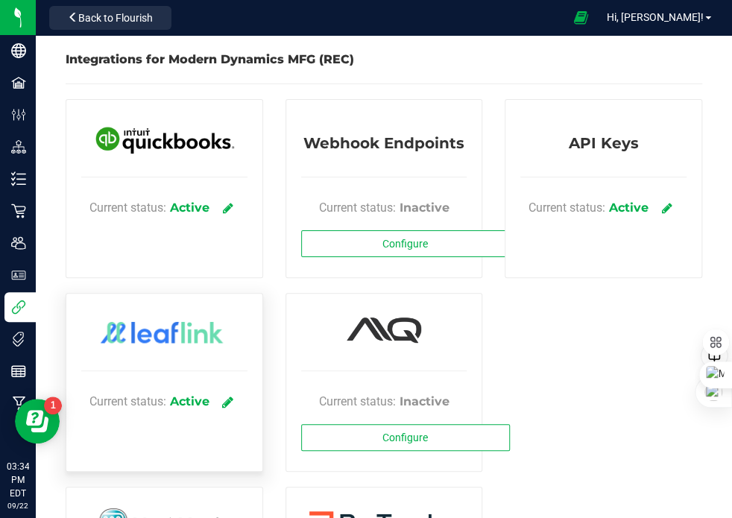
click at [227, 402] on icon at bounding box center [227, 401] width 11 height 13
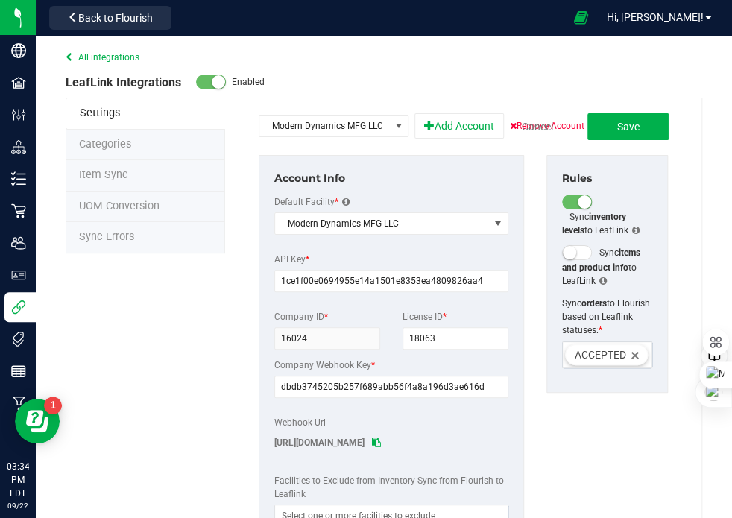
click at [444, 75] on div "LeafLink Integrations Enabled" at bounding box center [384, 82] width 637 height 15
click at [116, 233] on span "Sync Errors" at bounding box center [106, 236] width 55 height 13
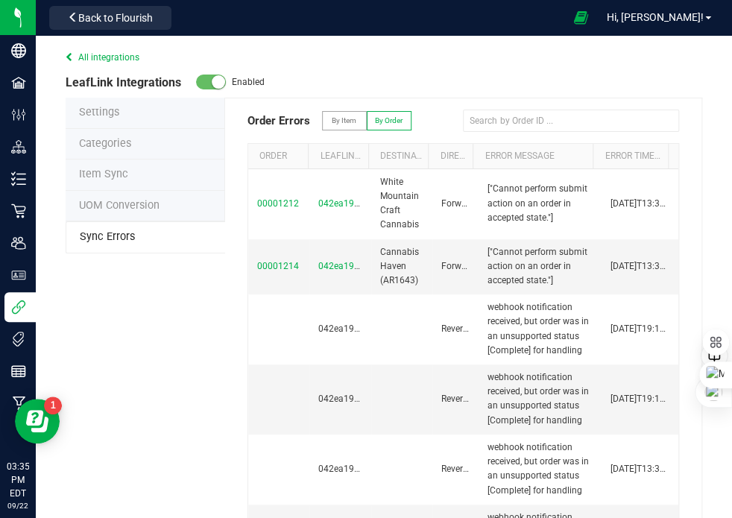
click at [115, 173] on span "Item Sync" at bounding box center [103, 174] width 49 height 13
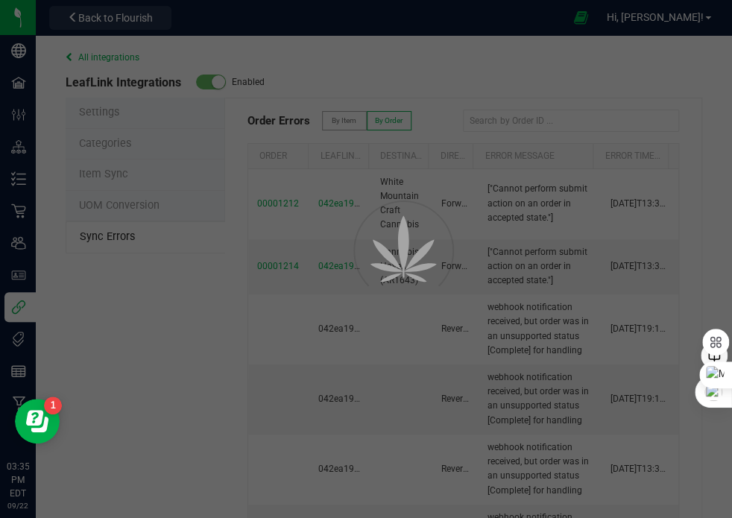
select select "20"
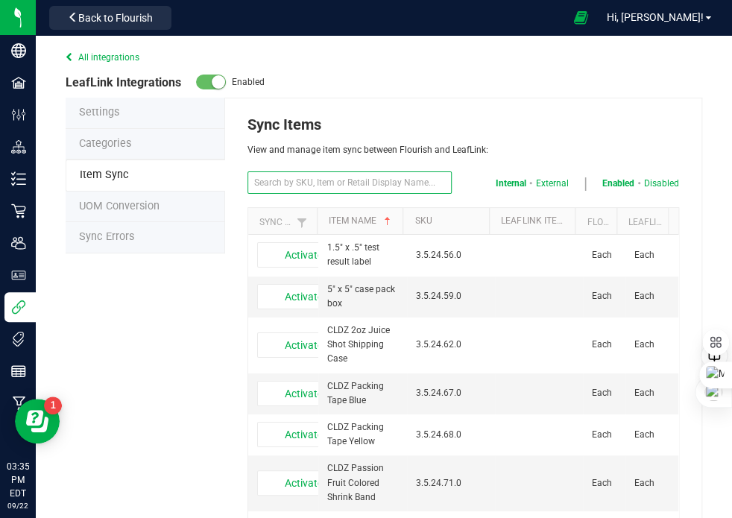
click at [358, 181] on input "text" at bounding box center [350, 182] width 205 height 22
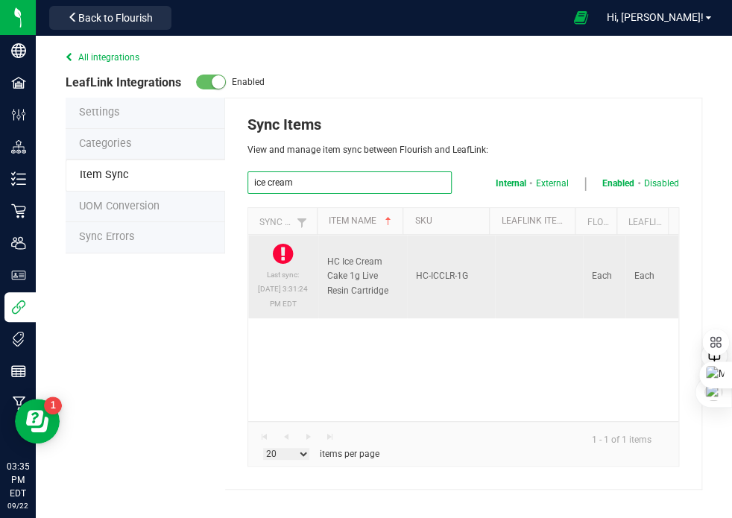
type input "ice cream"
click at [274, 258] on icon at bounding box center [283, 254] width 20 height 24
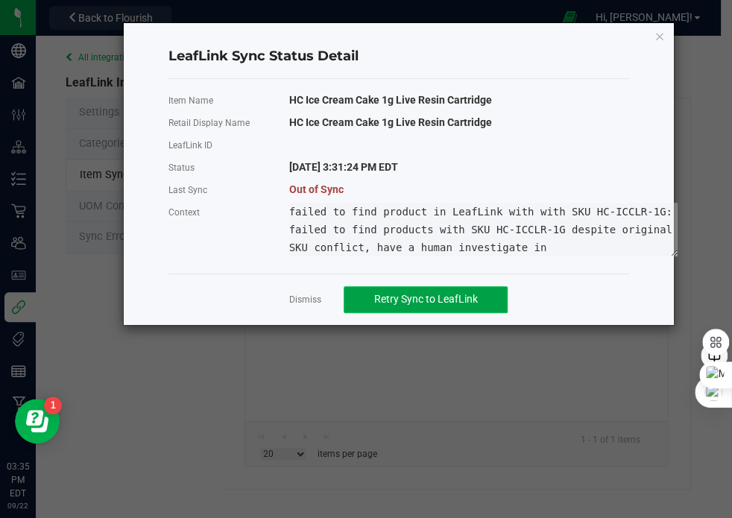
click at [444, 297] on span "Retry Sync to LeafLink" at bounding box center [426, 299] width 104 height 12
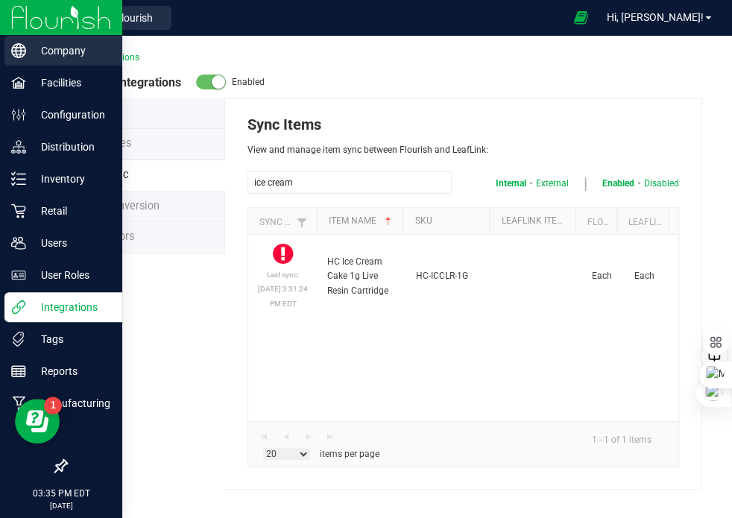
click at [19, 54] on line at bounding box center [19, 54] width 12 height 0
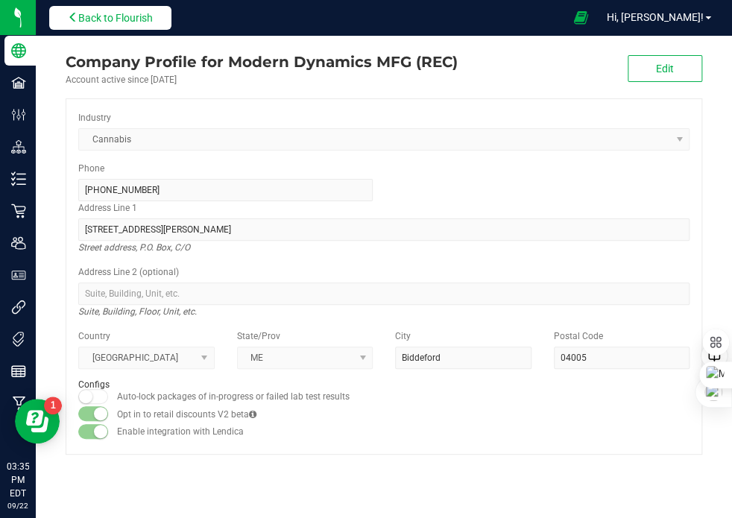
click at [136, 23] on span "Back to Flourish" at bounding box center [115, 18] width 75 height 12
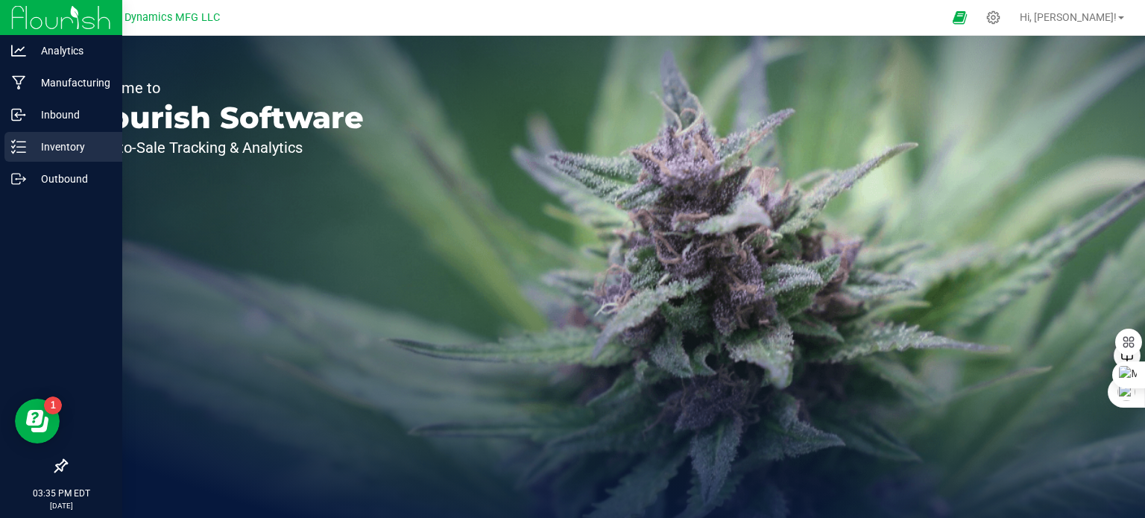
click at [18, 133] on div "Inventory" at bounding box center [63, 147] width 118 height 30
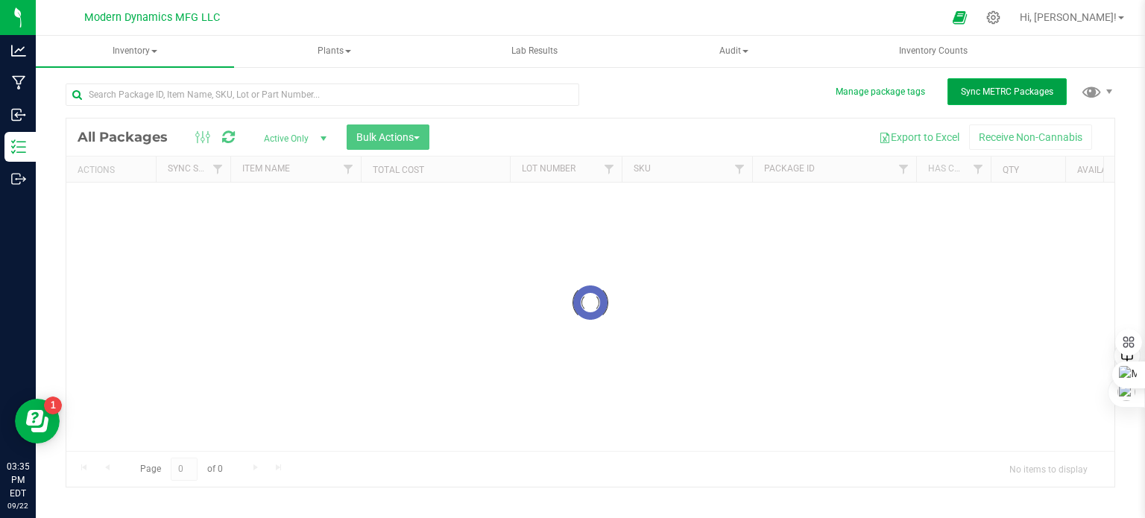
click at [974, 97] on span "Sync METRC Packages" at bounding box center [1007, 91] width 92 height 10
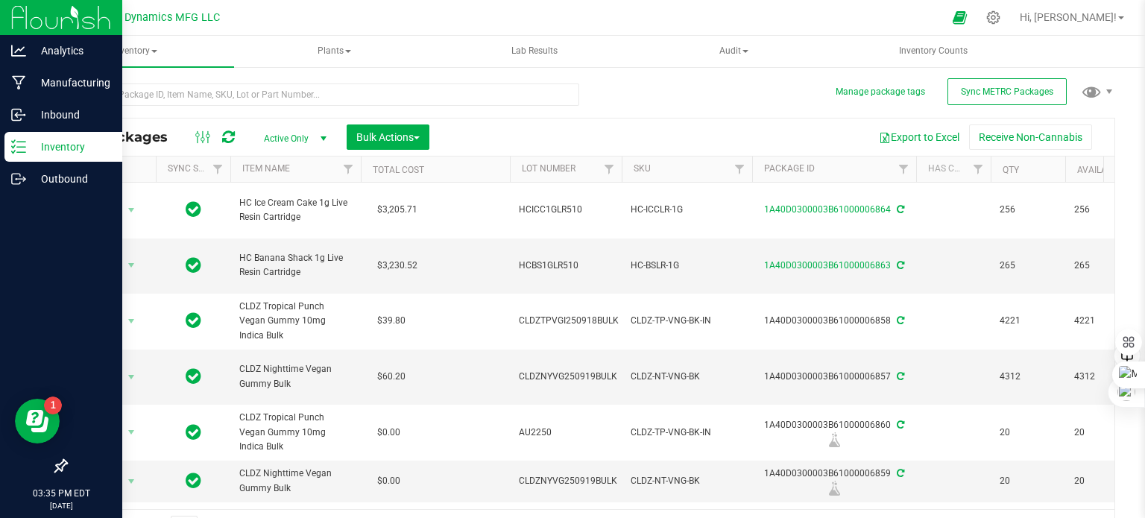
click at [21, 148] on icon at bounding box center [18, 146] width 15 height 15
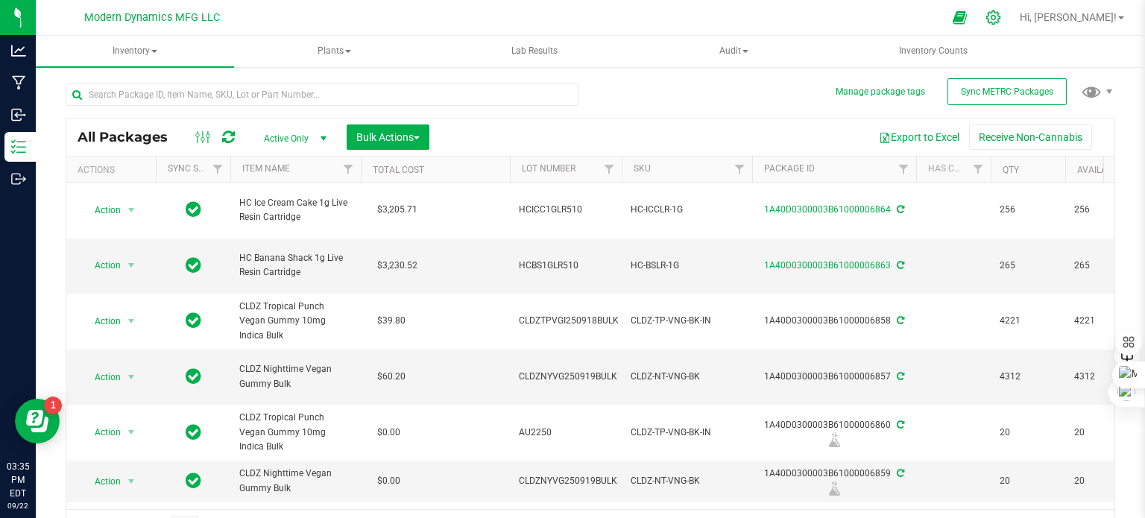
click at [1001, 14] on icon at bounding box center [994, 18] width 16 height 16
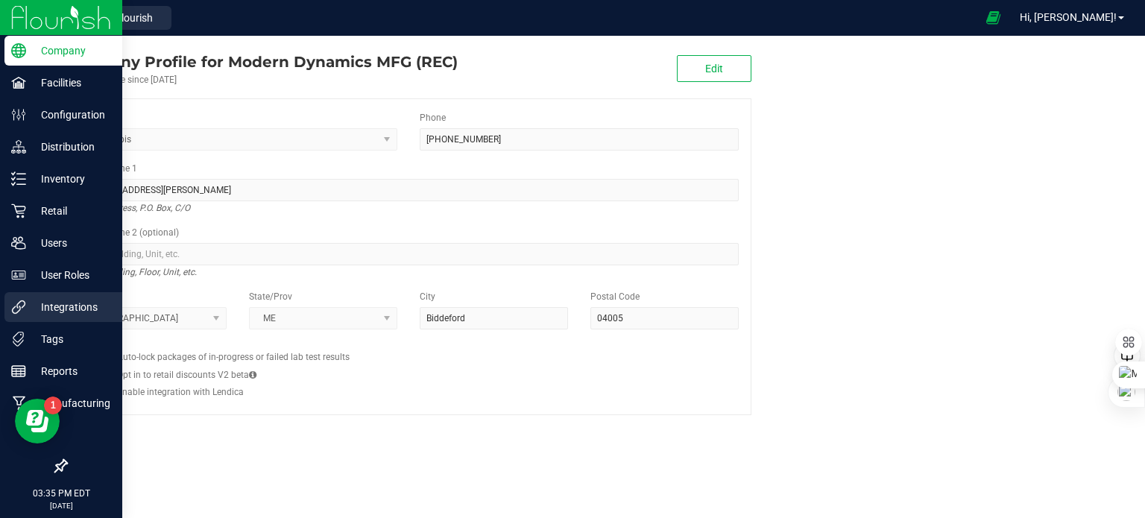
click at [34, 303] on p "Integrations" at bounding box center [70, 307] width 89 height 18
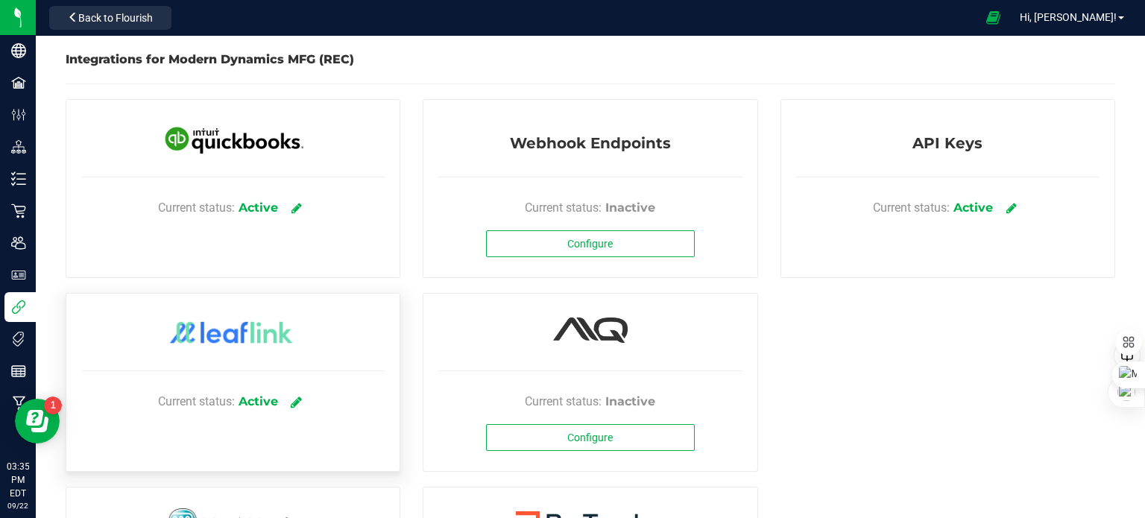
click at [294, 399] on icon at bounding box center [296, 401] width 11 height 13
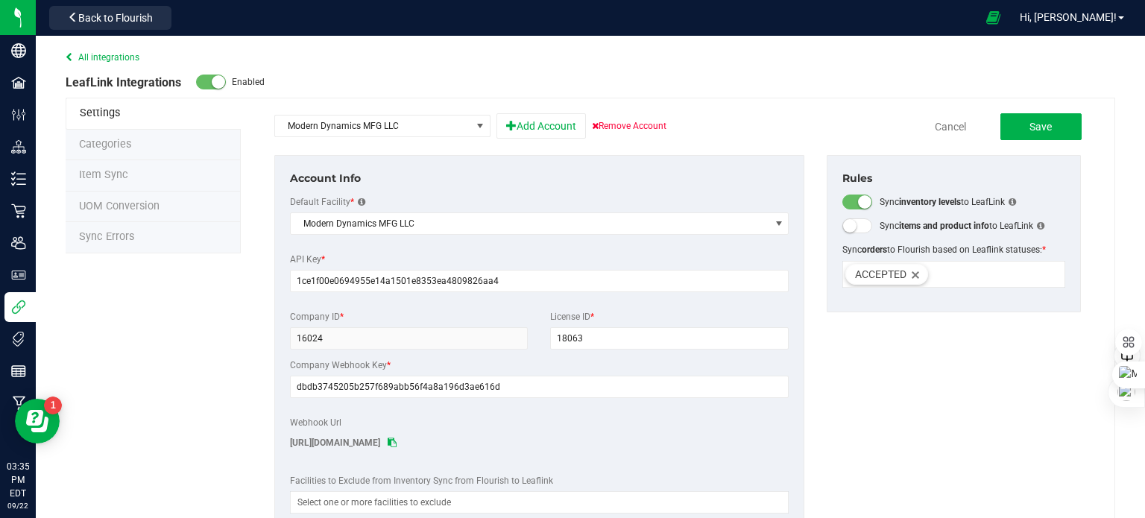
click at [122, 239] on span "Sync Errors" at bounding box center [106, 236] width 55 height 13
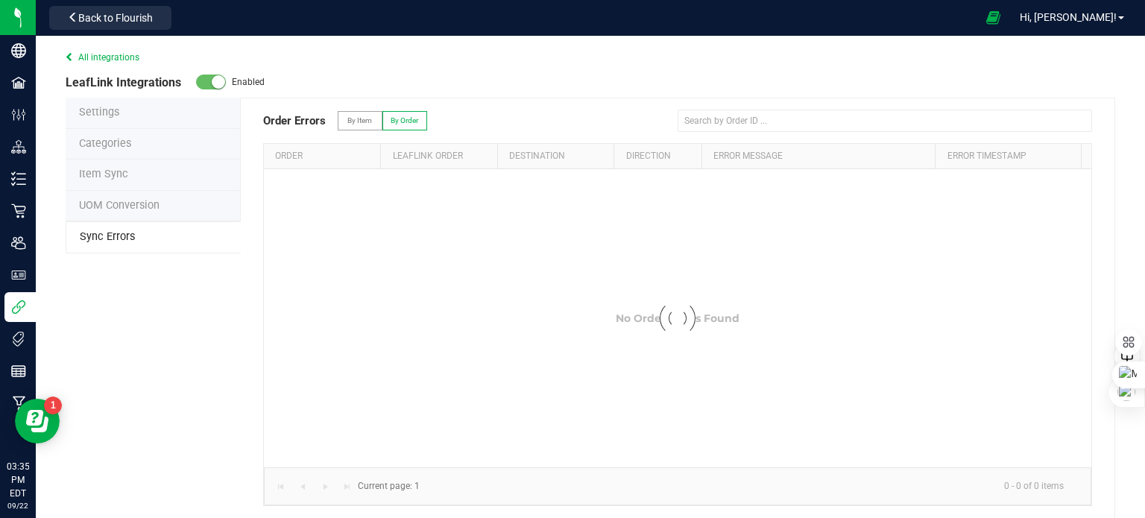
click at [121, 181] on li "Item Sync" at bounding box center [153, 175] width 175 height 31
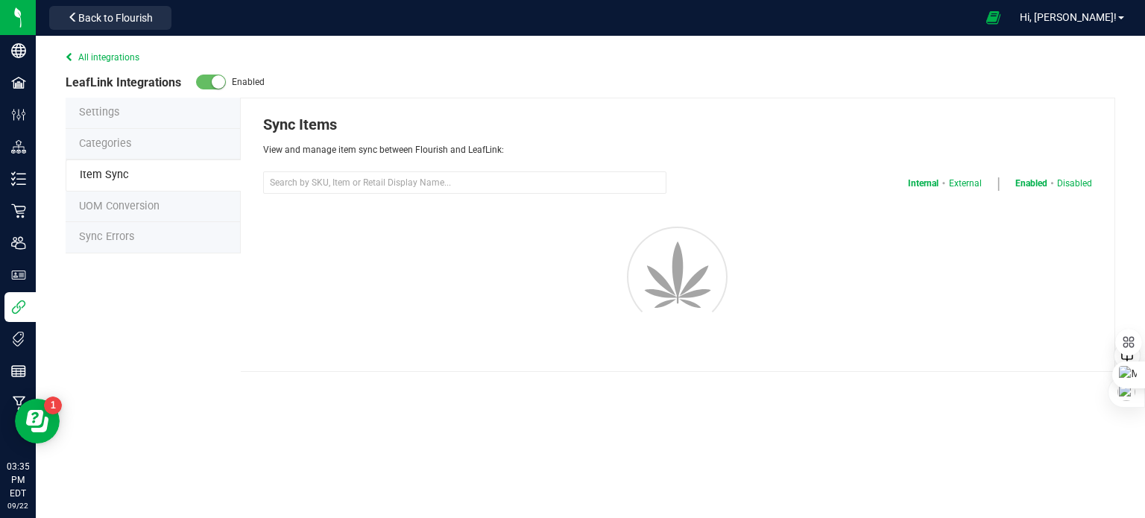
select select "20"
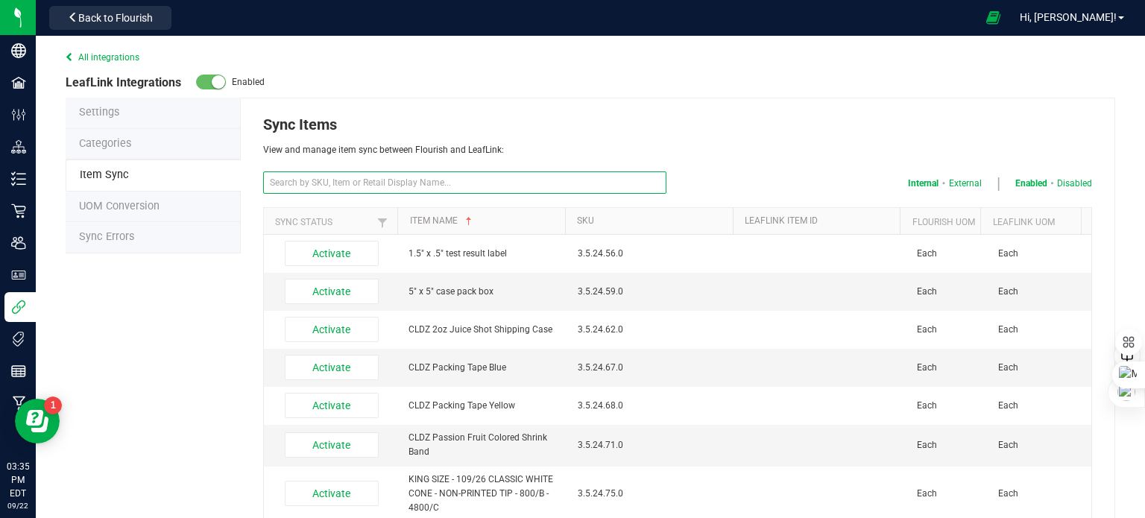
click at [338, 186] on input "text" at bounding box center [464, 182] width 403 height 22
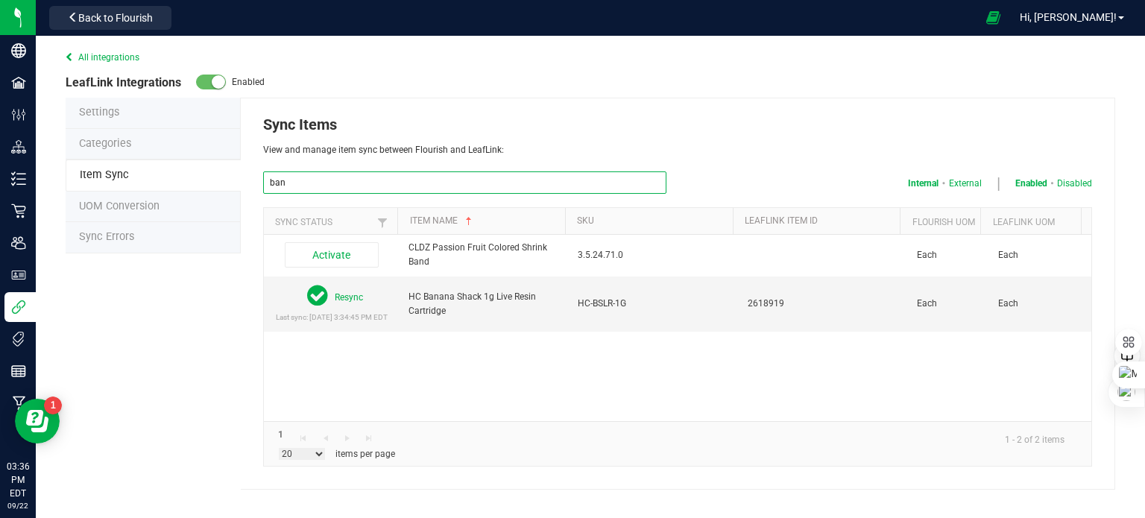
click at [320, 181] on input "ban" at bounding box center [464, 182] width 403 height 22
click at [319, 181] on input "ban" at bounding box center [464, 182] width 403 height 22
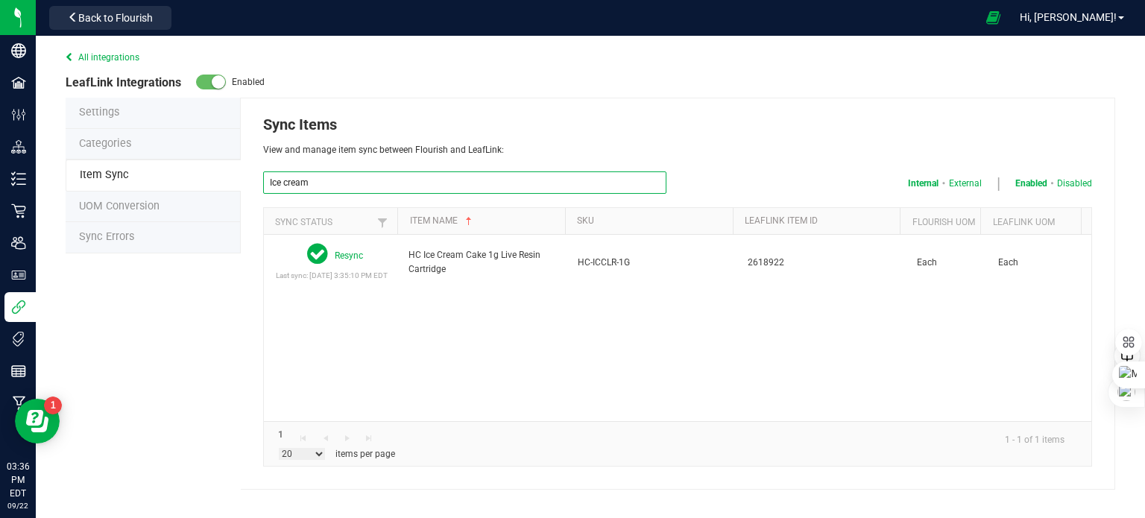
type input "Ice cream"
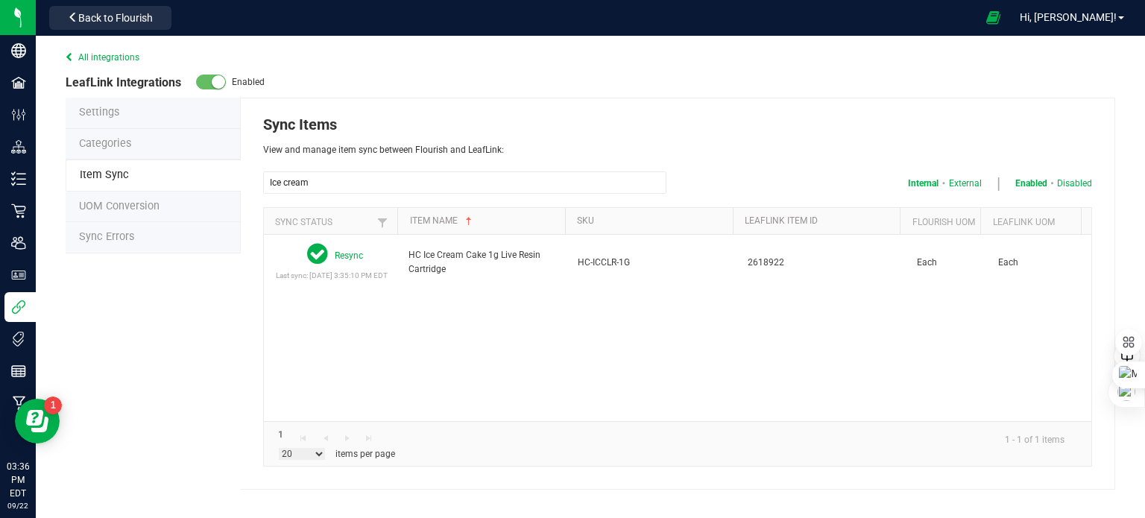
click at [417, 315] on div "Resync Last sync: Sep 22, 2025 3:35:10 PM EDT HC Ice Cream Cake 1g Live Resin C…" at bounding box center [678, 328] width 828 height 186
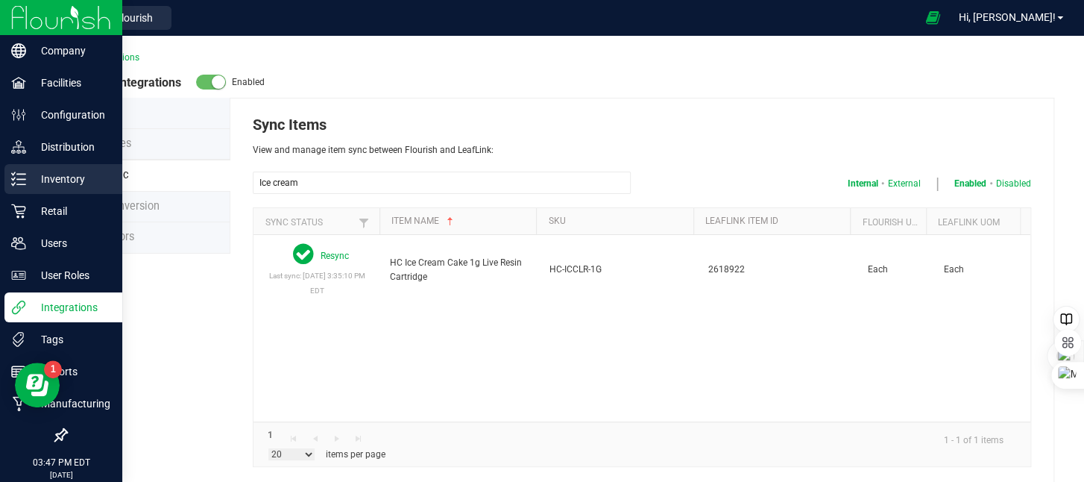
click at [11, 180] on icon at bounding box center [18, 178] width 15 height 15
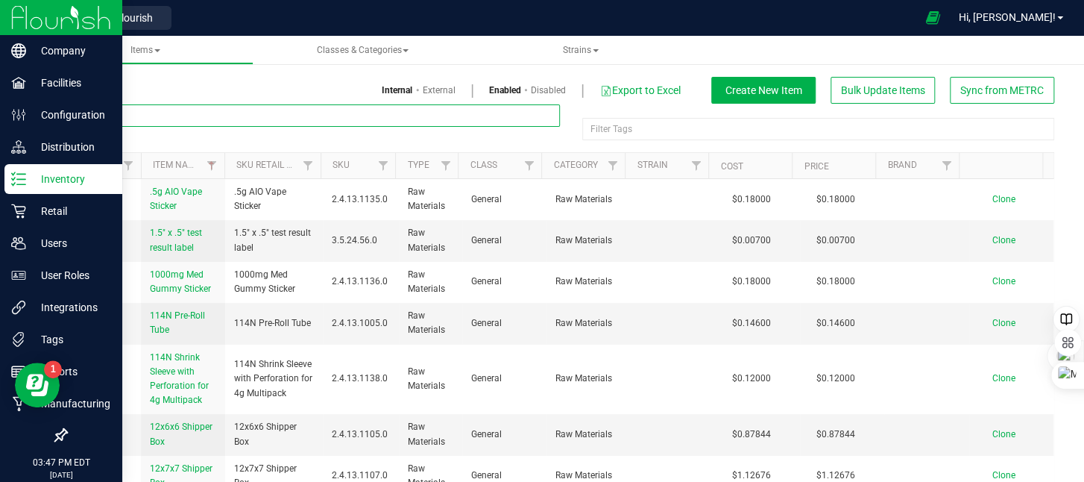
click at [181, 114] on input "text" at bounding box center [313, 115] width 494 height 22
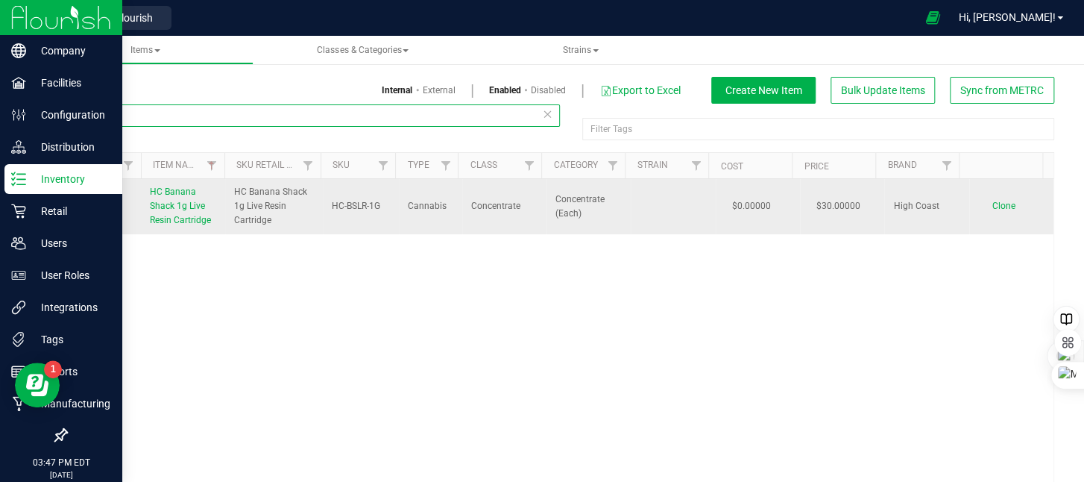
type input "banana"
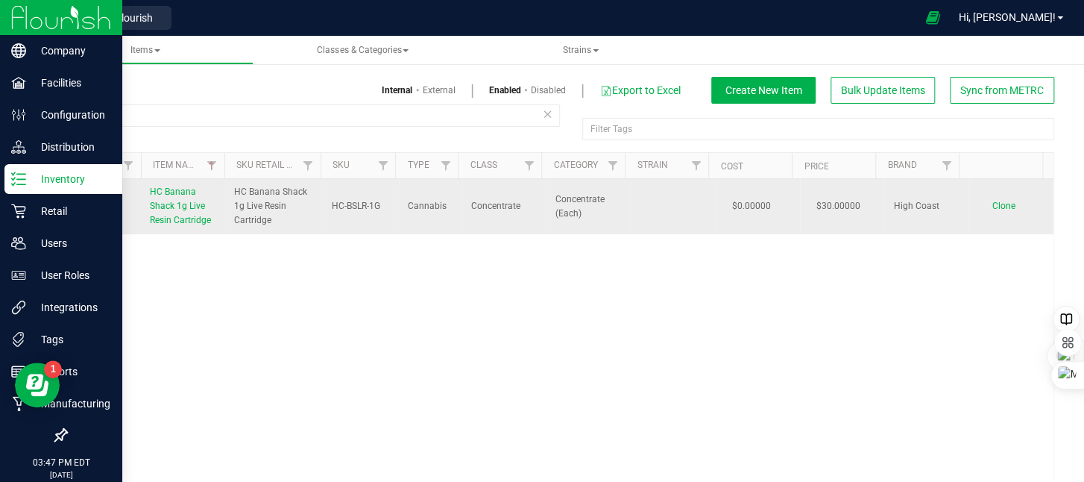
click at [170, 201] on span "HC Banana Shack 1g Live Resin Cartridge" at bounding box center [180, 205] width 61 height 39
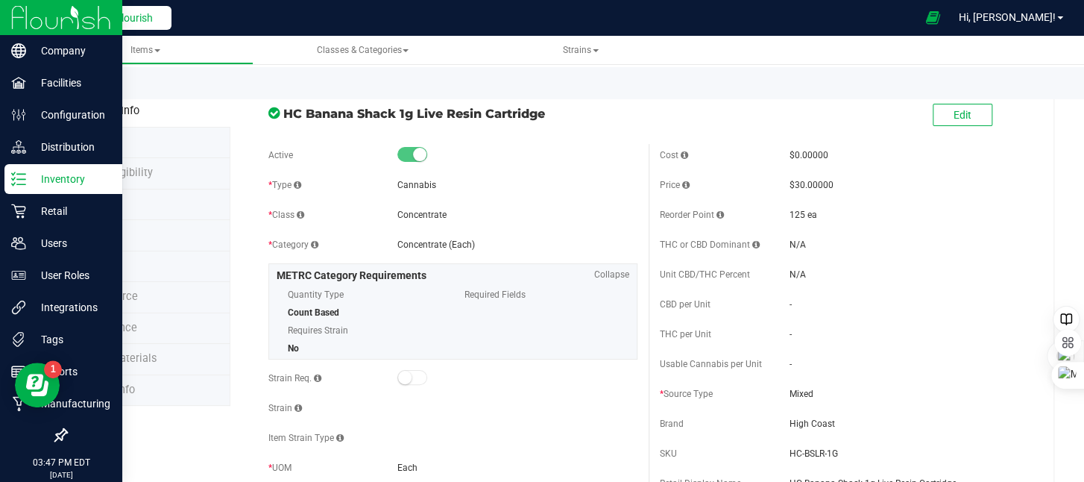
click at [124, 25] on button "Back to Flourish" at bounding box center [110, 18] width 122 height 24
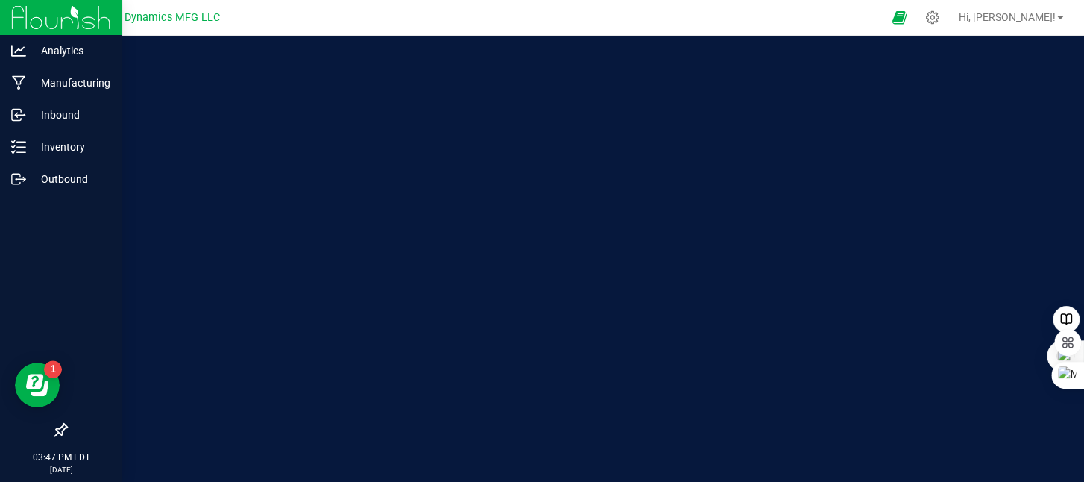
click at [113, 18] on span "Modern Dynamics MFG LLC" at bounding box center [152, 17] width 136 height 13
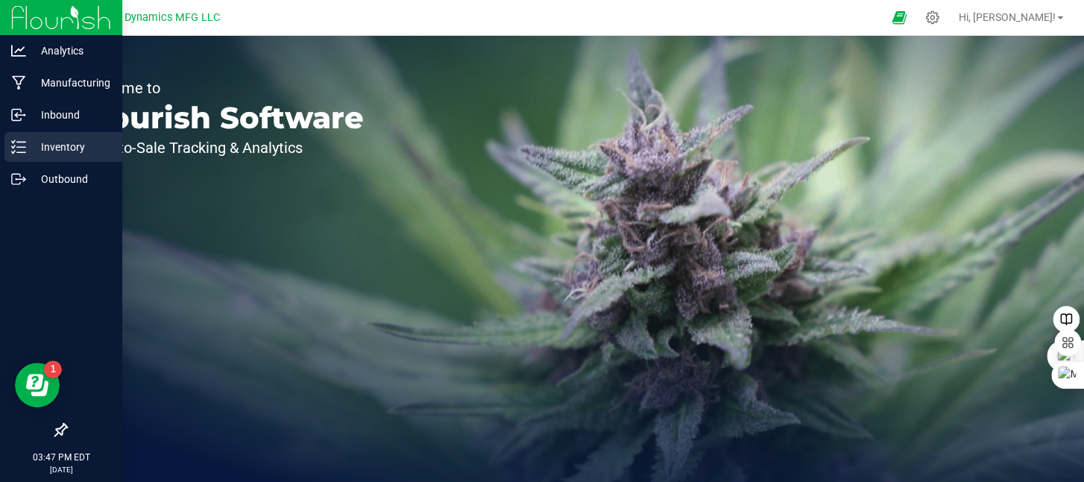
click at [24, 143] on icon at bounding box center [18, 146] width 15 height 15
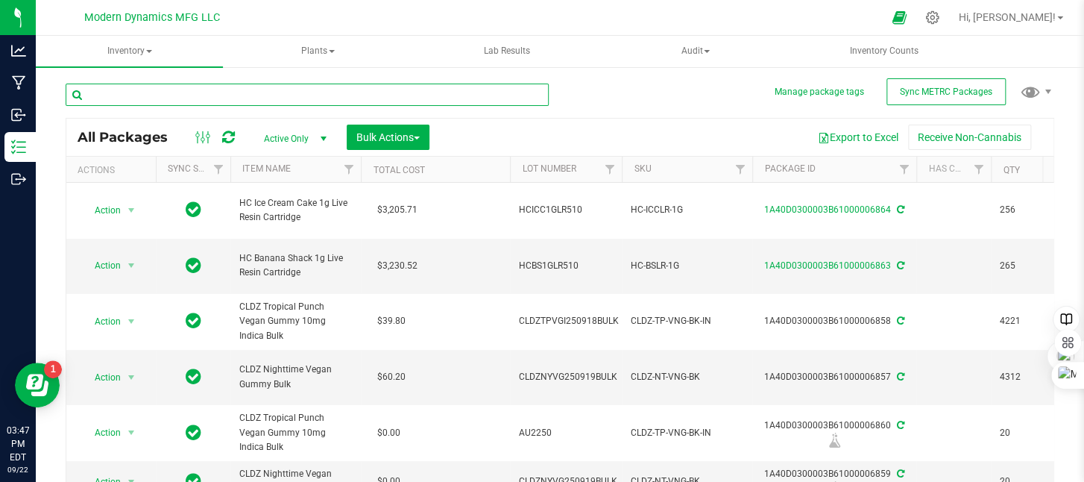
click at [197, 90] on input "text" at bounding box center [307, 95] width 483 height 22
type input "banana"
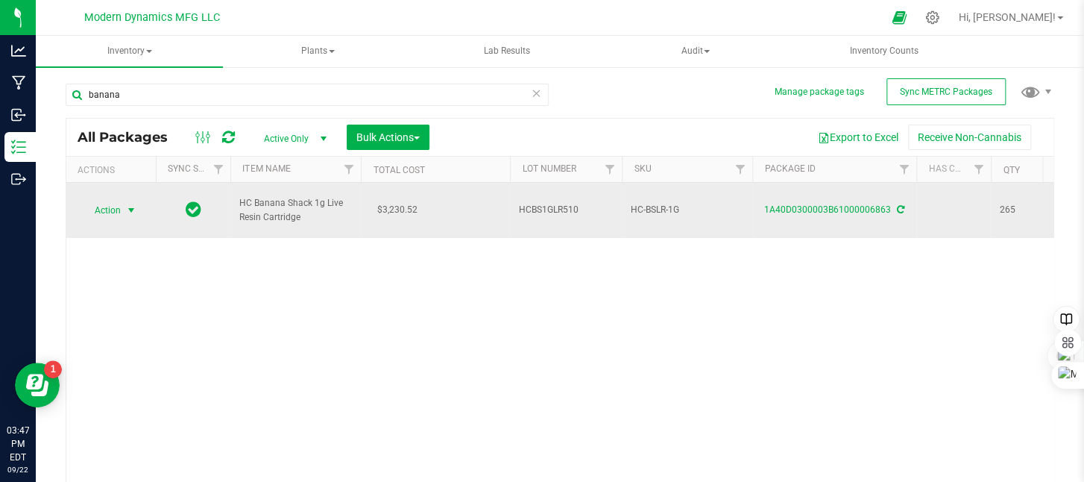
click at [128, 204] on span "select" at bounding box center [131, 210] width 12 height 12
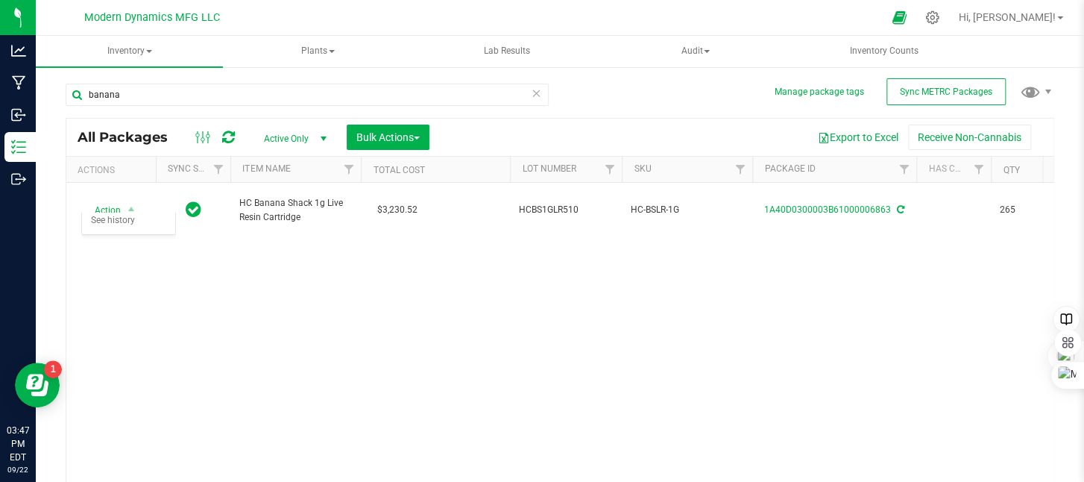
drag, startPoint x: 291, startPoint y: 255, endPoint x: 368, endPoint y: 253, distance: 77.6
click at [296, 254] on div "Action Action Adjust qty Create package Edit attributes Global inventory Locate…" at bounding box center [559, 334] width 987 height 303
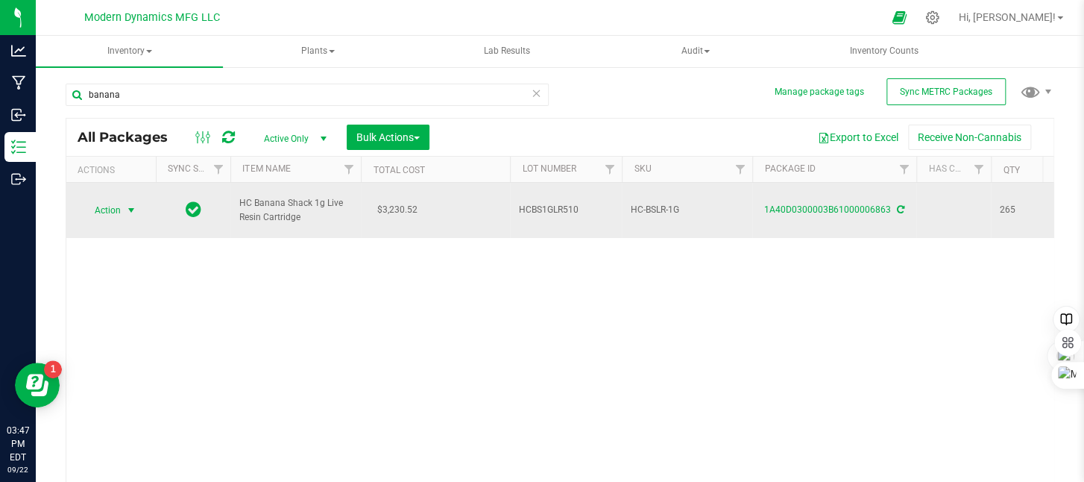
click at [132, 200] on span "select" at bounding box center [131, 210] width 19 height 21
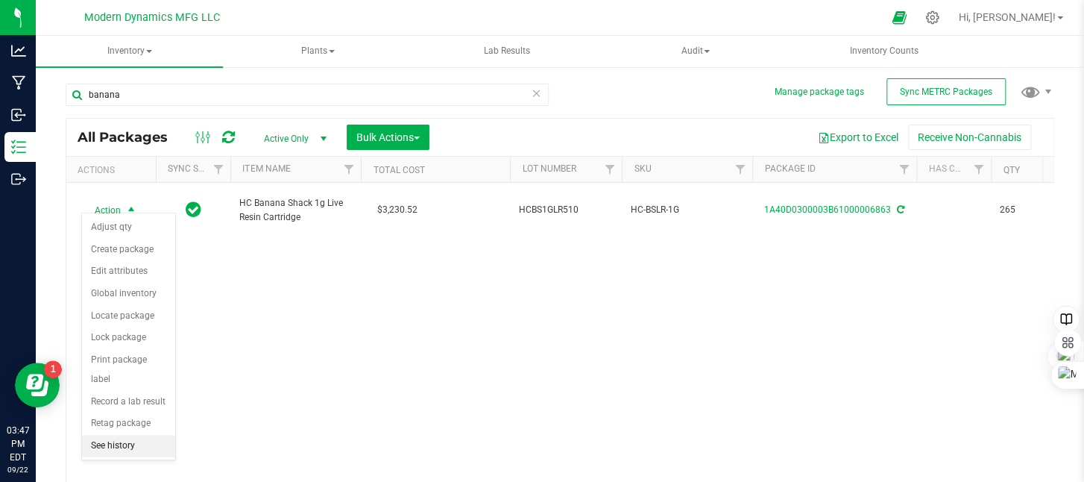
click at [115, 435] on li "See history" at bounding box center [128, 446] width 93 height 22
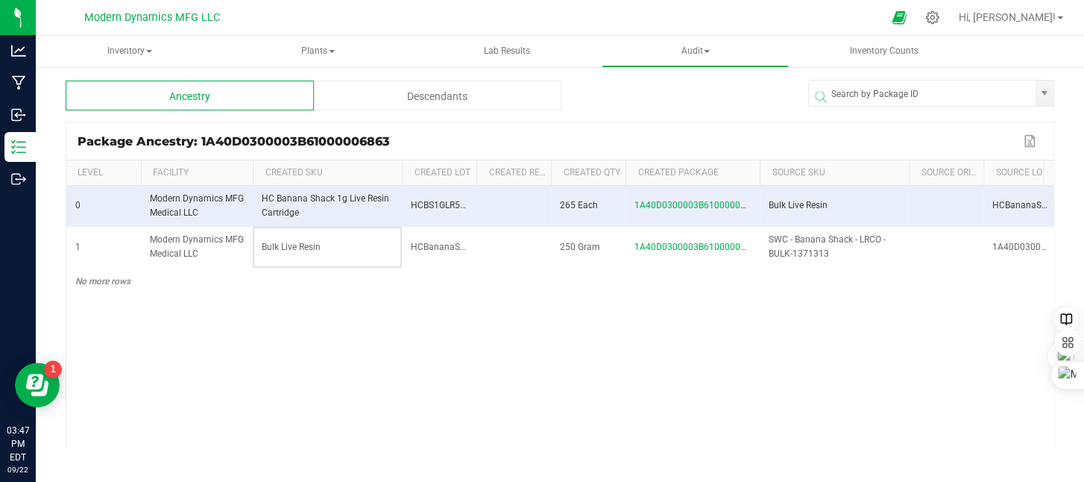
click at [338, 244] on td "Bulk Live Resin" at bounding box center [327, 247] width 149 height 41
click at [211, 246] on td "Modern Dynamics MFG Medical LLC" at bounding box center [197, 247] width 112 height 41
click at [696, 246] on span "1A40D0300003B61000006861" at bounding box center [697, 247] width 127 height 10
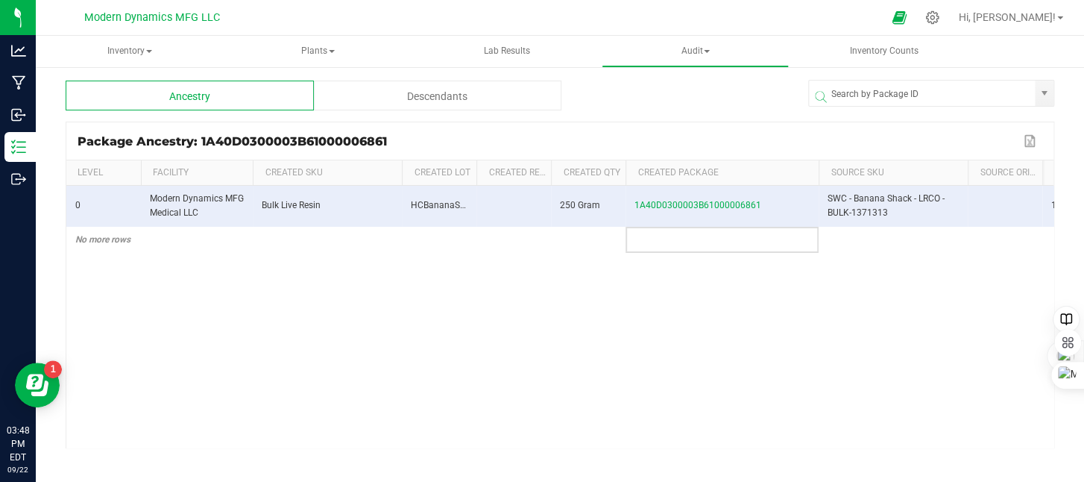
click at [816, 174] on span at bounding box center [816, 282] width 4 height 245
drag, startPoint x: 823, startPoint y: 192, endPoint x: 898, endPoint y: 211, distance: 77.8
click at [898, 211] on td "SWC - Banana Shack - LRCO - BULK-1371313" at bounding box center [893, 206] width 149 height 41
copy span "SWC - Banana Shack - LRCO - BULK-1371313"
click at [650, 312] on div "0 Modern Dynamics MFG Medical LLC Bulk Live Resin HCBananaSHackLR 250 Gram 1A40…" at bounding box center [559, 317] width 987 height 262
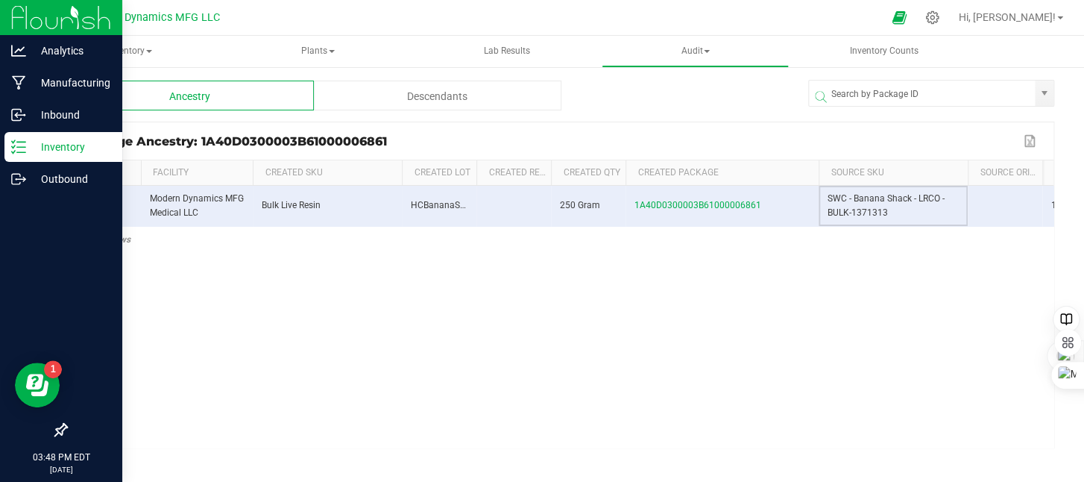
click at [16, 144] on icon at bounding box center [18, 146] width 15 height 15
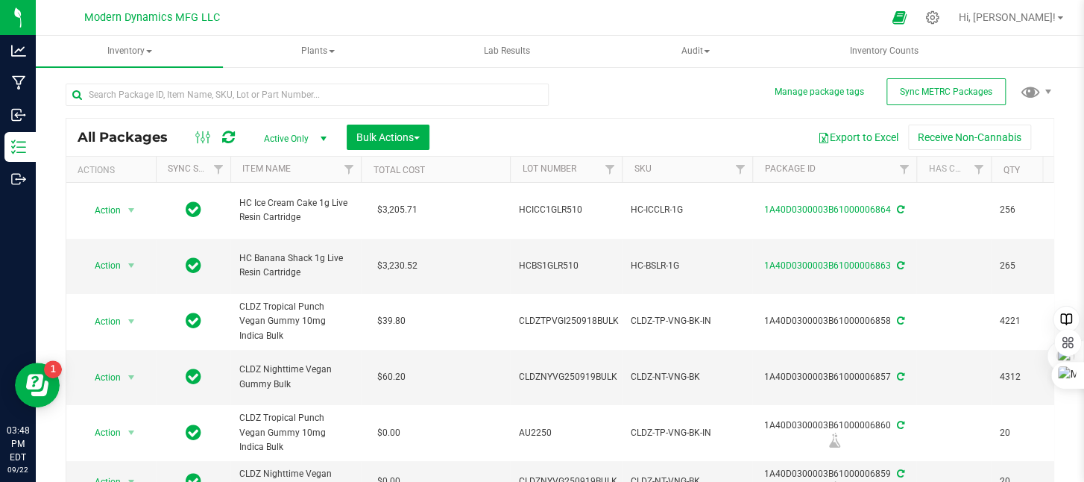
click at [325, 137] on span "select" at bounding box center [324, 139] width 12 height 12
click at [296, 227] on li "All" at bounding box center [291, 229] width 81 height 22
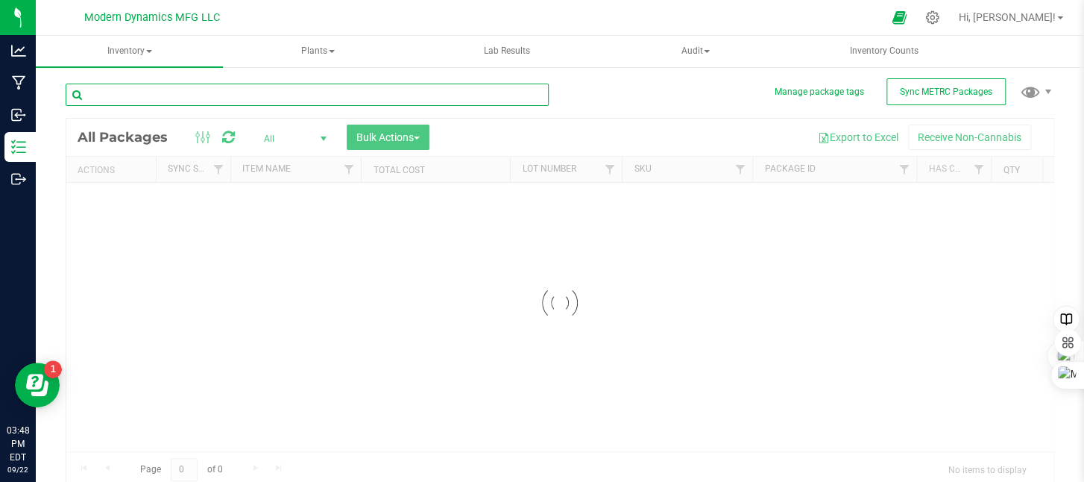
click at [246, 94] on input "text" at bounding box center [307, 95] width 483 height 22
paste input "SWC - Banana Shack - LRCO - BULK-1371313"
type input "SWC - Banana Shack - LRCO - BULK-1371313"
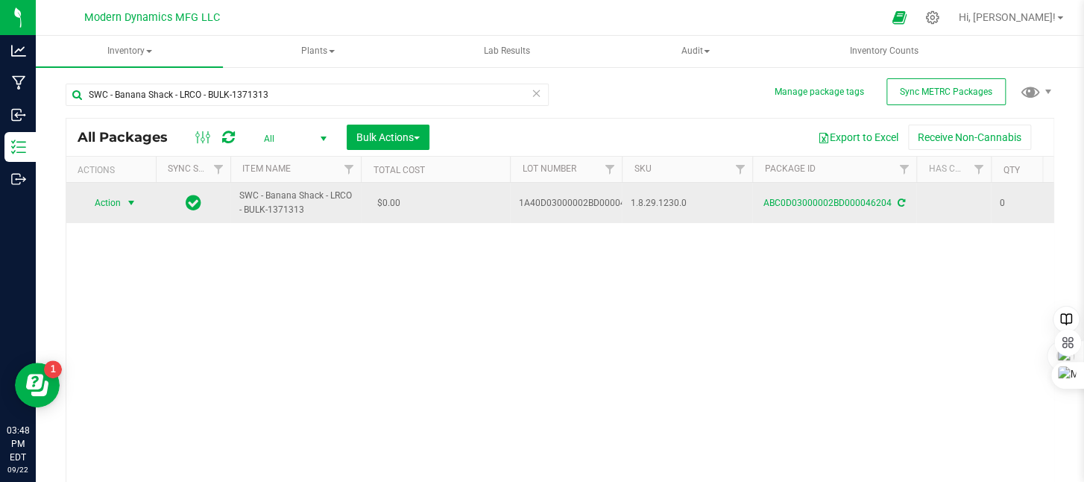
click at [135, 201] on span "select" at bounding box center [131, 203] width 12 height 12
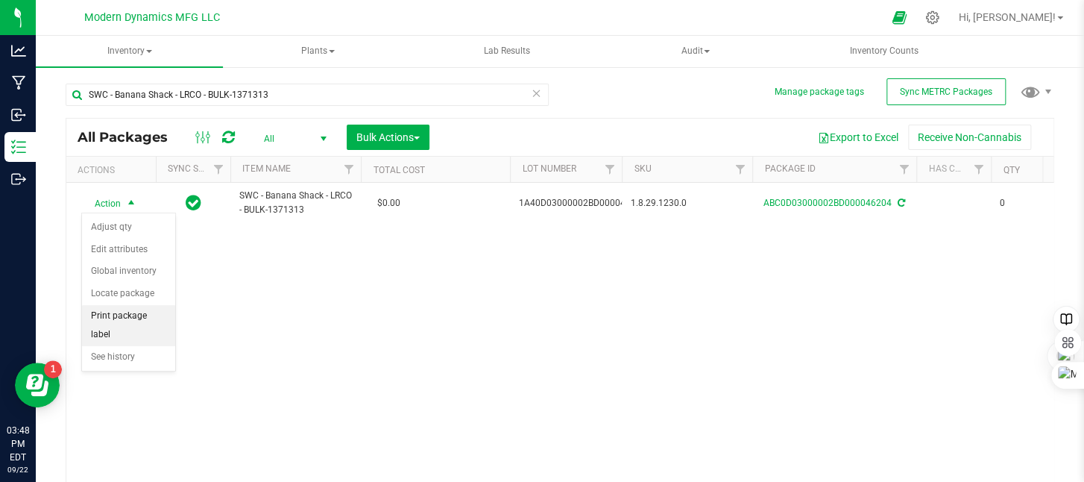
click at [127, 315] on li "Print package label" at bounding box center [128, 325] width 93 height 41
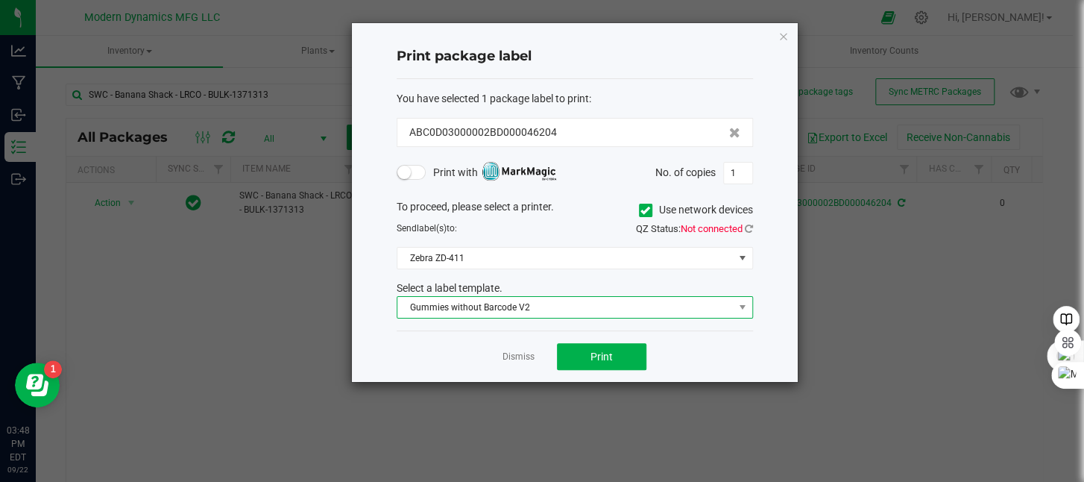
click at [520, 303] on span "Gummies without Barcode V2" at bounding box center [565, 307] width 336 height 21
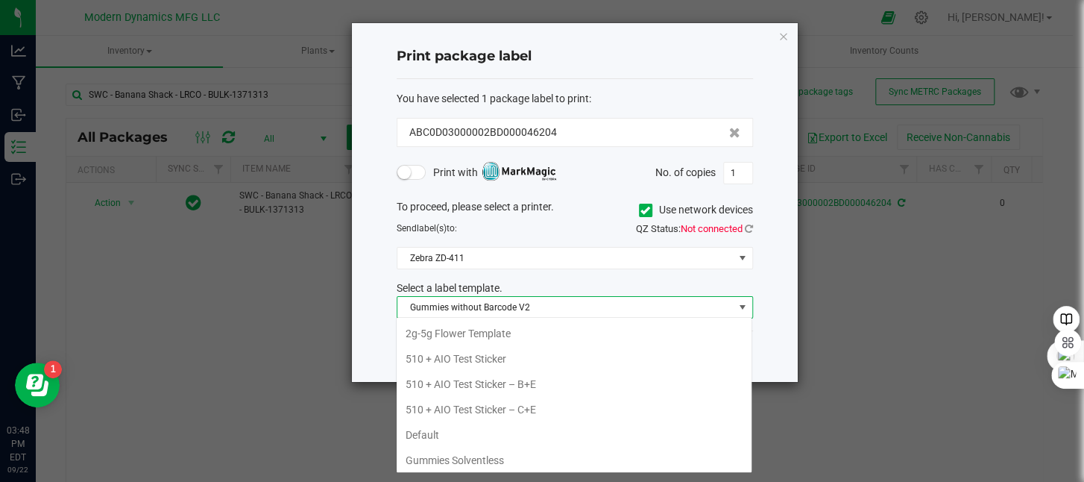
scroll to position [22, 356]
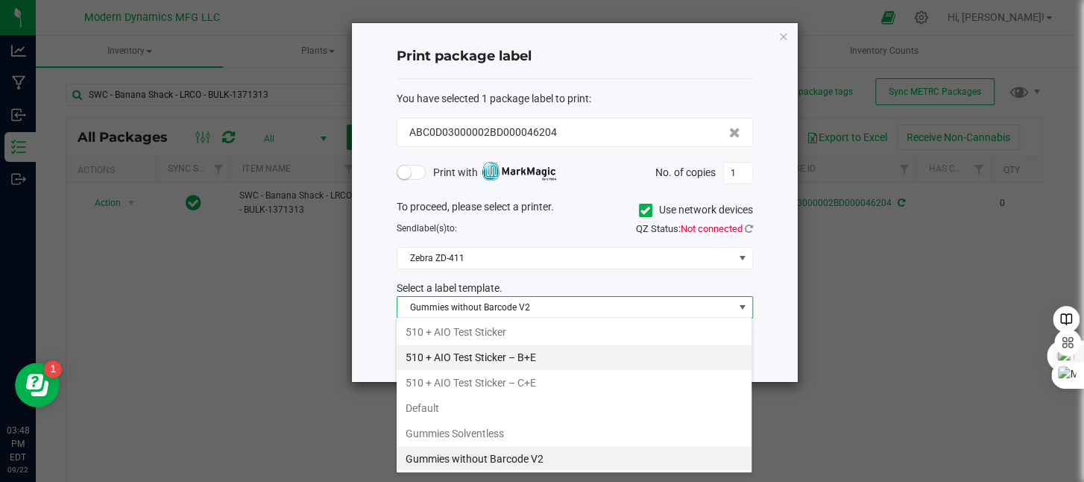
click at [519, 353] on li "510 + AIO Test Sticker – B+E" at bounding box center [574, 356] width 355 height 25
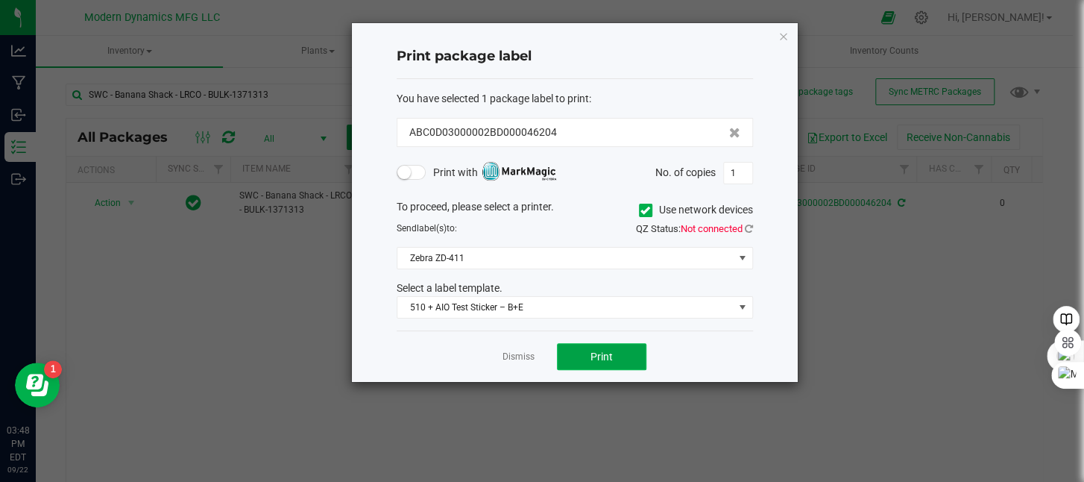
click at [590, 354] on button "Print" at bounding box center [601, 356] width 89 height 27
click at [751, 167] on input "1" at bounding box center [738, 173] width 28 height 21
type input "270"
click at [626, 351] on button "Print" at bounding box center [601, 356] width 89 height 27
click at [781, 33] on icon "button" at bounding box center [783, 36] width 10 height 18
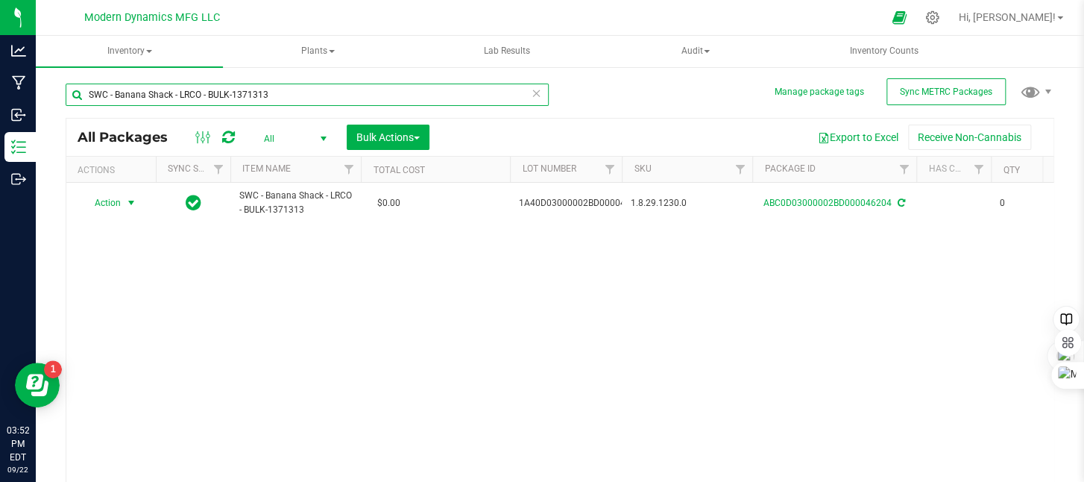
click at [289, 92] on input "SWC - Banana Shack - LRCO - BULK-1371313" at bounding box center [307, 95] width 483 height 22
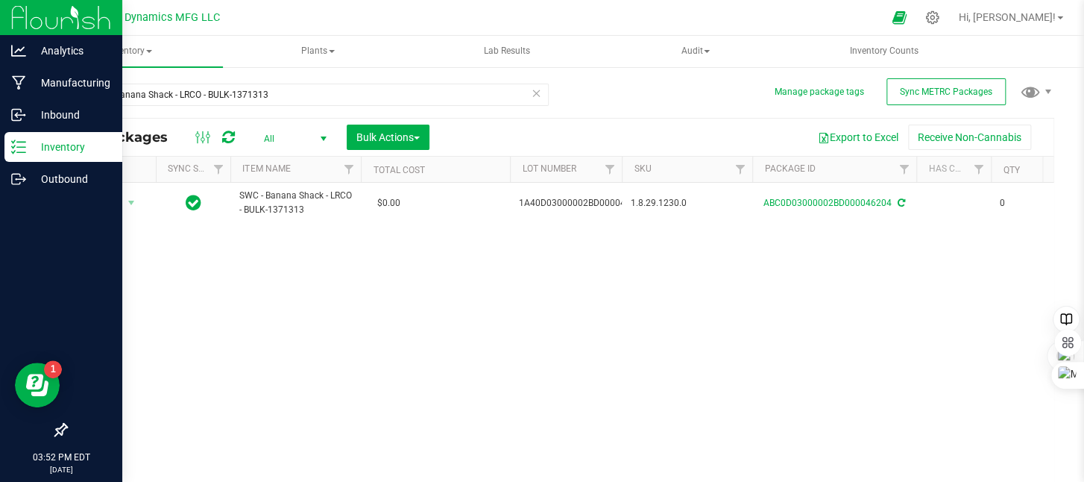
drag, startPoint x: 25, startPoint y: 149, endPoint x: 33, endPoint y: 148, distance: 8.2
click at [25, 148] on icon at bounding box center [18, 146] width 15 height 15
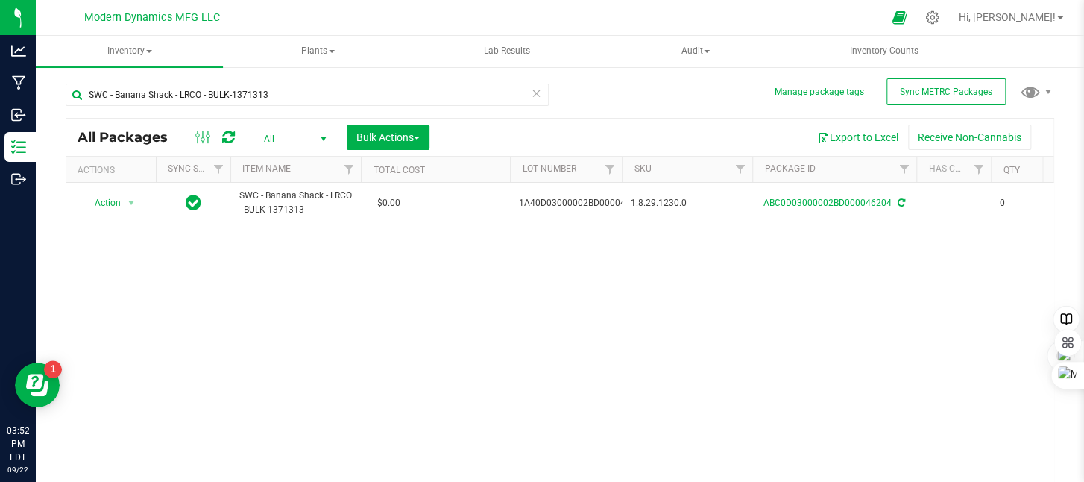
click at [531, 95] on icon at bounding box center [536, 93] width 10 height 18
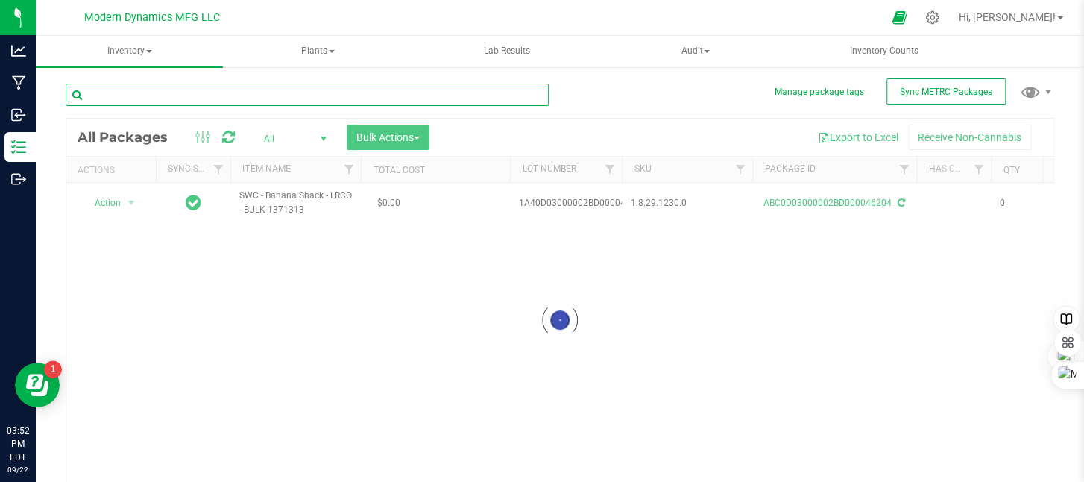
click at [248, 95] on input "text" at bounding box center [307, 95] width 483 height 22
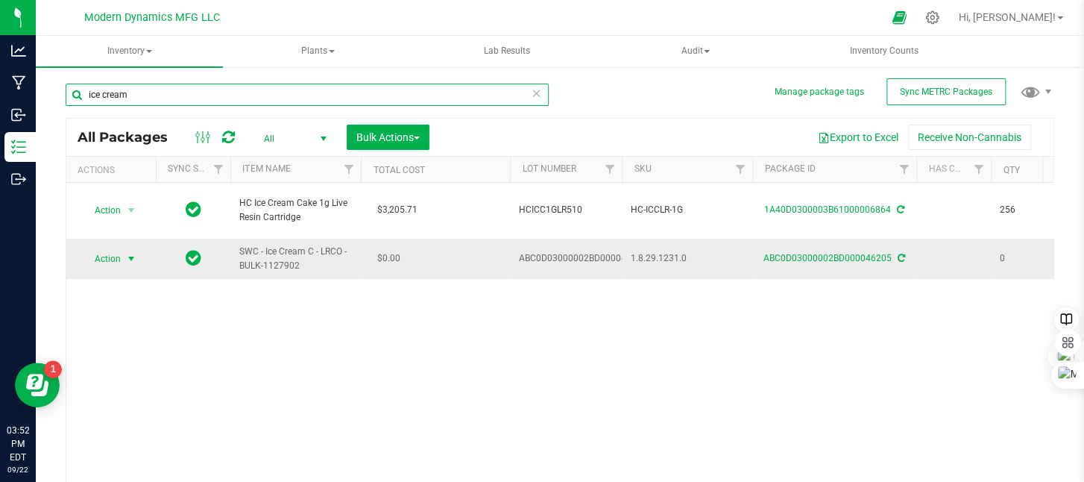
type input "ice cream"
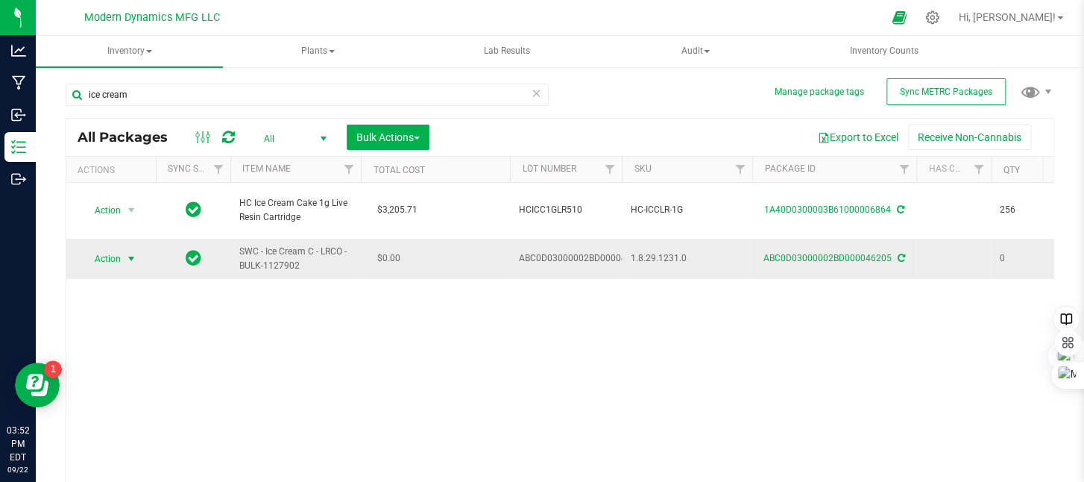
click at [129, 253] on span "select" at bounding box center [131, 259] width 12 height 12
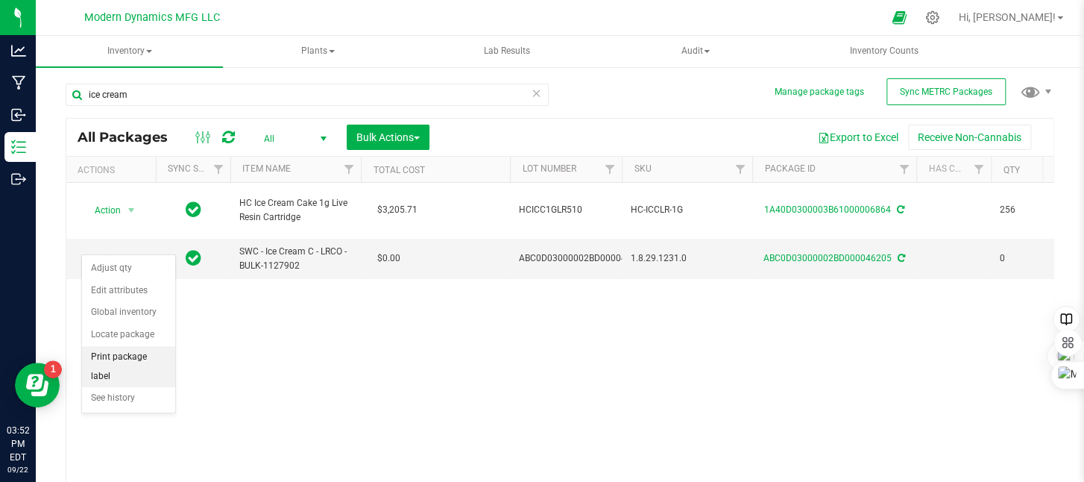
click at [125, 348] on li "Print package label" at bounding box center [128, 366] width 93 height 41
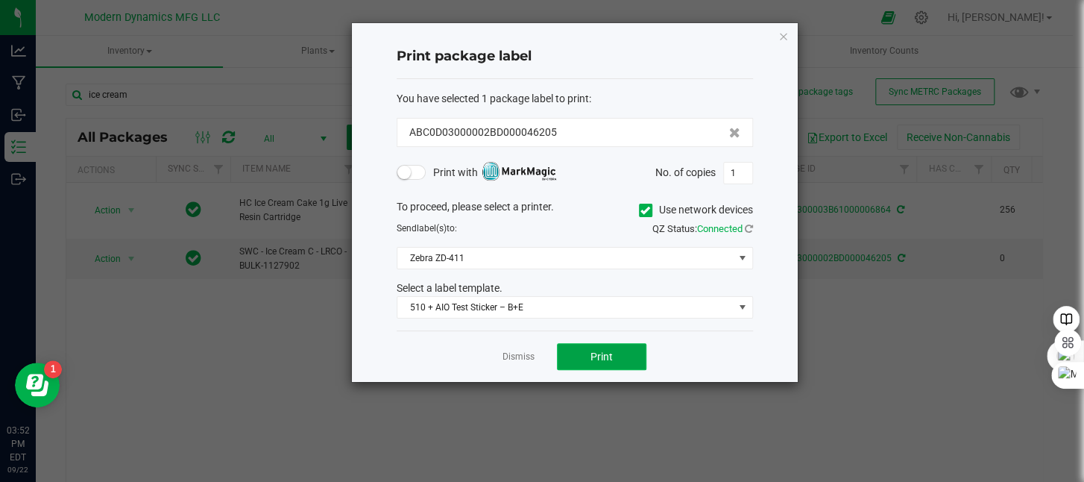
click at [613, 352] on button "Print" at bounding box center [601, 356] width 89 height 27
click at [743, 169] on input "1" at bounding box center [738, 173] width 28 height 21
type input "260"
click at [616, 356] on button "Print" at bounding box center [601, 356] width 89 height 27
